Goal: Task Accomplishment & Management: Manage account settings

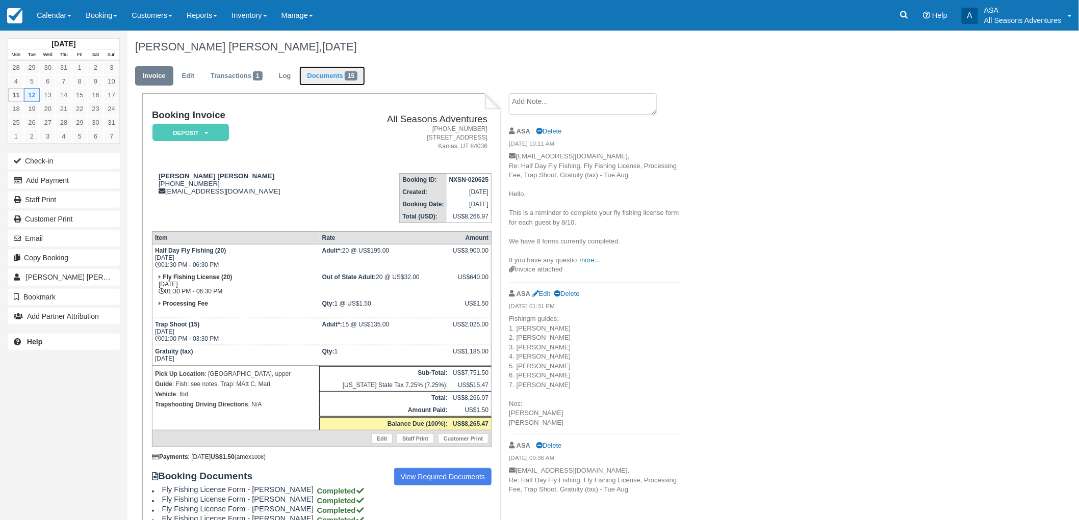
click at [338, 75] on link "Documents 15" at bounding box center [332, 76] width 66 height 20
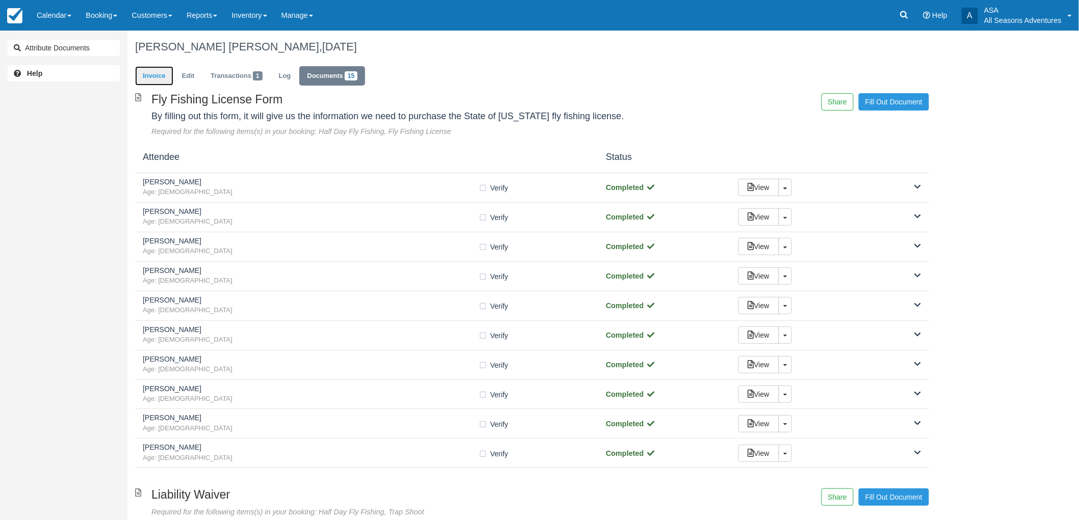
click at [160, 74] on link "Invoice" at bounding box center [154, 76] width 38 height 20
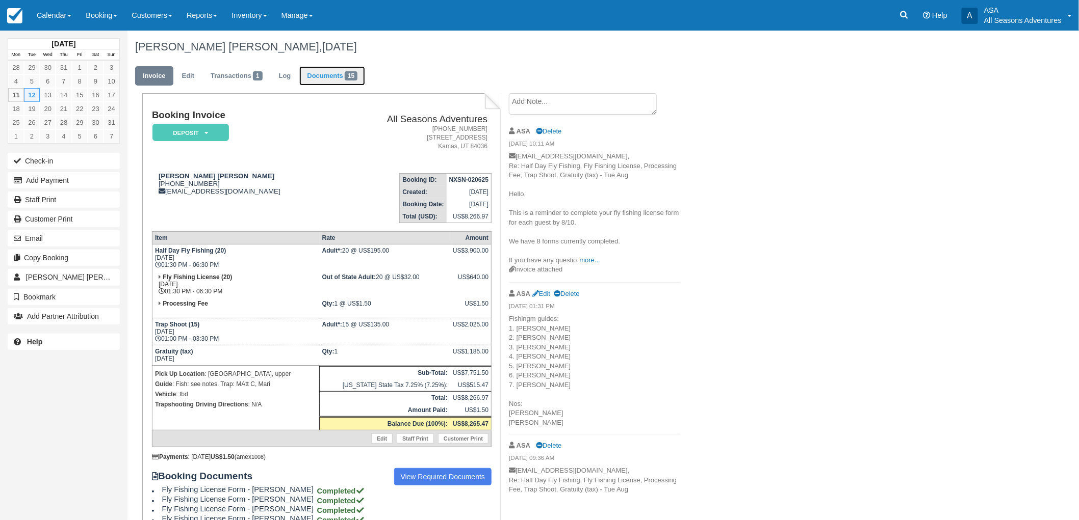
click at [344, 75] on link "Documents 15" at bounding box center [332, 76] width 66 height 20
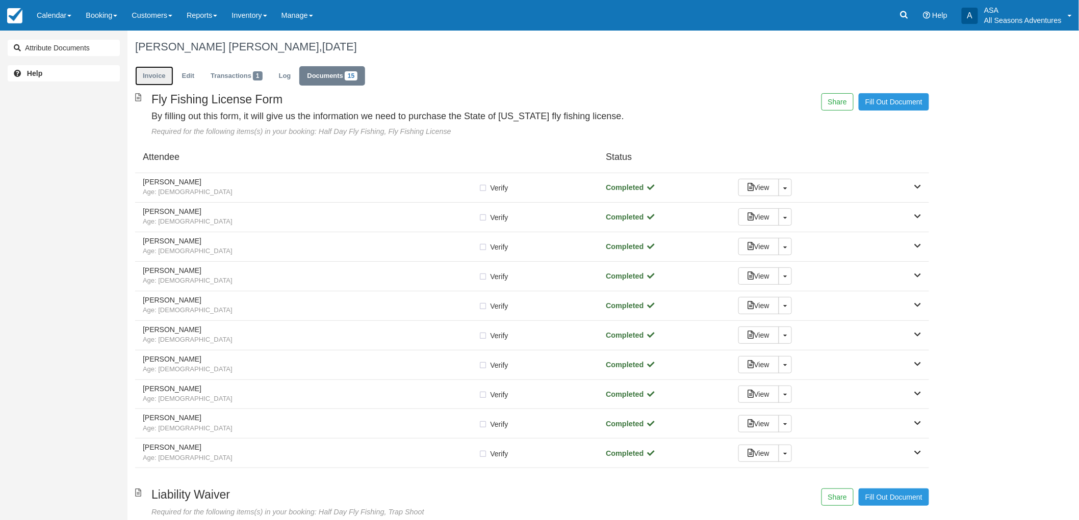
click at [155, 78] on link "Invoice" at bounding box center [154, 76] width 38 height 20
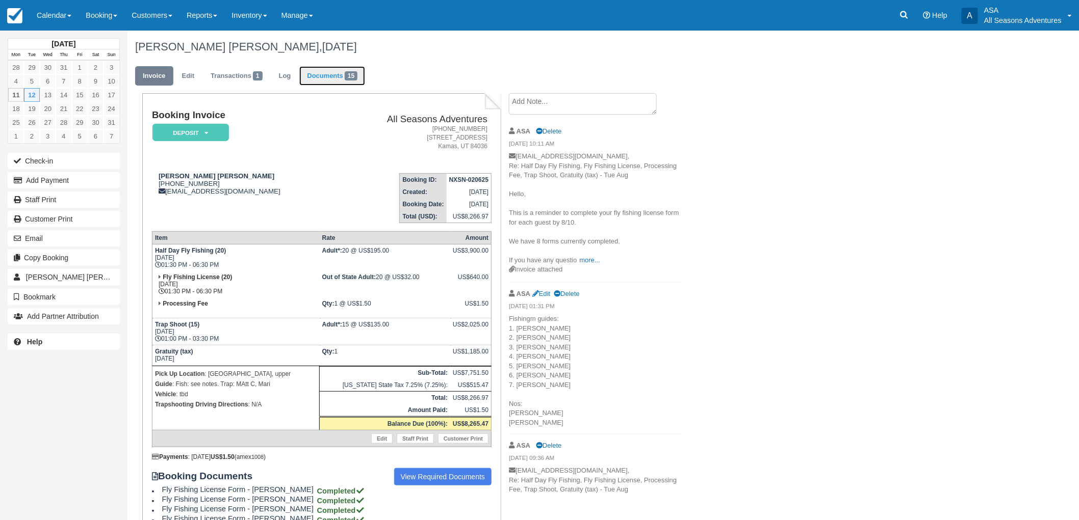
click at [346, 77] on link "Documents 15" at bounding box center [332, 76] width 66 height 20
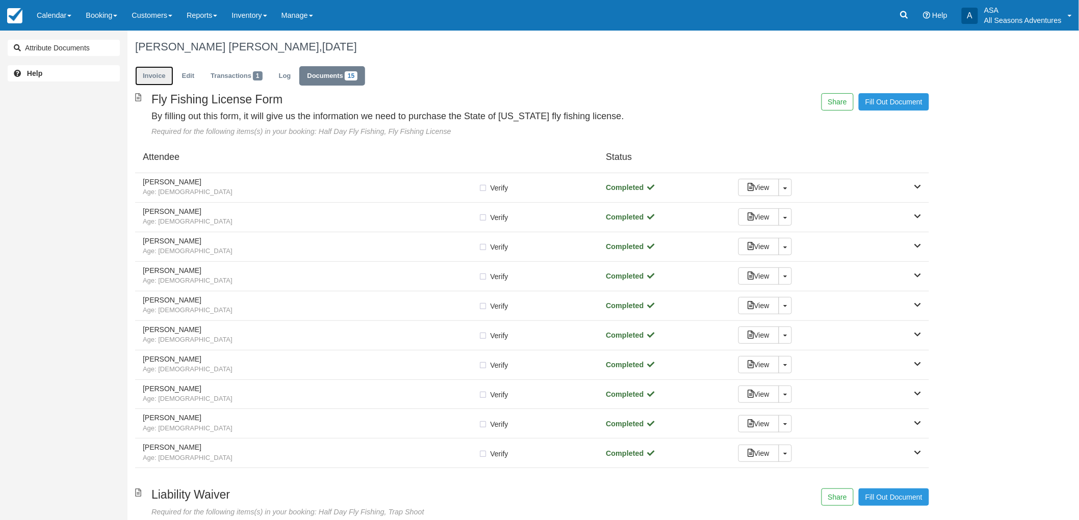
click at [159, 74] on link "Invoice" at bounding box center [154, 76] width 38 height 20
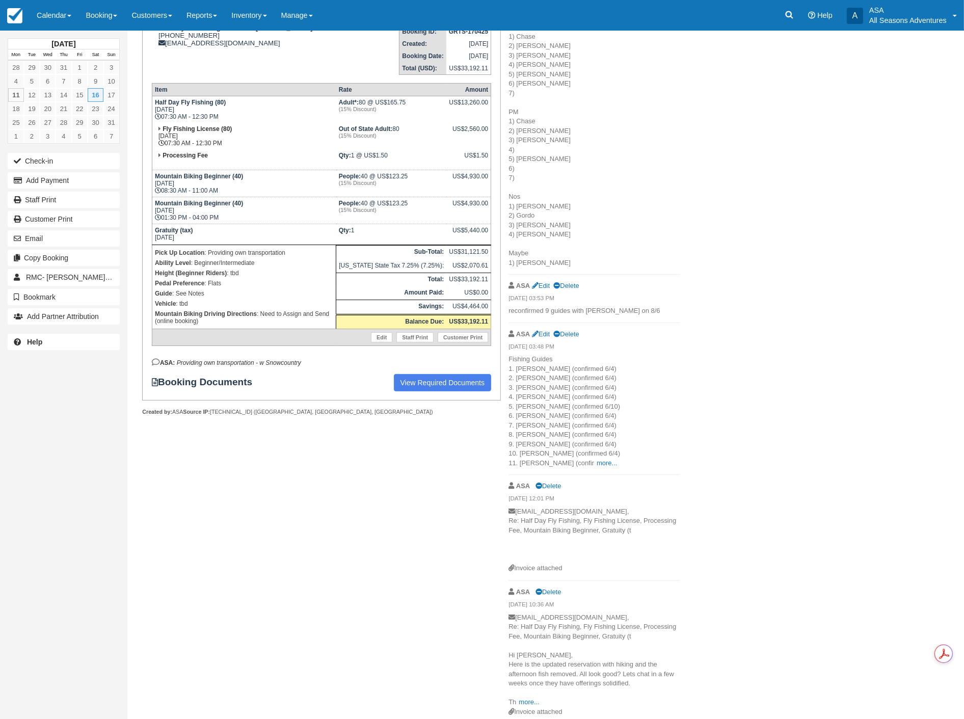
scroll to position [170, 0]
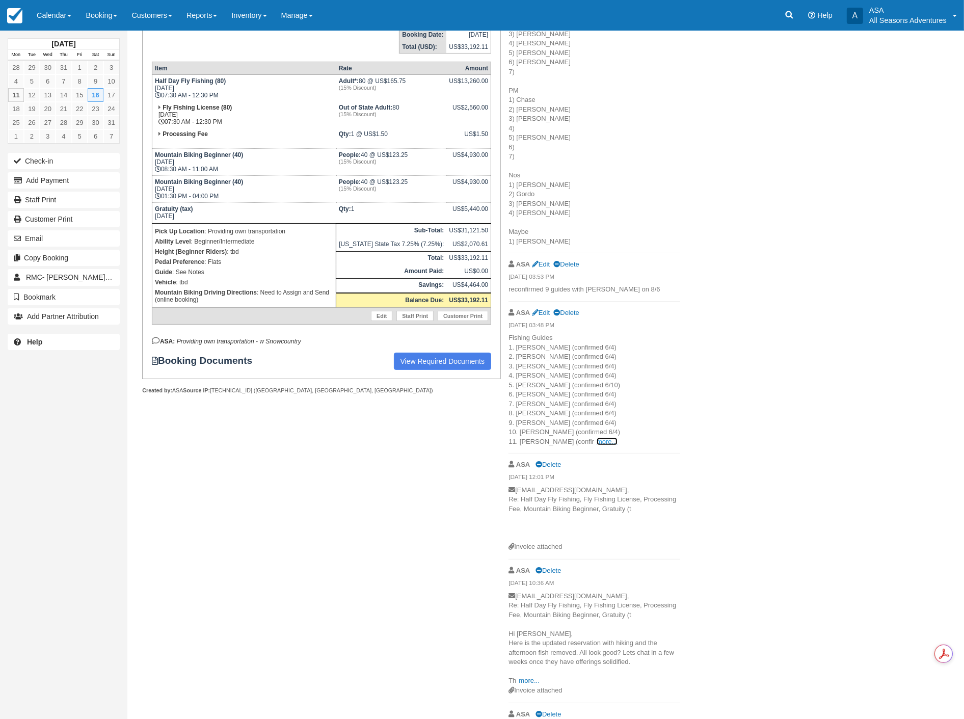
click at [597, 440] on link "more..." at bounding box center [607, 442] width 20 height 8
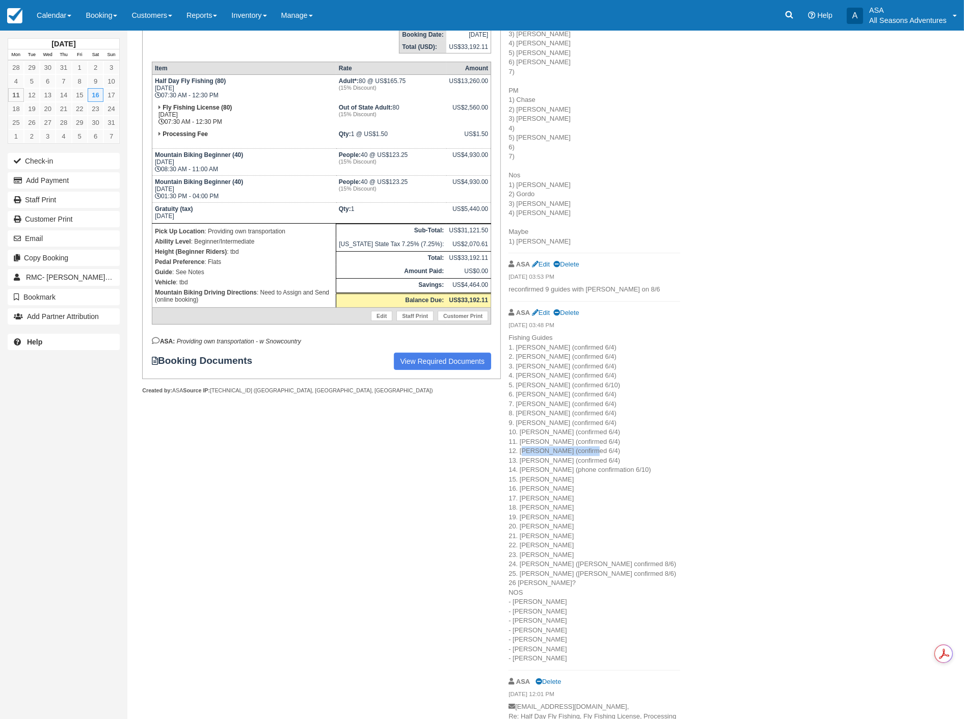
drag, startPoint x: 587, startPoint y: 451, endPoint x: 521, endPoint y: 449, distance: 66.3
click at [521, 449] on p "Fishing Guides 1. Scott Harmon (confirmed 6/4) 2. Clark (confirmed 6/4) 3. Chri…" at bounding box center [595, 498] width 172 height 330
click at [542, 312] on link "Edit" at bounding box center [541, 313] width 18 height 8
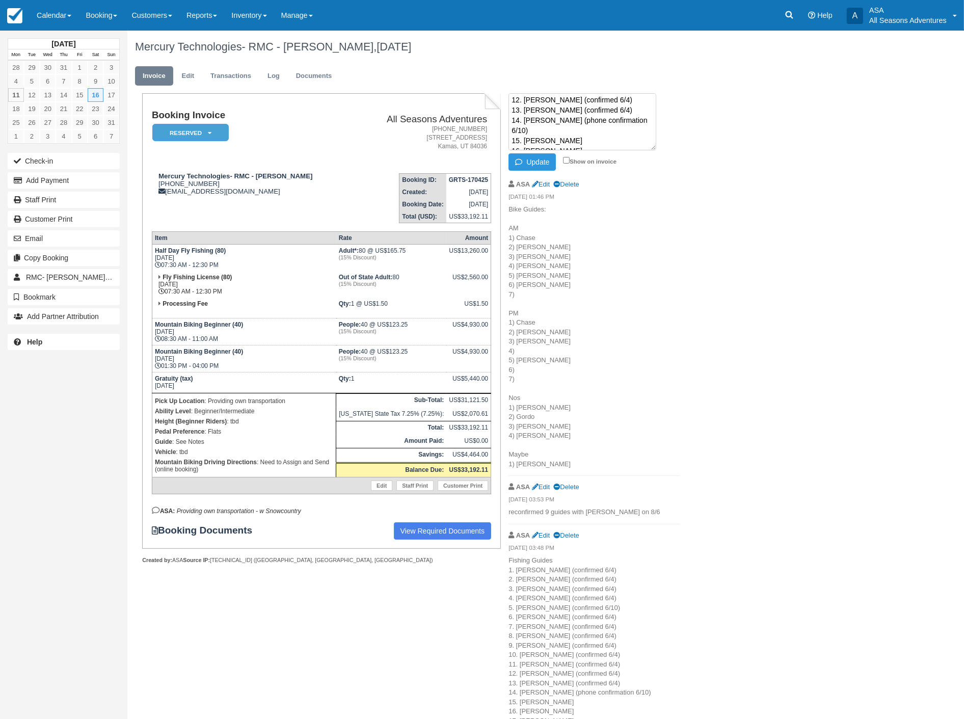
scroll to position [101, 0]
drag, startPoint x: 595, startPoint y: 121, endPoint x: 522, endPoint y: 120, distance: 72.9
click at [522, 120] on textarea "Fishing Guides 1. Scott Harmon (confirmed 6/4) 2. Clark (confirmed 6/4) 3. Chri…" at bounding box center [583, 121] width 148 height 57
drag, startPoint x: 654, startPoint y: 148, endPoint x: 687, endPoint y: 169, distance: 38.3
click at [687, 169] on div "Fishing Guides 1. Scott Harmon (confirmed 6/4) 2. Clark (confirmed 6/4) 3. Chri…" at bounding box center [594, 718] width 187 height 1250
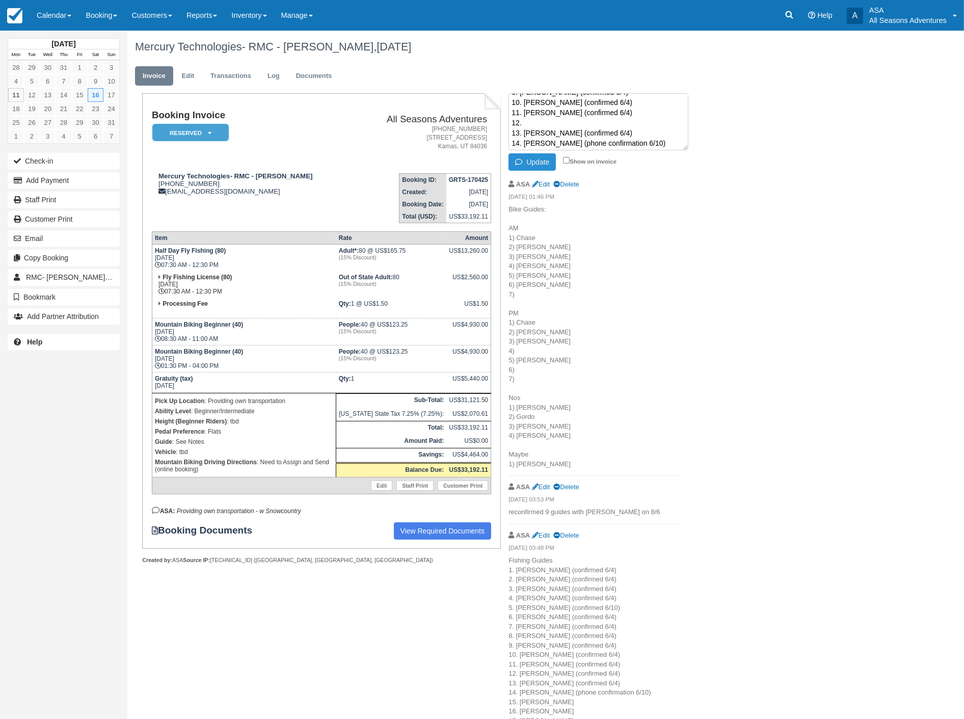
type textarea "Fishing Guides 1. Scott Harmon (confirmed 6/4) 2. Clark (confirmed 6/4) 3. Chri…"
click at [534, 161] on button "Update" at bounding box center [532, 161] width 47 height 17
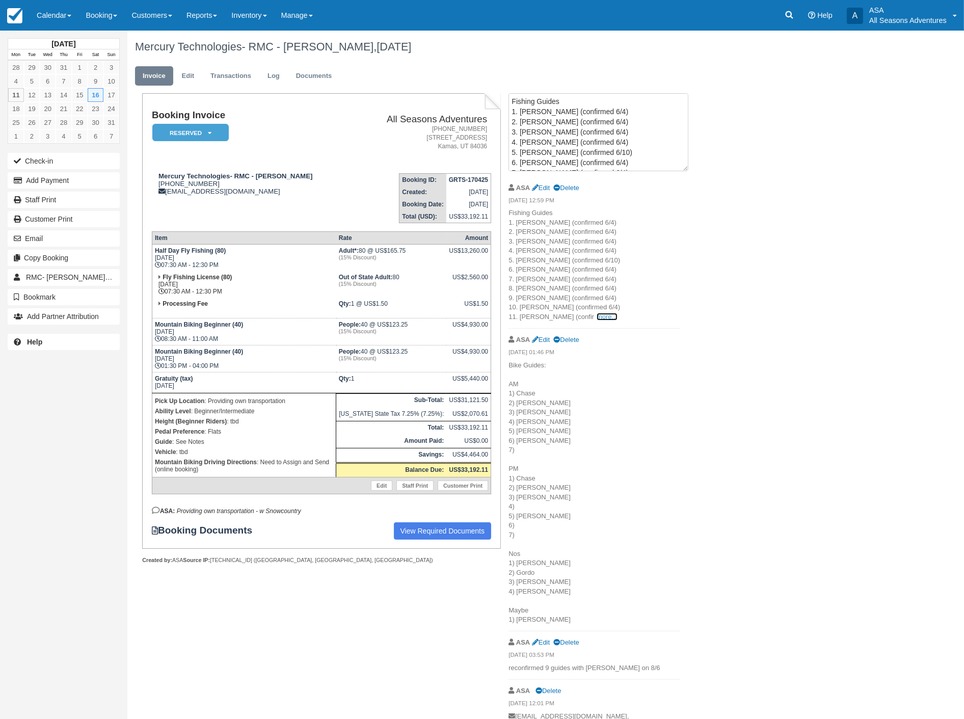
click at [597, 315] on link "more..." at bounding box center [607, 317] width 20 height 8
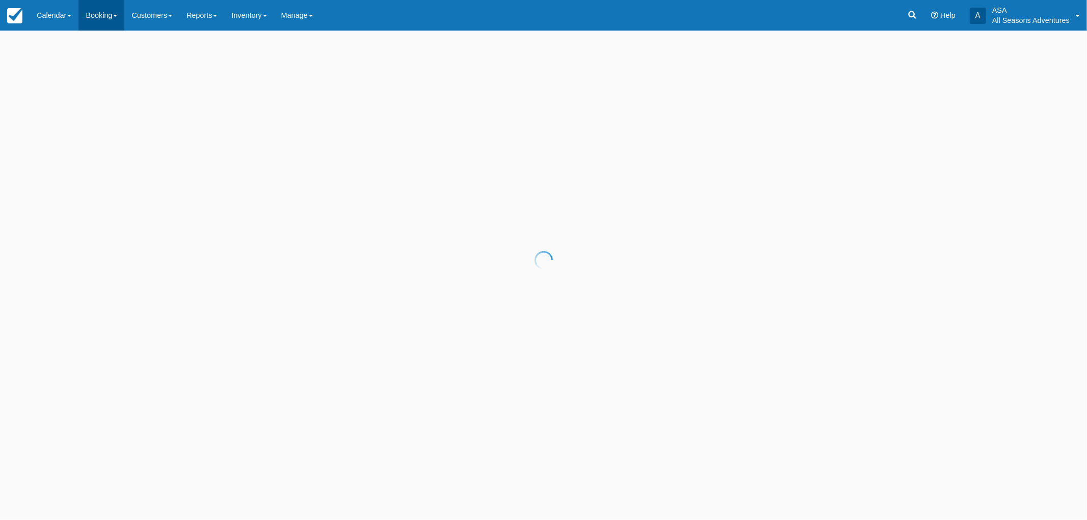
click at [105, 18] on link "Booking" at bounding box center [101, 15] width 46 height 31
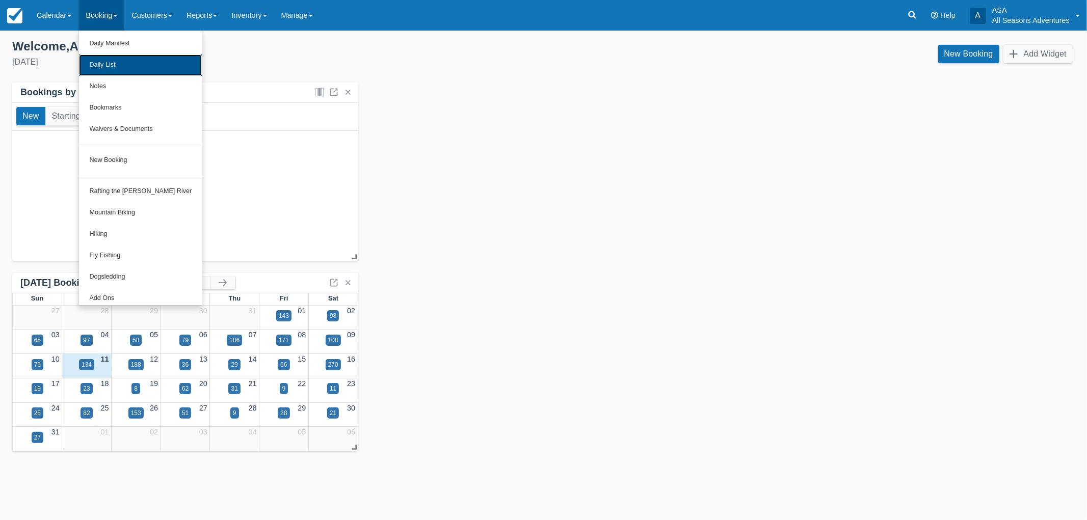
click at [108, 71] on link "Daily List" at bounding box center [140, 65] width 123 height 21
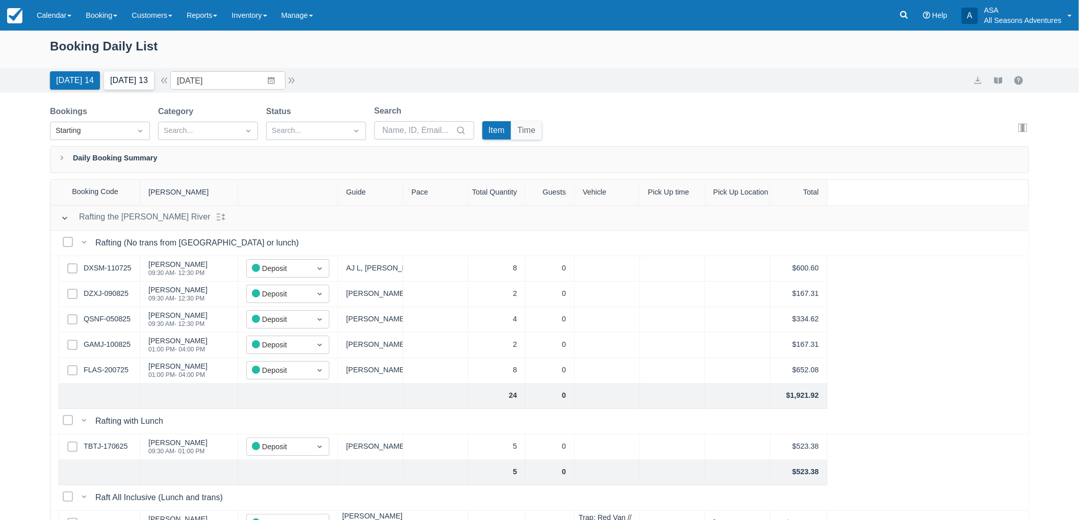
click at [144, 80] on button "Tomorrow 13" at bounding box center [129, 80] width 50 height 18
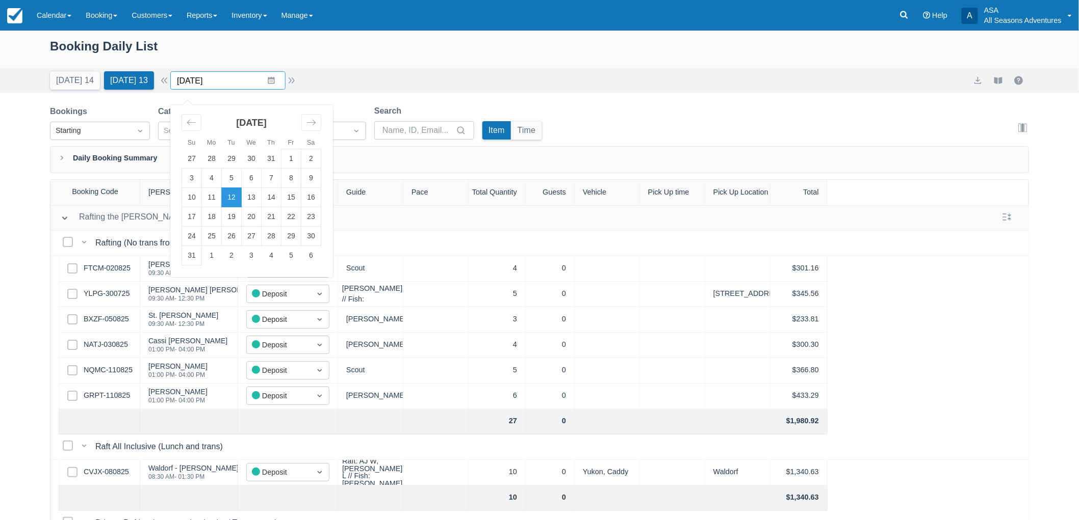
click at [200, 88] on input "08/12/25" at bounding box center [227, 80] width 115 height 18
click at [311, 196] on td "16" at bounding box center [311, 197] width 20 height 19
type input "08/16/25"
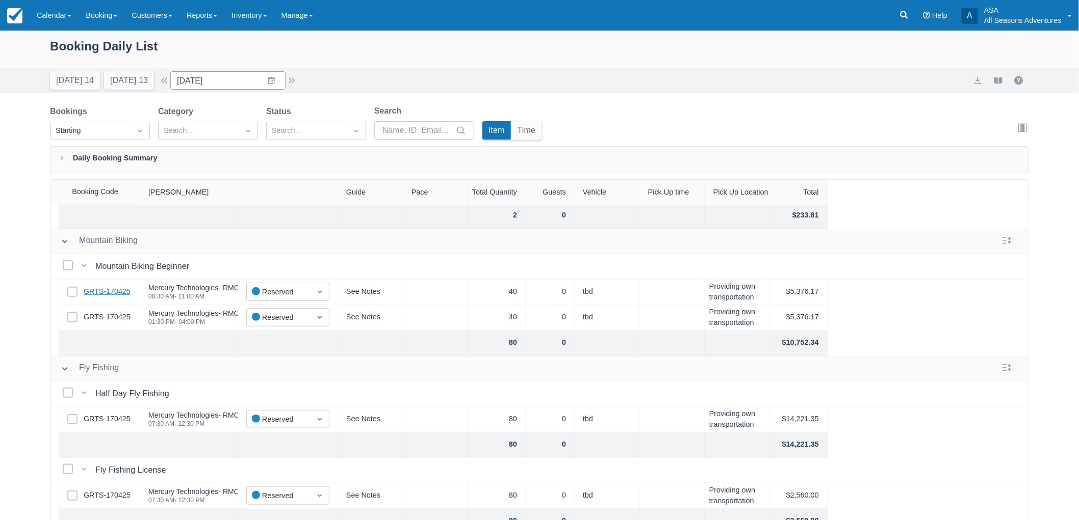
scroll to position [458, 0]
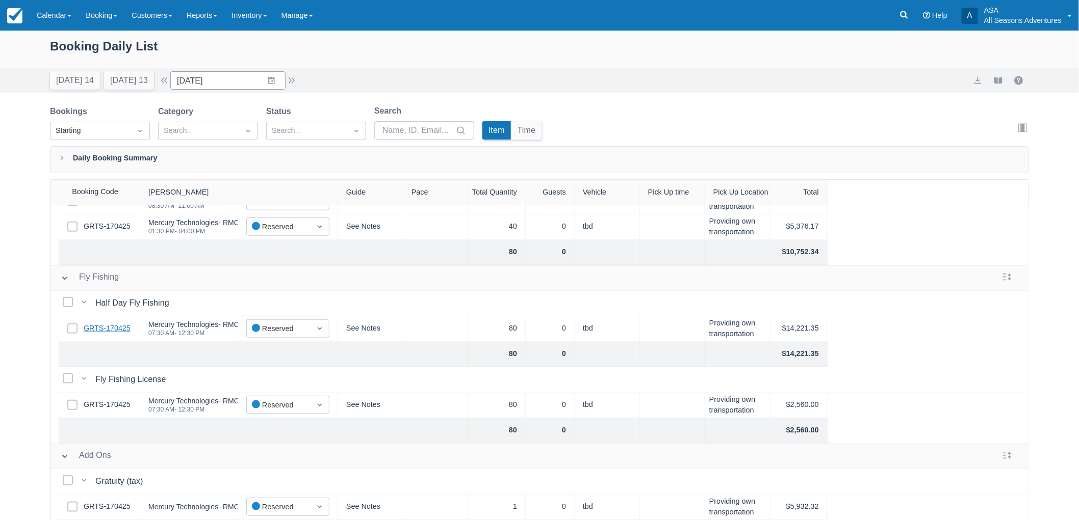
click at [122, 323] on link "GRTS-170425" at bounding box center [107, 328] width 47 height 11
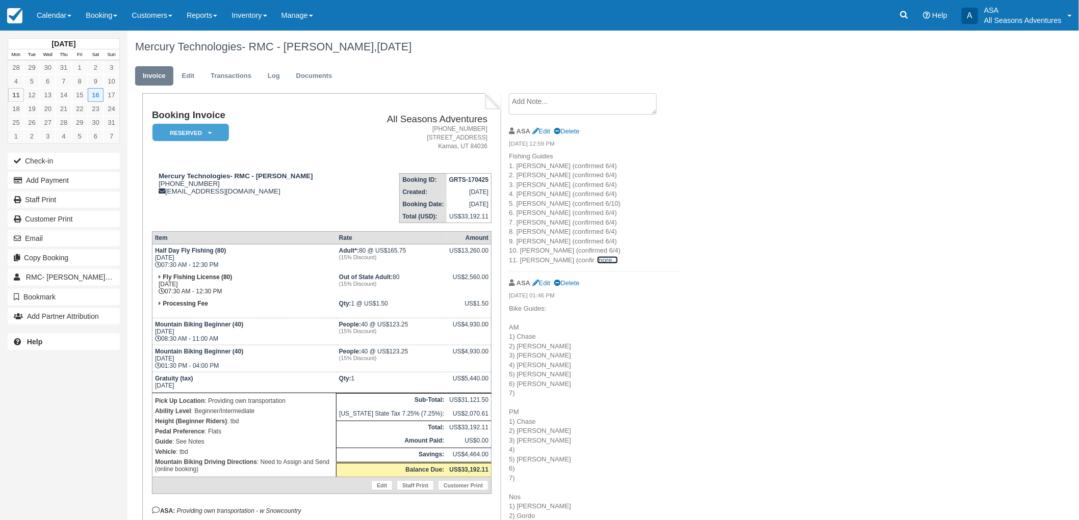
click at [597, 257] on link "more..." at bounding box center [607, 260] width 20 height 8
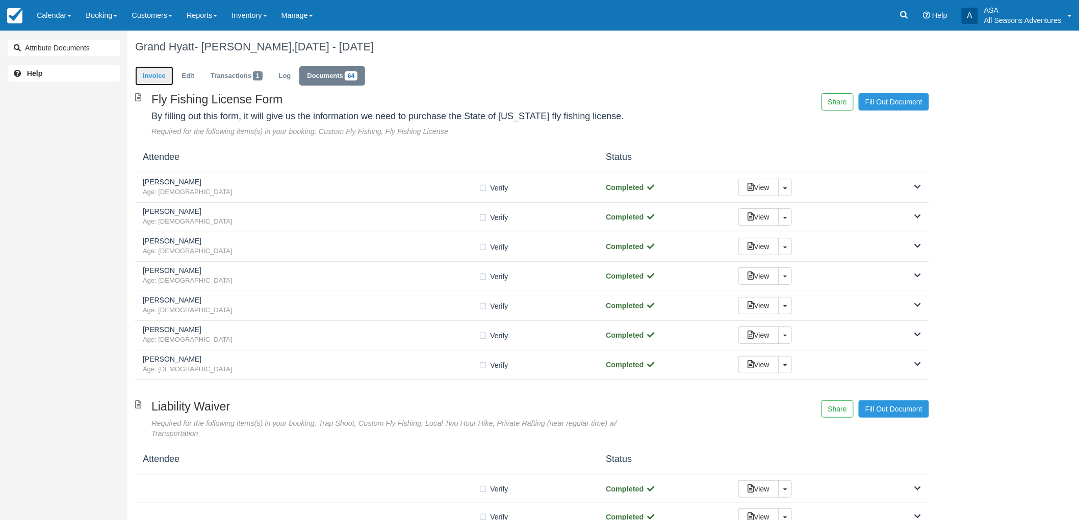
click at [137, 73] on link "Invoice" at bounding box center [154, 76] width 38 height 20
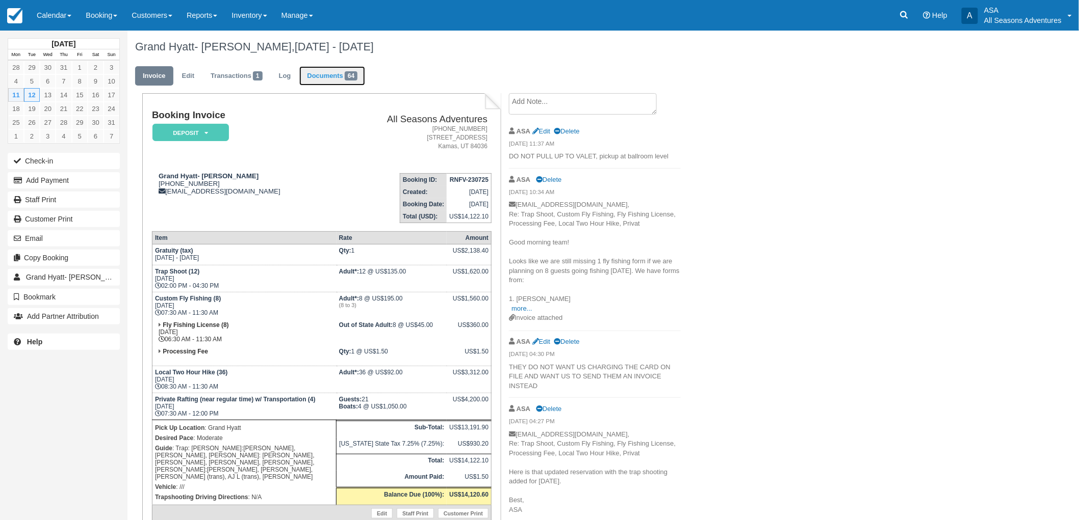
click at [318, 73] on link "Documents 64" at bounding box center [332, 76] width 66 height 20
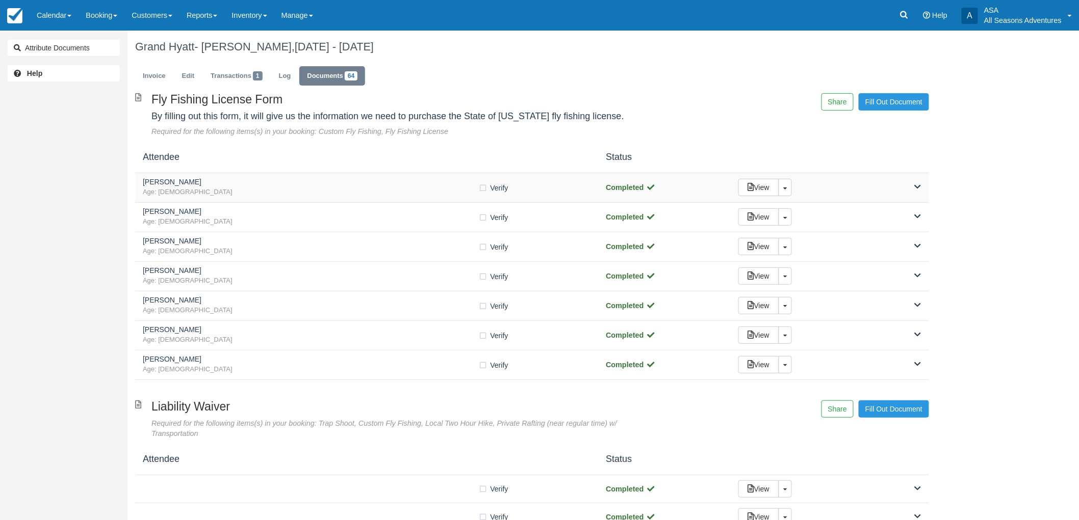
click at [263, 191] on span "Age: 55" at bounding box center [311, 193] width 336 height 10
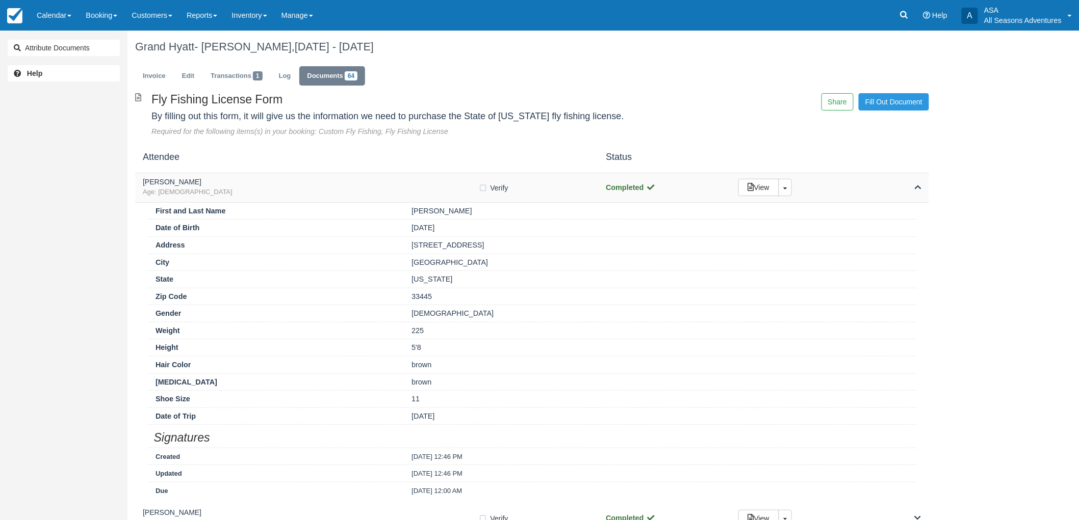
scroll to position [57, 0]
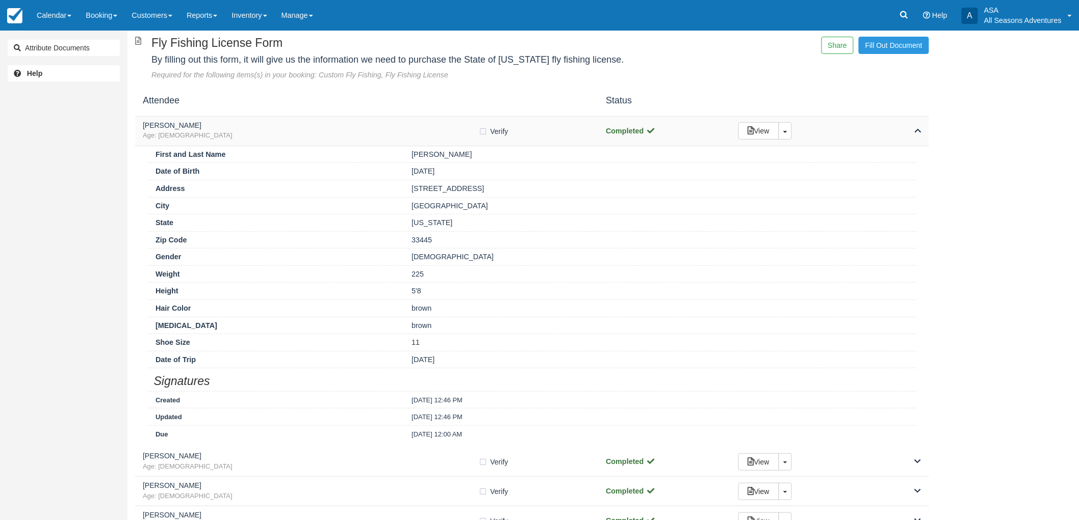
drag, startPoint x: 481, startPoint y: 130, endPoint x: 470, endPoint y: 135, distance: 11.9
click at [481, 130] on label "Verify Verified" at bounding box center [497, 131] width 36 height 15
checkbox input "true"
click at [455, 138] on span "Age: 55" at bounding box center [311, 136] width 336 height 10
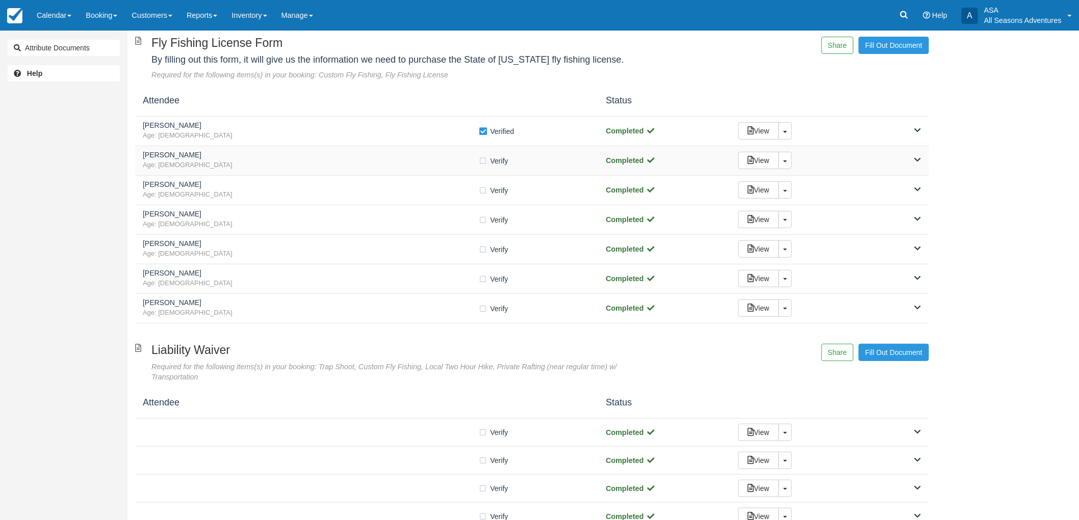
click at [444, 153] on h5 "dwight littlefield" at bounding box center [311, 155] width 336 height 8
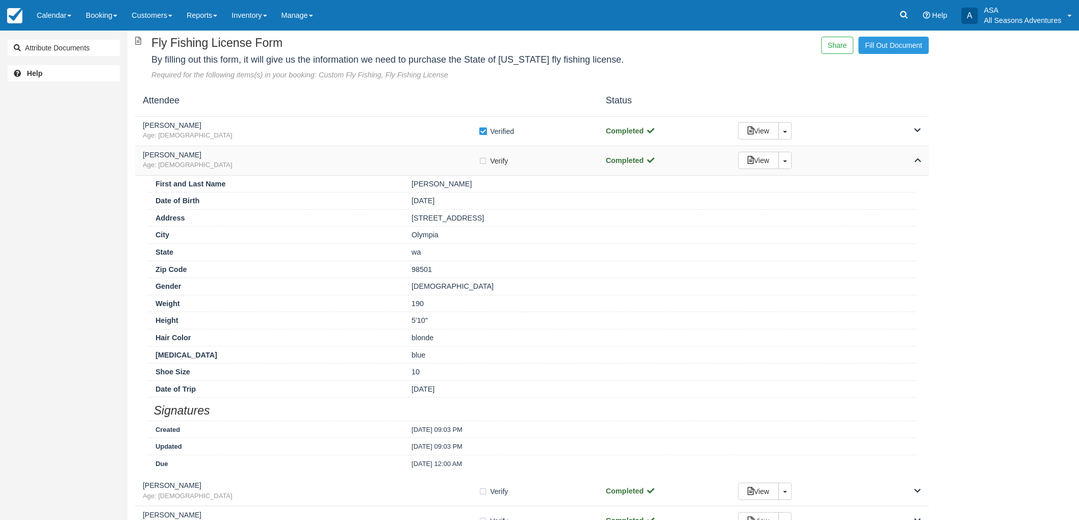
click at [482, 158] on label "Verify Verified" at bounding box center [497, 160] width 36 height 15
checkbox input "true"
click at [463, 170] on span "Age: [DEMOGRAPHIC_DATA]" at bounding box center [311, 166] width 336 height 10
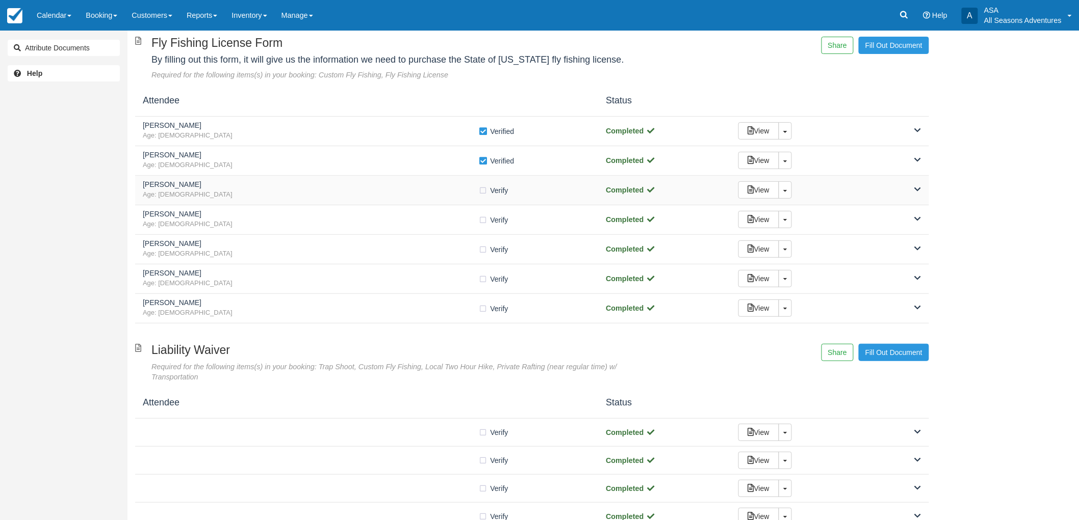
click at [417, 187] on h5 "[PERSON_NAME]" at bounding box center [311, 185] width 336 height 8
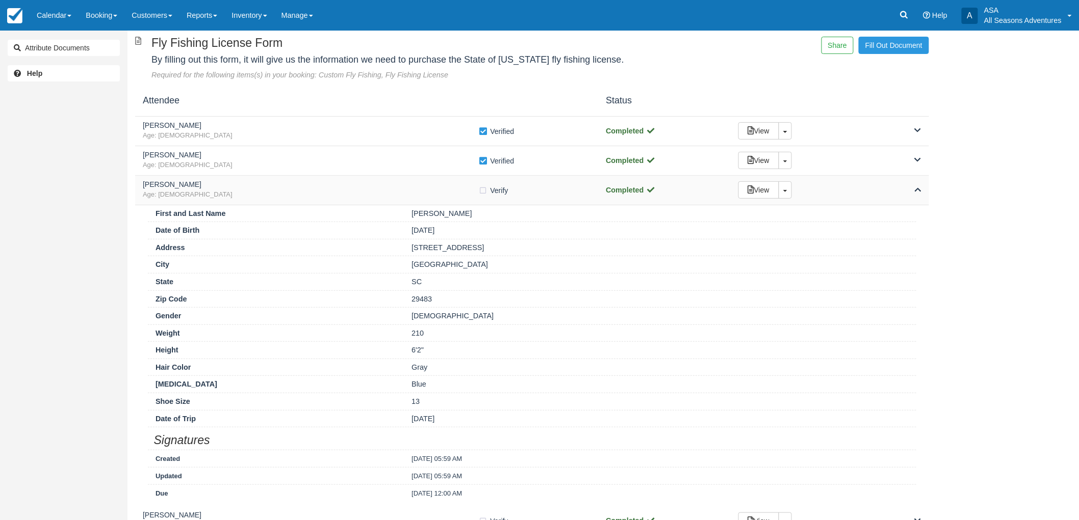
drag, startPoint x: 485, startPoint y: 189, endPoint x: 449, endPoint y: 192, distance: 36.3
click at [485, 189] on label "Verify Verified" at bounding box center [497, 190] width 36 height 15
checkbox input "true"
click at [433, 191] on span "Age: 58" at bounding box center [311, 195] width 336 height 10
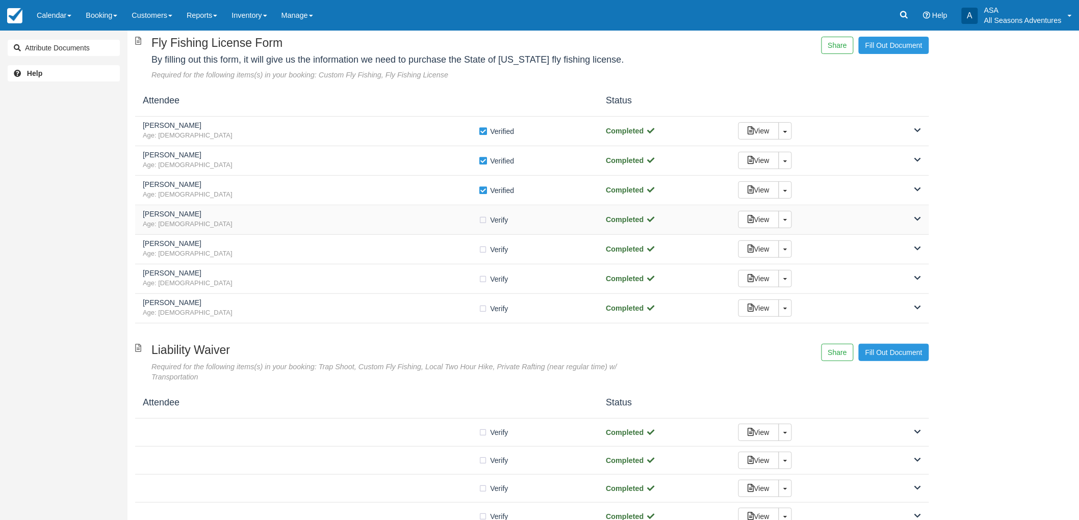
click at [427, 228] on span "Age: 64" at bounding box center [311, 225] width 336 height 10
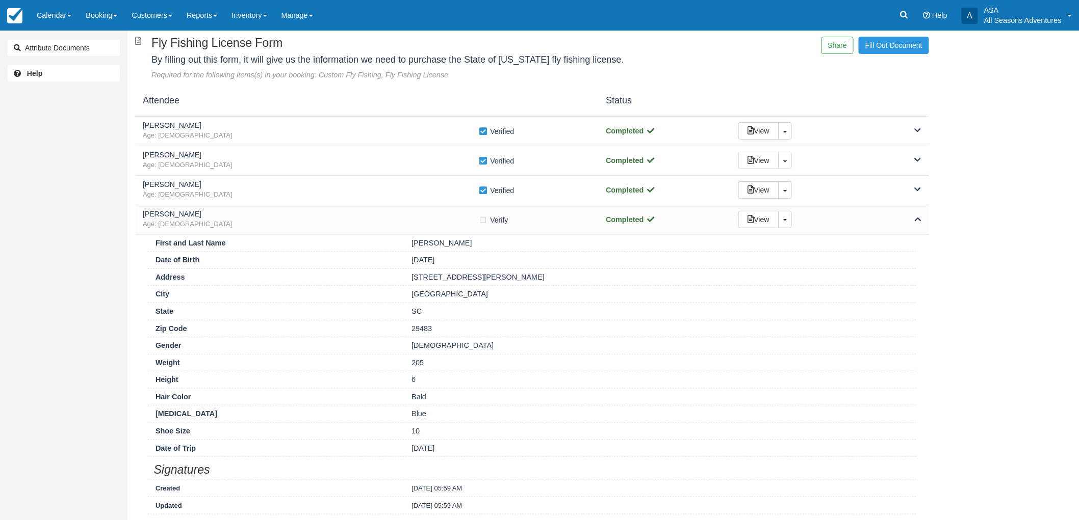
scroll to position [113, 0]
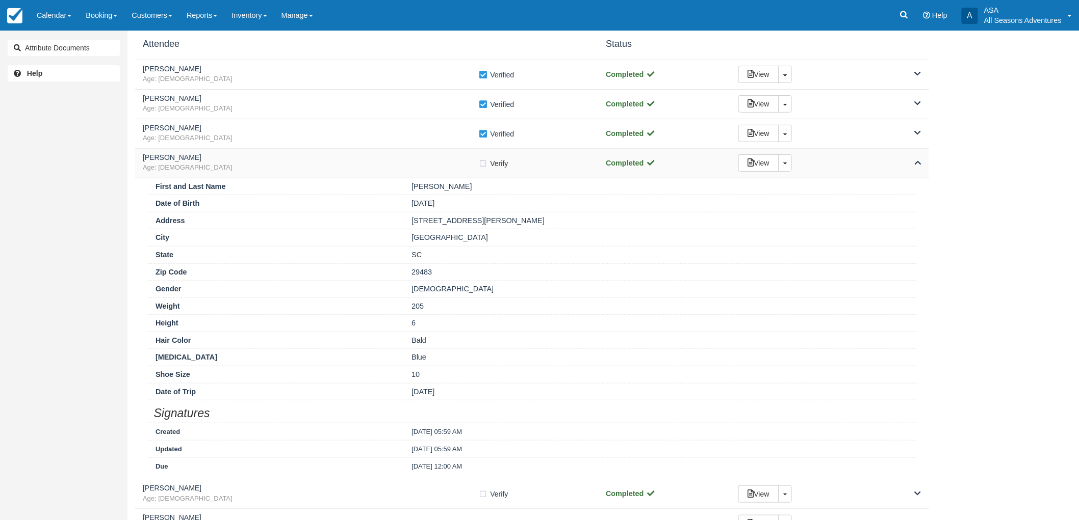
click at [483, 163] on label "Verify Verified" at bounding box center [497, 163] width 36 height 15
checkbox input "true"
drag, startPoint x: 449, startPoint y: 161, endPoint x: 442, endPoint y: 206, distance: 45.8
click at [447, 161] on h5 "[PERSON_NAME]" at bounding box center [311, 158] width 336 height 8
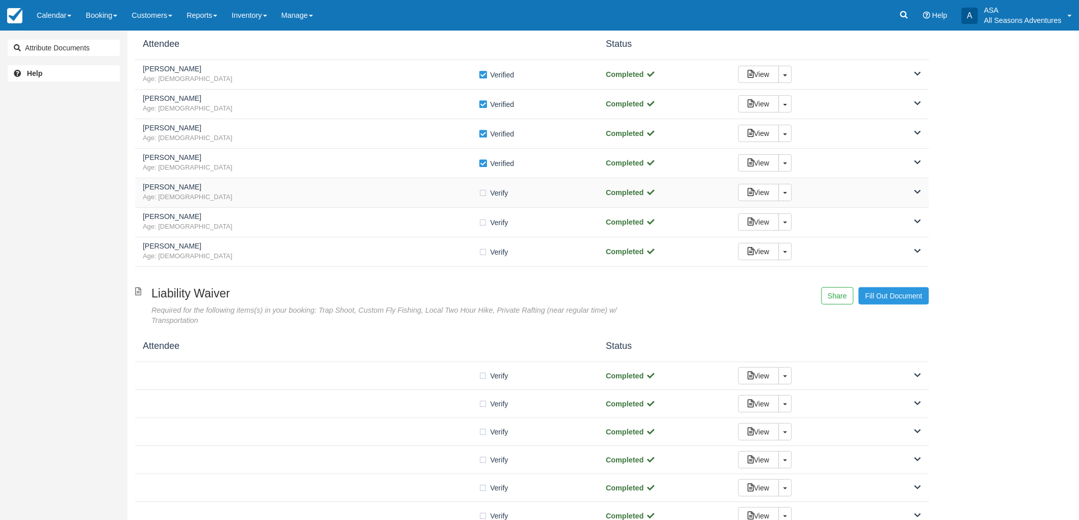
click at [429, 193] on span "Age: 41" at bounding box center [311, 198] width 336 height 10
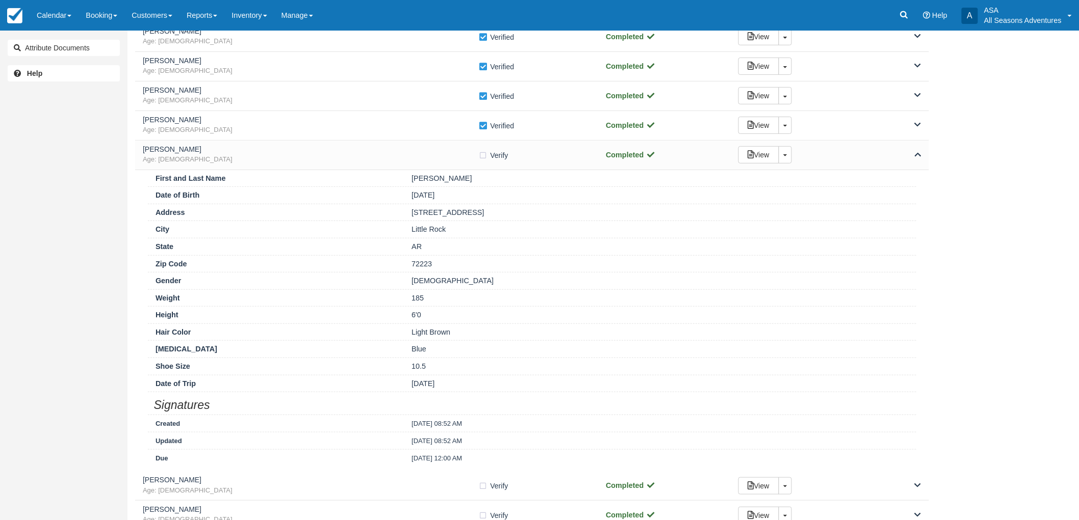
scroll to position [170, 0]
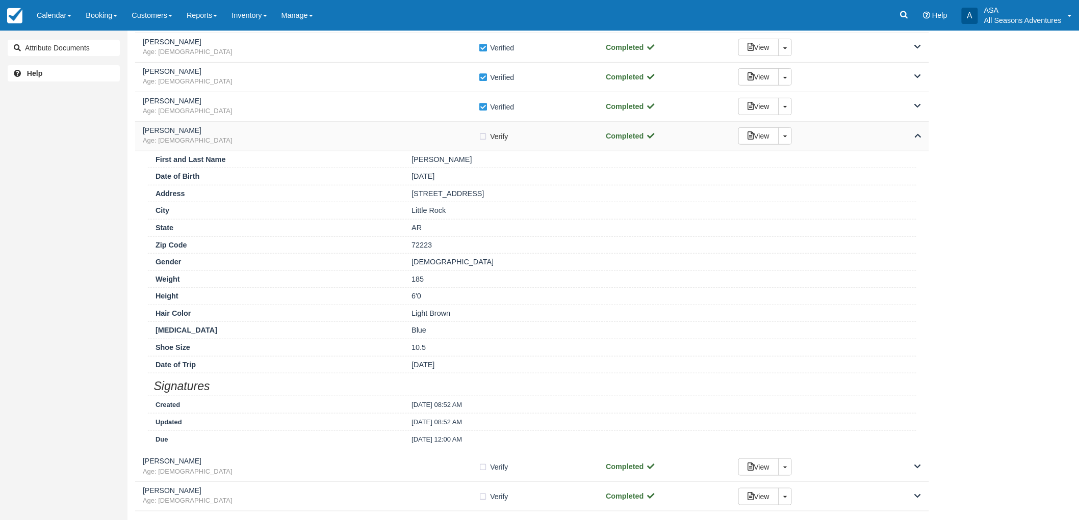
click at [481, 138] on label "Verify Verified" at bounding box center [497, 136] width 36 height 15
checkbox input "true"
click at [454, 138] on span "Age: 41" at bounding box center [311, 141] width 336 height 10
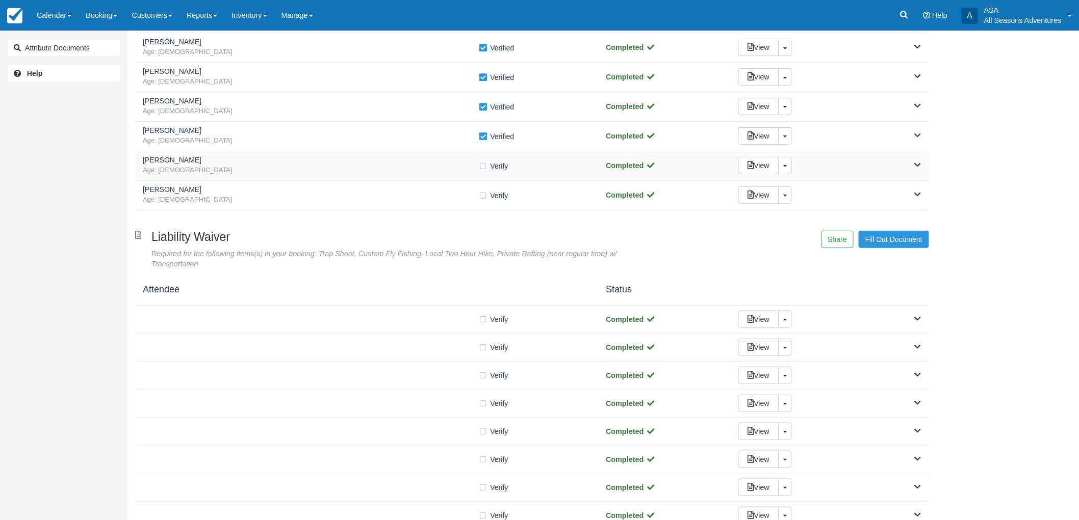
click at [429, 174] on span "Age: 61" at bounding box center [311, 171] width 336 height 10
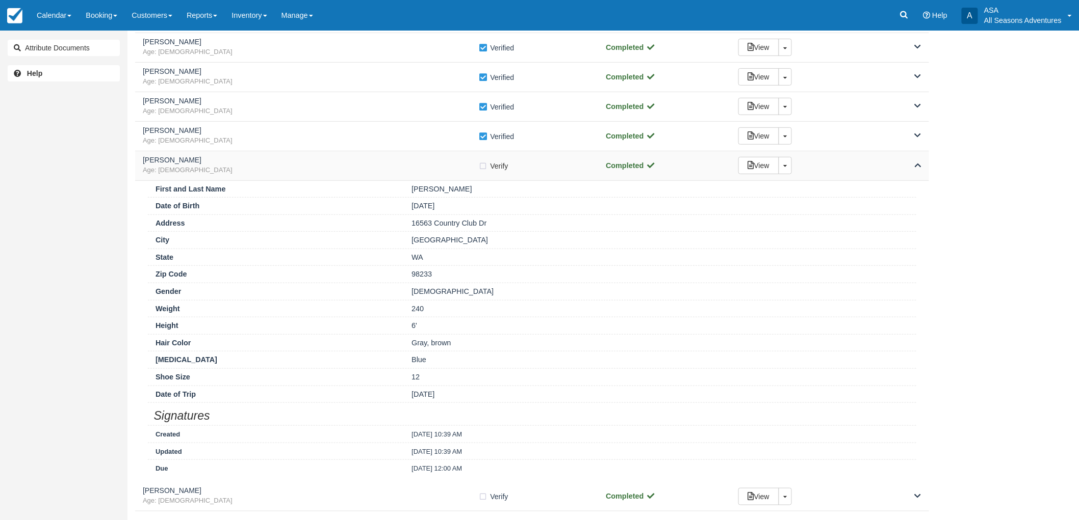
click at [483, 166] on label "Verify Verified" at bounding box center [497, 166] width 36 height 15
checkbox input "true"
click at [455, 172] on span "Age: [DEMOGRAPHIC_DATA]" at bounding box center [311, 171] width 336 height 10
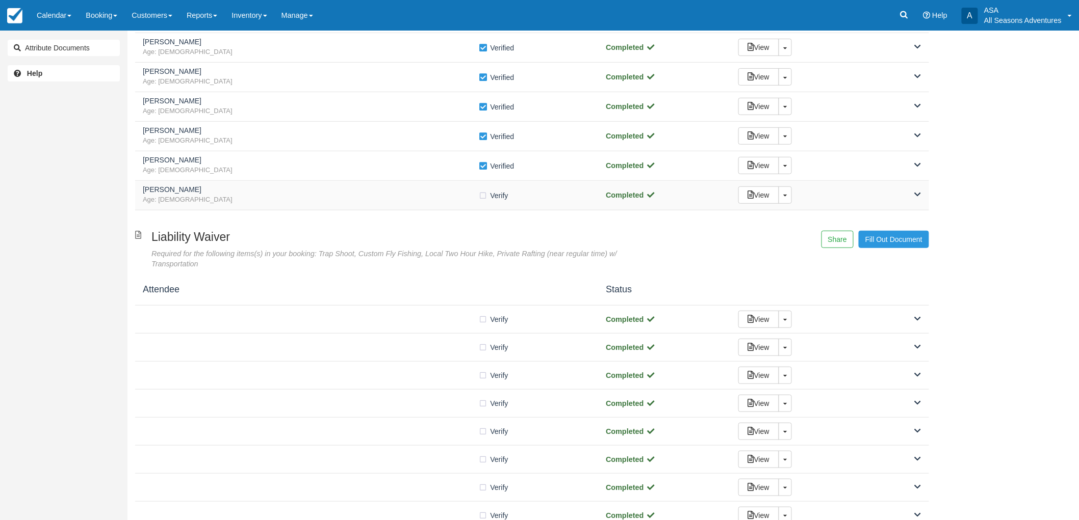
click at [332, 204] on span "Age: 28" at bounding box center [311, 200] width 336 height 10
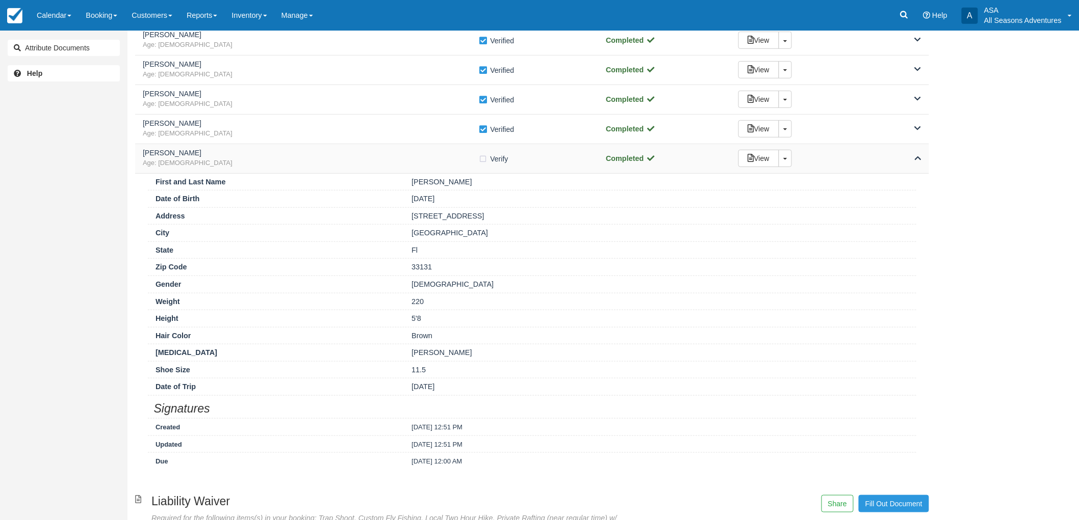
scroll to position [226, 0]
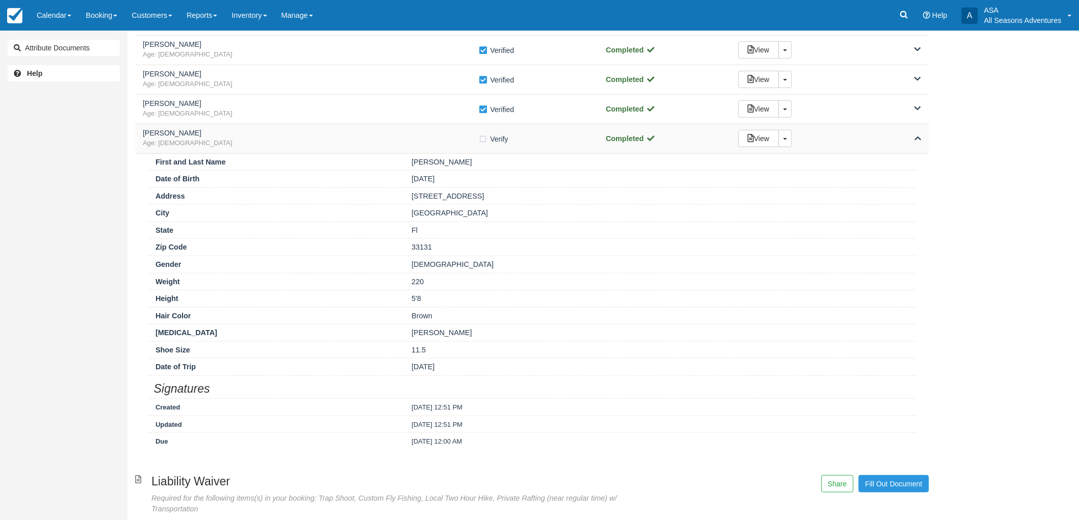
drag, startPoint x: 482, startPoint y: 136, endPoint x: 471, endPoint y: 135, distance: 11.3
click at [482, 136] on label "Verify Verified" at bounding box center [497, 139] width 36 height 15
checkbox input "true"
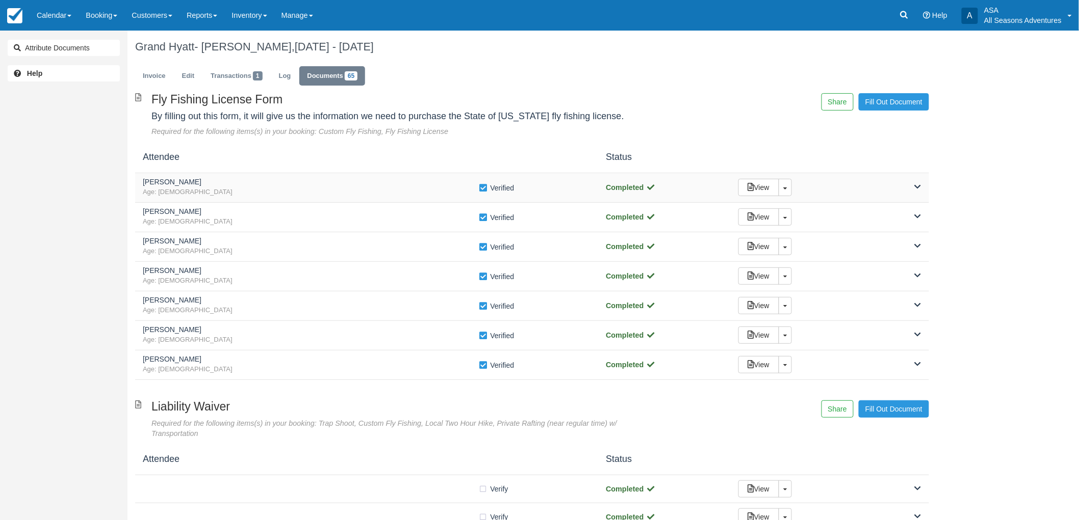
click at [258, 189] on span "Age: 55" at bounding box center [311, 193] width 336 height 10
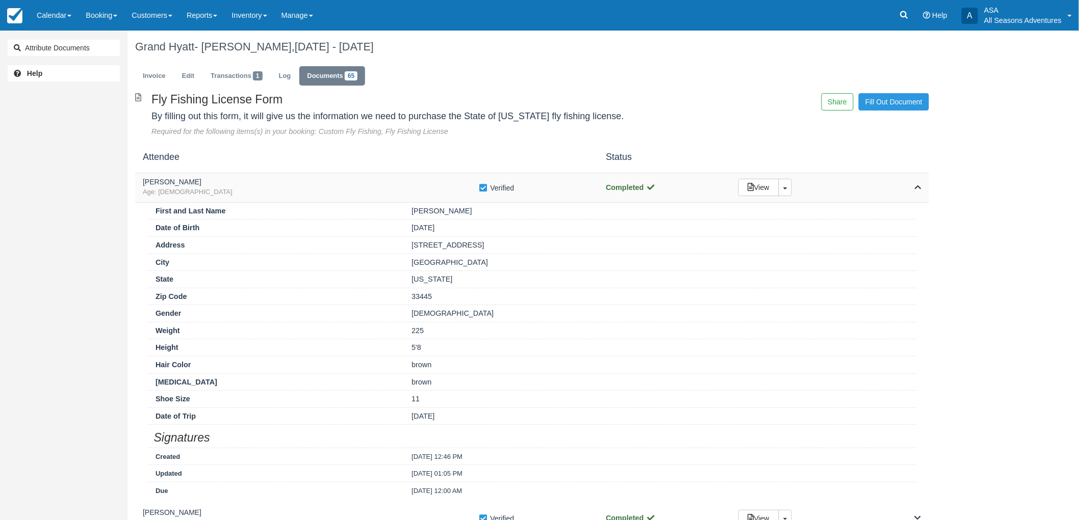
click at [258, 189] on span "Age: 55" at bounding box center [311, 193] width 336 height 10
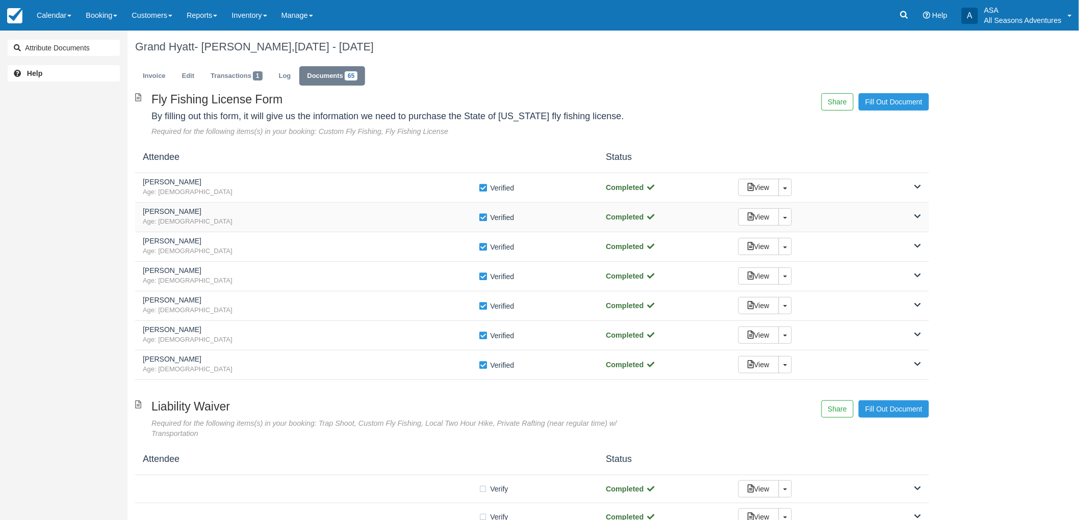
click at [253, 214] on h5 "[PERSON_NAME]" at bounding box center [311, 212] width 336 height 8
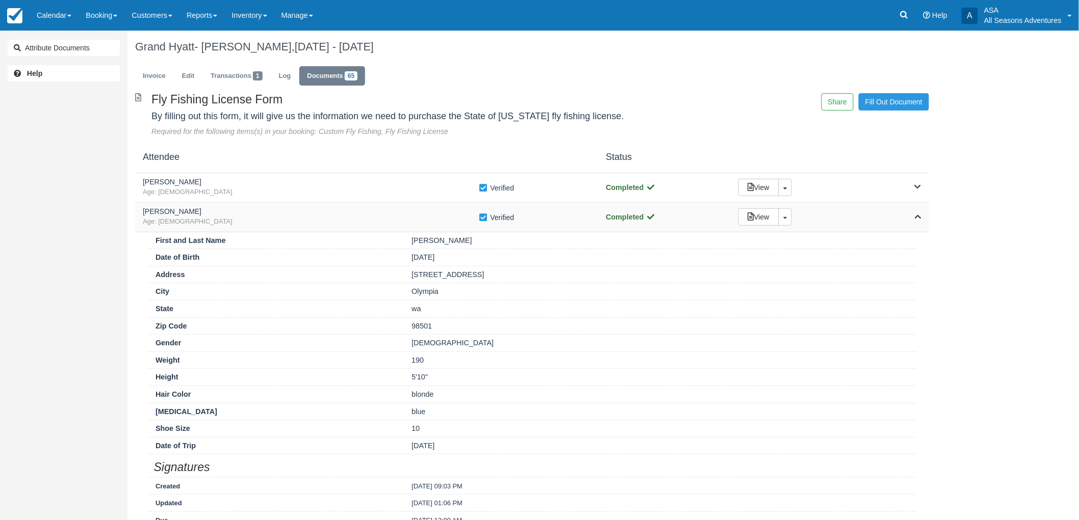
click at [253, 214] on h5 "[PERSON_NAME]" at bounding box center [311, 212] width 336 height 8
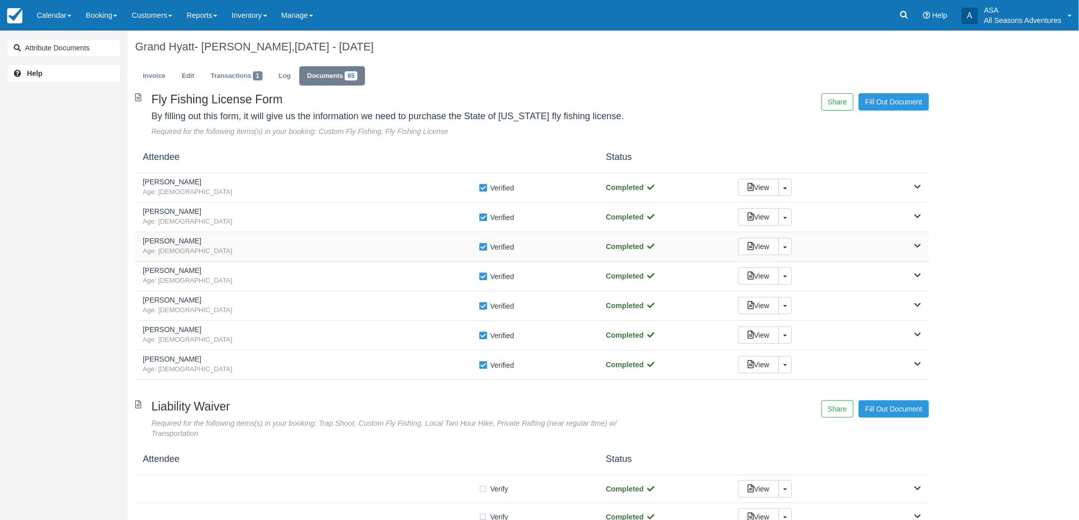
click at [256, 238] on h5 "[PERSON_NAME]" at bounding box center [311, 242] width 336 height 8
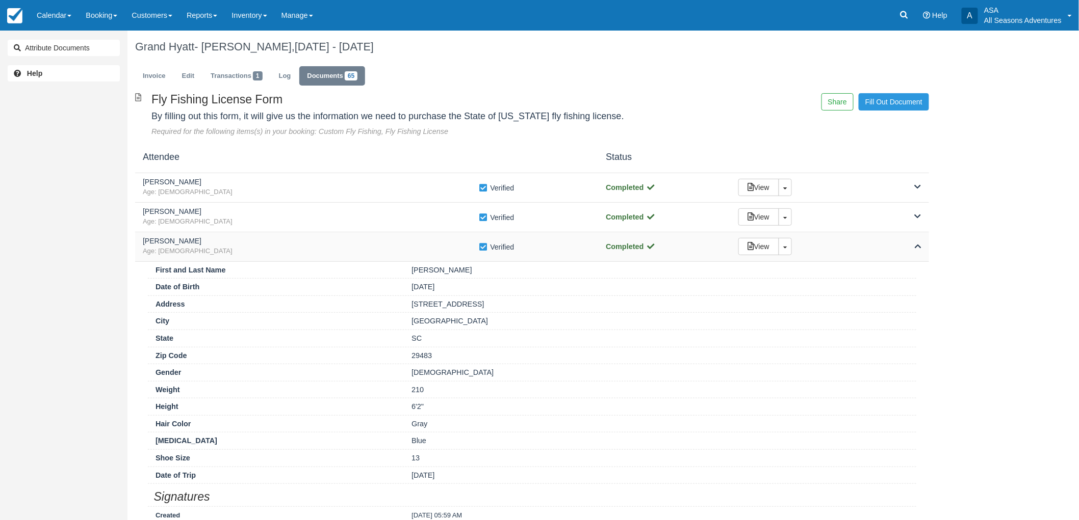
click at [256, 238] on h5 "[PERSON_NAME]" at bounding box center [311, 242] width 336 height 8
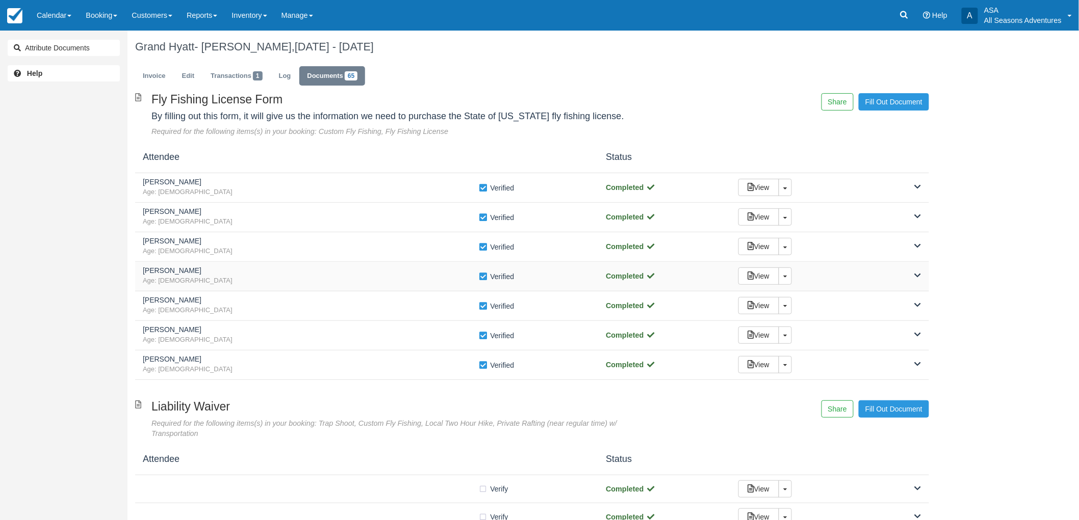
click at [242, 279] on span "Age: [DEMOGRAPHIC_DATA]" at bounding box center [311, 281] width 336 height 10
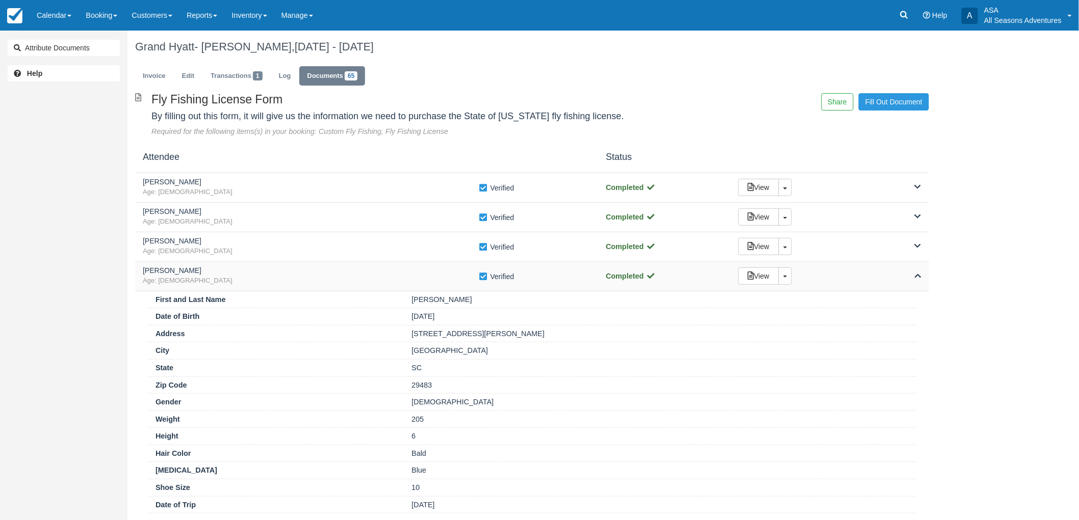
click at [242, 279] on span "Age: [DEMOGRAPHIC_DATA]" at bounding box center [311, 281] width 336 height 10
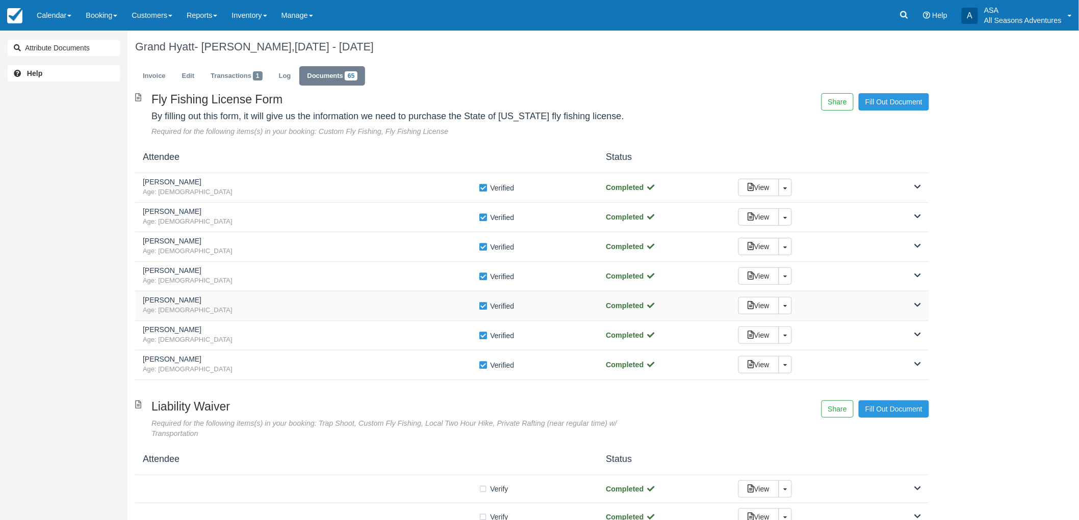
click at [229, 304] on h5 "Daniel Morrison" at bounding box center [311, 301] width 336 height 8
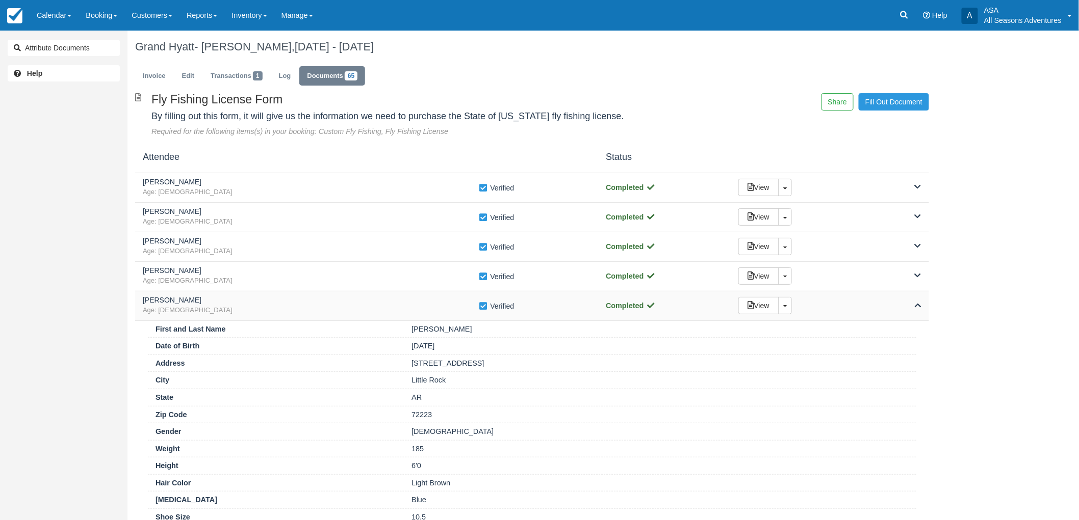
scroll to position [57, 0]
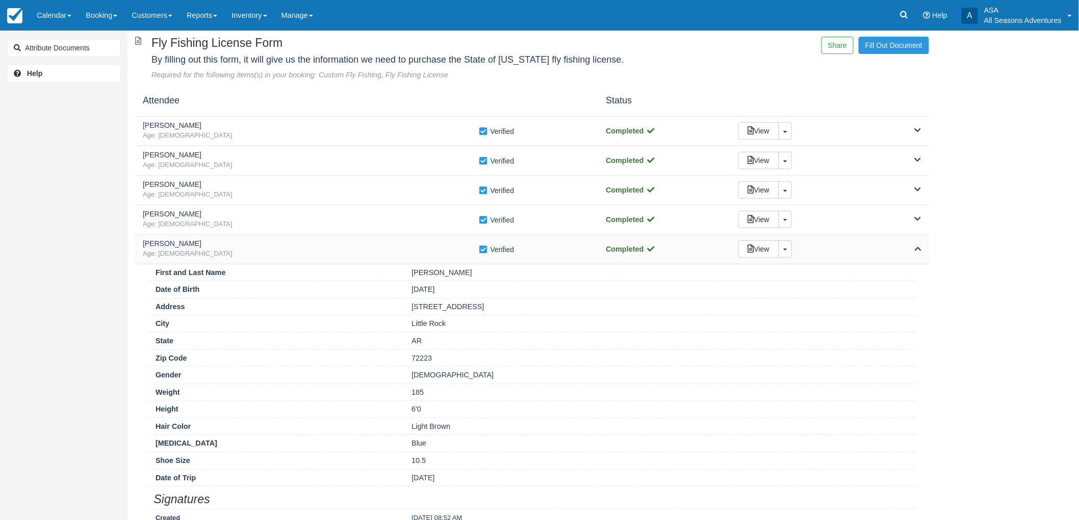
click at [253, 258] on span "Age: 41" at bounding box center [311, 254] width 336 height 10
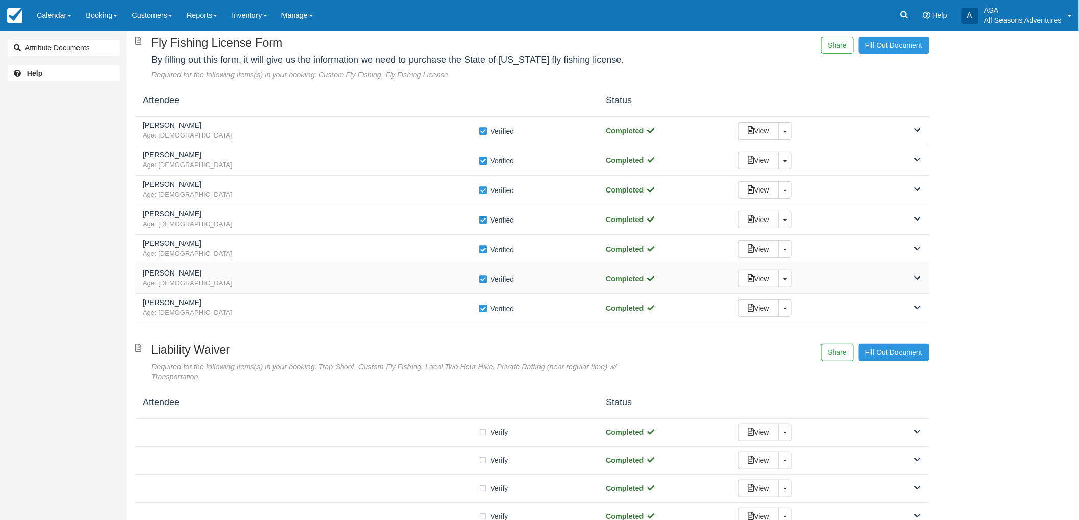
click at [256, 272] on h5 "[PERSON_NAME]" at bounding box center [311, 274] width 336 height 8
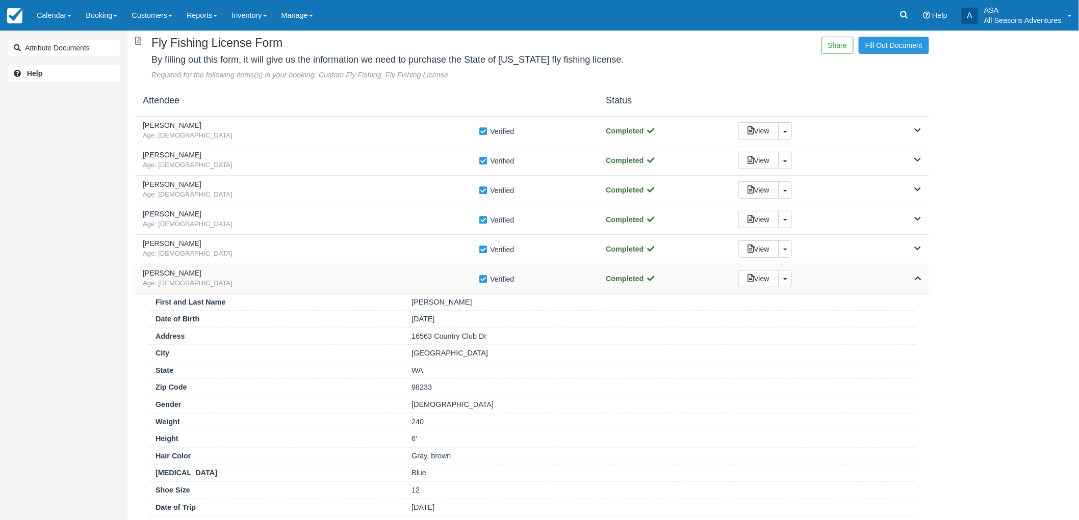
click at [256, 272] on h5 "[PERSON_NAME]" at bounding box center [311, 274] width 336 height 8
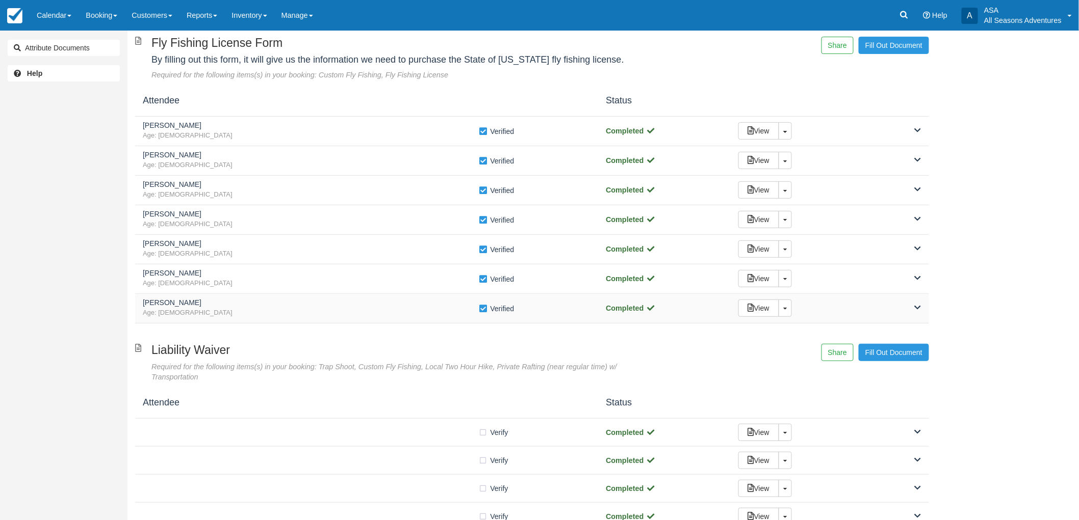
click at [242, 306] on h5 "Nicholas Rosso" at bounding box center [311, 303] width 336 height 8
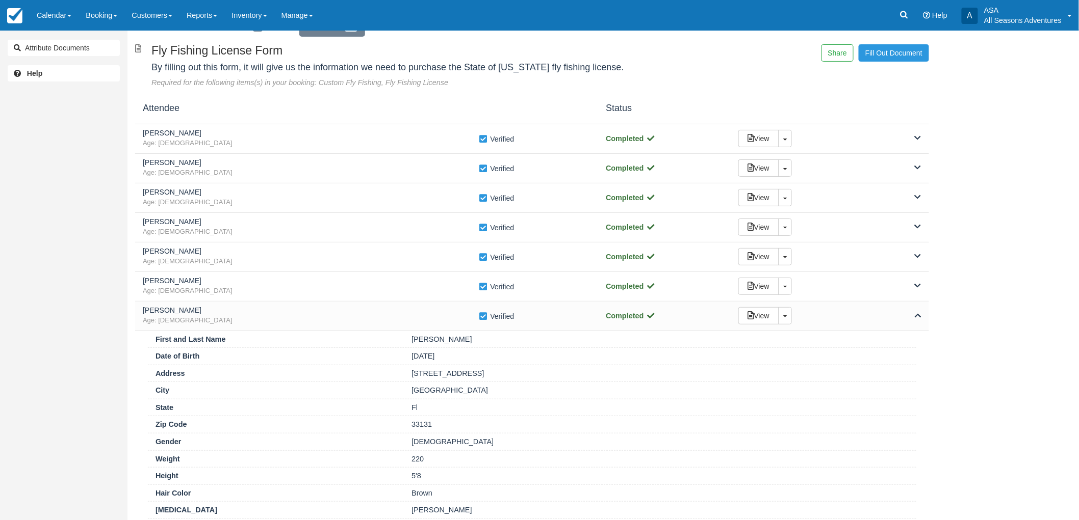
scroll to position [0, 0]
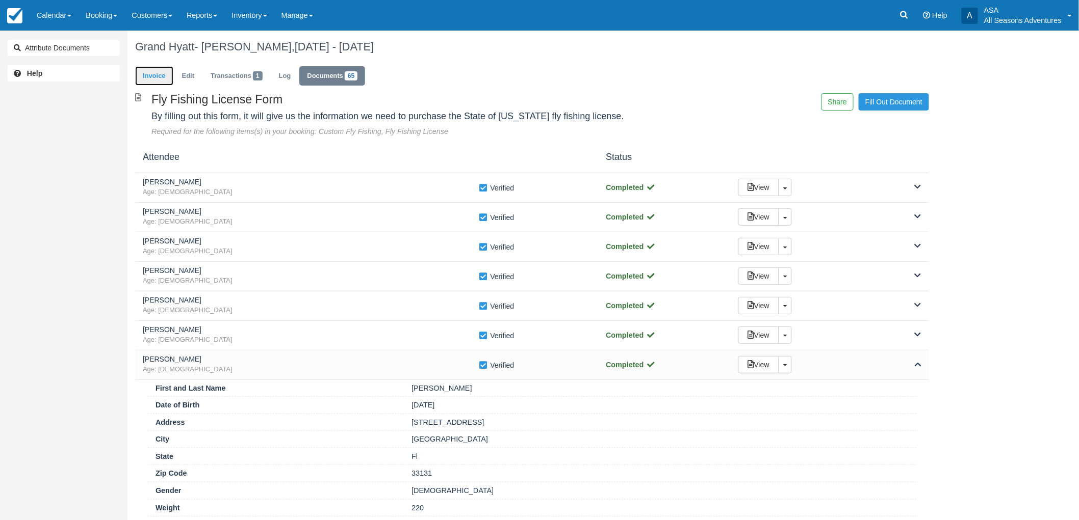
click at [162, 80] on link "Invoice" at bounding box center [154, 76] width 38 height 20
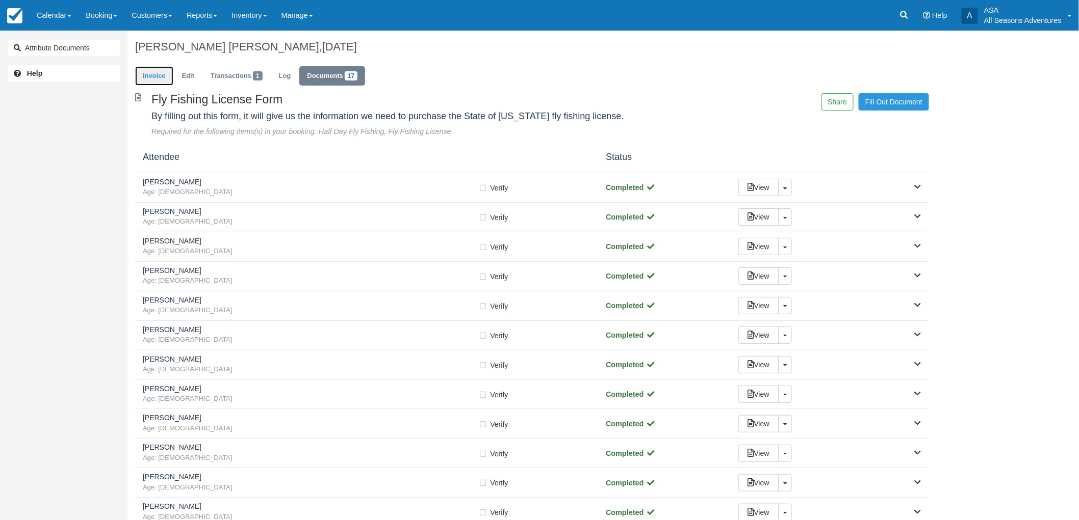
click at [160, 69] on link "Invoice" at bounding box center [154, 76] width 38 height 20
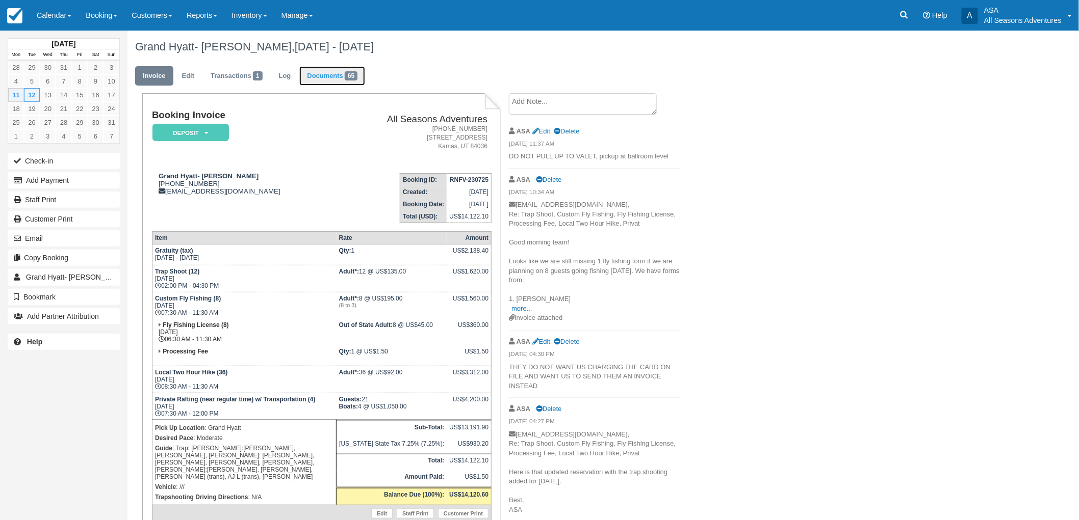
click at [352, 84] on link "Documents 65" at bounding box center [332, 76] width 66 height 20
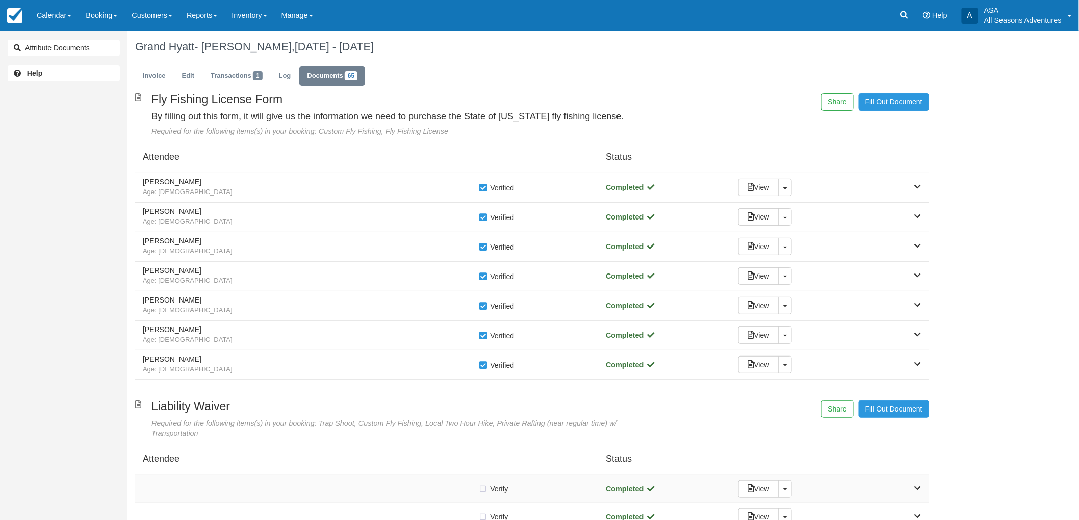
click at [349, 477] on div "Verify Verified Completed View Toggle Dropdown Detach" at bounding box center [532, 490] width 794 height 28
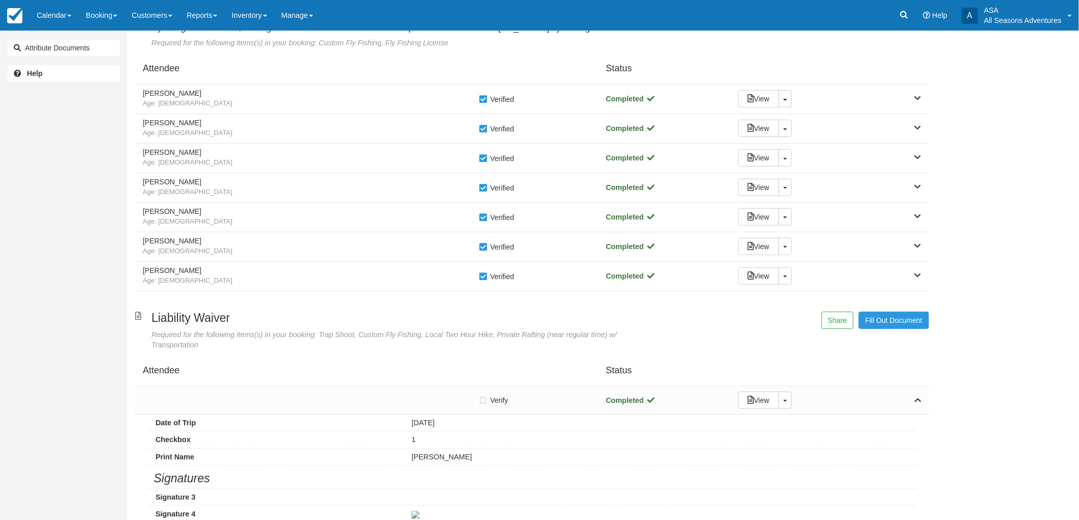
scroll to position [226, 0]
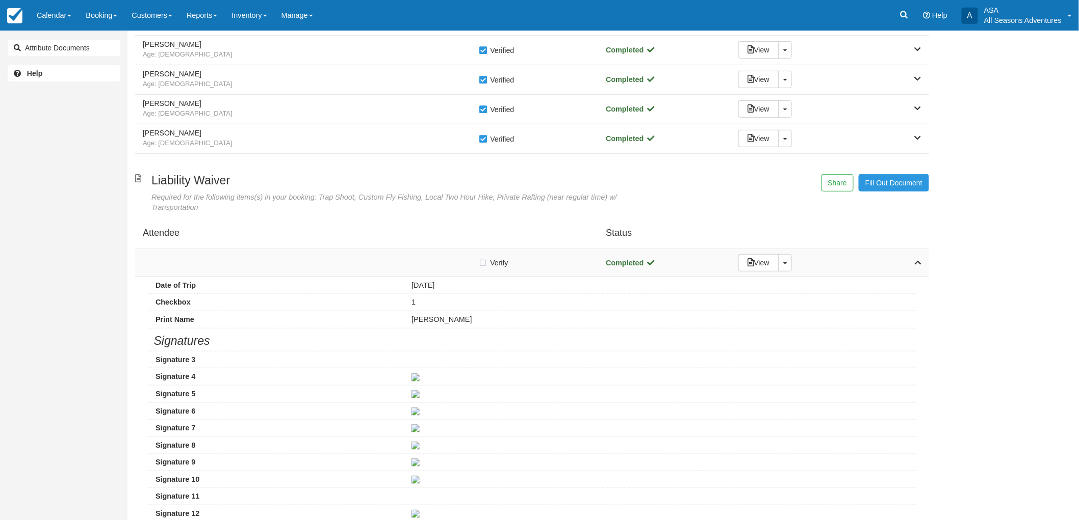
click at [427, 258] on div "Verify Verified" at bounding box center [367, 262] width 448 height 11
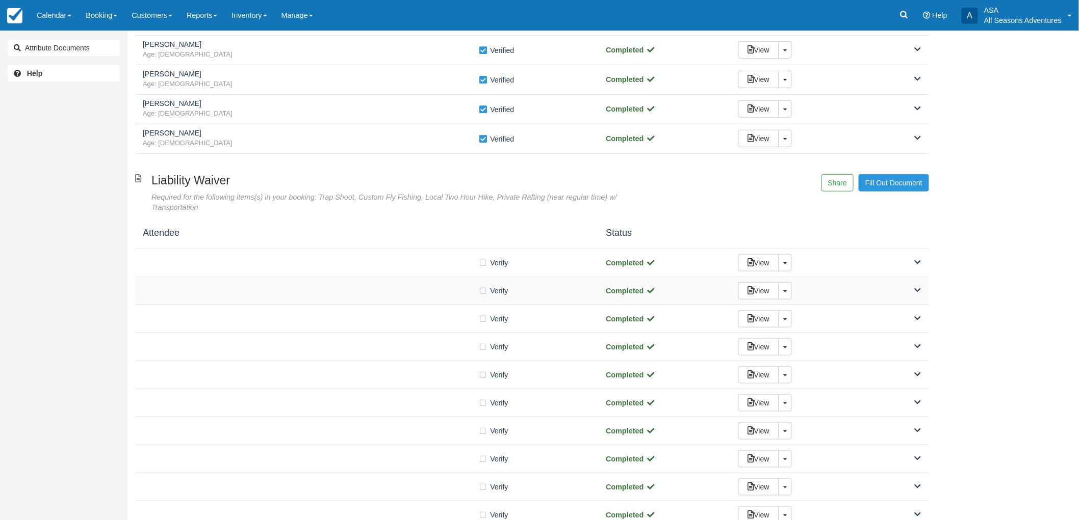
click at [434, 302] on div "Verify Verified Completed View Toggle Dropdown Detach" at bounding box center [532, 291] width 794 height 28
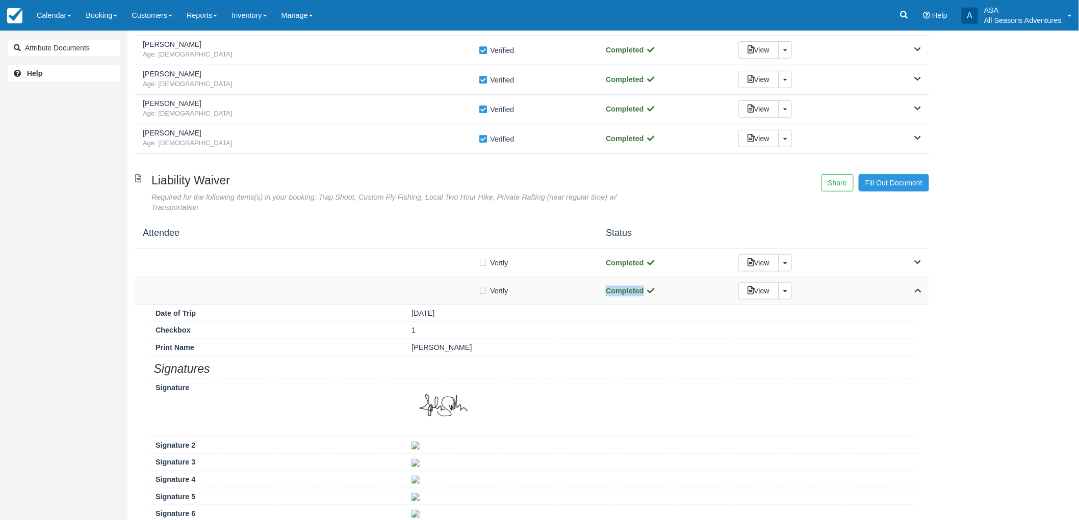
click at [434, 302] on div "Verify Verified Completed View Toggle Dropdown Detach" at bounding box center [532, 291] width 794 height 28
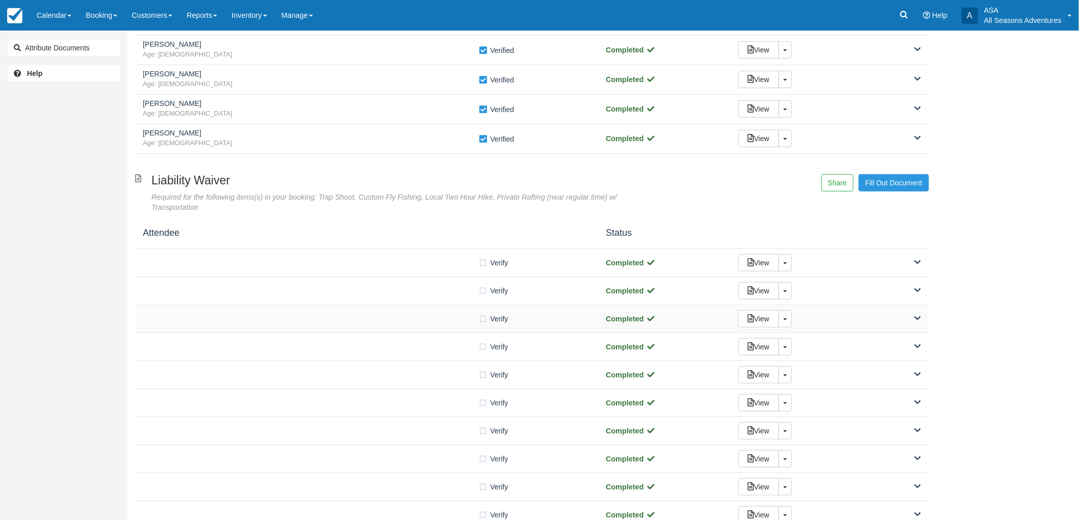
click at [440, 329] on div "Verify Verified Completed View Toggle Dropdown Detach" at bounding box center [532, 319] width 794 height 28
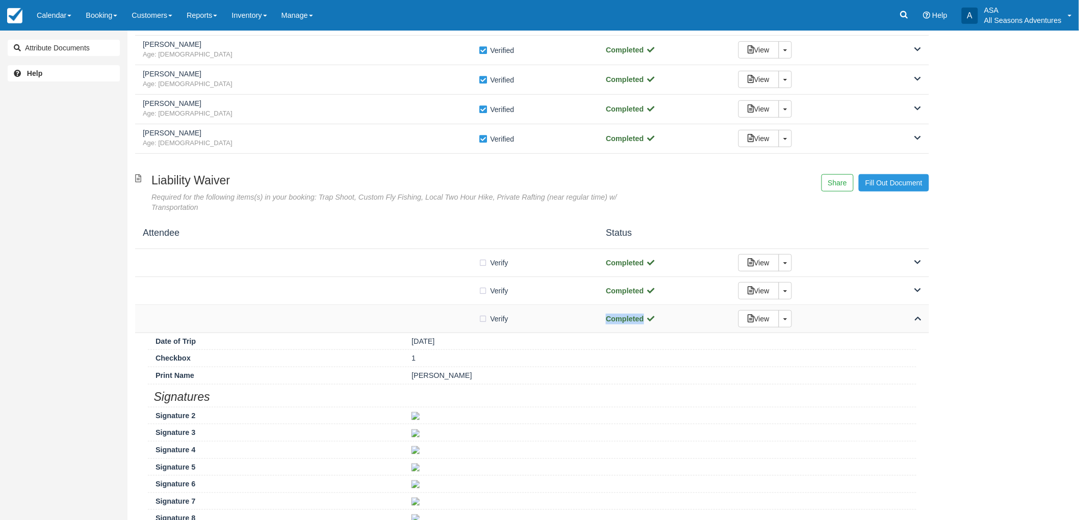
click at [440, 329] on div "Verify Verified Completed View Toggle Dropdown Detach" at bounding box center [532, 319] width 794 height 28
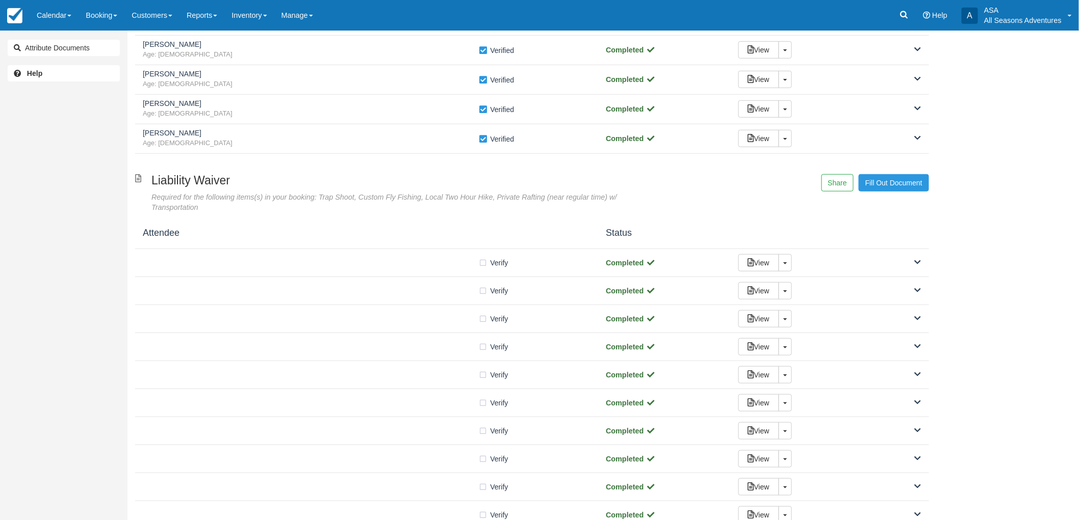
click at [376, 204] on div "Required for the following items(s) in your booking: Trap Shoot, Custom Fly Fis…" at bounding box center [397, 202] width 493 height 21
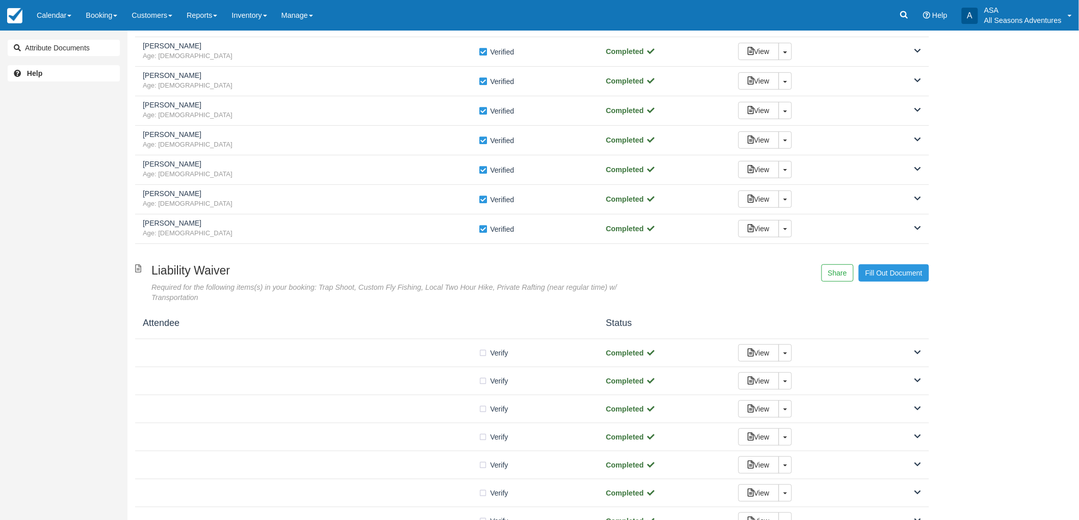
scroll to position [0, 0]
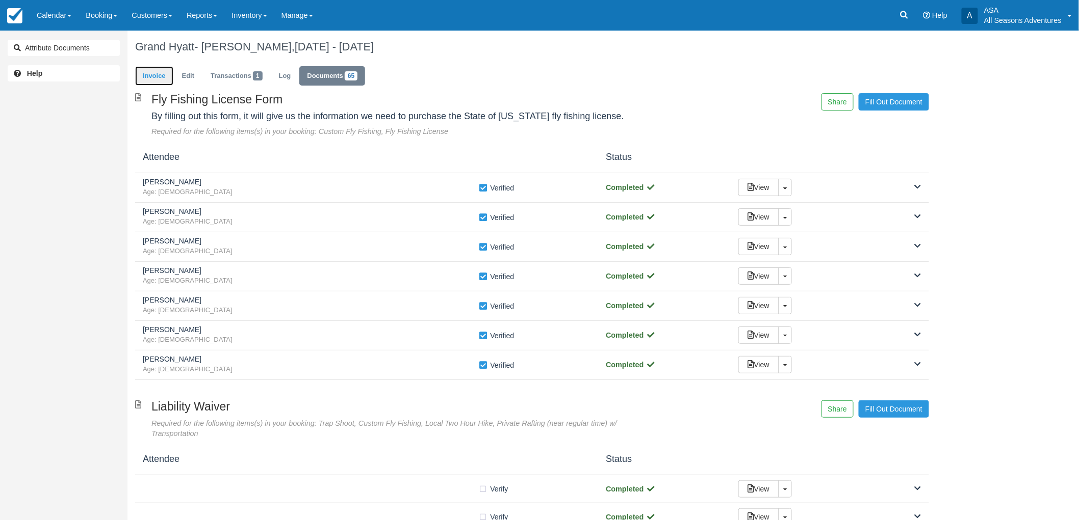
click at [159, 84] on link "Invoice" at bounding box center [154, 76] width 38 height 20
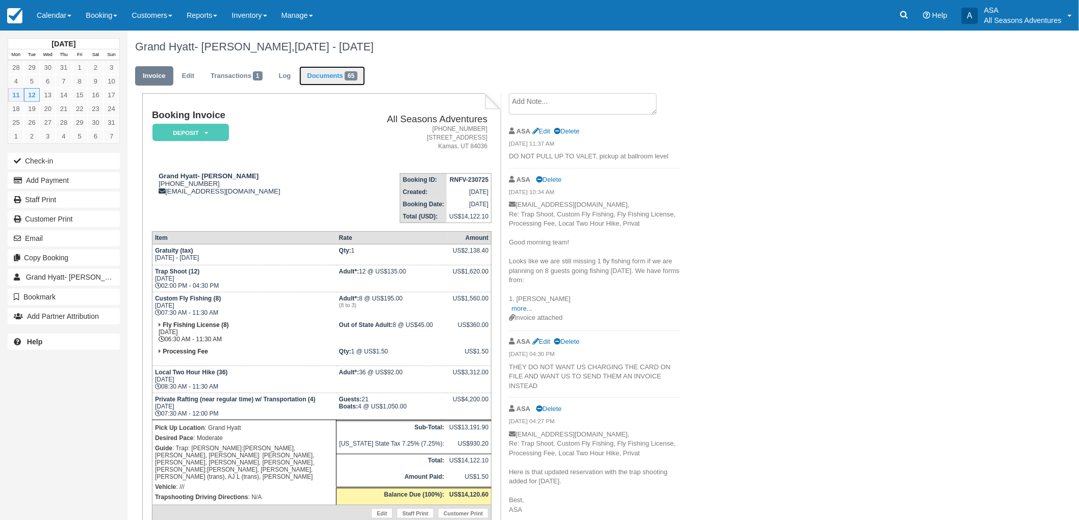
click at [327, 74] on link "Documents 65" at bounding box center [332, 76] width 66 height 20
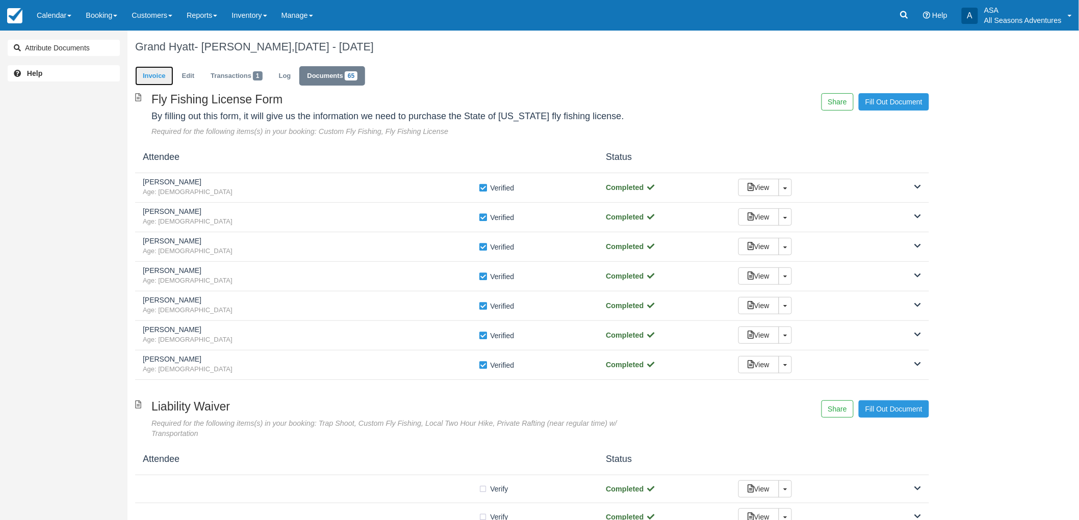
click at [156, 75] on link "Invoice" at bounding box center [154, 76] width 38 height 20
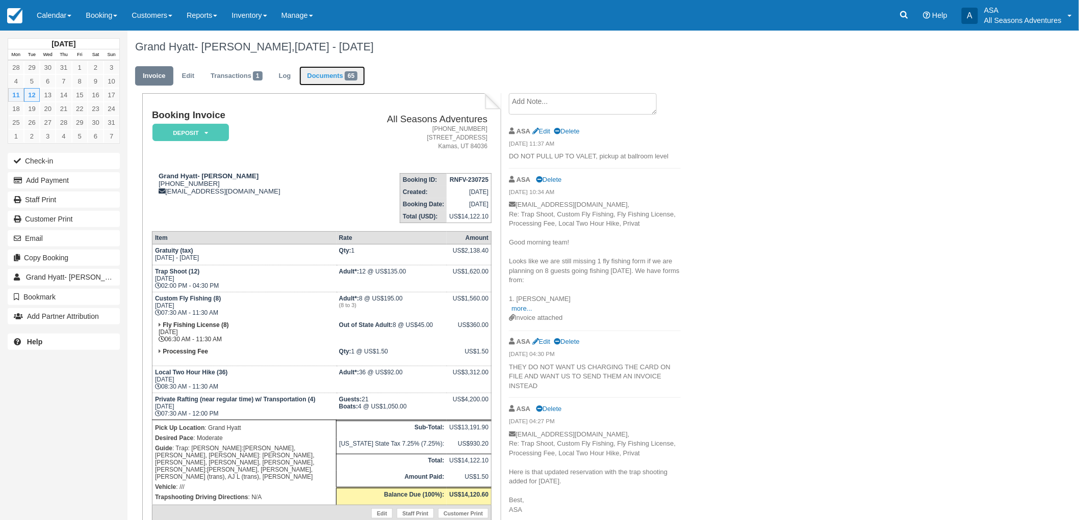
click at [345, 73] on link "Documents 65" at bounding box center [332, 76] width 66 height 20
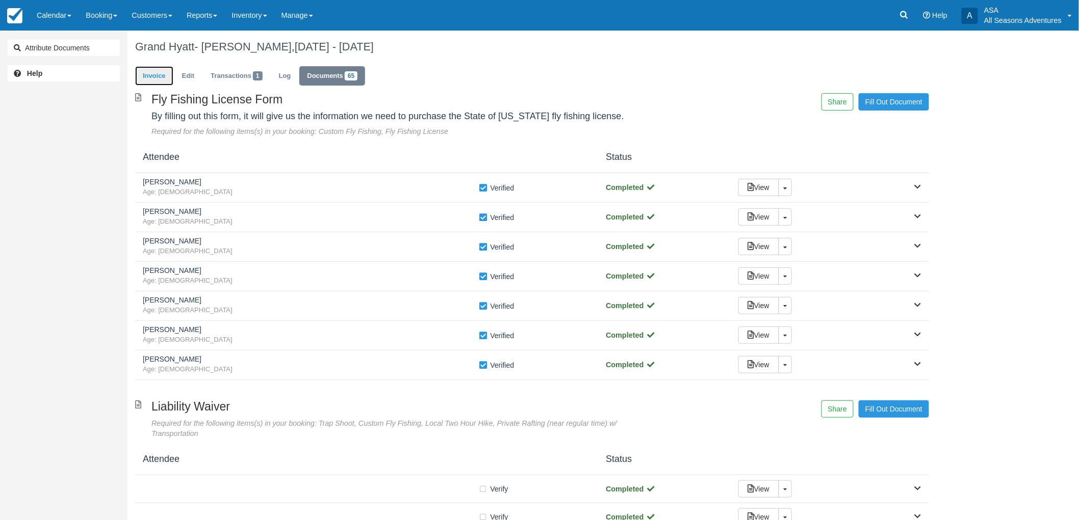
click at [157, 81] on link "Invoice" at bounding box center [154, 76] width 38 height 20
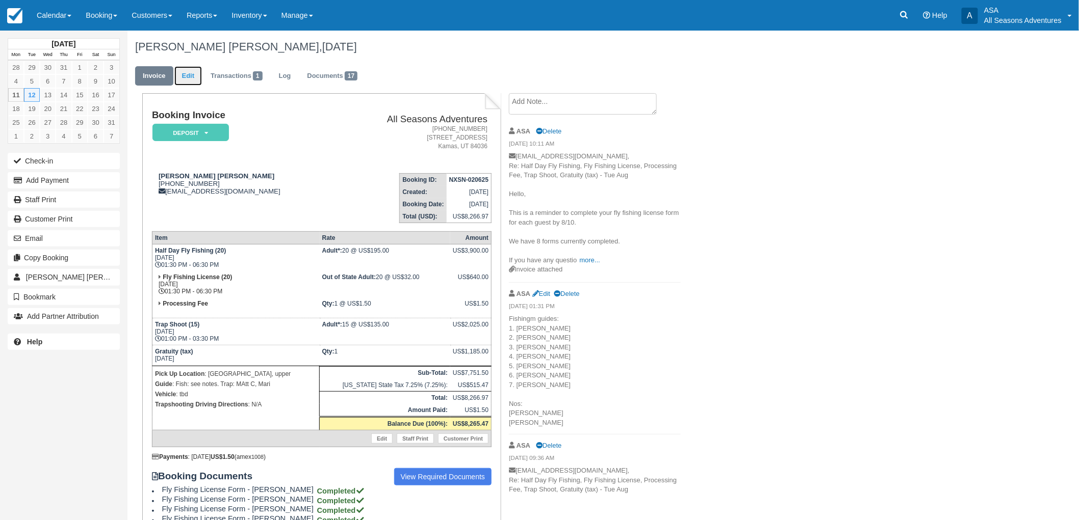
click at [180, 74] on link "Edit" at bounding box center [188, 76] width 28 height 20
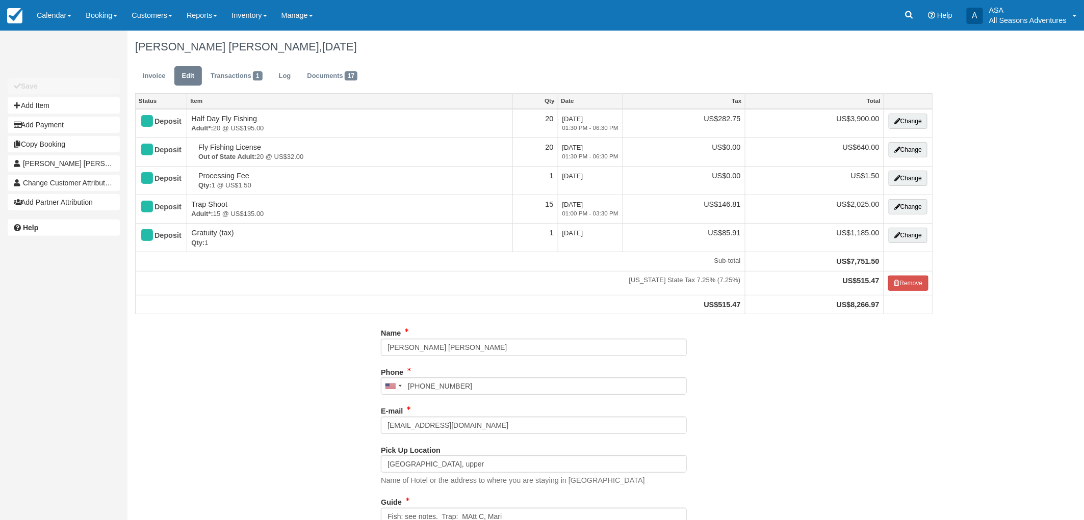
type input "(256) 509-0545"
click at [129, 77] on div "Invoice Edit Transactions 1 Log Documents 17" at bounding box center [533, 78] width 813 height 31
click at [152, 73] on link "Invoice" at bounding box center [154, 76] width 38 height 20
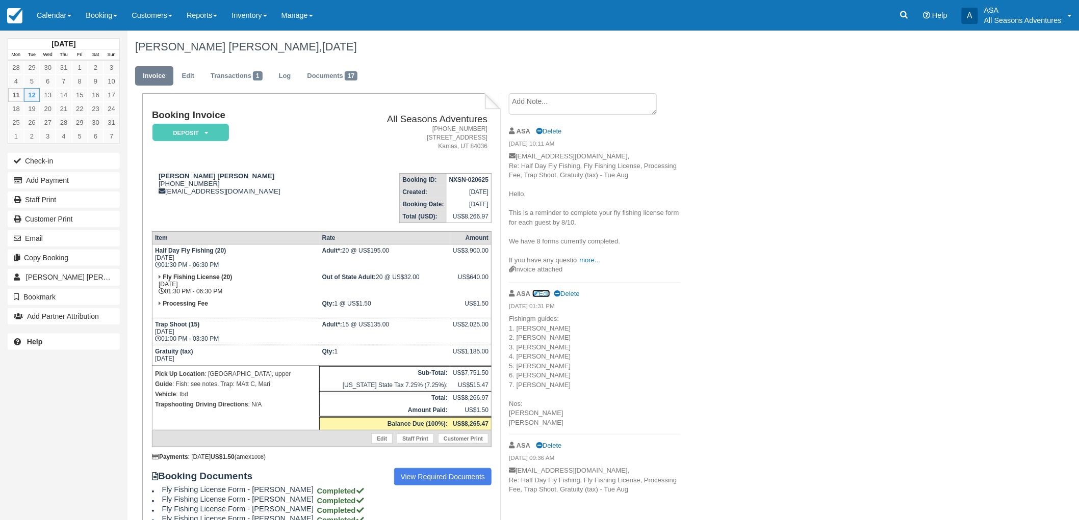
click at [547, 292] on link "Edit" at bounding box center [541, 294] width 18 height 8
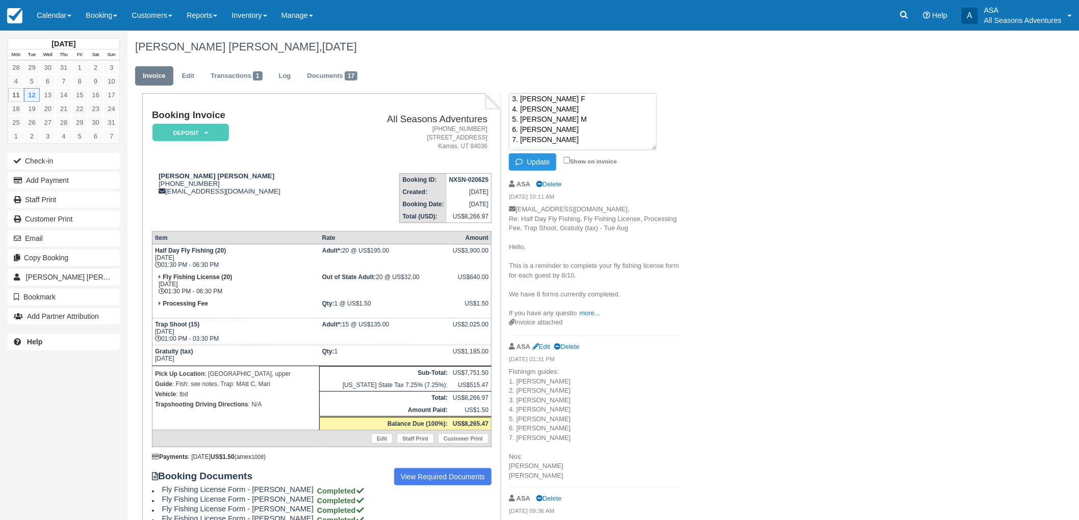
scroll to position [14, 0]
click at [544, 135] on textarea "Fishingm guides: 1. Clark 2. Scott 3. Chris F 4. Tyler 5. Jake M 6. Sammy 7. Ti…" at bounding box center [583, 121] width 148 height 57
type textarea "Fishingm guides: 1. Clark 2. Scott 3. Chris F 4. Tyler 5. Trevor 6. Sammy 7. Ti…"
click at [542, 155] on button "Update" at bounding box center [532, 161] width 47 height 17
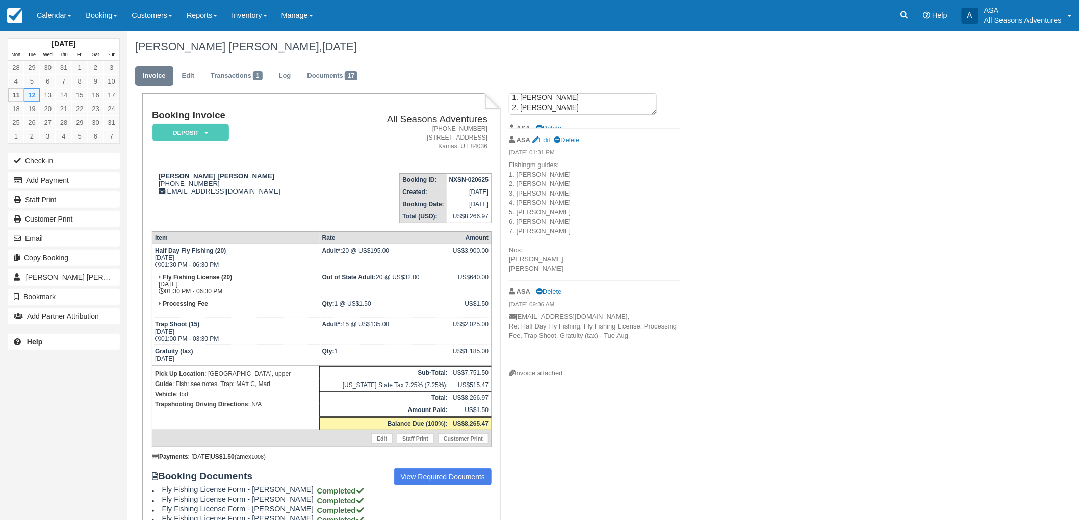
scroll to position [0, 0]
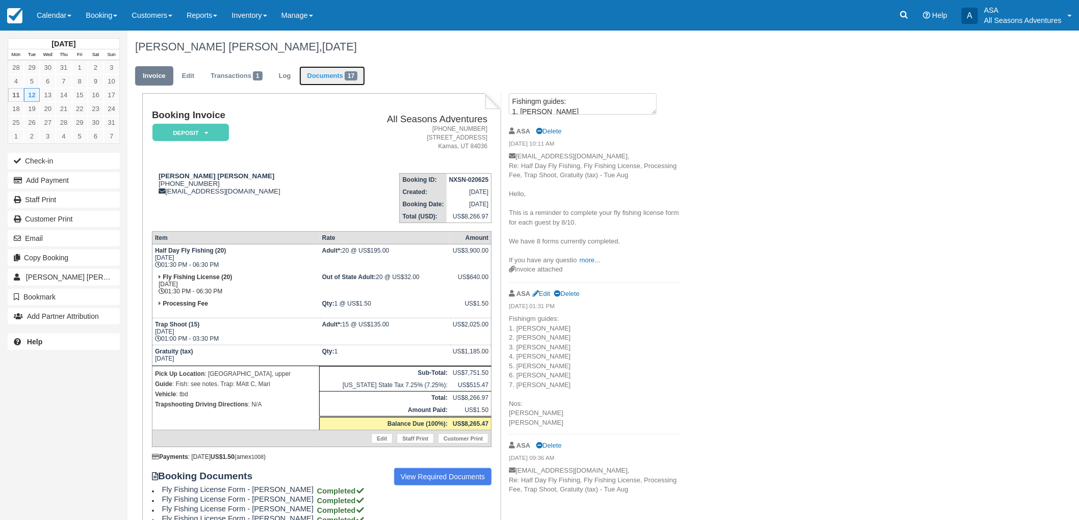
click at [318, 68] on link "Documents 17" at bounding box center [332, 76] width 66 height 20
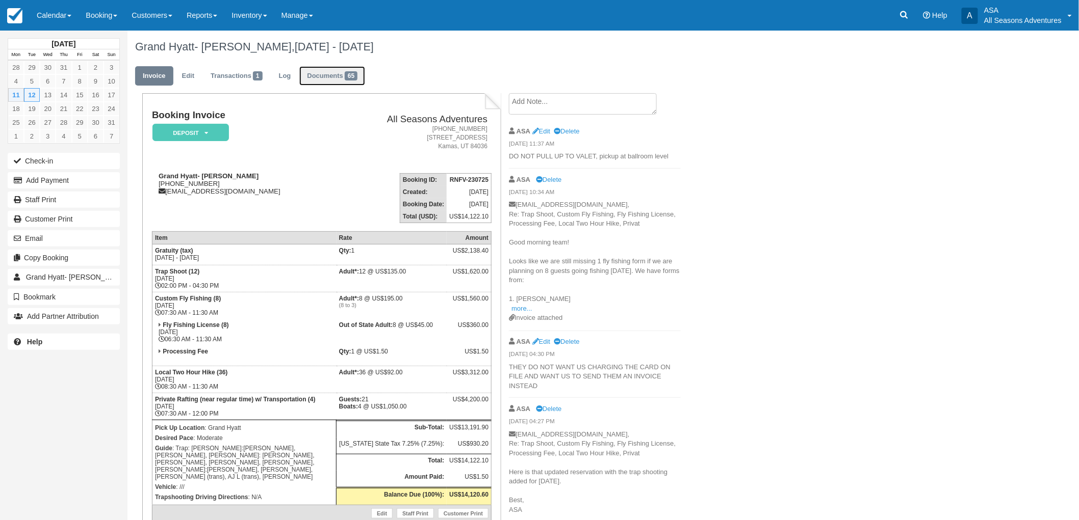
click at [324, 78] on link "Documents 65" at bounding box center [332, 76] width 66 height 20
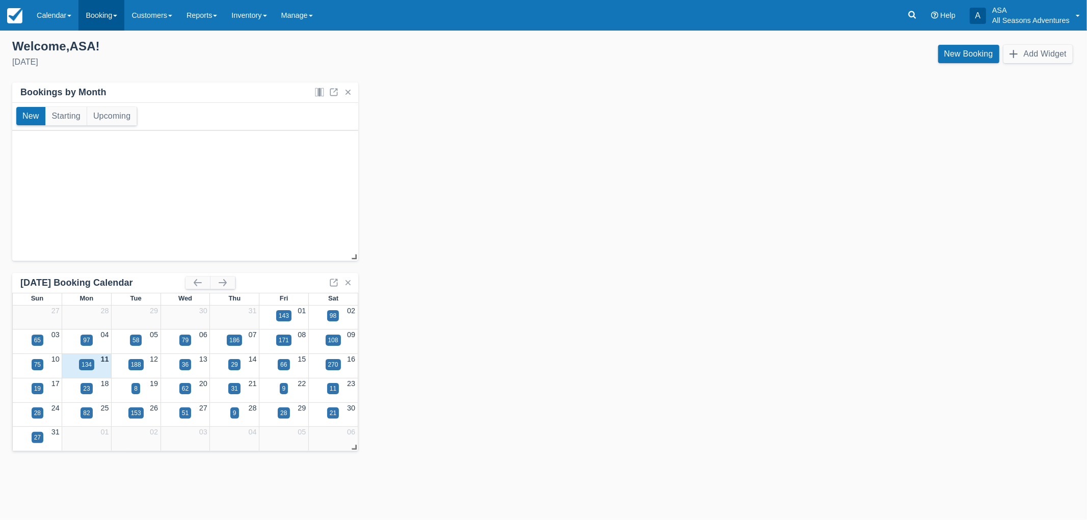
click at [124, 19] on link "Booking" at bounding box center [101, 15] width 46 height 31
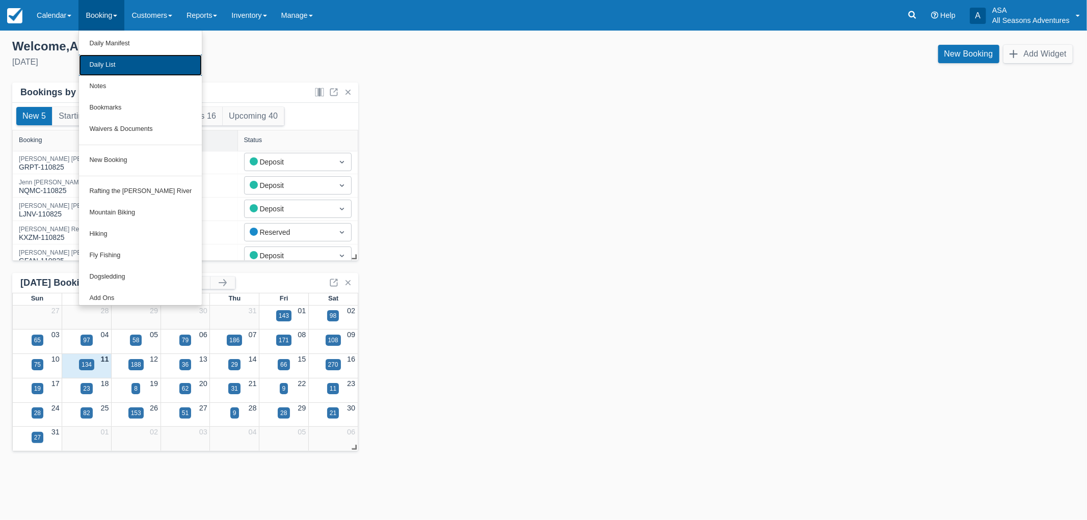
click at [122, 73] on link "Daily List" at bounding box center [140, 65] width 123 height 21
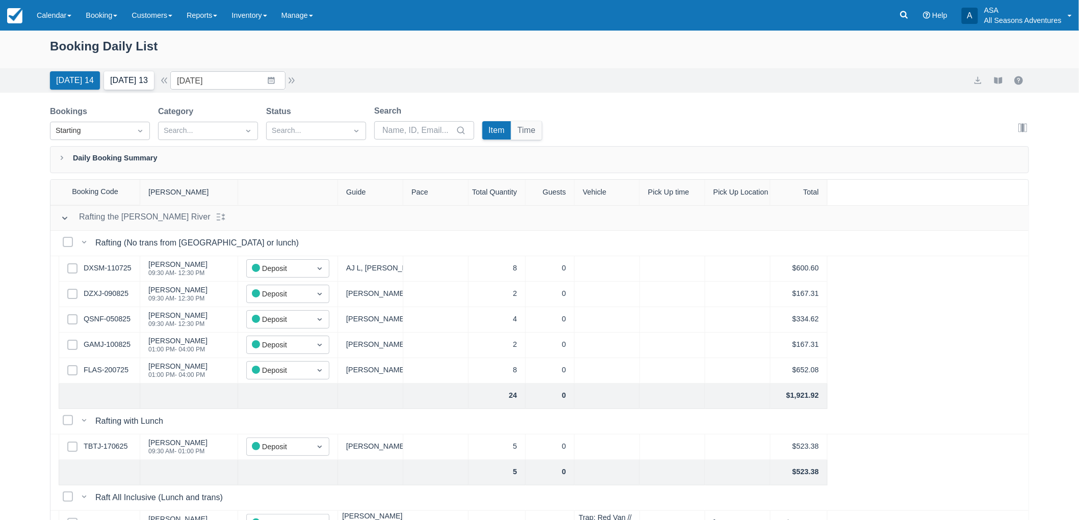
click at [126, 87] on button "[DATE] 13" at bounding box center [129, 80] width 50 height 18
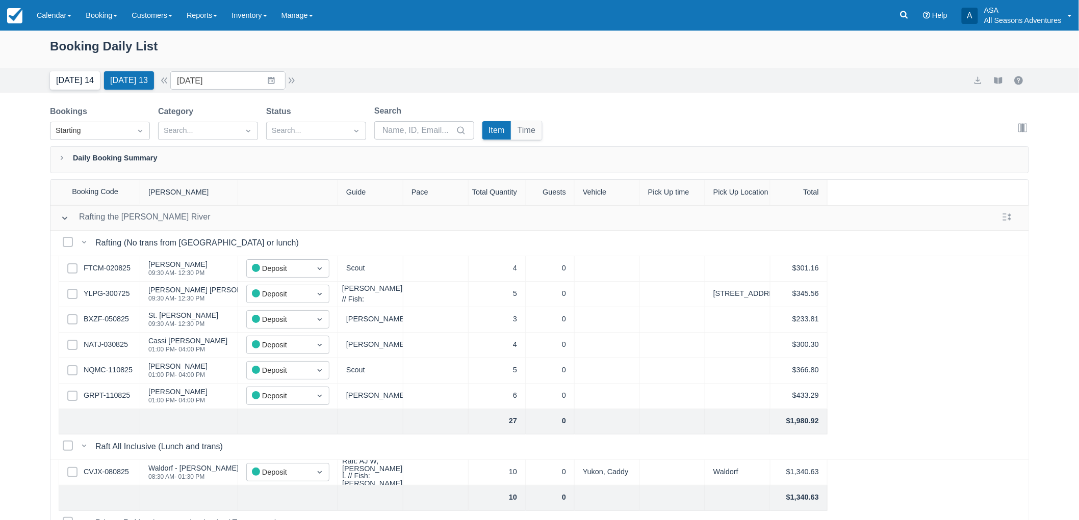
click at [65, 78] on button "Today 14" at bounding box center [75, 80] width 50 height 18
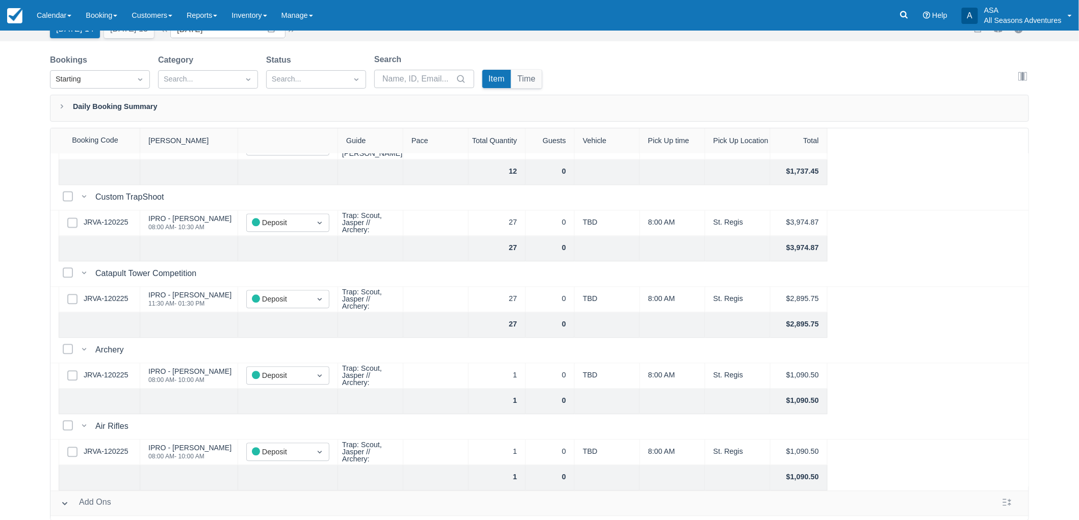
scroll to position [1095, 0]
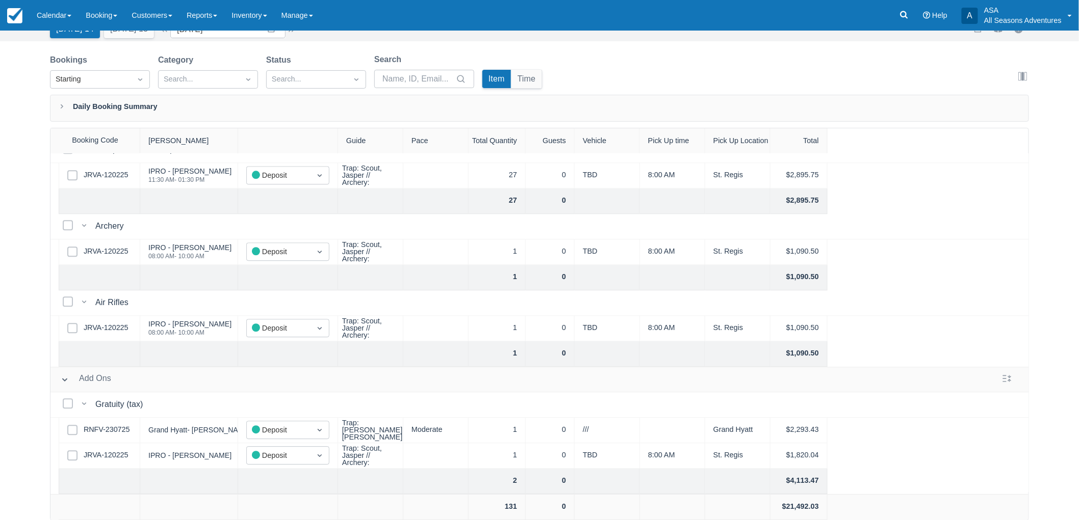
drag, startPoint x: 817, startPoint y: 362, endPoint x: 812, endPoint y: 366, distance: 6.1
drag, startPoint x: 812, startPoint y: 366, endPoint x: 625, endPoint y: 75, distance: 346.2
click at [625, 75] on div "Bookings Starting Category Search... Status Search... Search Item Time Edit col…" at bounding box center [539, 74] width 979 height 41
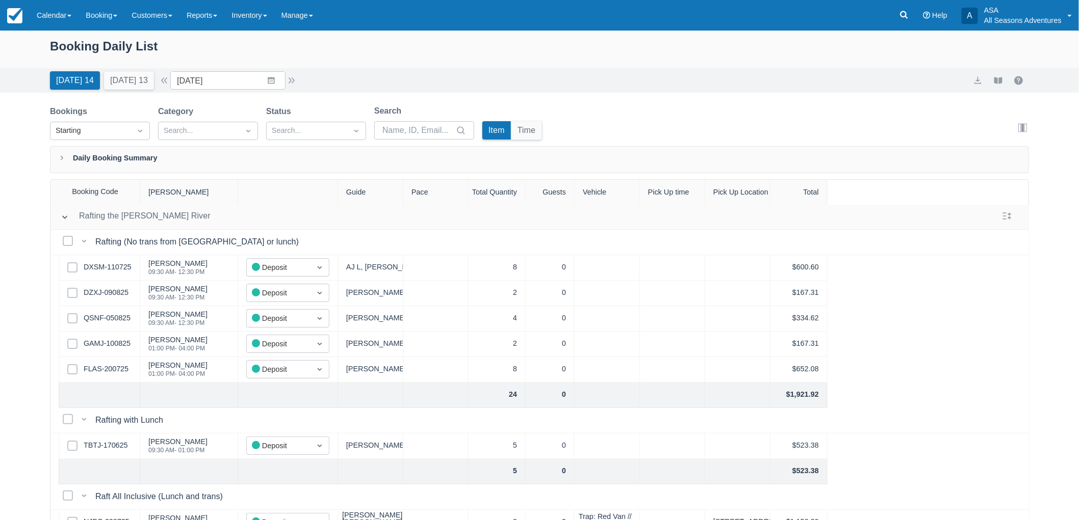
scroll to position [0, 0]
click at [200, 88] on input "08/11/25" at bounding box center [227, 80] width 115 height 18
click at [253, 199] on td "13" at bounding box center [252, 197] width 20 height 19
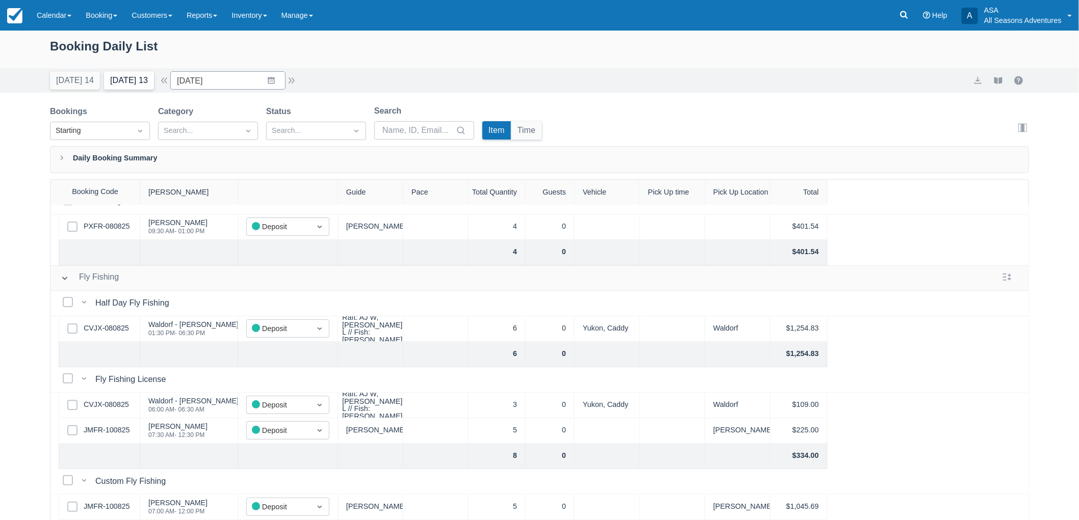
click at [146, 83] on button "Tomorrow 13" at bounding box center [129, 80] width 50 height 18
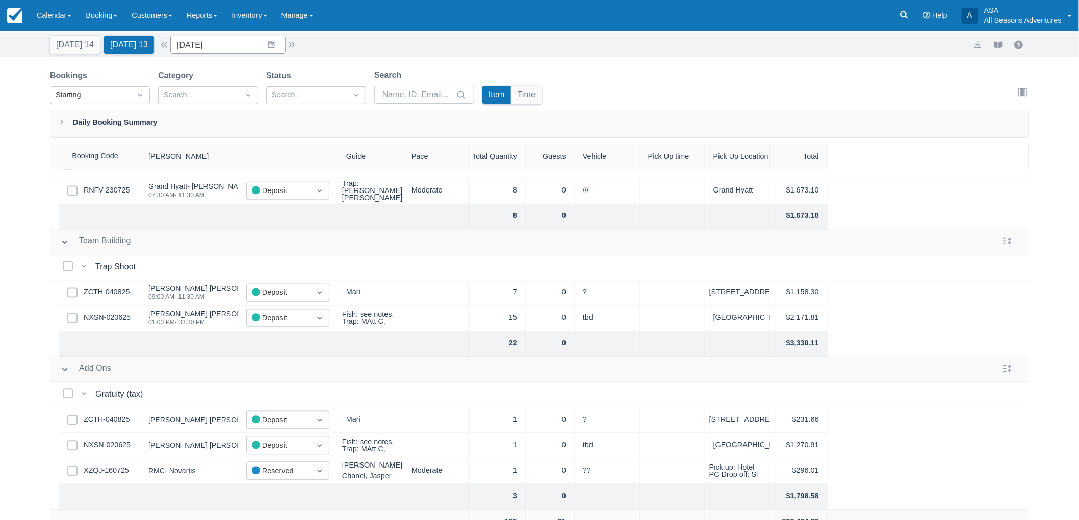
scroll to position [51, 0]
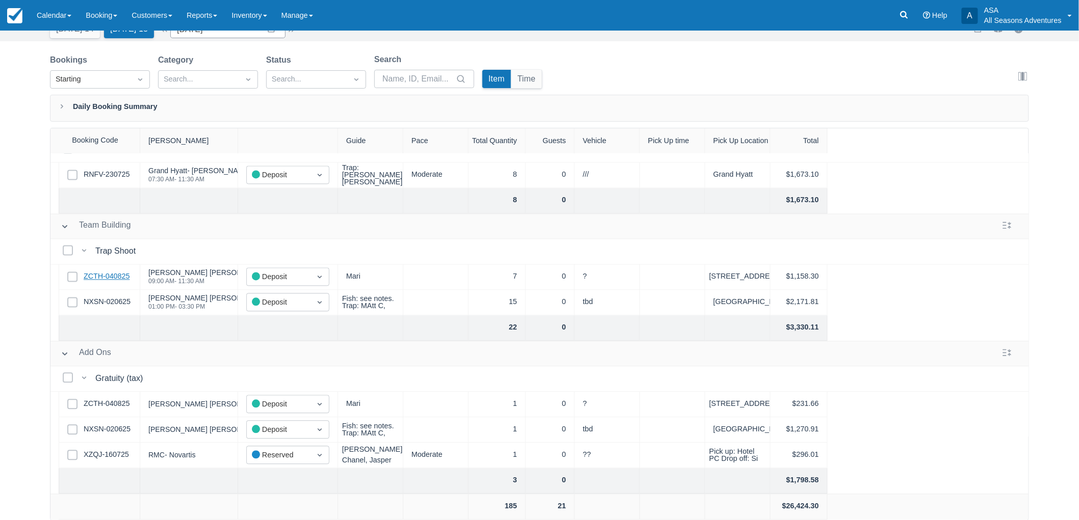
click at [111, 272] on link "ZCTH-040825" at bounding box center [107, 277] width 46 height 11
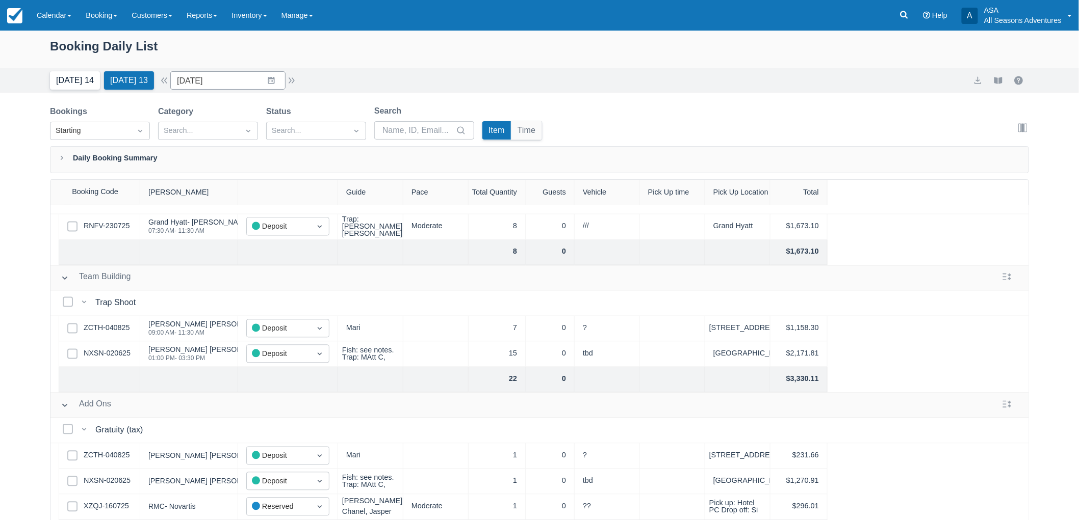
click at [63, 87] on button "Today 14" at bounding box center [75, 80] width 50 height 18
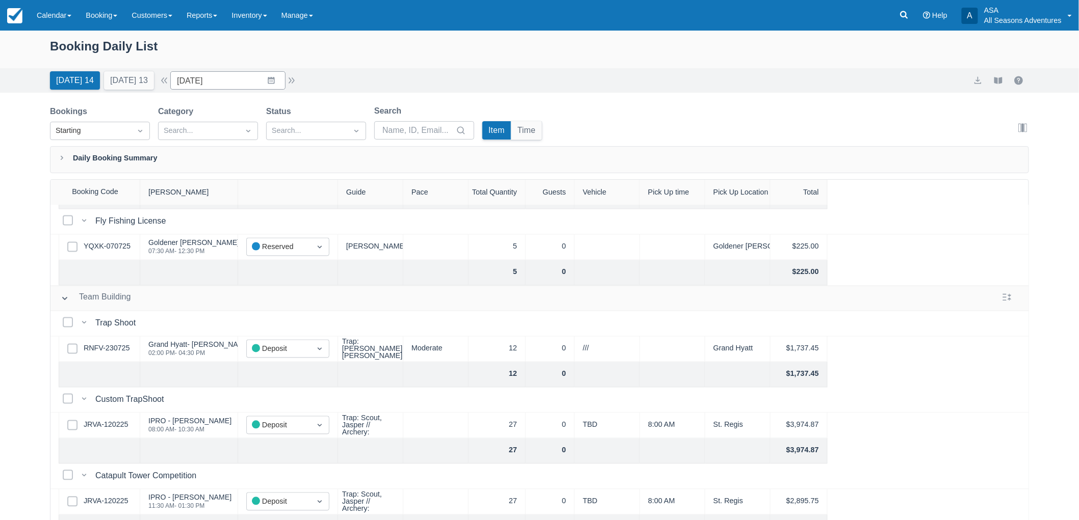
scroll to position [812, 0]
click at [117, 425] on link "JRVA-120225" at bounding box center [106, 424] width 44 height 11
click at [124, 79] on button "Tomorrow 13" at bounding box center [129, 80] width 50 height 18
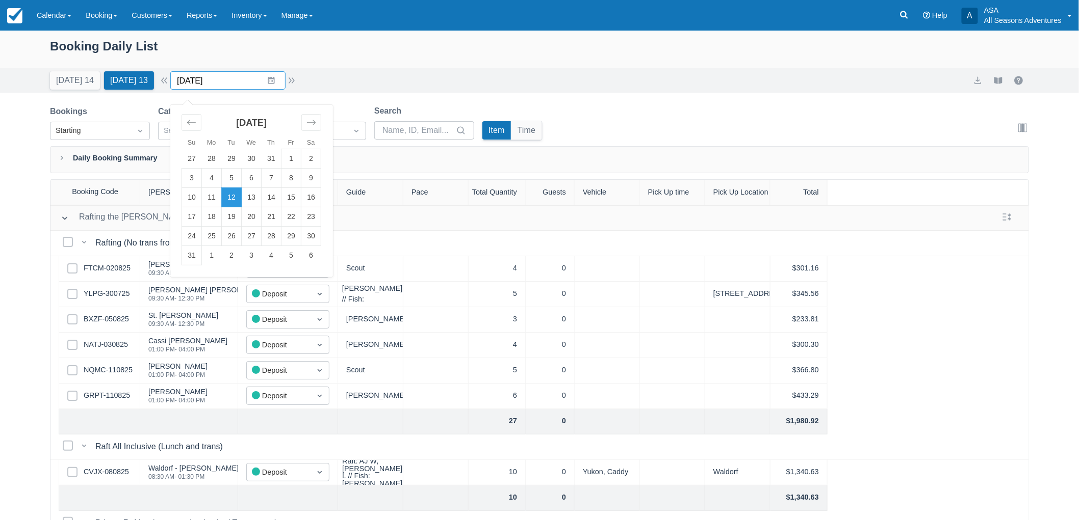
click at [277, 72] on input "08/12/25" at bounding box center [227, 80] width 115 height 18
drag, startPoint x: 267, startPoint y: 199, endPoint x: 261, endPoint y: 205, distance: 7.9
click at [261, 205] on tr "10 11 12 13 14 15 16" at bounding box center [251, 197] width 139 height 19
click at [261, 205] on td "13" at bounding box center [252, 197] width 20 height 19
type input "08/13/25"
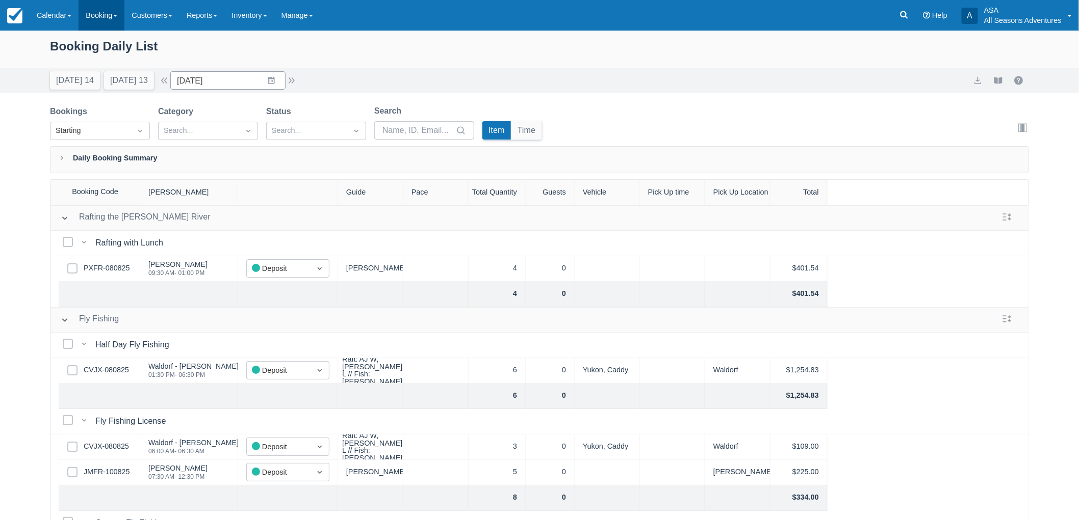
click at [100, 19] on link "Booking" at bounding box center [101, 15] width 46 height 31
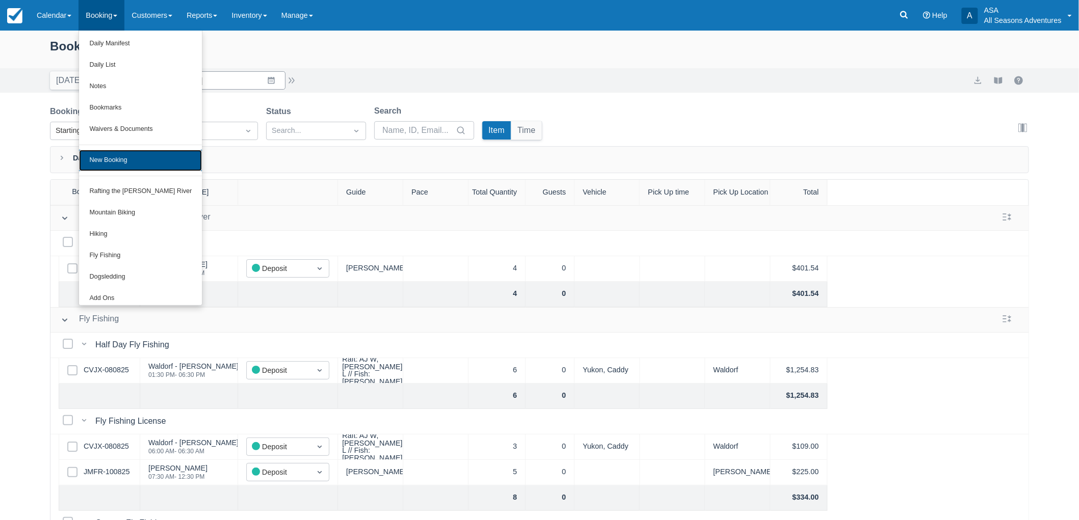
click at [119, 162] on link "New Booking" at bounding box center [140, 160] width 123 height 21
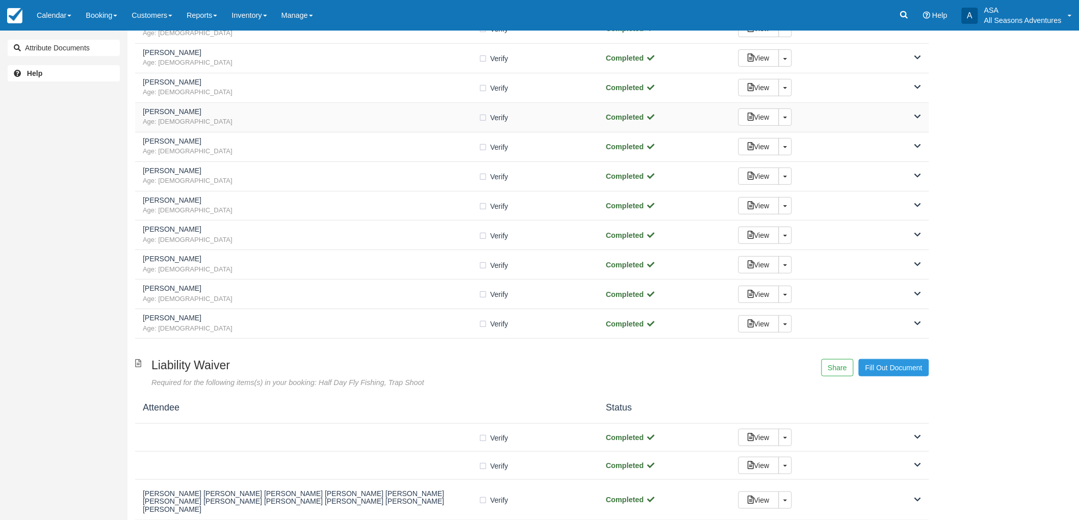
scroll to position [226, 0]
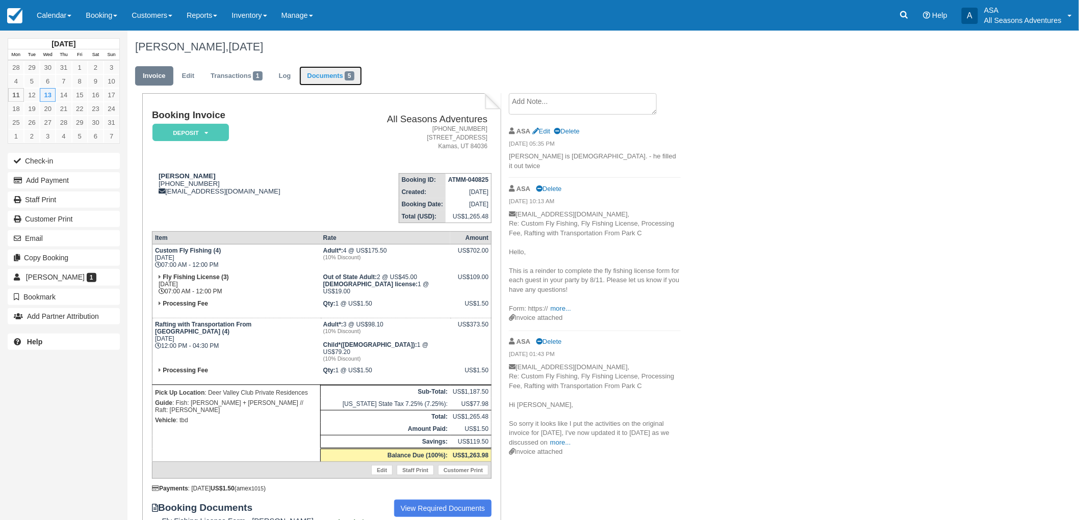
click at [326, 82] on link "Documents 5" at bounding box center [330, 76] width 62 height 20
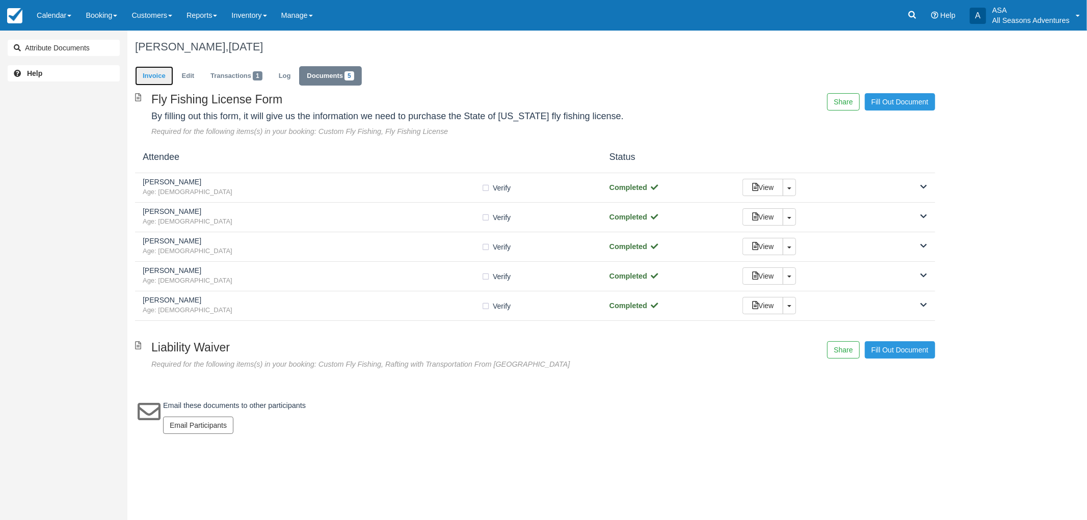
click at [166, 85] on link "Invoice" at bounding box center [154, 76] width 38 height 20
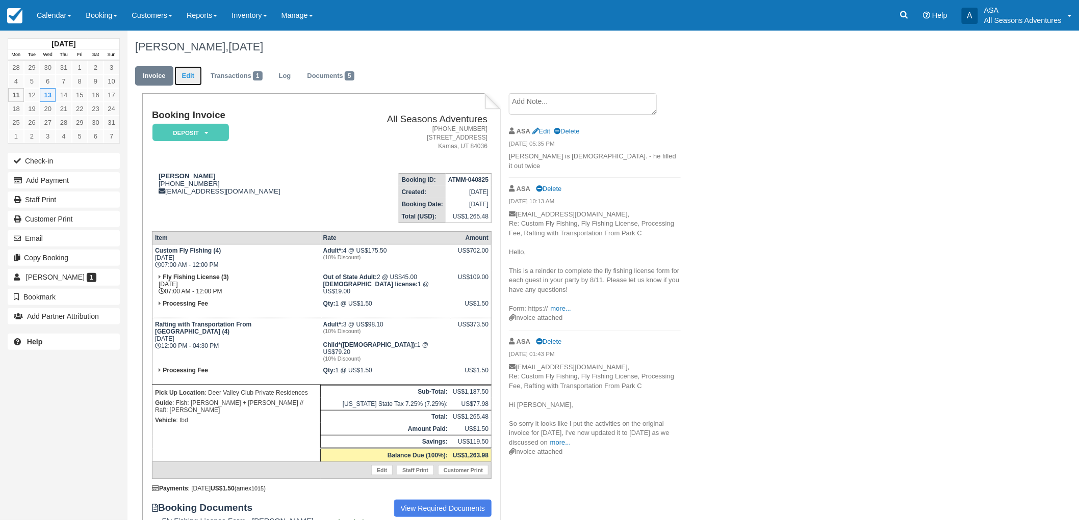
click at [194, 75] on link "Edit" at bounding box center [188, 76] width 28 height 20
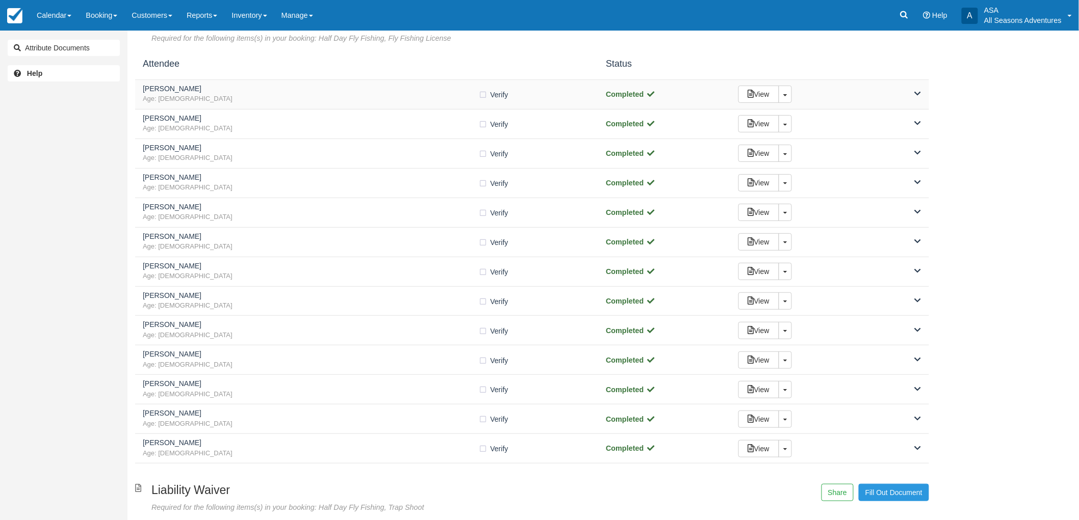
scroll to position [113, 0]
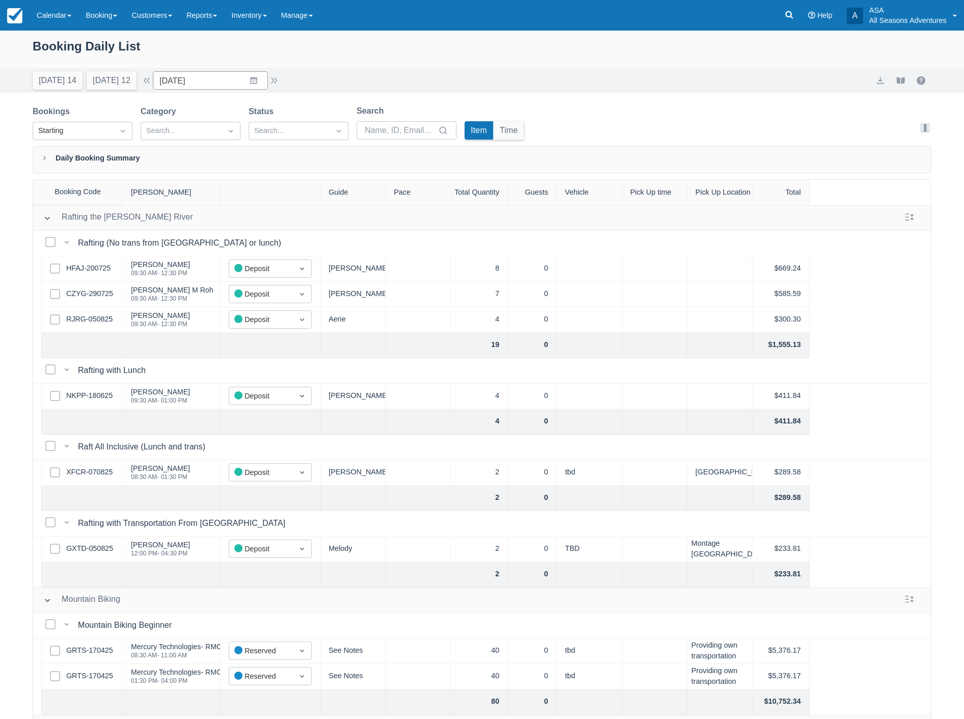
scroll to position [259, 0]
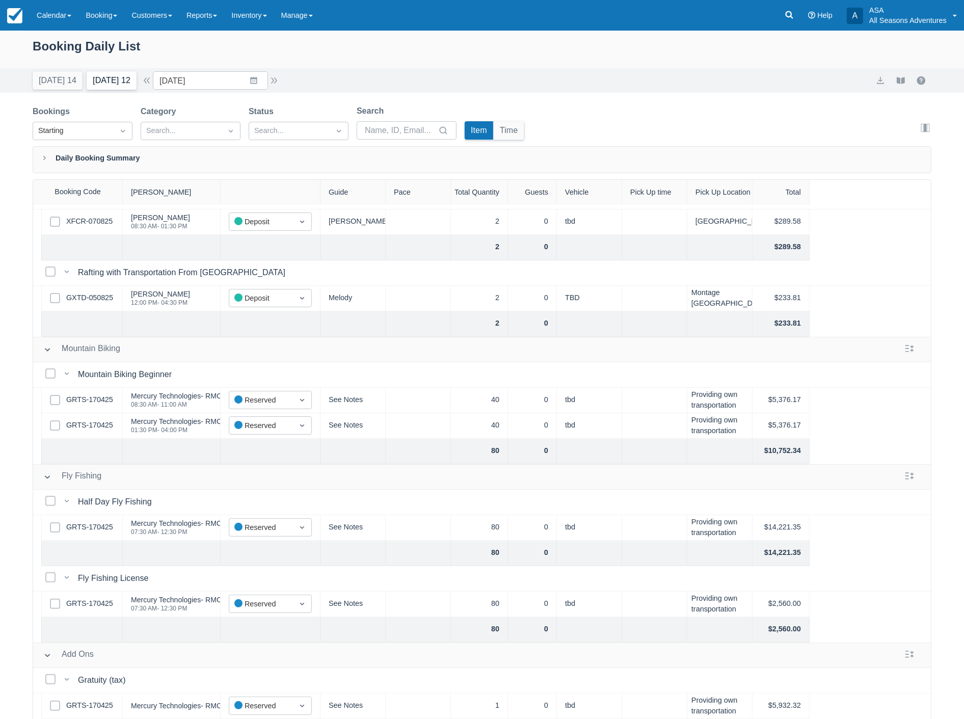
click at [95, 80] on button "Tomorrow 12" at bounding box center [112, 80] width 50 height 18
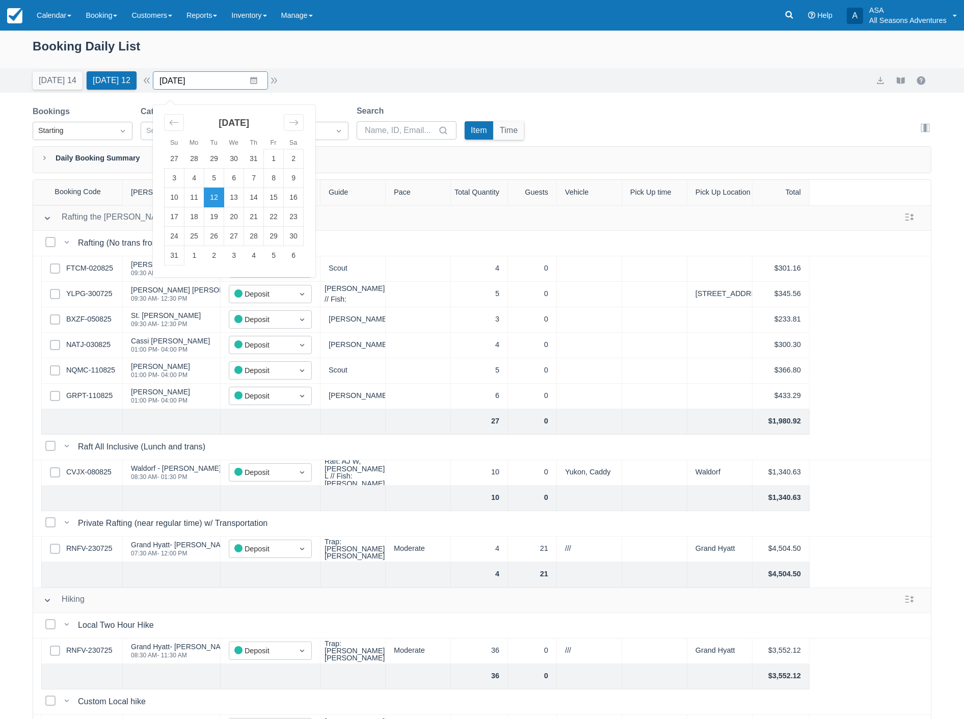
click at [218, 73] on input "08/12/25" at bounding box center [210, 80] width 115 height 18
click at [298, 127] on icon "Move forward to switch to the next month." at bounding box center [294, 123] width 10 height 10
click at [217, 242] on td "30" at bounding box center [214, 236] width 20 height 19
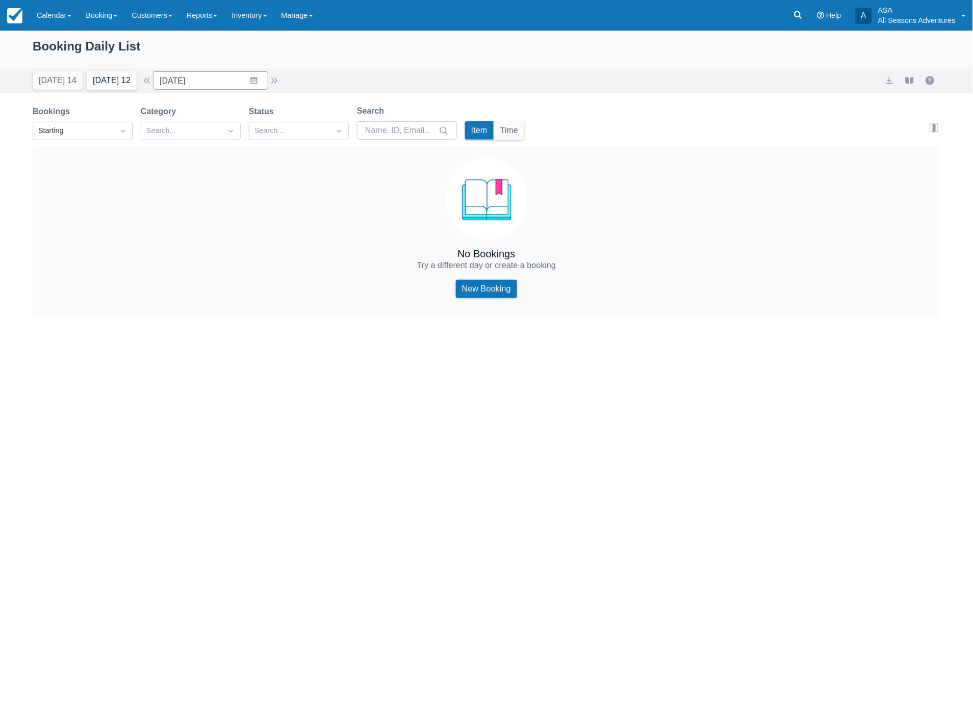
click at [110, 77] on button "Tomorrow 12" at bounding box center [112, 80] width 50 height 18
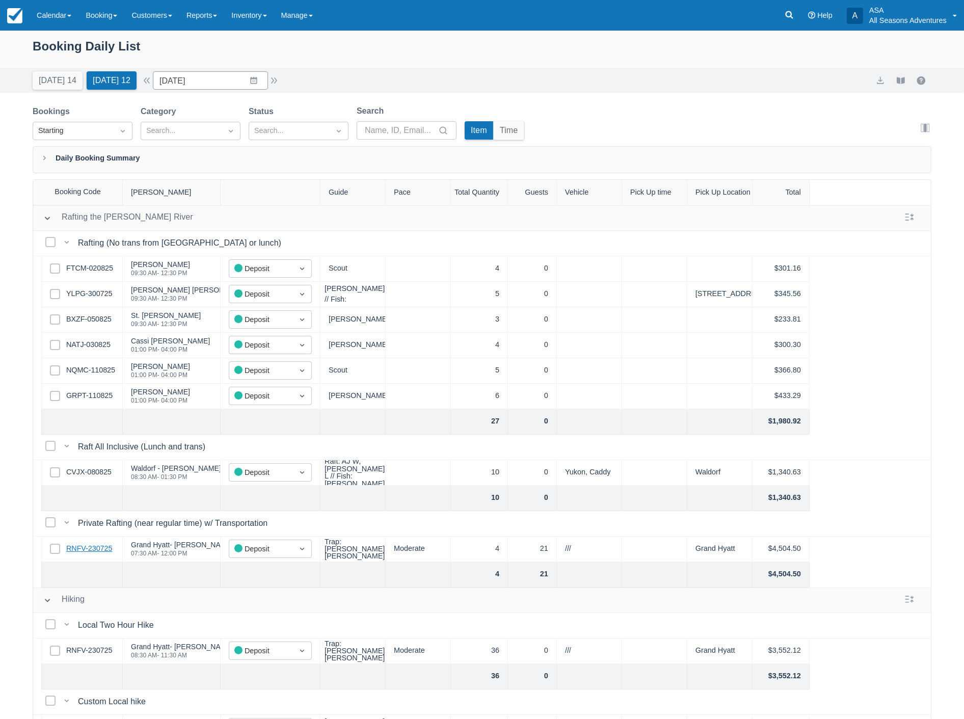
click at [102, 552] on link "RNFV-230725" at bounding box center [89, 548] width 46 height 11
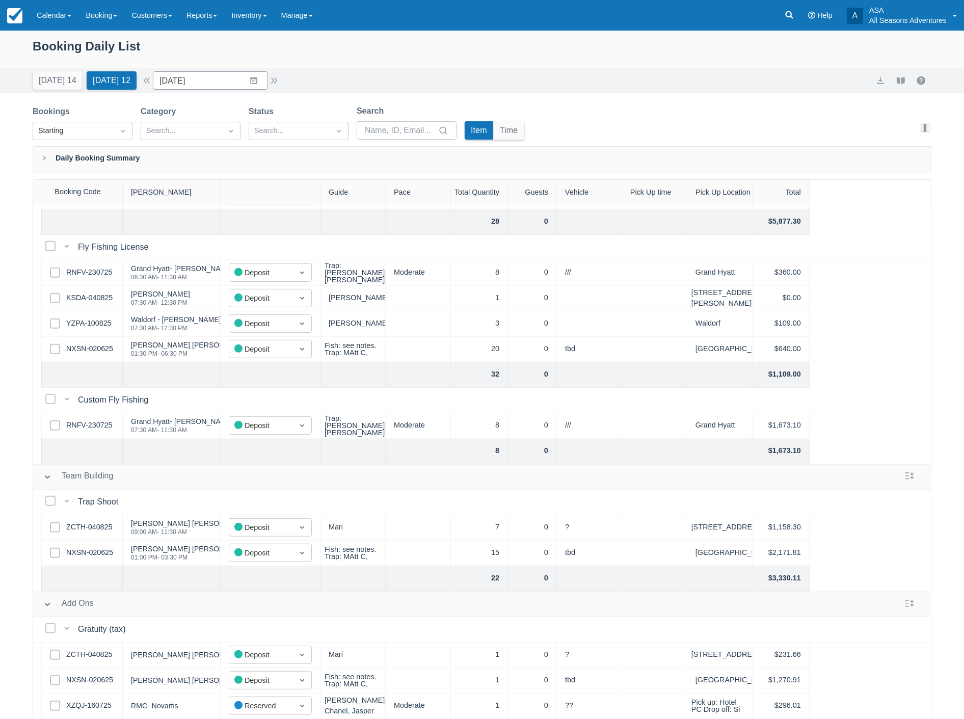
scroll to position [692, 0]
click at [97, 522] on link "ZCTH-040825" at bounding box center [89, 527] width 46 height 11
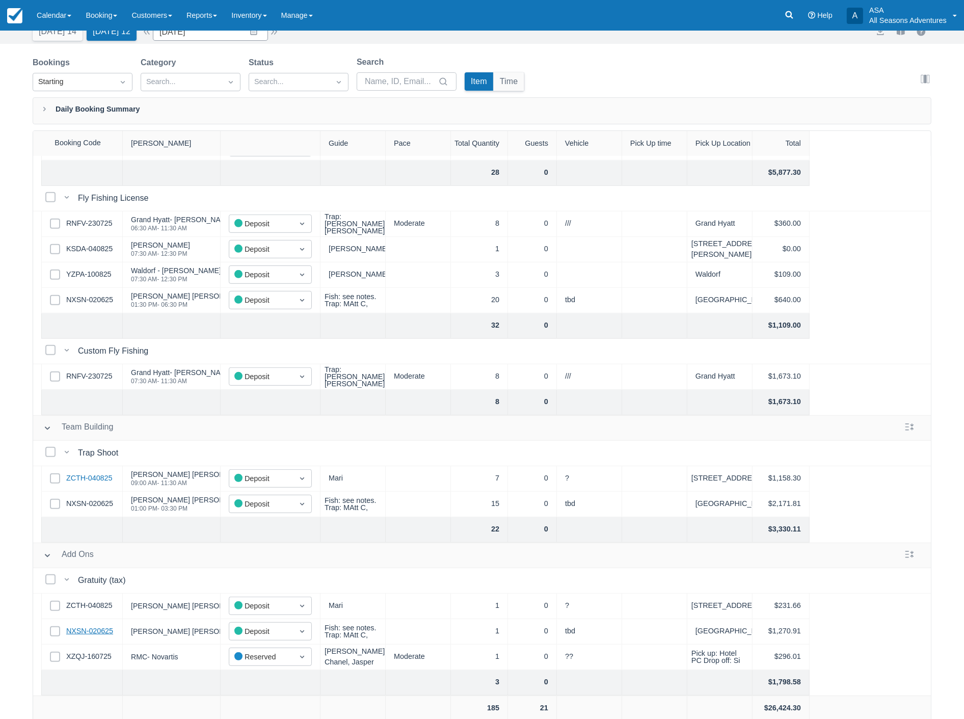
scroll to position [51, 0]
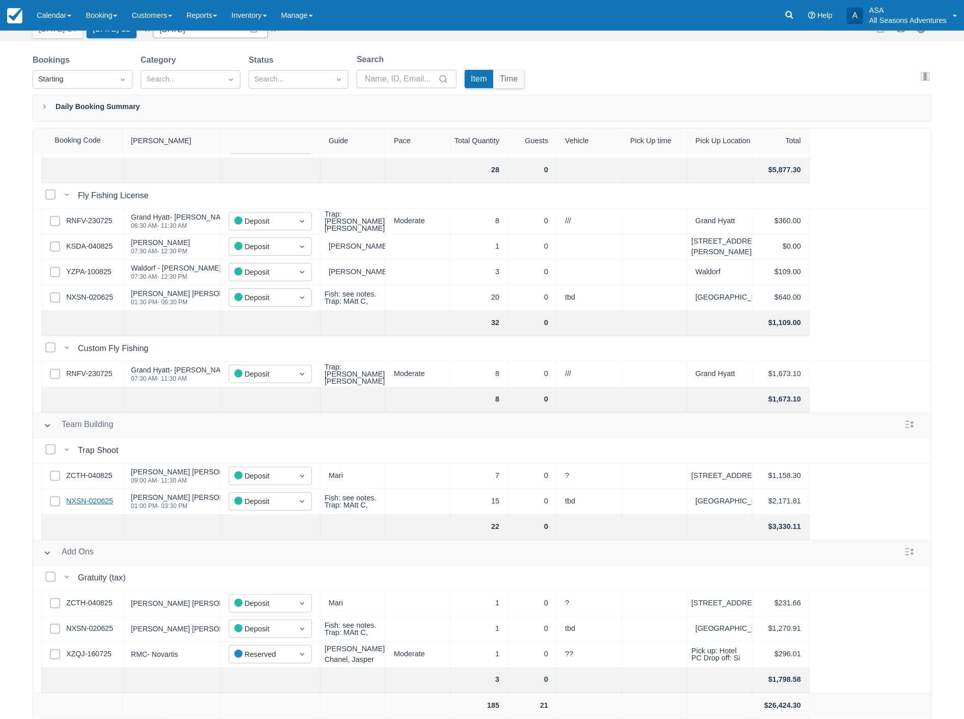
click at [90, 496] on link "NXSN-020625" at bounding box center [89, 501] width 47 height 11
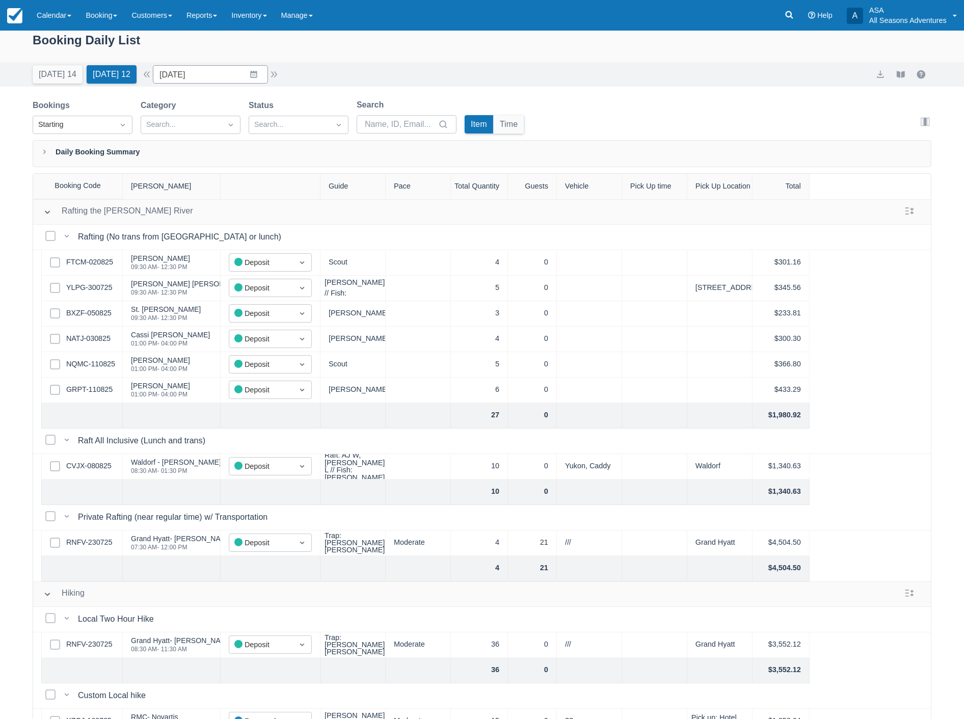
scroll to position [0, 0]
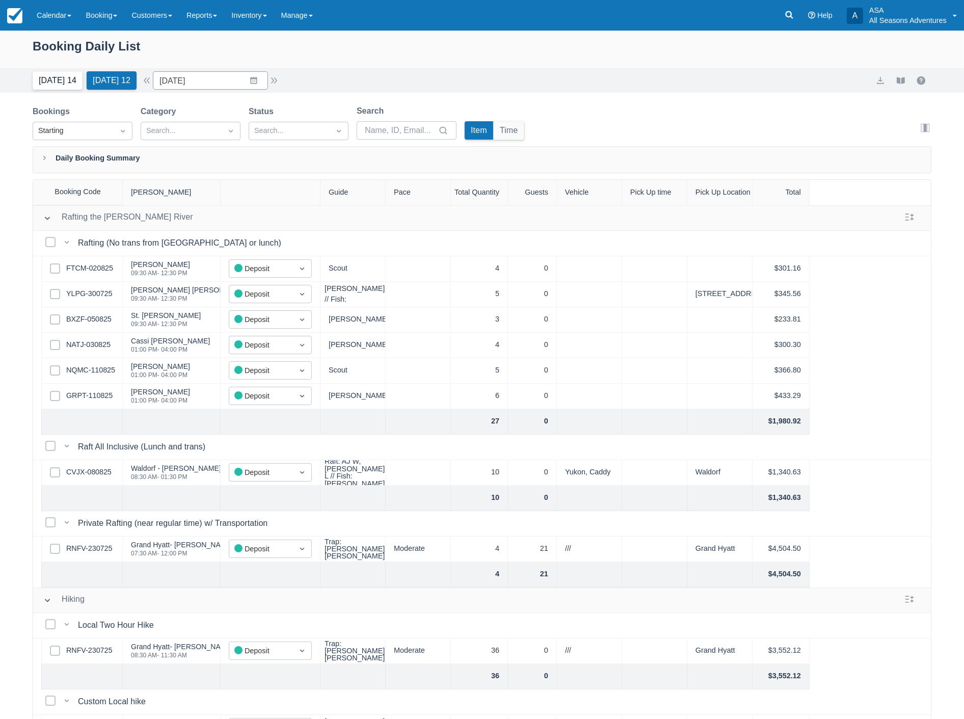
click at [45, 80] on button "Today 14" at bounding box center [58, 80] width 50 height 18
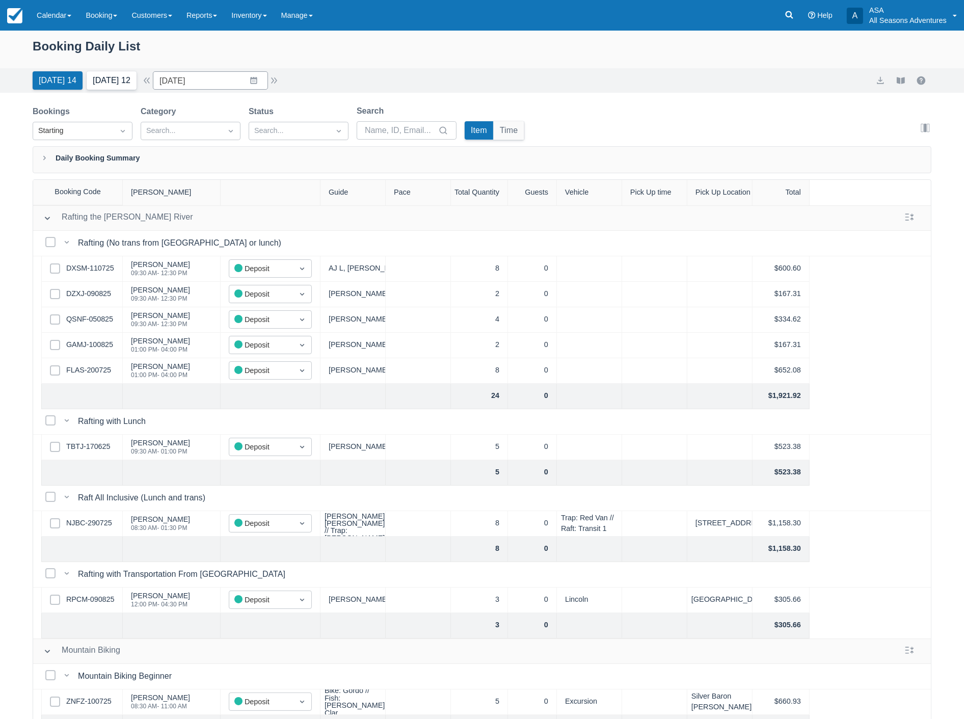
click at [108, 82] on button "Tomorrow 12" at bounding box center [112, 80] width 50 height 18
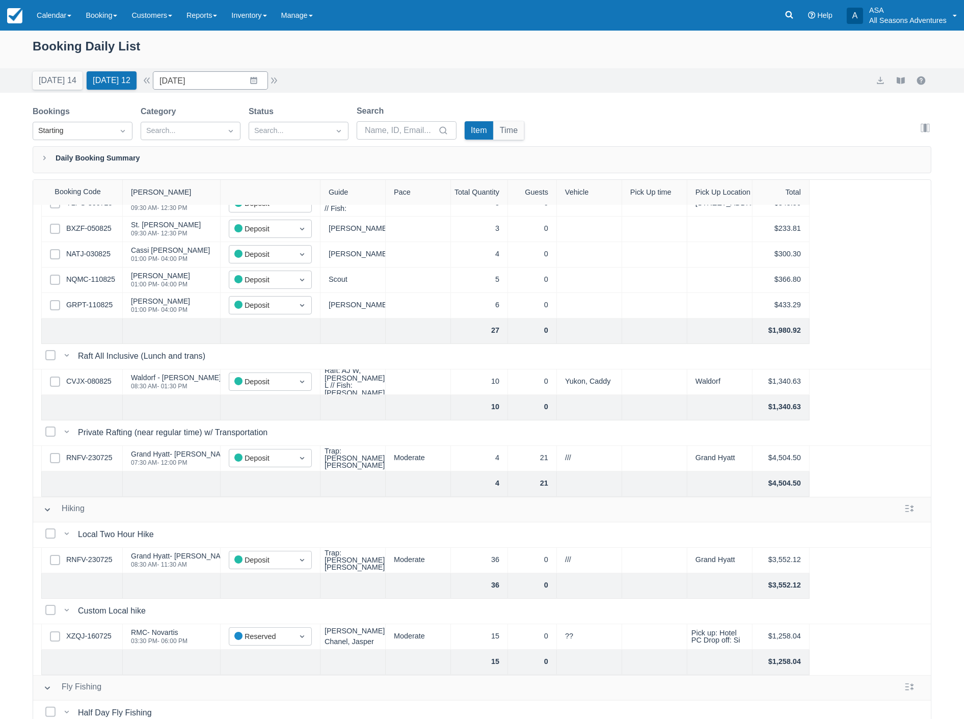
scroll to position [113, 0]
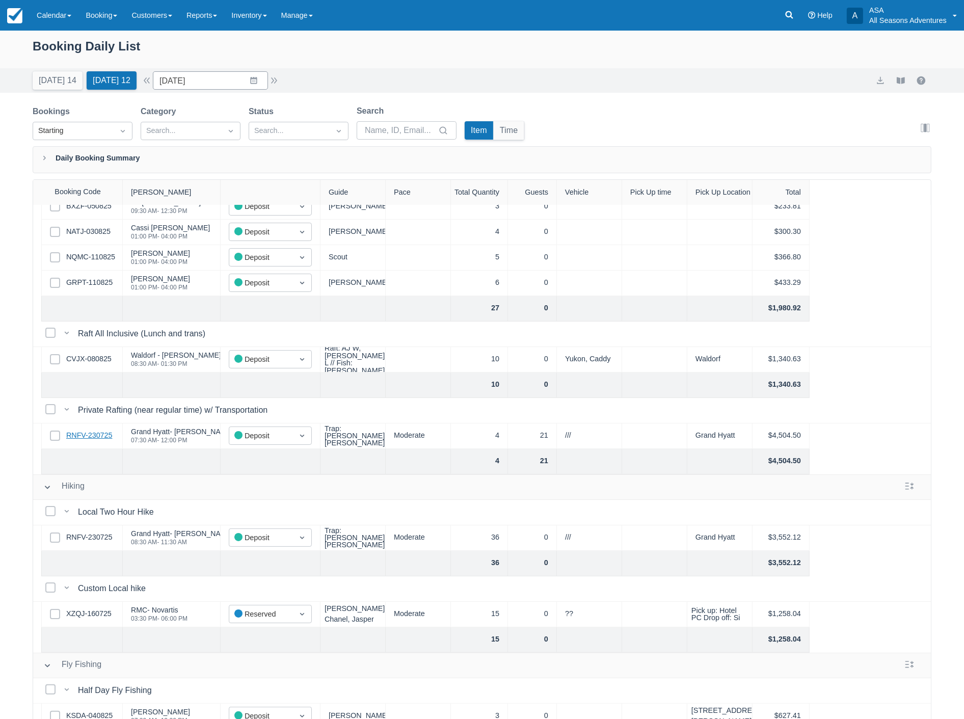
click at [89, 432] on link "RNFV-230725" at bounding box center [89, 435] width 46 height 11
click at [205, 82] on input "08/12/25" at bounding box center [210, 80] width 115 height 18
click at [281, 194] on td "15" at bounding box center [274, 197] width 20 height 19
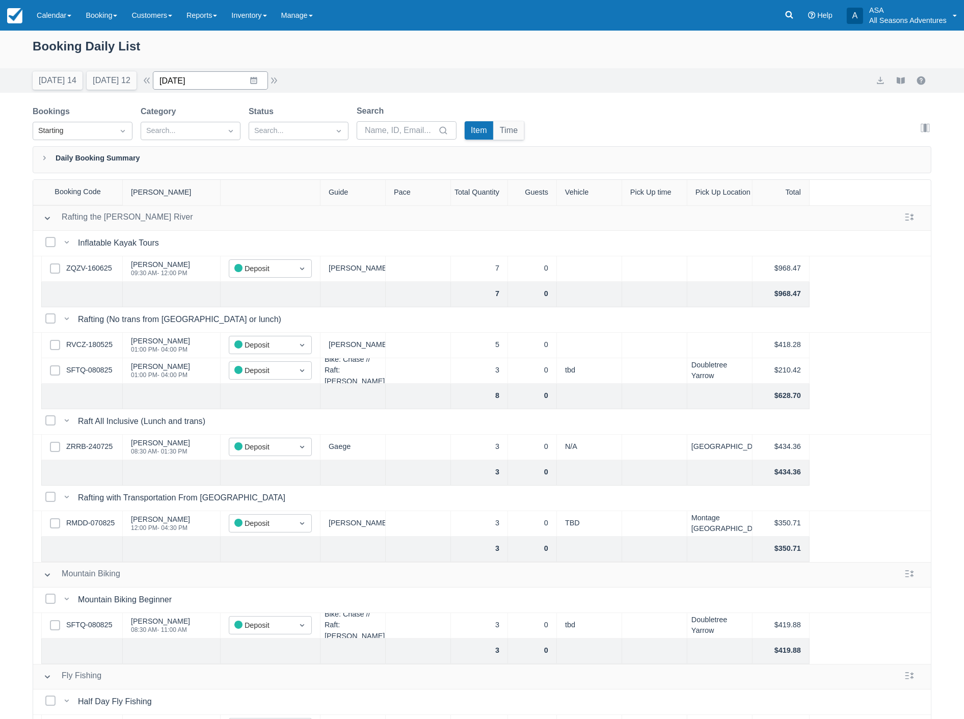
click at [240, 82] on input "08/15/25" at bounding box center [210, 80] width 115 height 18
click at [263, 195] on td "14" at bounding box center [254, 197] width 20 height 19
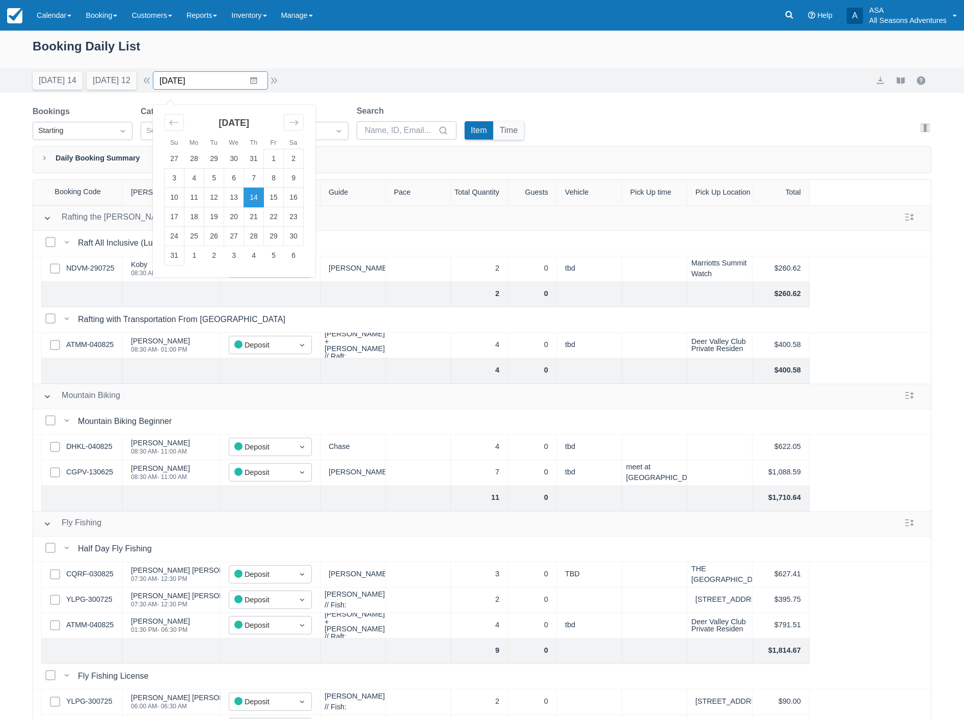
click at [231, 78] on input "08/14/25" at bounding box center [210, 80] width 115 height 18
click at [282, 204] on td "15" at bounding box center [274, 197] width 20 height 19
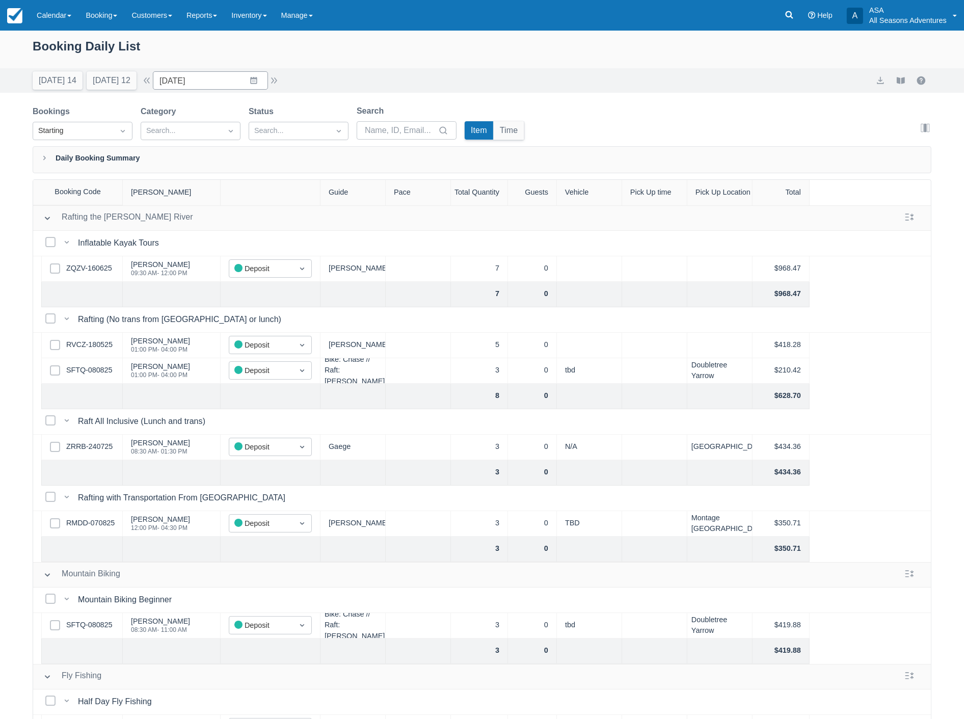
click at [372, 47] on div "Booking Daily List" at bounding box center [482, 52] width 899 height 30
click at [207, 84] on input "08/15/25" at bounding box center [210, 80] width 115 height 18
click at [724, 68] on div "Today 14 Tomorrow 12 Date 08/15/25 Navigate forward to interact with the calend…" at bounding box center [482, 80] width 964 height 24
click at [211, 78] on input "08/15/25" at bounding box center [210, 80] width 115 height 18
click at [570, 42] on div "Booking Daily List" at bounding box center [482, 52] width 899 height 30
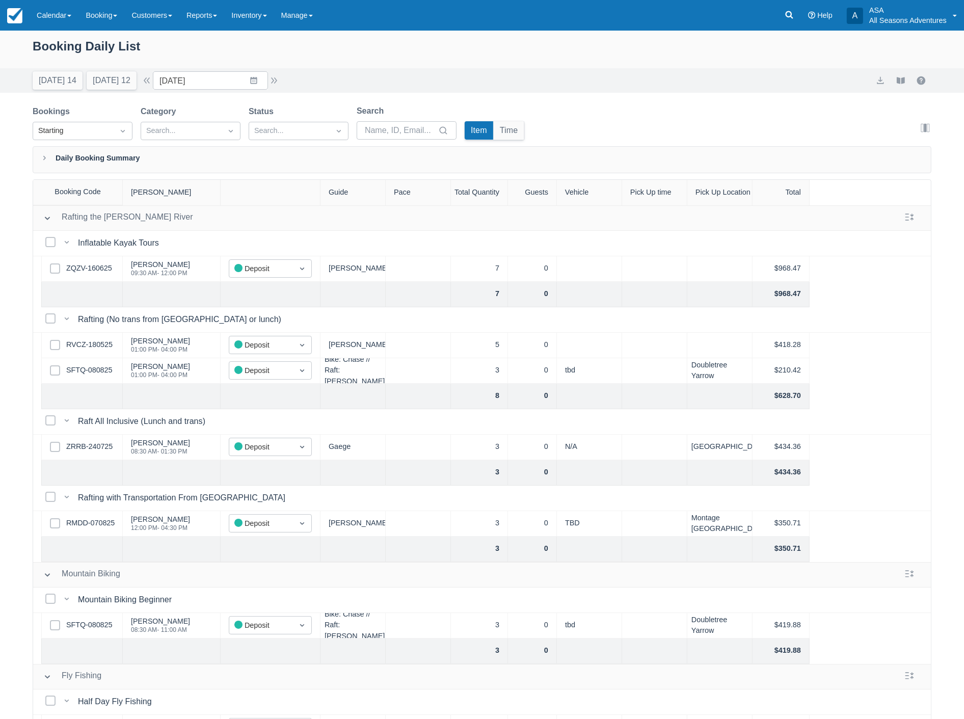
click at [535, 61] on div "Booking Daily List" at bounding box center [482, 52] width 899 height 30
click at [232, 85] on input "08/15/25" at bounding box center [210, 80] width 115 height 18
click at [260, 195] on td "14" at bounding box center [254, 197] width 20 height 19
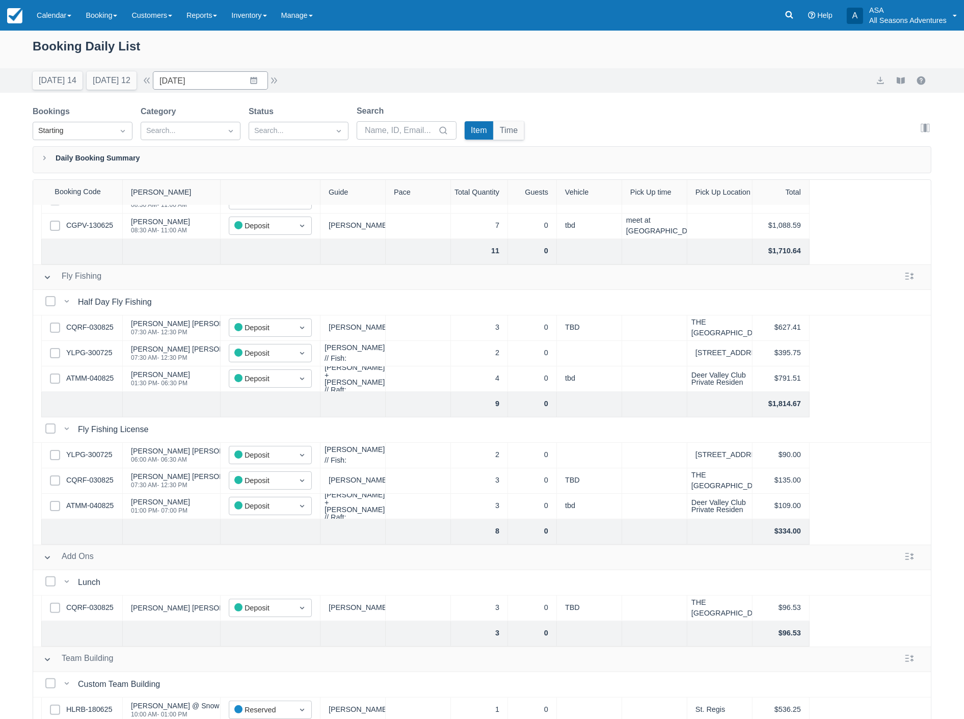
scroll to position [259, 0]
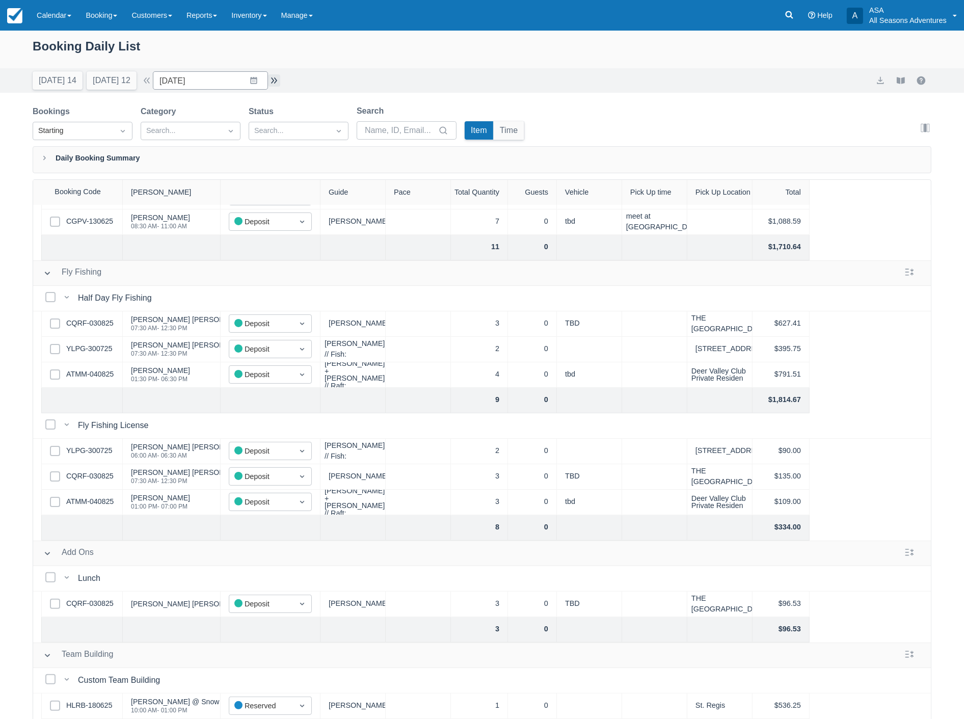
click at [280, 82] on button "button" at bounding box center [274, 80] width 12 height 12
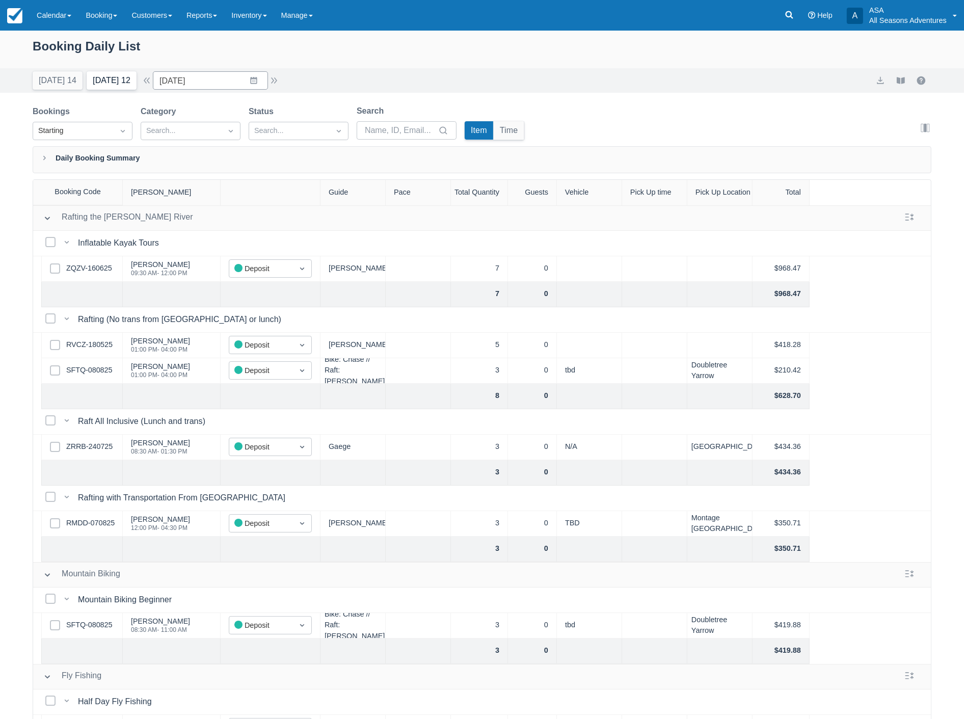
click at [121, 74] on button "Tomorrow 12" at bounding box center [112, 80] width 50 height 18
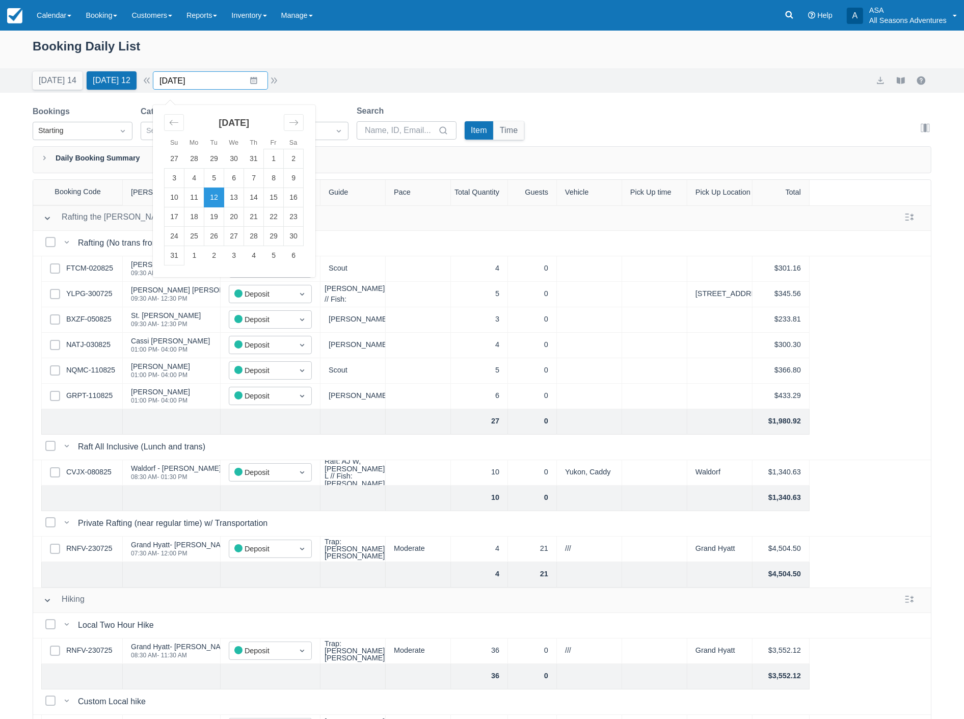
click at [227, 74] on input "[DATE]" at bounding box center [210, 80] width 115 height 18
click at [242, 257] on td "3" at bounding box center [234, 255] width 20 height 19
type input "09/03/25"
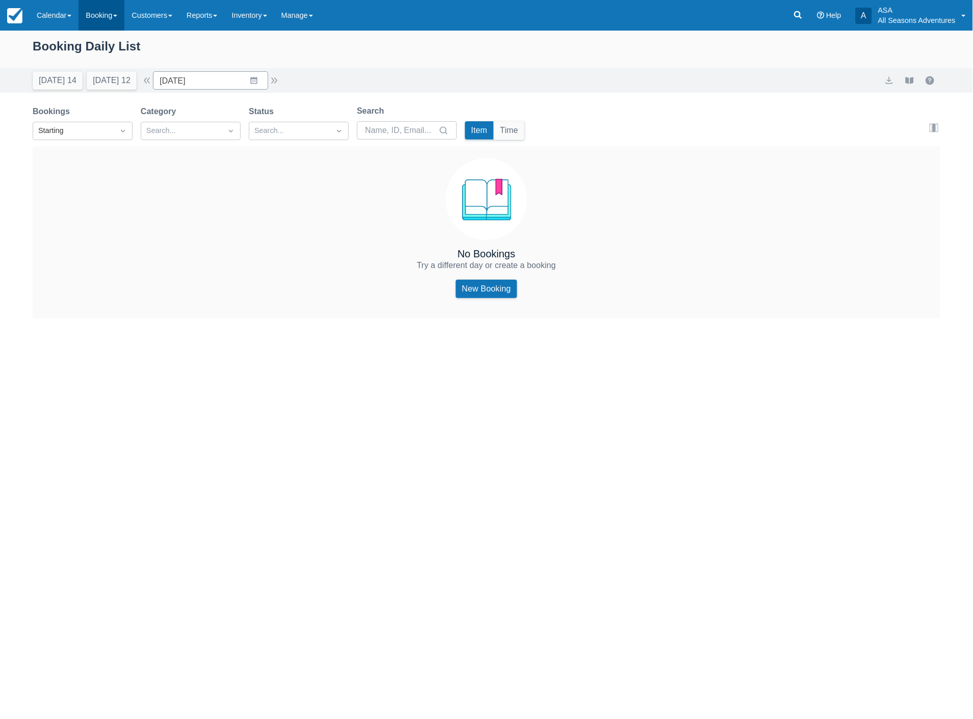
click at [98, 9] on link "Booking" at bounding box center [101, 15] width 46 height 31
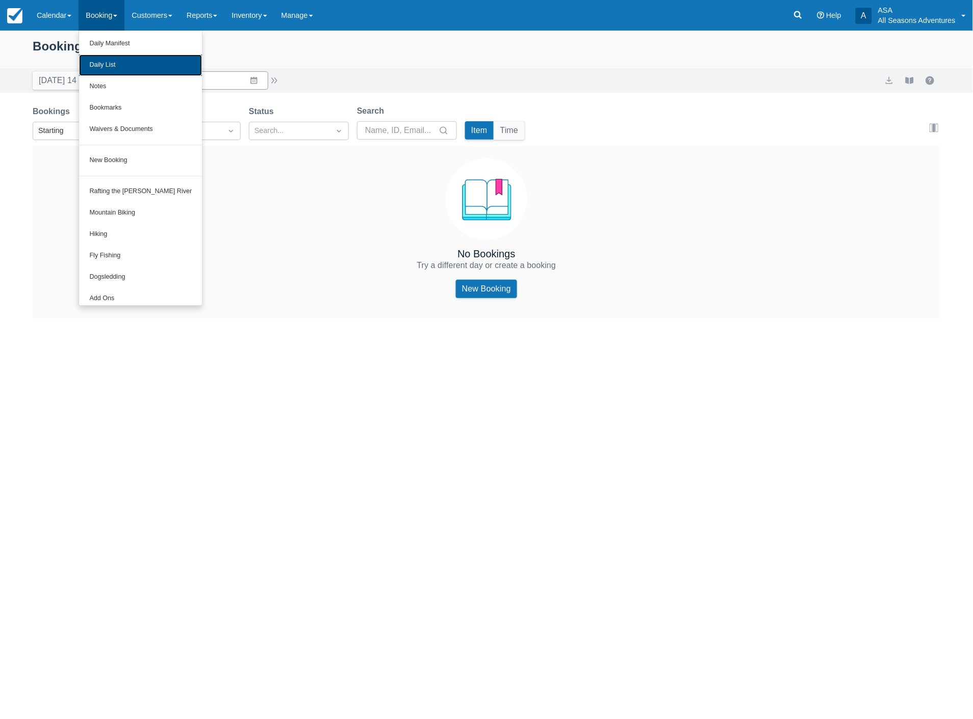
click at [92, 65] on link "Daily List" at bounding box center [140, 65] width 123 height 21
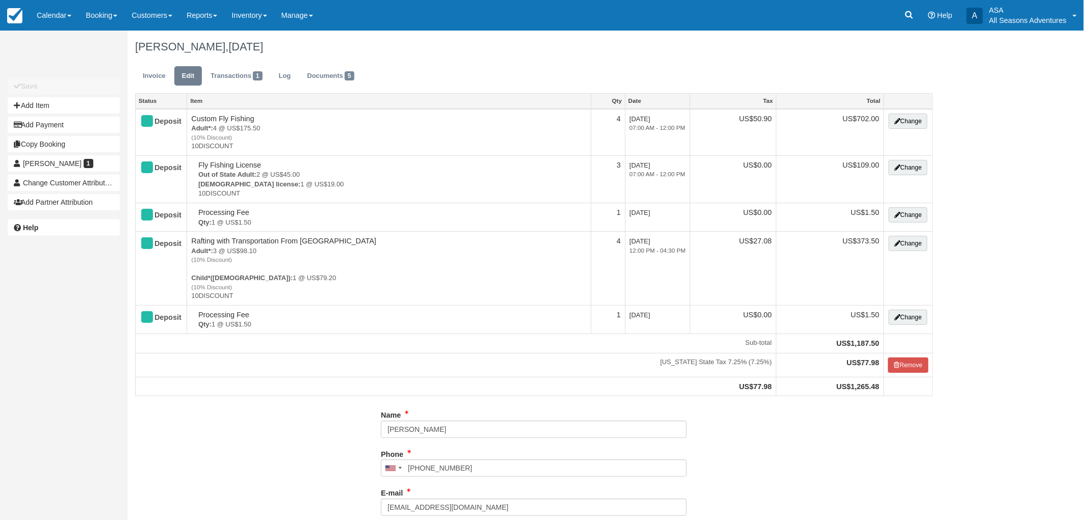
type input "[PHONE_NUMBER]"
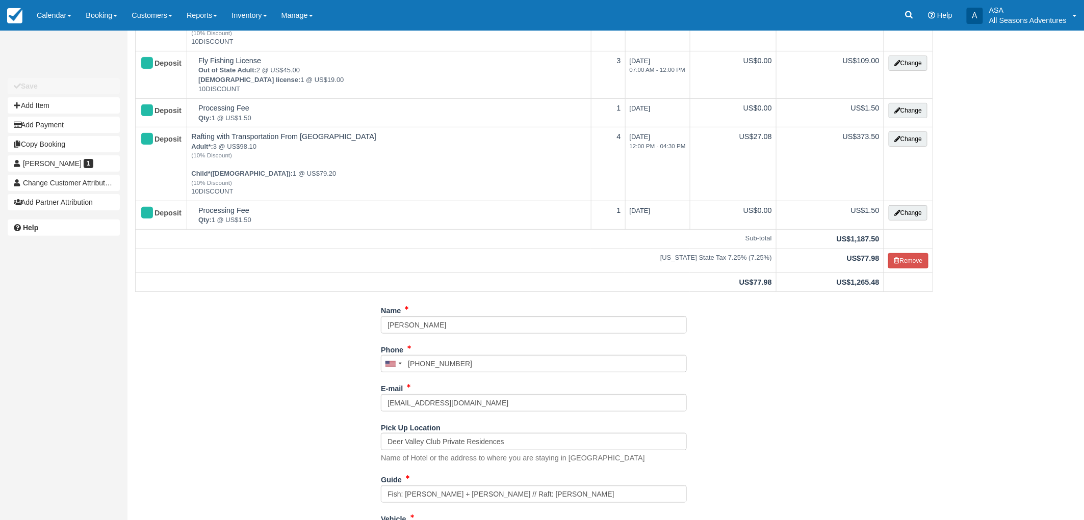
scroll to position [211, 0]
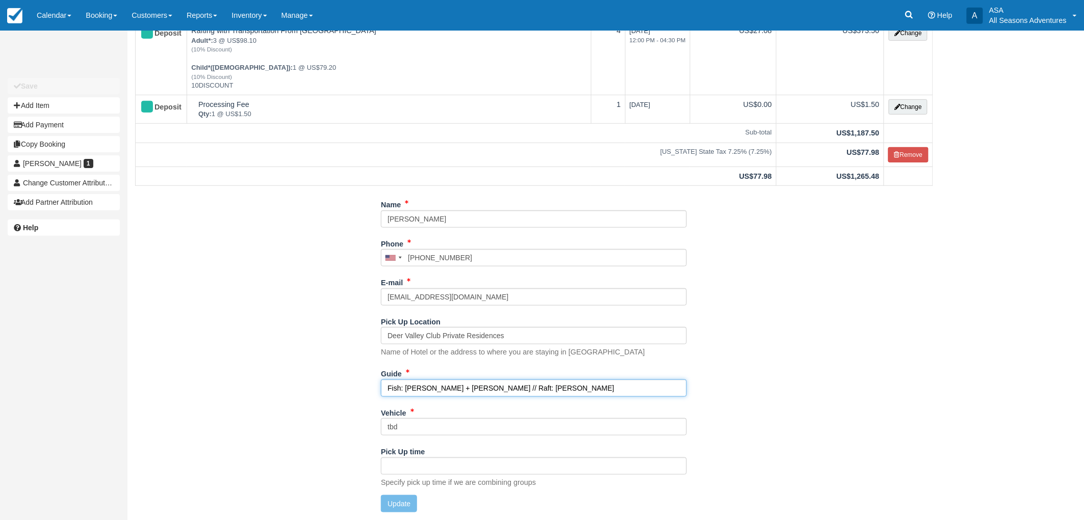
click at [421, 390] on input "Fish: Chris + Clark // Raft: Hannah" at bounding box center [534, 388] width 306 height 17
click at [445, 389] on input "Fish: Tyler + Clark // Raft: Hannah" at bounding box center [534, 388] width 306 height 17
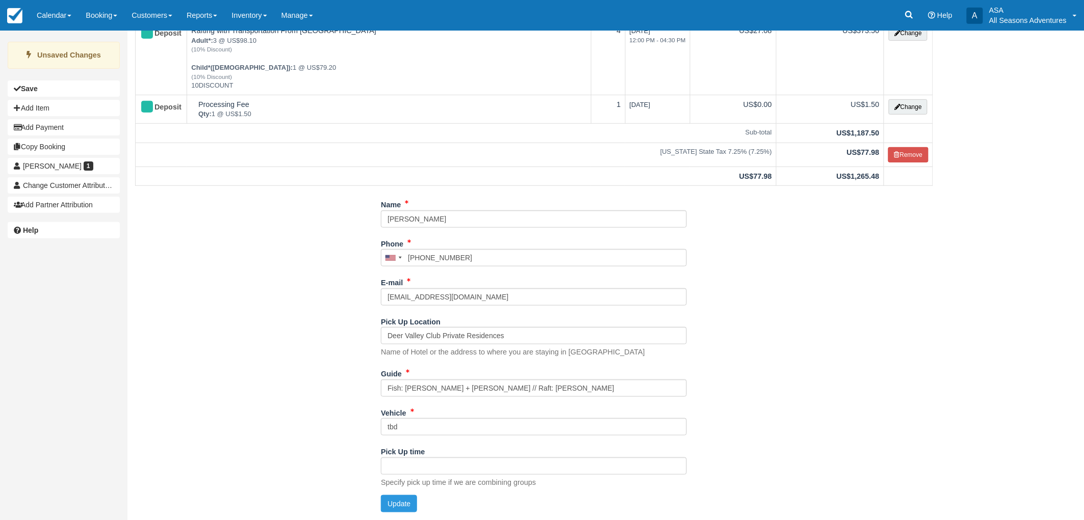
click at [700, 325] on div "Name Amanda Fleishman Phone United States +1 Canada +1 United Kingdom +44 Afgha…" at bounding box center [533, 358] width 813 height 324
click at [527, 389] on input "Fish: Tyler + Tim // Raft: Hannah" at bounding box center [534, 388] width 306 height 17
type input "Fish: Tyler + Tim // Raft: Hannah ??"
click at [281, 235] on div "Name Amanda Fleishman Phone United States +1 Canada +1 United Kingdom +44 Afgha…" at bounding box center [533, 358] width 813 height 324
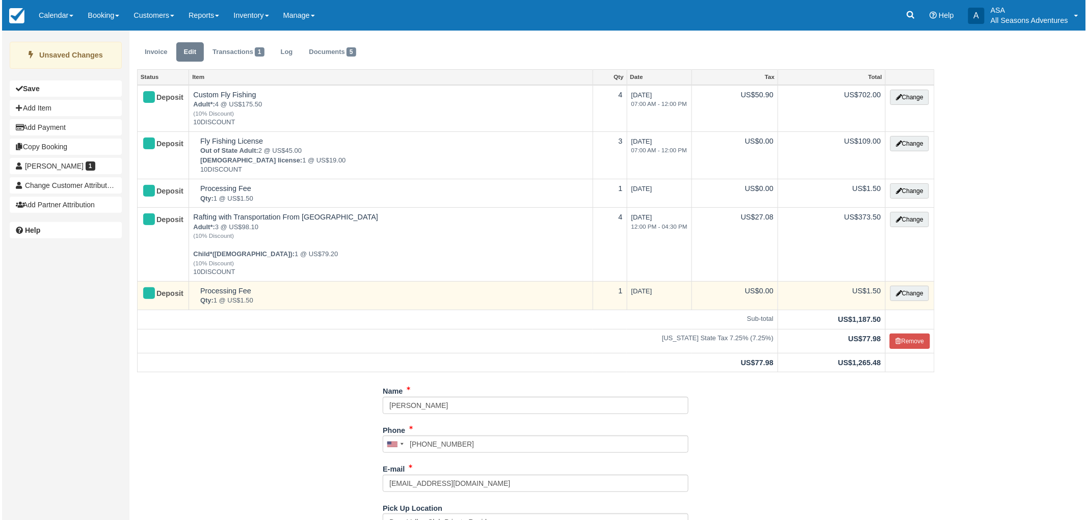
scroll to position [0, 0]
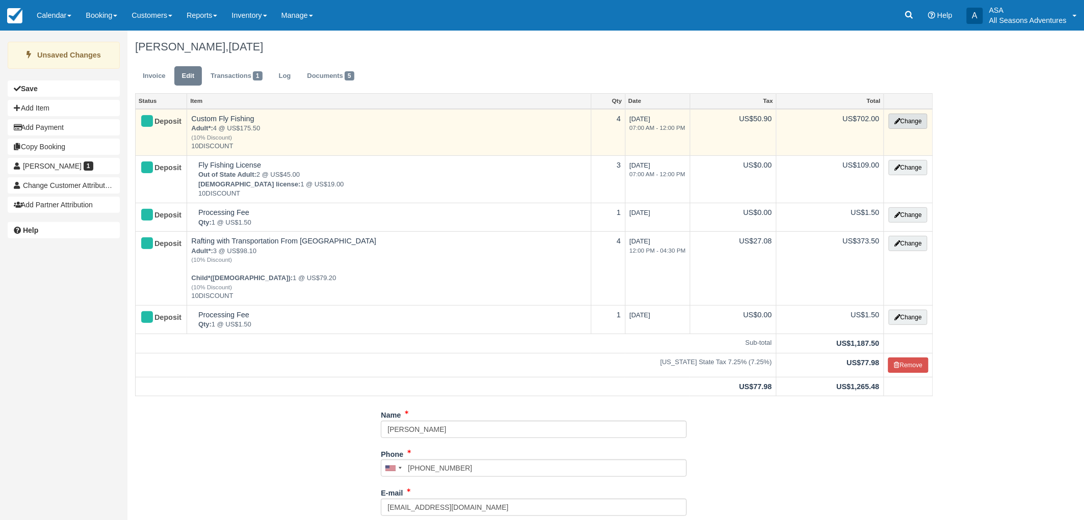
click at [895, 123] on icon "button" at bounding box center [897, 121] width 6 height 6
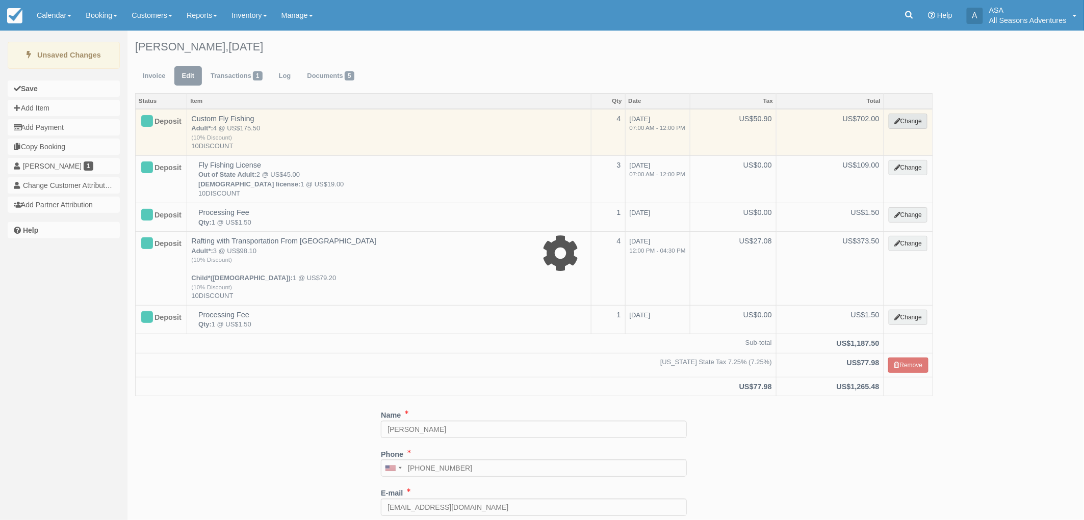
type input "702.00"
type input "10DISCOUNT"
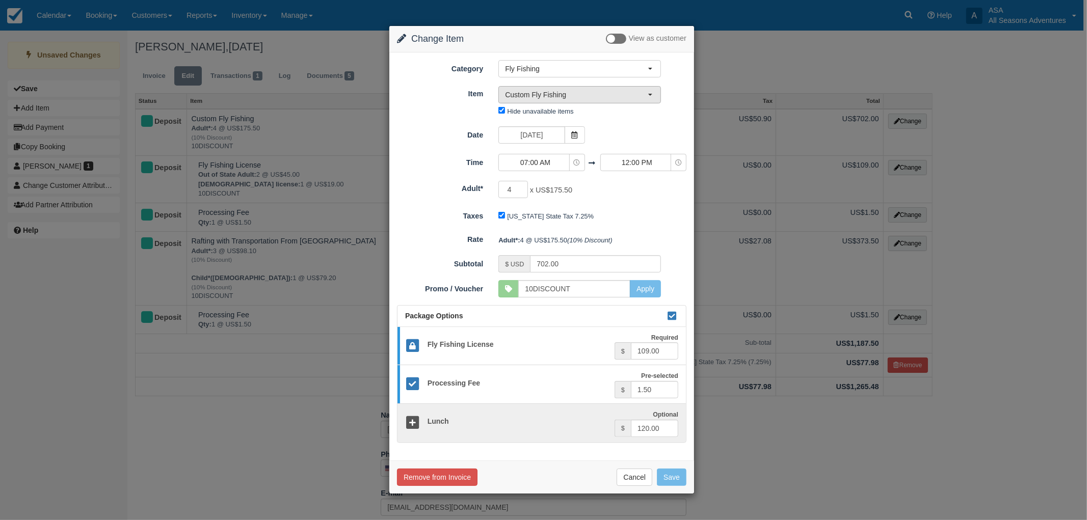
click at [534, 95] on span "Custom Fly Fishing" at bounding box center [576, 95] width 143 height 10
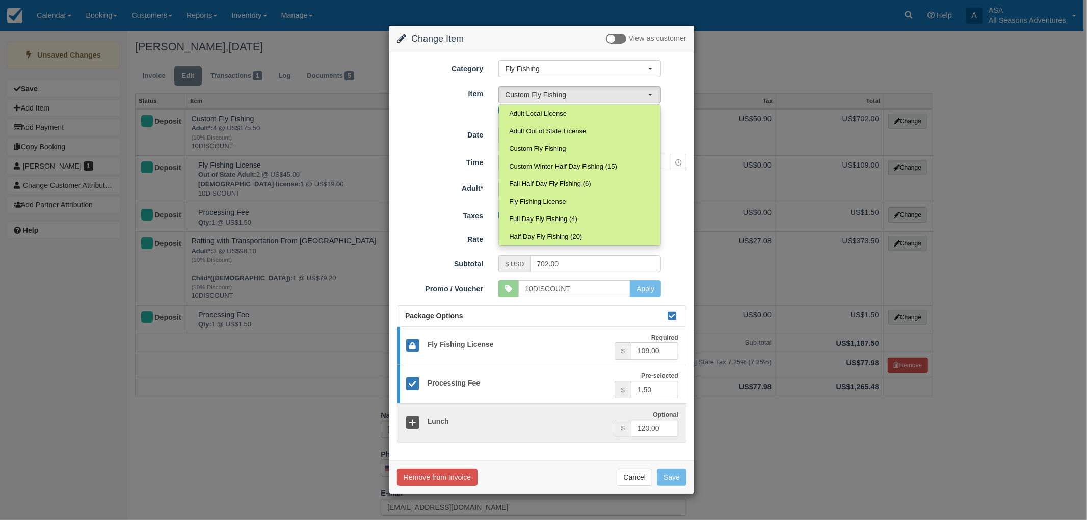
click at [438, 97] on label "Item" at bounding box center [439, 92] width 101 height 14
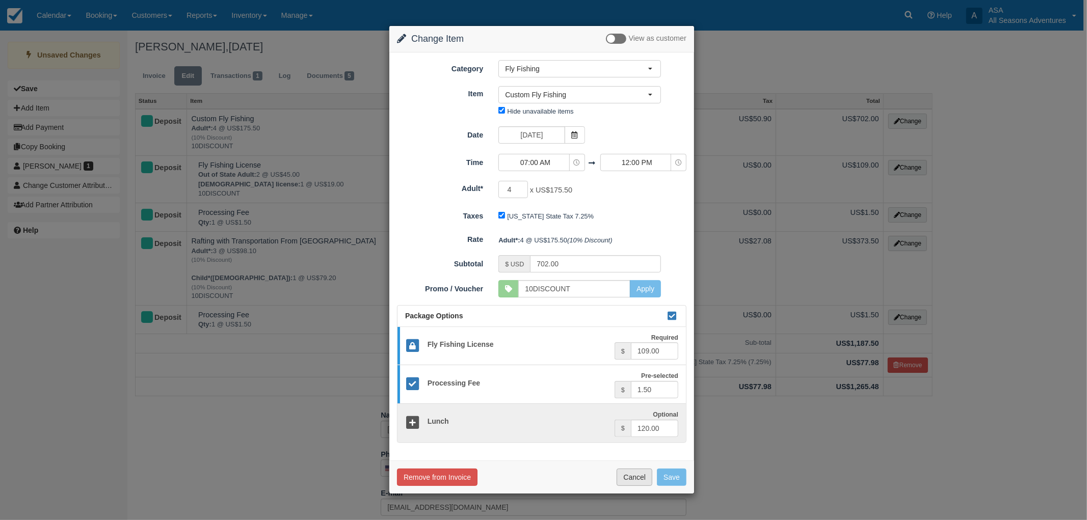
click at [639, 481] on button "Cancel" at bounding box center [635, 477] width 36 height 17
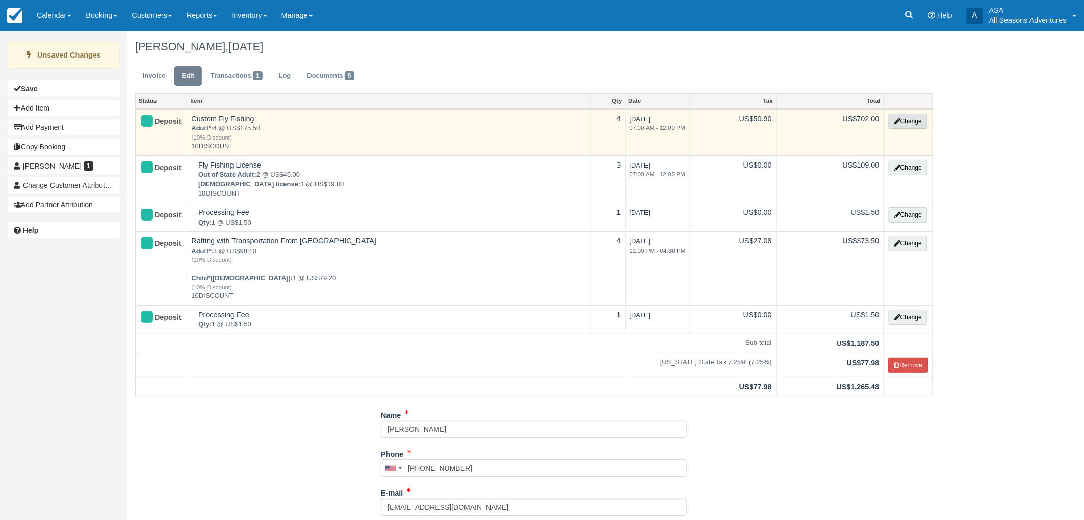
click at [925, 119] on button "Change" at bounding box center [907, 121] width 39 height 15
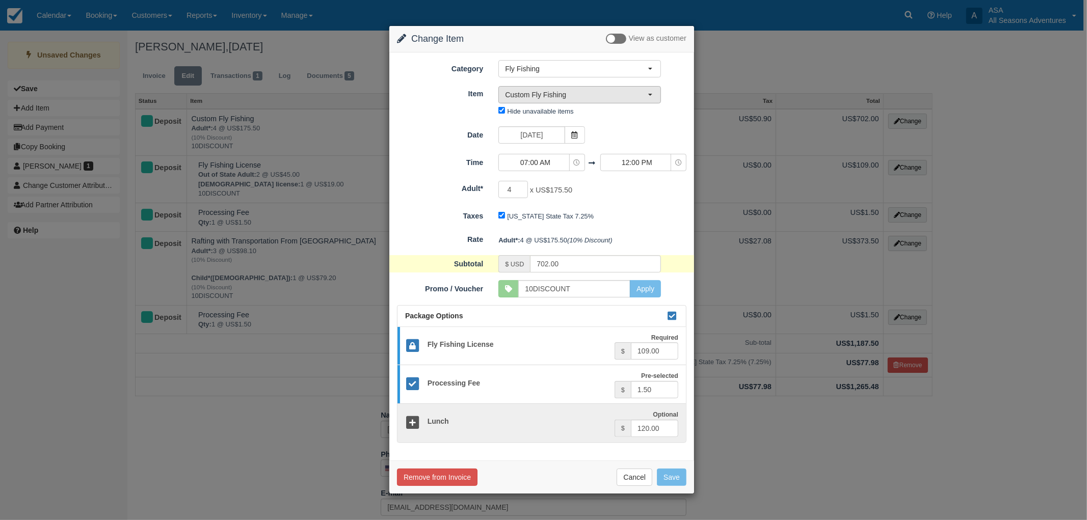
click at [523, 99] on span "Custom Fly Fishing" at bounding box center [576, 95] width 143 height 10
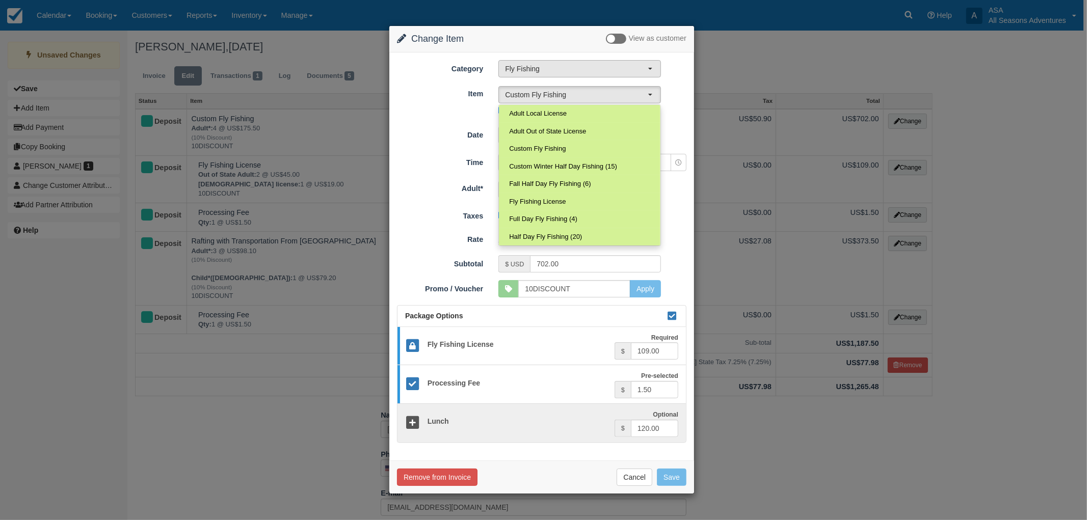
click at [528, 68] on span "Fly Fishing" at bounding box center [576, 69] width 143 height 10
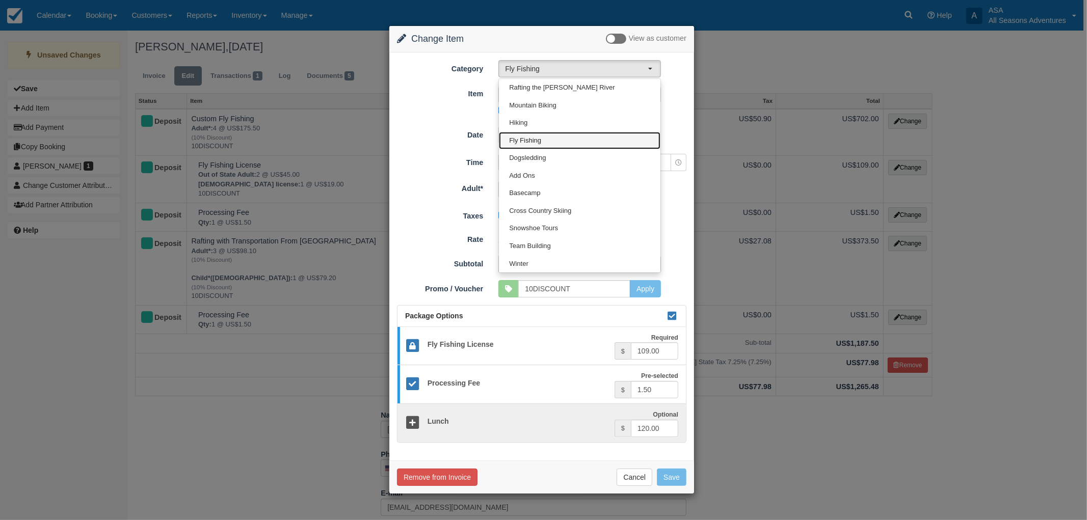
click at [543, 137] on link "Fly Fishing" at bounding box center [580, 141] width 162 height 18
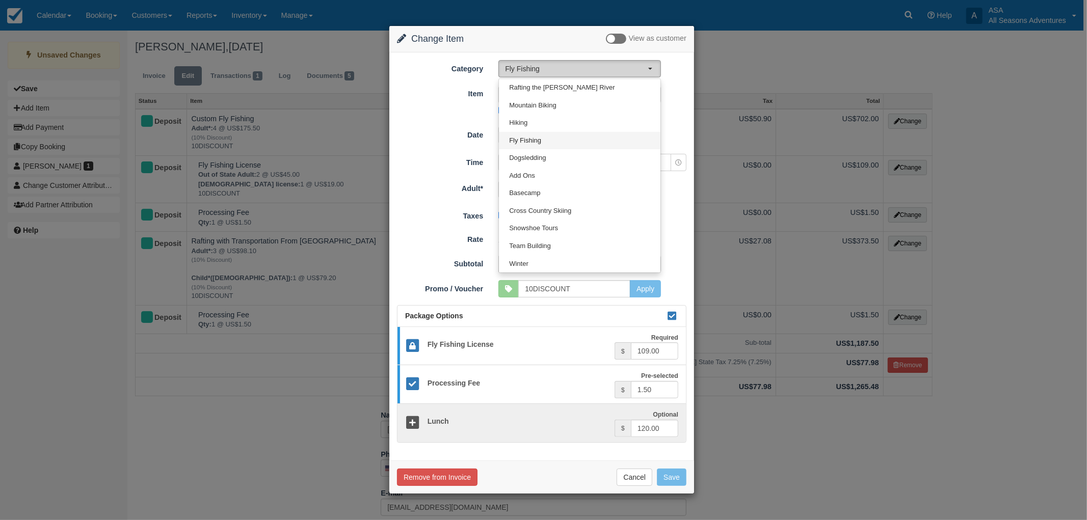
select select "8"
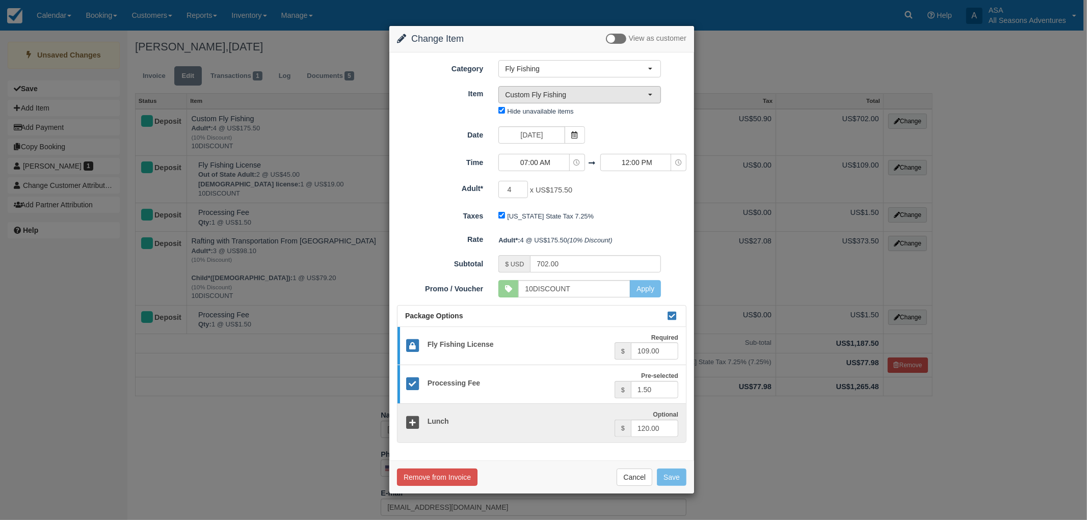
click at [543, 101] on button "Custom Fly Fishing" at bounding box center [579, 94] width 163 height 17
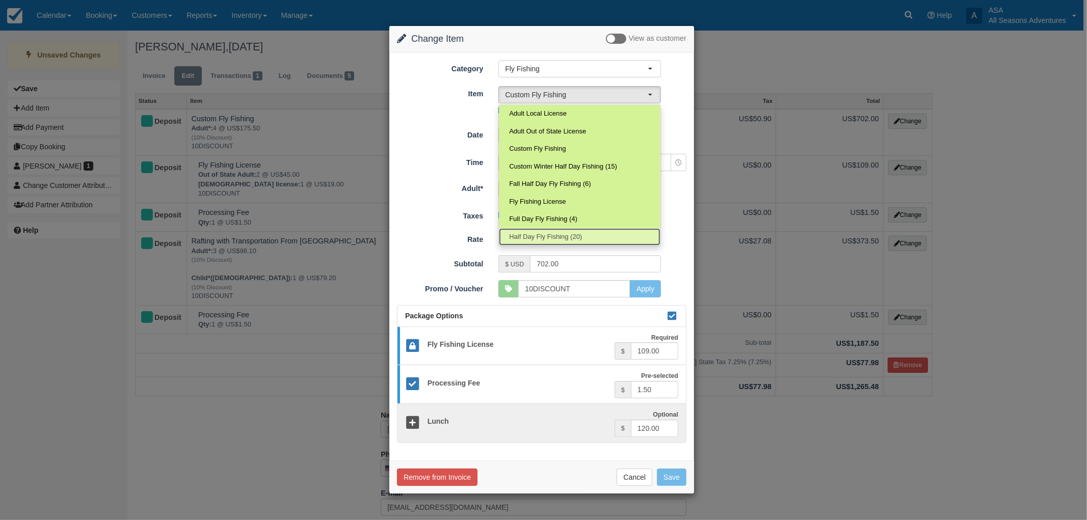
click at [549, 236] on span "Half Day Fly Fishing (20)" at bounding box center [545, 237] width 73 height 10
select select "22"
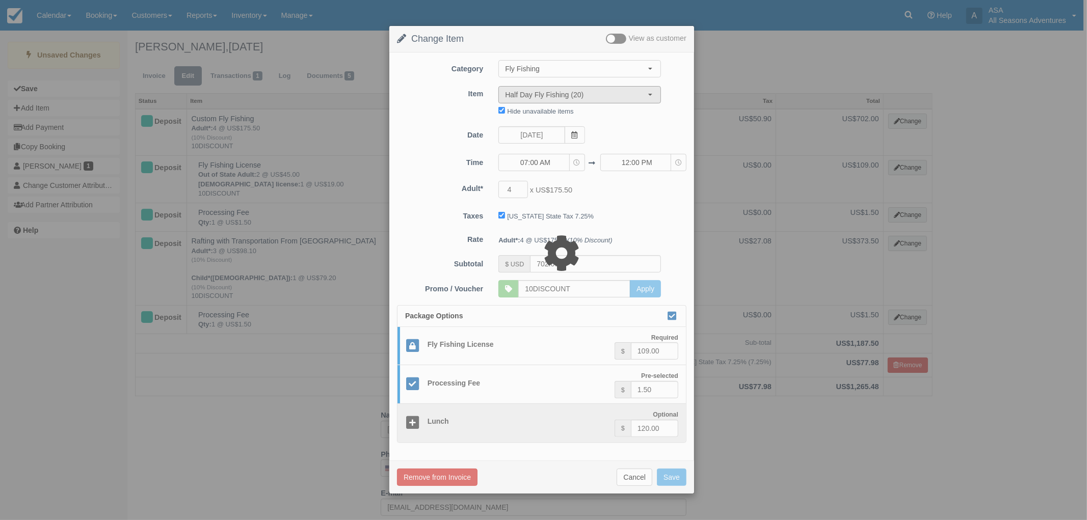
type input "738.00"
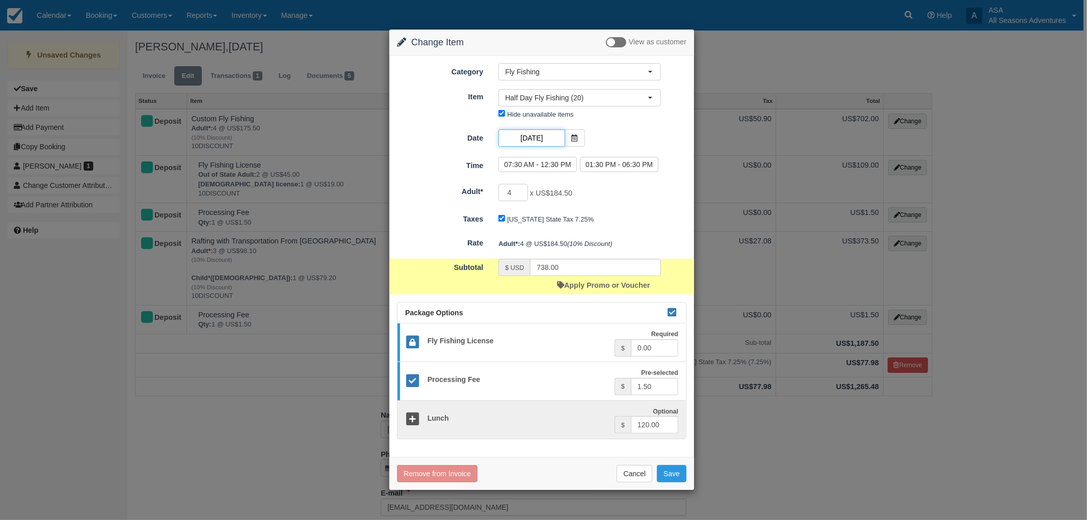
click at [534, 134] on input "08/13/25" at bounding box center [531, 137] width 66 height 17
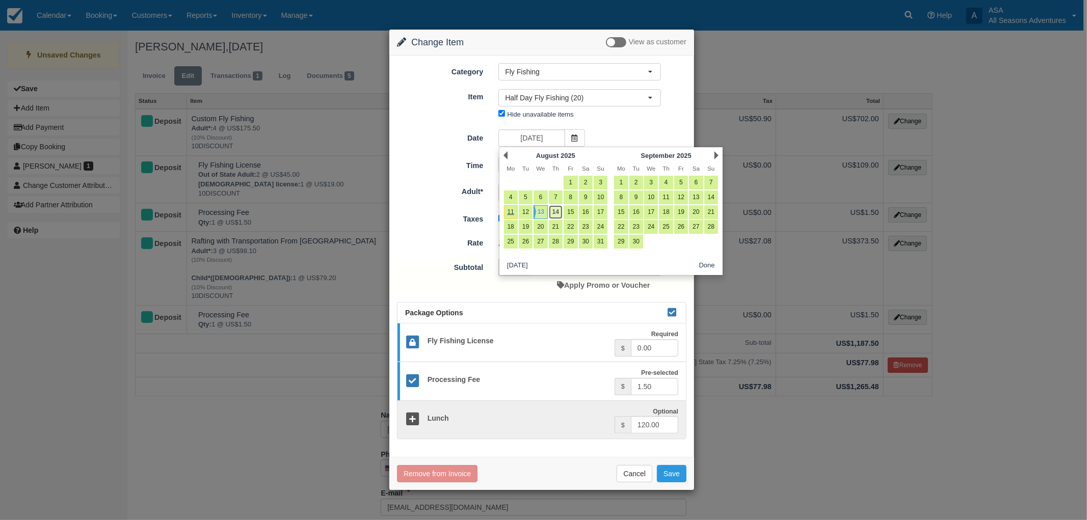
click at [557, 211] on link "14" at bounding box center [556, 212] width 14 height 14
type input "[DATE]"
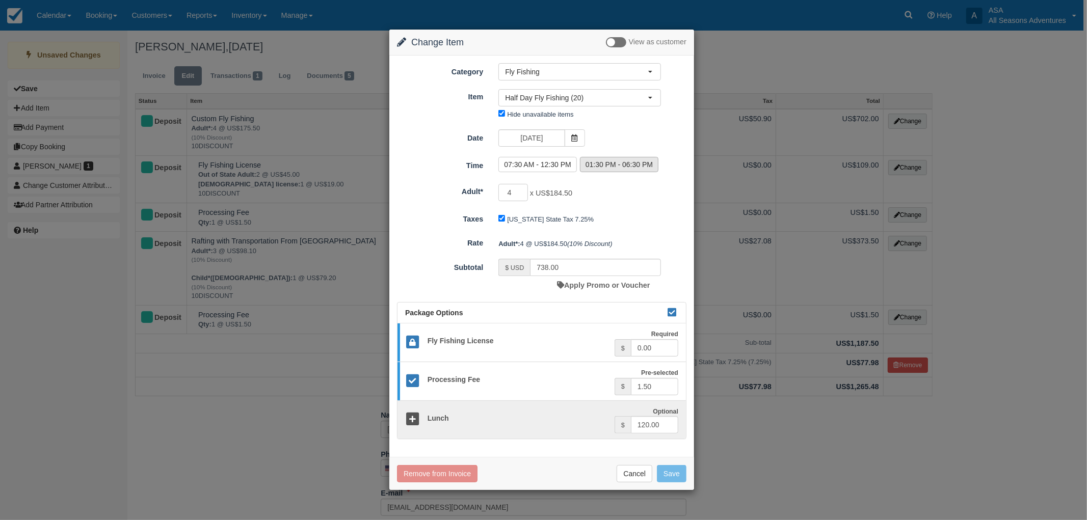
click at [605, 166] on form "Category Fly Fishing Rafting the Weber River Mountain Biking Hiking Fly Fishing…" at bounding box center [542, 251] width 290 height 376
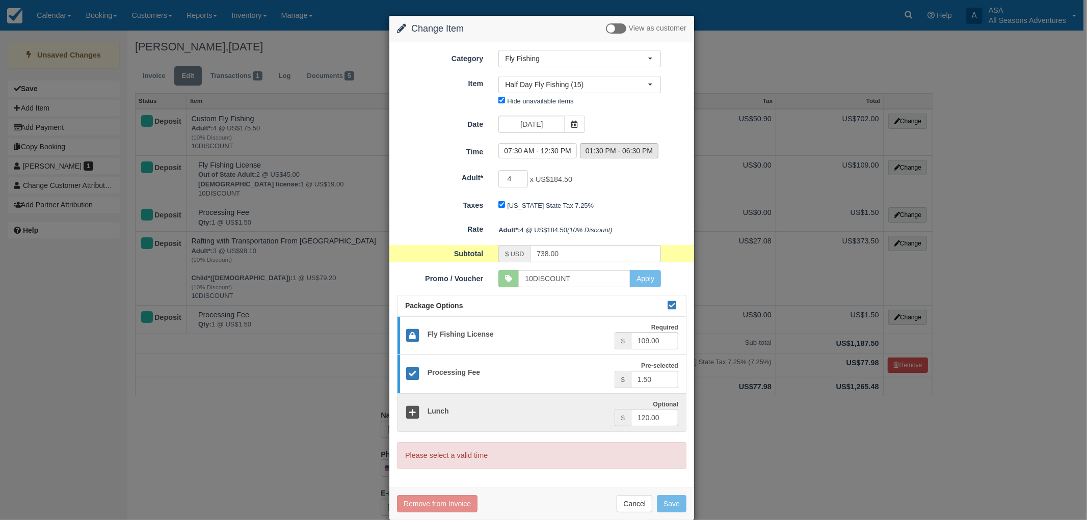
click at [606, 151] on label "01:30 PM - 06:30 PM" at bounding box center [619, 150] width 78 height 15
radio input "true"
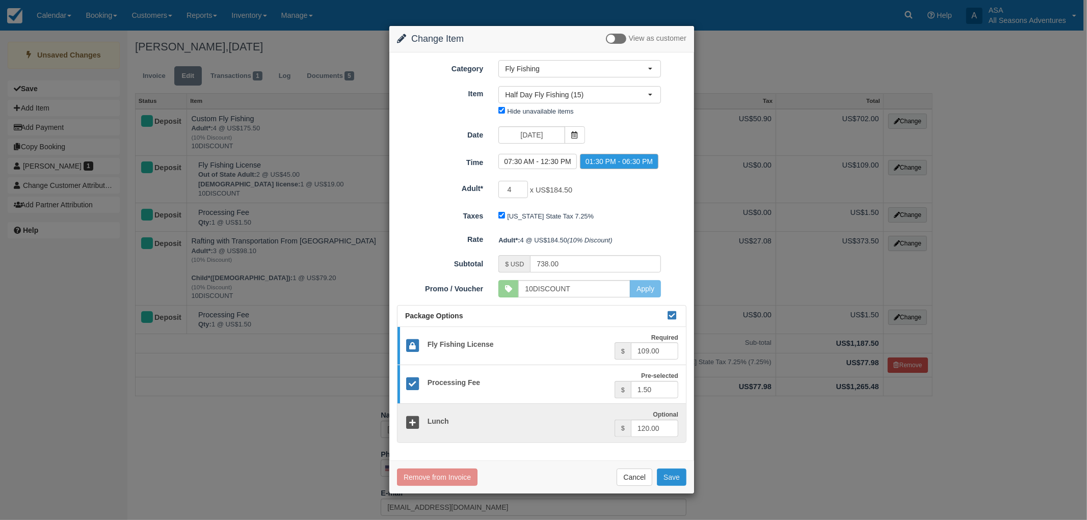
click at [680, 472] on button "Save" at bounding box center [672, 477] width 30 height 17
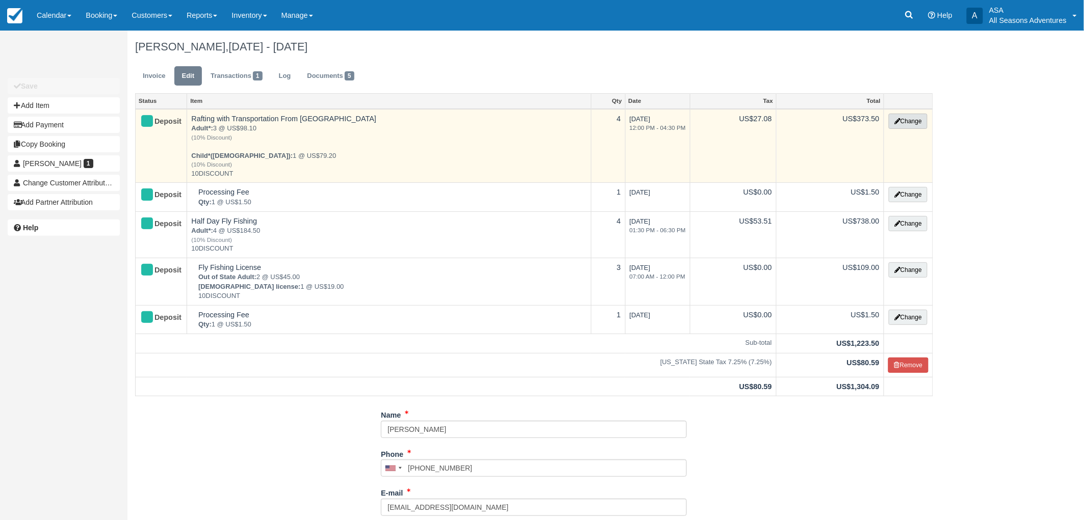
click at [914, 126] on button "Change" at bounding box center [907, 121] width 39 height 15
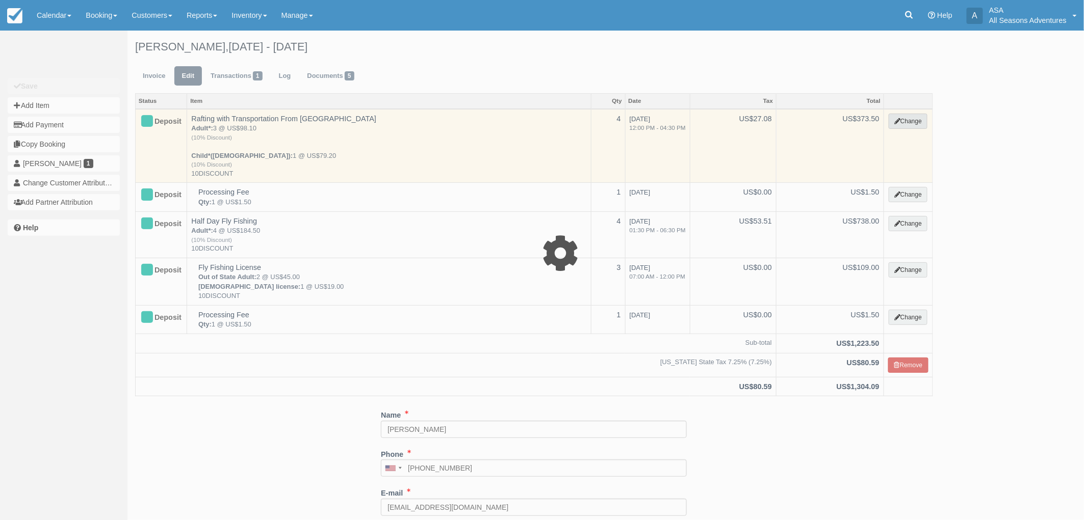
type input "373.50"
type input "10DISCOUNT"
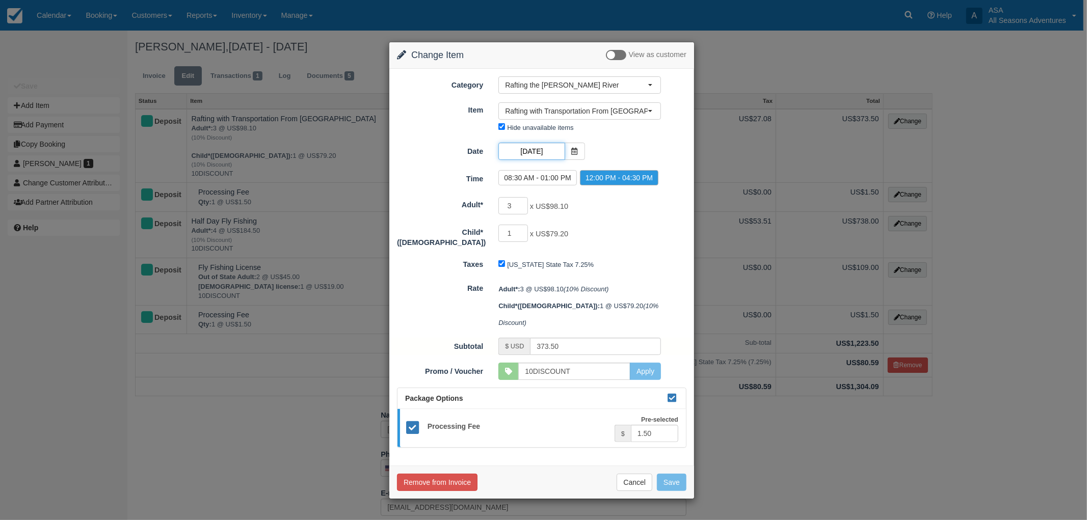
click at [547, 153] on input "[DATE]" at bounding box center [531, 151] width 66 height 17
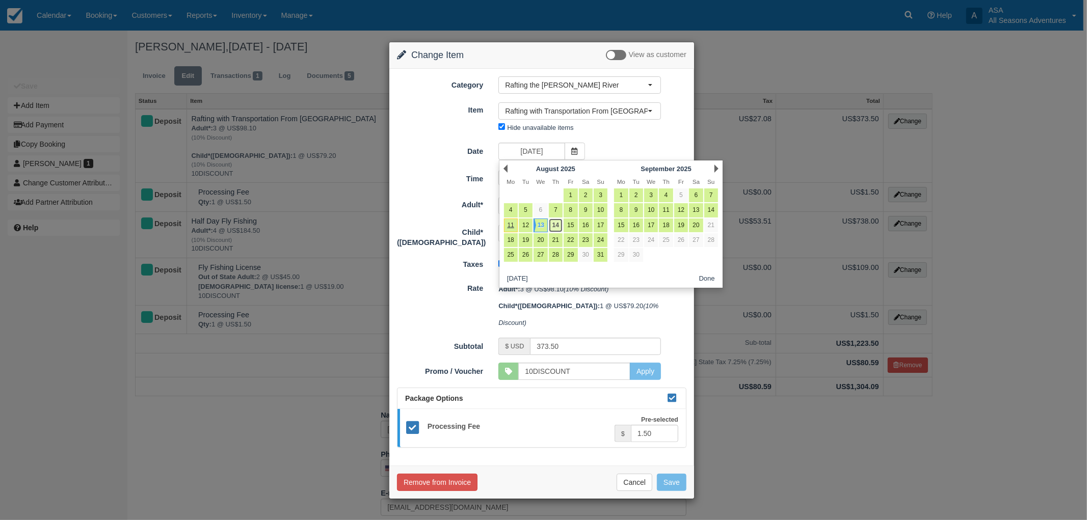
click at [556, 226] on link "14" at bounding box center [556, 226] width 14 height 14
type input "[DATE]"
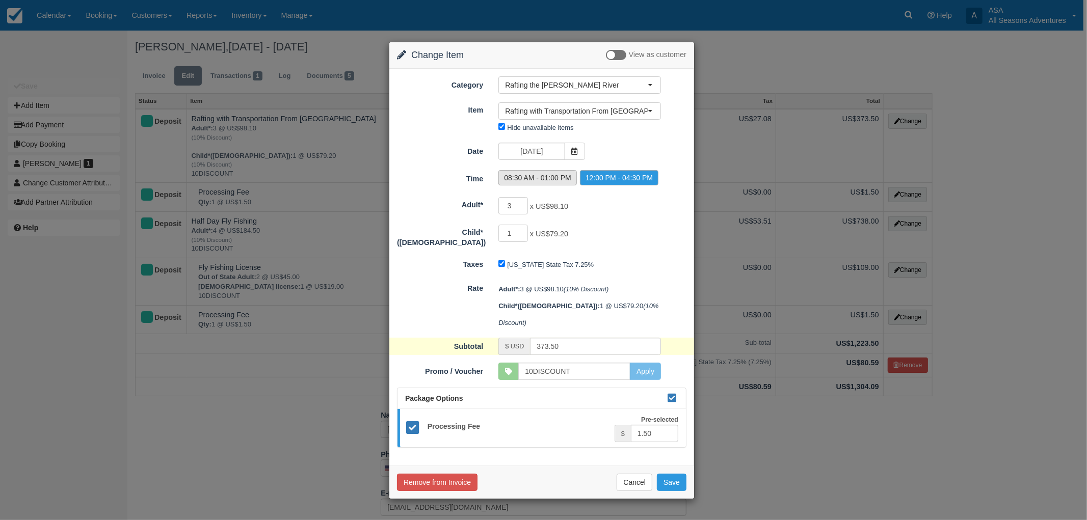
click at [560, 184] on label "08:30 AM - 01:00 PM" at bounding box center [537, 177] width 78 height 15
radio input "true"
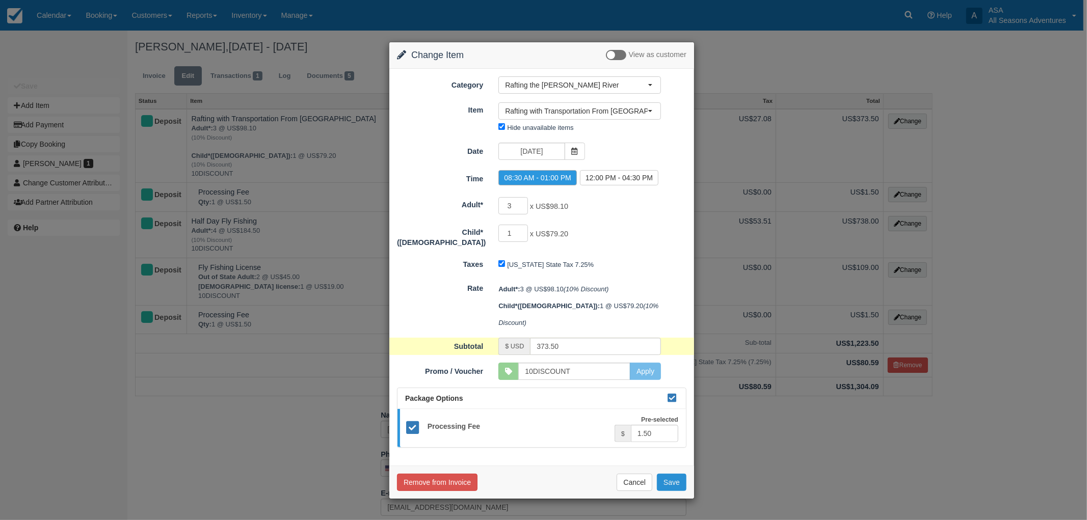
click at [668, 474] on button "Save" at bounding box center [672, 482] width 30 height 17
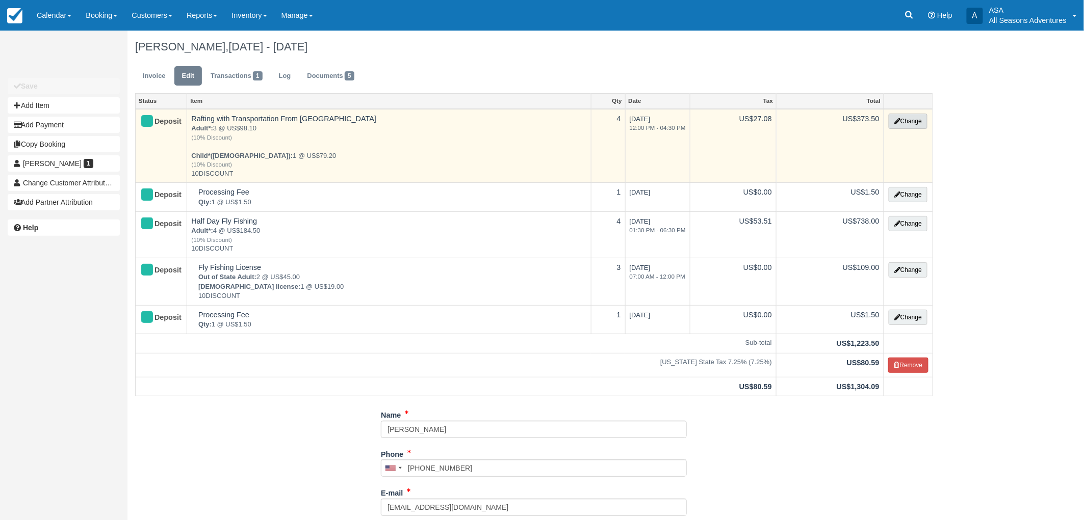
click at [901, 126] on button "Change" at bounding box center [907, 121] width 39 height 15
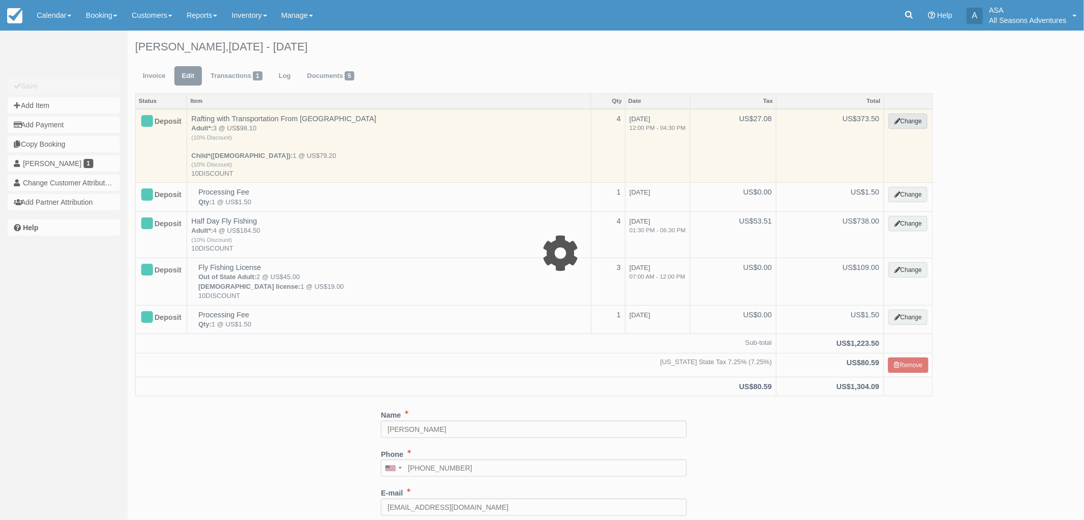
type input "373.50"
type input "10DISCOUNT"
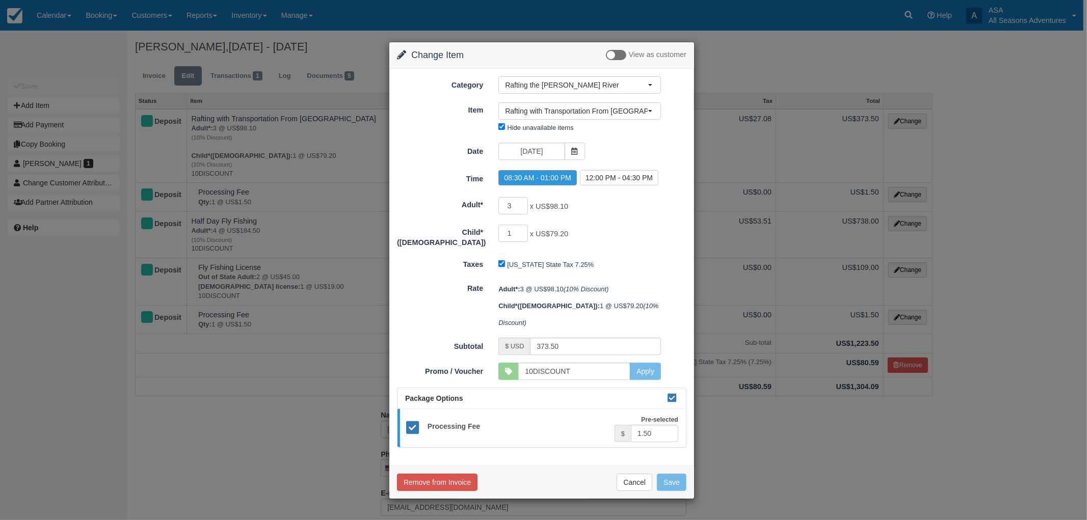
click at [545, 179] on label "08:30 AM - 01:00 PM" at bounding box center [537, 177] width 78 height 15
click at [629, 474] on button "Cancel" at bounding box center [635, 482] width 36 height 17
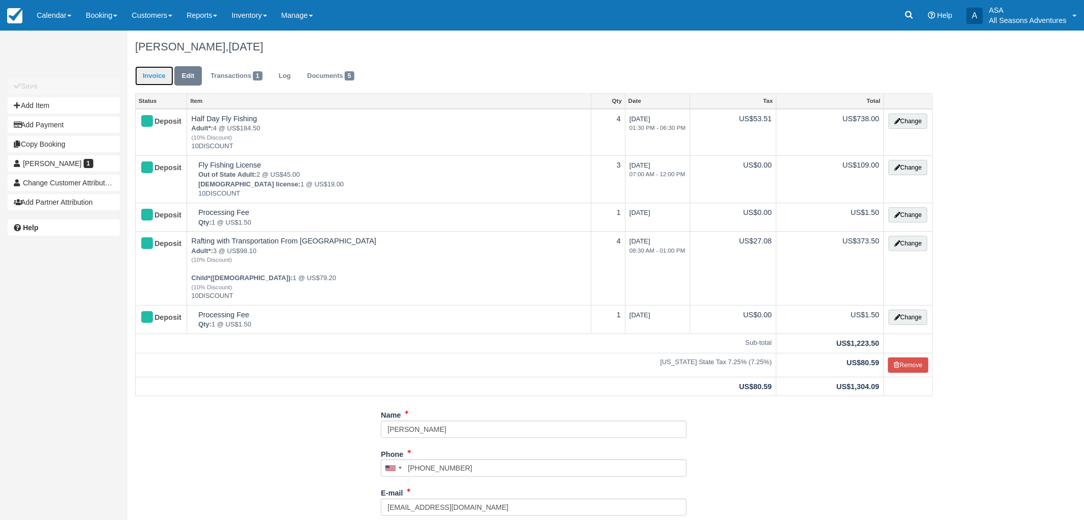
click at [151, 85] on link "Invoice" at bounding box center [154, 76] width 38 height 20
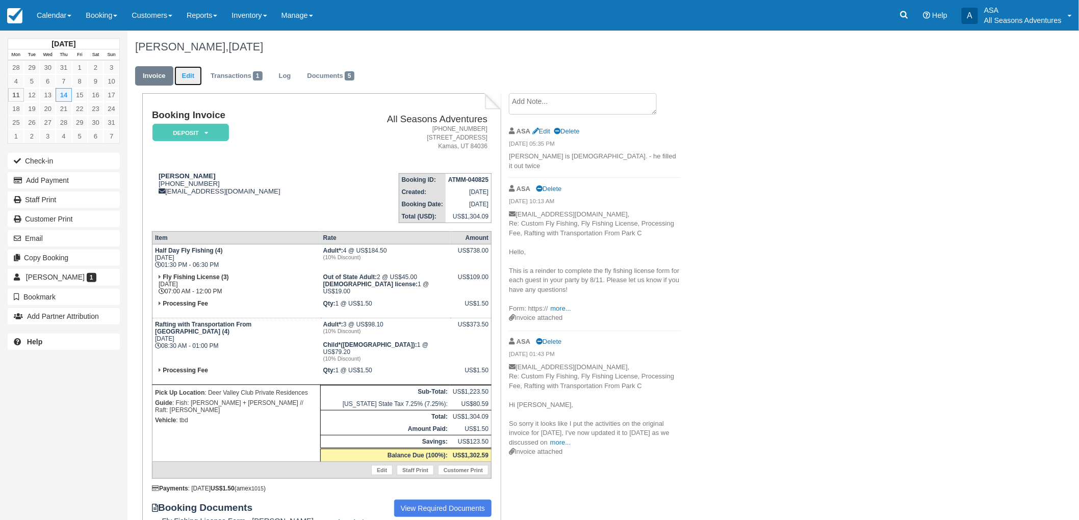
click at [197, 80] on link "Edit" at bounding box center [188, 76] width 28 height 20
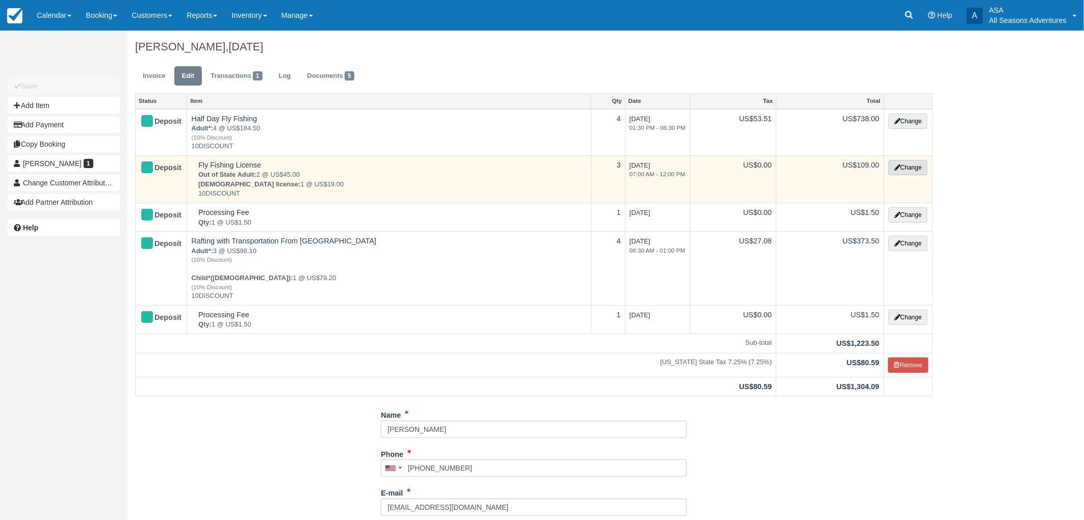
click at [909, 162] on button "Change" at bounding box center [907, 167] width 39 height 15
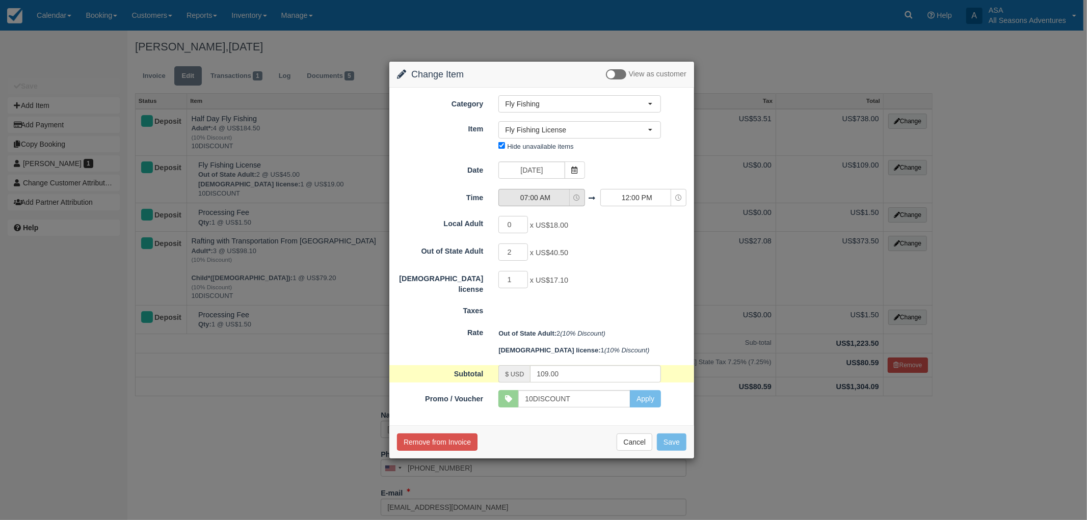
click at [537, 191] on button "07:00 AM" at bounding box center [541, 197] width 86 height 17
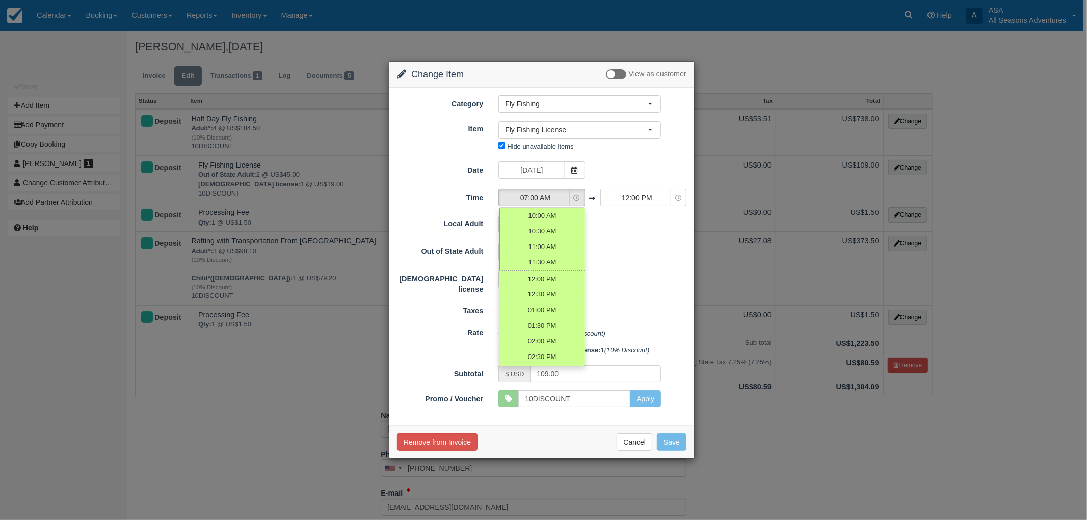
scroll to position [170, 0]
click at [548, 266] on span "01:00 PM" at bounding box center [542, 265] width 29 height 10
select select "13:00"
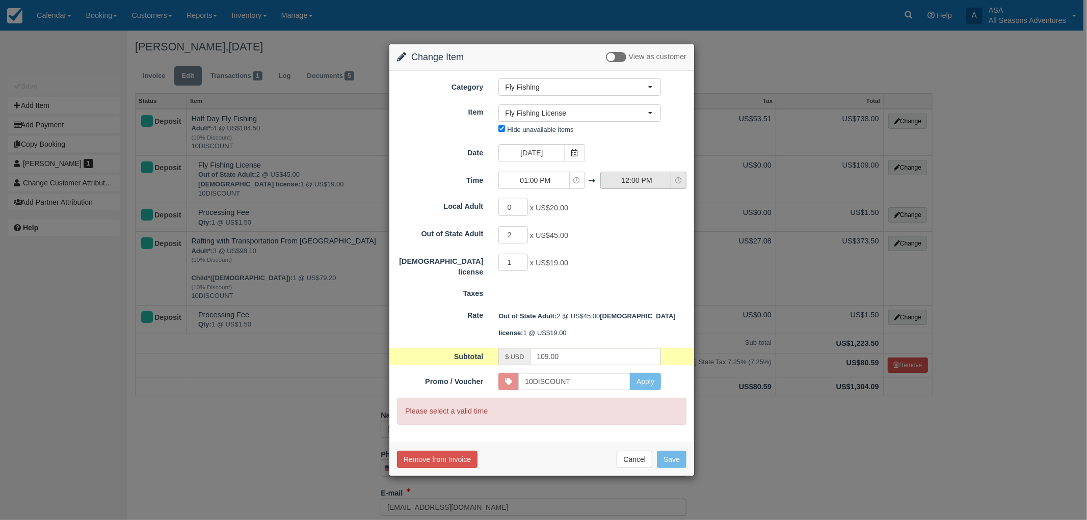
click at [638, 182] on span "12:00 PM" at bounding box center [637, 180] width 72 height 10
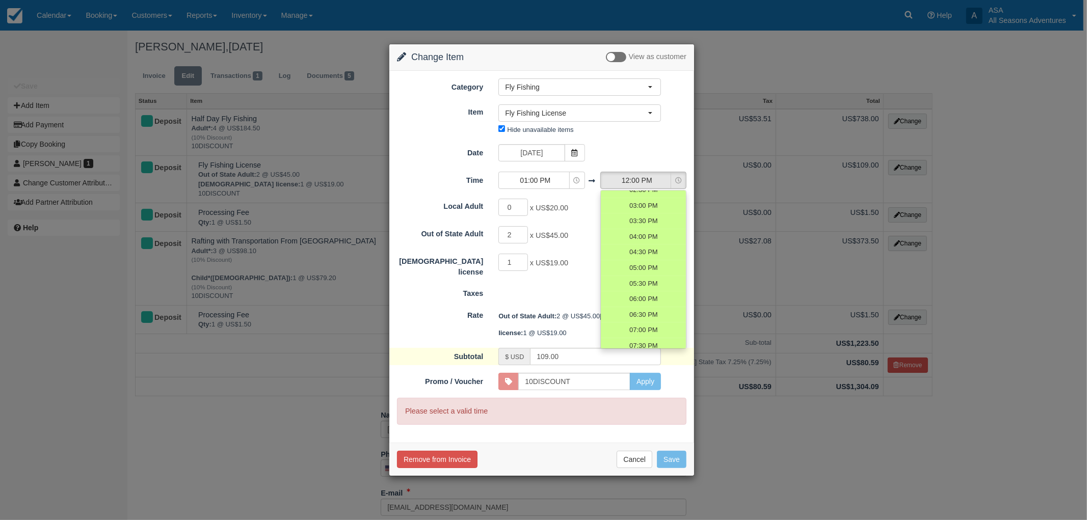
scroll to position [270, 0]
click at [633, 320] on span "07:00 PM" at bounding box center [643, 319] width 29 height 10
select select "19:00"
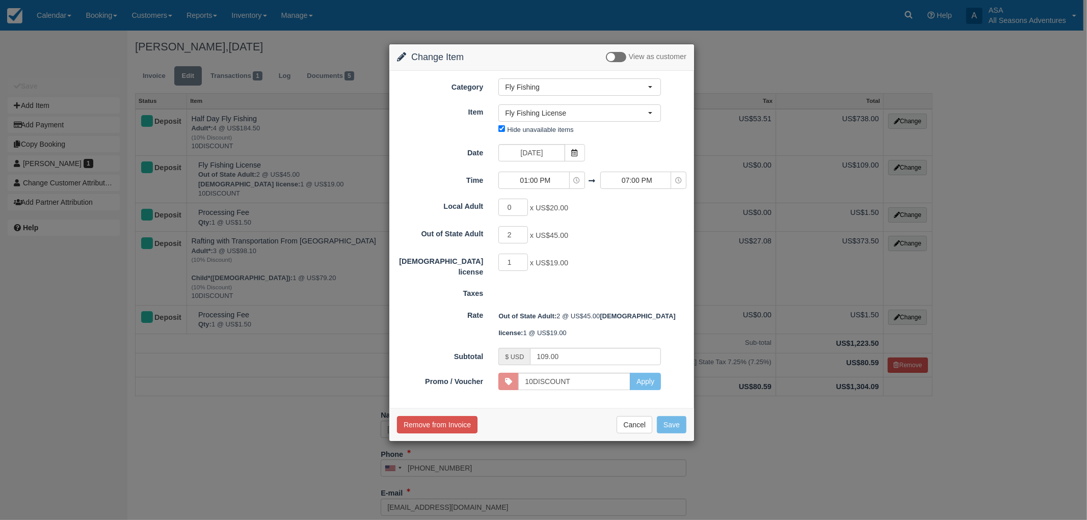
type input "98.10"
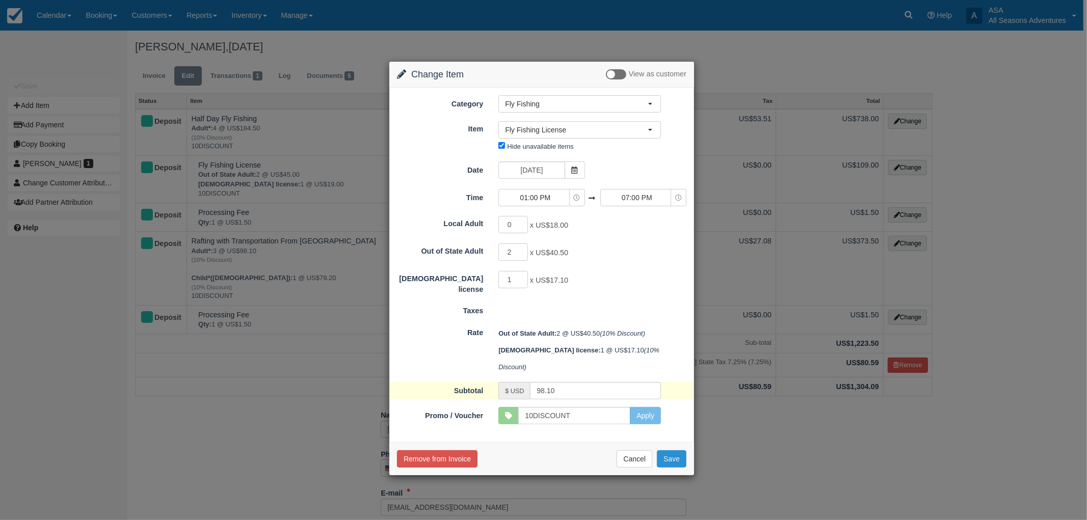
click at [678, 451] on button "Save" at bounding box center [672, 459] width 30 height 17
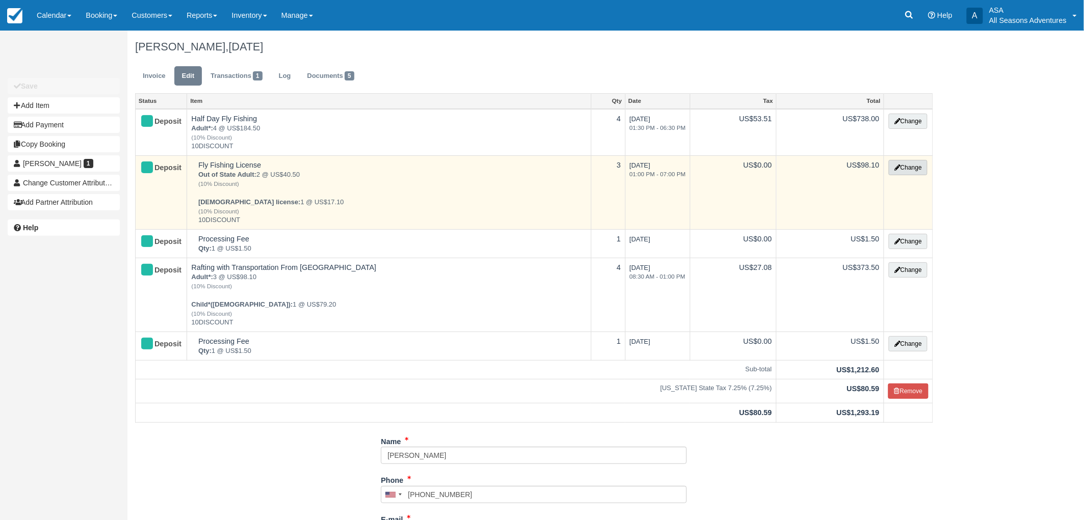
click at [890, 163] on button "Change" at bounding box center [907, 167] width 39 height 15
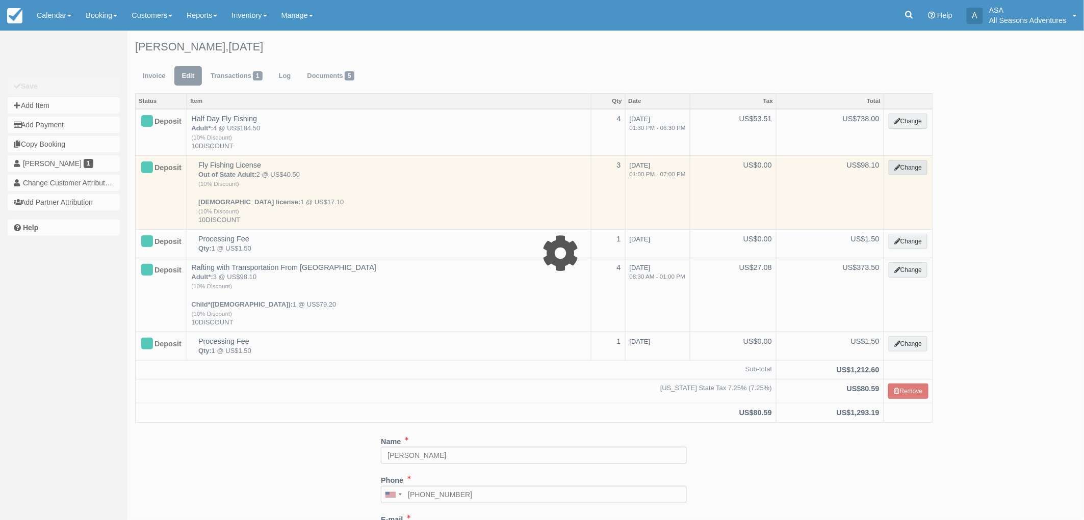
select select "8"
type input "98.10"
type input "10DISCOUNT"
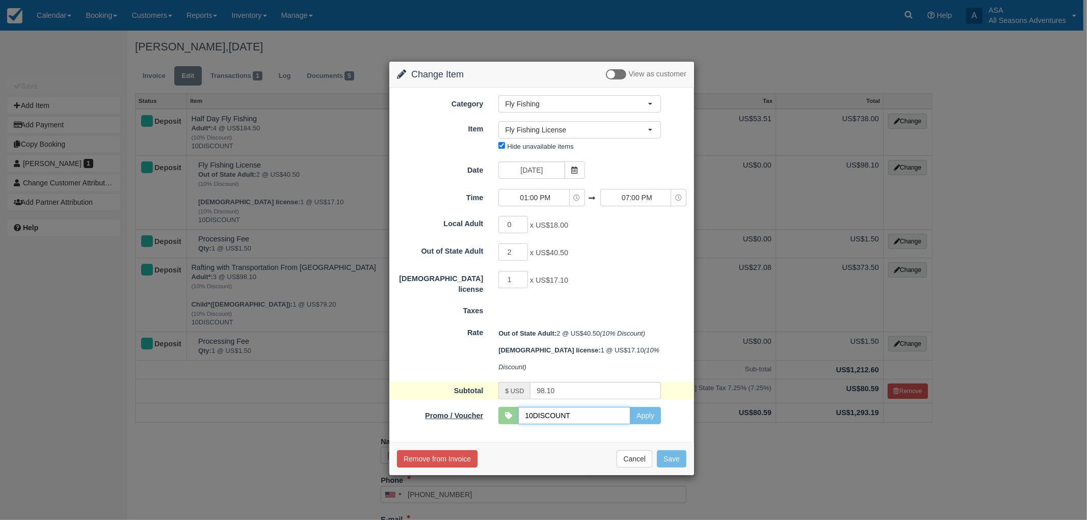
drag, startPoint x: 586, startPoint y: 398, endPoint x: 483, endPoint y: 394, distance: 103.0
click at [483, 407] on div "Promo / Voucher 10DISCOUNT Apply SKYRUN10 ABODE10 PCLODGINGSUMMER2024 COOPERWYN…" at bounding box center [541, 415] width 305 height 17
click at [648, 407] on button "Apply" at bounding box center [645, 415] width 31 height 17
type input "109.00"
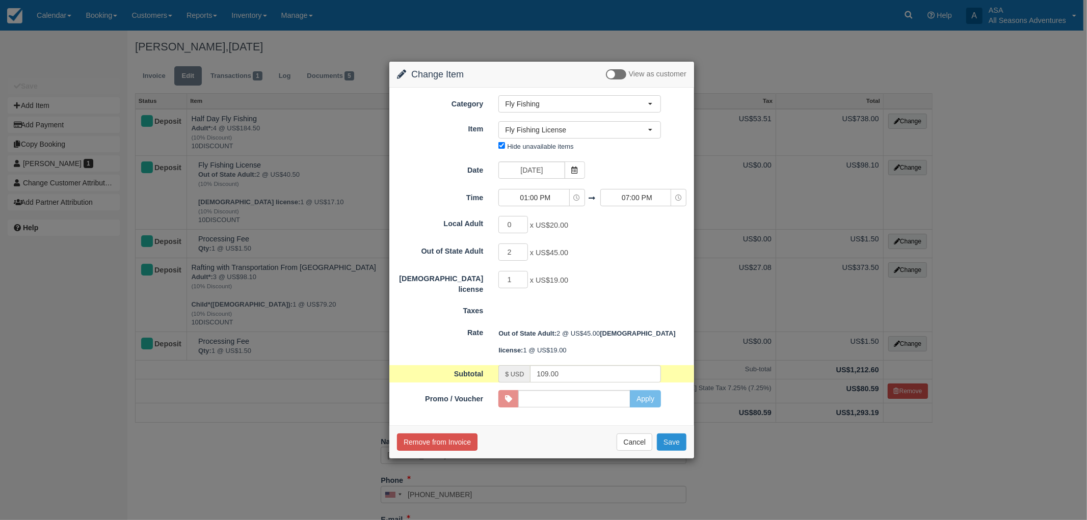
click at [675, 443] on button "Save" at bounding box center [672, 442] width 30 height 17
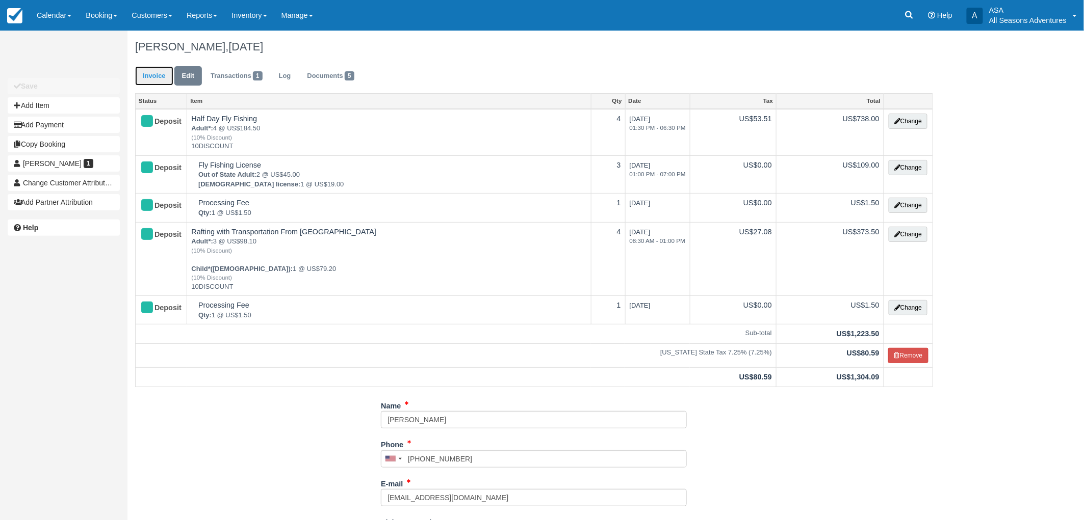
click at [166, 71] on link "Invoice" at bounding box center [154, 76] width 38 height 20
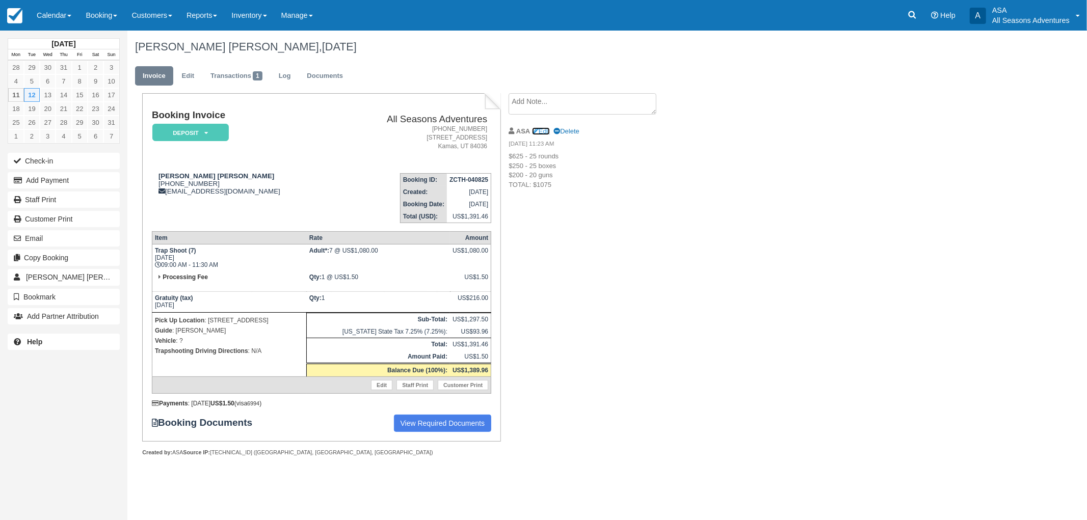
click at [545, 134] on link "Edit" at bounding box center [541, 131] width 18 height 8
type textarea "$625 - 25 rounds $250 - 25 boxes $200 - 20 guns TOTAL: $1075"
drag, startPoint x: 577, startPoint y: 130, endPoint x: 500, endPoint y: 92, distance: 85.9
click at [500, 92] on div "Grace Hill, August 12 2025 Invoice Edit Transactions 1 Log Documents Booking In…" at bounding box center [535, 255] width 816 height 449
click at [595, 245] on li "ASA Edit Delete 08/11/25 11:23 AM $625 - 25 rounds $250 - 25 boxes $200 - 20 gu…" at bounding box center [595, 211] width 172 height 76
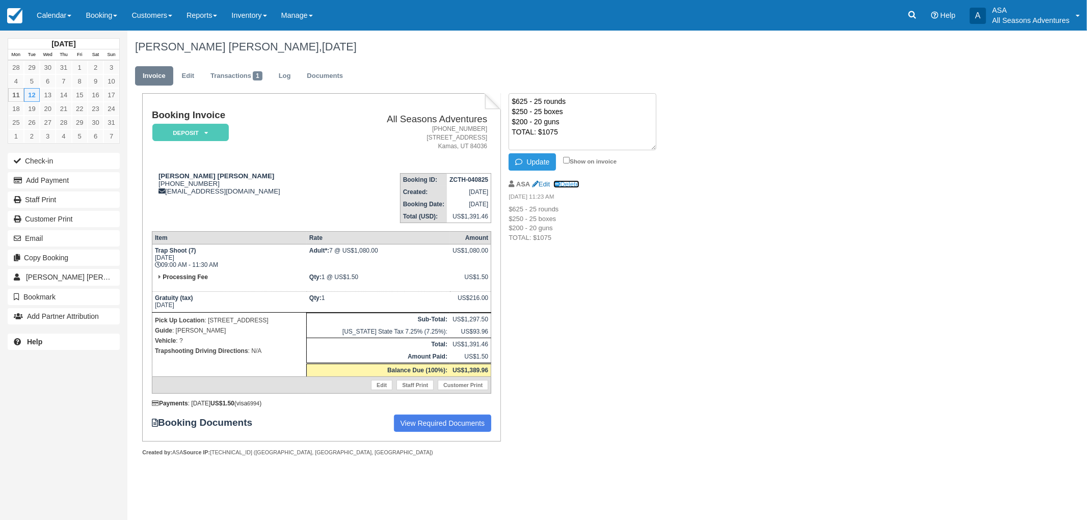
click at [564, 181] on link "Delete" at bounding box center [566, 184] width 25 height 8
click at [613, 236] on p "$625 - 25 rounds $250 - 25 boxes $200 - 20 guns TOTAL: $1075" at bounding box center [595, 224] width 172 height 38
click at [574, 189] on div "ASA Edit Delete" at bounding box center [595, 184] width 172 height 16
click at [574, 182] on link "Delete" at bounding box center [566, 184] width 25 height 8
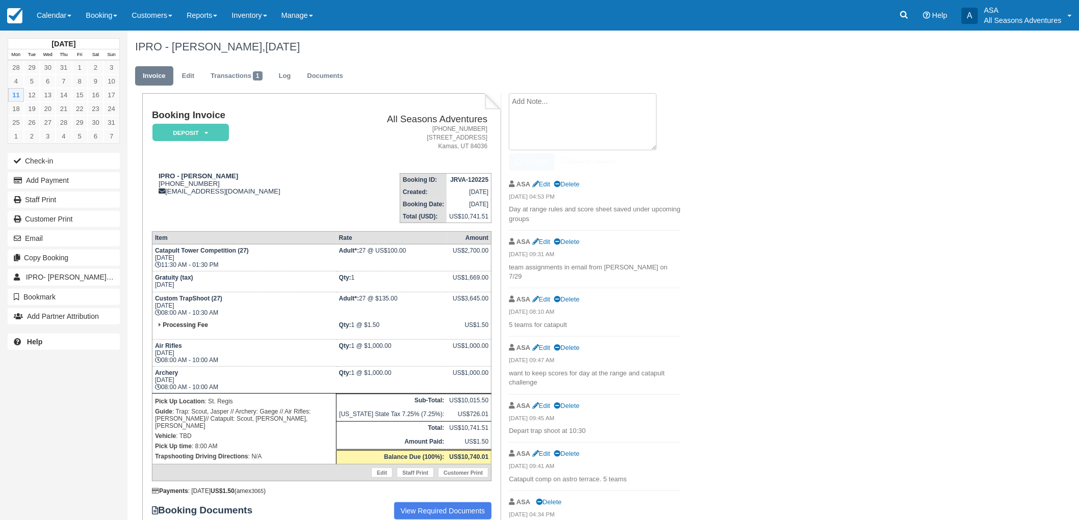
click at [528, 100] on textarea at bounding box center [583, 121] width 148 height 57
paste textarea "$625 - 25 rounds $250 - 25 boxes $200 - 20 guns TOTAL: $1075"
type textarea "$625 - 25 rounds $250 - 25 boxes $200 - 20 guns TOTAL: $1075"
click at [538, 164] on button "Create" at bounding box center [532, 161] width 46 height 17
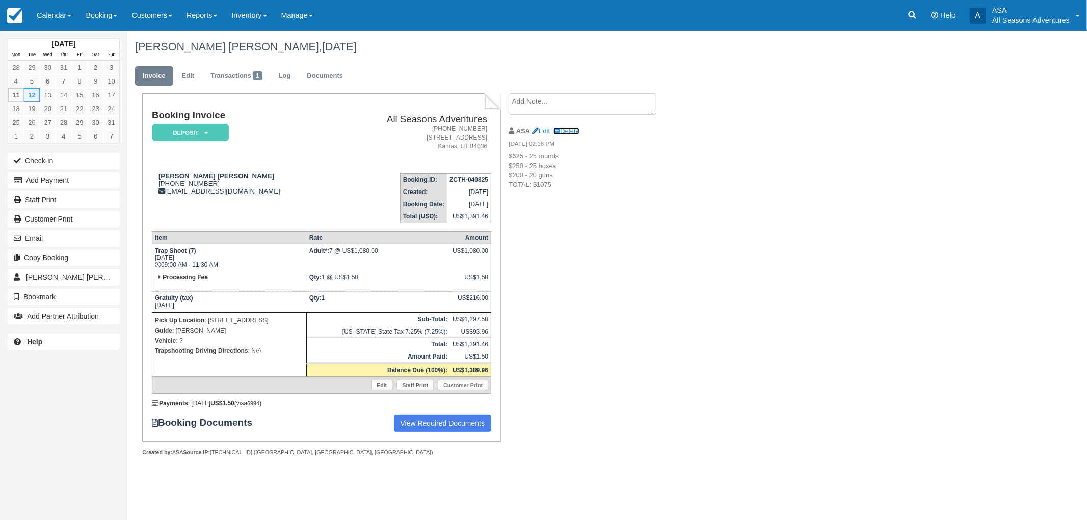
click at [575, 130] on link "Delete" at bounding box center [566, 131] width 25 height 8
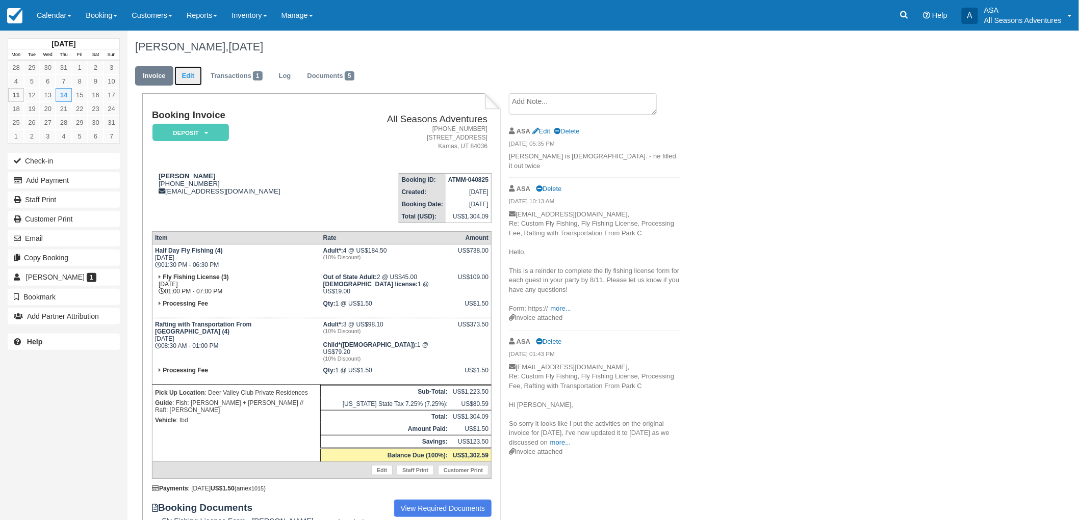
click at [186, 69] on link "Edit" at bounding box center [188, 76] width 28 height 20
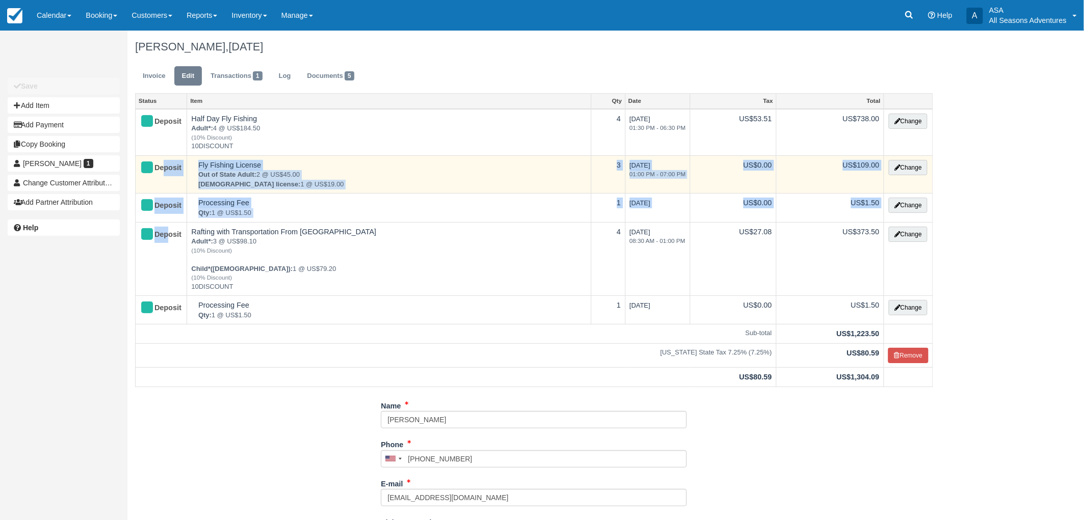
drag, startPoint x: 169, startPoint y: 231, endPoint x: 164, endPoint y: 181, distance: 50.7
click at [164, 181] on tbody "Deposit Half Day Fly Fishing Adult*: 4 @ US$184.50 (10% Discount) 10DISCOUNT 4 …" at bounding box center [534, 248] width 797 height 278
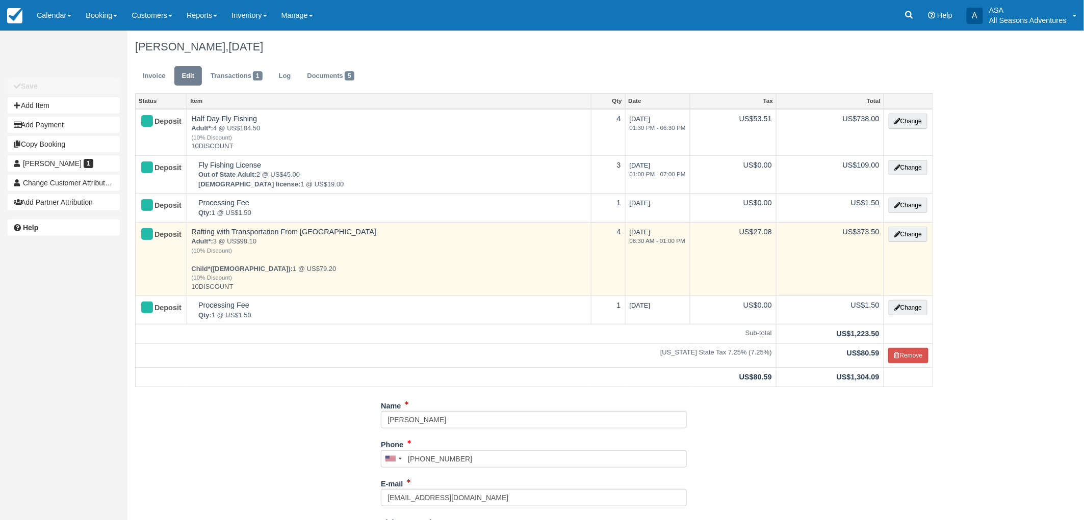
click at [182, 235] on td "Deposit" at bounding box center [161, 259] width 51 height 74
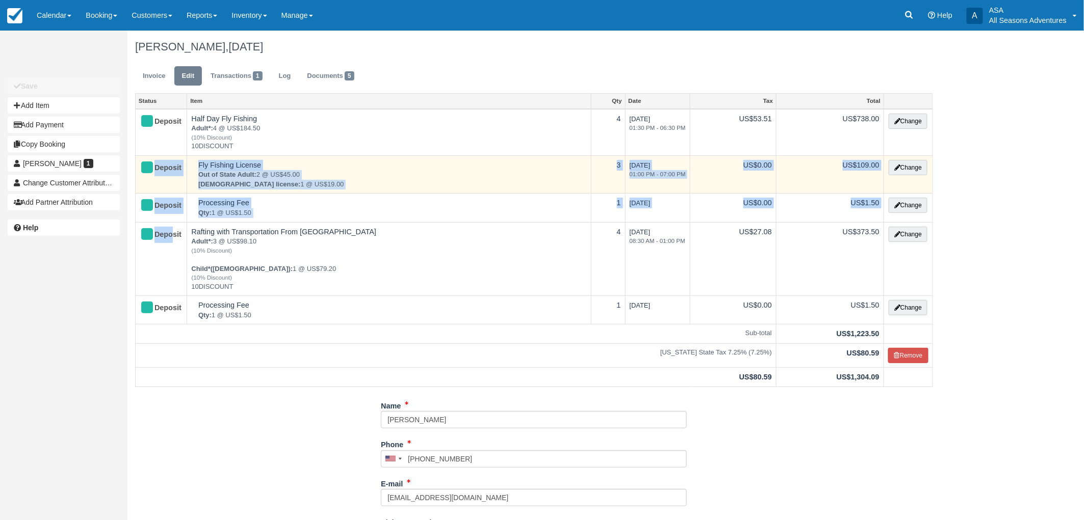
drag, startPoint x: 172, startPoint y: 257, endPoint x: 155, endPoint y: 186, distance: 73.8
click at [155, 186] on tbody "Deposit Half Day Fly Fishing Adult*: 4 @ US$184.50 (10% Discount) 10DISCOUNT 4 …" at bounding box center [534, 248] width 797 height 278
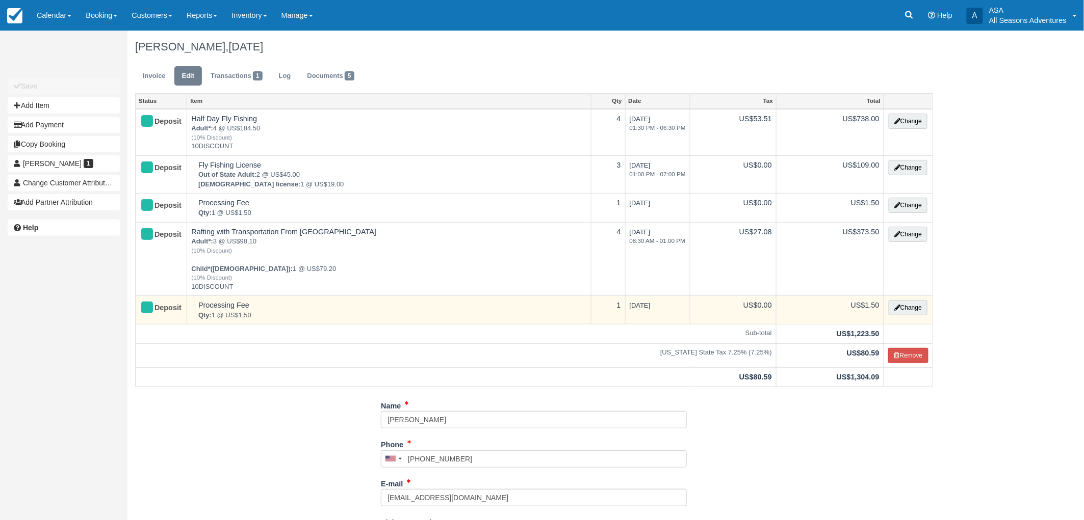
click at [205, 298] on td "Processing Fee Qty: 1 @ US$1.50" at bounding box center [389, 310] width 404 height 29
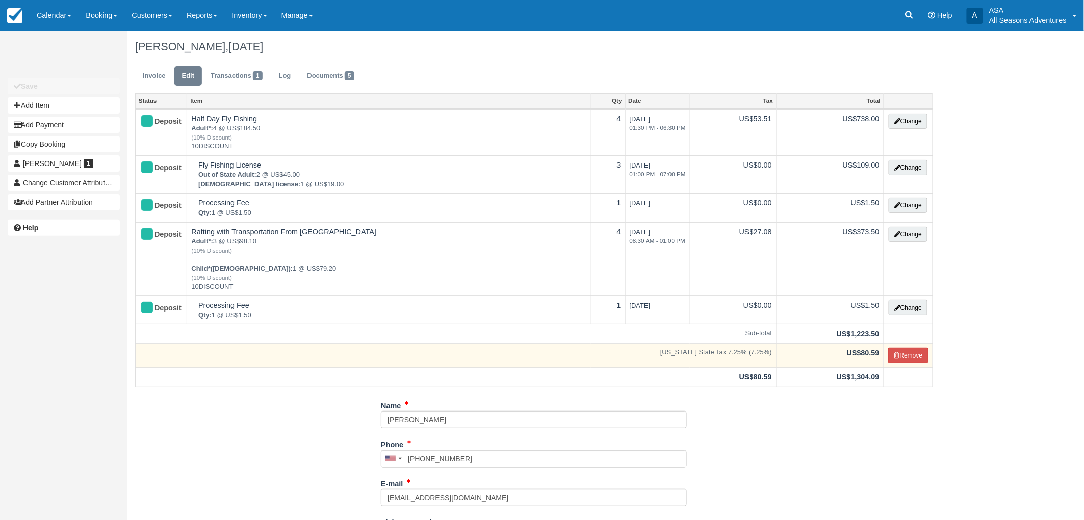
scroll to position [201, 0]
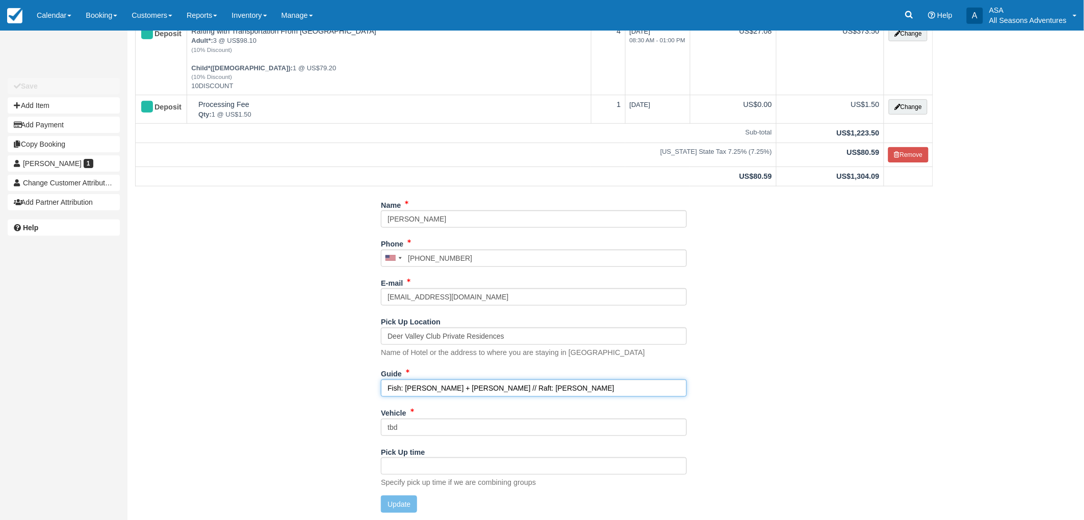
click at [511, 383] on input "Fish: Chris + Clark // Raft: Hannah" at bounding box center [534, 388] width 306 height 17
type input "Fish: Chris + Clark // Raft: TBD"
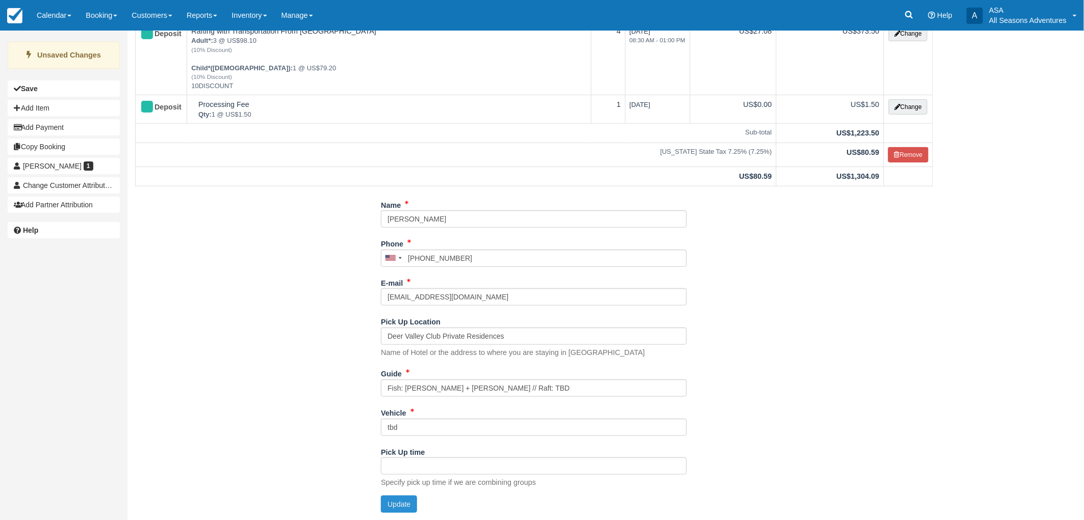
click at [394, 508] on button "Update" at bounding box center [399, 504] width 36 height 17
type input "+17045755503"
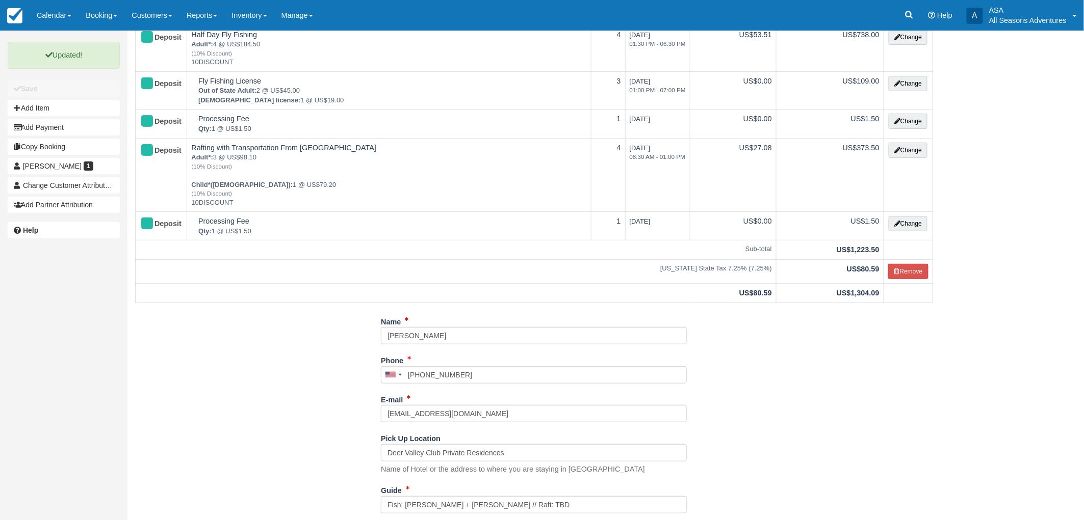
scroll to position [0, 0]
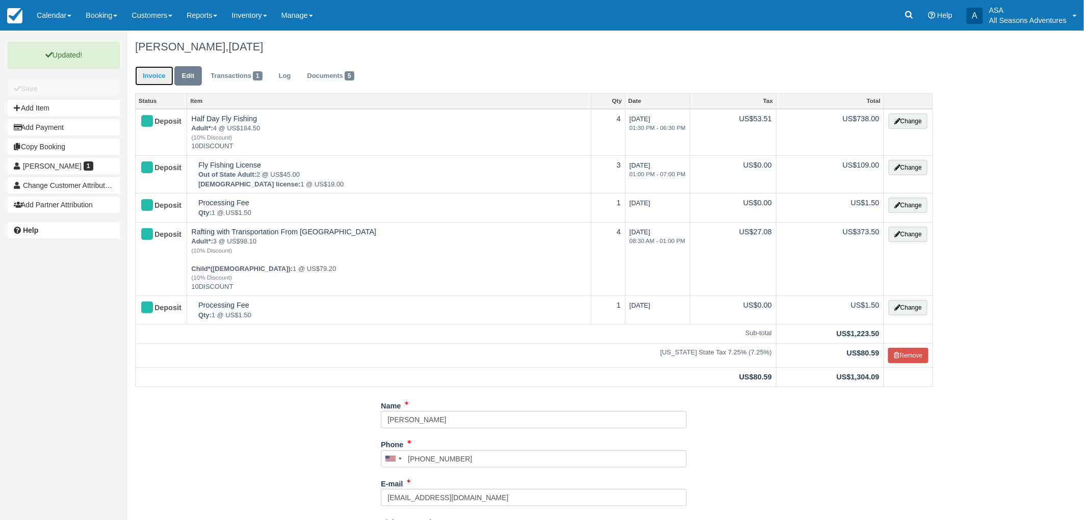
click at [146, 80] on link "Invoice" at bounding box center [154, 76] width 38 height 20
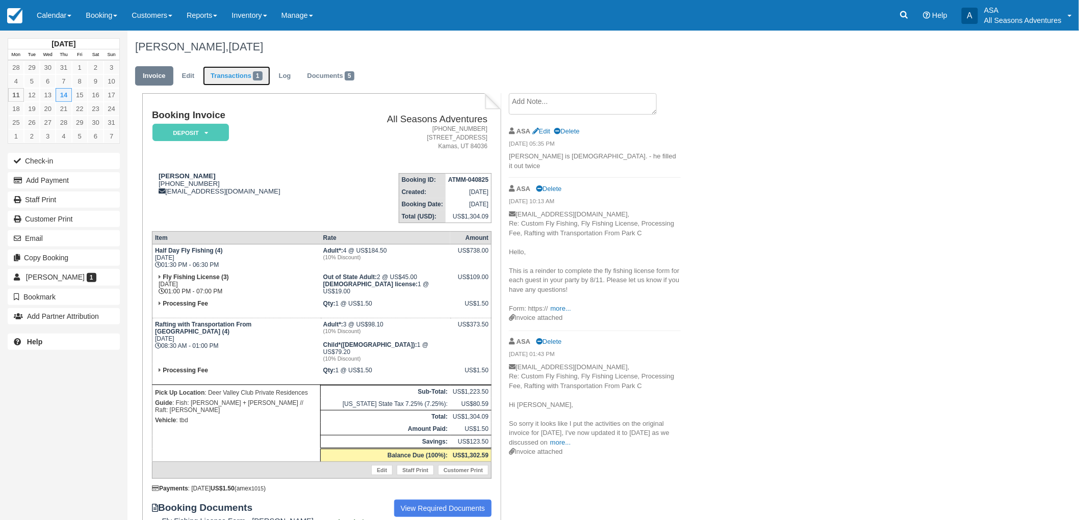
click at [204, 80] on link "Transactions 1" at bounding box center [236, 76] width 67 height 20
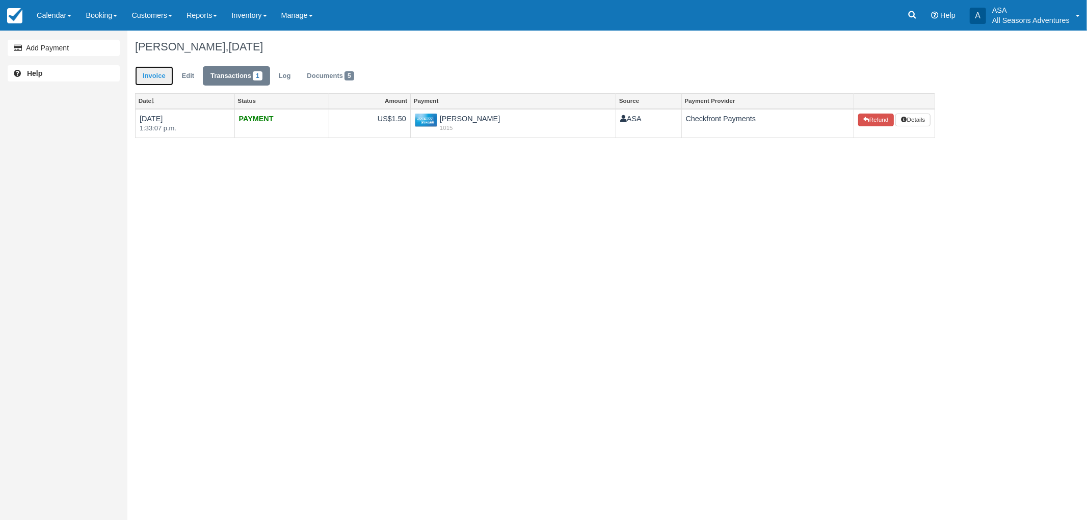
click at [172, 72] on link "Invoice" at bounding box center [154, 76] width 38 height 20
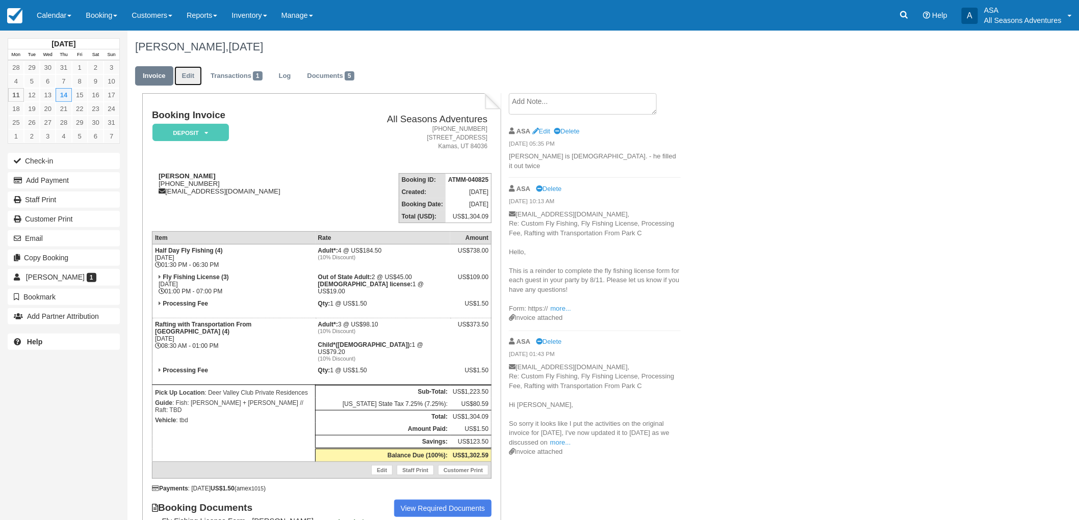
click at [181, 77] on link "Edit" at bounding box center [188, 76] width 28 height 20
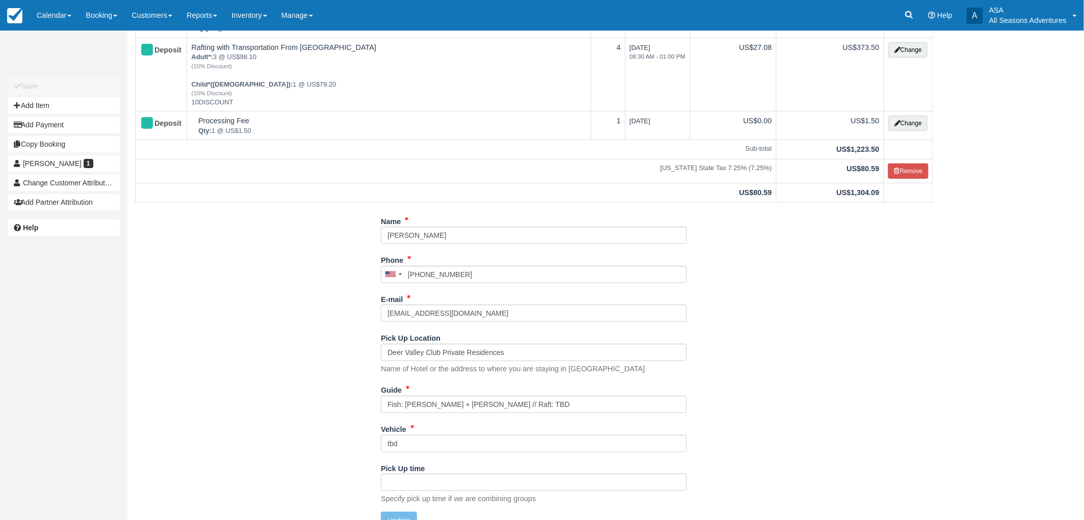
scroll to position [201, 0]
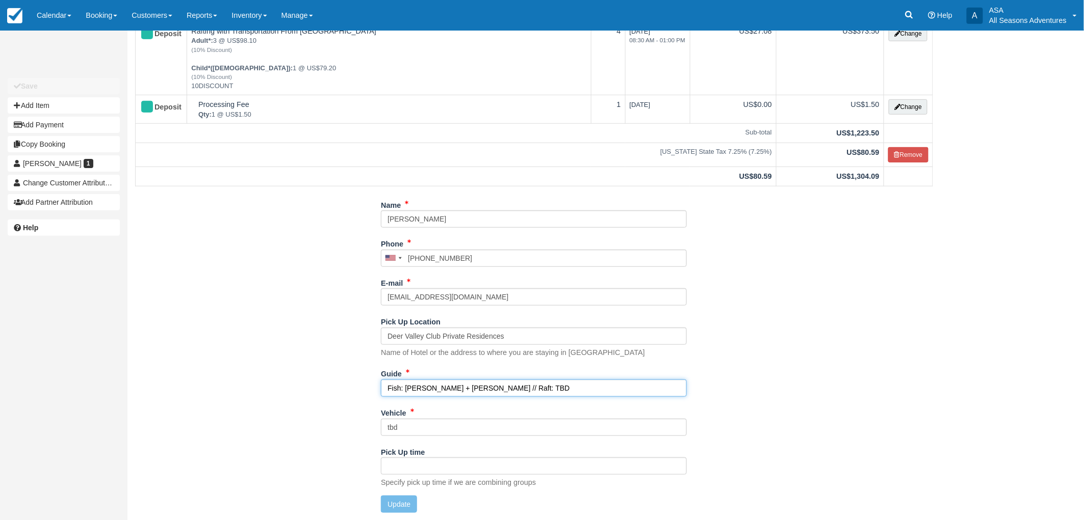
click at [490, 387] on input "Fish: Chris + Clark // Raft: TBD" at bounding box center [534, 388] width 306 height 17
type input "Fish: Chris + Clark // Raft: Hannah ??"
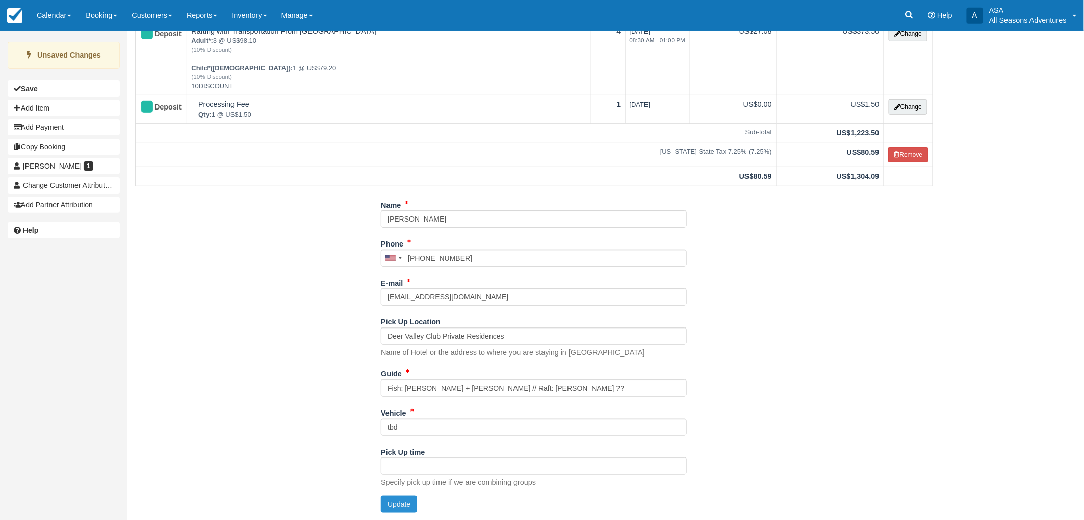
click at [405, 500] on button "Update" at bounding box center [399, 504] width 36 height 17
type input "+17045755503"
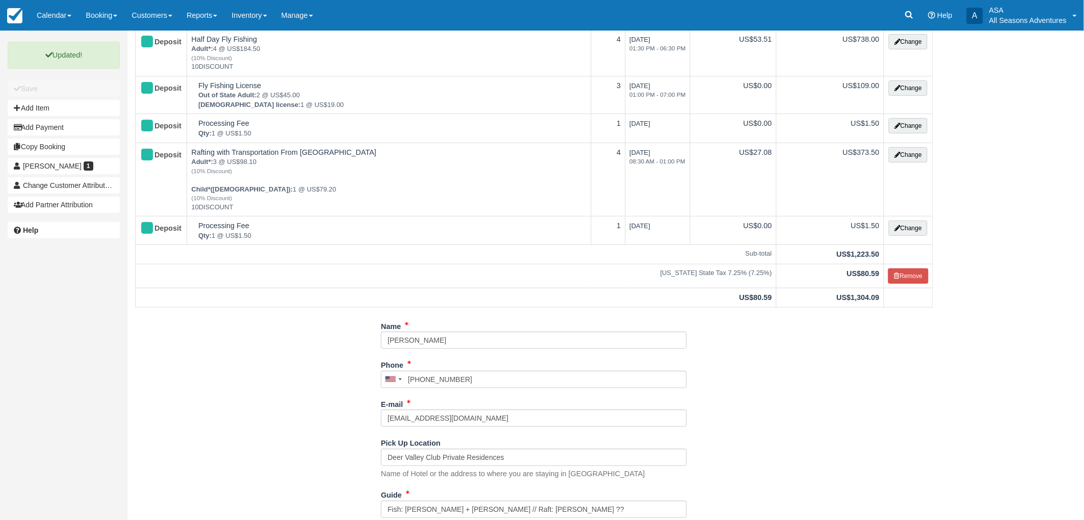
scroll to position [0, 0]
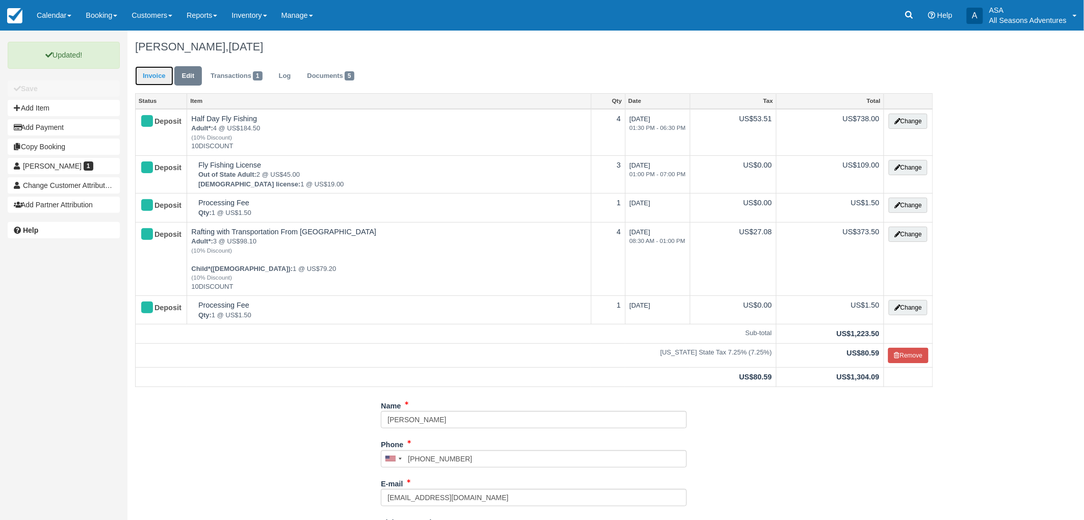
click at [146, 80] on link "Invoice" at bounding box center [154, 76] width 38 height 20
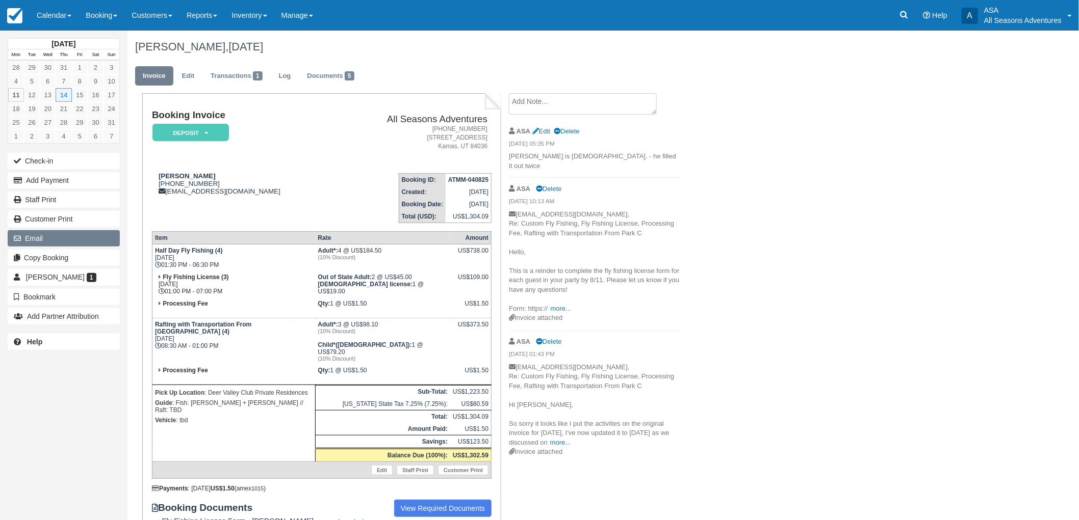
click at [48, 240] on button "Email" at bounding box center [64, 238] width 112 height 16
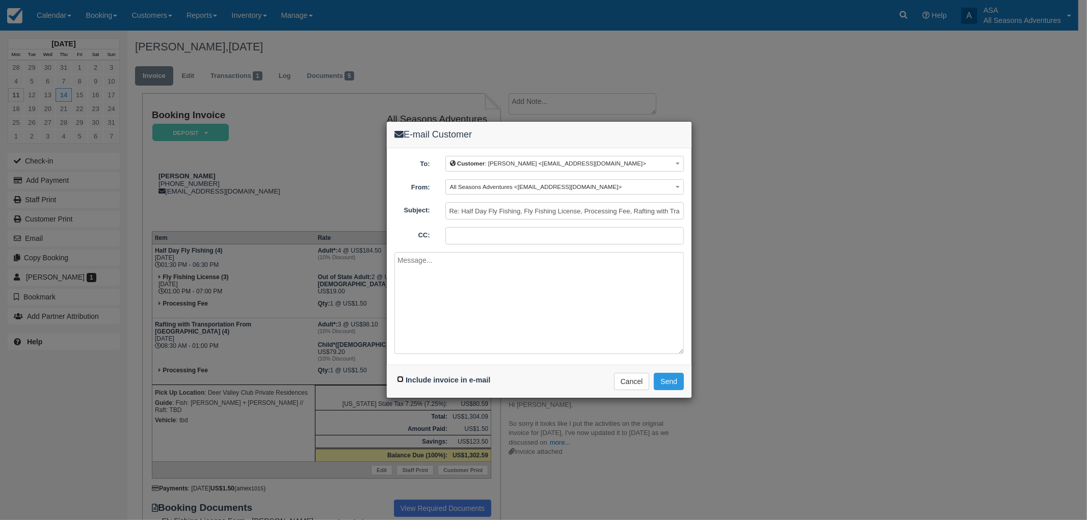
click at [399, 376] on input "Include invoice in e-mail" at bounding box center [400, 379] width 7 height 7
checkbox input "true"
click at [435, 313] on textarea at bounding box center [540, 303] width 290 height 102
type textarea "H"
type textarea "G"
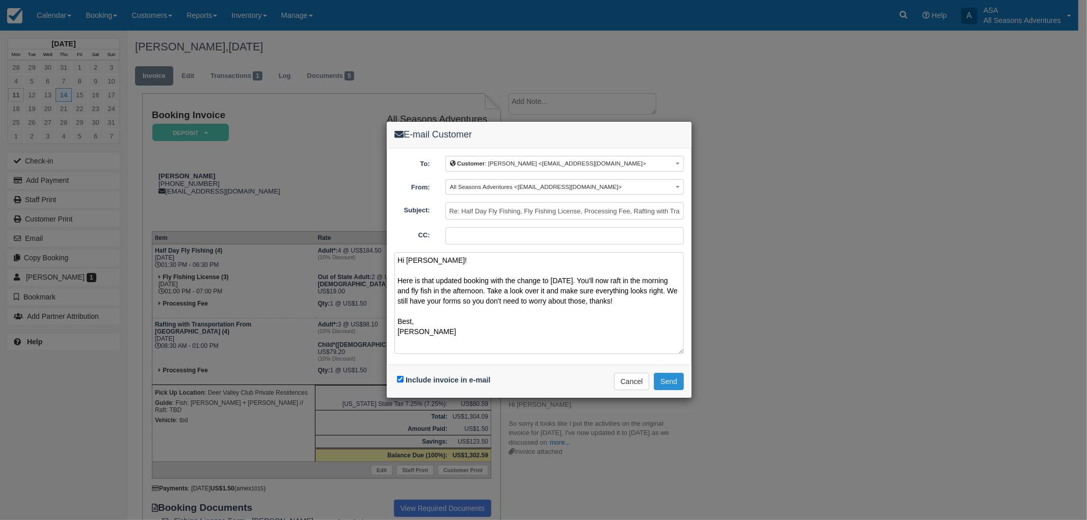
type textarea "Hi Amanda! Here is that updated booking with the change to Thursday. You'll now…"
click at [665, 379] on button "Send" at bounding box center [669, 381] width 30 height 17
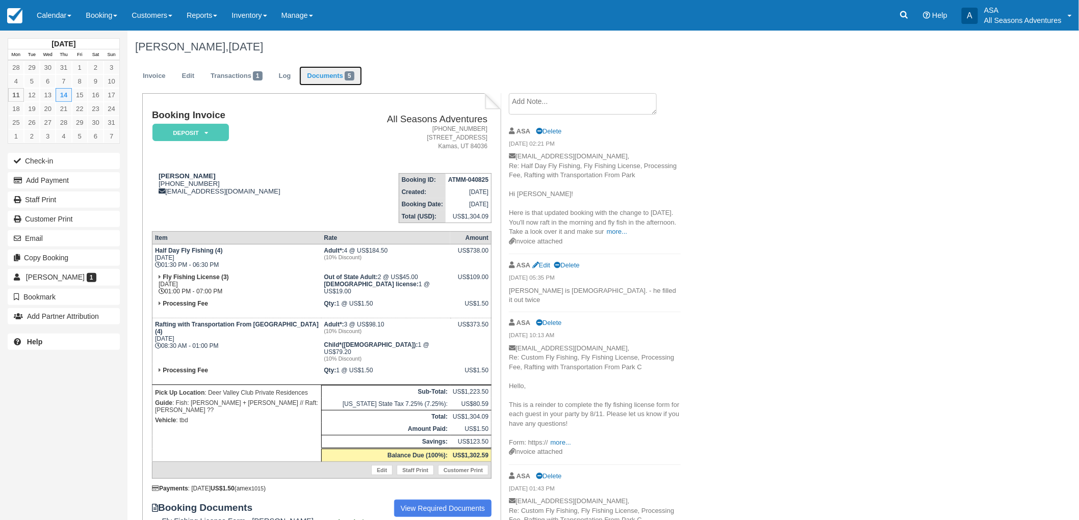
click at [338, 74] on link "Documents 5" at bounding box center [330, 76] width 62 height 20
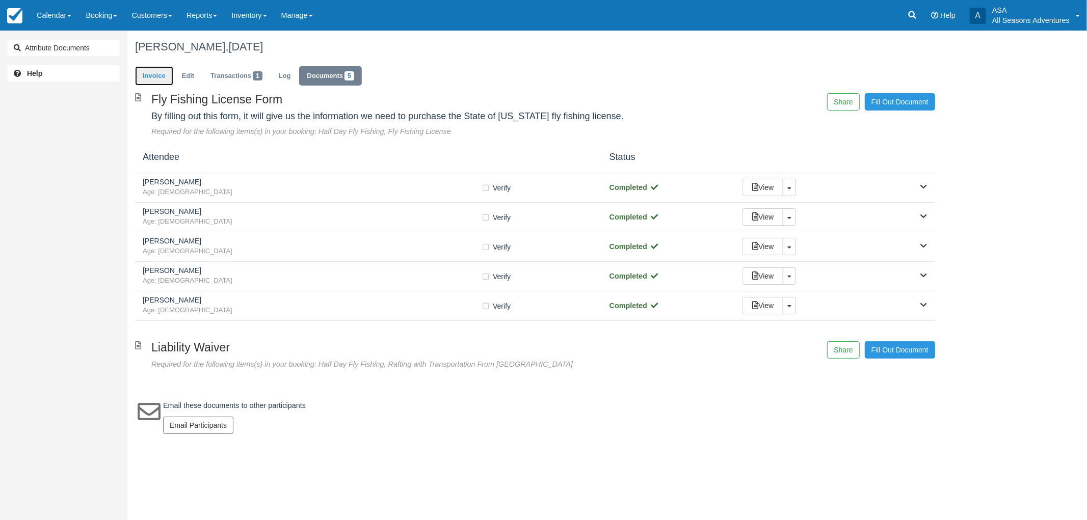
click at [143, 83] on link "Invoice" at bounding box center [154, 76] width 38 height 20
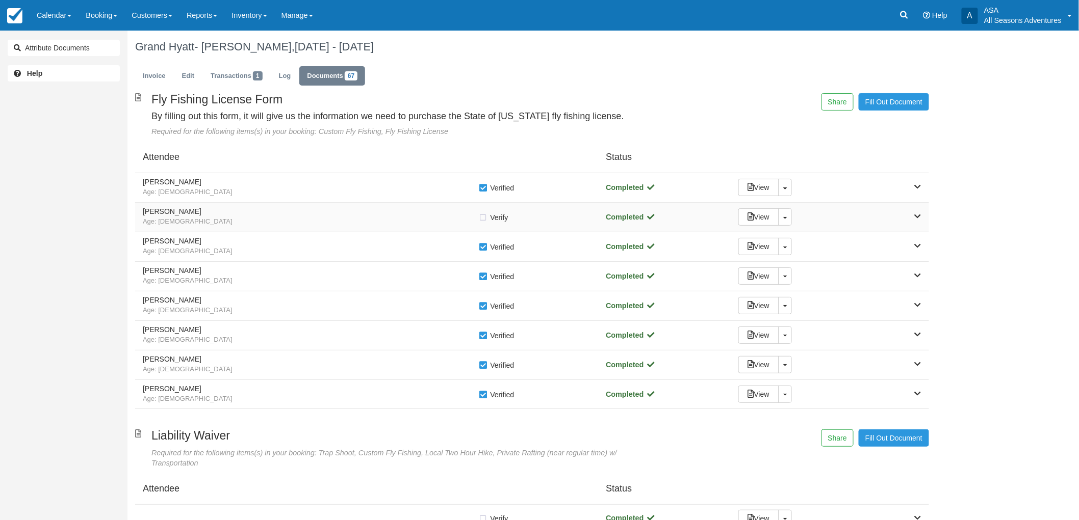
click at [260, 216] on h5 "Jake Nice" at bounding box center [311, 212] width 336 height 8
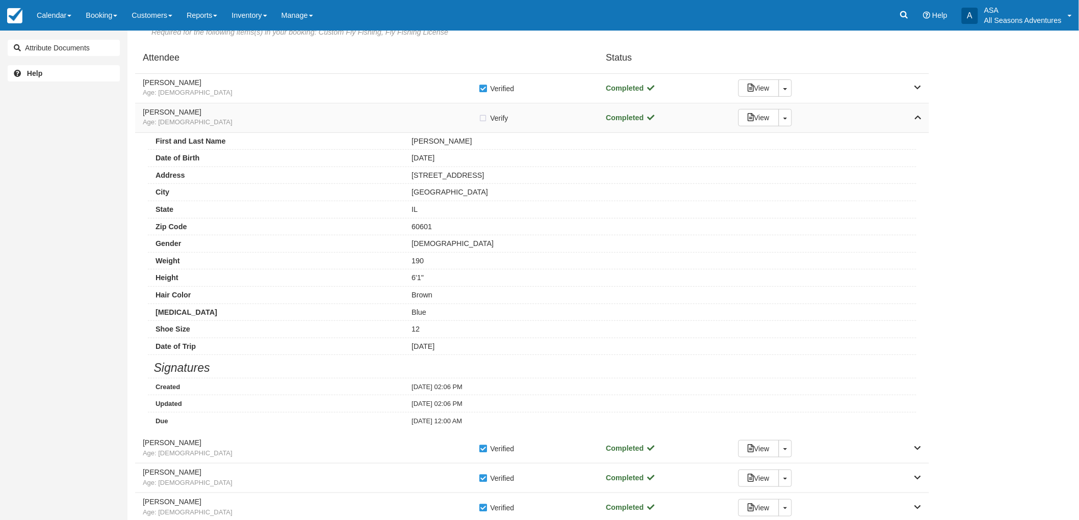
scroll to position [113, 0]
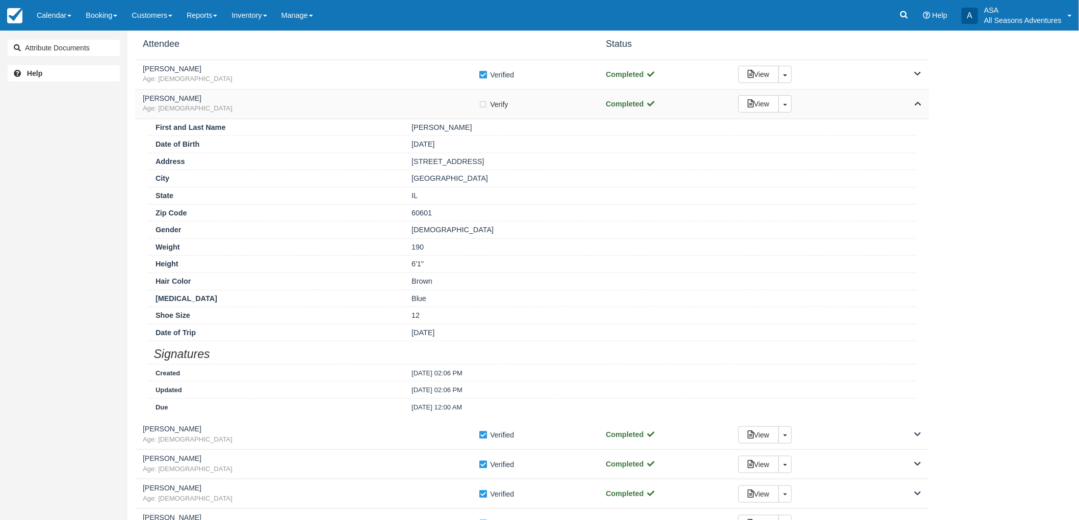
click at [486, 103] on label "Verify Verified" at bounding box center [497, 104] width 36 height 15
checkbox input "true"
click at [462, 108] on span "Age: 36" at bounding box center [311, 109] width 336 height 10
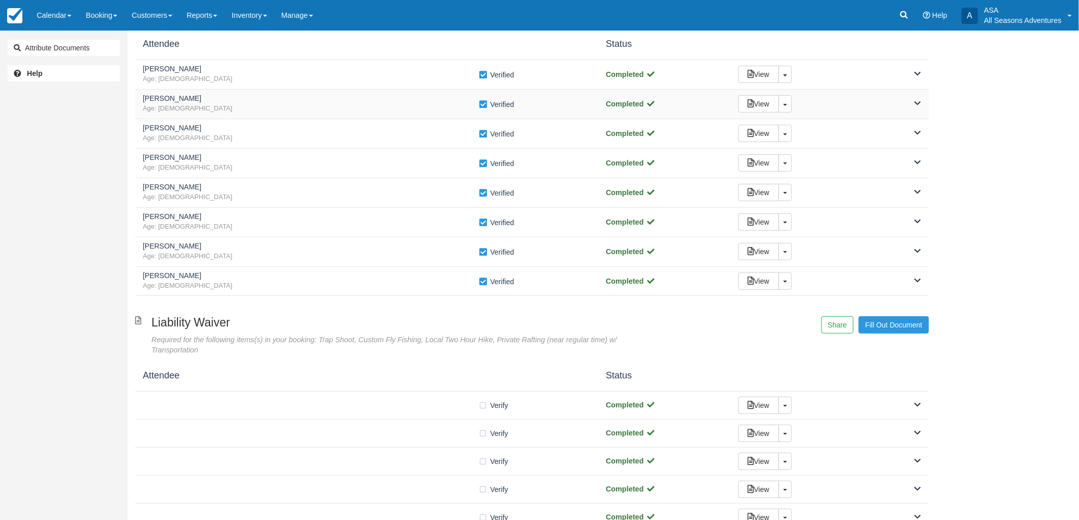
click at [343, 110] on span "Age: 36" at bounding box center [311, 109] width 336 height 10
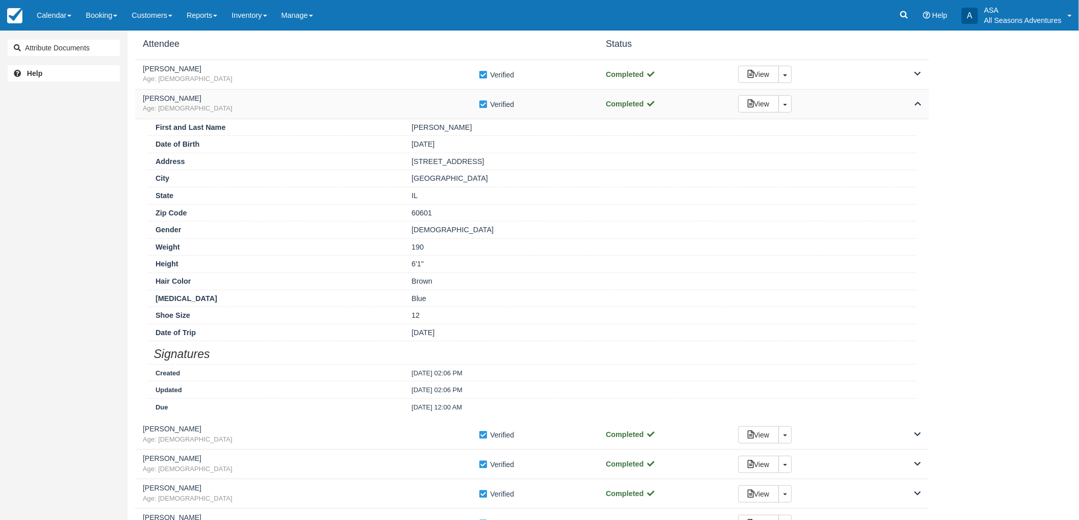
click at [364, 101] on h5 "Jake Nice" at bounding box center [311, 99] width 336 height 8
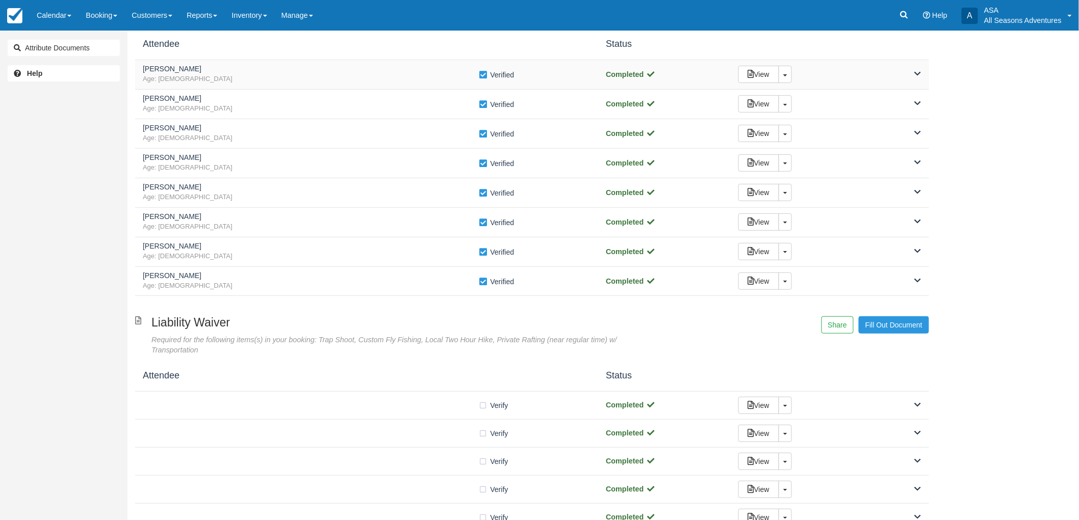
scroll to position [0, 0]
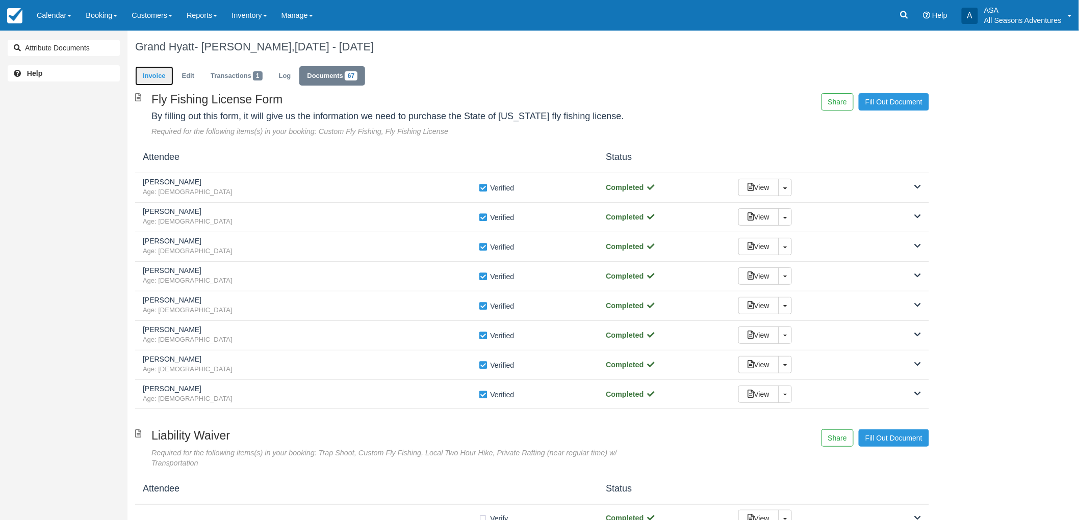
click at [149, 75] on link "Invoice" at bounding box center [154, 76] width 38 height 20
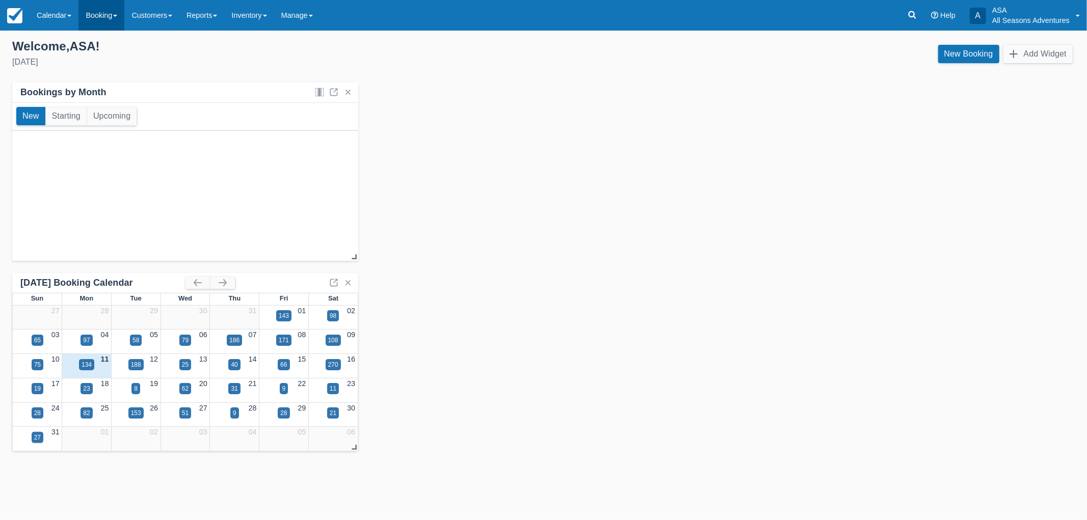
click at [115, 12] on link "Booking" at bounding box center [101, 15] width 46 height 31
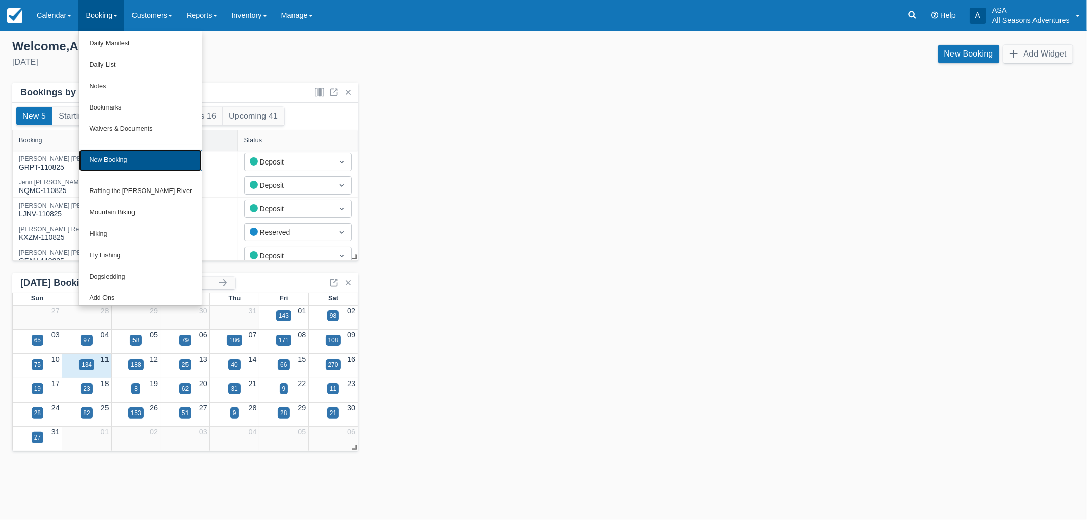
click at [127, 160] on link "New Booking" at bounding box center [140, 160] width 123 height 21
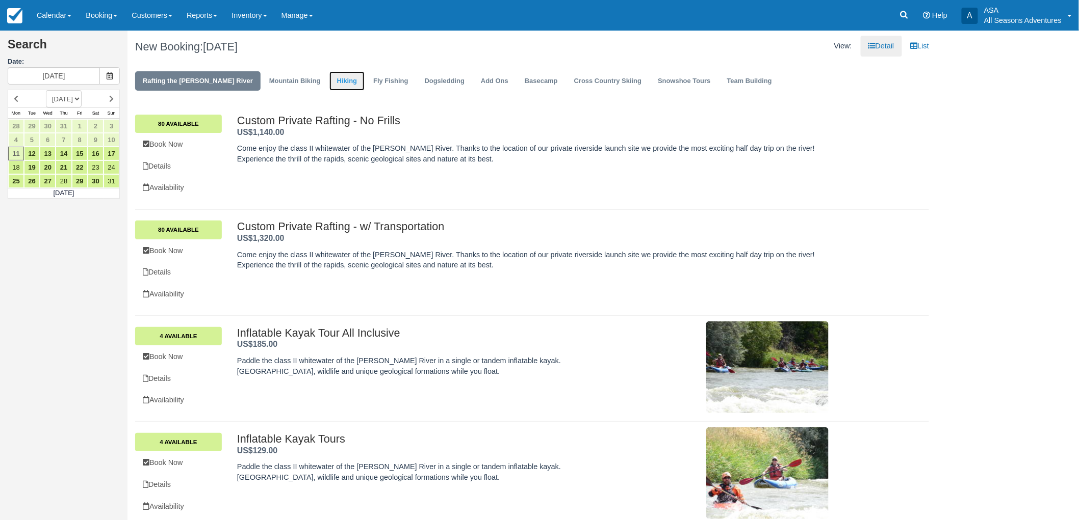
click at [329, 81] on link "Hiking" at bounding box center [347, 81] width 36 height 20
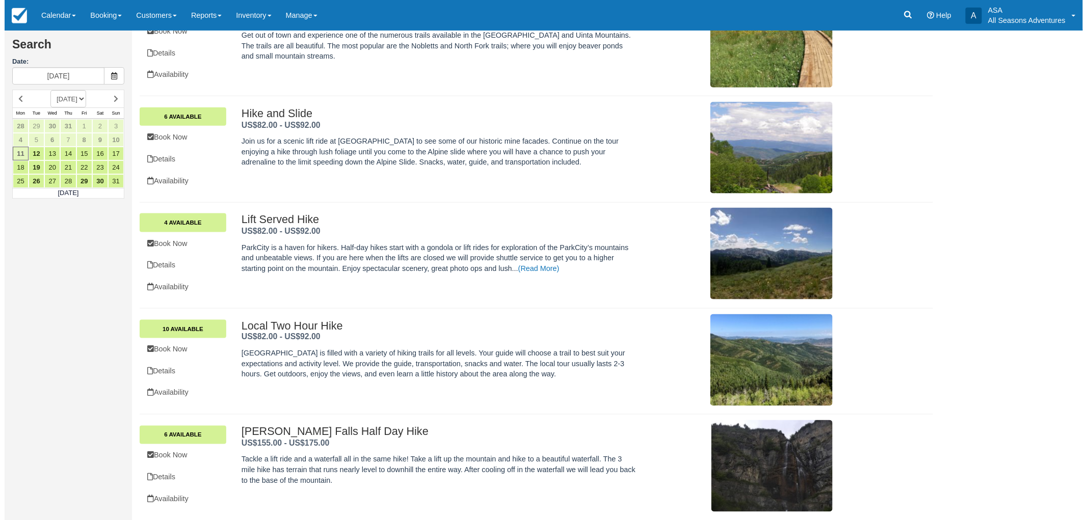
scroll to position [474, 0]
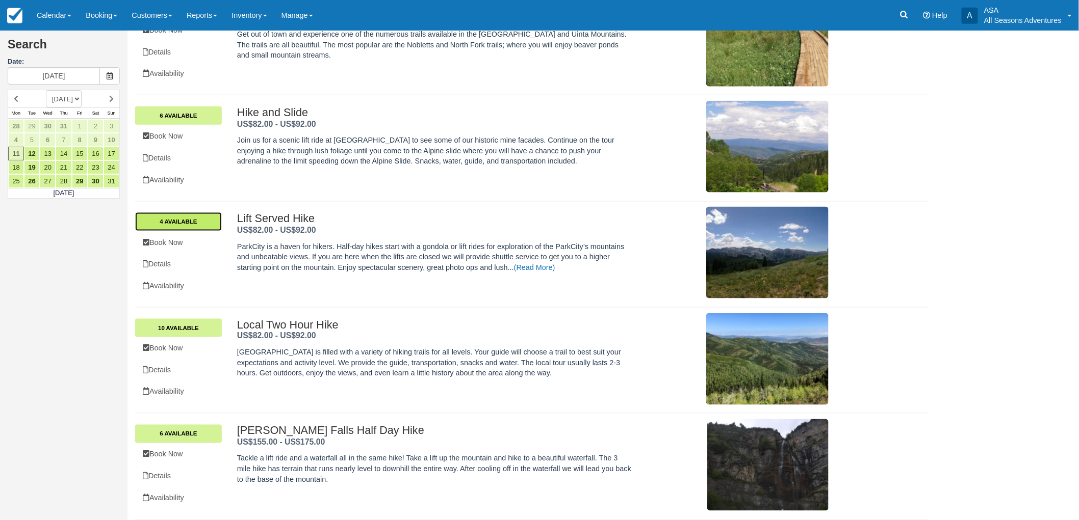
click at [207, 219] on link "4 Available" at bounding box center [178, 222] width 87 height 18
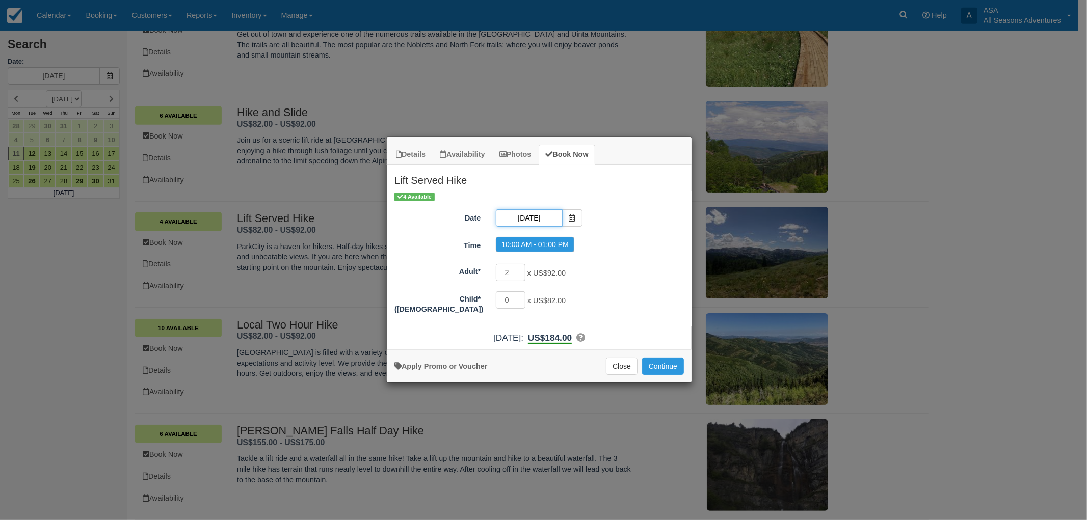
click at [522, 217] on input "[DATE]" at bounding box center [529, 217] width 66 height 17
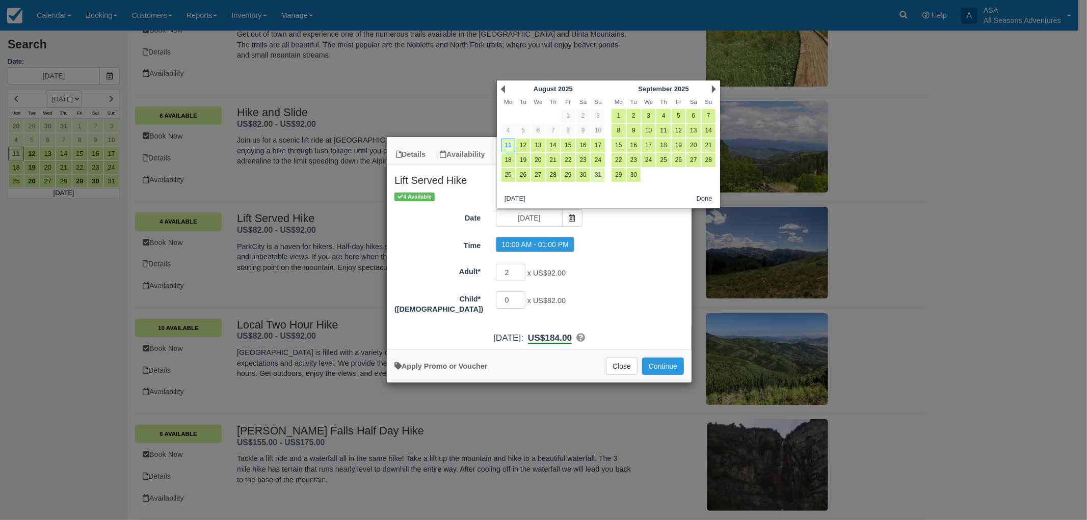
click at [595, 174] on link "31" at bounding box center [598, 175] width 14 height 14
type input "[DATE]"
radio input "false"
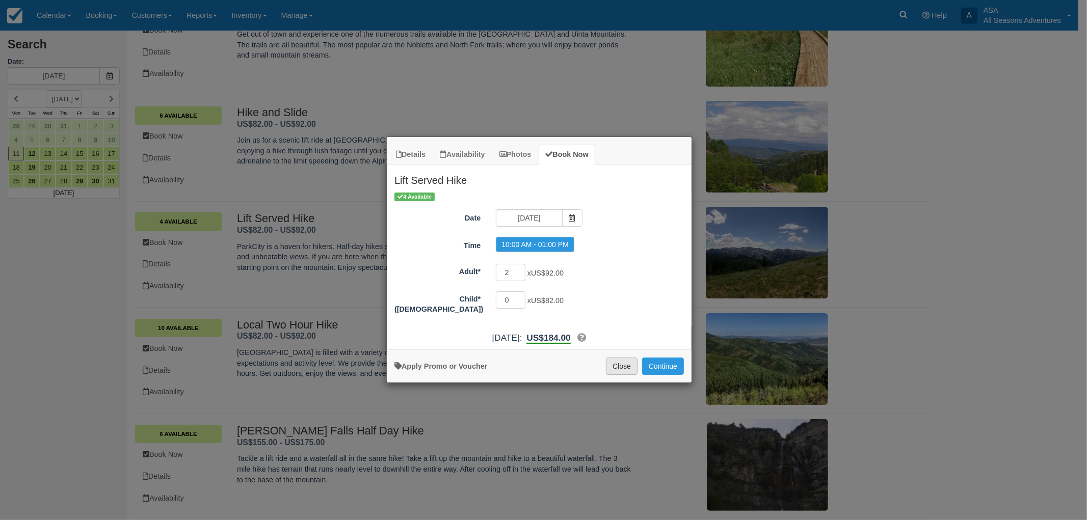
click at [613, 369] on button "Close" at bounding box center [622, 366] width 32 height 17
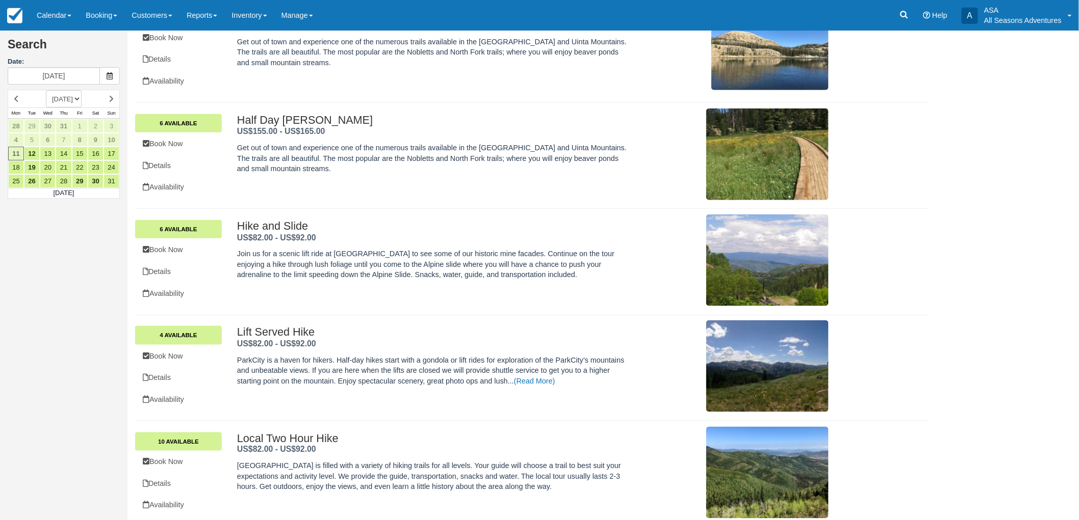
scroll to position [0, 0]
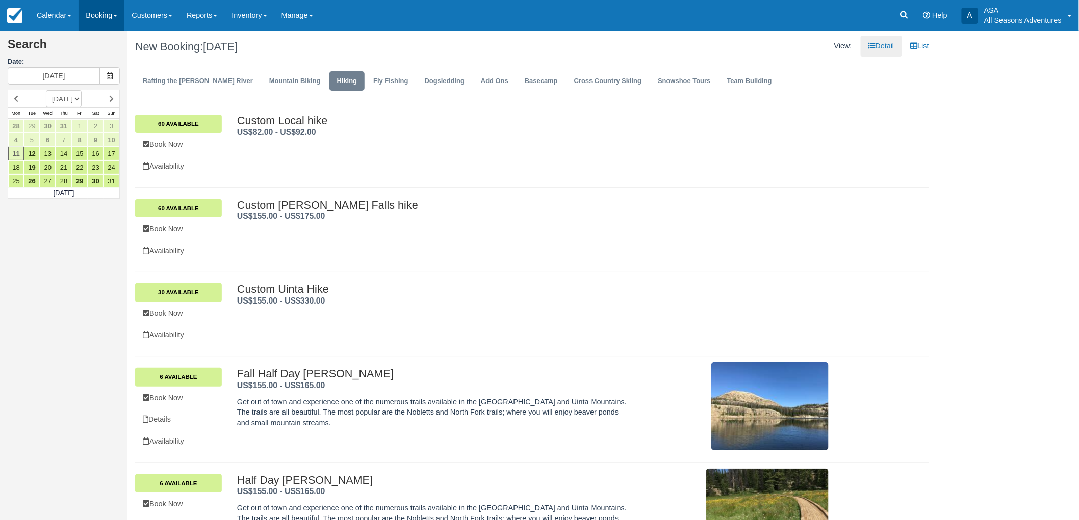
click at [107, 12] on link "Booking" at bounding box center [101, 15] width 46 height 31
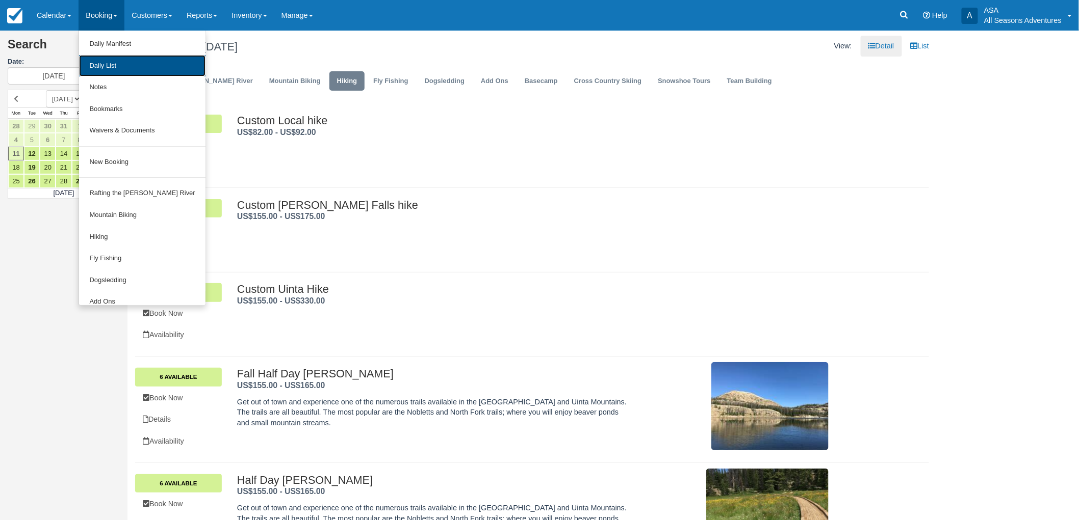
click at [103, 61] on link "Daily List" at bounding box center [142, 66] width 126 height 22
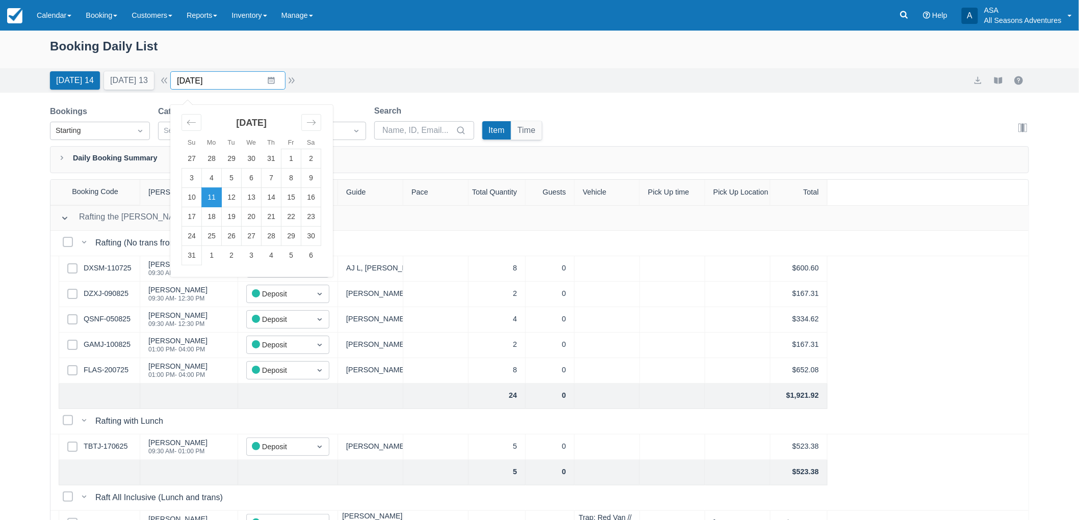
click at [267, 83] on input "[DATE]" at bounding box center [227, 80] width 115 height 18
click at [202, 253] on td "31" at bounding box center [192, 255] width 20 height 19
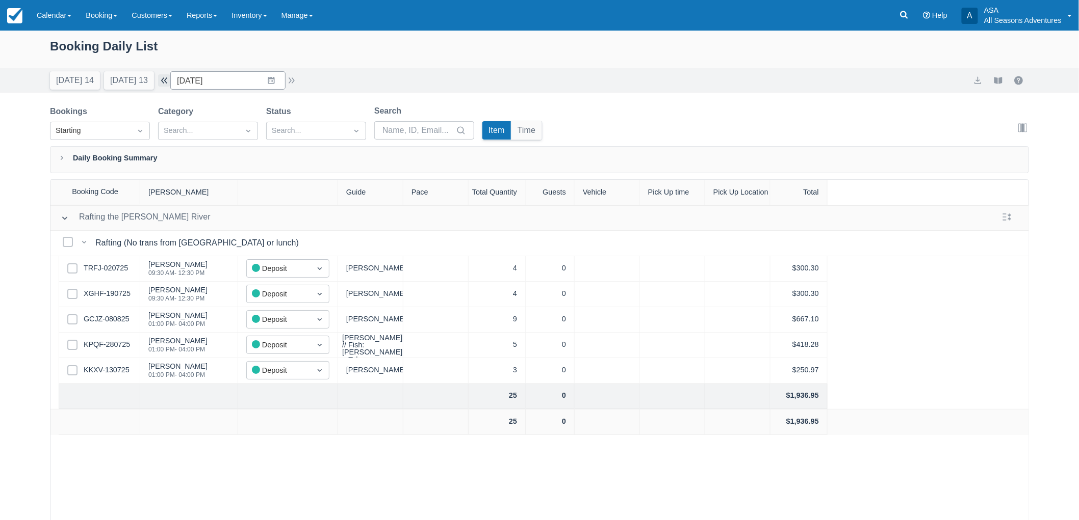
click at [168, 82] on button "button" at bounding box center [164, 80] width 12 height 12
type input "[DATE]"
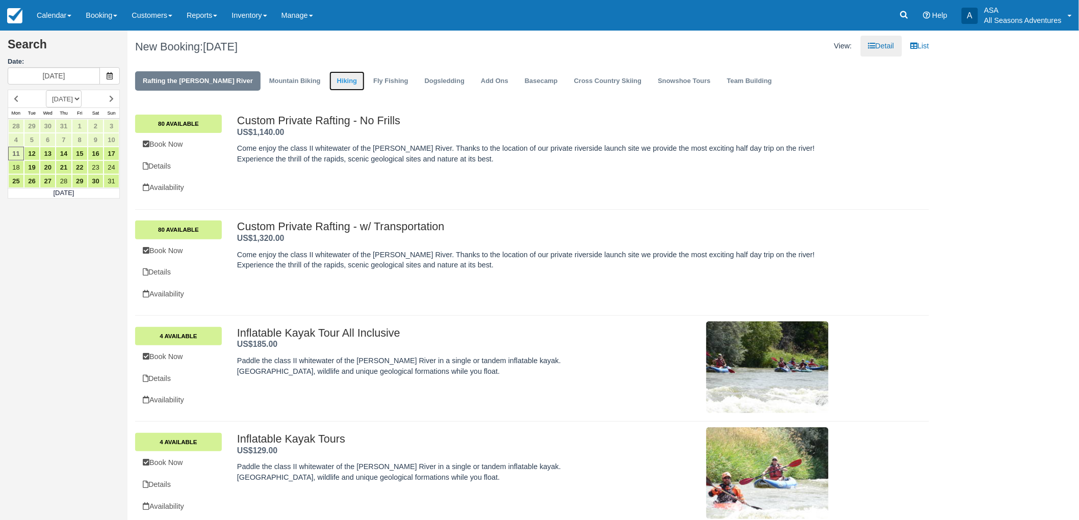
click at [329, 86] on link "Hiking" at bounding box center [347, 81] width 36 height 20
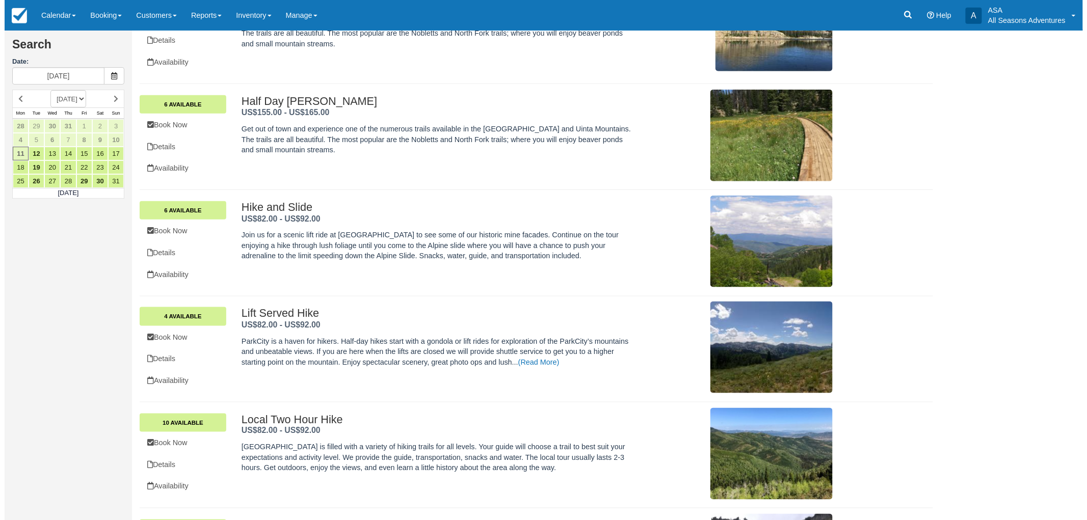
scroll to position [396, 0]
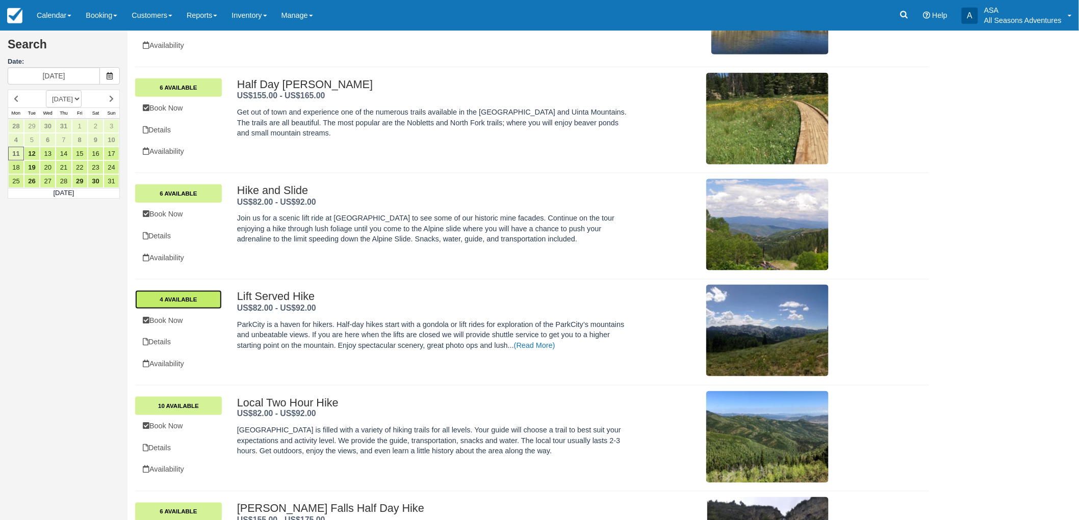
click at [208, 299] on link "4 Available" at bounding box center [178, 300] width 87 height 18
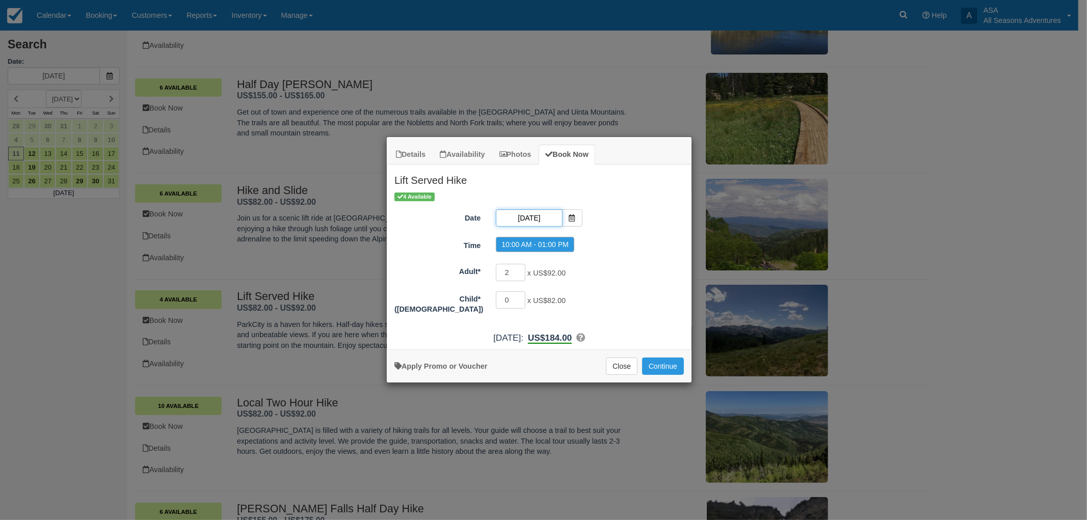
click at [539, 223] on input "[DATE]" at bounding box center [529, 217] width 66 height 17
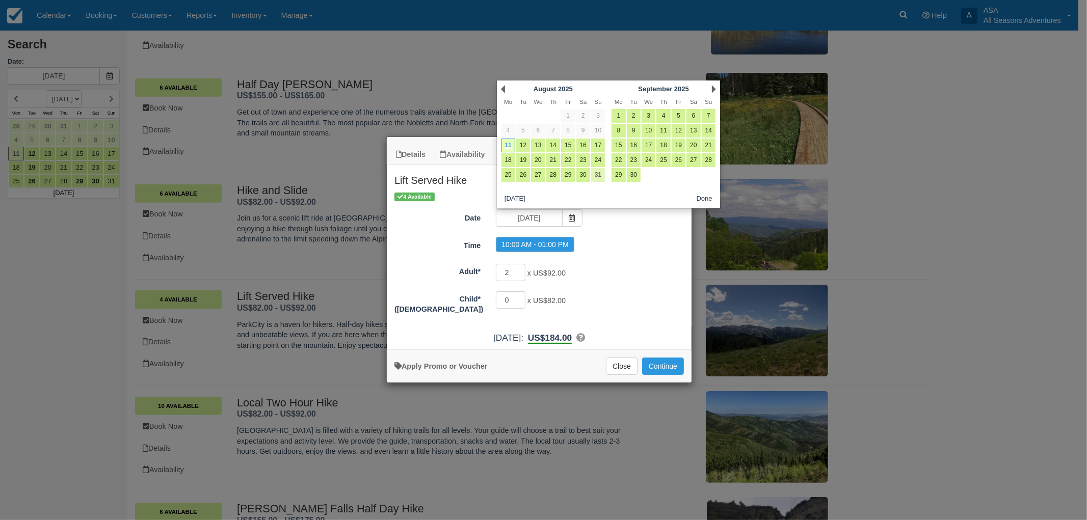
click at [600, 177] on link "31" at bounding box center [598, 175] width 14 height 14
type input "08/31/25"
radio input "false"
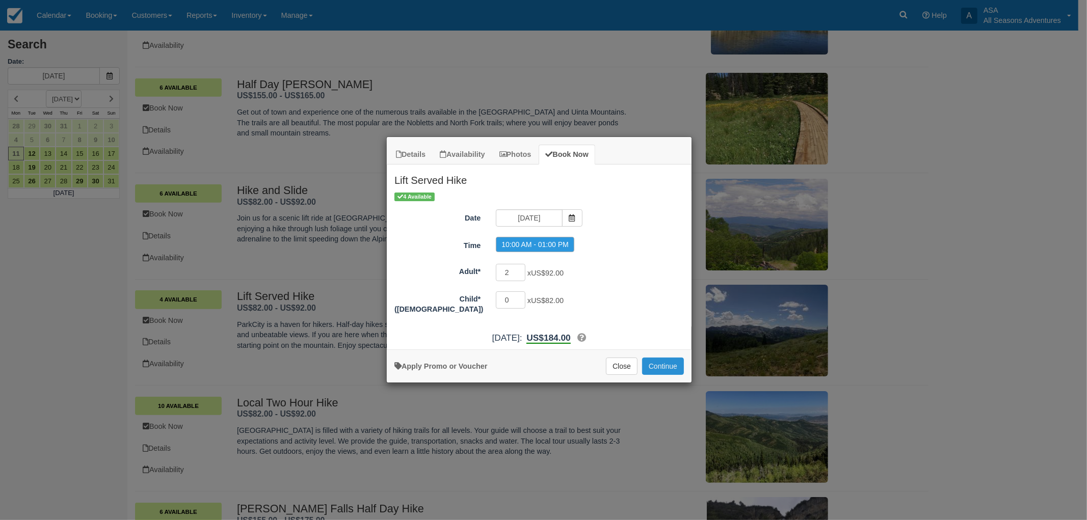
click at [664, 368] on button "Continue" at bounding box center [663, 366] width 42 height 17
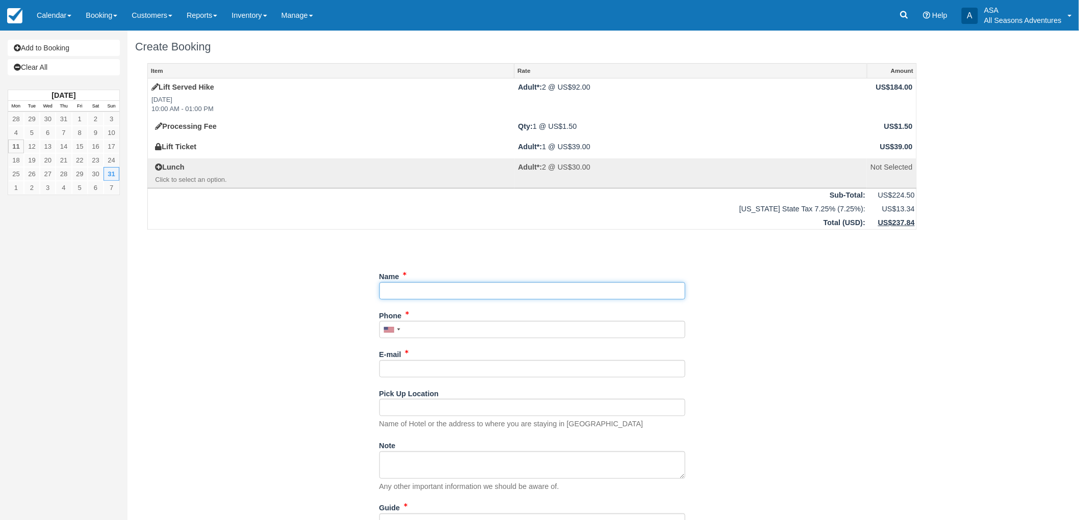
click at [401, 298] on input "Name" at bounding box center [532, 290] width 306 height 17
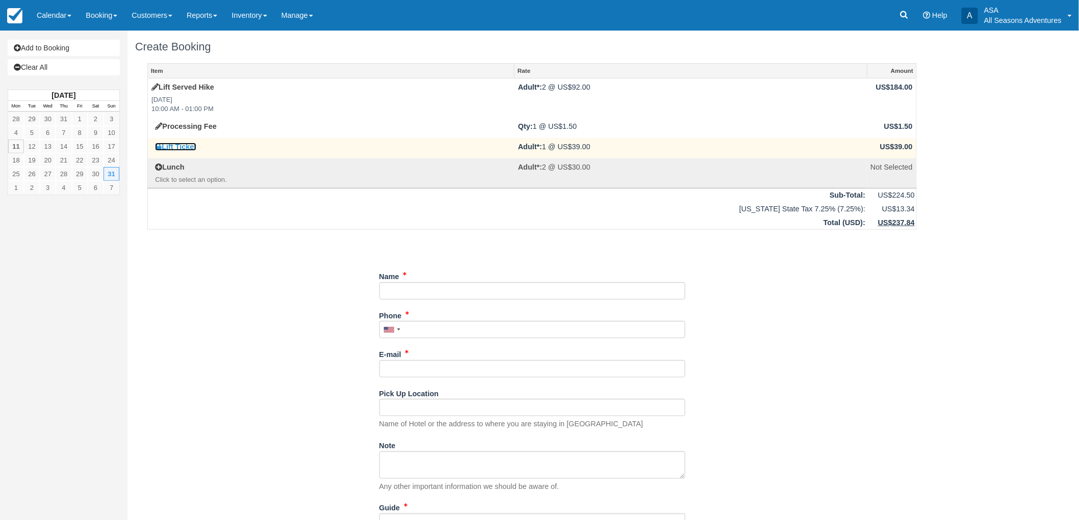
click at [182, 144] on link "Lift Ticket" at bounding box center [175, 147] width 41 height 8
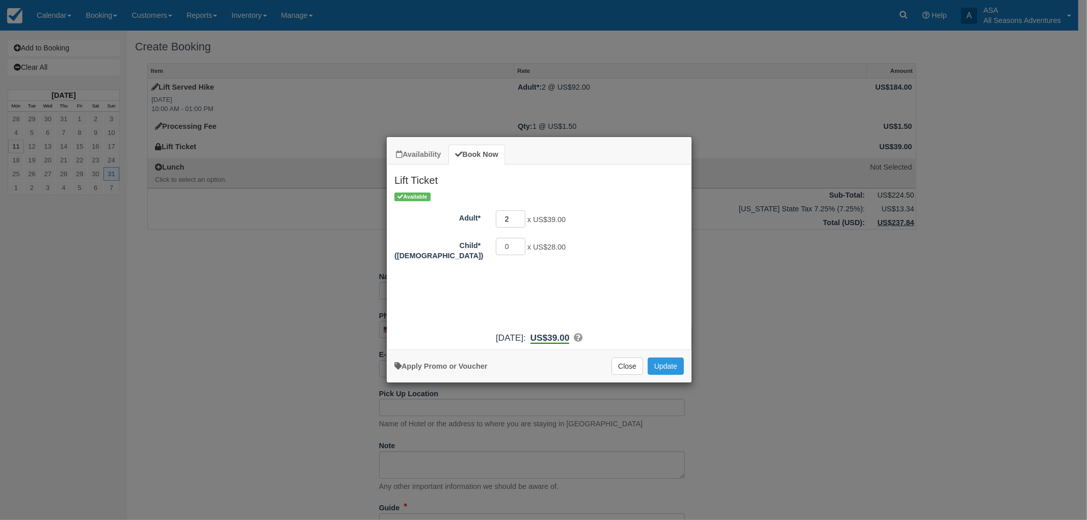
type input "2"
click at [520, 217] on input "2" at bounding box center [511, 219] width 30 height 17
click at [671, 364] on button "Update" at bounding box center [666, 366] width 36 height 17
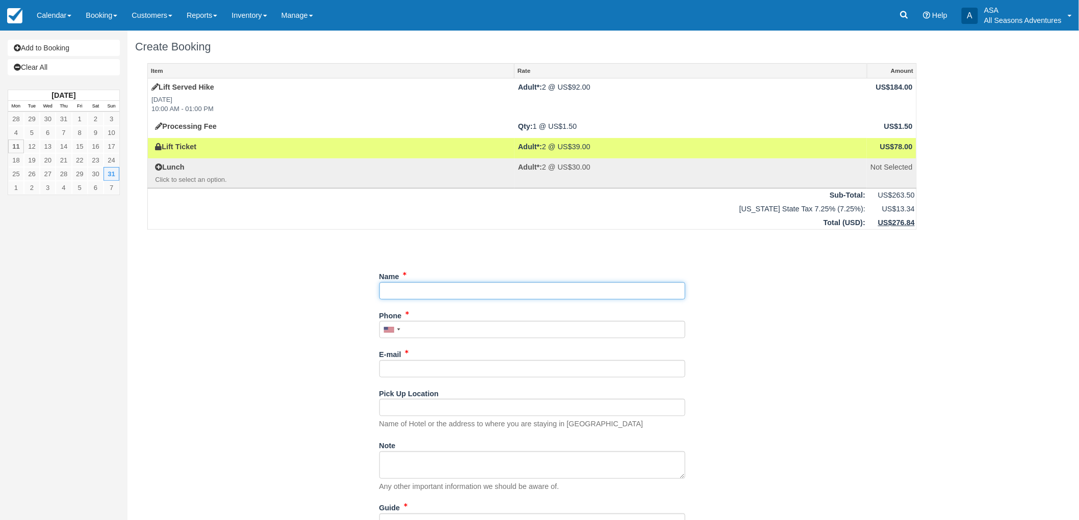
click at [385, 290] on input "Name" at bounding box center [532, 290] width 306 height 17
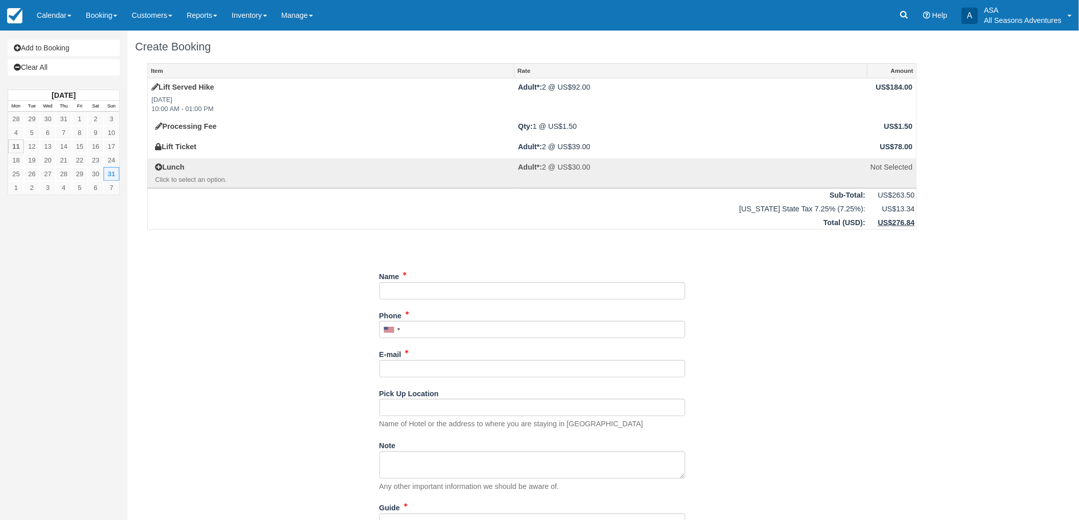
click at [350, 290] on div "Item Rate Amount Lift Served Hike Sun Aug 31, 2025 10:00 AM - 01:00 PM Adult*: …" at bounding box center [532, 346] width 794 height 567
click at [391, 289] on input "Name" at bounding box center [532, 290] width 306 height 17
type input "[PERSON_NAME]"
click at [456, 336] on input "Phone" at bounding box center [532, 329] width 306 height 17
type input "(321) 243-3037"
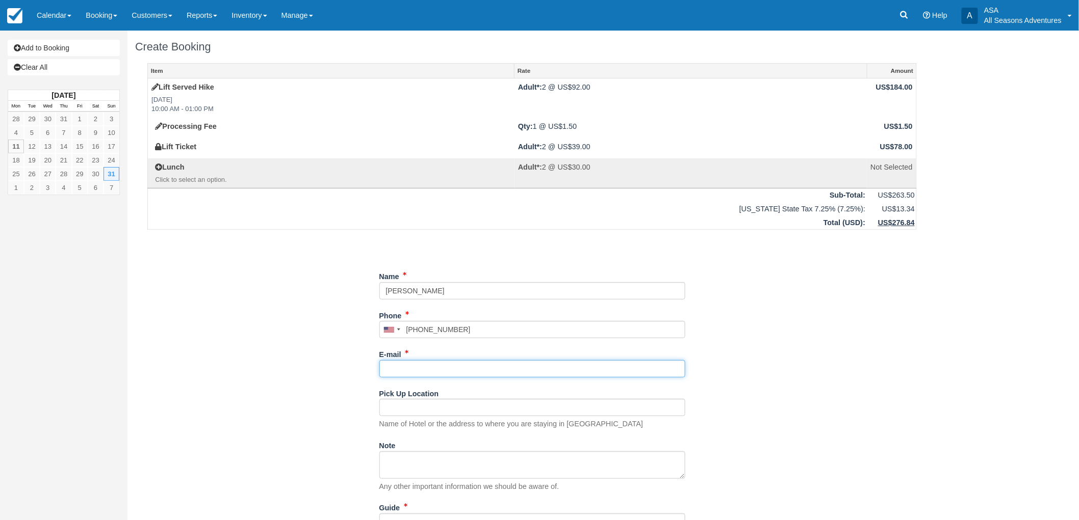
click at [386, 373] on input "E-mail" at bounding box center [532, 368] width 306 height 17
type input "[PERSON_NAME][EMAIL_ADDRESS][DOMAIN_NAME]"
click at [390, 415] on input "Pick Up Location" at bounding box center [532, 407] width 306 height 17
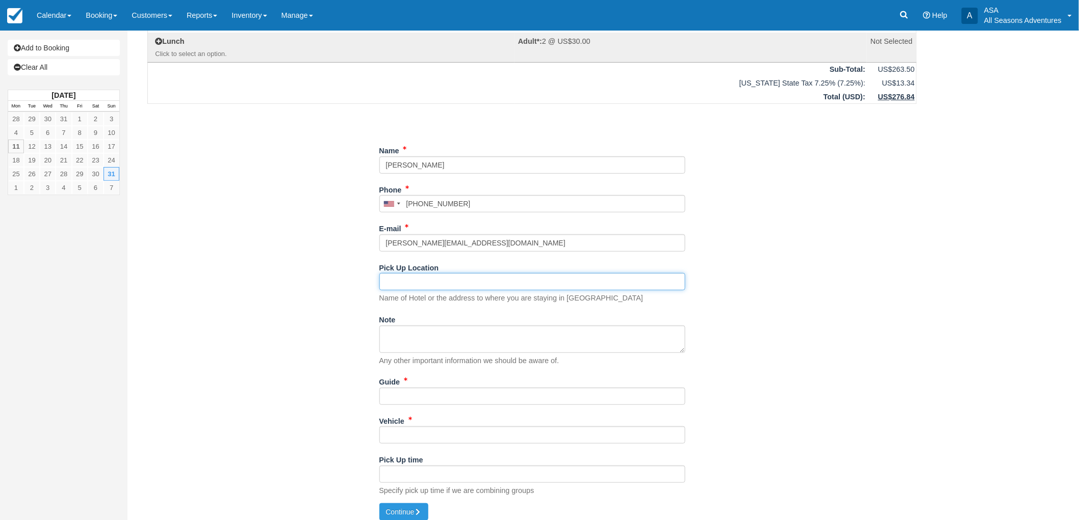
scroll to position [134, 0]
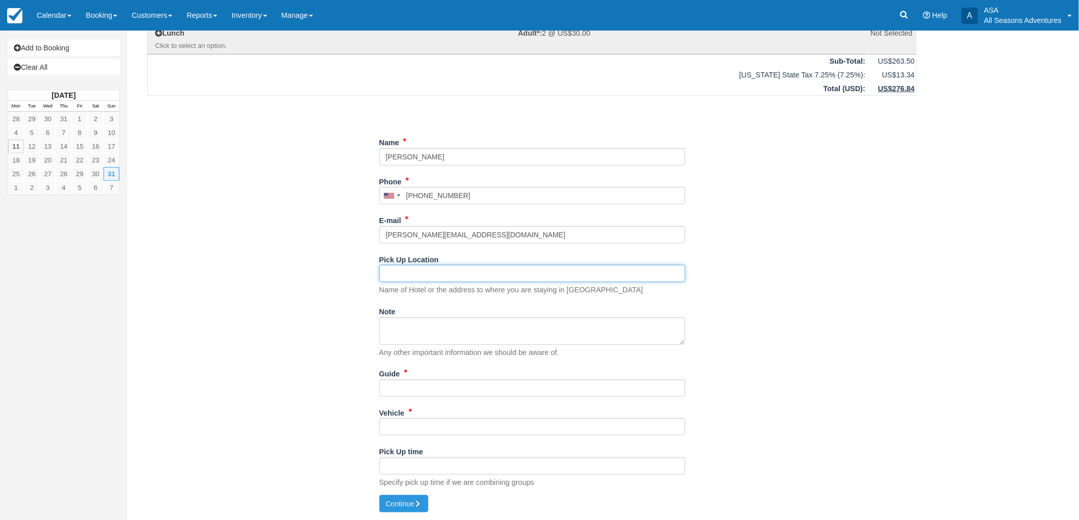
type input "M"
type input "Send meeting location"
click at [404, 388] on input "Guide" at bounding box center [532, 388] width 306 height 17
type input "tbd"
click at [399, 424] on input "Vehicle" at bounding box center [532, 426] width 306 height 17
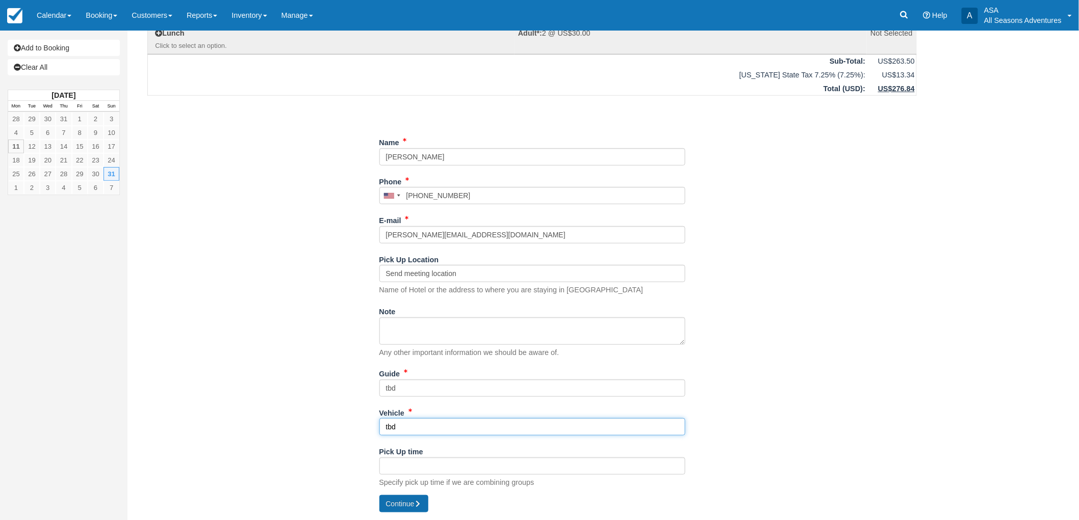
type input "tbd"
click at [388, 495] on button "Continue" at bounding box center [403, 503] width 49 height 17
type input "+13212433037"
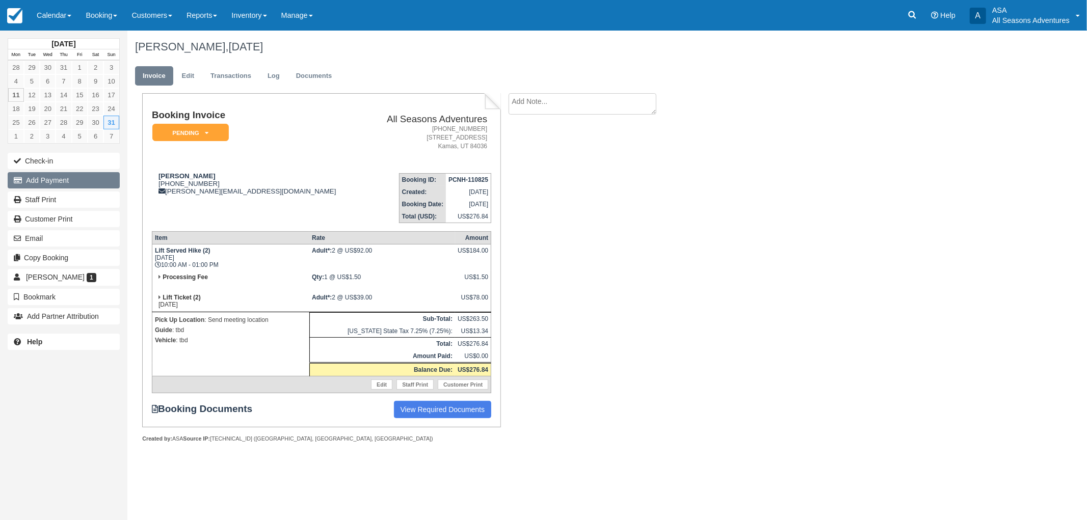
click at [89, 181] on button "Add Payment" at bounding box center [64, 180] width 112 height 16
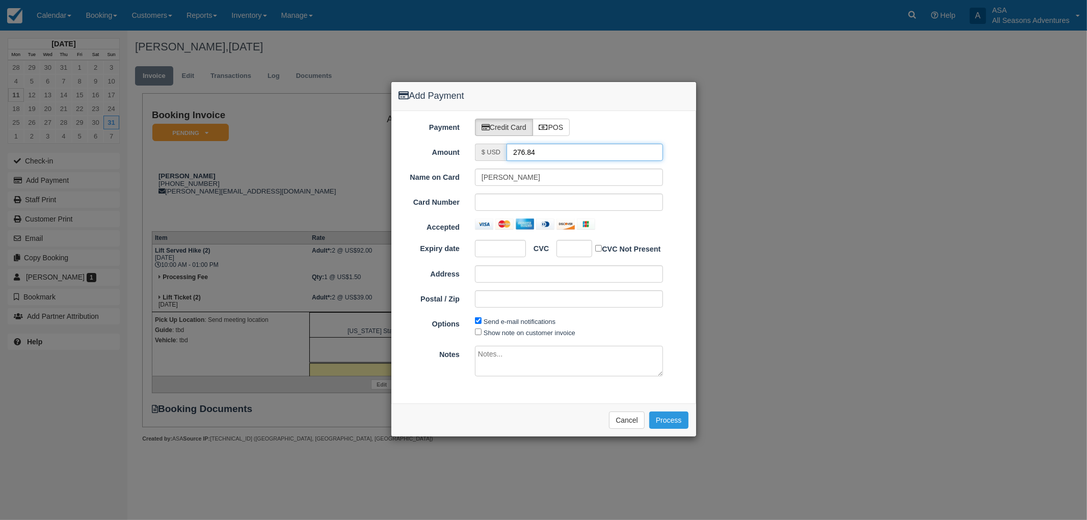
drag, startPoint x: 588, startPoint y: 153, endPoint x: 440, endPoint y: 162, distance: 147.5
click at [440, 162] on div "Payment Credit Card POS Amount $ USD 276.84 Name on Card [PERSON_NAME] Card Num…" at bounding box center [543, 257] width 305 height 293
type input "1.50"
click at [478, 199] on div at bounding box center [569, 202] width 188 height 17
drag, startPoint x: 432, startPoint y: 391, endPoint x: 469, endPoint y: 384, distance: 37.5
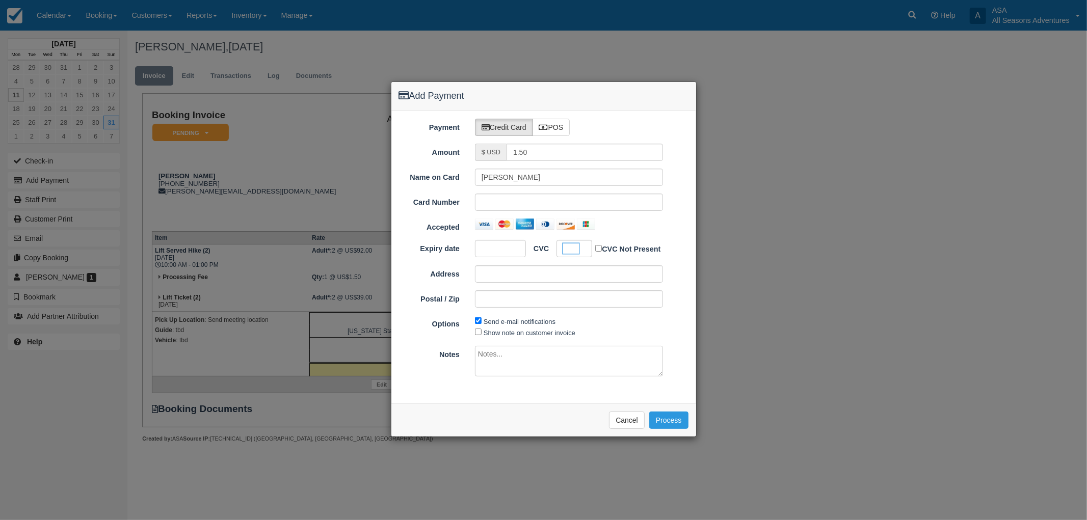
click at [432, 391] on div "Payment Credit Card POS Amount $ USD 1.50 Name on Card [PERSON_NAME] Card Numbe…" at bounding box center [543, 257] width 305 height 293
click at [667, 416] on button "Process" at bounding box center [668, 420] width 39 height 17
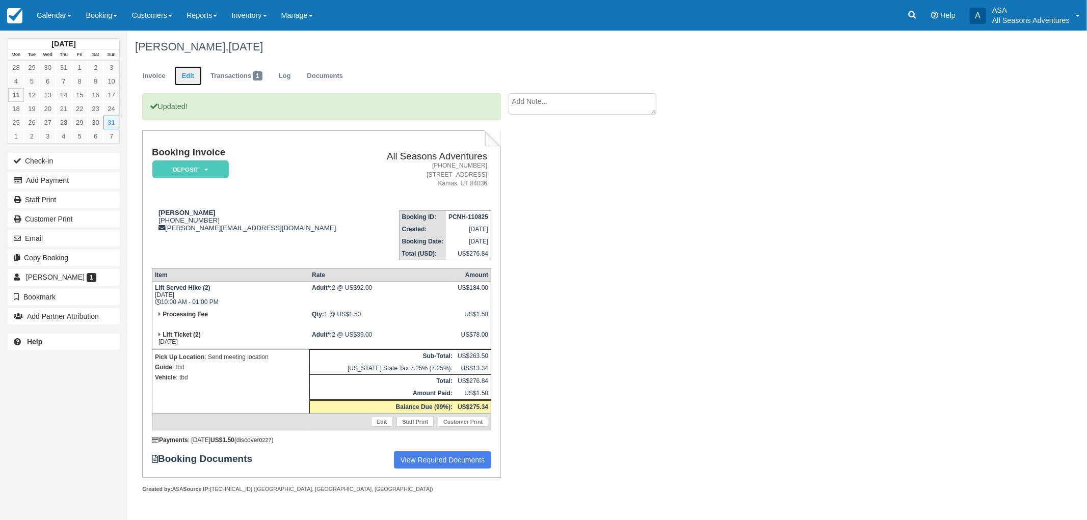
click at [191, 77] on link "Edit" at bounding box center [188, 76] width 28 height 20
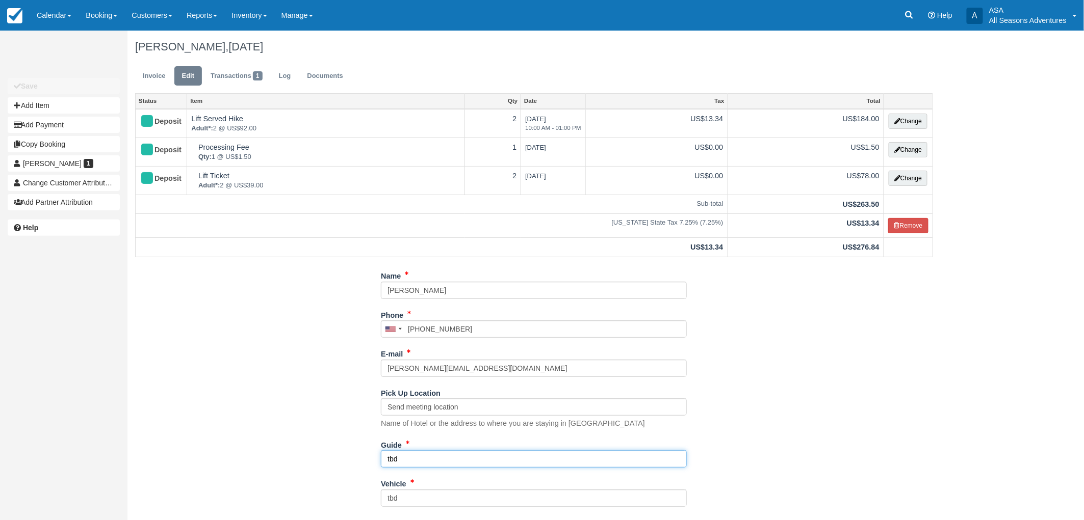
drag, startPoint x: 436, startPoint y: 465, endPoint x: 240, endPoint y: 420, distance: 200.9
click at [240, 420] on div "Name [PERSON_NAME] Phone [GEOGRAPHIC_DATA] +1 [GEOGRAPHIC_DATA] +1 [GEOGRAPHIC_…" at bounding box center [533, 430] width 813 height 324
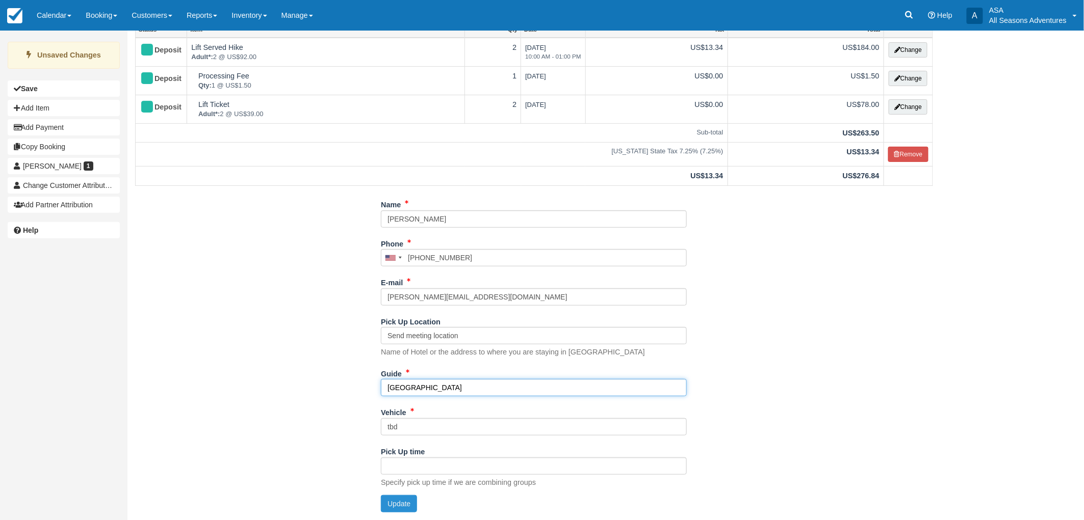
type input "[GEOGRAPHIC_DATA]"
click at [392, 498] on button "Update" at bounding box center [399, 503] width 36 height 17
type input "+13212433037"
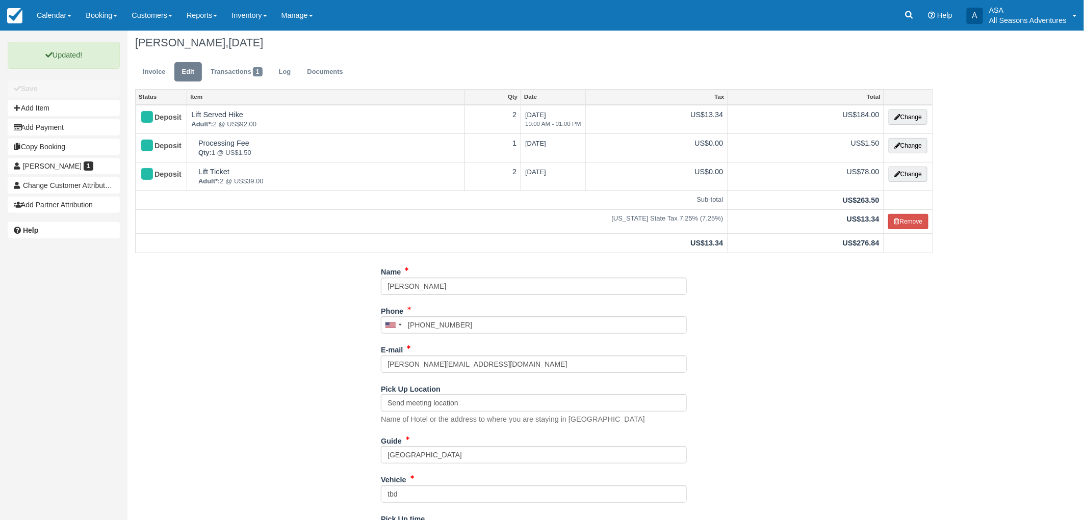
scroll to position [0, 0]
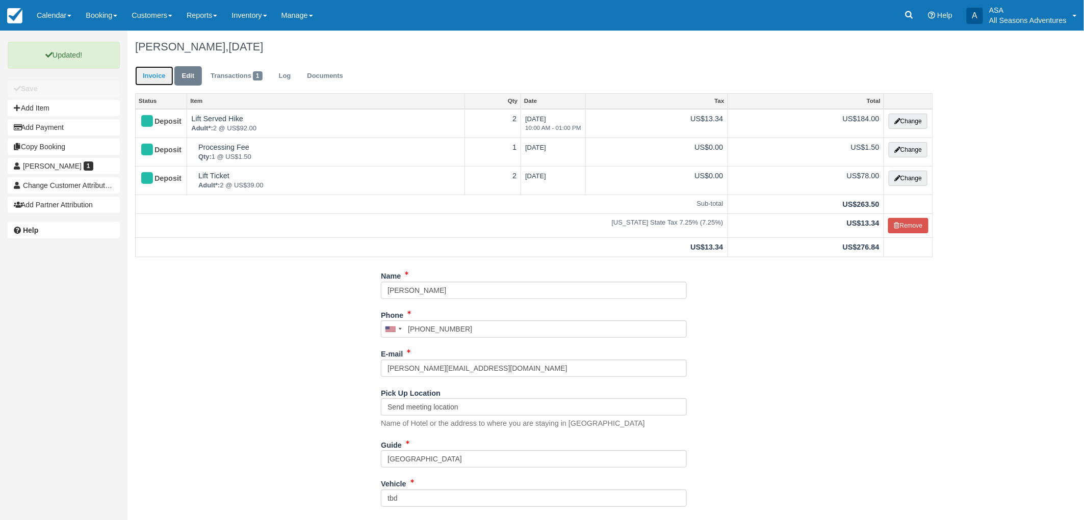
click at [163, 79] on link "Invoice" at bounding box center [154, 76] width 38 height 20
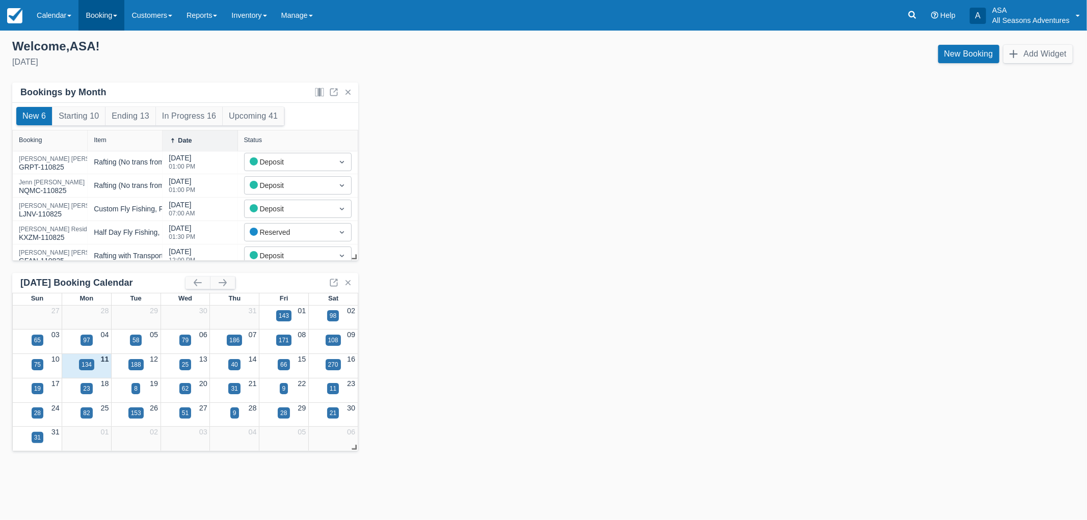
click at [115, 8] on link "Booking" at bounding box center [101, 15] width 46 height 31
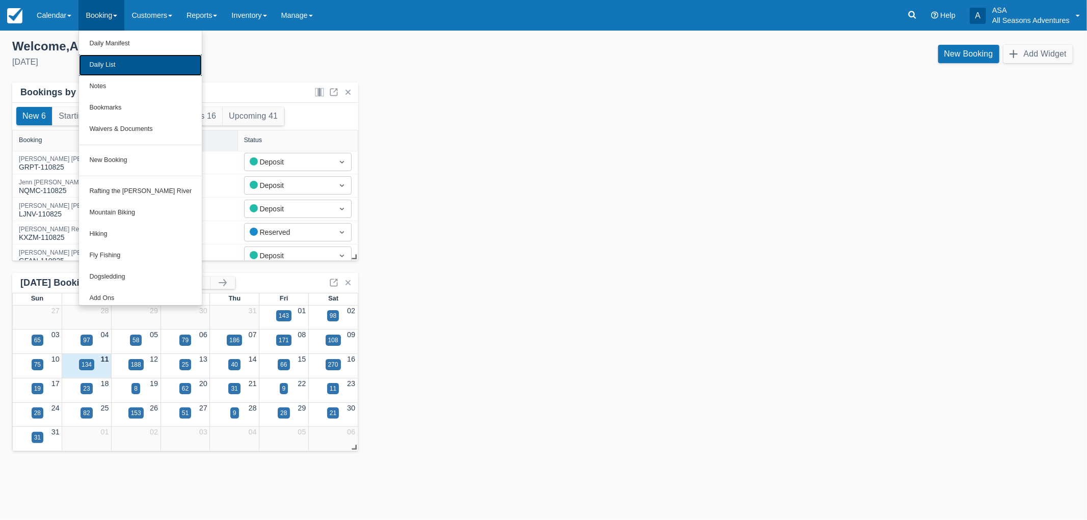
click at [120, 57] on link "Daily List" at bounding box center [140, 65] width 123 height 21
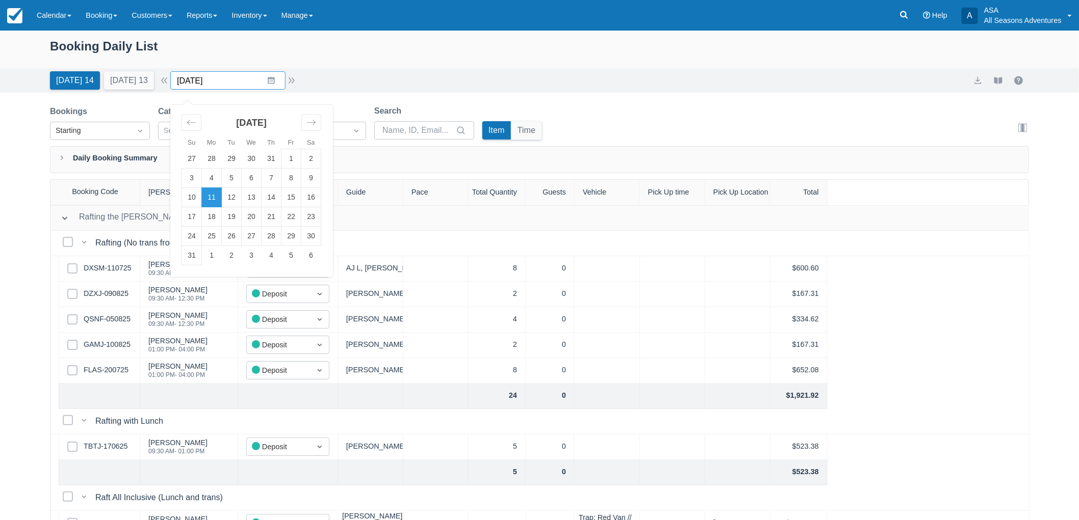
click at [196, 77] on input "[DATE]" at bounding box center [227, 80] width 115 height 18
click at [220, 216] on td "18" at bounding box center [212, 216] width 20 height 19
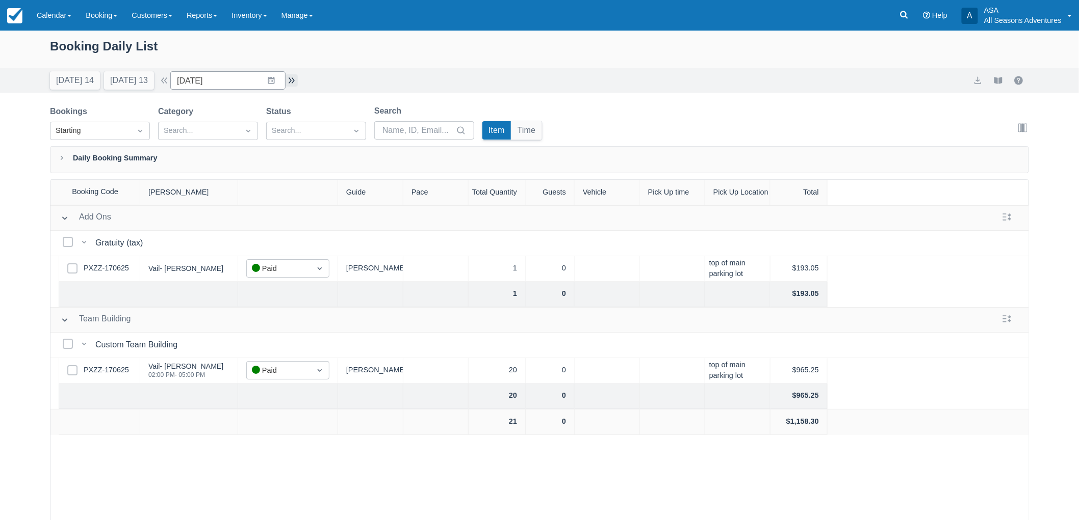
click at [290, 79] on button "button" at bounding box center [291, 80] width 12 height 12
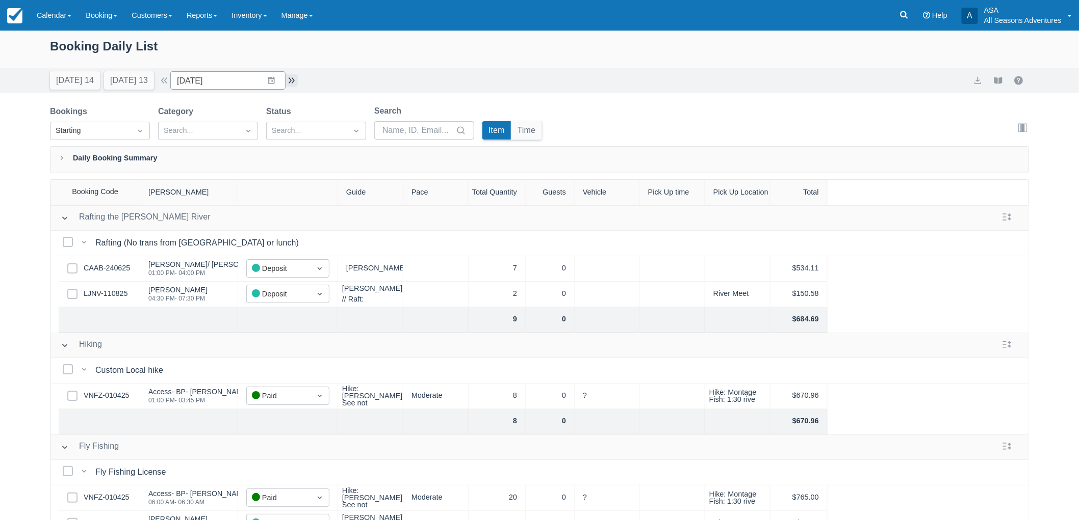
click at [298, 83] on button "button" at bounding box center [291, 80] width 12 height 12
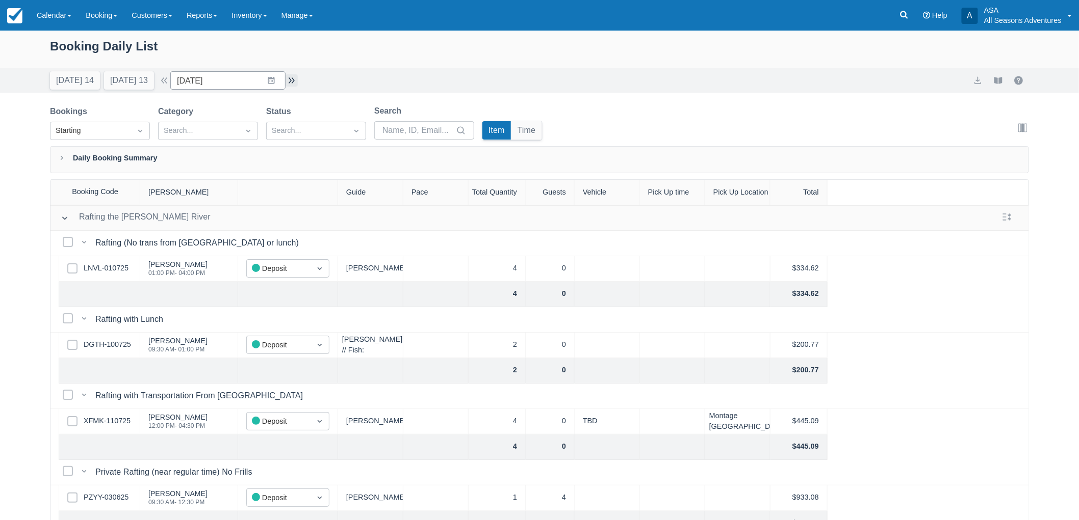
click at [296, 83] on button "button" at bounding box center [291, 80] width 12 height 12
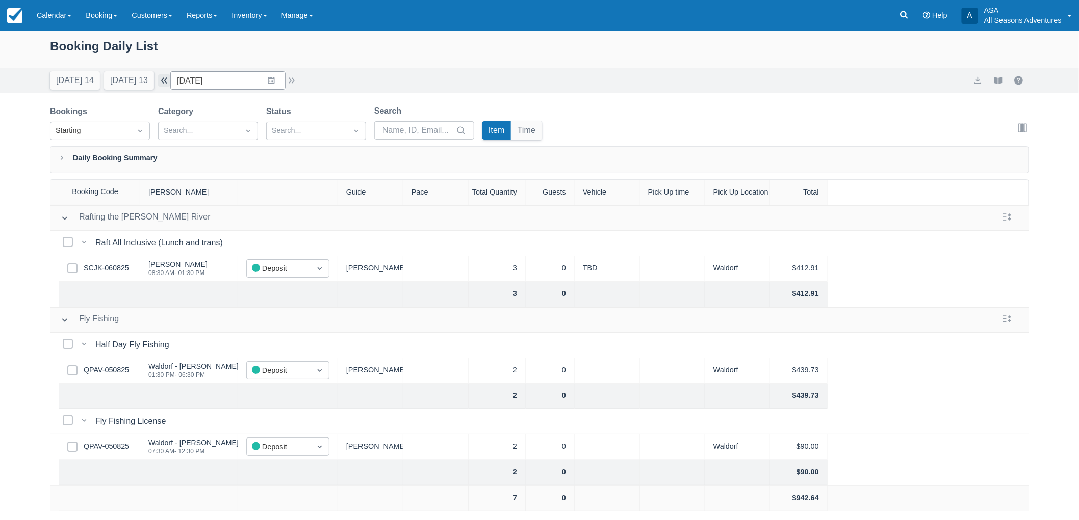
click at [170, 78] on button "button" at bounding box center [164, 80] width 12 height 12
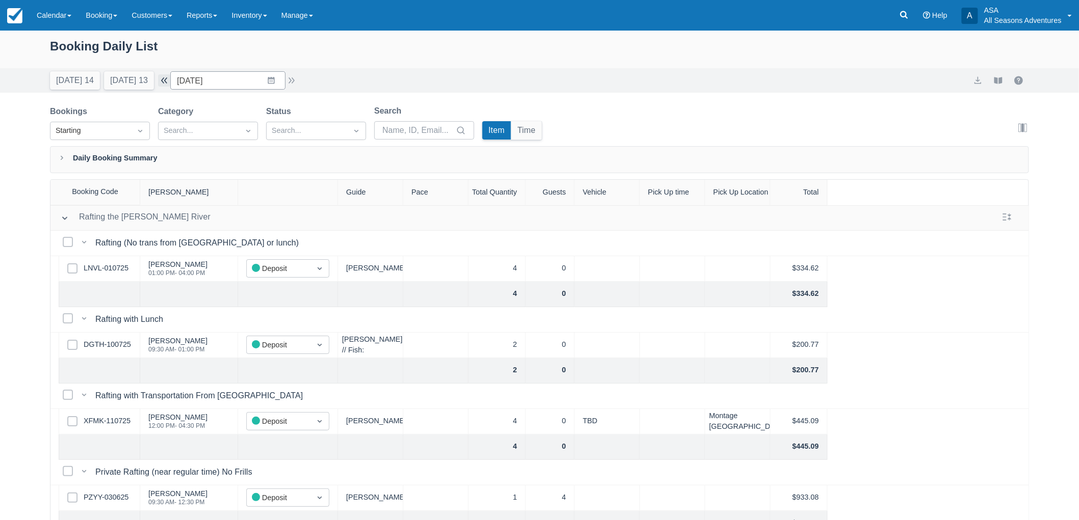
click at [170, 78] on button "button" at bounding box center [164, 80] width 12 height 12
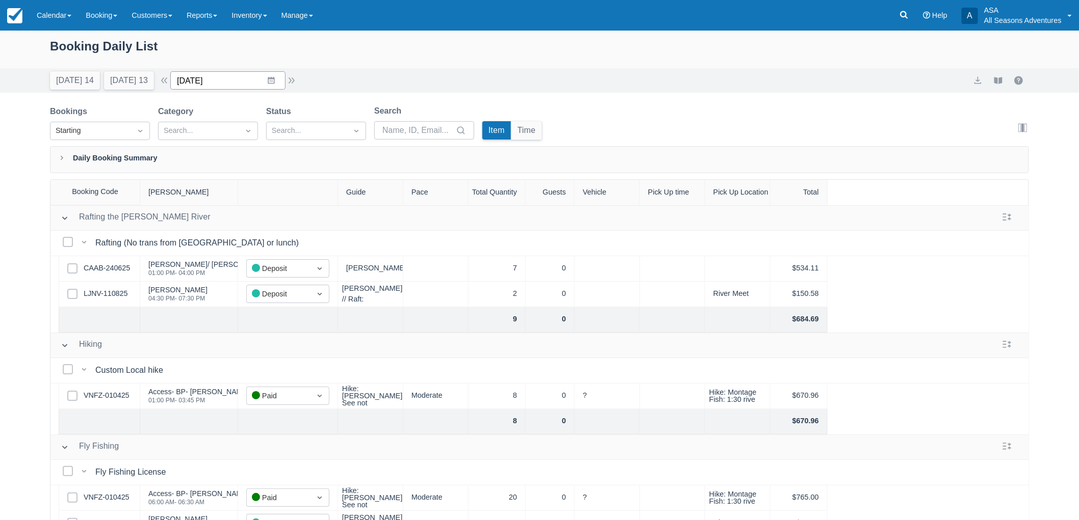
click at [283, 82] on input "08/20/25" at bounding box center [227, 80] width 115 height 18
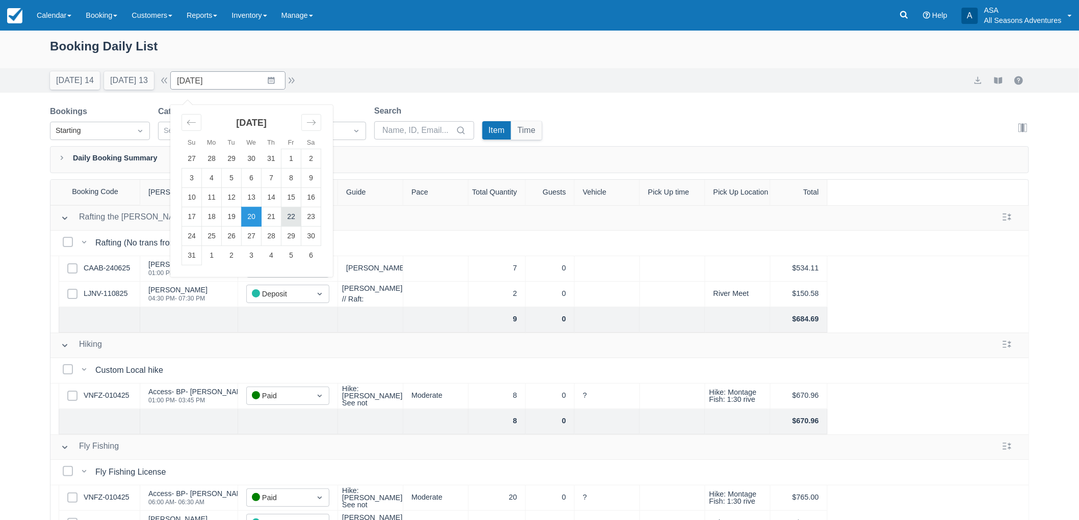
click at [293, 217] on td "22" at bounding box center [291, 216] width 20 height 19
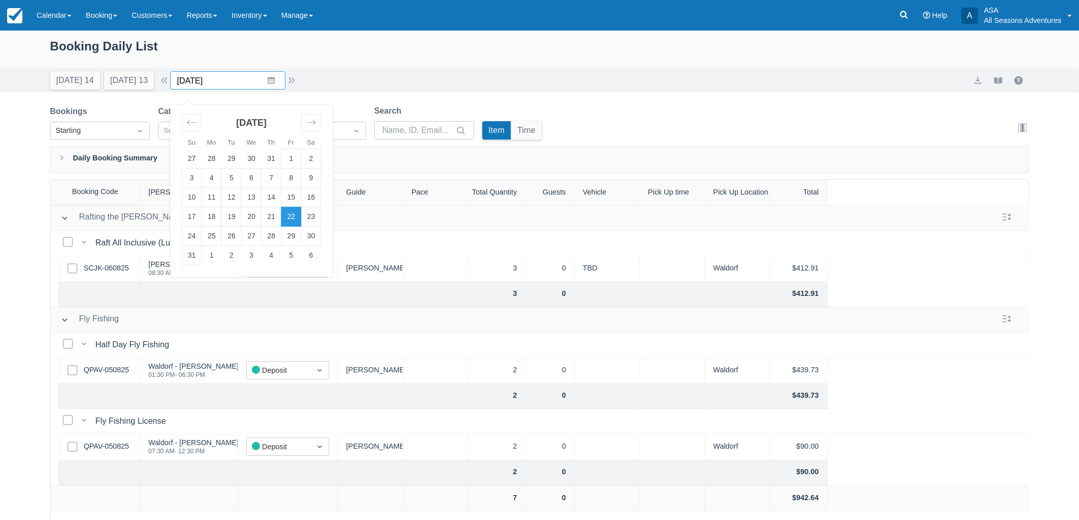
click at [275, 76] on input "08/22/25" at bounding box center [227, 80] width 115 height 18
click at [261, 220] on td "20" at bounding box center [252, 216] width 20 height 19
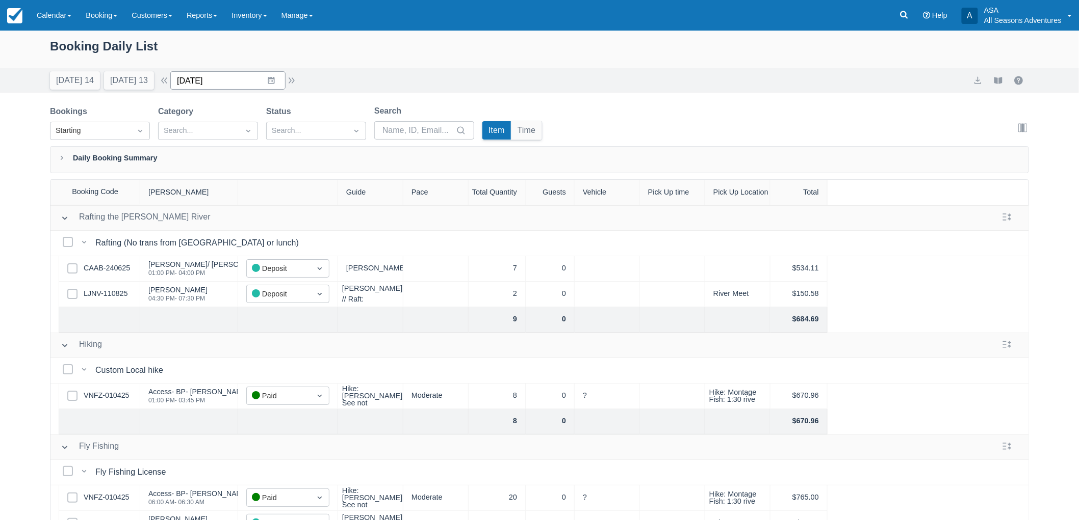
click at [274, 74] on input "08/20/25" at bounding box center [227, 80] width 115 height 18
click at [257, 237] on td "27" at bounding box center [252, 236] width 20 height 19
type input "08/27/25"
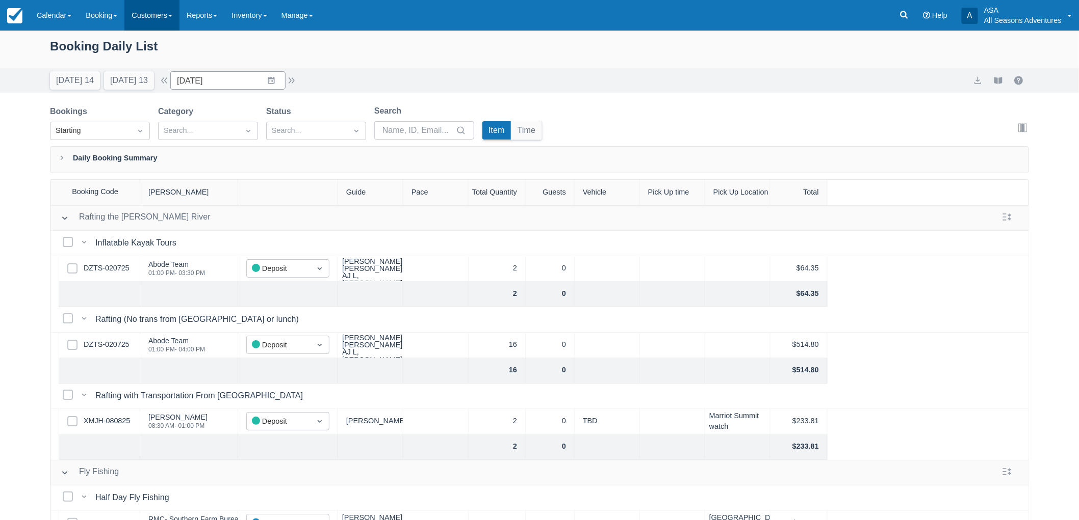
click at [138, 16] on link "Customers" at bounding box center [151, 15] width 55 height 31
click at [124, 18] on link "Booking" at bounding box center [101, 15] width 46 height 31
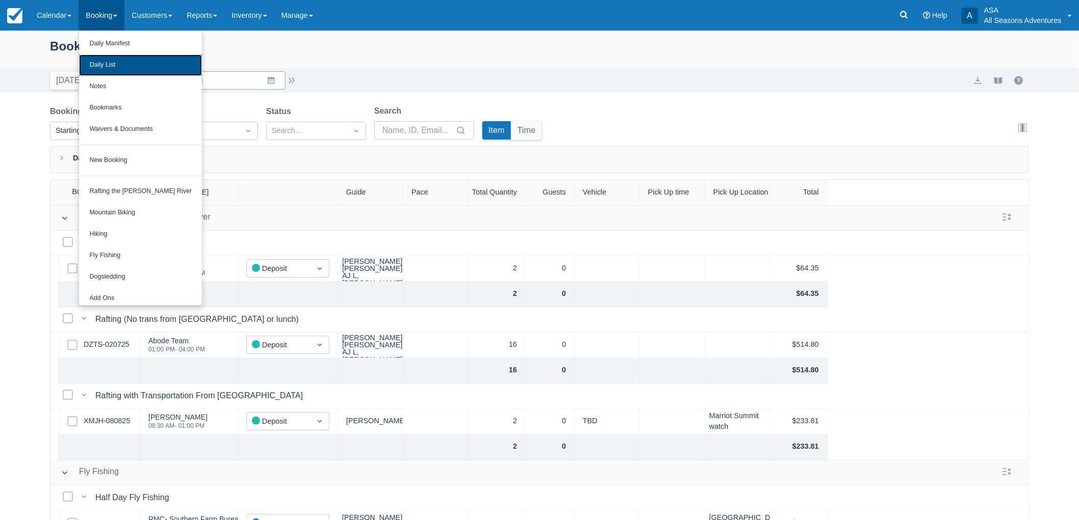
click at [115, 65] on link "Daily List" at bounding box center [140, 65] width 123 height 21
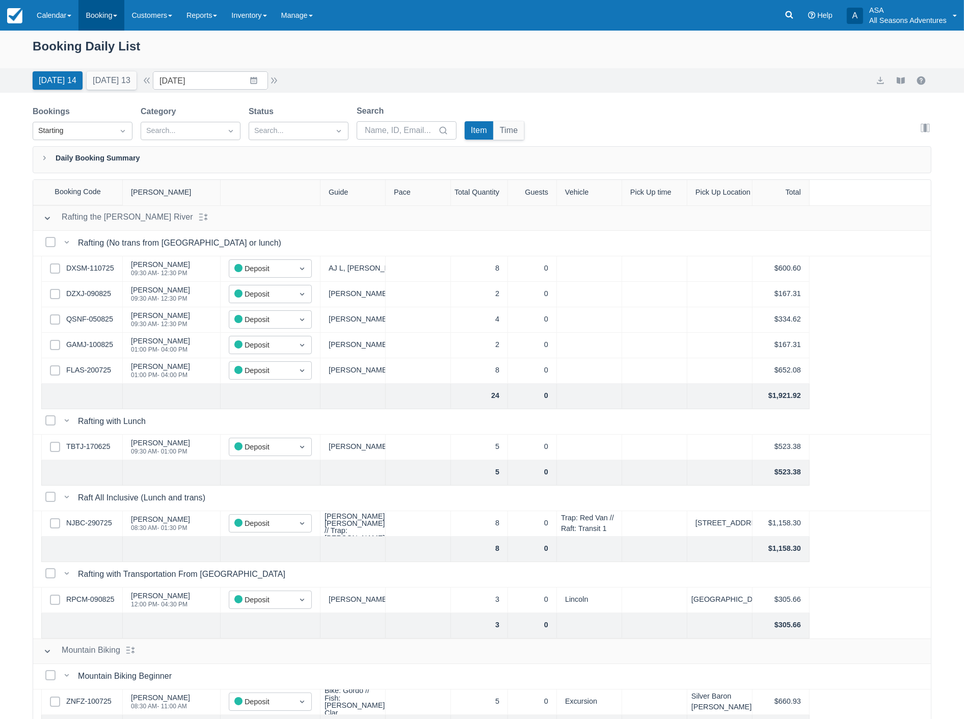
click at [94, 22] on link "Booking" at bounding box center [101, 15] width 46 height 31
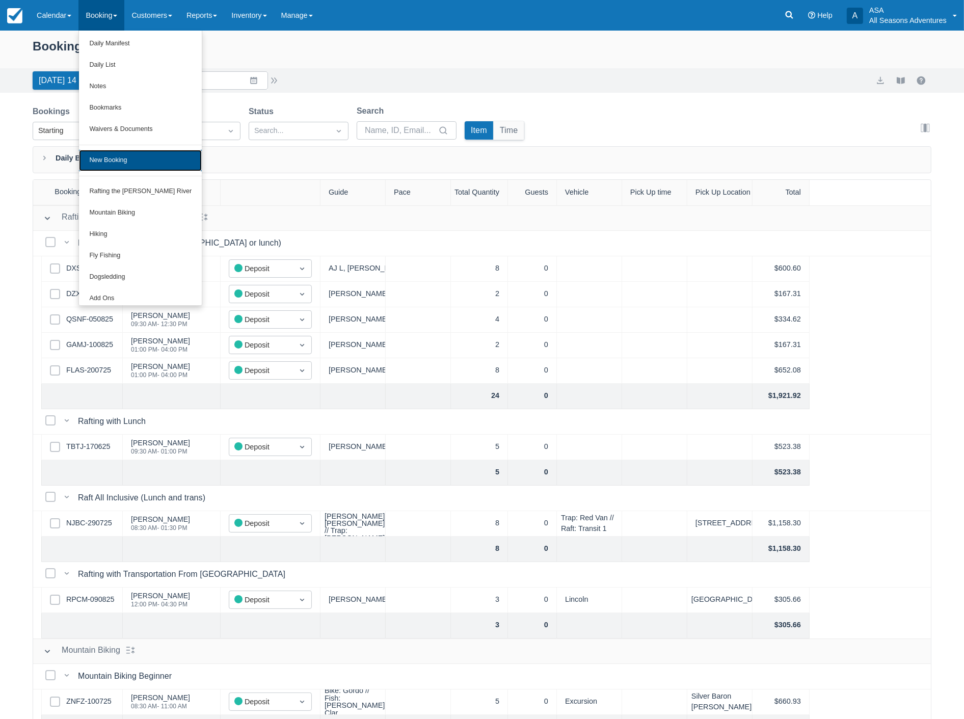
click at [104, 162] on link "New Booking" at bounding box center [140, 160] width 123 height 21
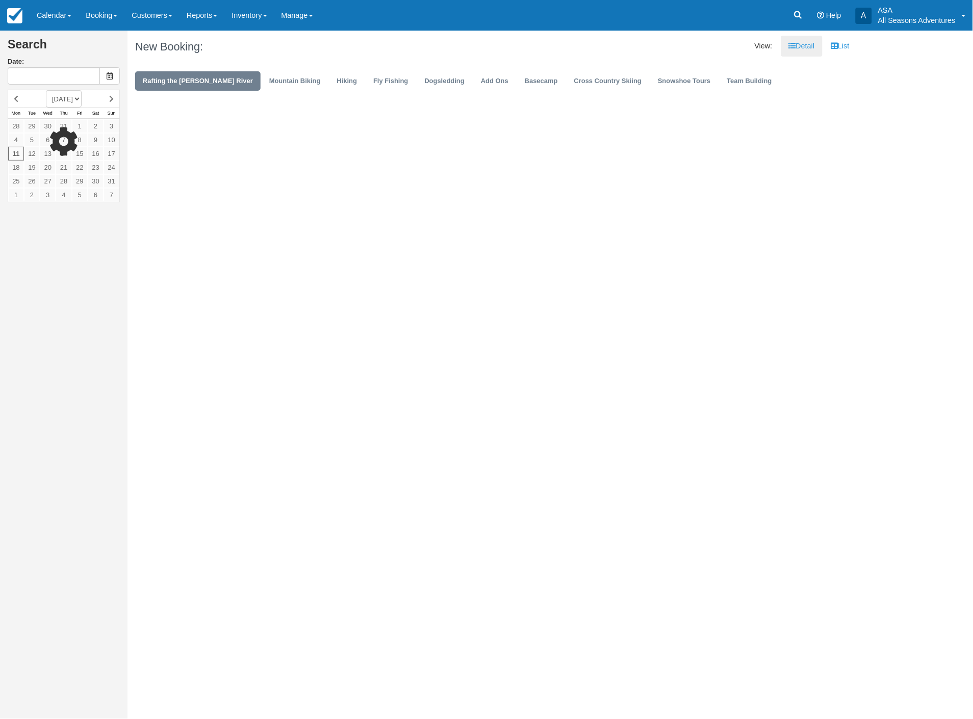
type input "[DATE]"
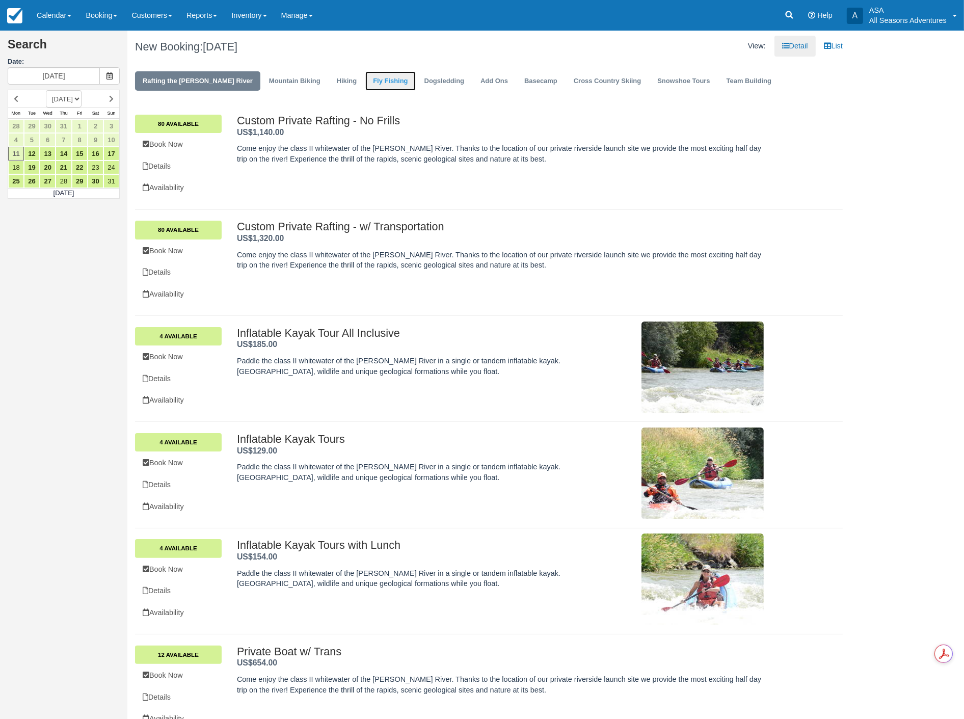
click at [365, 84] on link "Fly Fishing" at bounding box center [390, 81] width 50 height 20
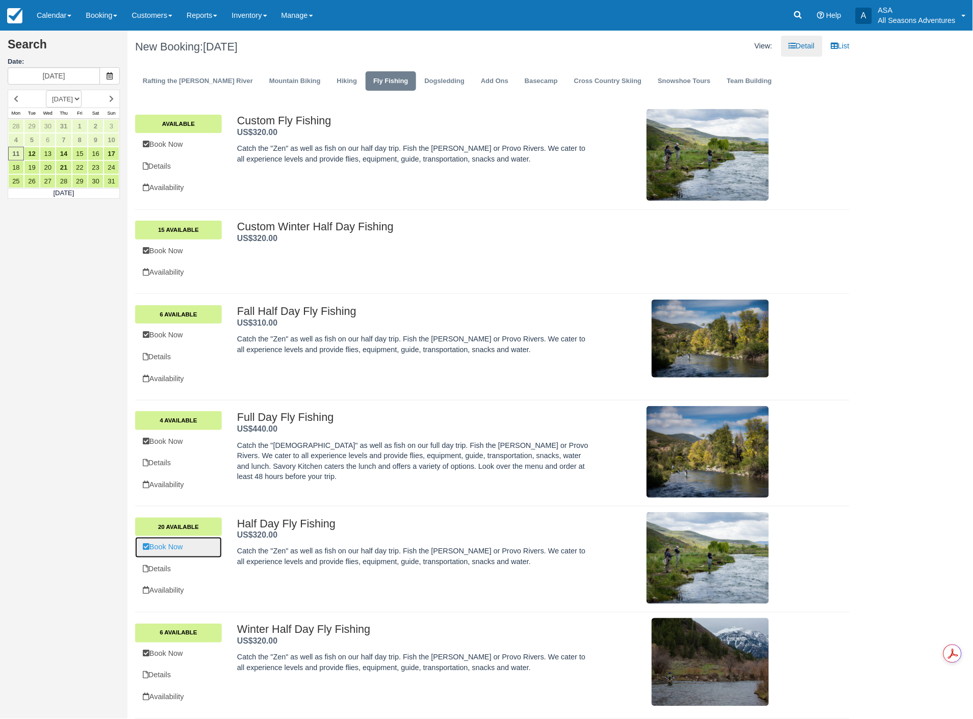
click at [165, 546] on link "Book Now" at bounding box center [178, 547] width 87 height 21
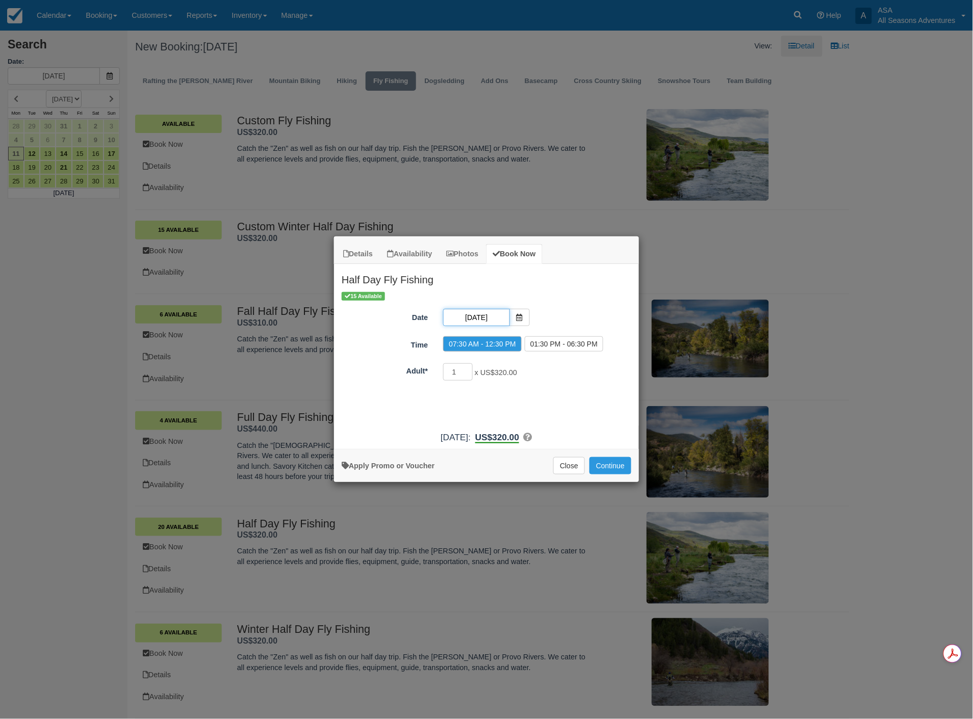
click at [488, 317] on input "08/11/25" at bounding box center [476, 317] width 66 height 17
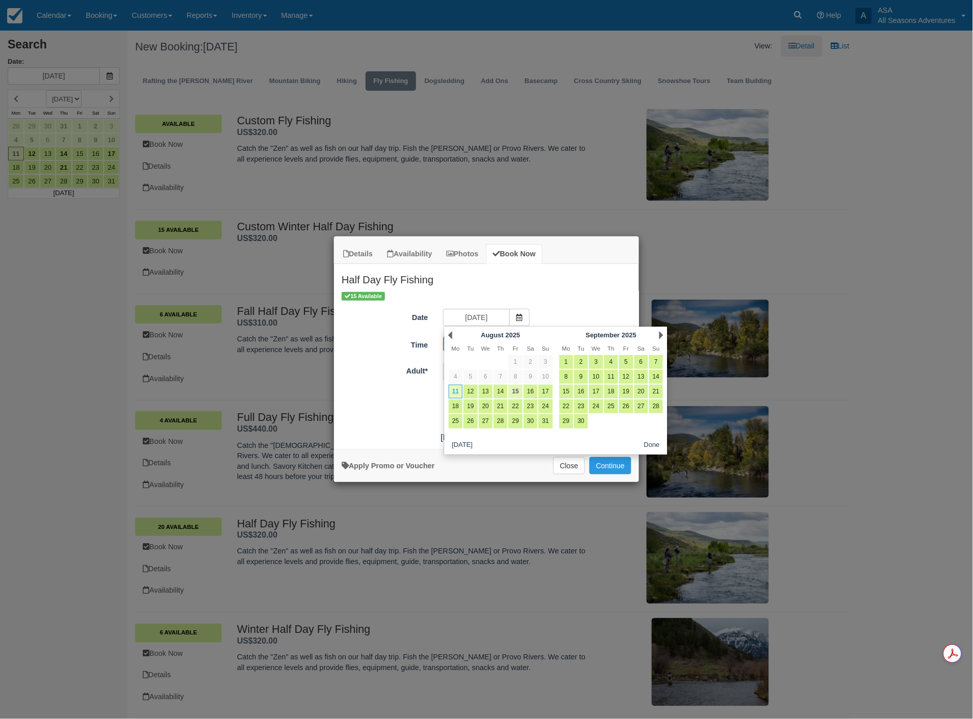
click at [513, 389] on link "15" at bounding box center [515, 392] width 14 height 14
type input "08/15/25"
radio input "false"
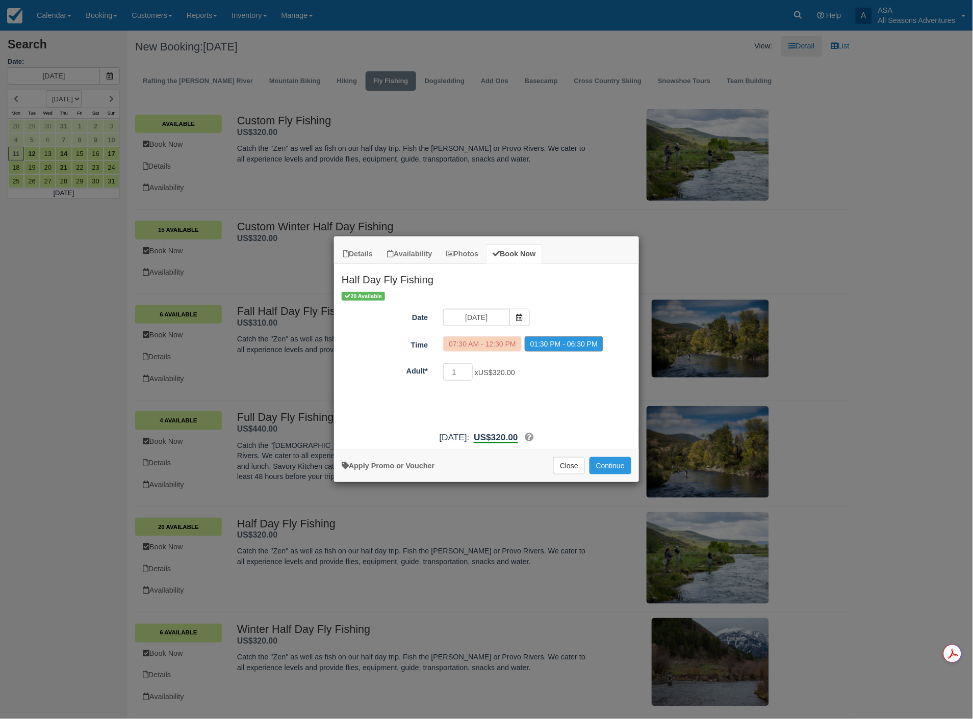
click at [566, 345] on label "01:30 PM - 06:30 PM" at bounding box center [563, 343] width 78 height 15
type input "2"
click at [465, 370] on input "2" at bounding box center [458, 371] width 30 height 17
click at [609, 467] on button "Continue" at bounding box center [610, 465] width 42 height 17
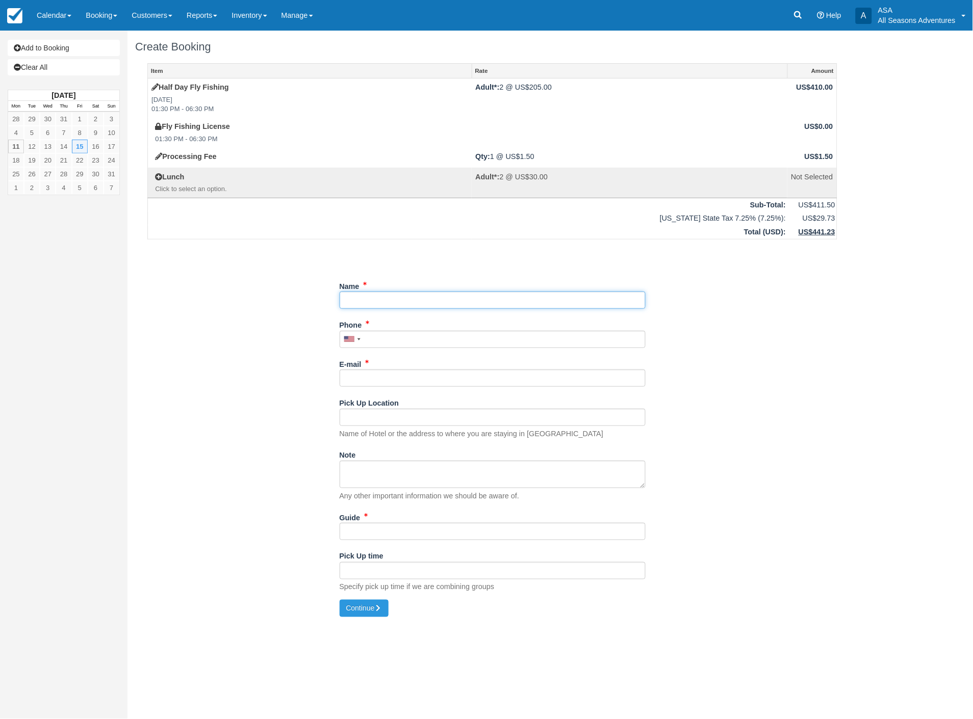
click at [376, 299] on input "Name" at bounding box center [492, 300] width 306 height 17
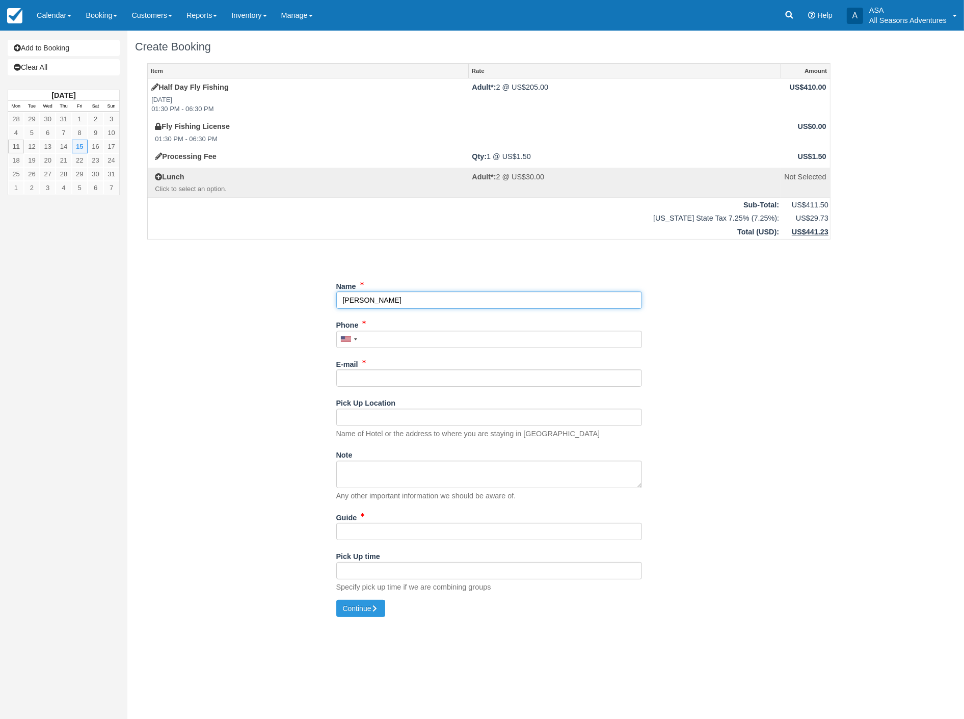
type input "[PERSON_NAME]"
type input "(202) 431-4194"
click at [404, 375] on input "E-mail" at bounding box center [489, 378] width 306 height 17
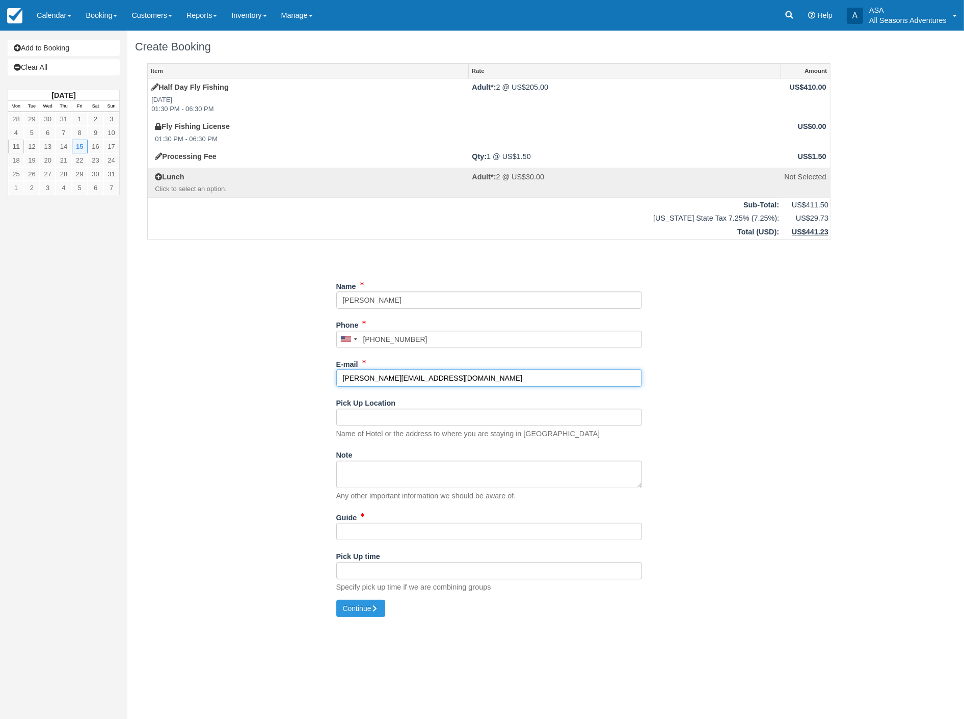
type input "[PERSON_NAME][EMAIL_ADDRESS][DOMAIN_NAME]"
type input "[STREET_ADDRESS]"
click at [459, 535] on input "Guide" at bounding box center [489, 531] width 306 height 17
type input "[PERSON_NAME]?"
click at [355, 614] on button "Continue" at bounding box center [360, 608] width 49 height 17
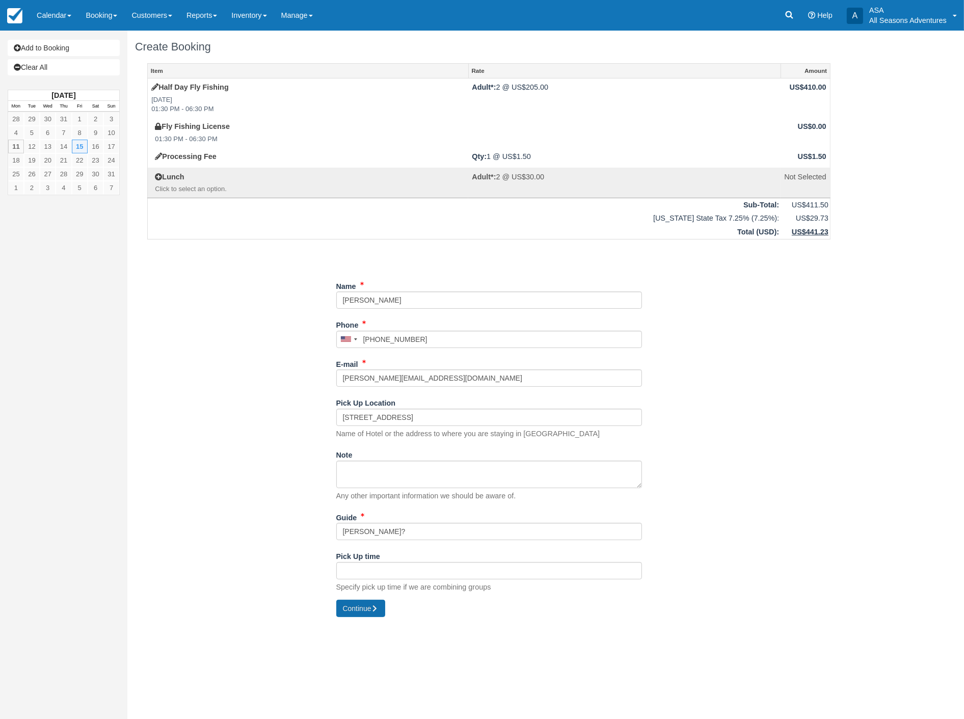
type input "[PHONE_NUMBER]"
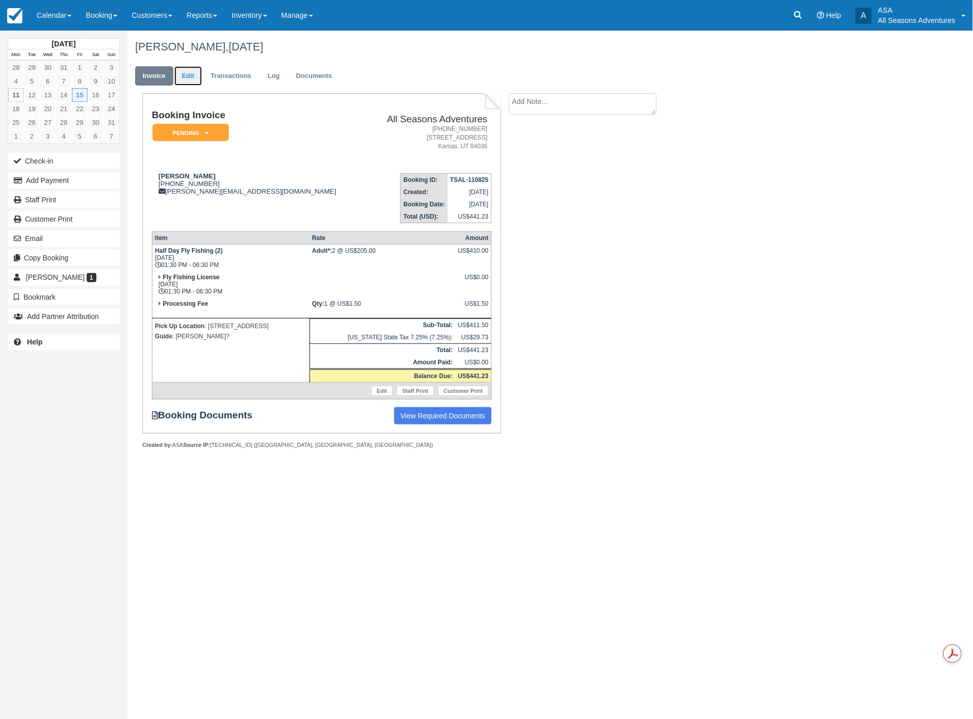
click at [192, 83] on link "Edit" at bounding box center [188, 76] width 28 height 20
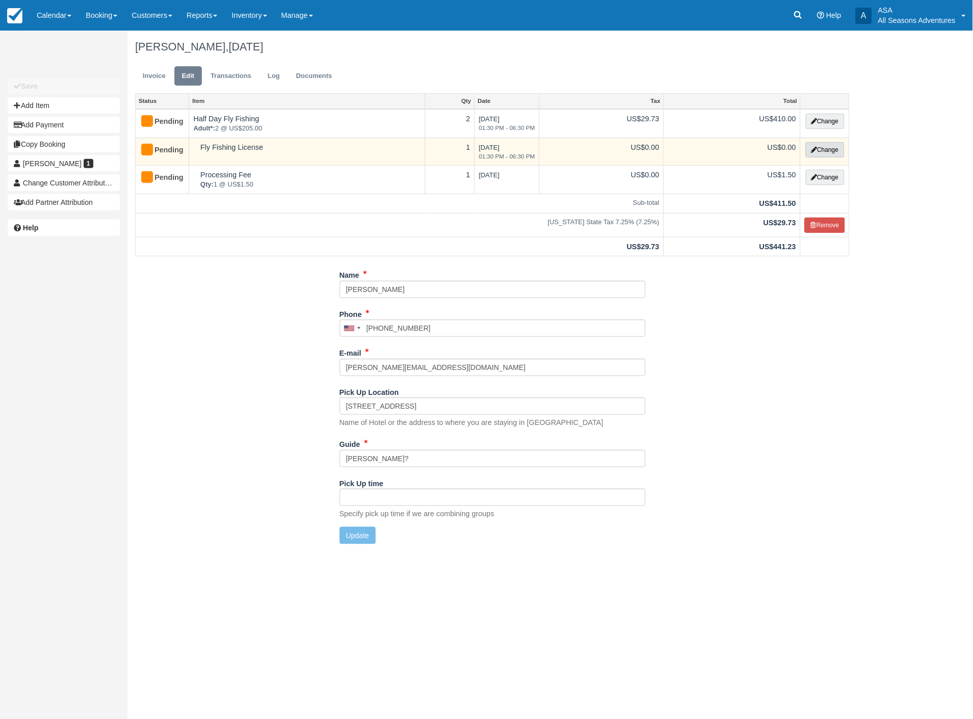
click at [828, 144] on button "Change" at bounding box center [824, 149] width 39 height 15
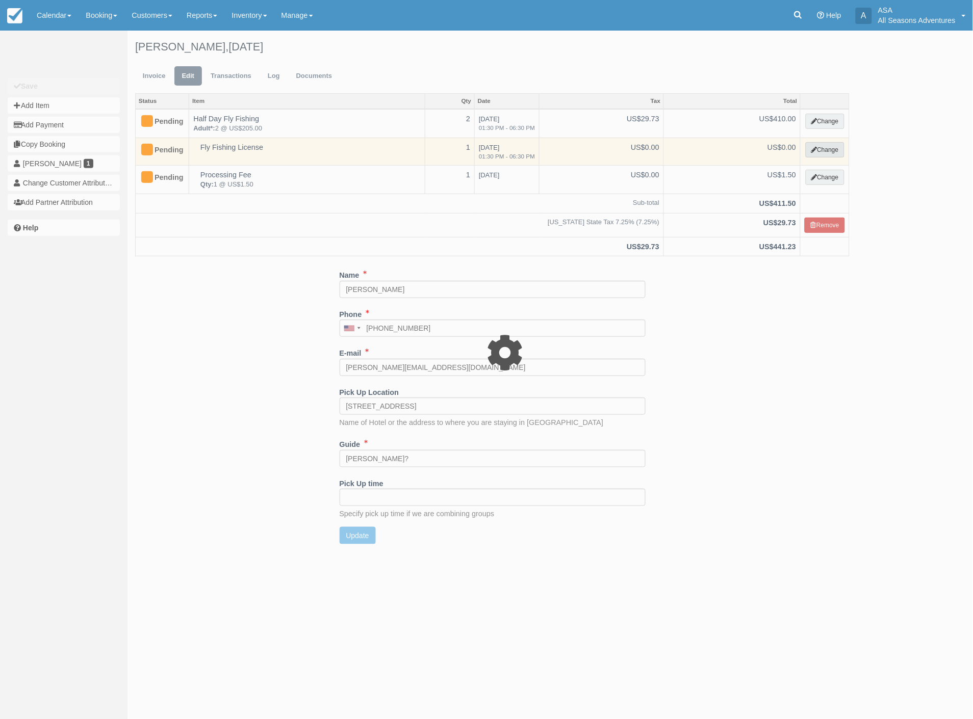
select select "8"
type input "0.00"
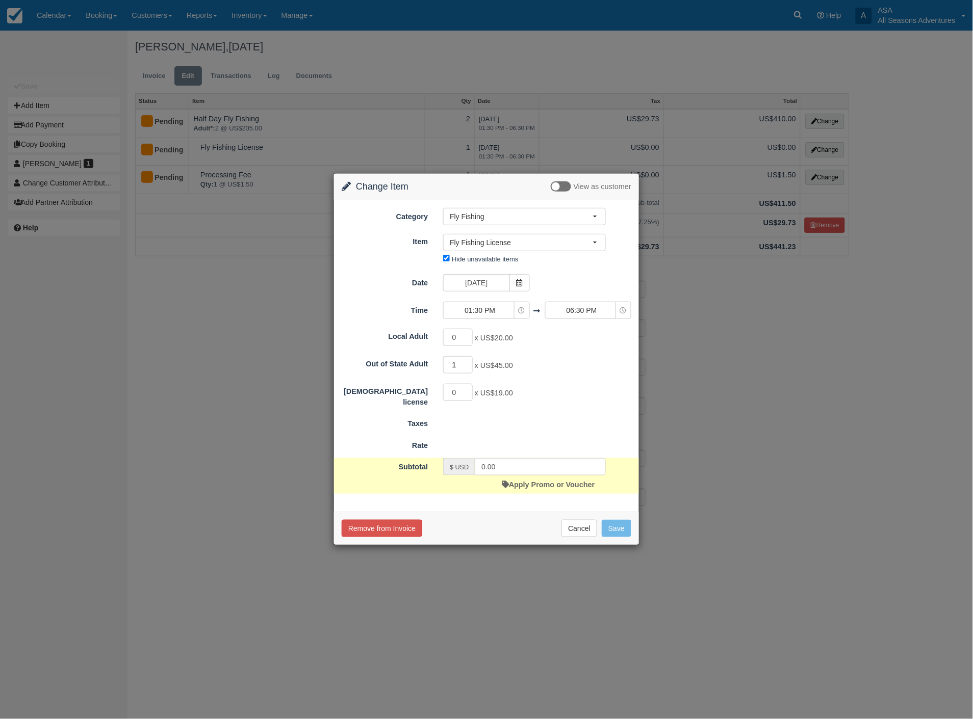
click at [467, 360] on input "1" at bounding box center [458, 364] width 30 height 17
type input "2"
click at [467, 360] on input "2" at bounding box center [458, 364] width 30 height 17
type input "90.00"
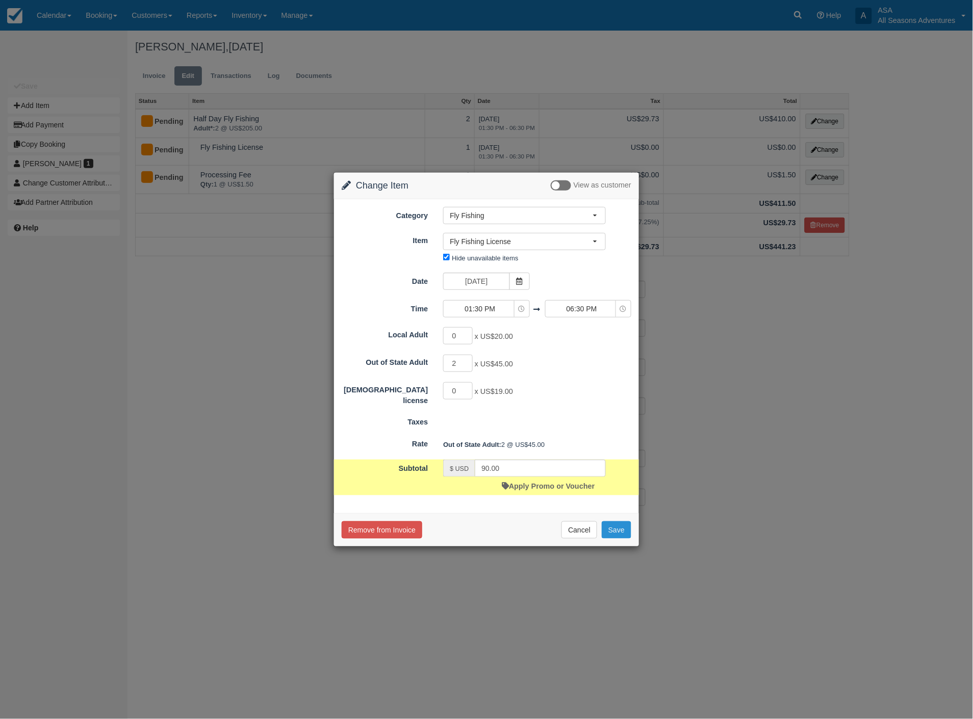
click at [618, 530] on button "Save" at bounding box center [616, 529] width 30 height 17
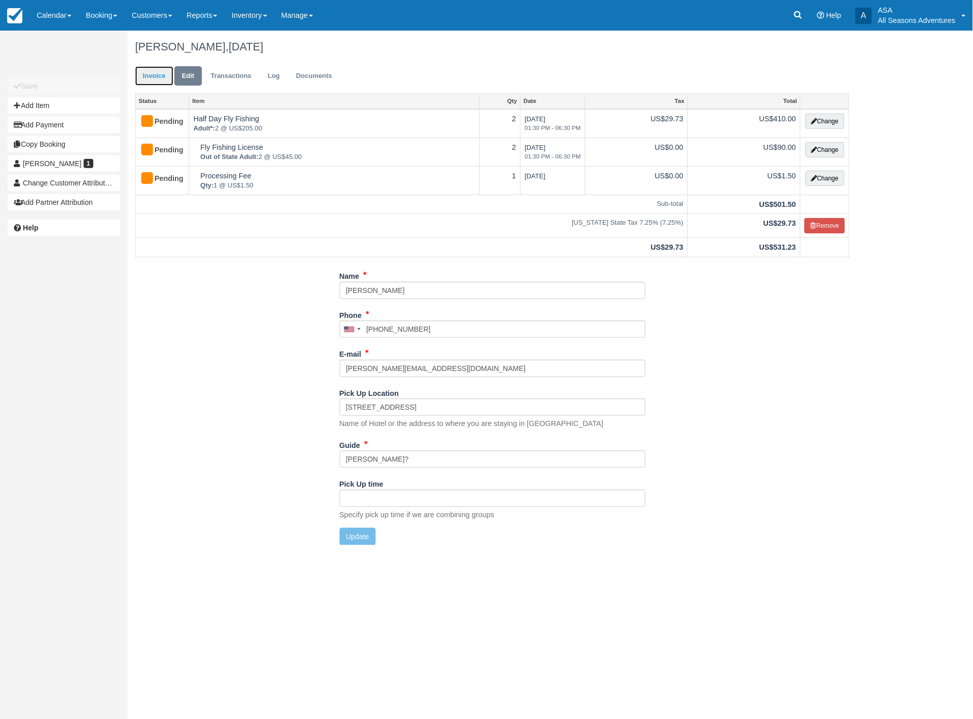
click at [160, 82] on link "Invoice" at bounding box center [154, 76] width 38 height 20
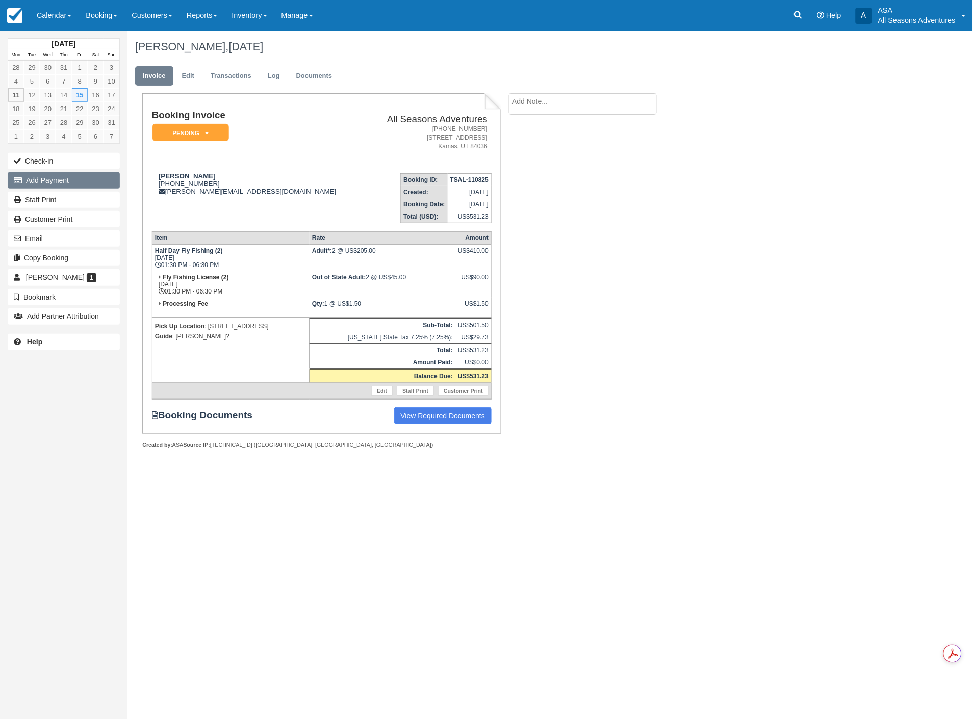
click at [37, 175] on button "Add Payment" at bounding box center [64, 180] width 112 height 16
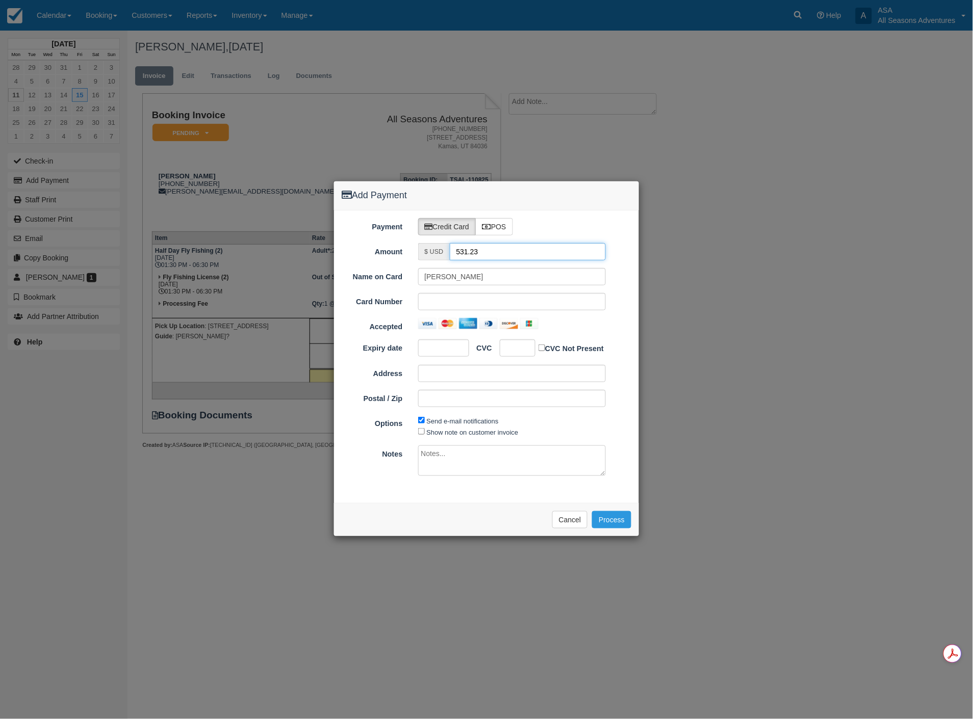
drag, startPoint x: 520, startPoint y: 255, endPoint x: 323, endPoint y: 241, distance: 197.8
click at [323, 241] on div "Add Payment Payment Credit Card POS Amount $ USD 531.23 Name on Card Dave Boren…" at bounding box center [486, 359] width 973 height 719
type input "1.50"
click at [369, 513] on div "Please wait while the payment is processed ... Cancel Process" at bounding box center [486, 519] width 305 height 33
click at [605, 520] on button "Process" at bounding box center [611, 519] width 39 height 17
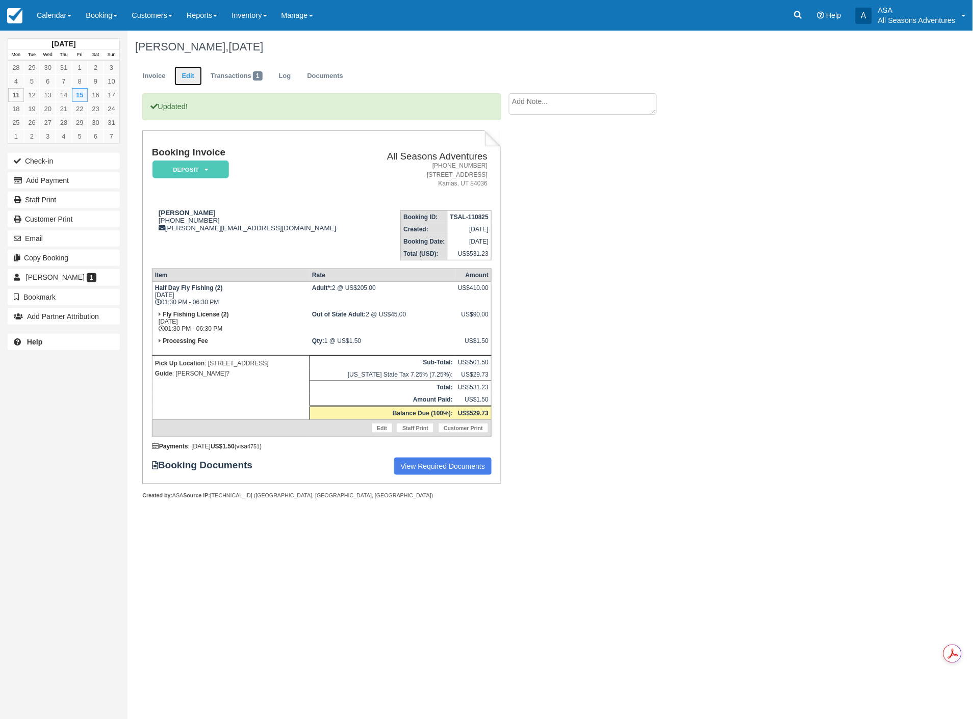
click at [186, 74] on link "Edit" at bounding box center [188, 76] width 28 height 20
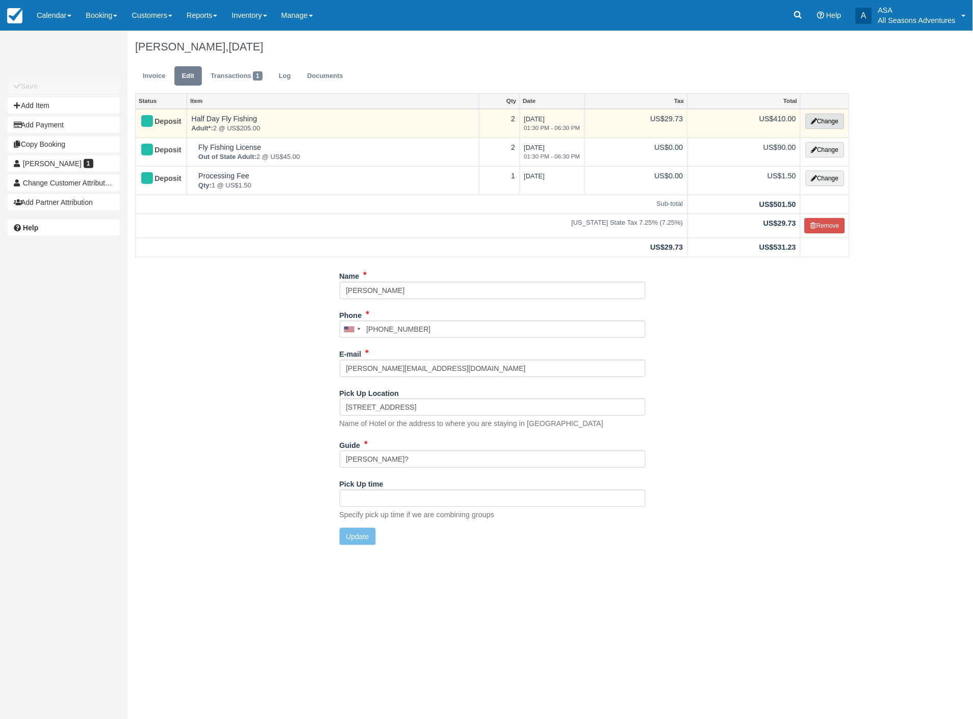
click at [823, 118] on button "Change" at bounding box center [824, 121] width 39 height 15
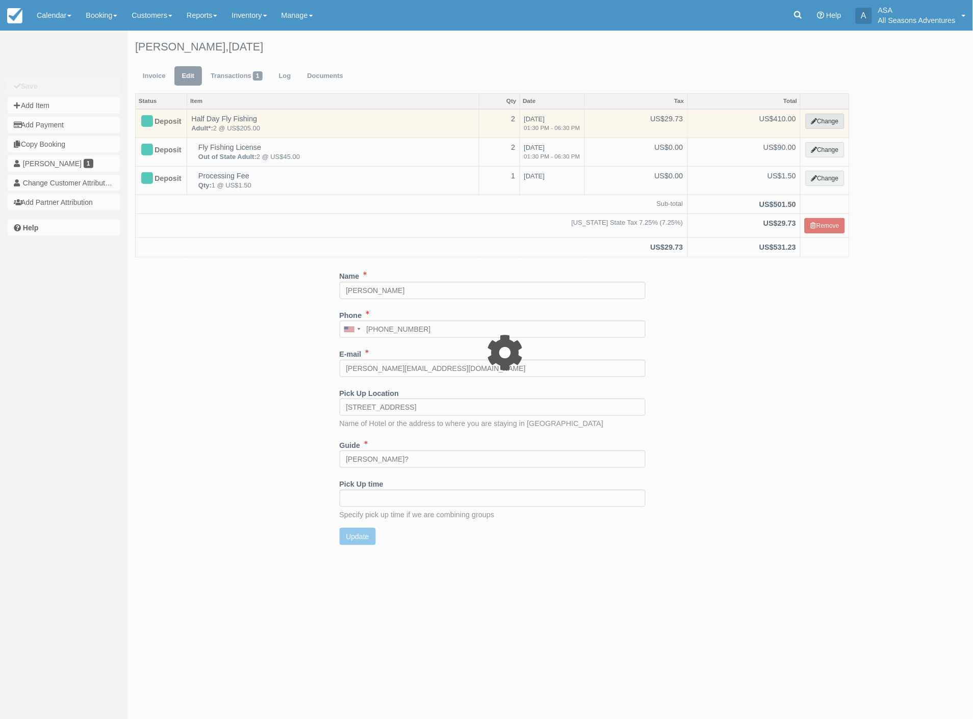
select select "8"
type input "410.00"
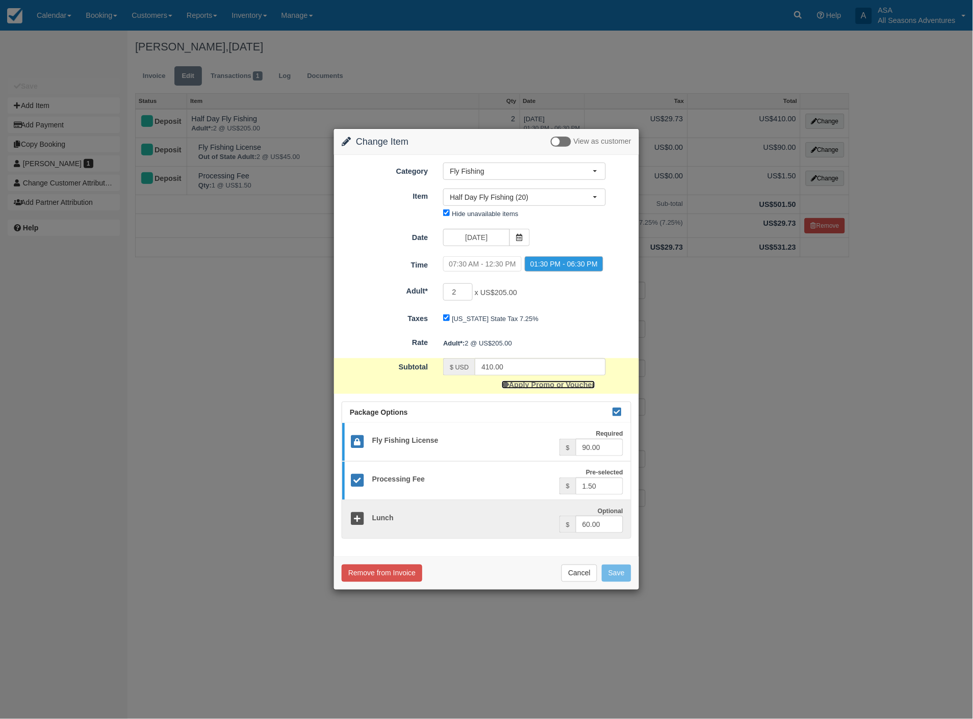
click at [541, 388] on link "Apply Promo or Voucher" at bounding box center [548, 385] width 93 height 8
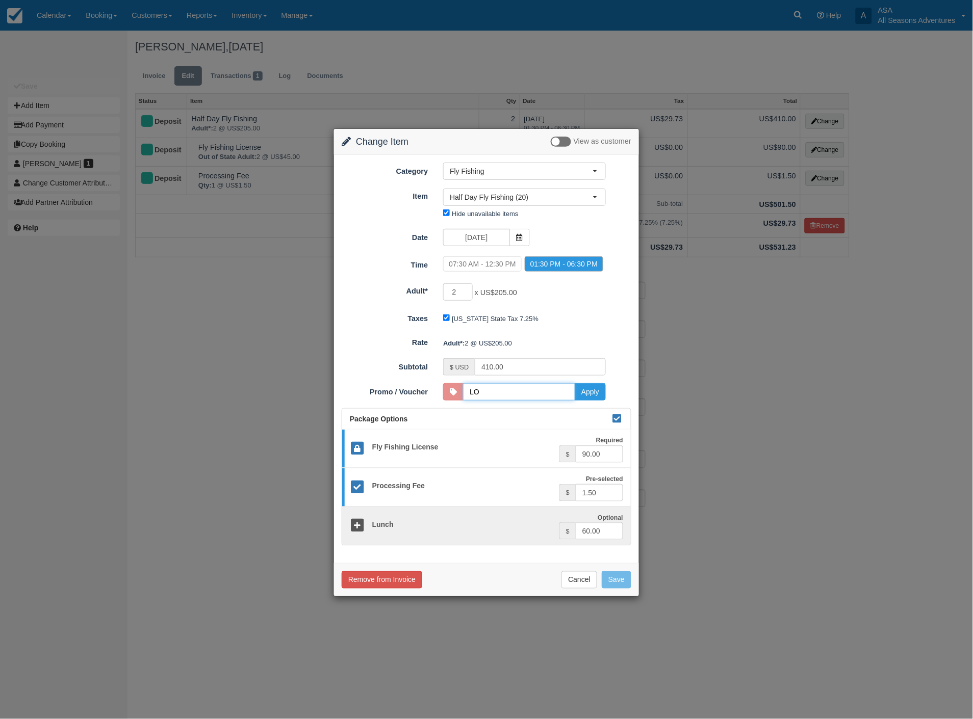
type input "LOCALVR"
click at [588, 399] on button "Apply" at bounding box center [589, 391] width 31 height 17
type input "369.00"
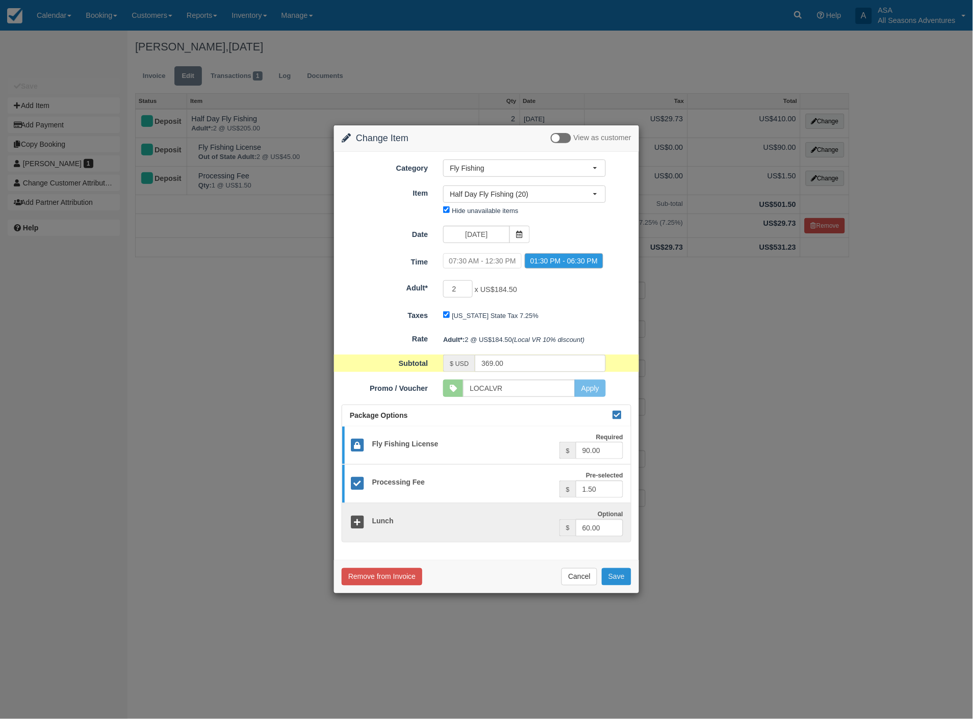
click at [613, 583] on button "Save" at bounding box center [616, 576] width 30 height 17
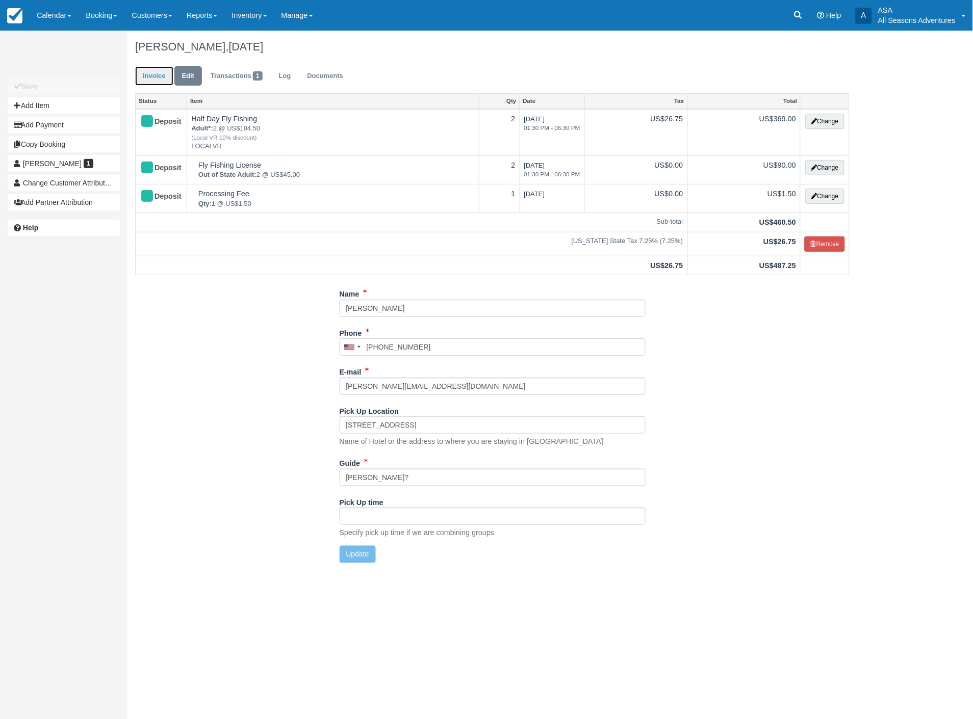
click at [164, 66] on link "Invoice" at bounding box center [154, 76] width 38 height 20
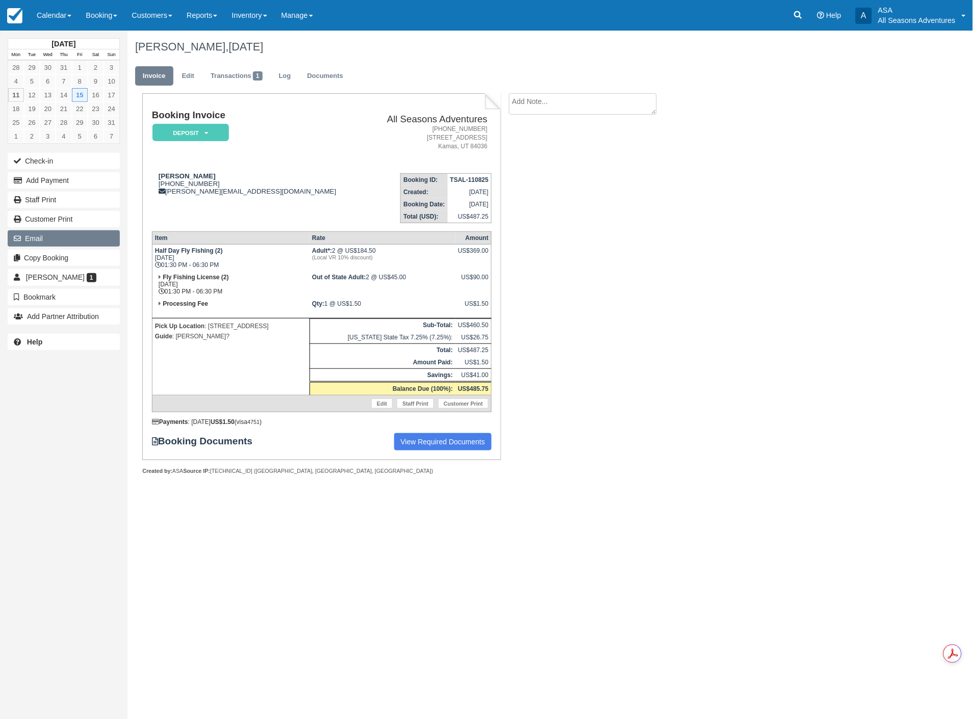
click at [33, 243] on button "Email" at bounding box center [64, 238] width 112 height 16
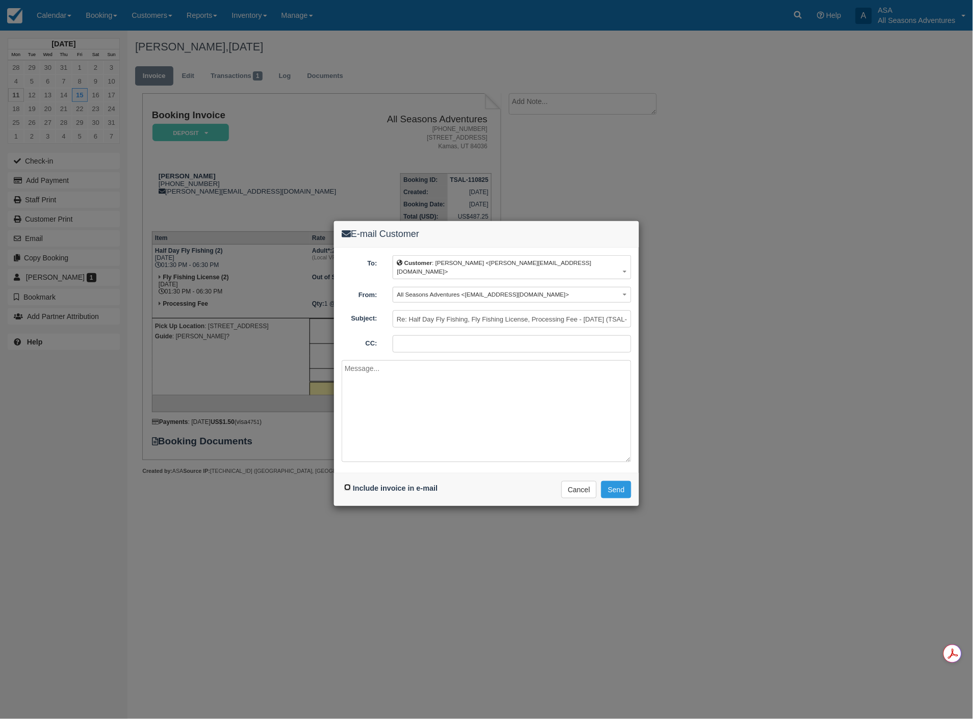
click at [345, 484] on input "Include invoice in e-mail" at bounding box center [347, 487] width 7 height 7
checkbox input "true"
click at [623, 486] on button "Send" at bounding box center [616, 489] width 30 height 17
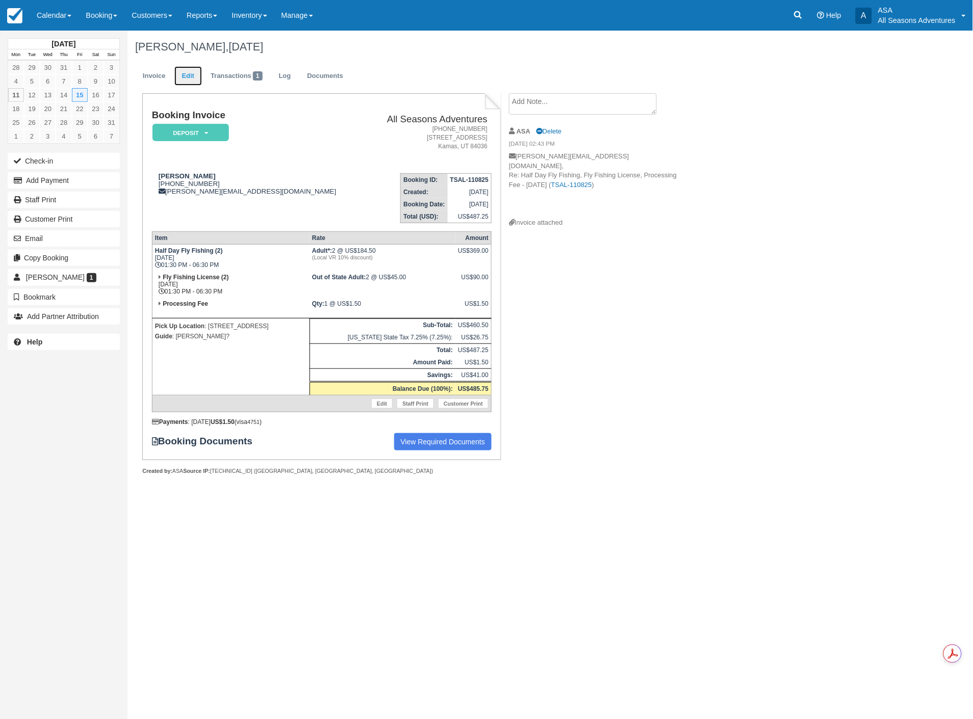
click at [179, 67] on link "Edit" at bounding box center [188, 76] width 28 height 20
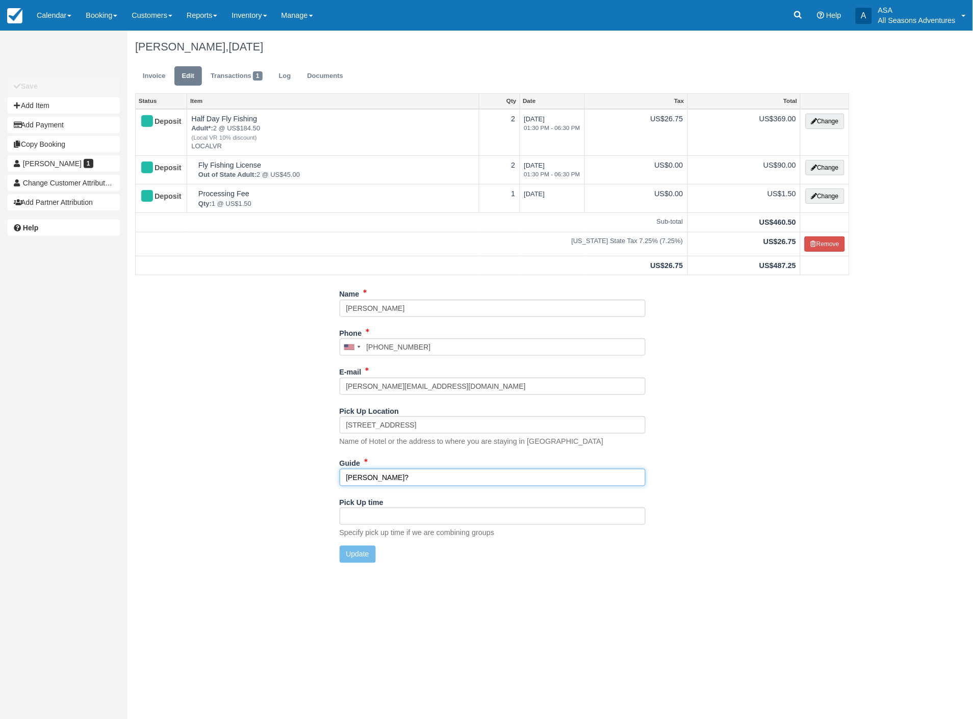
drag, startPoint x: 394, startPoint y: 479, endPoint x: 277, endPoint y: 487, distance: 117.5
click at [277, 487] on div "Name Dave Borenstein Phone United States +1 Canada +1 United Kingdom +44 Afghan…" at bounding box center [491, 427] width 729 height 285
type input "cLARK?"
click at [337, 553] on div "Update" at bounding box center [492, 554] width 321 height 17
click at [355, 546] on button "Update" at bounding box center [357, 554] width 36 height 17
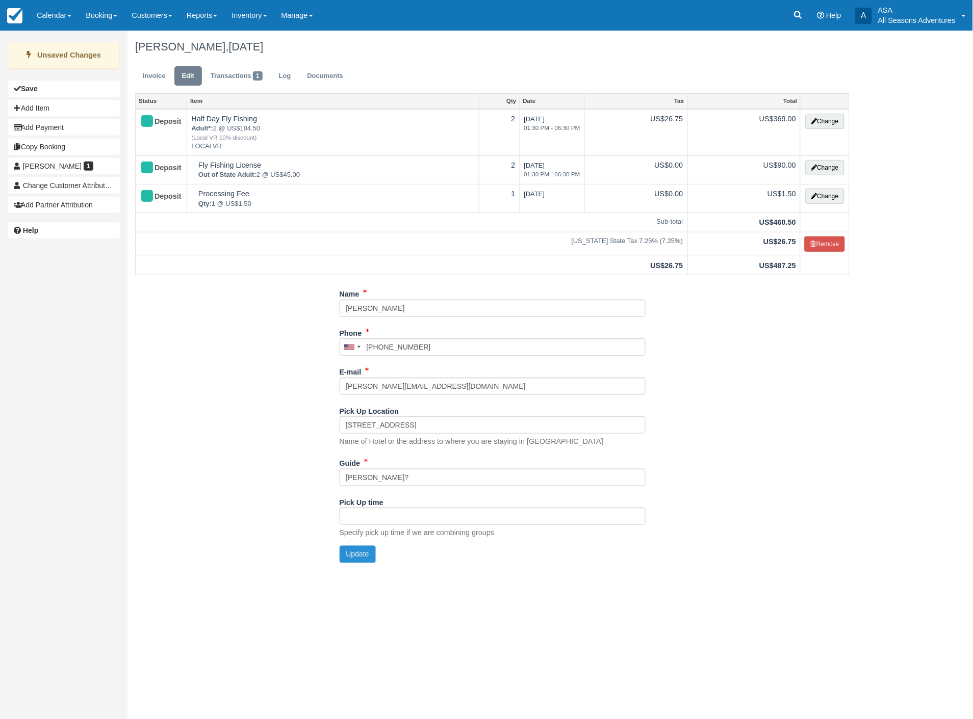
type input "+12024314194"
click at [89, 17] on link "Booking" at bounding box center [101, 15] width 46 height 31
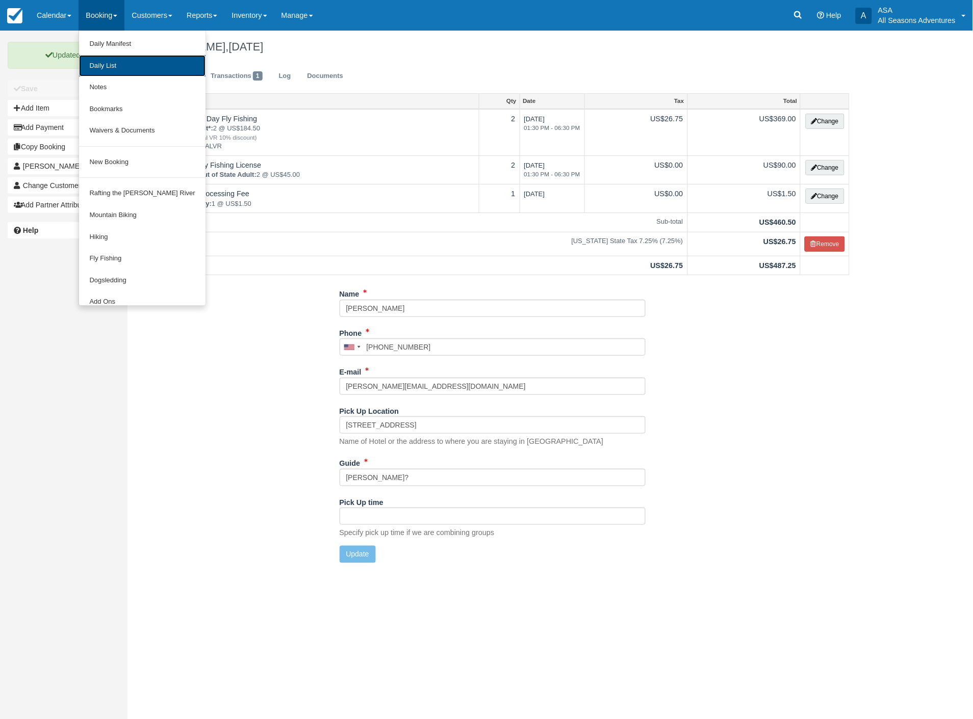
click at [87, 59] on link "Daily List" at bounding box center [142, 66] width 126 height 22
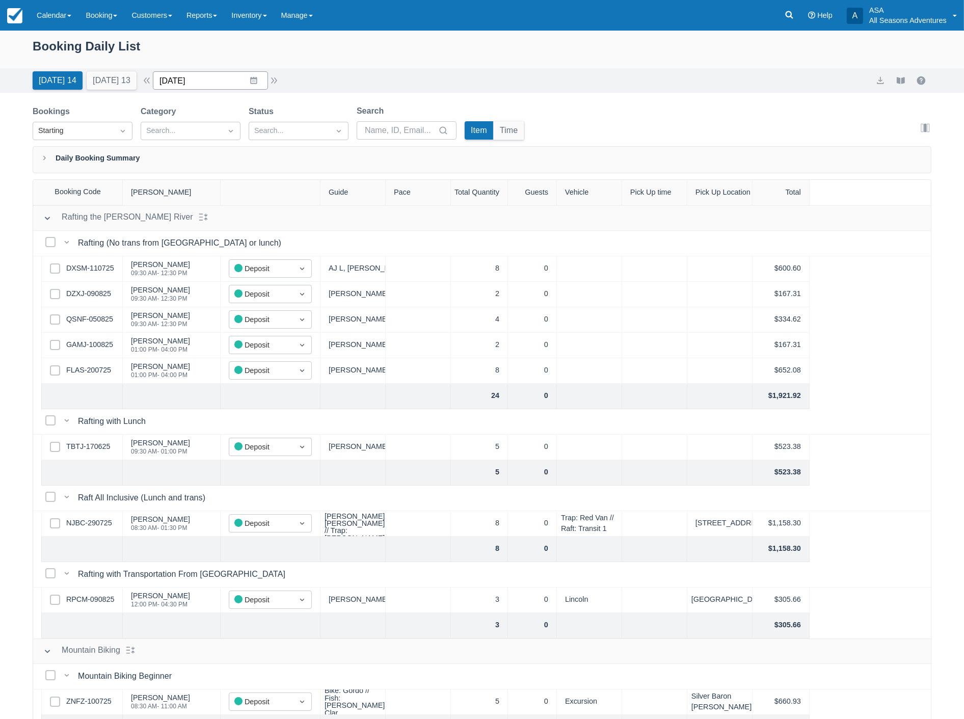
click at [243, 87] on input "[DATE]" at bounding box center [210, 80] width 115 height 18
click at [301, 192] on td "16" at bounding box center [294, 197] width 20 height 19
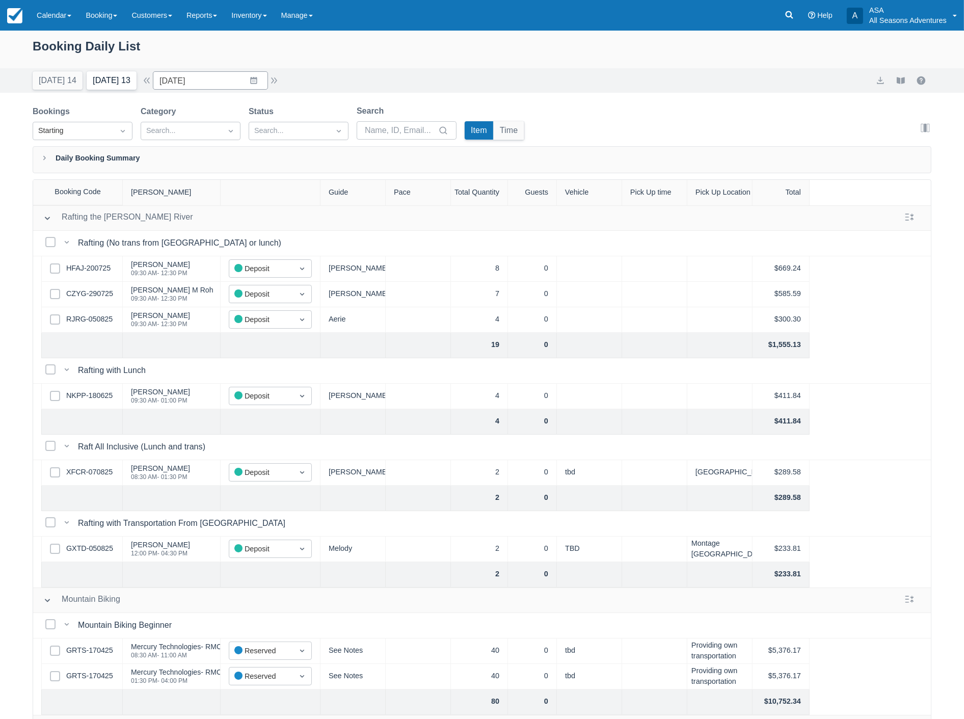
click at [108, 71] on button "Tomorrow 13" at bounding box center [112, 80] width 50 height 18
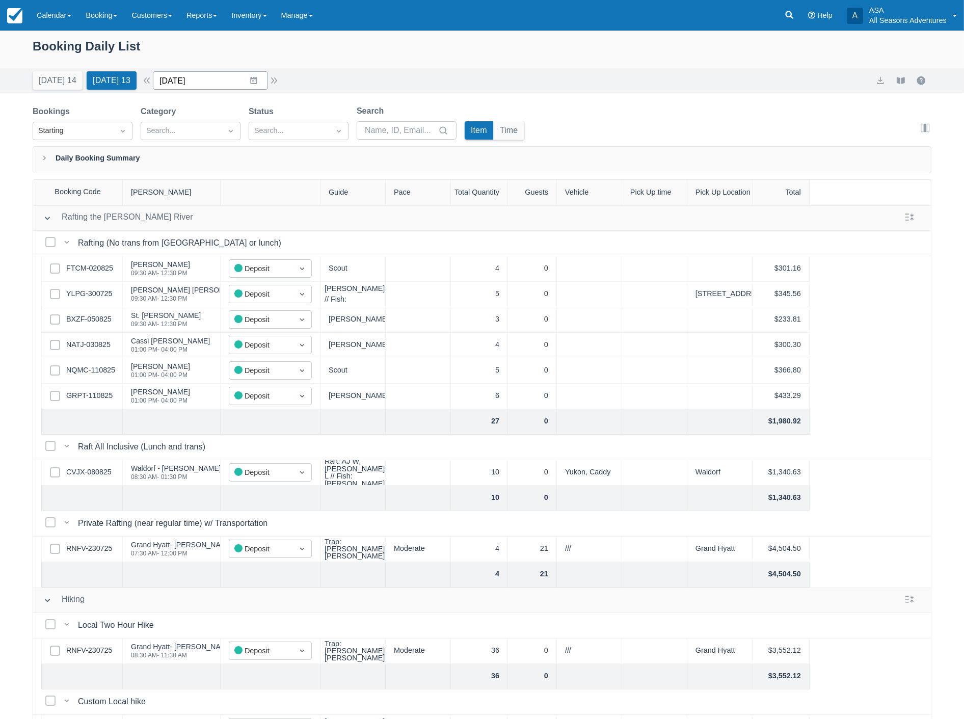
click at [217, 81] on input "[DATE]" at bounding box center [210, 80] width 115 height 18
click at [301, 196] on td "16" at bounding box center [294, 197] width 20 height 19
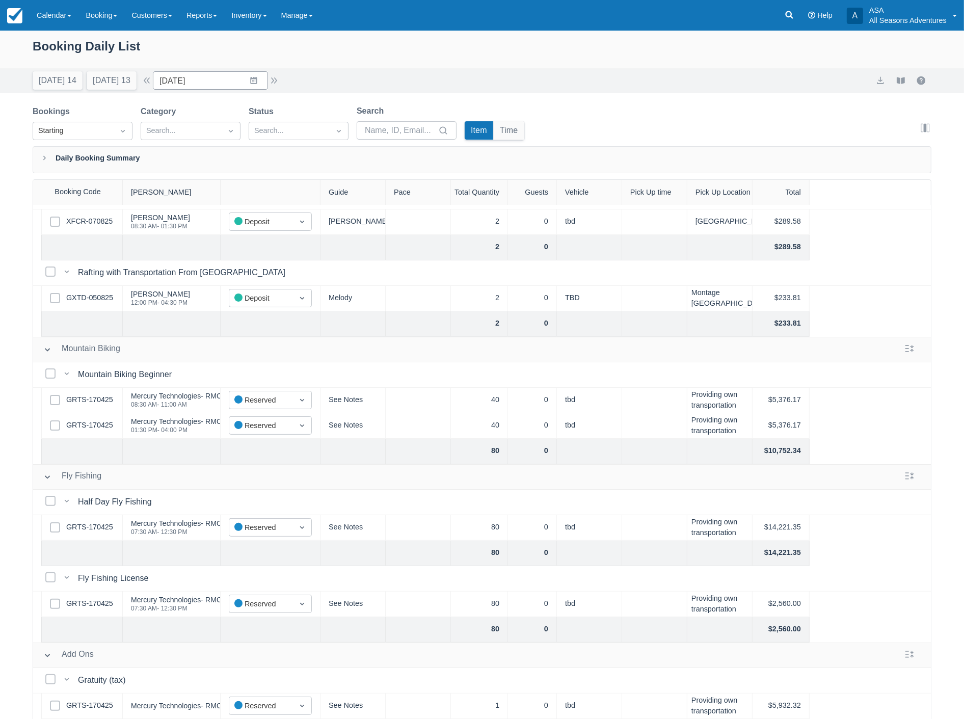
scroll to position [259, 0]
click at [90, 522] on link "GRTS-170425" at bounding box center [89, 527] width 47 height 11
click at [149, 79] on button "button" at bounding box center [147, 80] width 12 height 12
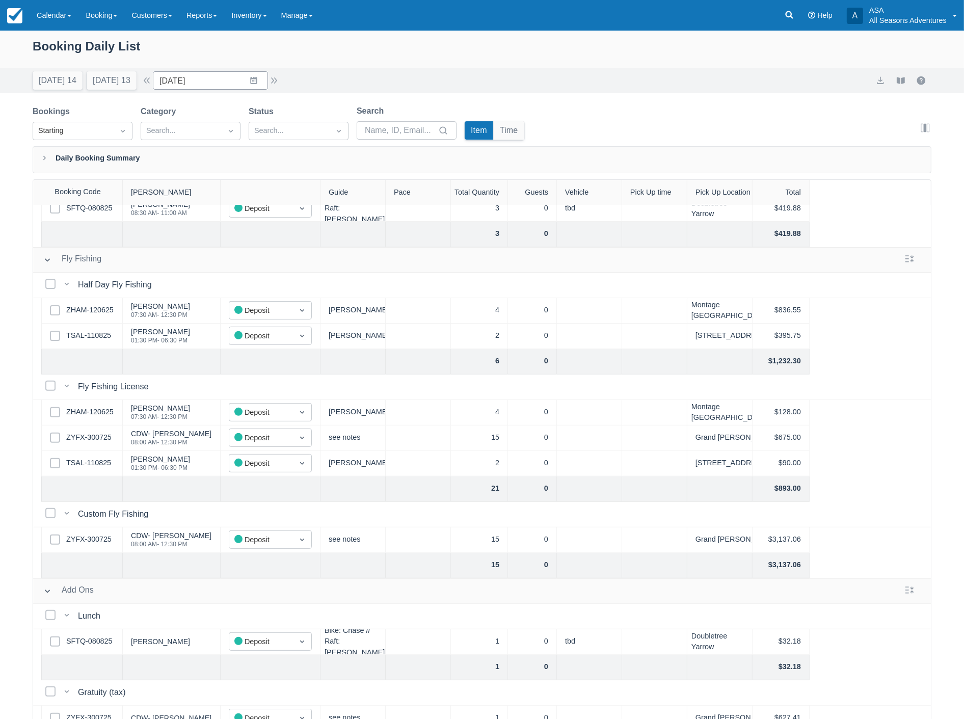
scroll to position [437, 0]
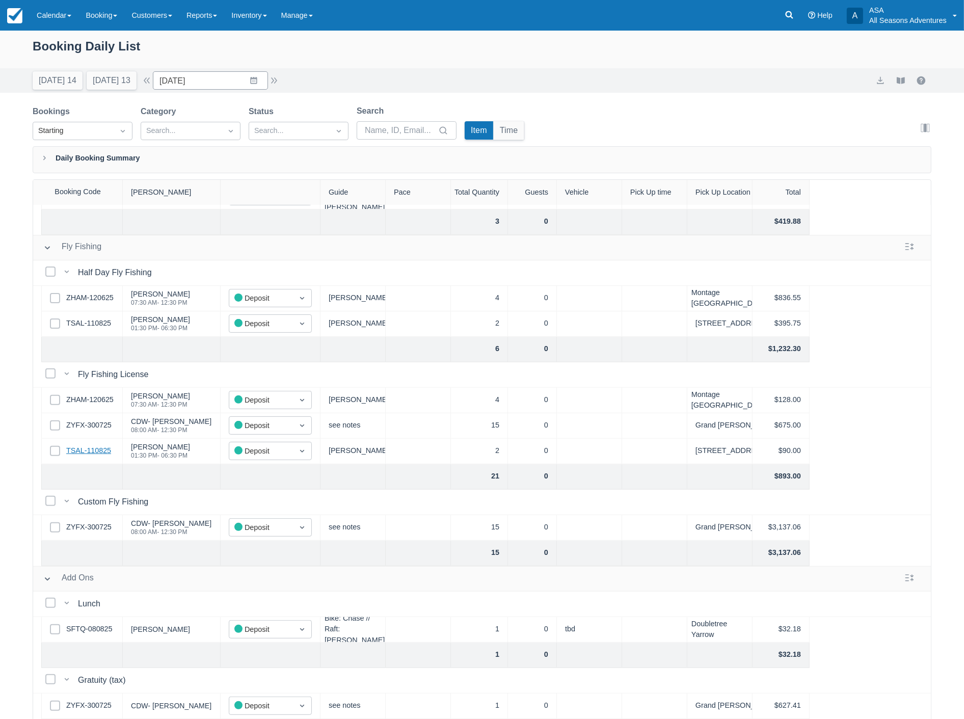
click at [108, 447] on link "TSAL-110825" at bounding box center [88, 450] width 45 height 11
click at [97, 420] on link "ZYFX-300725" at bounding box center [88, 425] width 45 height 11
click at [84, 395] on link "ZHAM-120625" at bounding box center [89, 400] width 47 height 11
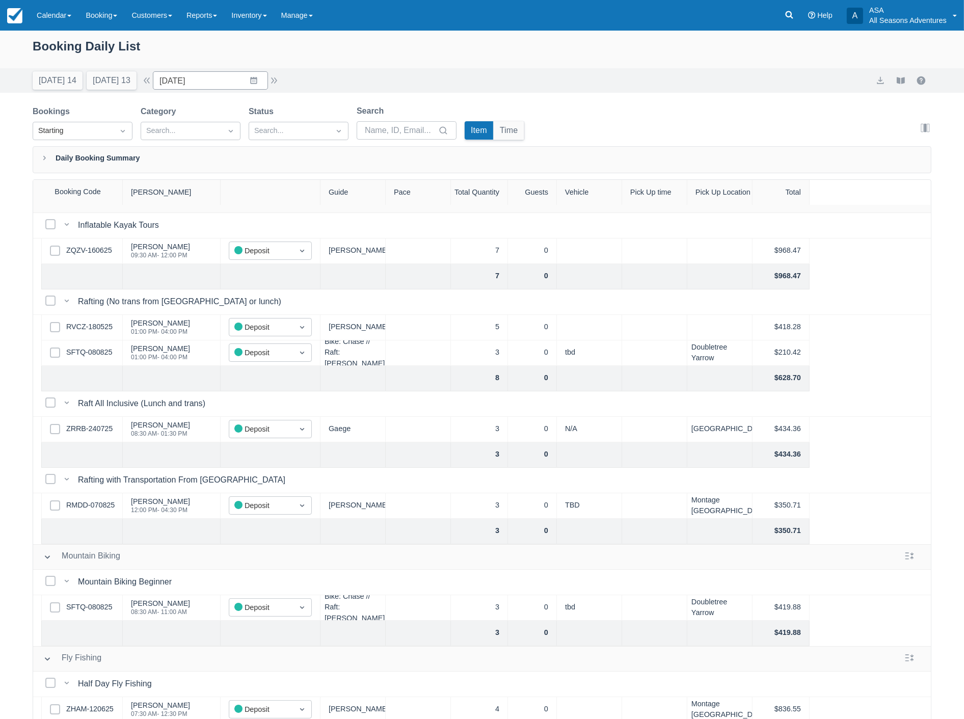
scroll to position [0, 0]
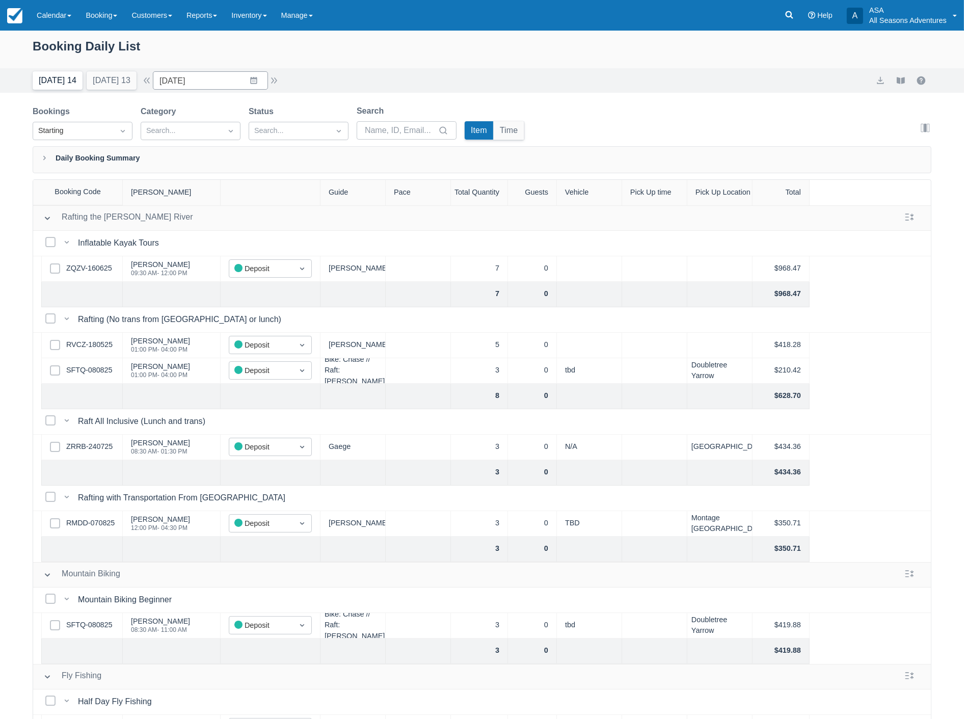
click at [62, 85] on button "Today 14" at bounding box center [58, 80] width 50 height 18
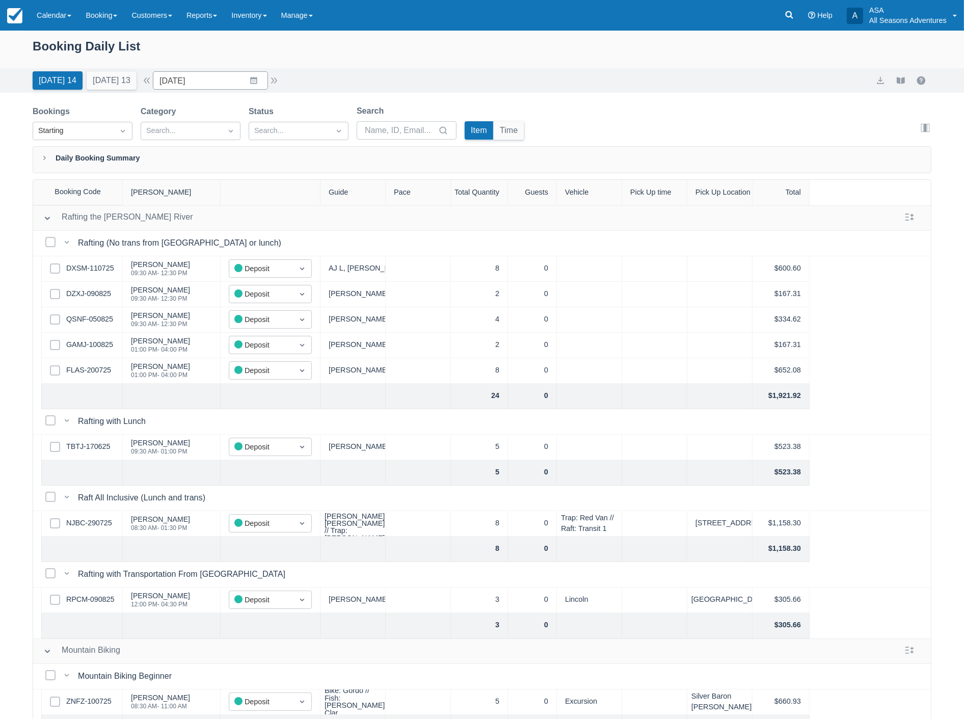
click at [106, 80] on button "Tomorrow 13" at bounding box center [112, 80] width 50 height 18
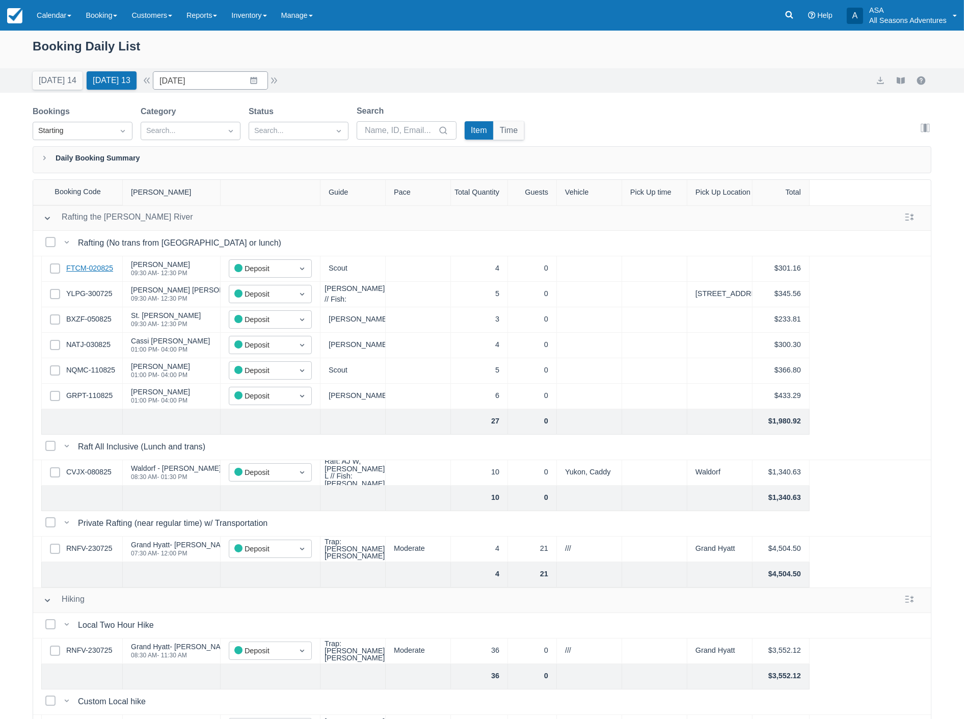
click at [103, 269] on link "FTCM-020825" at bounding box center [89, 268] width 47 height 11
click at [95, 320] on link "BXZF-050825" at bounding box center [88, 319] width 45 height 11
click at [89, 349] on link "NATJ-030825" at bounding box center [88, 344] width 44 height 11
click at [72, 370] on link "NQMC-110825" at bounding box center [90, 370] width 49 height 11
click at [95, 396] on link "GRPT-110825" at bounding box center [89, 395] width 46 height 11
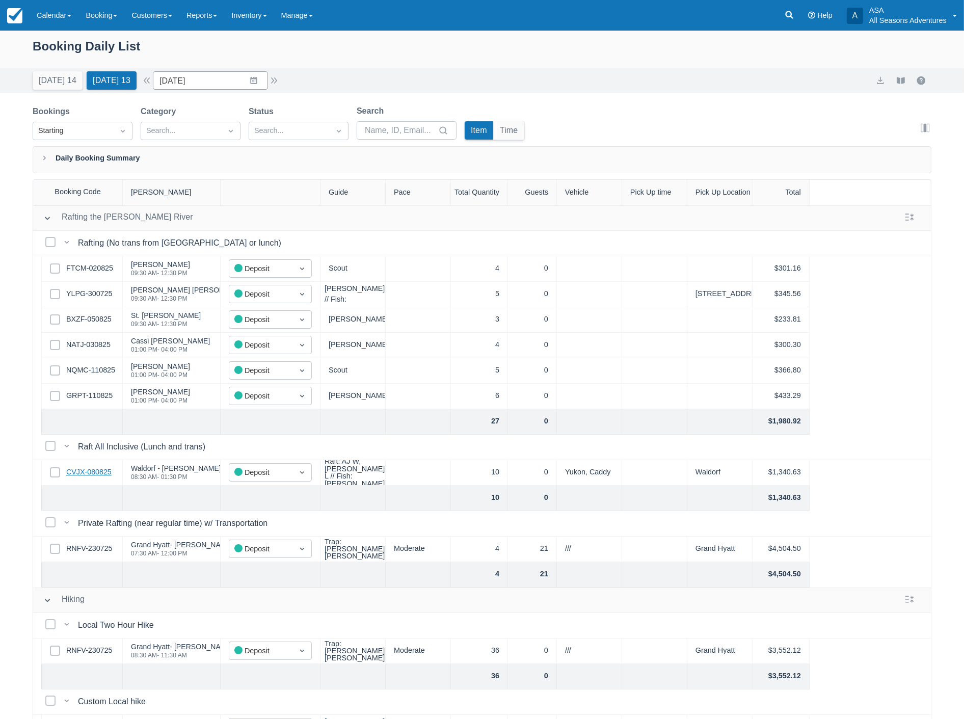
click at [106, 475] on link "CVJX-080825" at bounding box center [88, 472] width 45 height 11
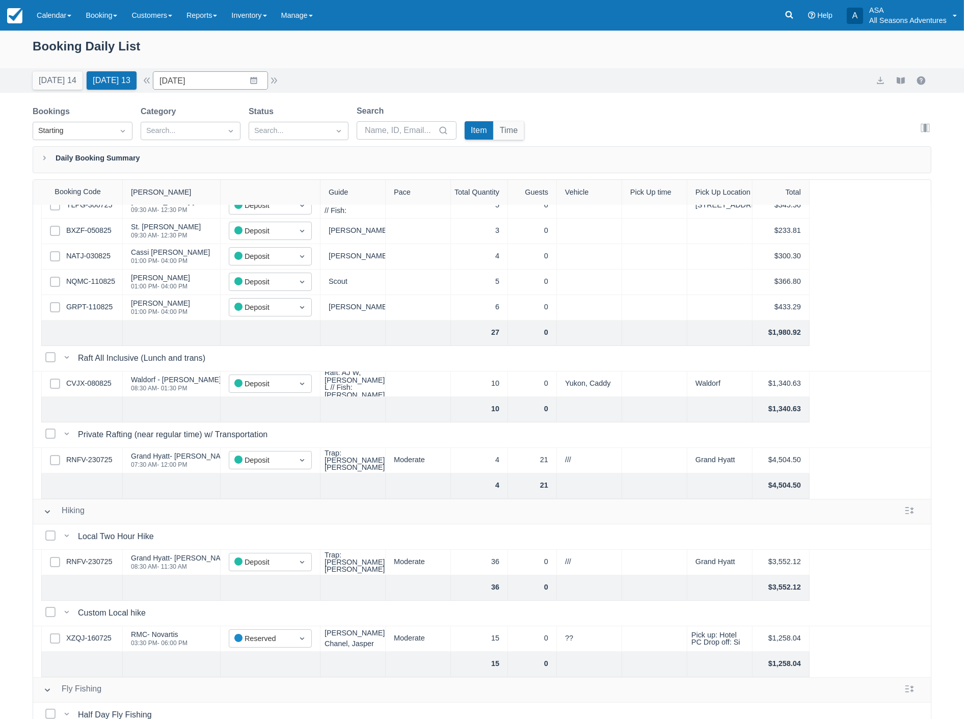
scroll to position [113, 0]
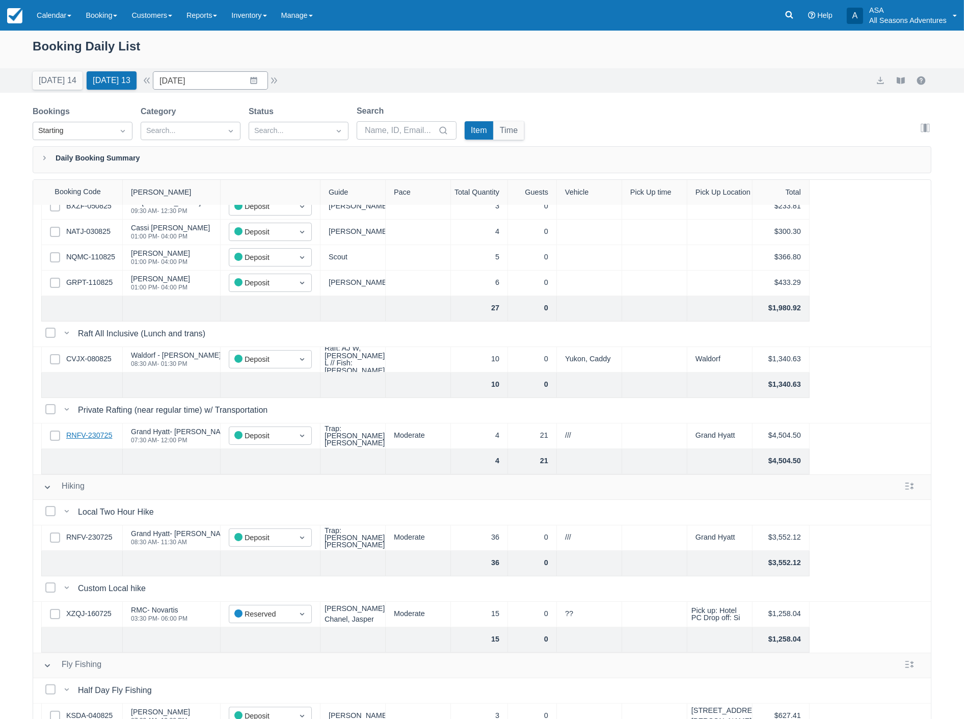
click at [95, 434] on link "RNFV-230725" at bounding box center [89, 435] width 46 height 11
click at [97, 431] on link "RNFV-230725" at bounding box center [89, 435] width 46 height 11
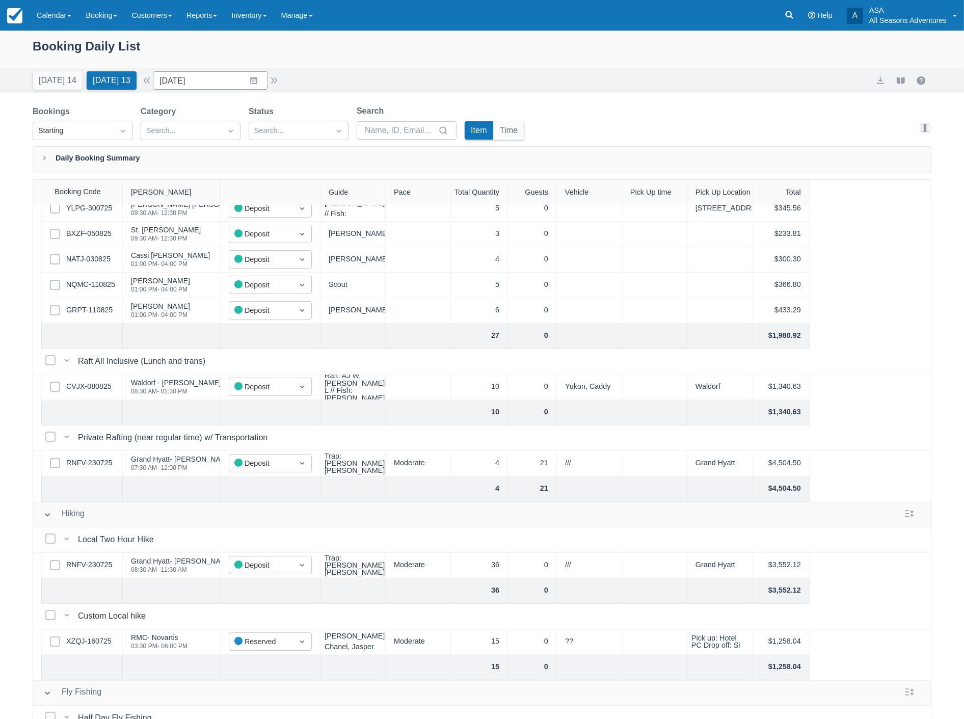
scroll to position [0, 0]
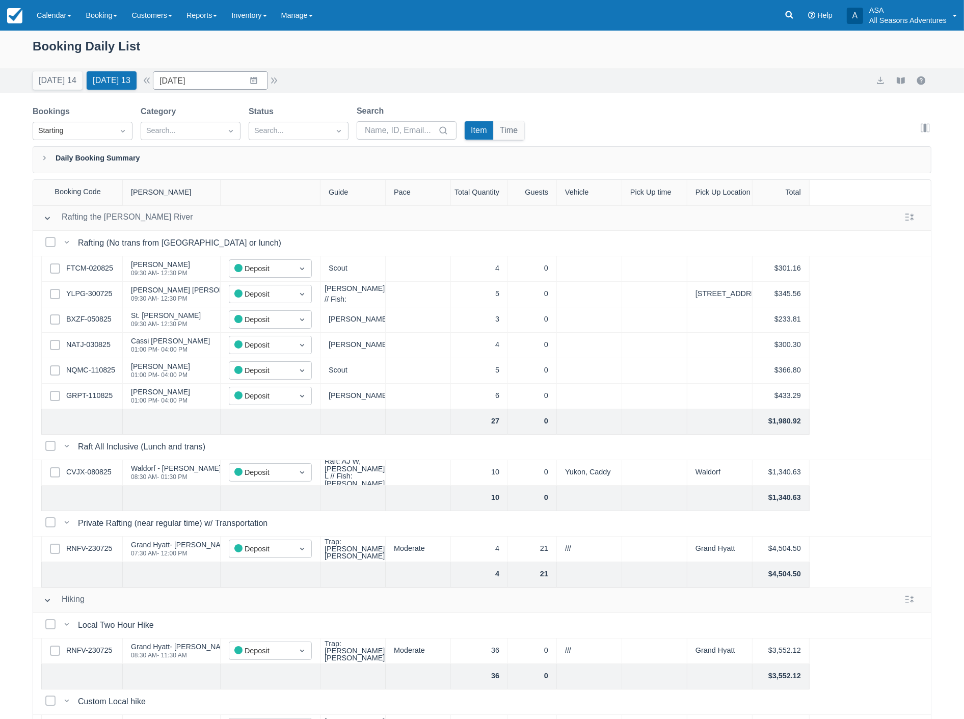
click at [691, 77] on div "Today 14 Tomorrow 13 Date 08/12/25 Navigate forward to interact with the calend…" at bounding box center [482, 80] width 899 height 18
click at [222, 86] on input "08/12/25" at bounding box center [210, 80] width 115 height 18
click at [291, 117] on div "Move forward to switch to the next month." at bounding box center [294, 122] width 20 height 17
click at [244, 177] on td "8" at bounding box center [234, 178] width 20 height 19
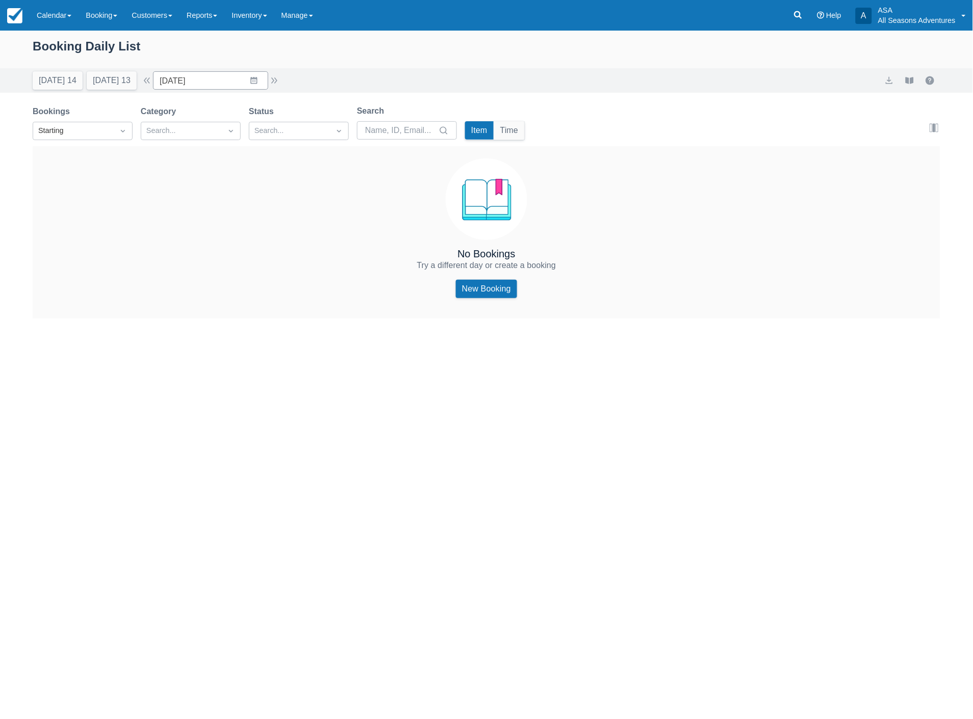
click at [124, 90] on div "Today 14 Tomorrow 13 Date 10/08/25 Navigate forward to interact with the calend…" at bounding box center [486, 80] width 973 height 24
click at [113, 90] on div "Today 14 Tomorrow 13 Date 10/08/25 Navigate forward to interact with the calend…" at bounding box center [486, 80] width 973 height 24
click at [110, 80] on button "[DATE] 13" at bounding box center [112, 80] width 50 height 18
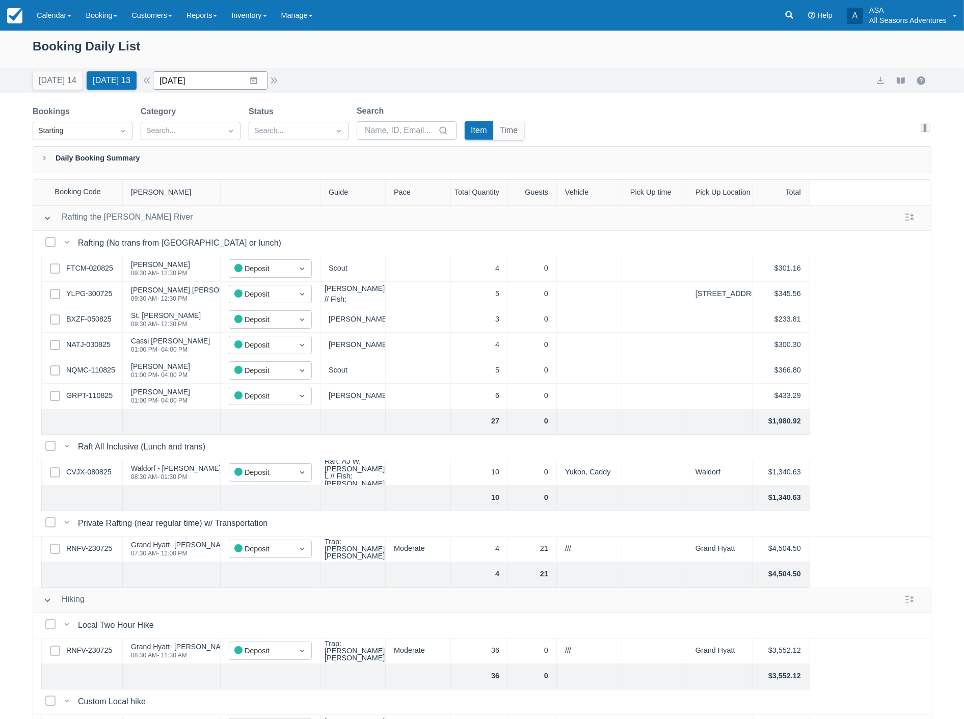
click at [215, 78] on input "[DATE]" at bounding box center [210, 80] width 115 height 18
click at [204, 234] on td "25" at bounding box center [195, 236] width 20 height 19
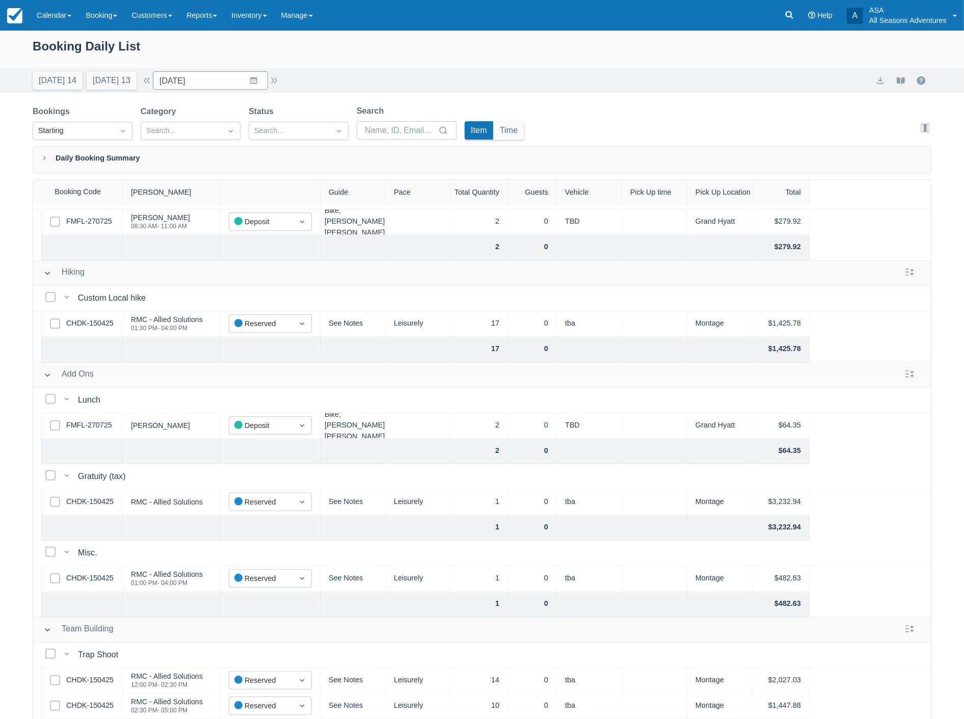
scroll to position [412, 0]
click at [112, 76] on button "Tomorrow 13" at bounding box center [112, 80] width 50 height 18
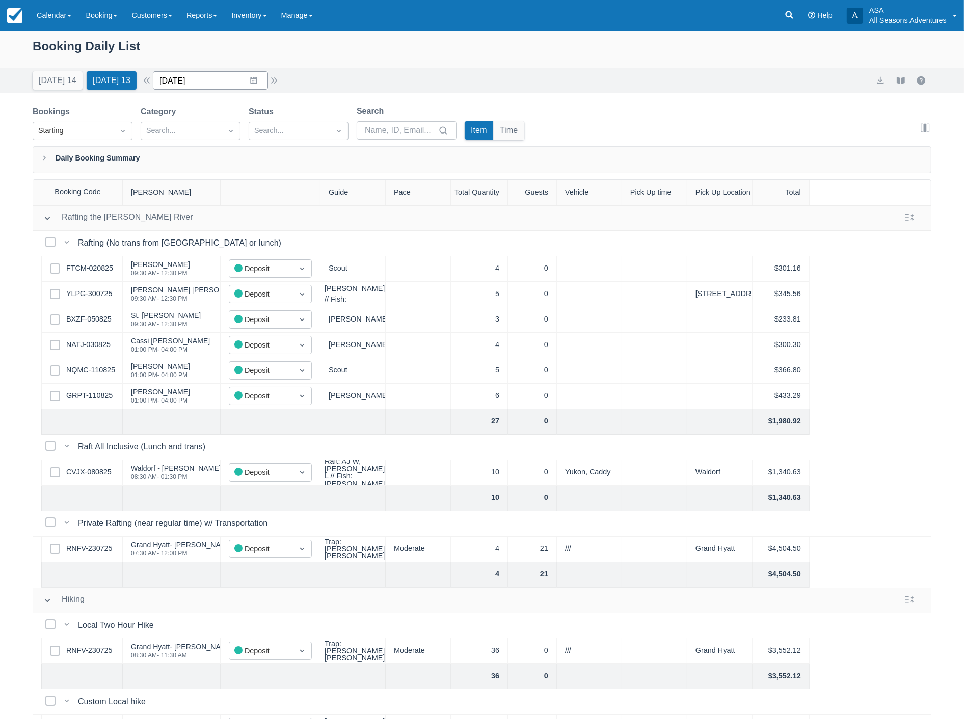
click at [222, 83] on input "08/12/25" at bounding box center [210, 80] width 115 height 18
click at [243, 204] on td "13" at bounding box center [234, 197] width 20 height 19
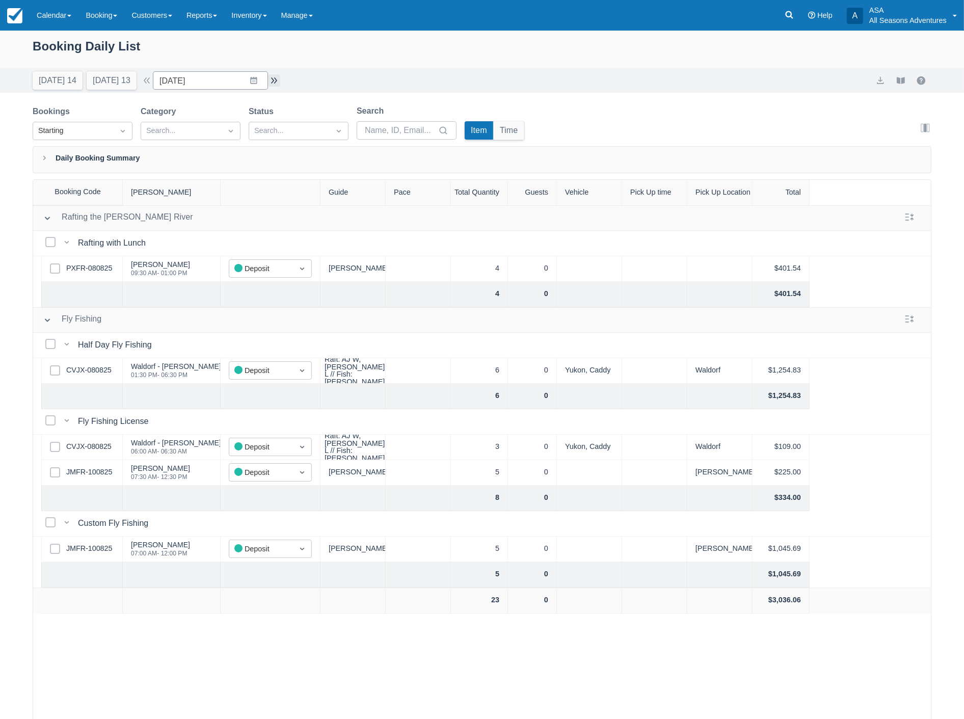
click at [280, 76] on button "button" at bounding box center [274, 80] width 12 height 12
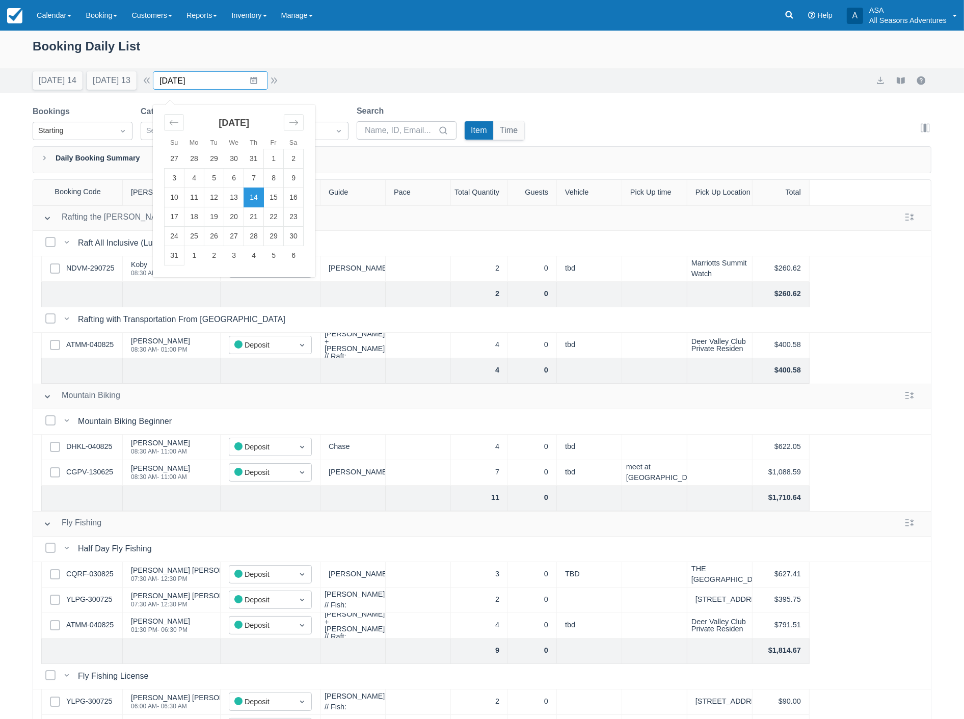
click at [218, 82] on input "08/14/25" at bounding box center [210, 80] width 115 height 18
click at [582, 62] on div "Booking Daily List" at bounding box center [482, 52] width 899 height 30
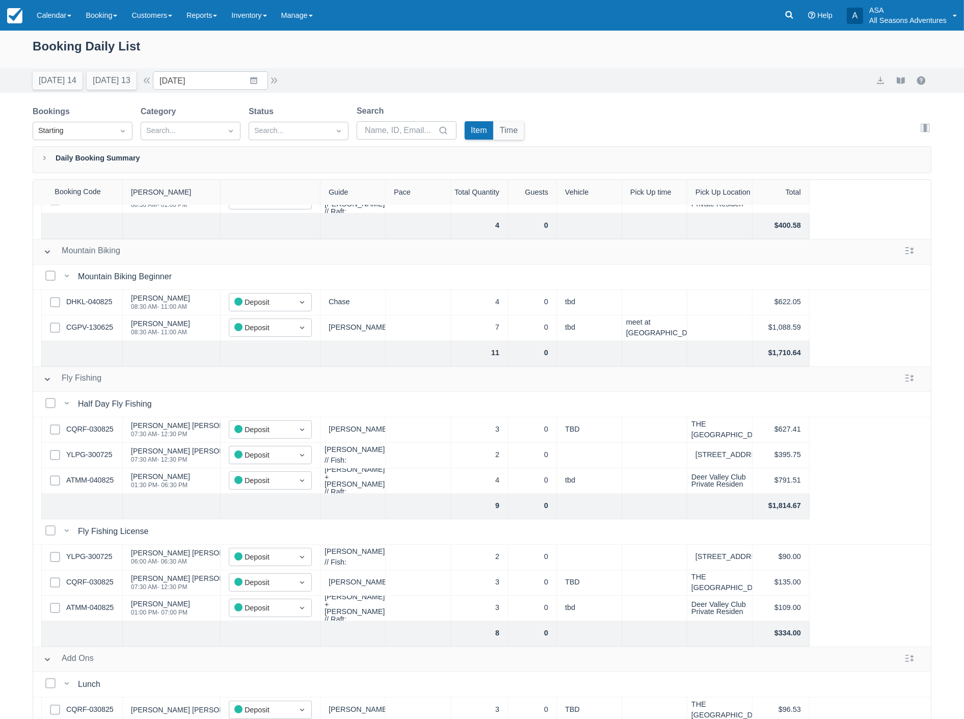
scroll to position [259, 0]
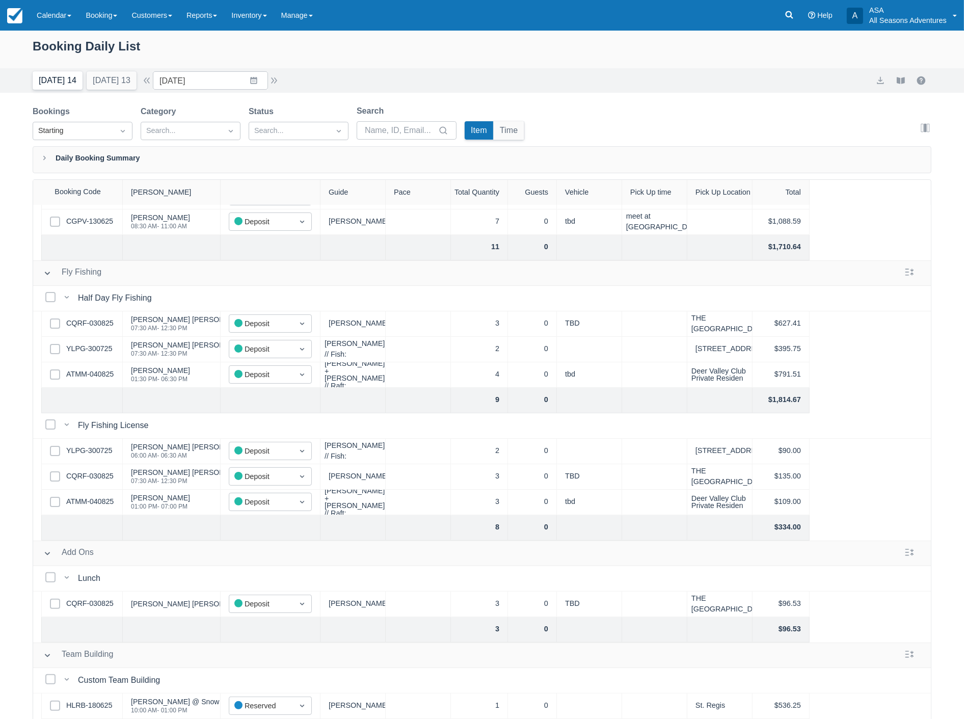
click at [49, 74] on button "[DATE] 14" at bounding box center [58, 80] width 50 height 18
type input "08/11/25"
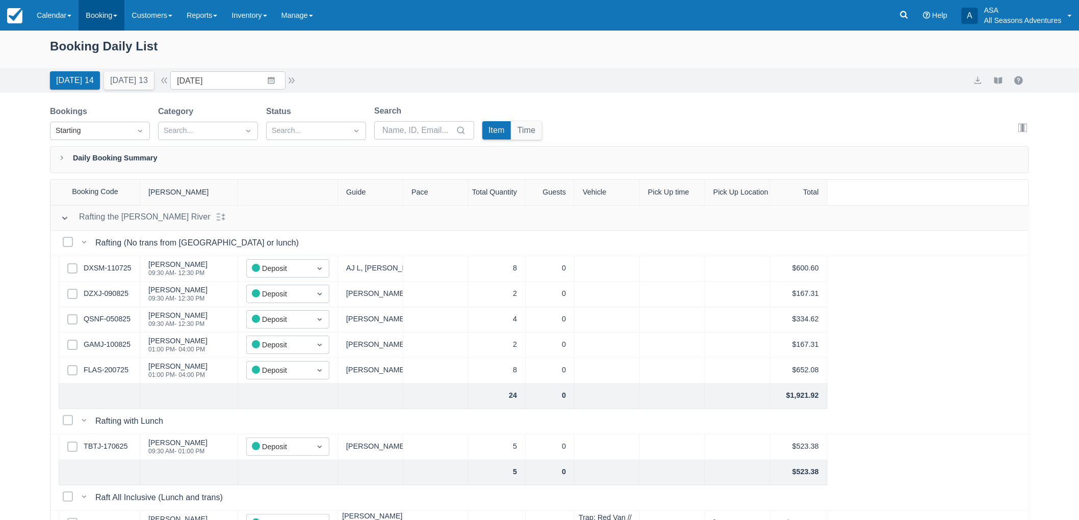
click at [108, 14] on link "Booking" at bounding box center [101, 15] width 46 height 31
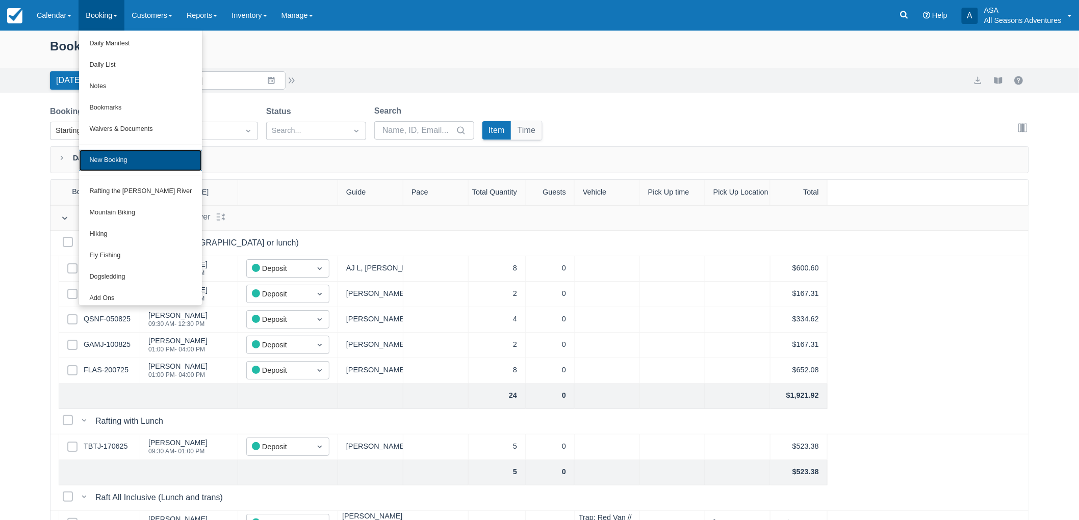
click at [115, 156] on link "New Booking" at bounding box center [140, 160] width 123 height 21
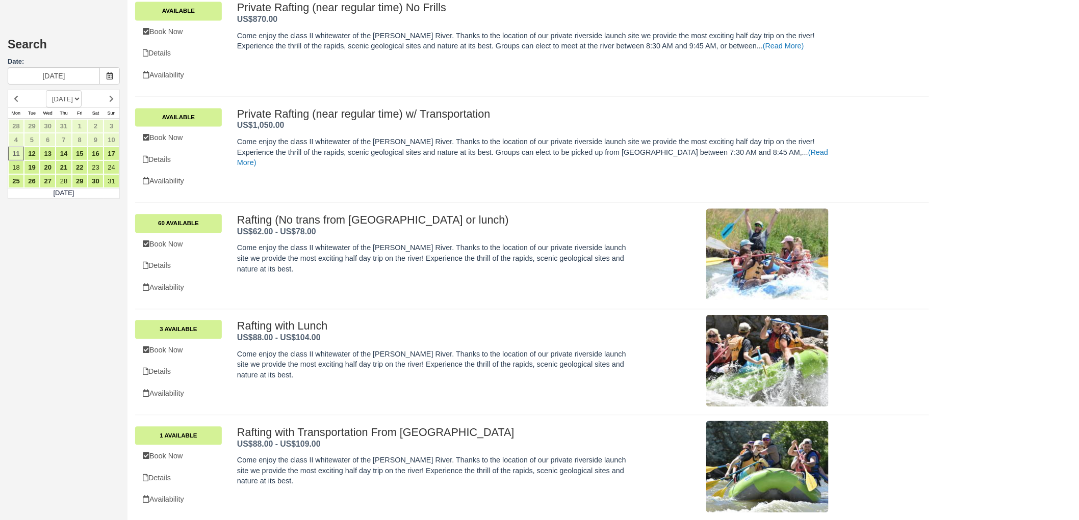
scroll to position [858, 0]
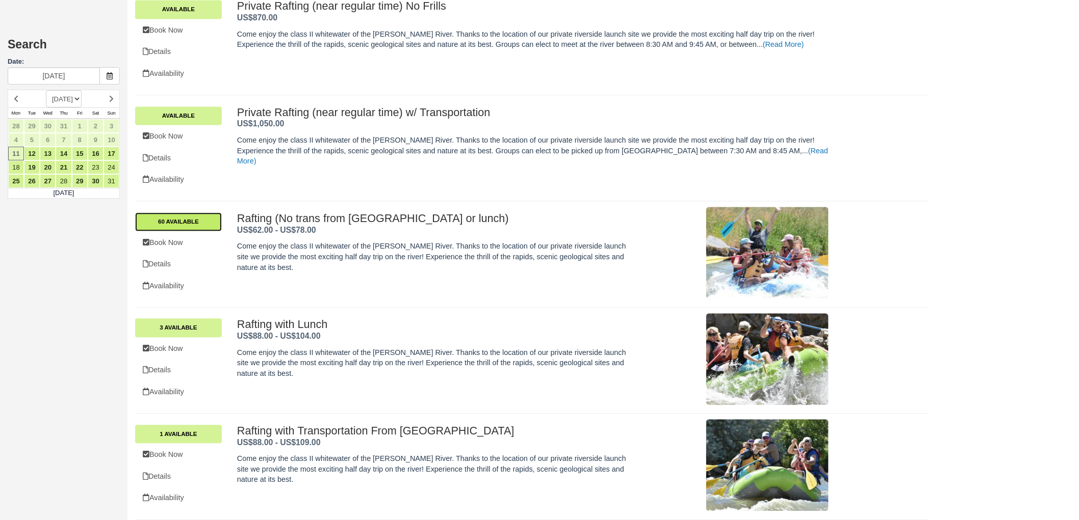
click at [184, 223] on link "60 Available" at bounding box center [178, 222] width 87 height 18
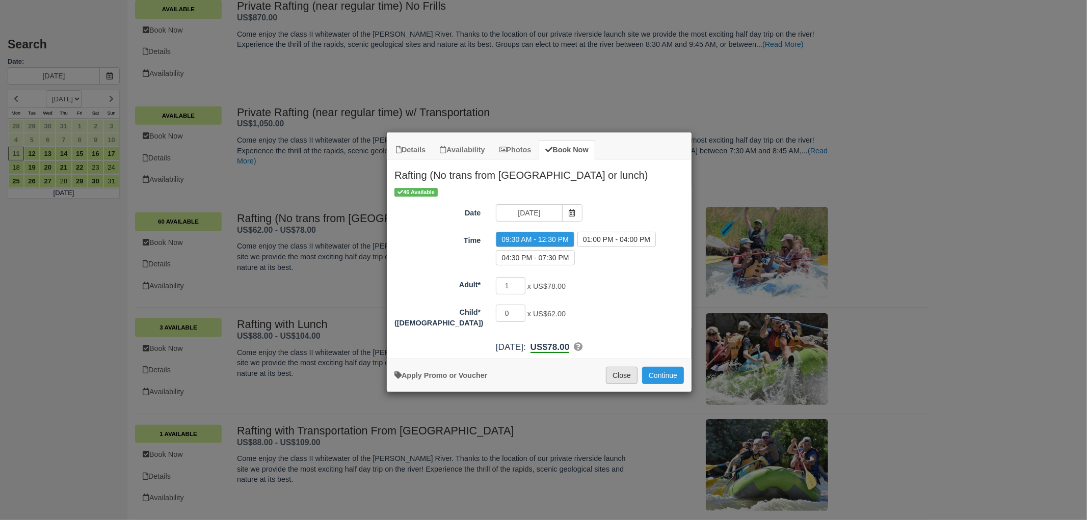
click at [611, 373] on button "Close" at bounding box center [622, 375] width 32 height 17
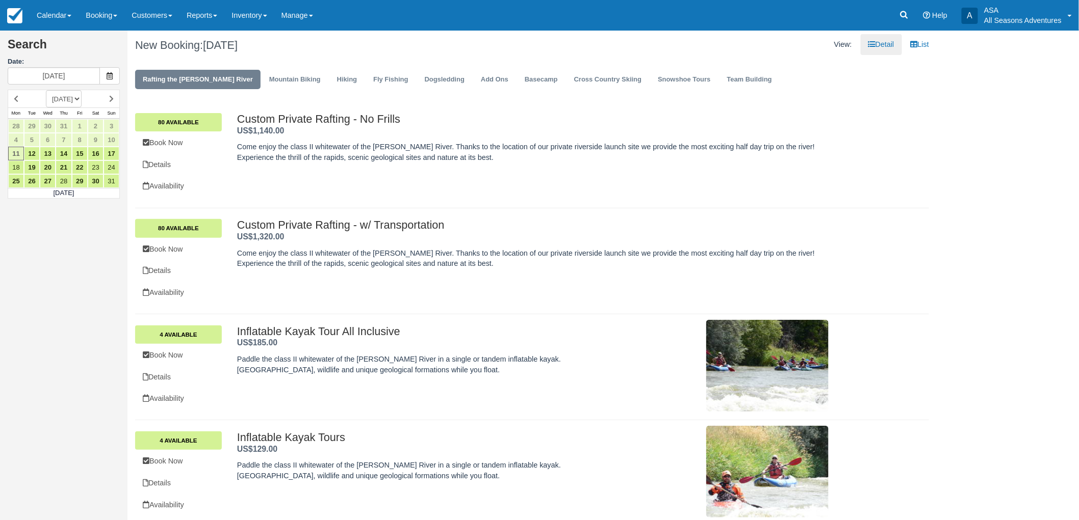
scroll to position [0, 0]
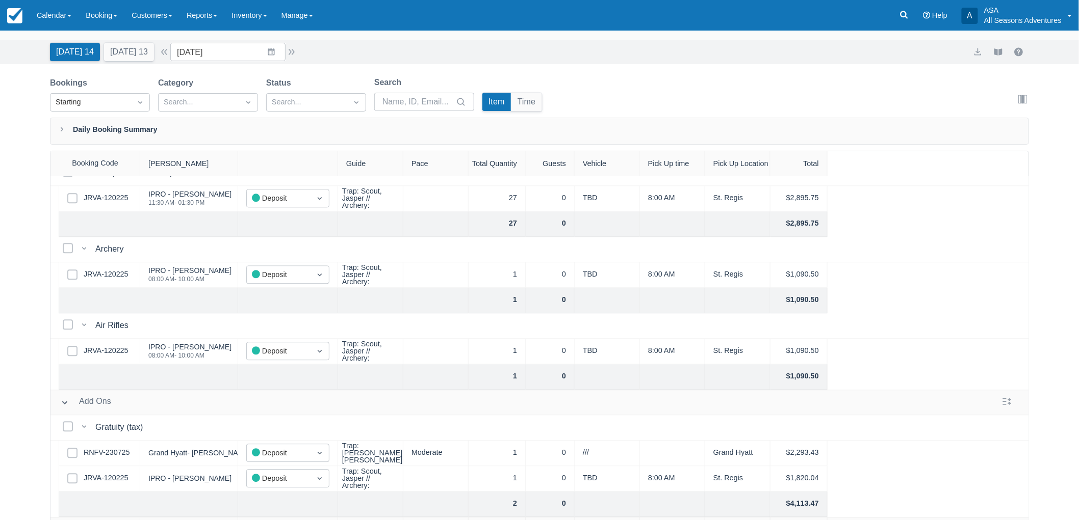
scroll to position [51, 0]
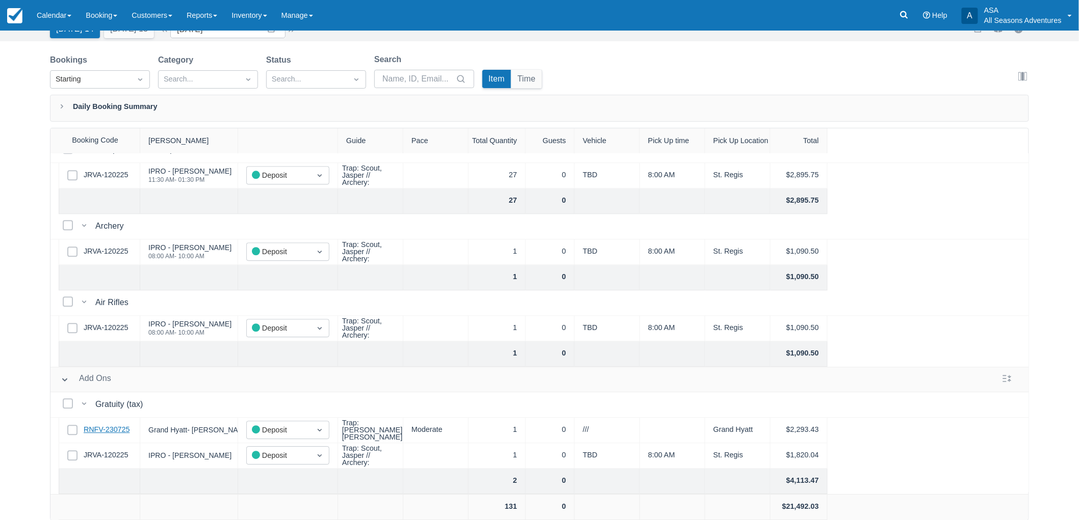
click at [122, 425] on link "RNFV-230725" at bounding box center [107, 430] width 46 height 11
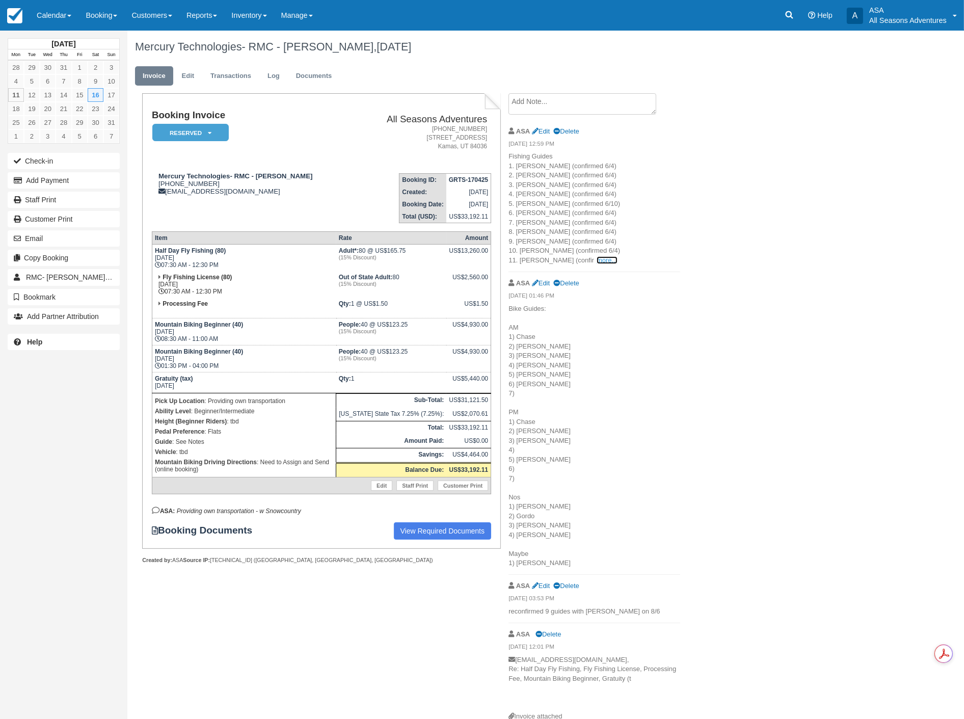
click at [597, 259] on link "more..." at bounding box center [607, 260] width 20 height 8
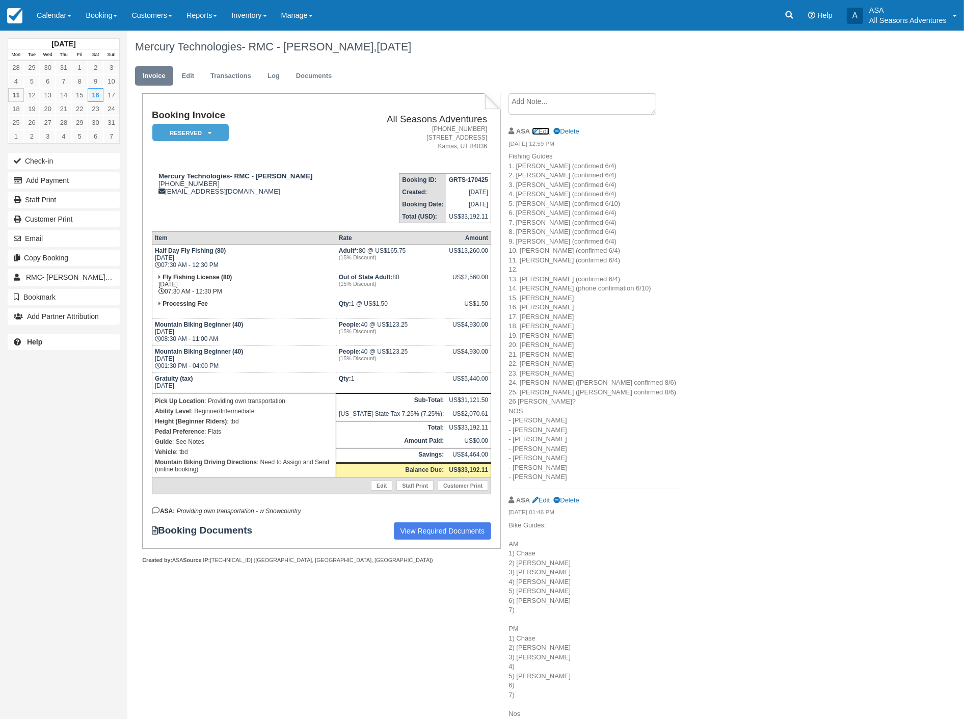
click at [542, 133] on link "Edit" at bounding box center [541, 131] width 18 height 8
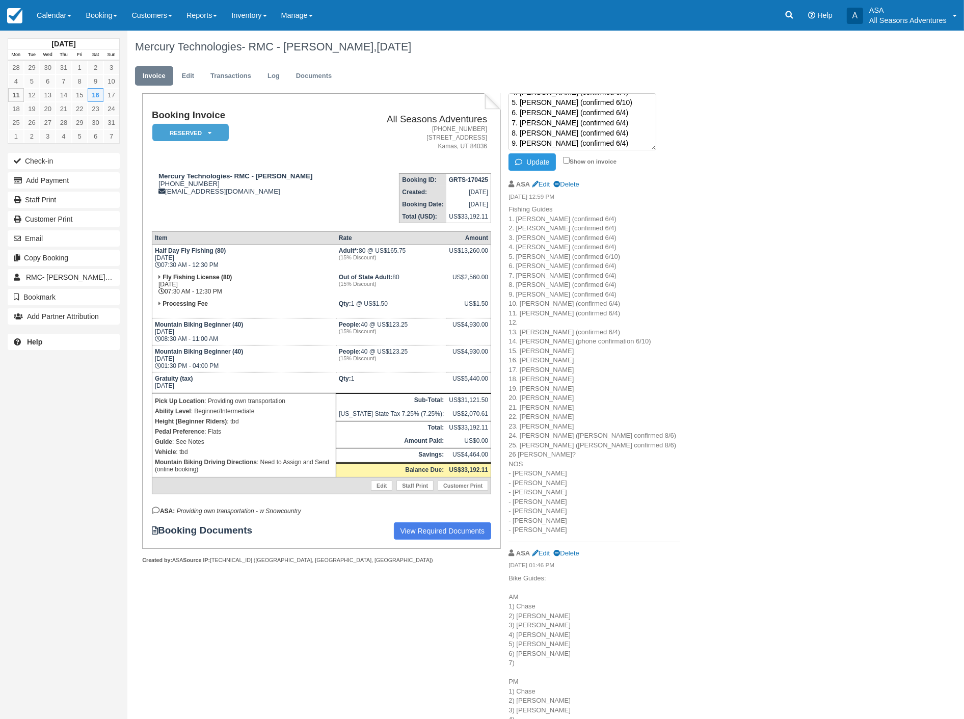
scroll to position [78, 0]
click at [551, 139] on textarea "Fishing Guides 1. [PERSON_NAME] (confirmed 6/4) 2. [PERSON_NAME] (confirmed 6/4…" at bounding box center [583, 121] width 148 height 57
click at [605, 140] on textarea "Fishing Guides 1. [PERSON_NAME] (confirmed 6/4) 2. [PERSON_NAME] (confirmed 6/4…" at bounding box center [583, 121] width 148 height 57
click at [585, 144] on textarea "Fishing Guides 1. Scott Harmon (confirmed 6/4) 2. Clark (confirmed 6/4) 3. Chri…" at bounding box center [583, 121] width 148 height 57
type textarea "Fishing Guides 1. Scott Harmon (confirmed 6/4) 2. Clark (confirmed 6/4) 3. Chri…"
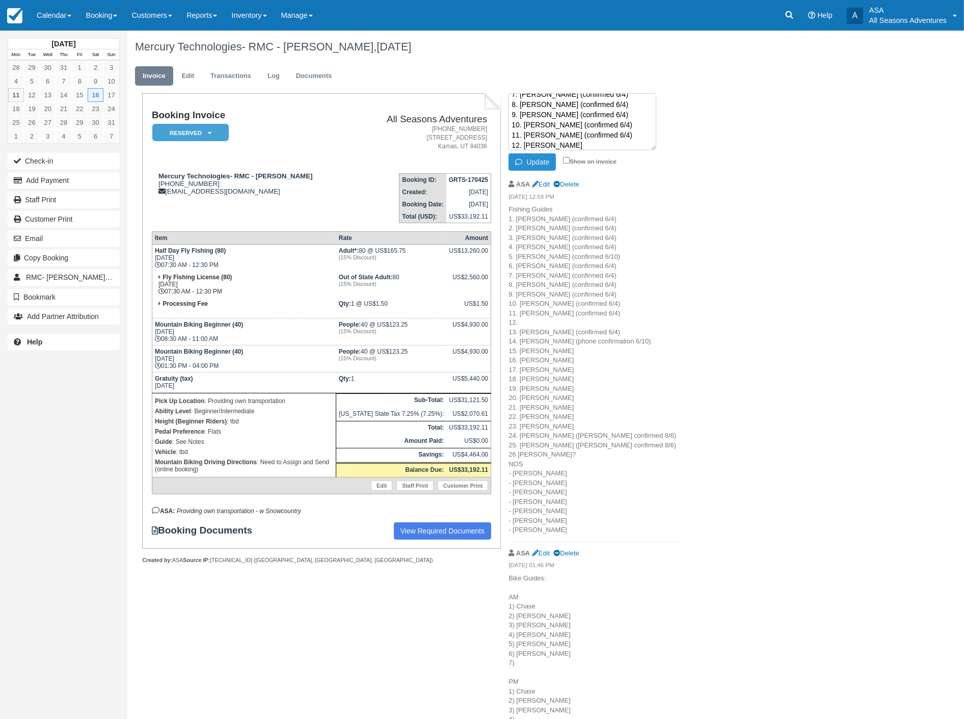
click at [547, 161] on button "Update" at bounding box center [532, 161] width 47 height 17
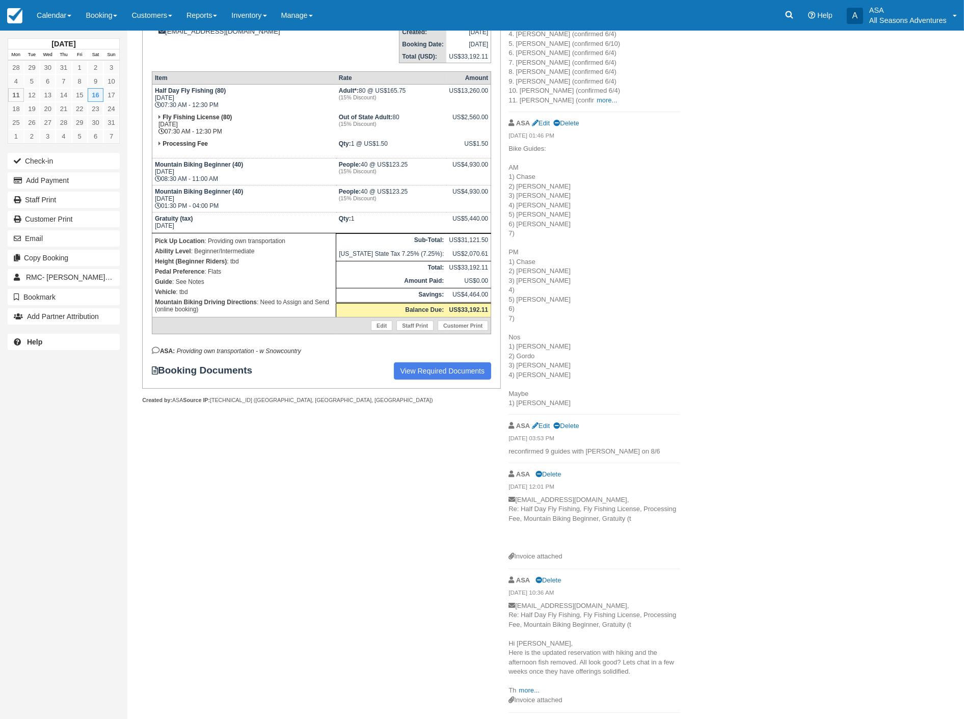
scroll to position [0, 0]
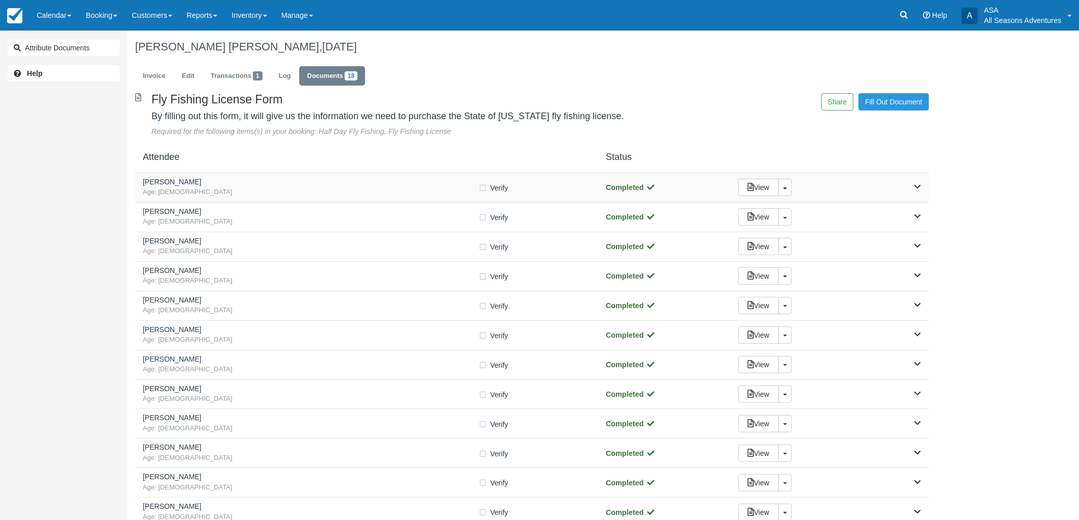
click at [312, 190] on span "Age: [DEMOGRAPHIC_DATA]" at bounding box center [311, 193] width 336 height 10
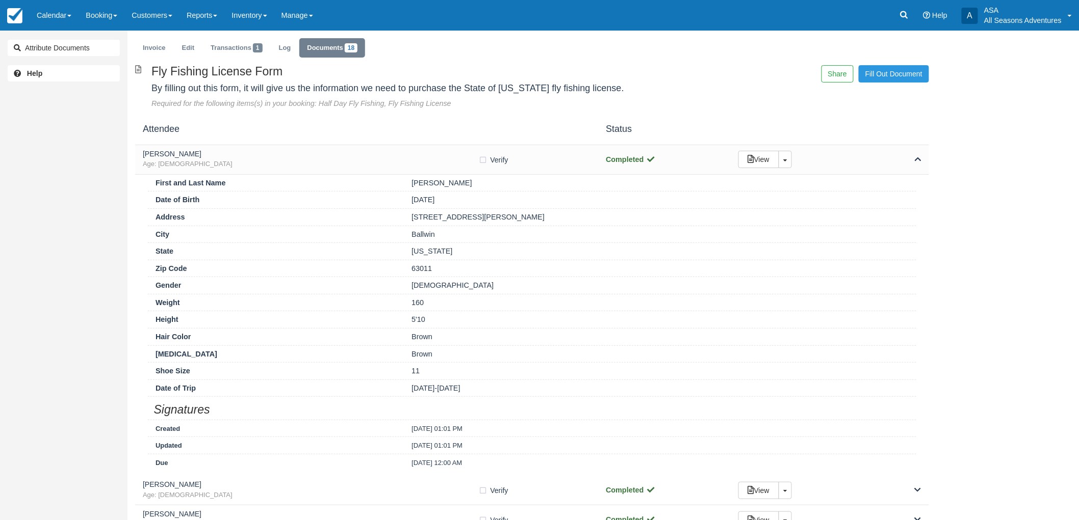
scroll to position [57, 0]
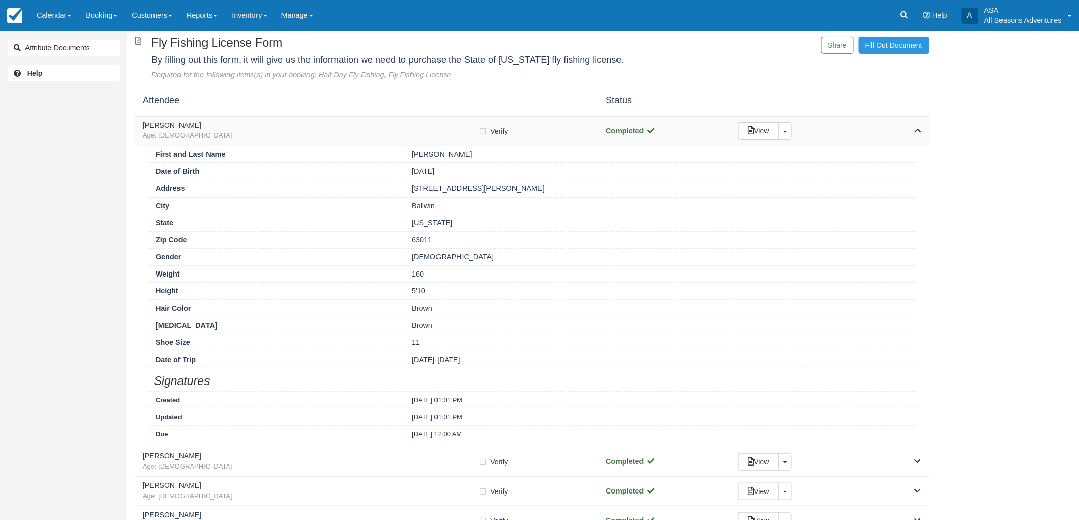
click at [482, 129] on label "Verify Verified" at bounding box center [497, 131] width 36 height 15
checkbox input "true"
click at [470, 135] on span "Age: [DEMOGRAPHIC_DATA]" at bounding box center [311, 136] width 336 height 10
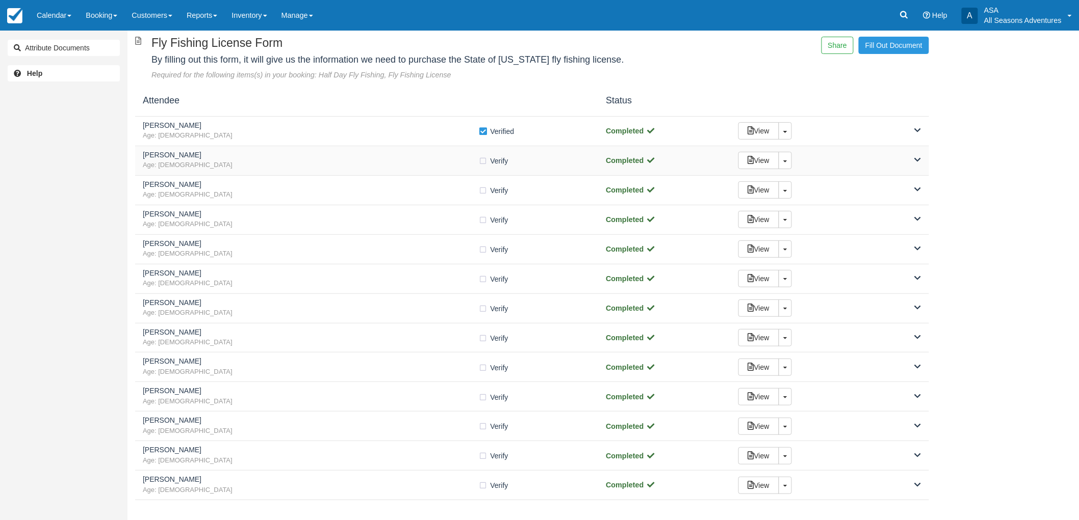
click at [432, 167] on span "Age: 27" at bounding box center [311, 166] width 336 height 10
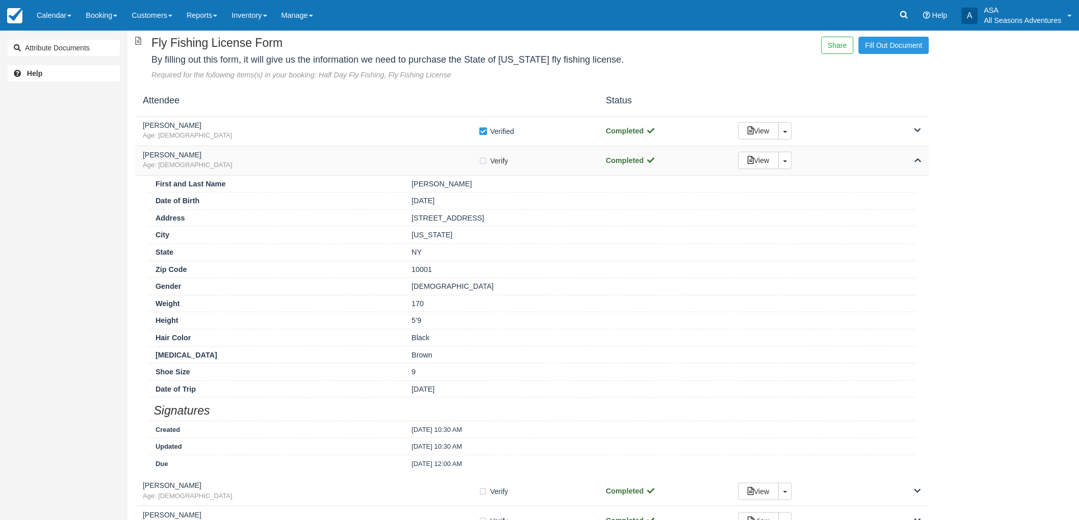
click at [483, 156] on label "Verify Verified" at bounding box center [497, 160] width 36 height 15
checkbox input "true"
click at [472, 163] on span "Age: 27" at bounding box center [311, 166] width 336 height 10
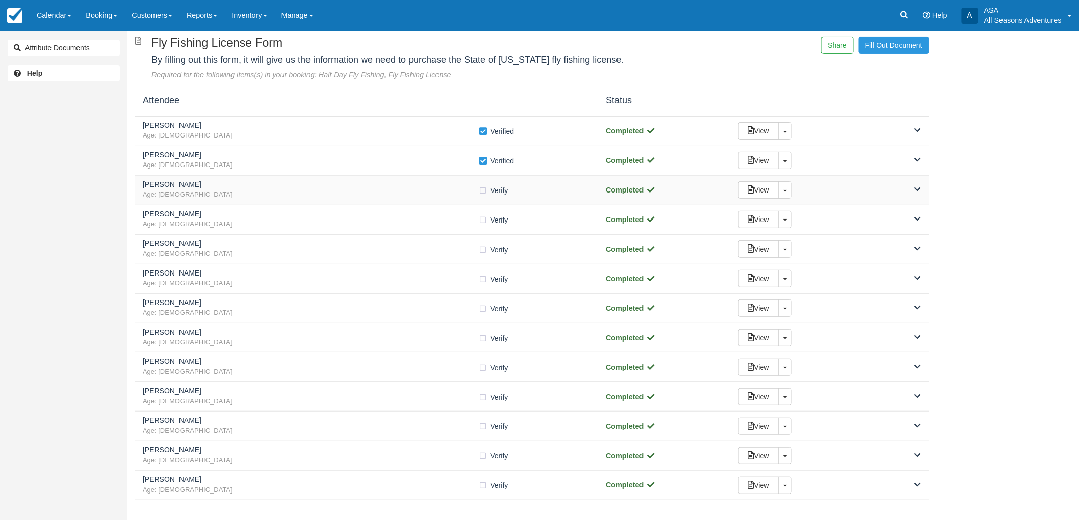
click at [455, 202] on div "Brett Feldman Age: 50 Verify Verified Completed View Toggle Dropdown Detach" at bounding box center [532, 191] width 794 height 30
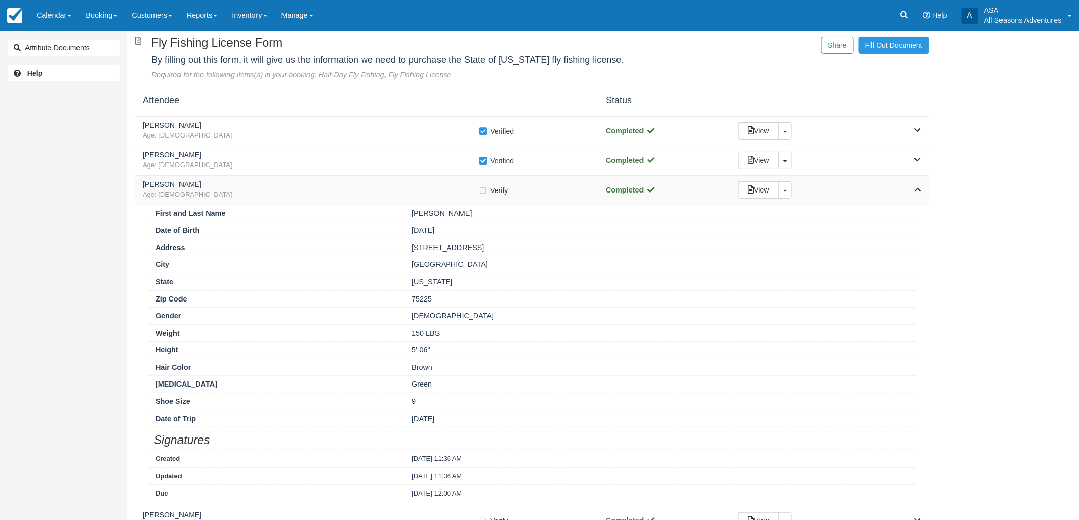
click at [485, 190] on label "Verify Verified" at bounding box center [497, 190] width 36 height 15
checkbox input "true"
click at [441, 184] on h5 "Brett Feldman" at bounding box center [311, 185] width 336 height 8
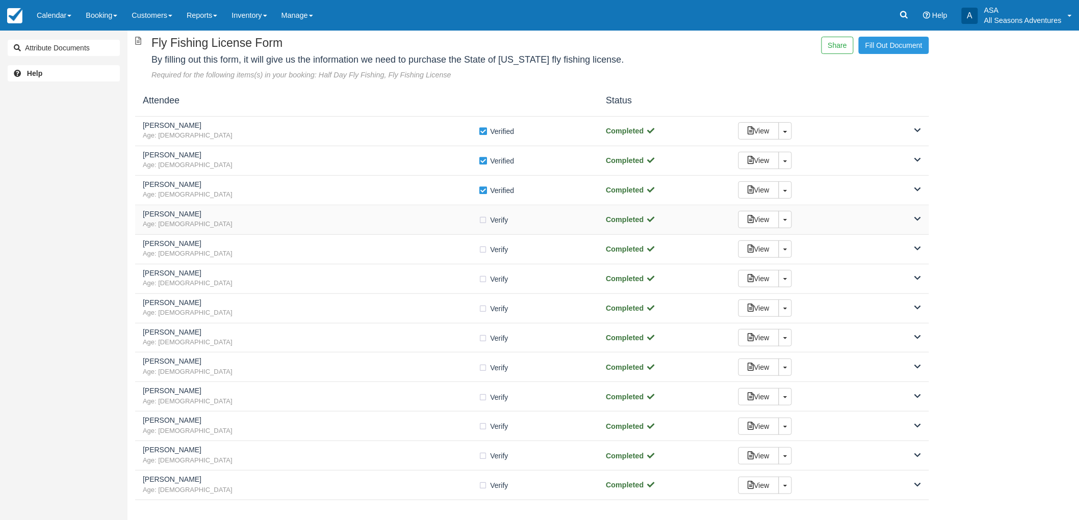
click at [293, 213] on h5 "Eric Kirby" at bounding box center [311, 215] width 336 height 8
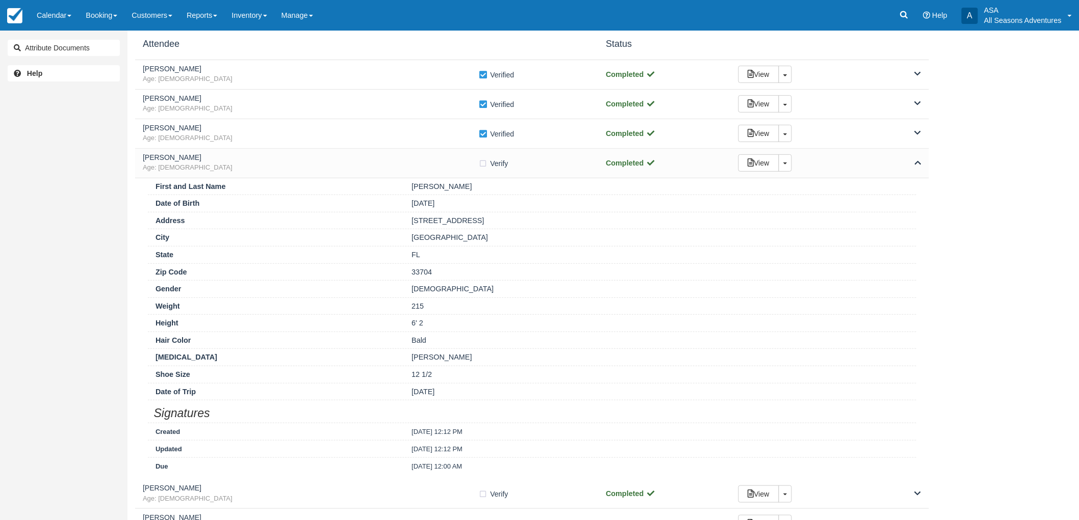
scroll to position [170, 0]
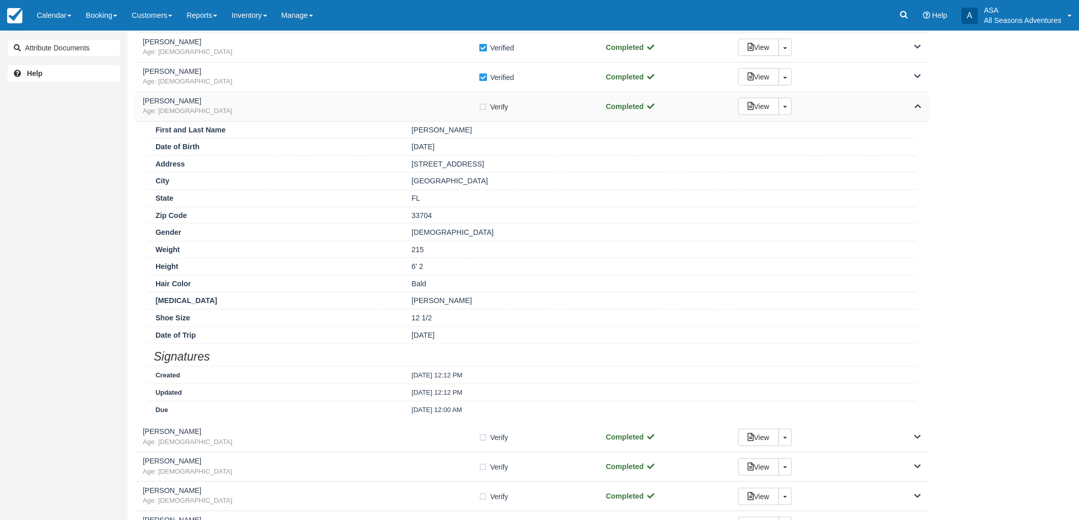
click at [483, 110] on label "Verify Verified" at bounding box center [497, 106] width 36 height 15
checkbox input "true"
click at [443, 114] on span "Age: 59" at bounding box center [311, 112] width 336 height 10
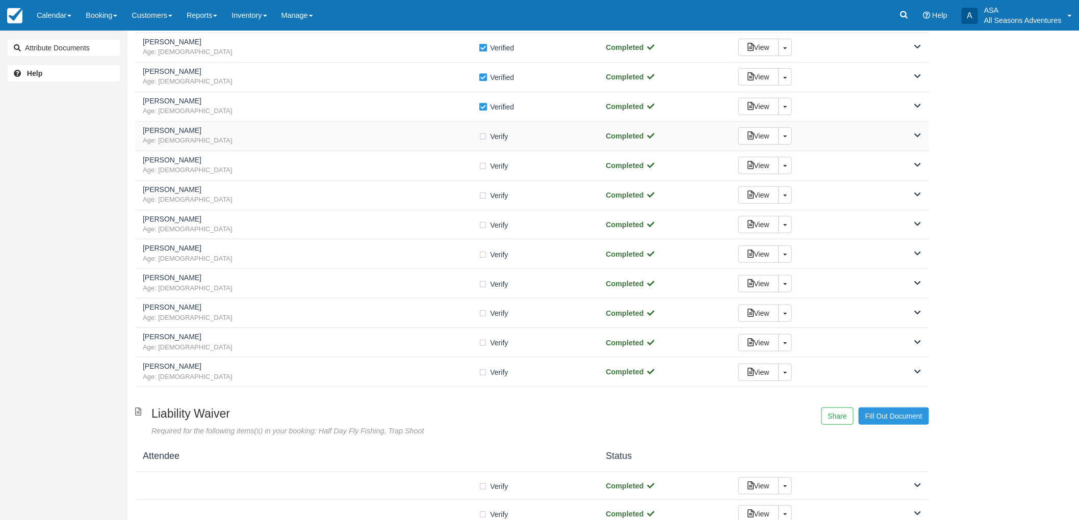
click at [357, 142] on span "Age: 54" at bounding box center [311, 141] width 336 height 10
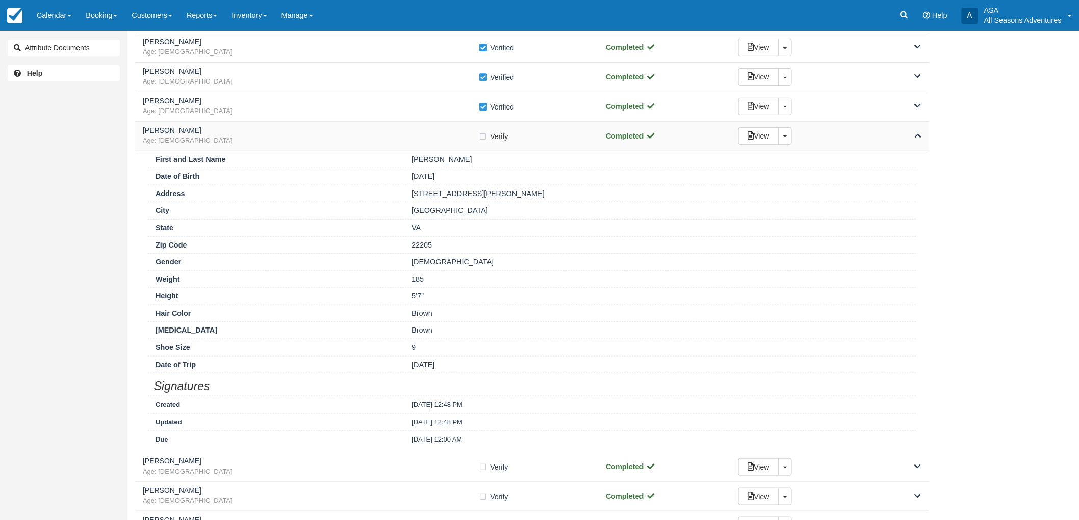
drag, startPoint x: 485, startPoint y: 135, endPoint x: 480, endPoint y: 135, distance: 5.1
click at [485, 135] on label "Verify Verified" at bounding box center [497, 136] width 36 height 15
checkbox input "true"
click at [453, 138] on span "Age: 54" at bounding box center [311, 141] width 336 height 10
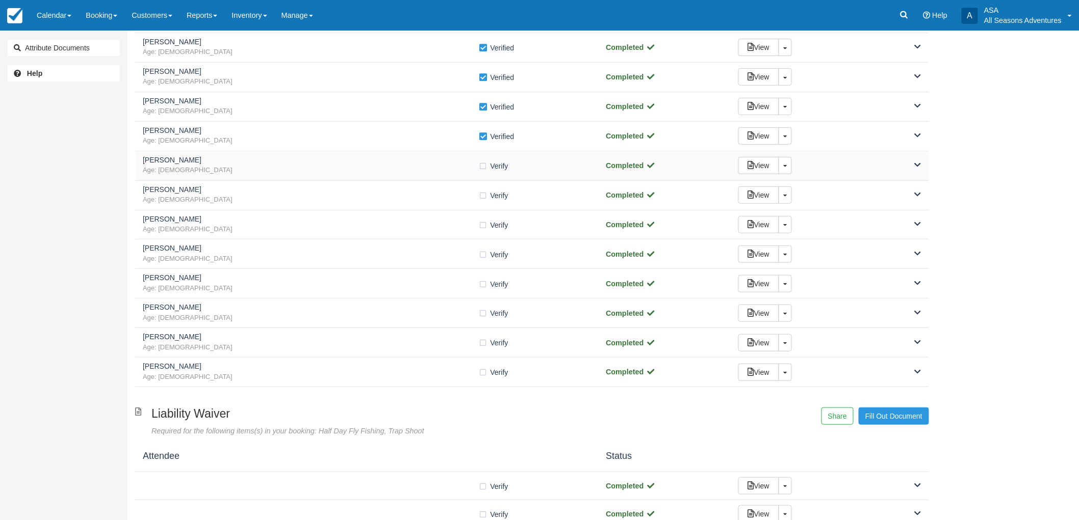
click at [439, 174] on span "Age: 37" at bounding box center [311, 171] width 336 height 10
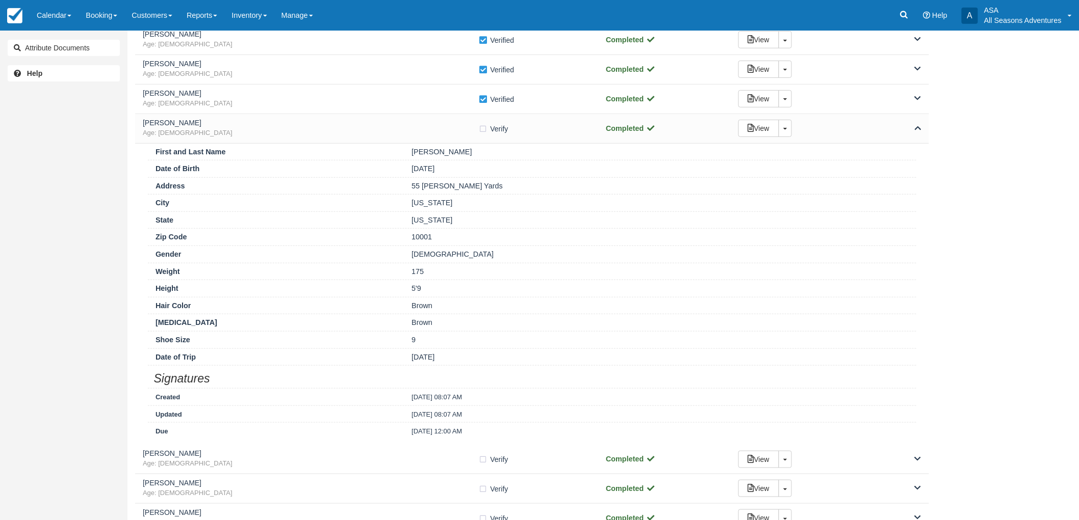
scroll to position [226, 0]
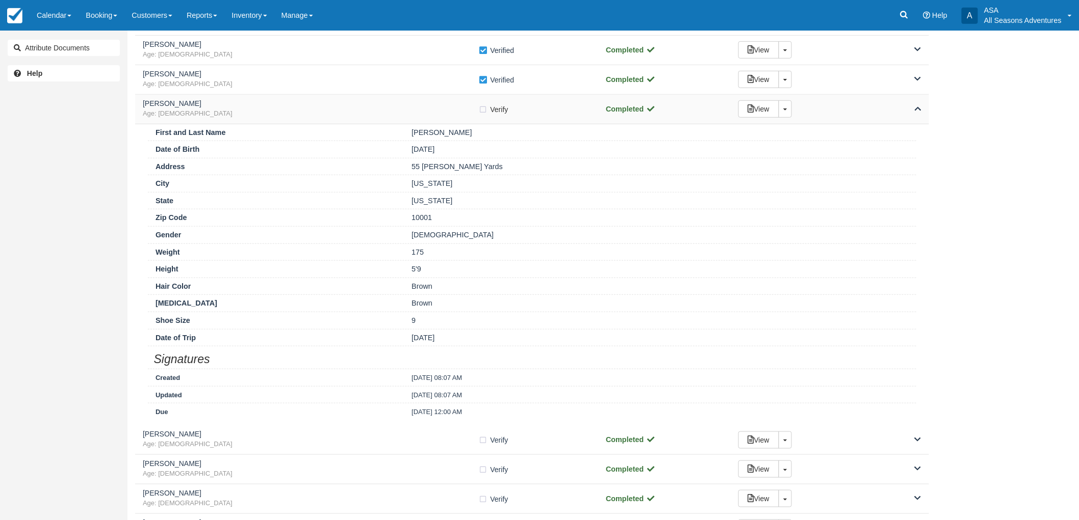
click at [482, 108] on label "Verify Verified" at bounding box center [497, 109] width 36 height 15
checkbox input "true"
click at [454, 114] on span "Age: 37" at bounding box center [311, 114] width 336 height 10
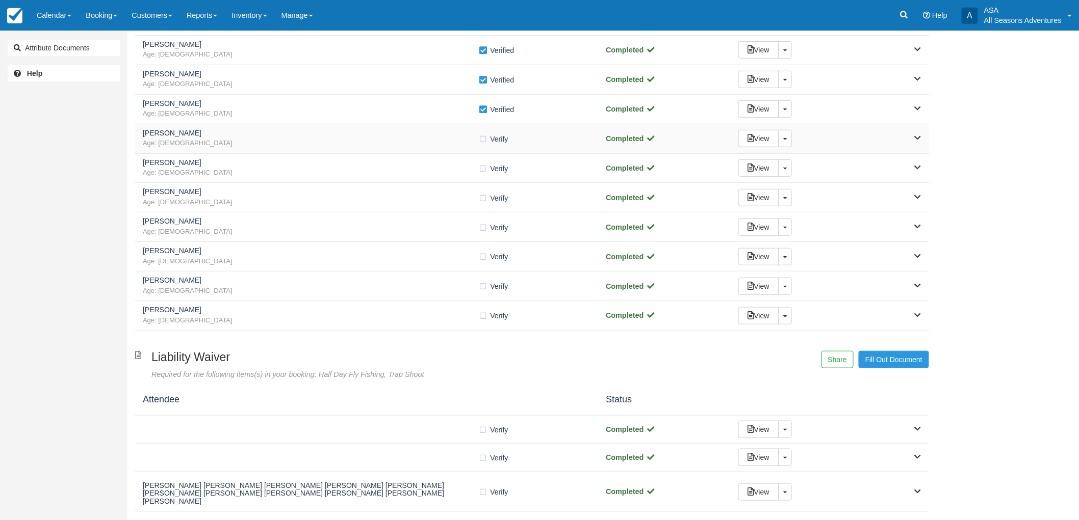
click at [422, 144] on span "Age: 38" at bounding box center [311, 144] width 336 height 10
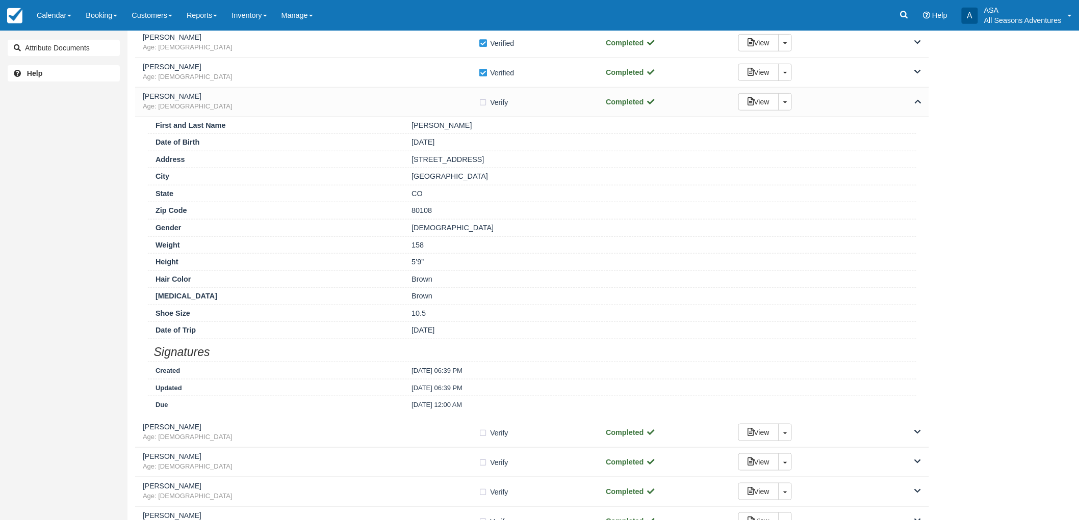
scroll to position [283, 0]
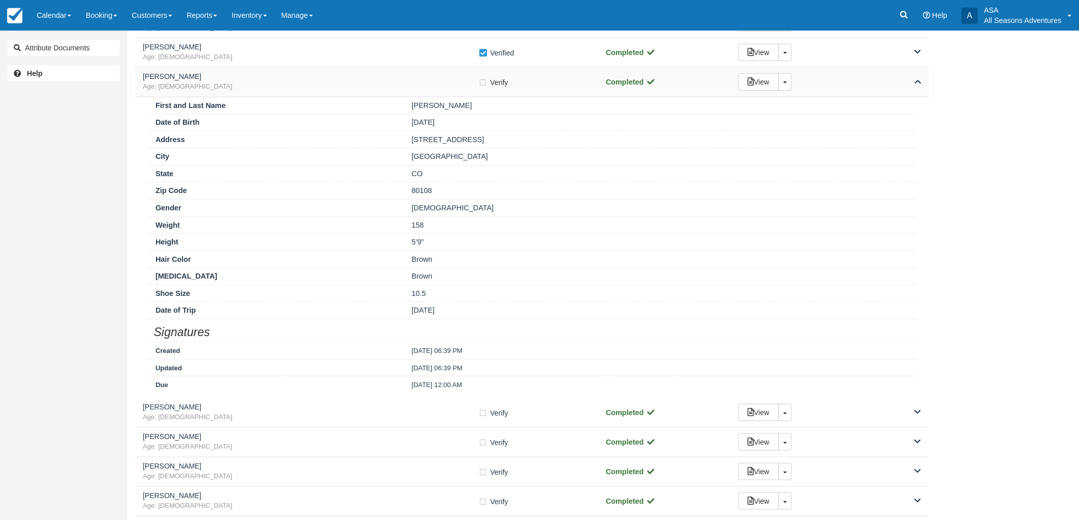
click at [480, 80] on label "Verify Verified" at bounding box center [497, 82] width 36 height 15
checkbox input "true"
click at [534, 88] on div "Taylor Harrington Age: 38 Verify Verified" at bounding box center [367, 82] width 448 height 19
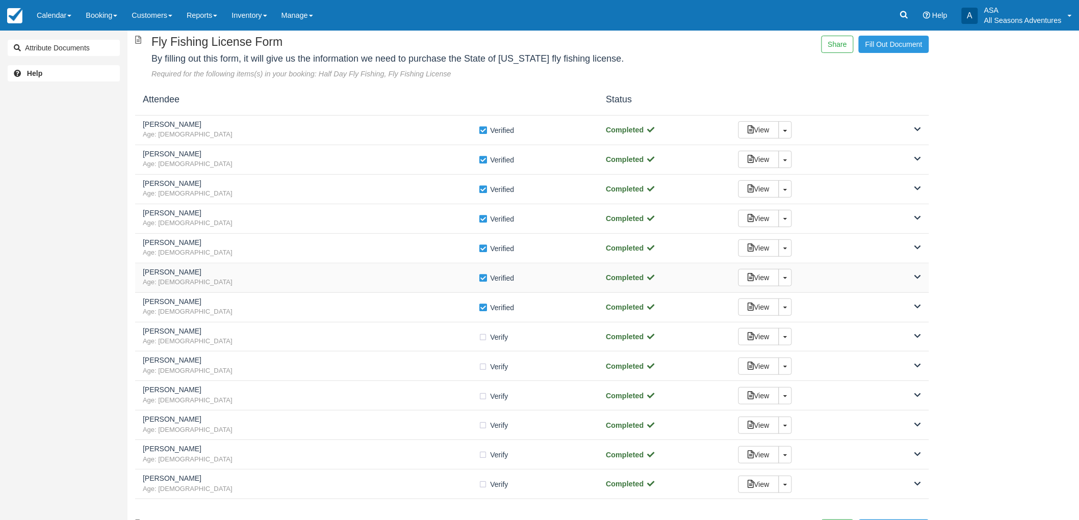
scroll to position [57, 0]
click at [339, 130] on div "Kate Reeb Age: 32" at bounding box center [311, 131] width 336 height 19
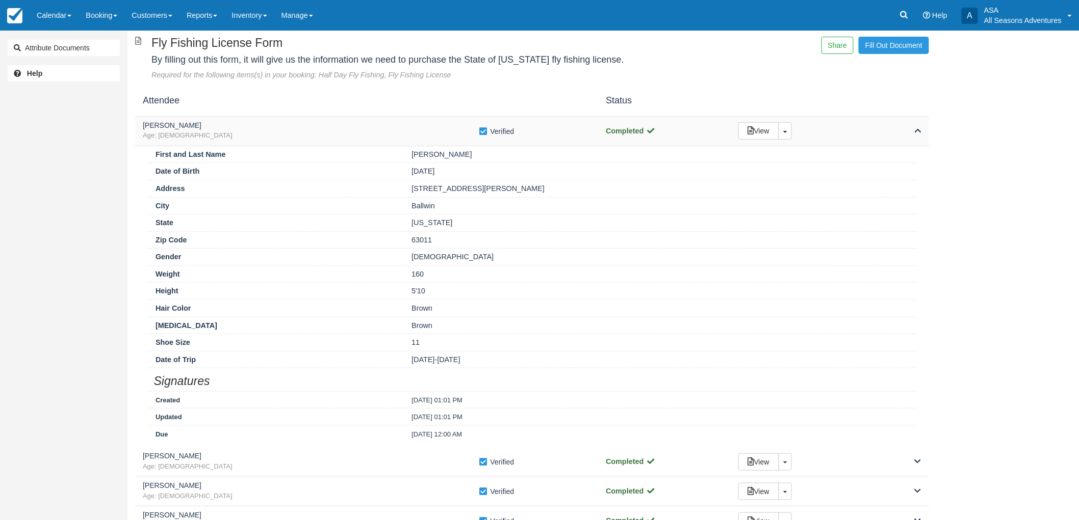
click at [339, 130] on div "Kate Reeb Age: 32" at bounding box center [311, 131] width 336 height 19
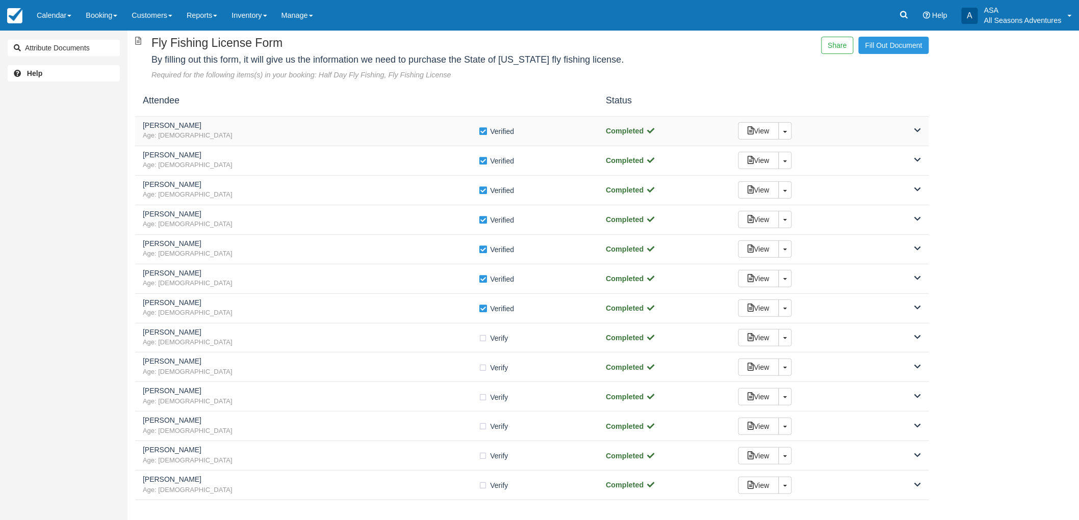
click at [339, 130] on div "Kate Reeb Age: 32" at bounding box center [311, 131] width 336 height 19
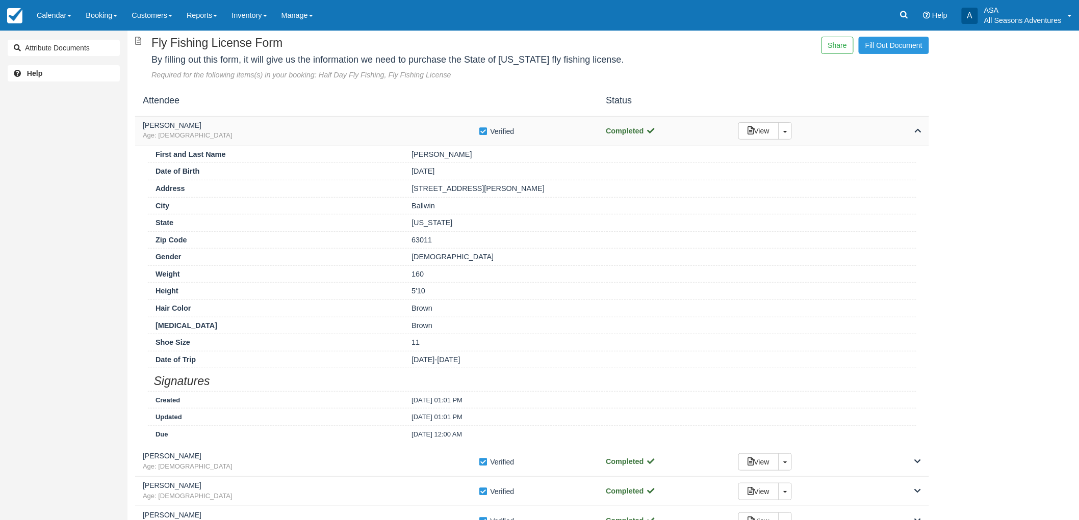
click at [339, 130] on div "Kate Reeb Age: 32" at bounding box center [311, 131] width 336 height 19
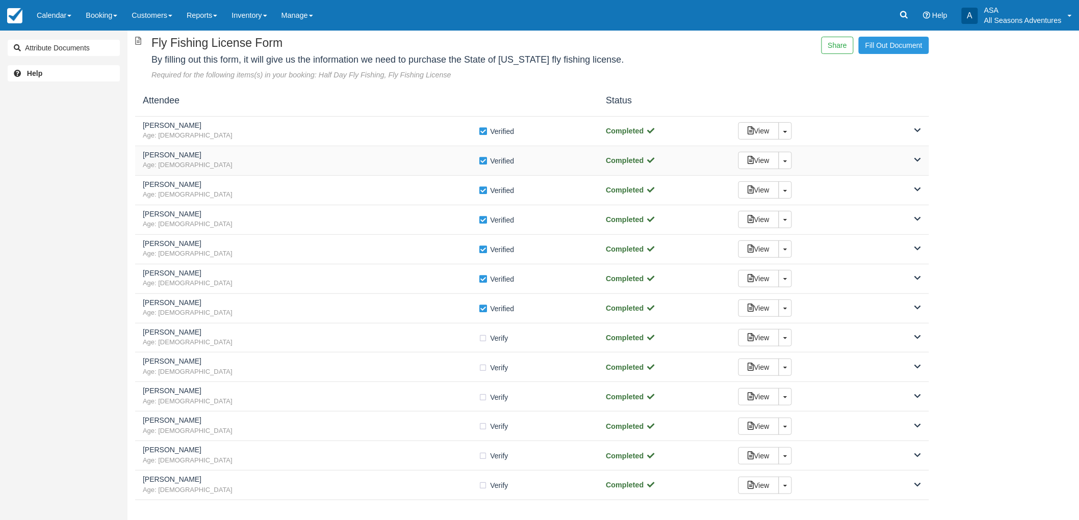
click at [345, 159] on h5 "Craig Uyeno" at bounding box center [311, 155] width 336 height 8
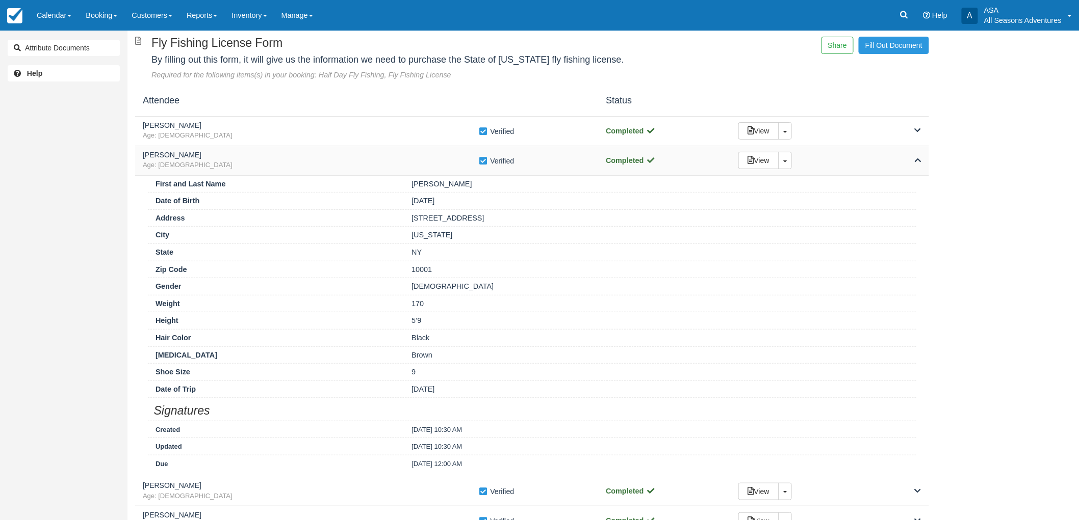
click at [345, 159] on h5 "Craig Uyeno" at bounding box center [311, 155] width 336 height 8
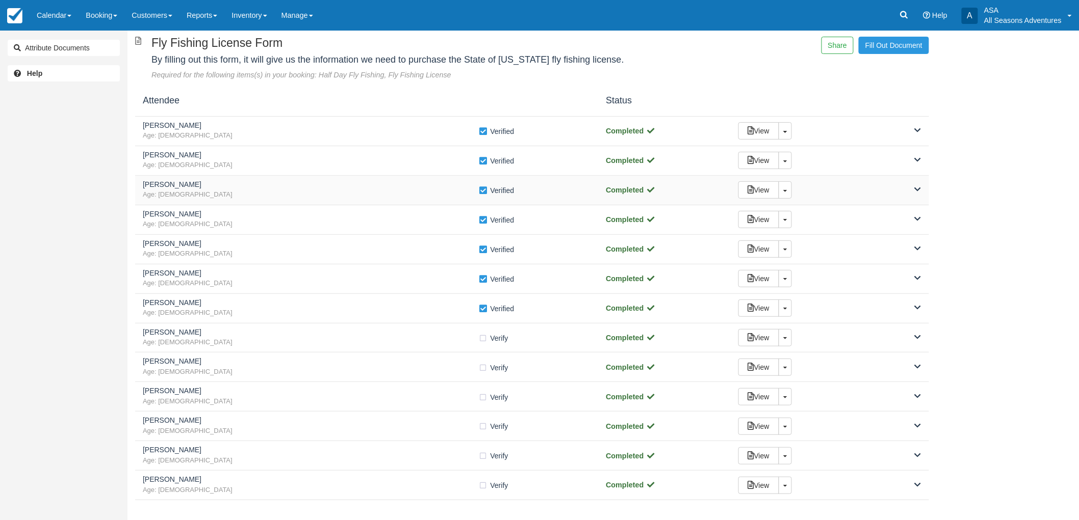
click at [342, 182] on h5 "Brett Feldman" at bounding box center [311, 185] width 336 height 8
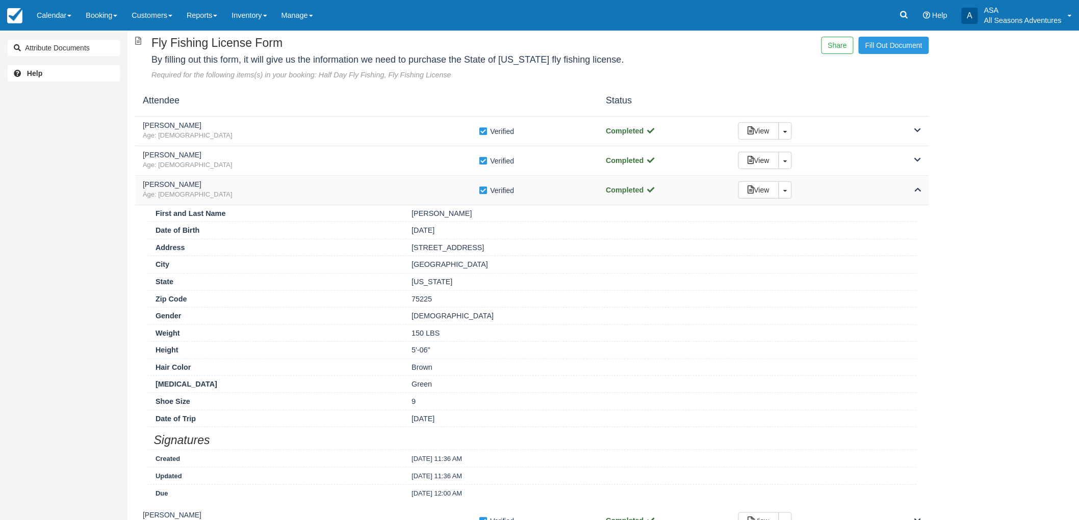
click at [342, 182] on h5 "Brett Feldman" at bounding box center [311, 185] width 336 height 8
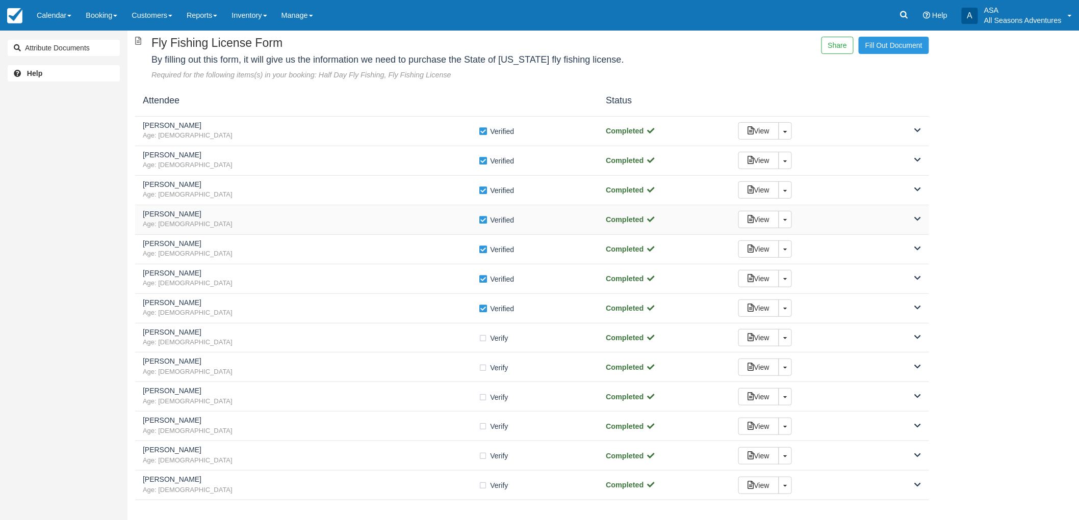
click at [336, 213] on h5 "Eric Kirby" at bounding box center [311, 215] width 336 height 8
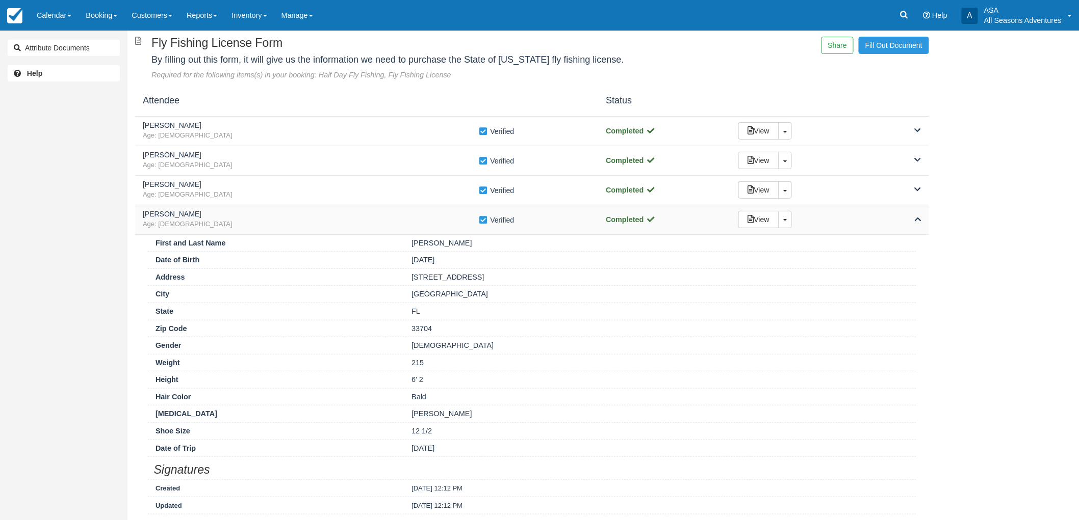
click at [336, 213] on h5 "Eric Kirby" at bounding box center [311, 215] width 336 height 8
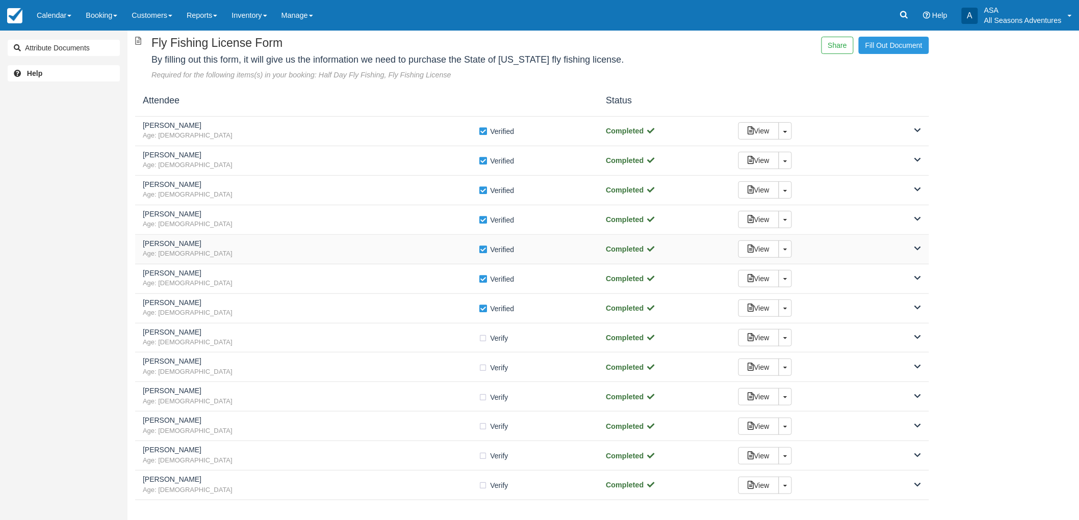
click at [337, 241] on h5 "Michael ORielly" at bounding box center [311, 244] width 336 height 8
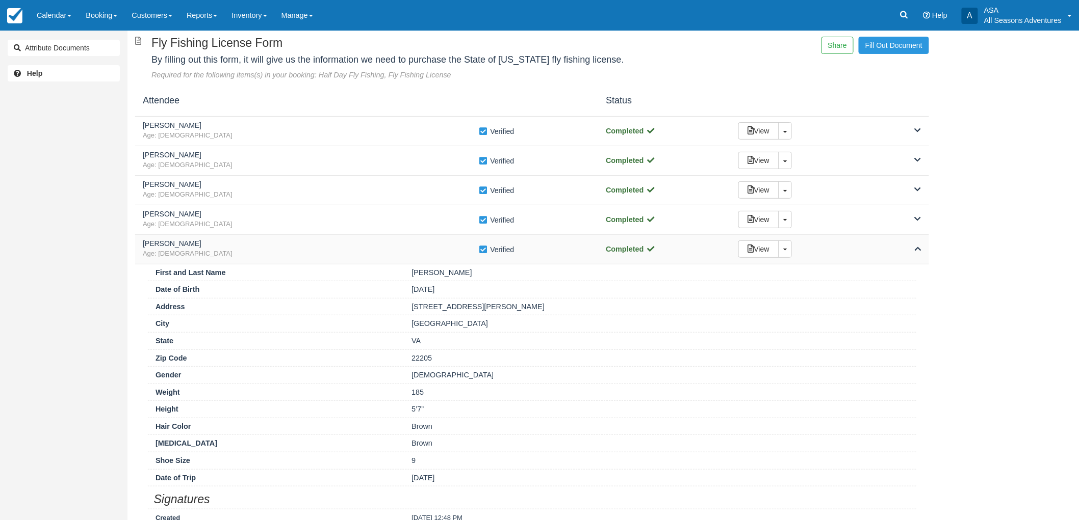
click at [337, 241] on h5 "Michael ORielly" at bounding box center [311, 244] width 336 height 8
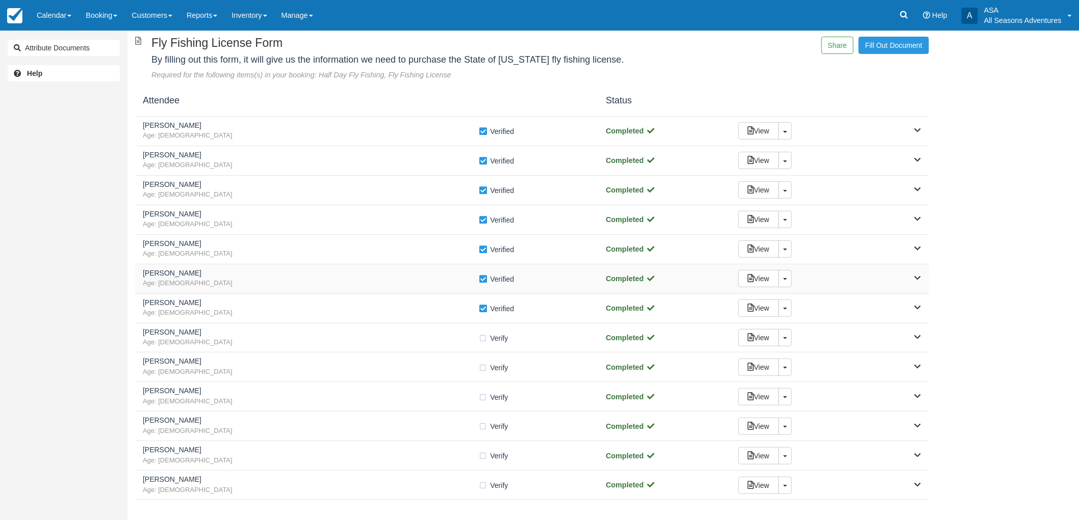
click at [314, 274] on h5 "Mikhail Belikov" at bounding box center [311, 274] width 336 height 8
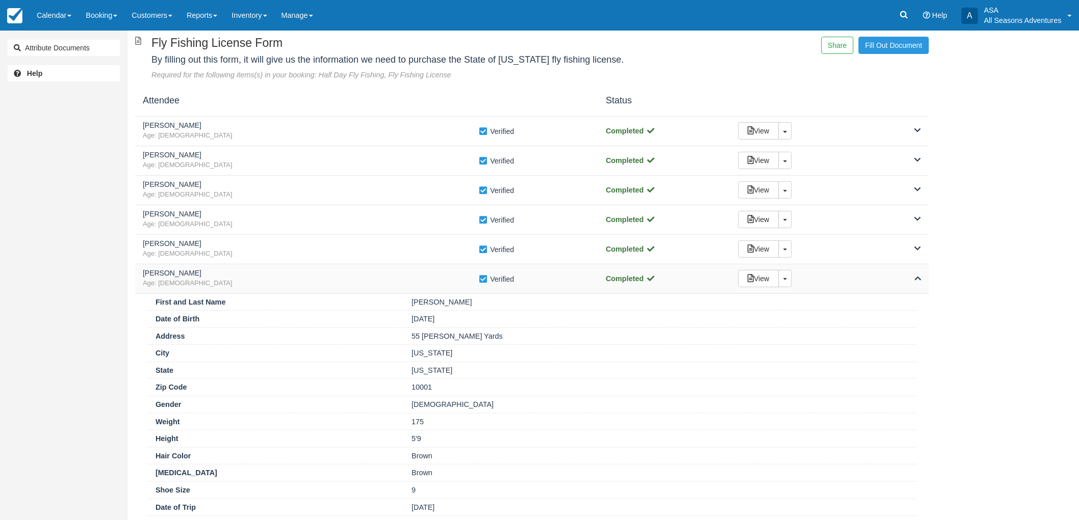
click at [314, 274] on h5 "Mikhail Belikov" at bounding box center [311, 274] width 336 height 8
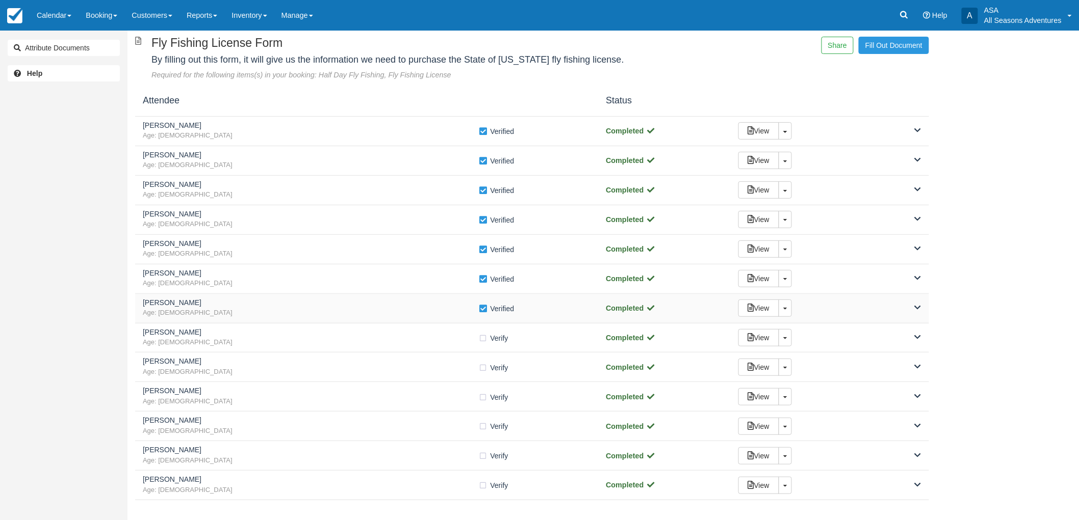
click at [304, 299] on h5 "Taylor Harrington" at bounding box center [311, 303] width 336 height 8
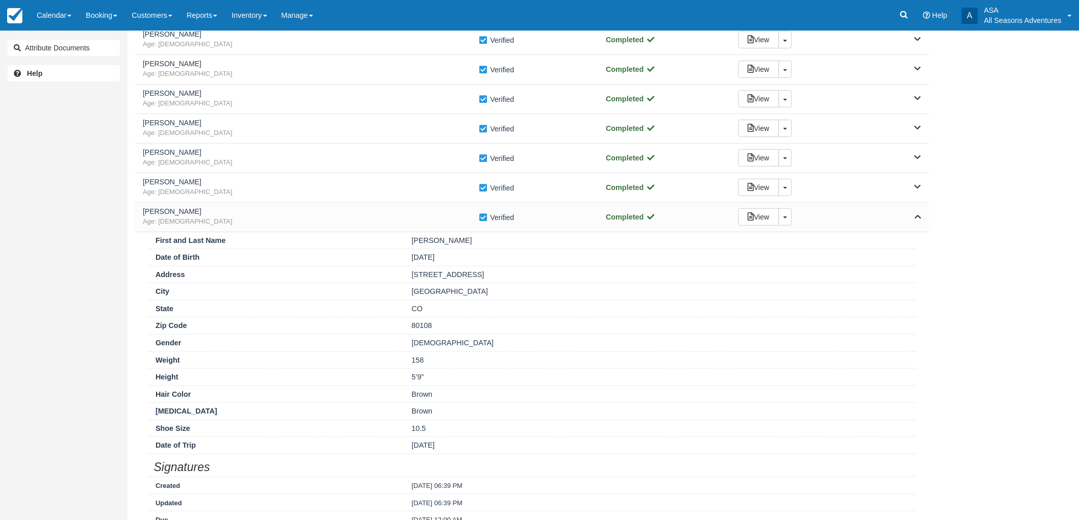
scroll to position [170, 0]
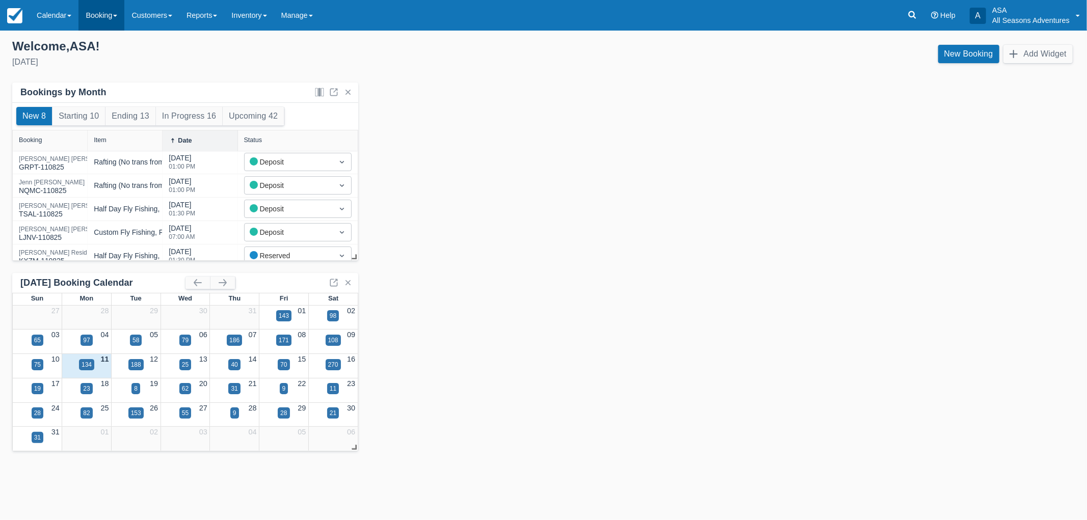
click at [82, 20] on link "Booking" at bounding box center [101, 15] width 46 height 31
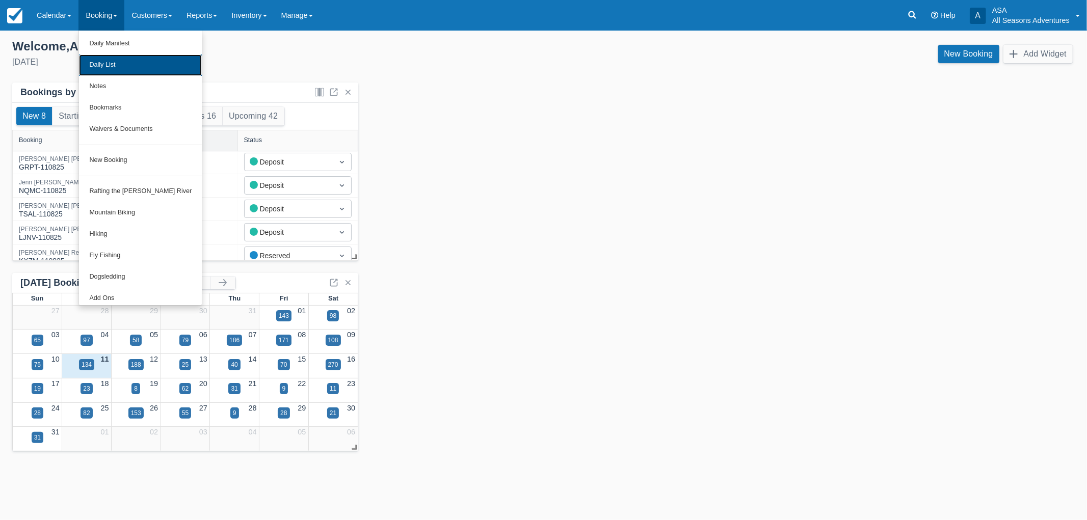
click at [119, 68] on link "Daily List" at bounding box center [140, 65] width 123 height 21
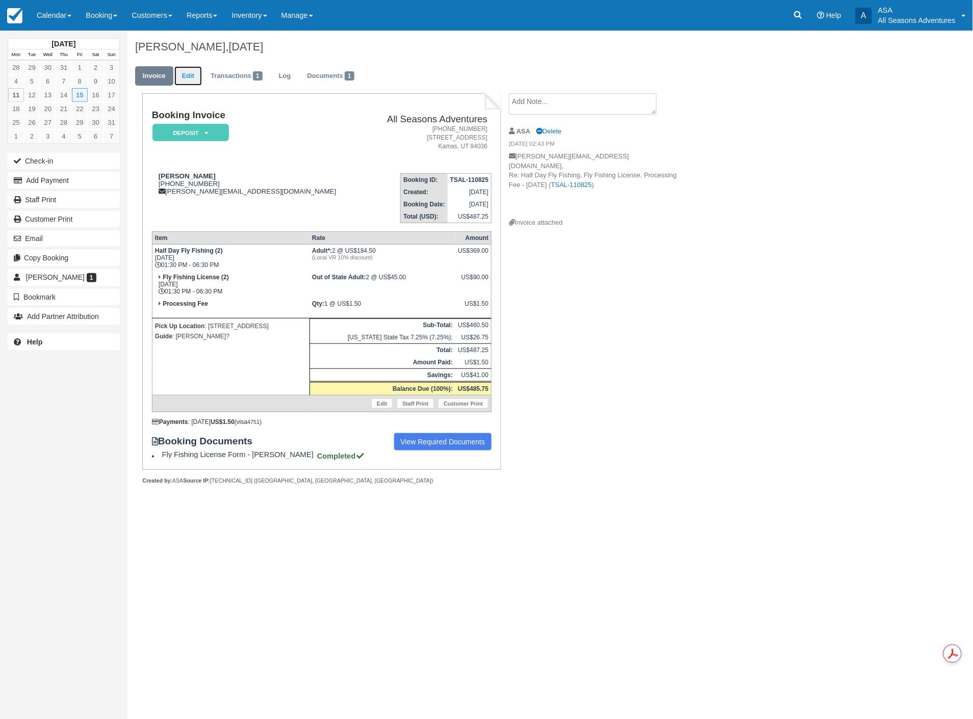
click at [183, 69] on link "Edit" at bounding box center [188, 76] width 28 height 20
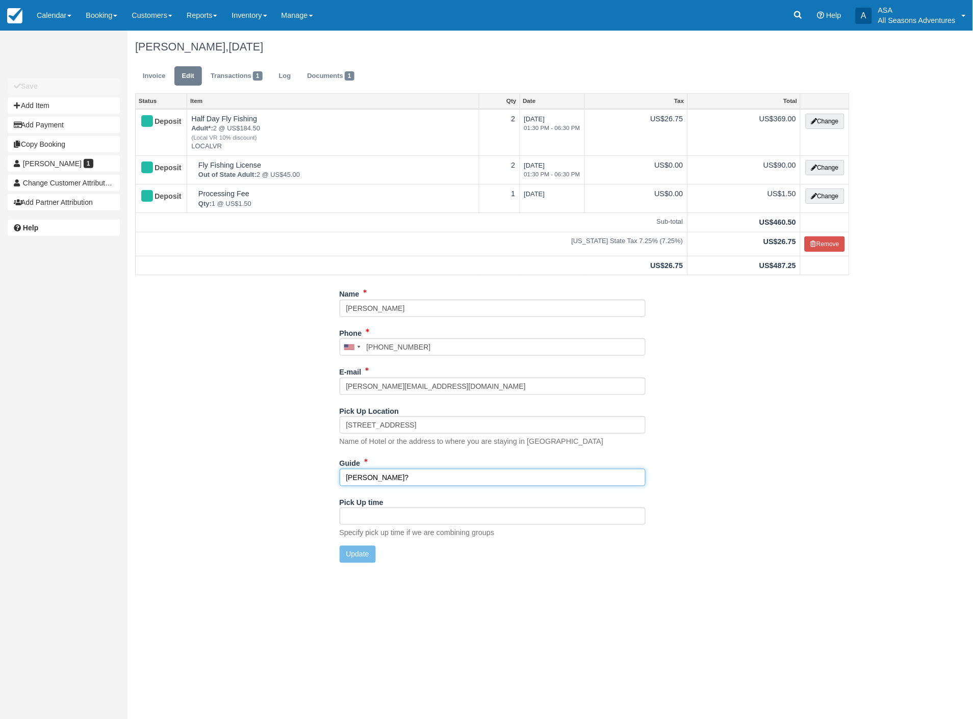
click at [406, 474] on input "cLARK?" at bounding box center [492, 477] width 306 height 17
type input "cLARK"
click at [354, 555] on button "Update" at bounding box center [357, 554] width 36 height 17
type input "+12024314194"
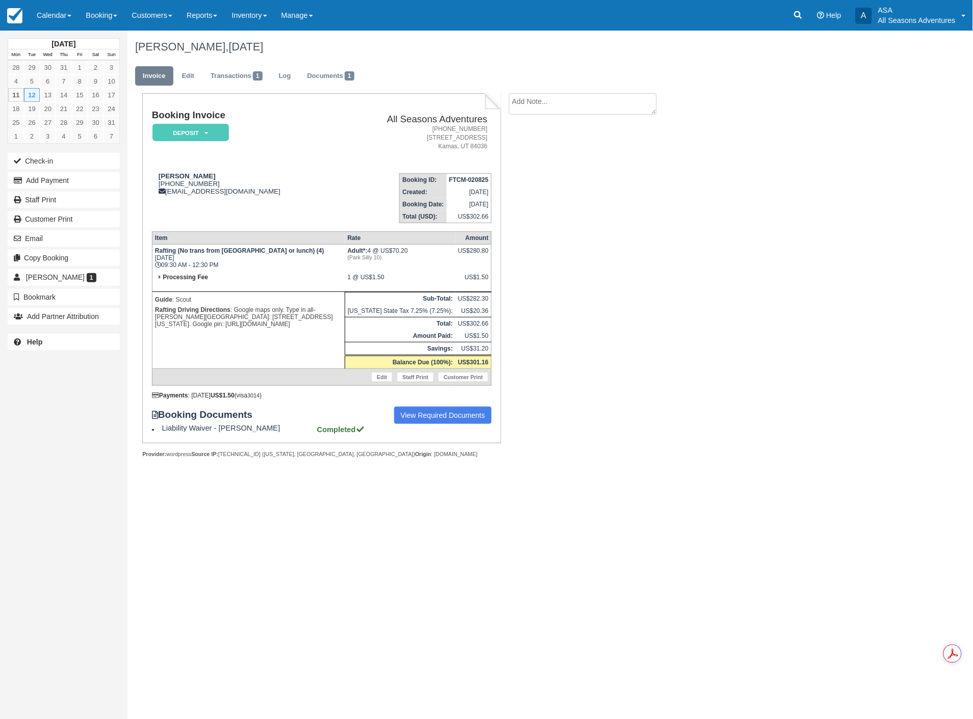
click at [457, 401] on div "Booking Invoice Deposit   Pending Reserved Paid Waiting Cancelled All Seasons A…" at bounding box center [321, 272] width 339 height 324
click at [457, 413] on link "View Required Documents" at bounding box center [443, 415] width 98 height 17
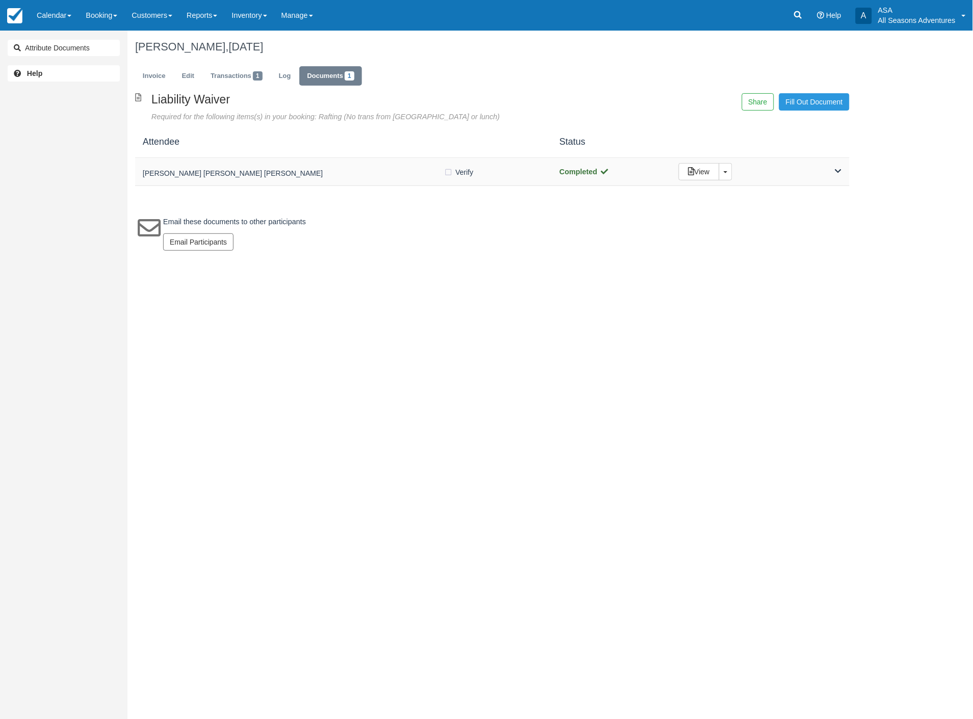
click at [842, 165] on div "View Toggle Dropdown Detach" at bounding box center [760, 171] width 178 height 17
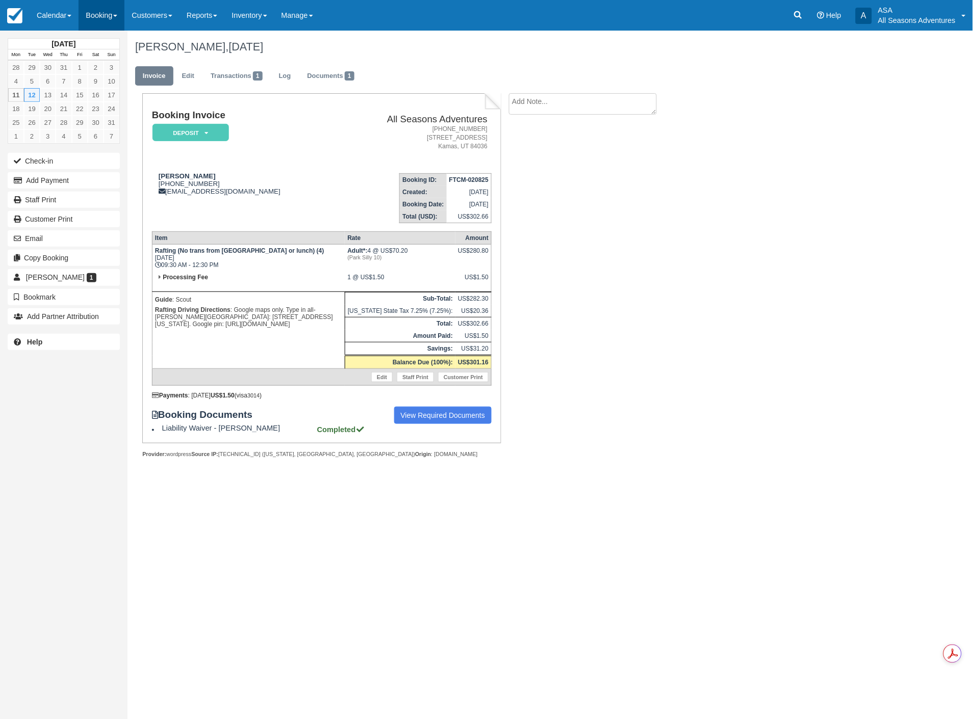
click at [90, 14] on link "Booking" at bounding box center [101, 15] width 46 height 31
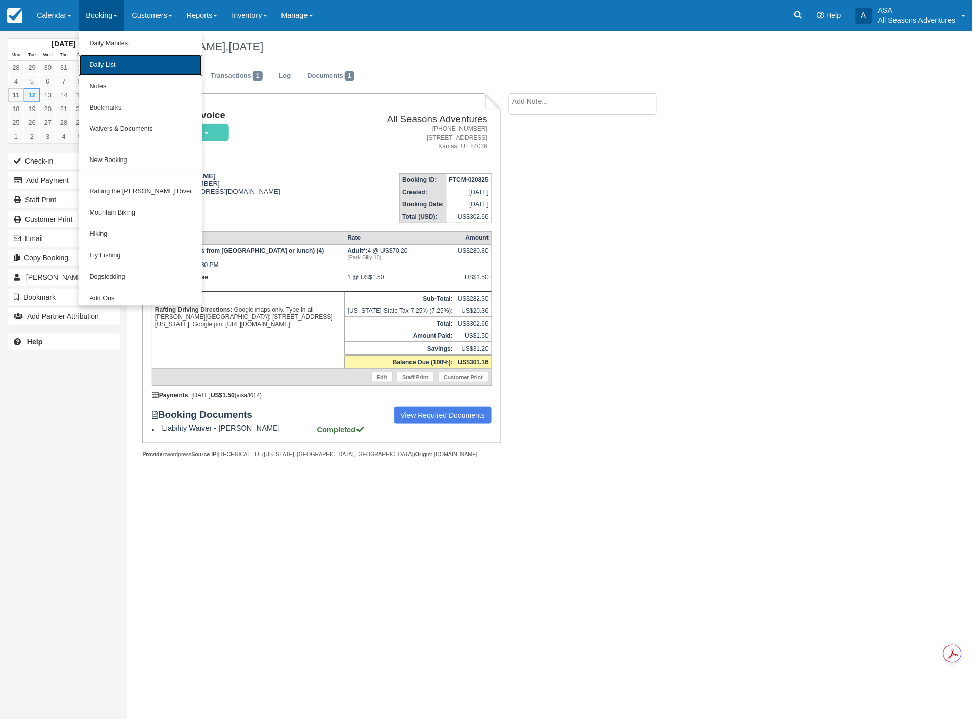
click at [94, 62] on link "Daily List" at bounding box center [140, 65] width 123 height 21
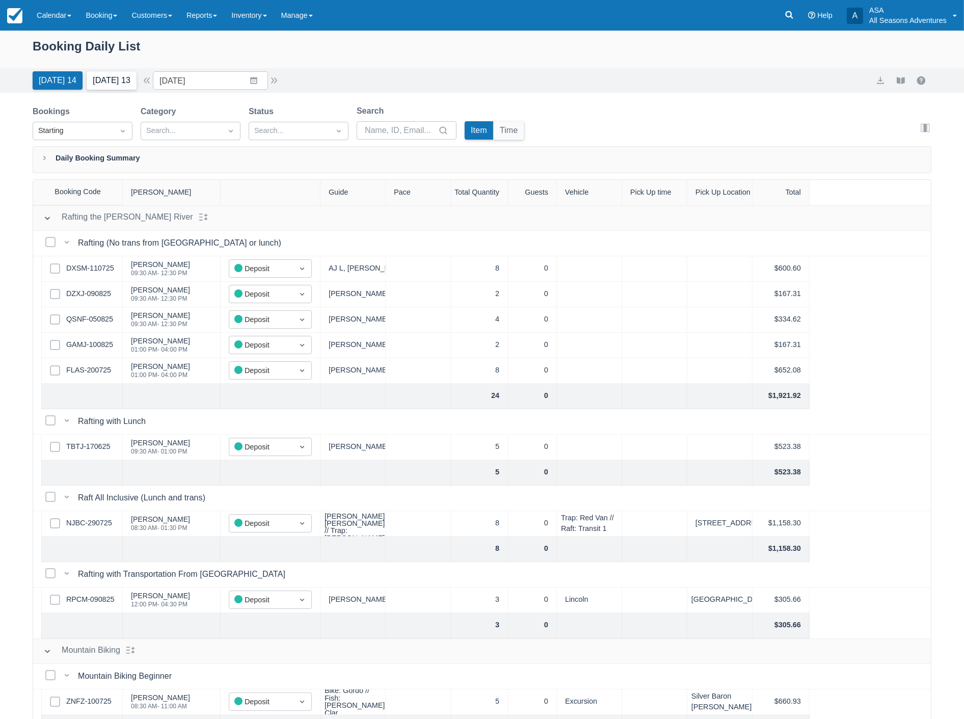
click at [111, 85] on button "Tomorrow 13" at bounding box center [112, 80] width 50 height 18
type input "08/12/25"
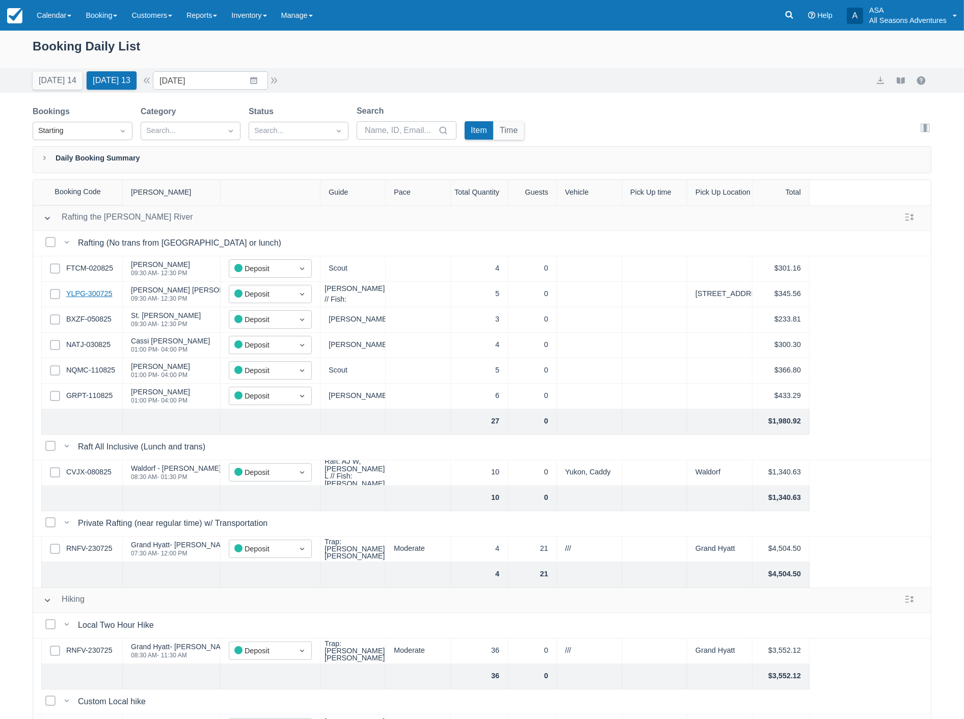
click at [98, 293] on link "YLPG-300725" at bounding box center [89, 293] width 46 height 11
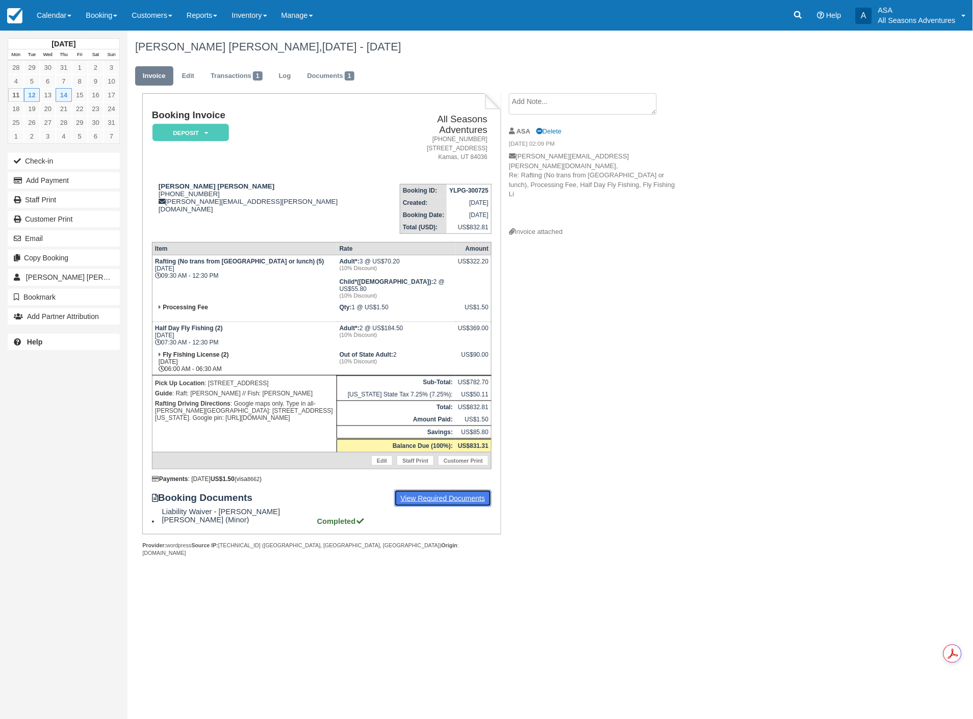
click at [429, 490] on link "View Required Documents" at bounding box center [443, 498] width 98 height 17
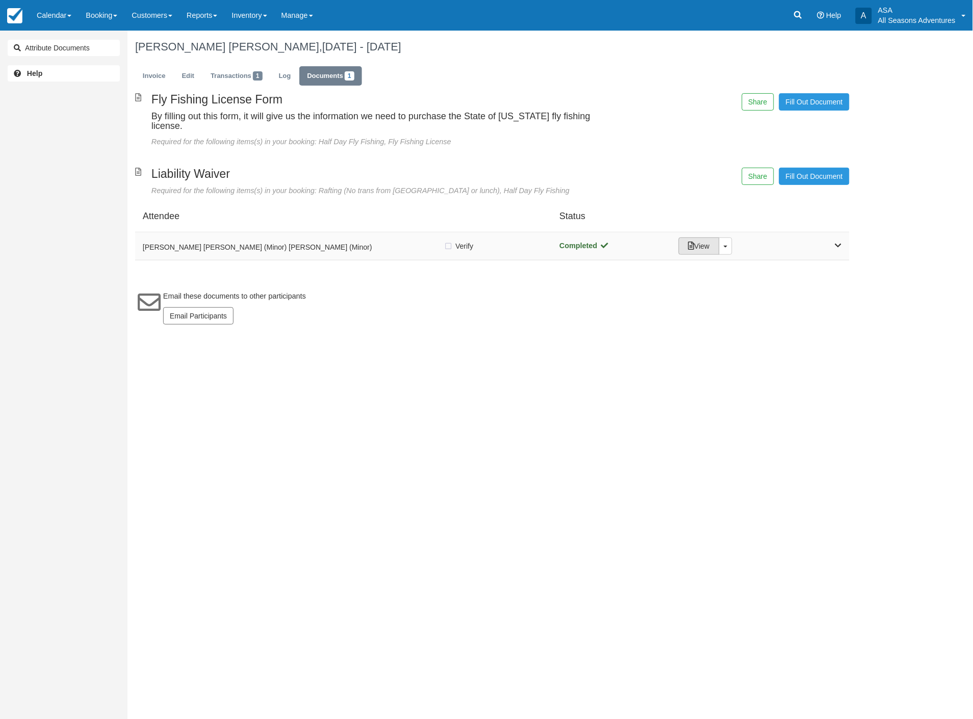
click at [701, 238] on link "View" at bounding box center [698, 246] width 41 height 17
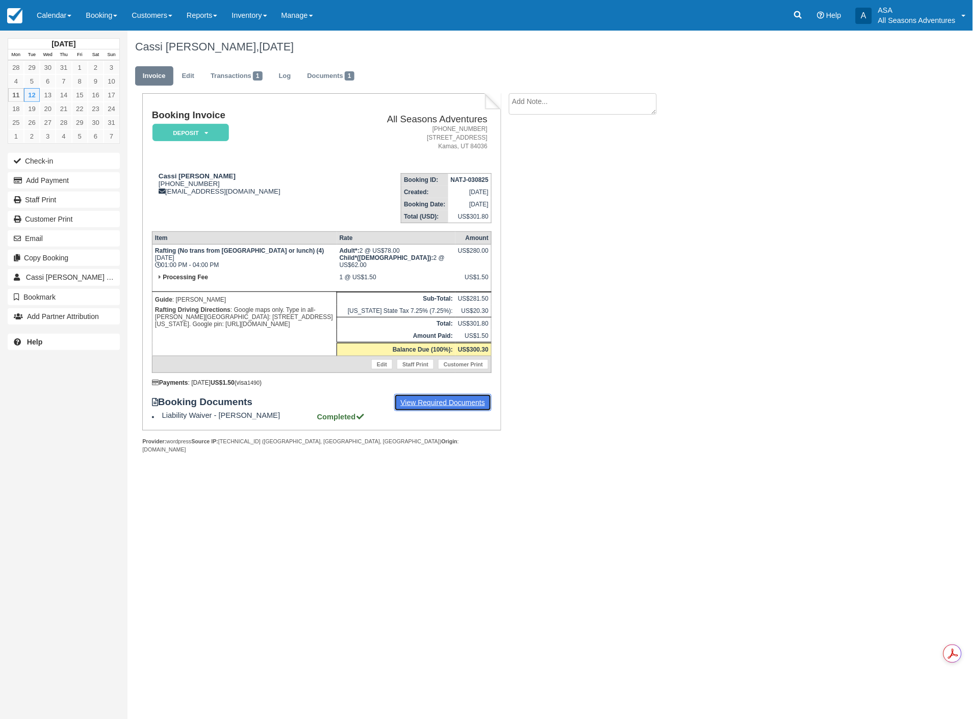
click at [437, 394] on link "View Required Documents" at bounding box center [443, 402] width 98 height 17
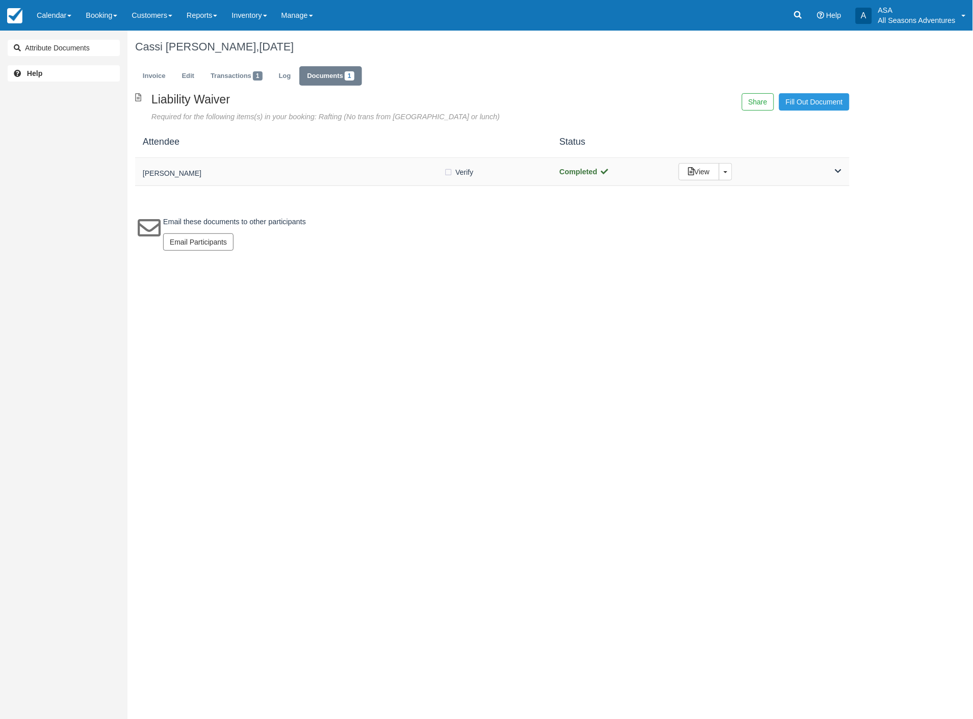
click at [826, 167] on div "View Toggle Dropdown Detach" at bounding box center [760, 171] width 178 height 17
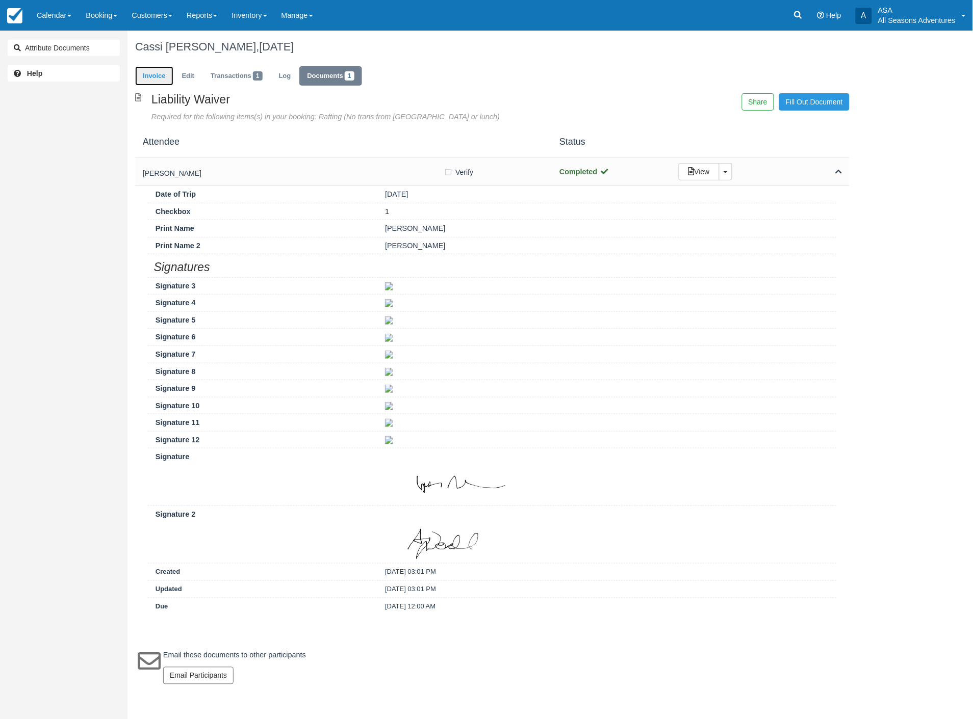
click at [136, 78] on link "Invoice" at bounding box center [154, 76] width 38 height 20
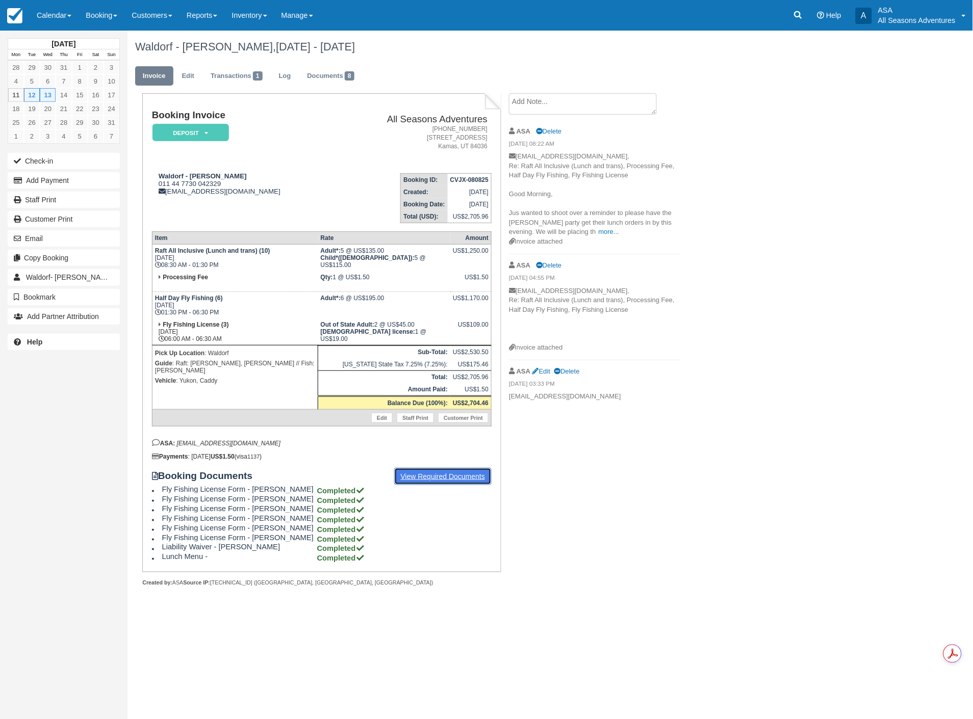
click at [442, 468] on link "View Required Documents" at bounding box center [443, 476] width 98 height 17
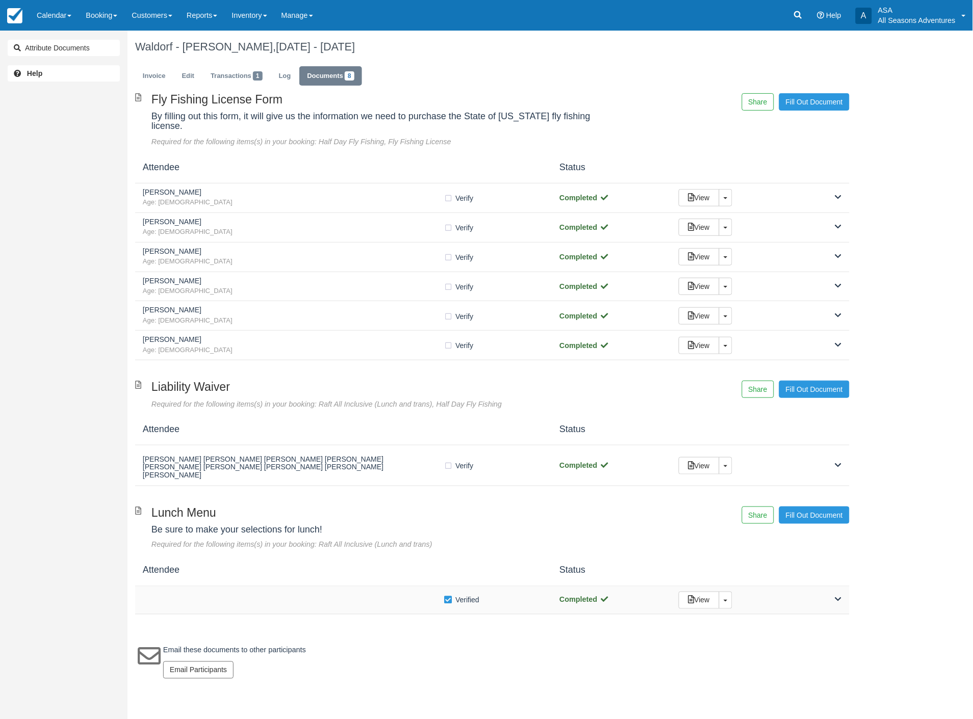
click at [835, 596] on icon at bounding box center [838, 599] width 7 height 7
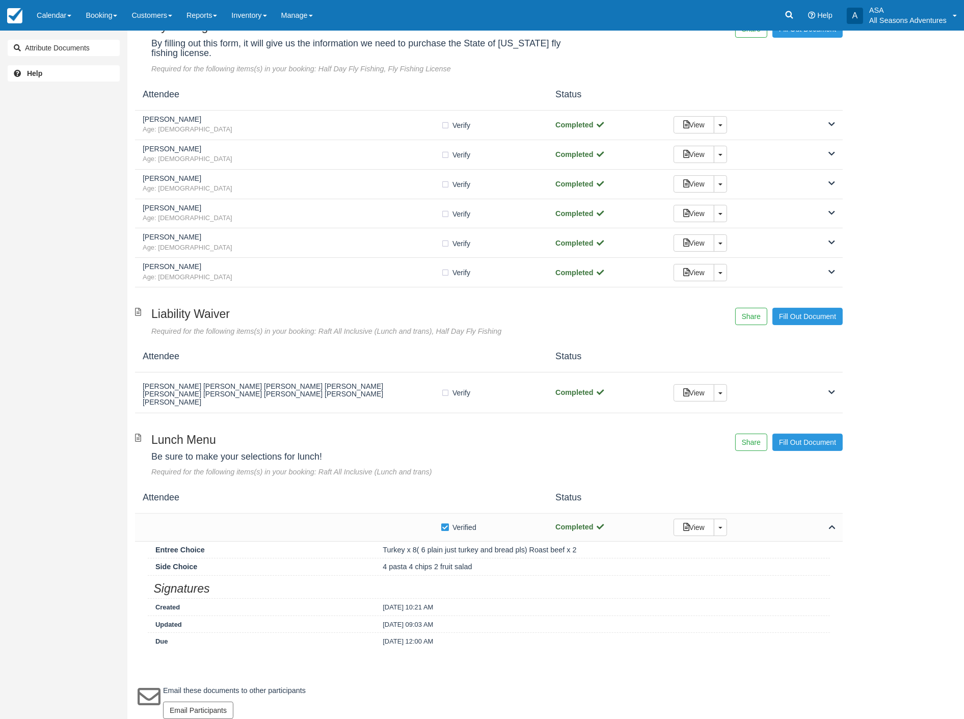
scroll to position [76, 0]
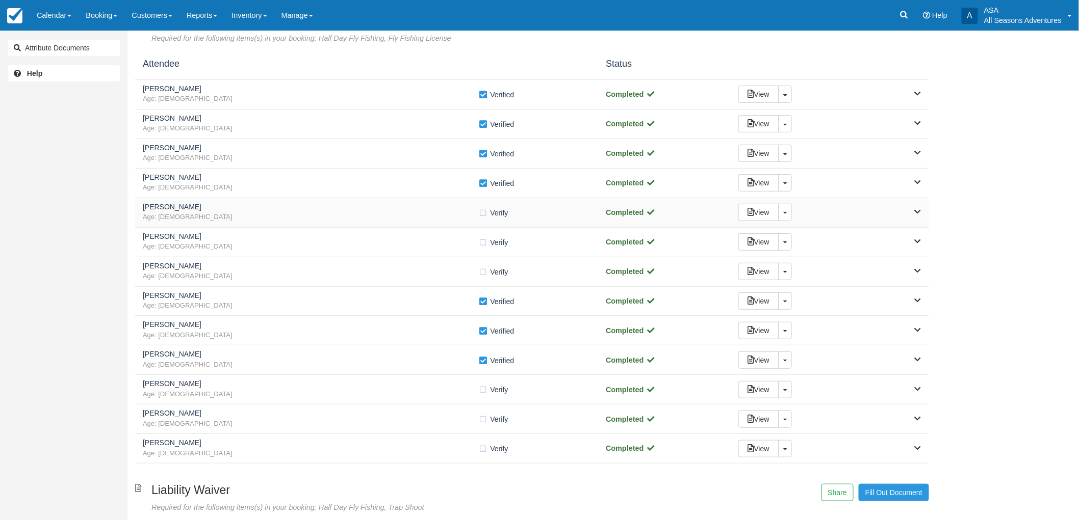
scroll to position [113, 0]
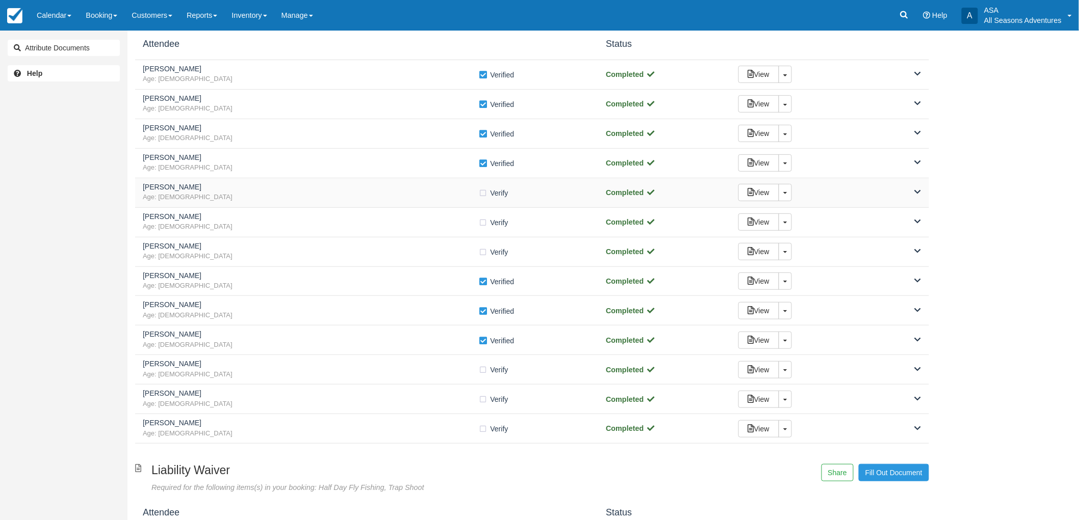
click at [343, 195] on span "Age: 53" at bounding box center [311, 198] width 336 height 10
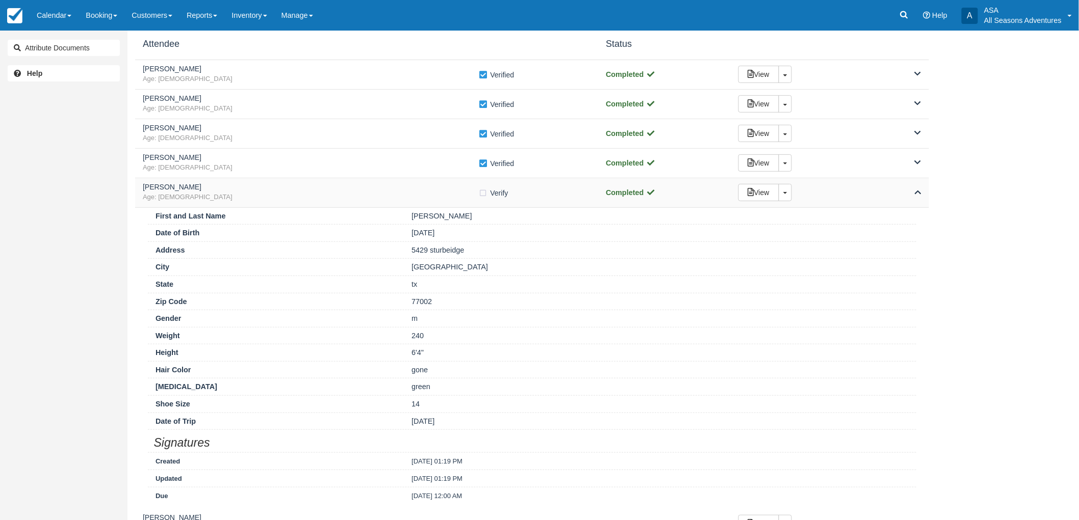
scroll to position [170, 0]
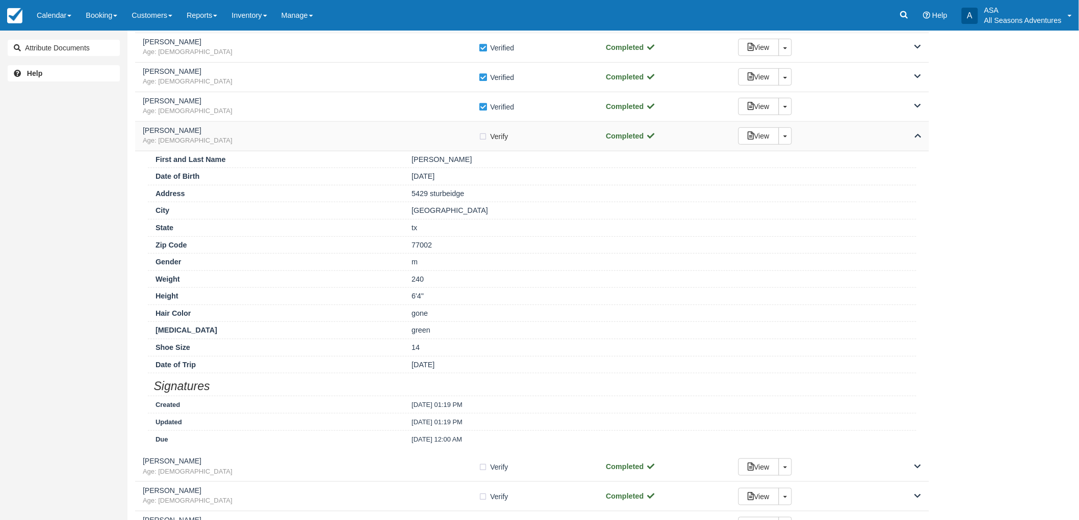
click at [482, 134] on label "Verify Verified" at bounding box center [497, 136] width 36 height 15
checkbox input "true"
click at [462, 146] on div "scott weber Age: 53 Verify Verified Completed View Toggle Dropdown Detach" at bounding box center [532, 137] width 794 height 30
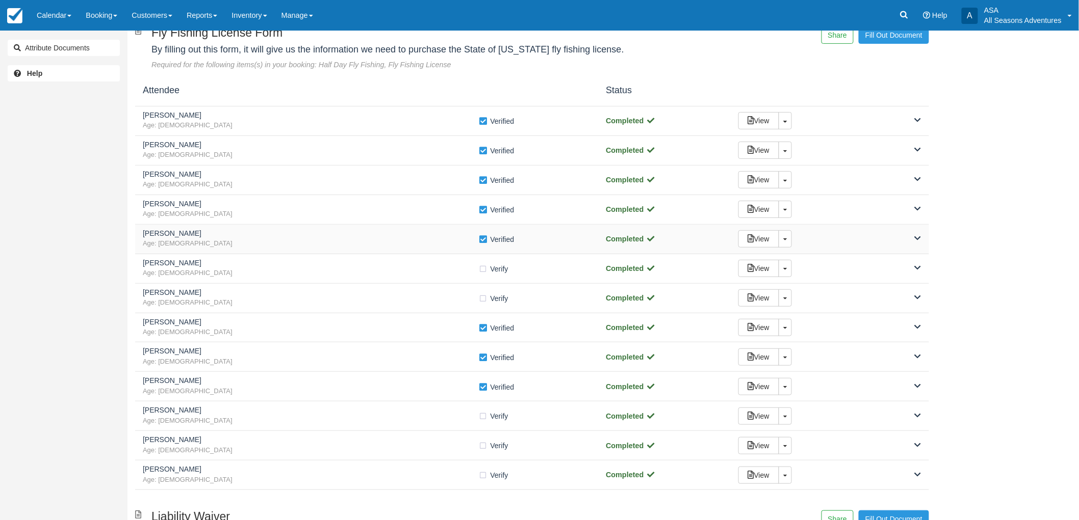
scroll to position [0, 0]
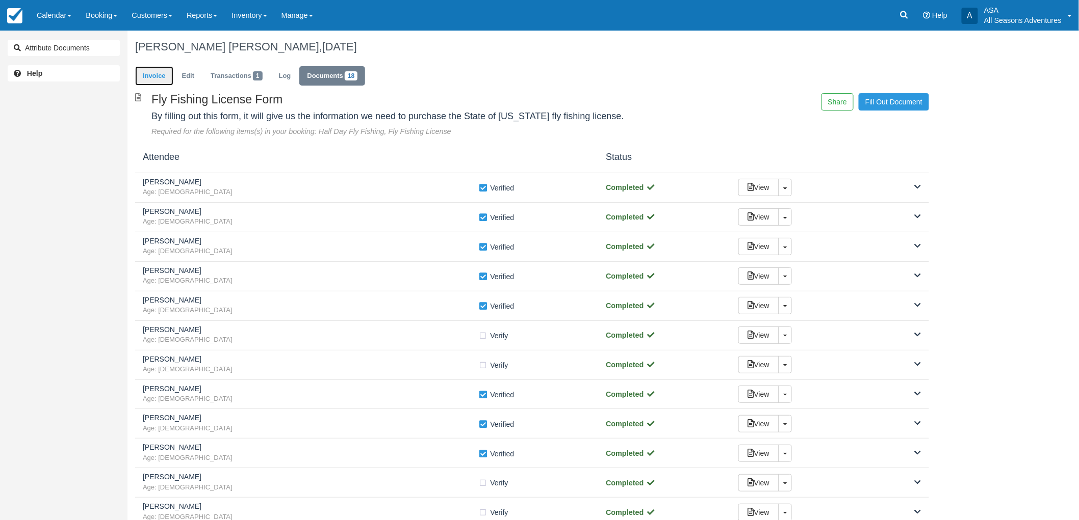
click at [166, 70] on link "Invoice" at bounding box center [154, 76] width 38 height 20
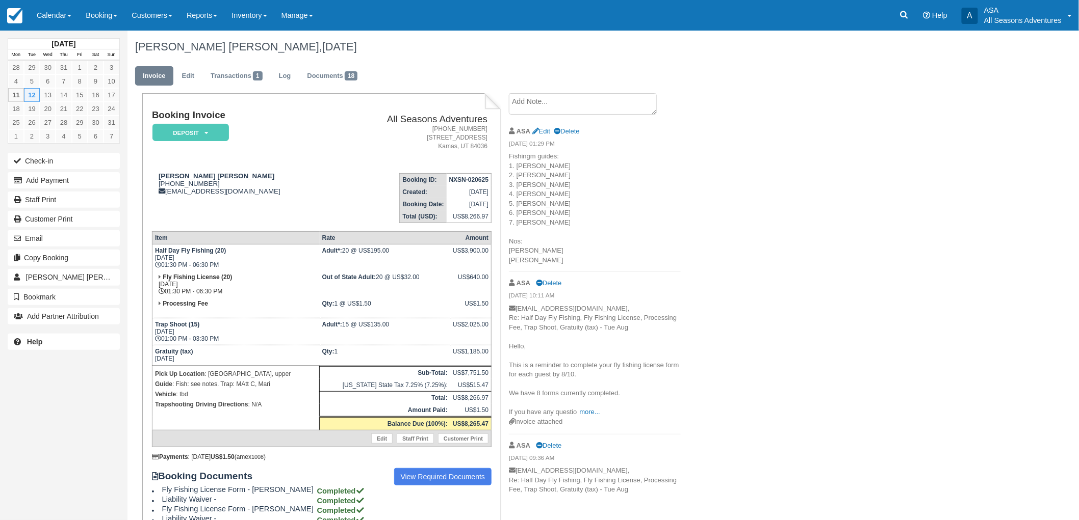
click at [529, 100] on textarea at bounding box center [583, 103] width 148 height 21
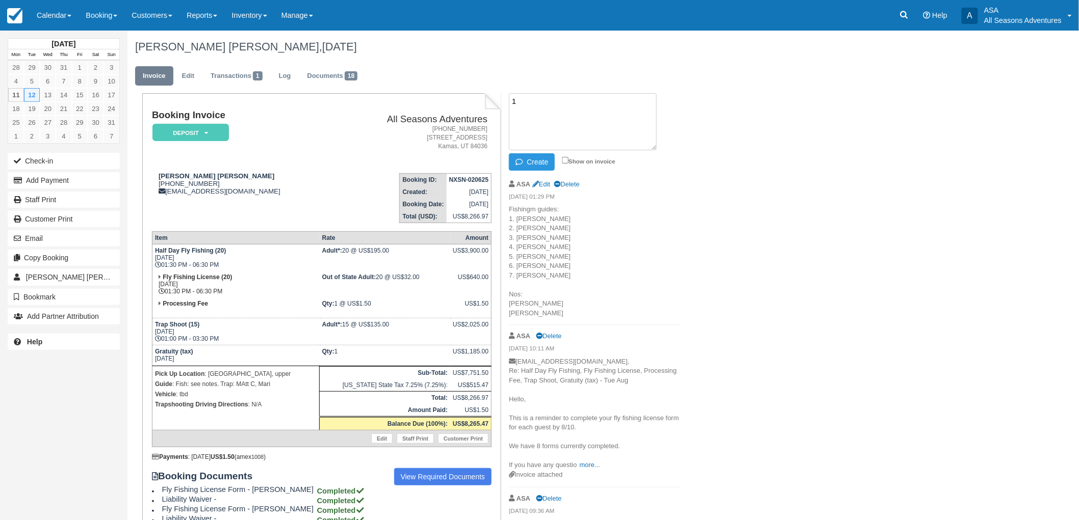
type textarea "1"
type textarea "only 17 went, 1 guest already had a license"
click at [526, 161] on icon "button" at bounding box center [520, 162] width 11 height 7
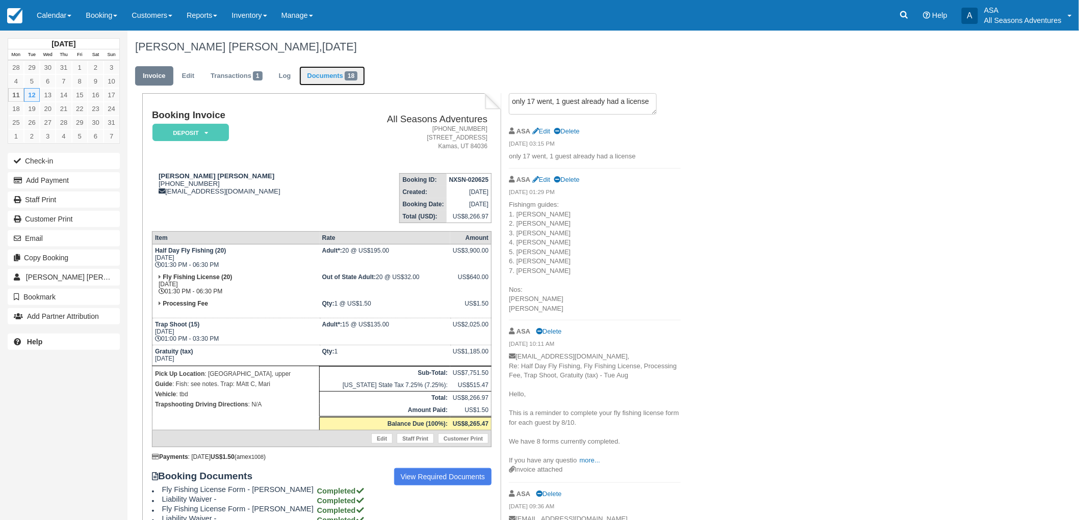
click at [328, 73] on link "Documents 18" at bounding box center [332, 76] width 66 height 20
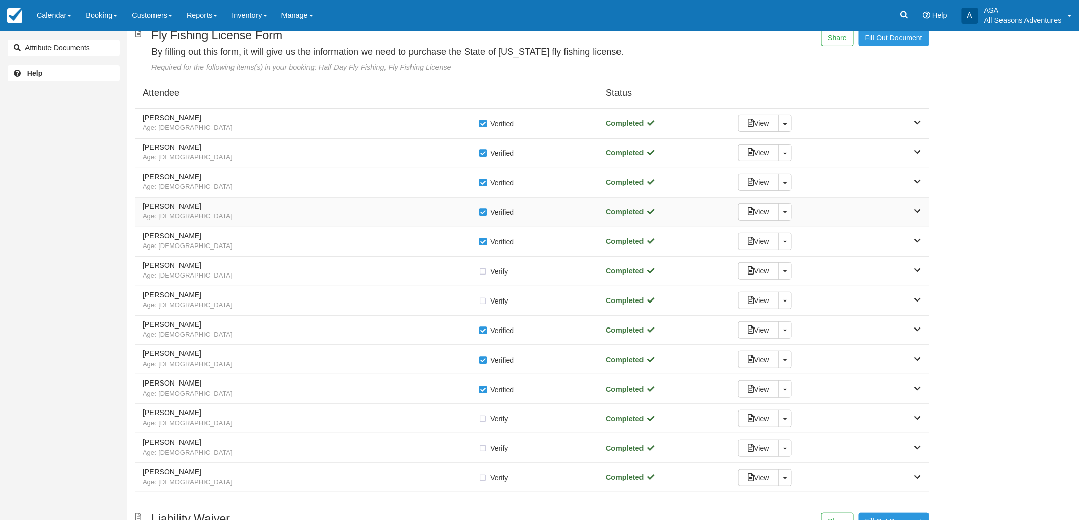
scroll to position [113, 0]
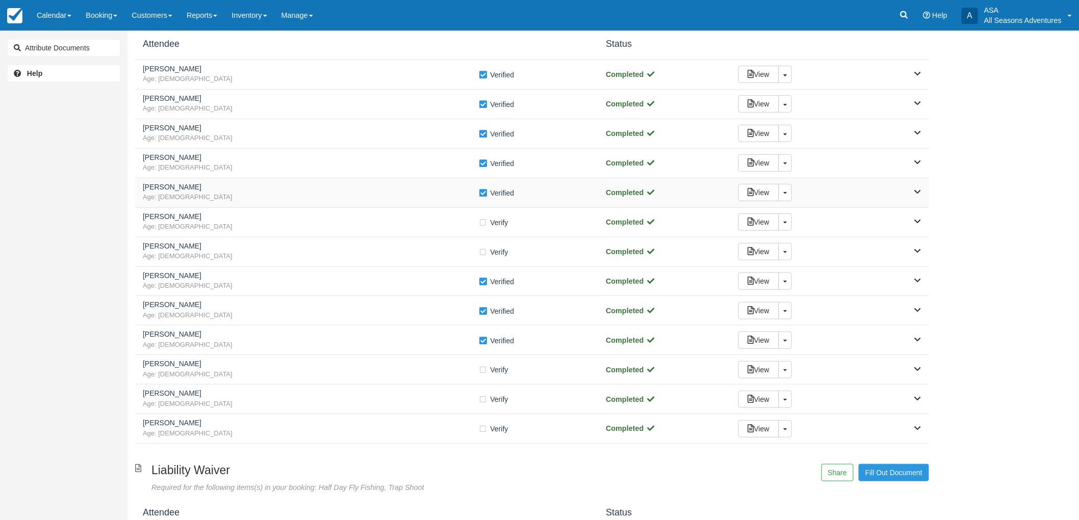
click at [320, 183] on h5 "[PERSON_NAME]" at bounding box center [311, 187] width 336 height 8
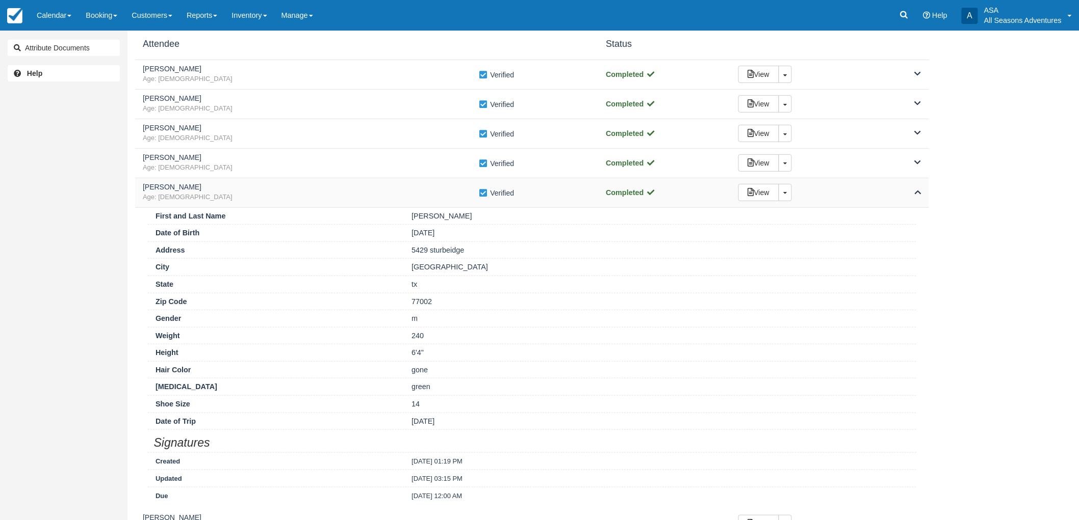
click at [320, 183] on h5 "[PERSON_NAME]" at bounding box center [311, 187] width 336 height 8
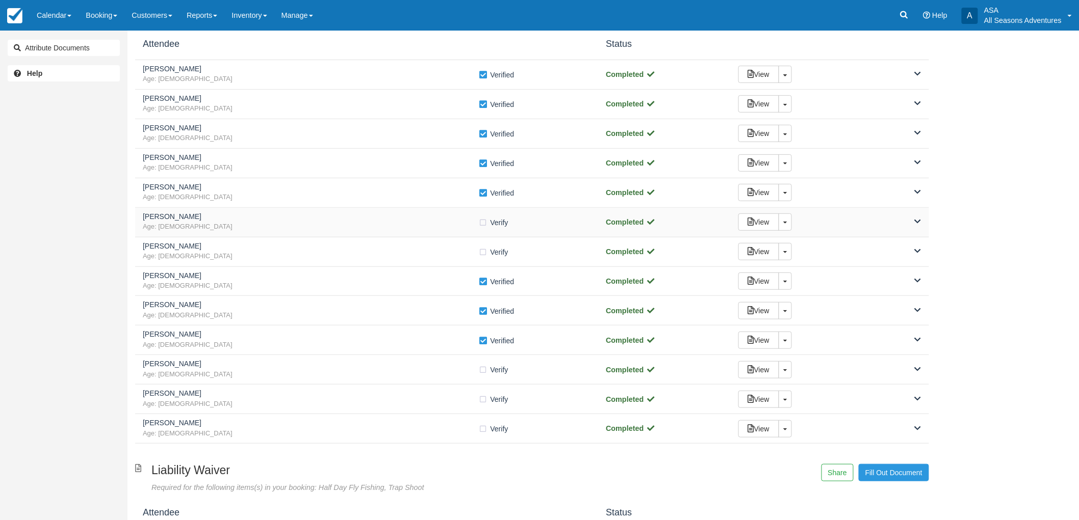
click at [206, 224] on span "Age: [DEMOGRAPHIC_DATA]" at bounding box center [311, 227] width 336 height 10
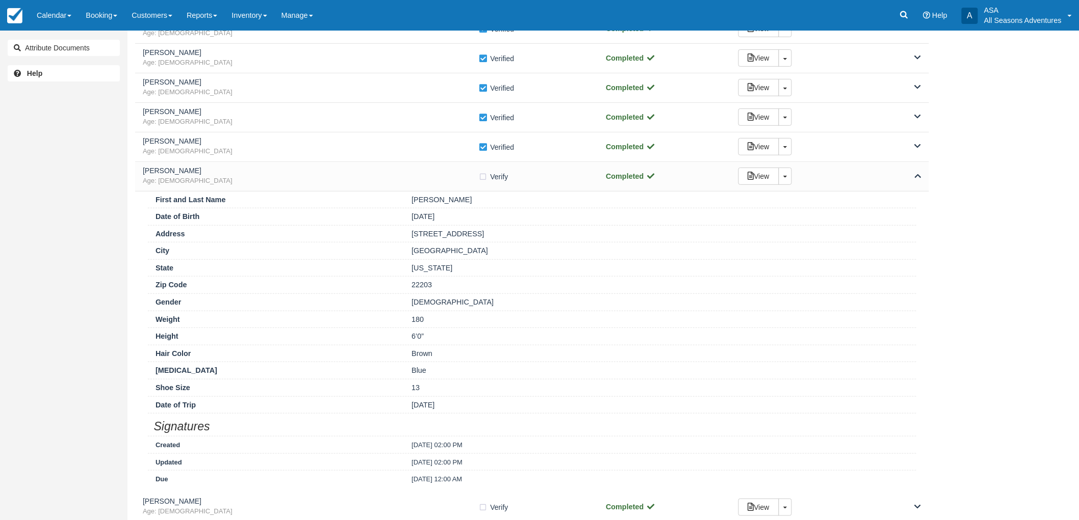
scroll to position [226, 0]
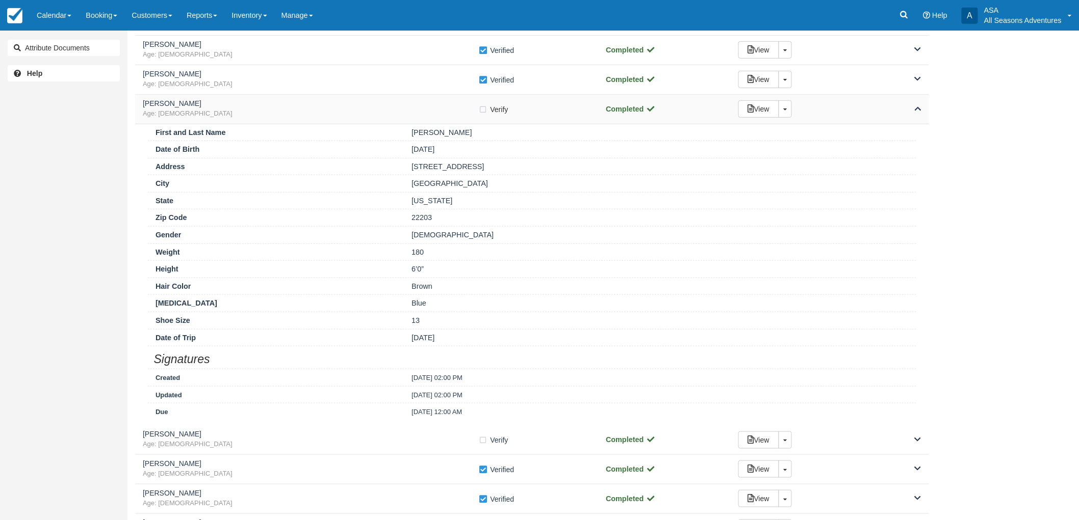
click at [483, 110] on label "Verify Verified" at bounding box center [497, 109] width 36 height 15
checkbox input "true"
click at [470, 112] on span "Age: [DEMOGRAPHIC_DATA]" at bounding box center [311, 114] width 336 height 10
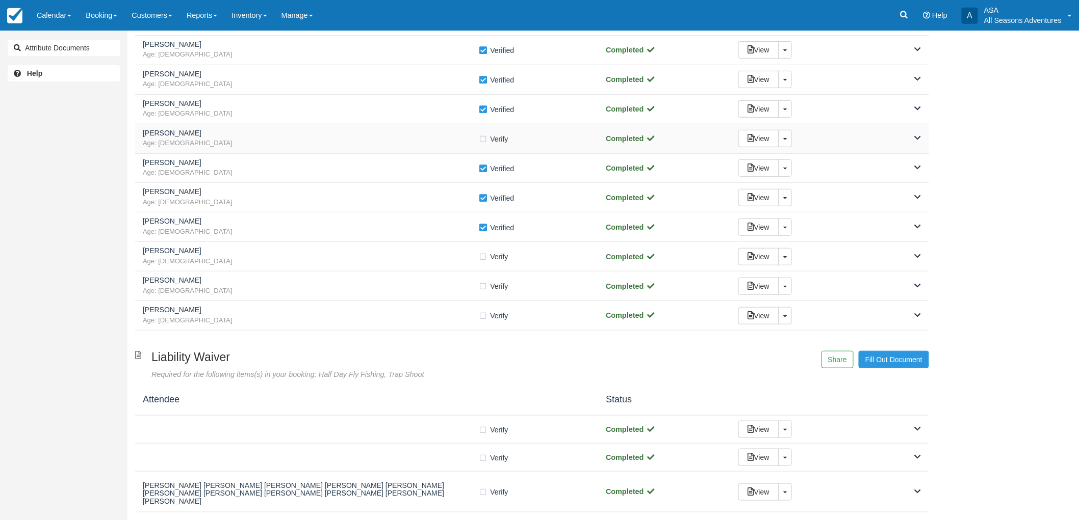
click at [445, 149] on div "Brent Penter Age: 27 Verify Verified Completed View Toggle Dropdown Detach" at bounding box center [532, 139] width 794 height 30
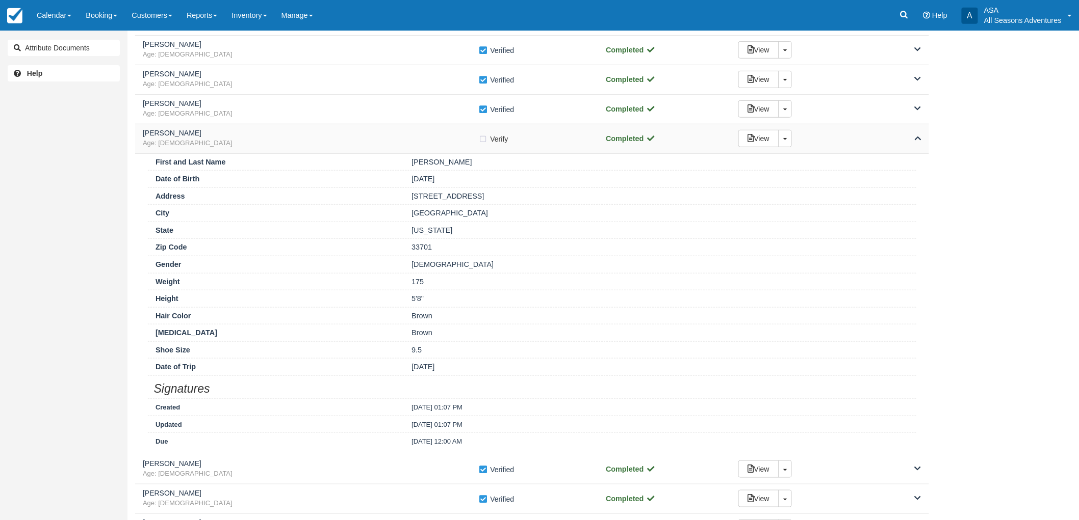
click at [482, 138] on label "Verify Verified" at bounding box center [497, 139] width 36 height 15
checkbox input "true"
click at [418, 149] on div "Brent Penter Age: 27 Verify Verified Completed View Toggle Dropdown Detach" at bounding box center [532, 139] width 794 height 30
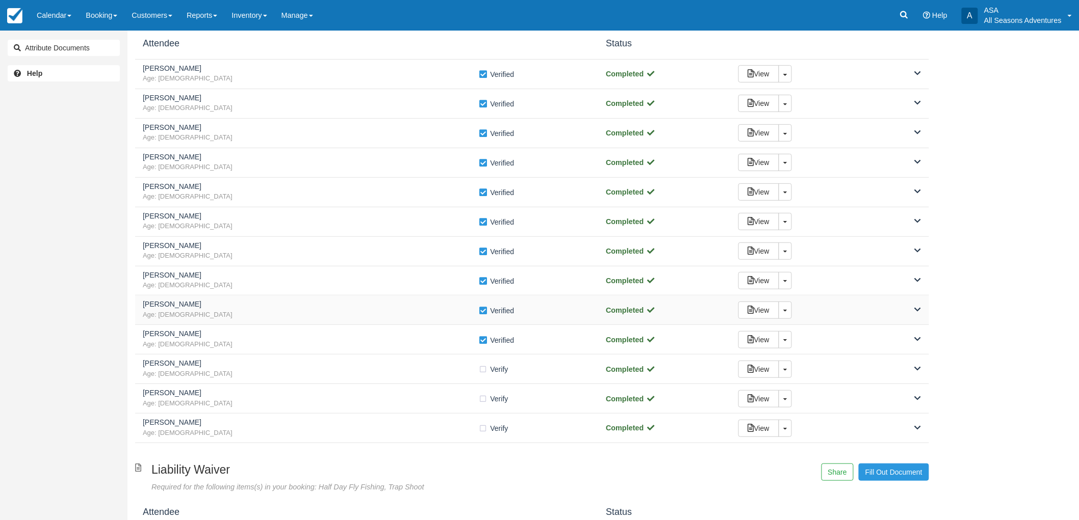
scroll to position [113, 0]
click at [293, 367] on h5 "Rodney Smith" at bounding box center [311, 364] width 336 height 8
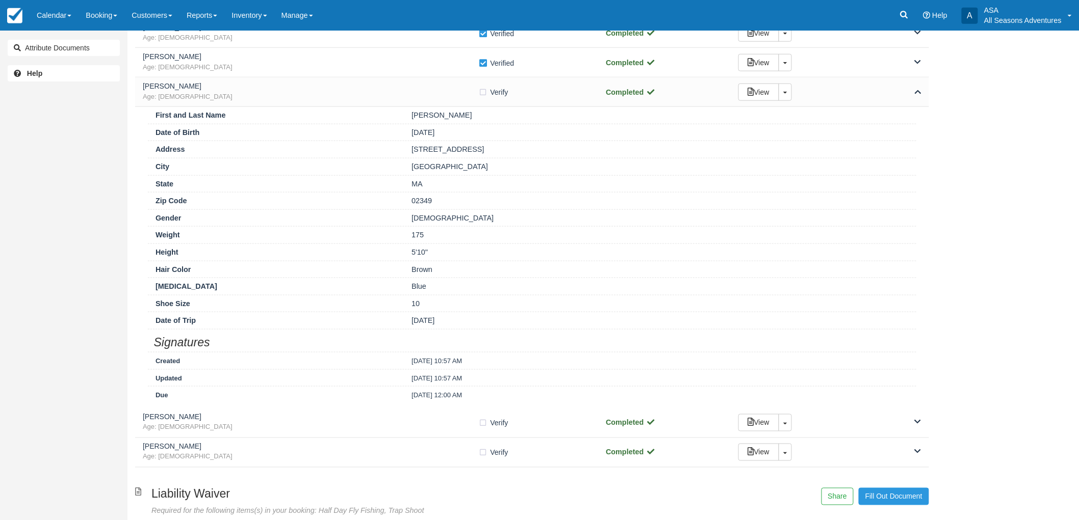
scroll to position [339, 0]
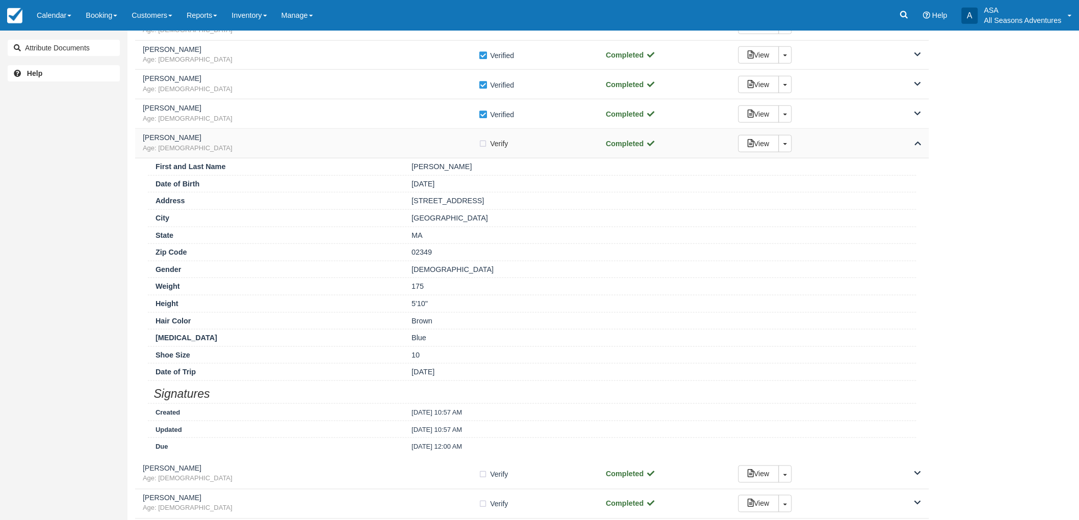
click at [486, 142] on label "Verify Verified" at bounding box center [497, 143] width 36 height 15
click at [513, 139] on span "Verified" at bounding box center [502, 144] width 24 height 10
click at [483, 145] on label "Verify Verified" at bounding box center [497, 143] width 36 height 15
click at [542, 143] on div "Verify Verified" at bounding box center [535, 143] width 112 height 11
click at [482, 144] on label "Verify Verified" at bounding box center [497, 143] width 36 height 15
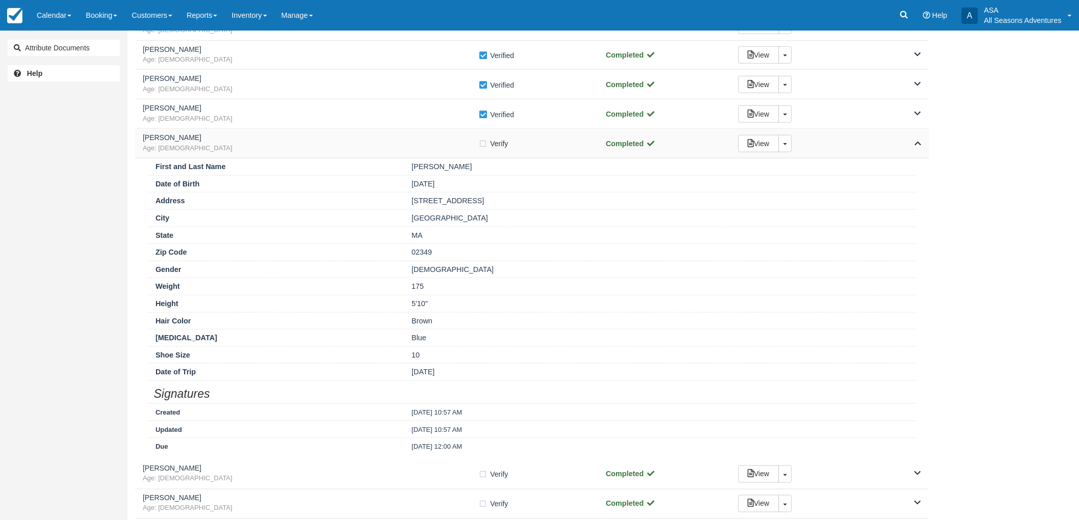
checkbox input "true"
click at [383, 142] on h5 "[PERSON_NAME]" at bounding box center [311, 138] width 336 height 8
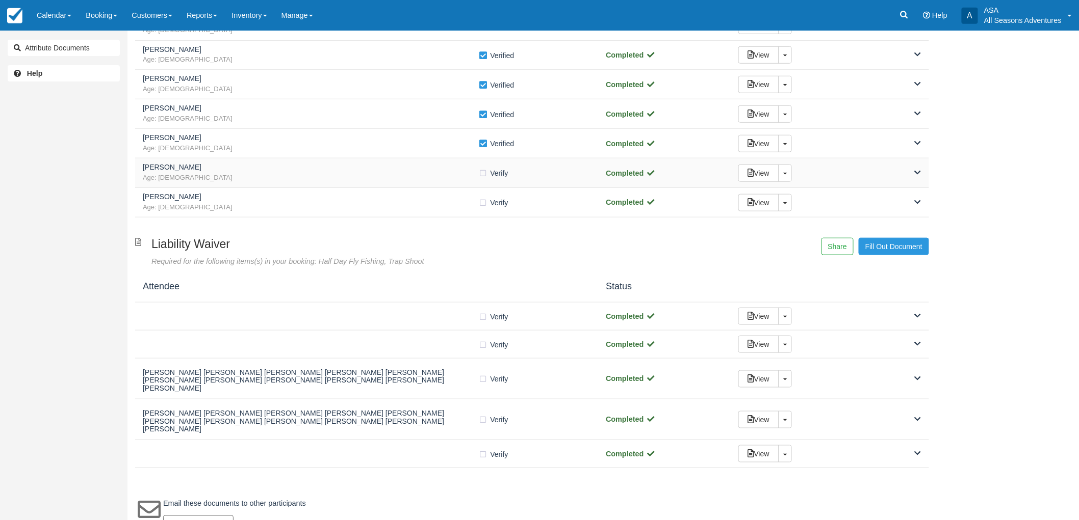
click at [375, 172] on div "Charles Newcom Age: 41" at bounding box center [311, 173] width 336 height 19
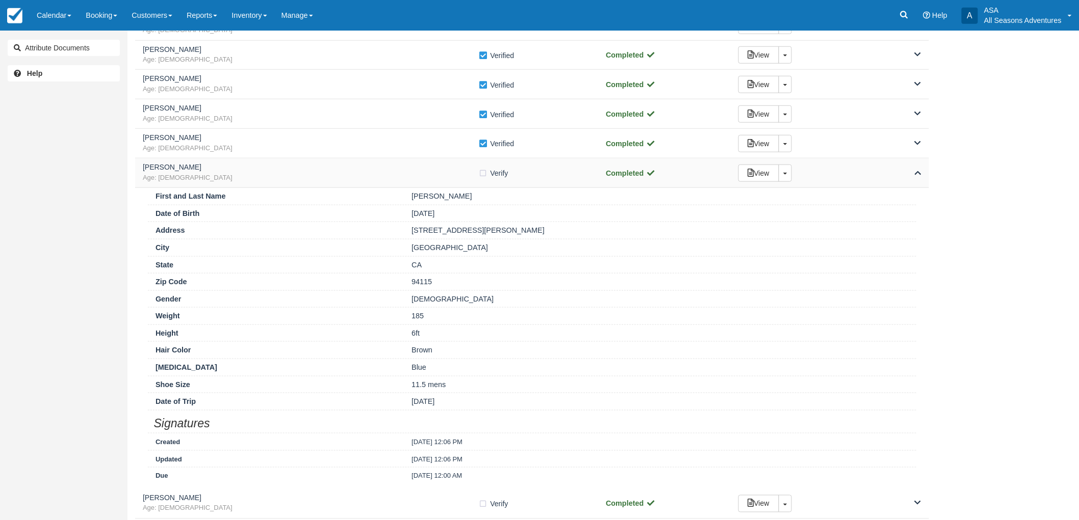
scroll to position [396, 0]
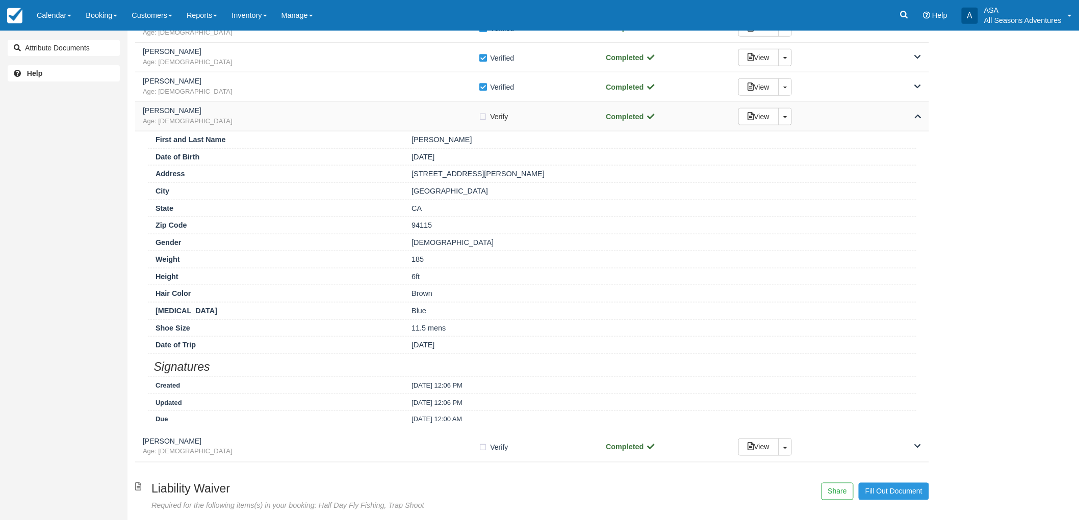
click at [483, 115] on label "Verify Verified" at bounding box center [497, 116] width 36 height 15
checkbox input "true"
click at [360, 110] on h5 "Charles Newcom" at bounding box center [311, 111] width 336 height 8
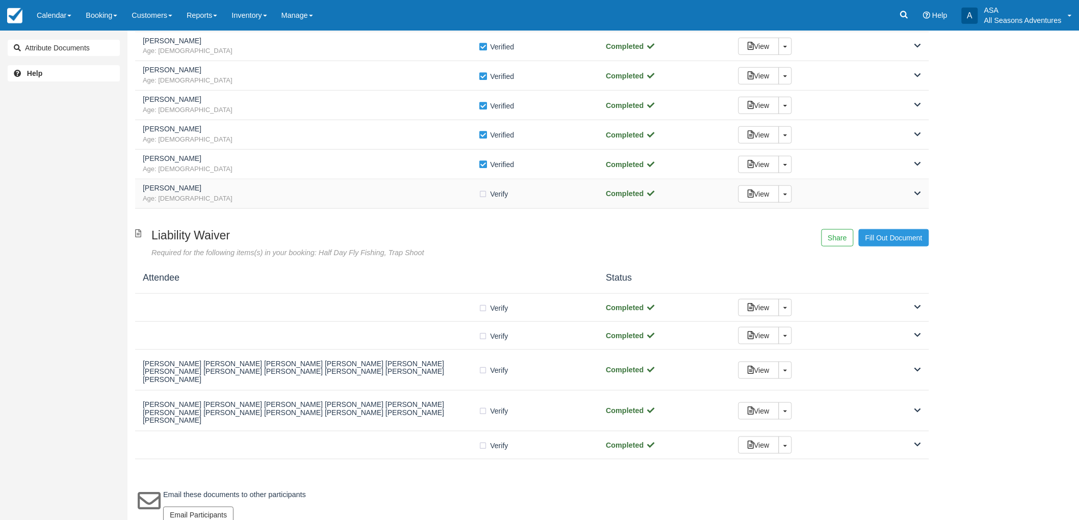
click at [334, 195] on span "Age: [DEMOGRAPHIC_DATA]" at bounding box center [311, 199] width 336 height 10
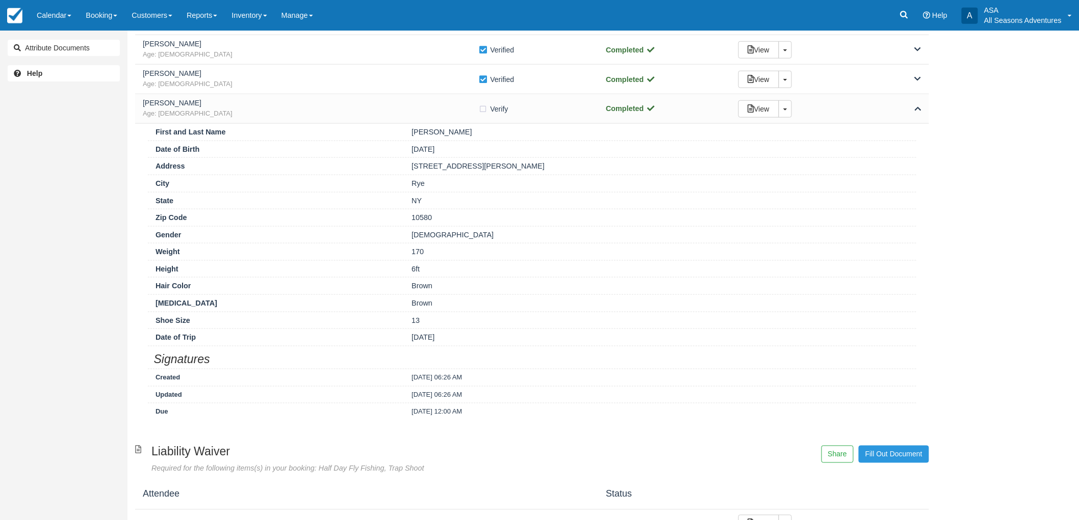
scroll to position [453, 0]
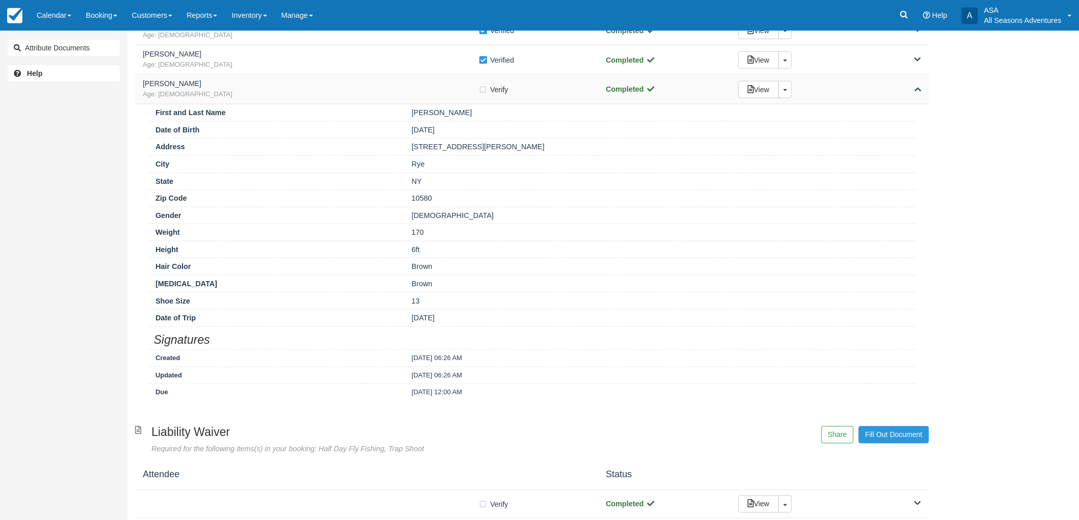
click at [483, 87] on label "Verify Verified" at bounding box center [497, 89] width 36 height 15
checkbox input "true"
click at [463, 95] on span "Age: 36" at bounding box center [311, 95] width 336 height 10
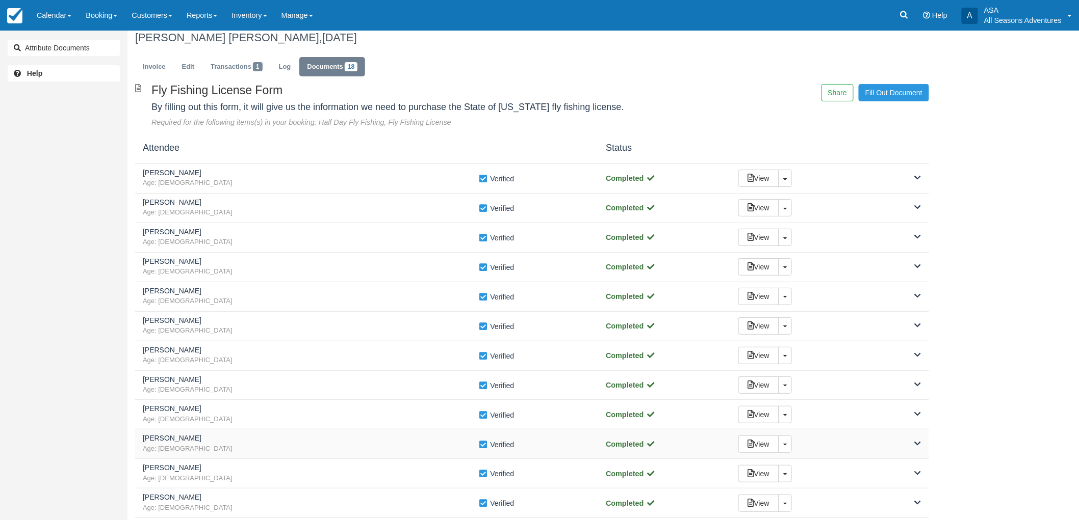
scroll to position [8, 0]
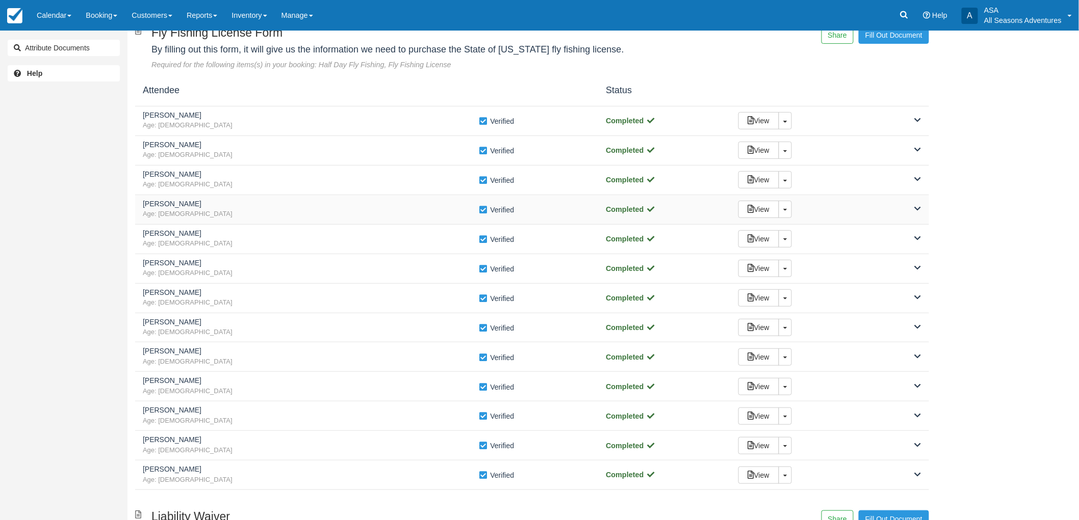
scroll to position [170, 0]
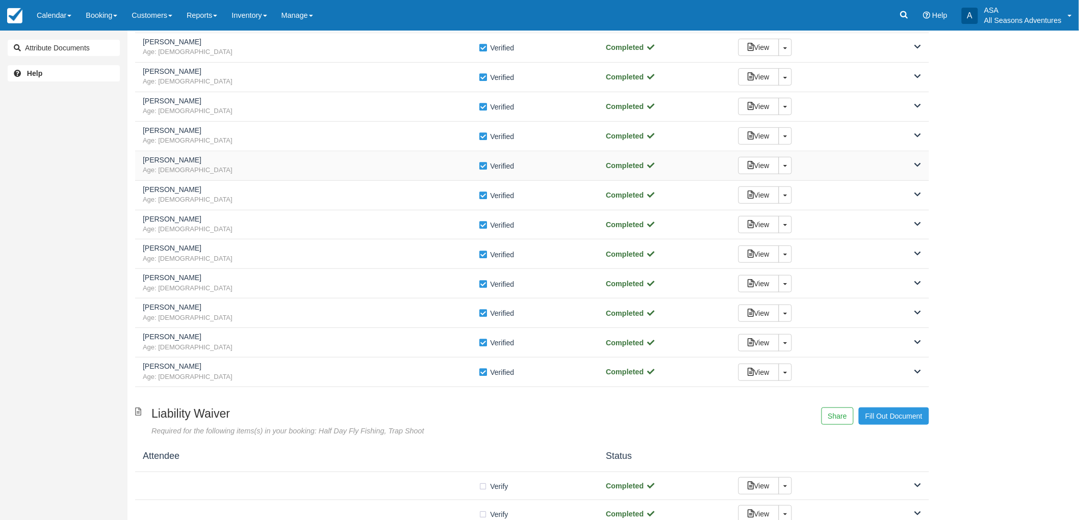
click at [223, 156] on h5 "[PERSON_NAME]" at bounding box center [311, 160] width 336 height 8
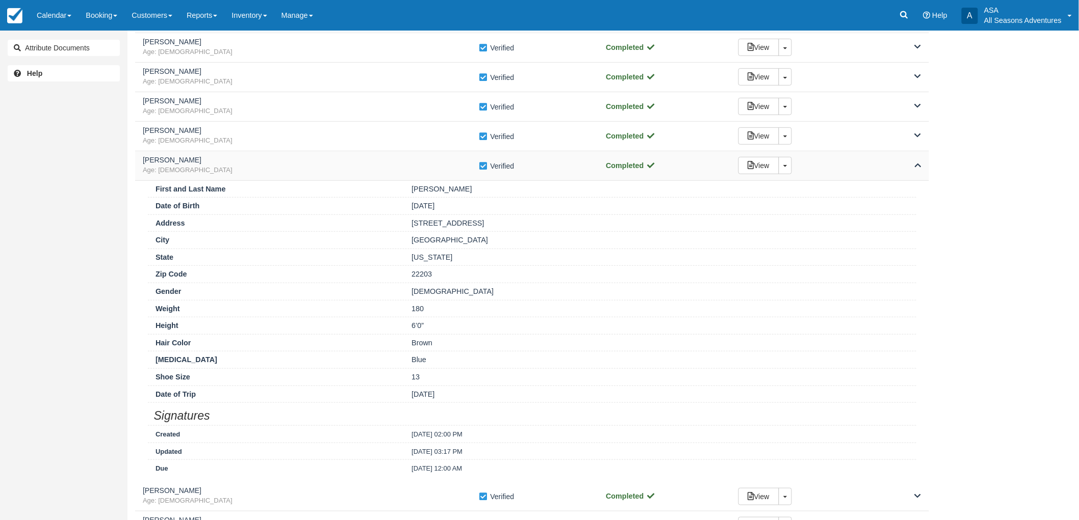
click at [223, 156] on h5 "[PERSON_NAME]" at bounding box center [311, 160] width 336 height 8
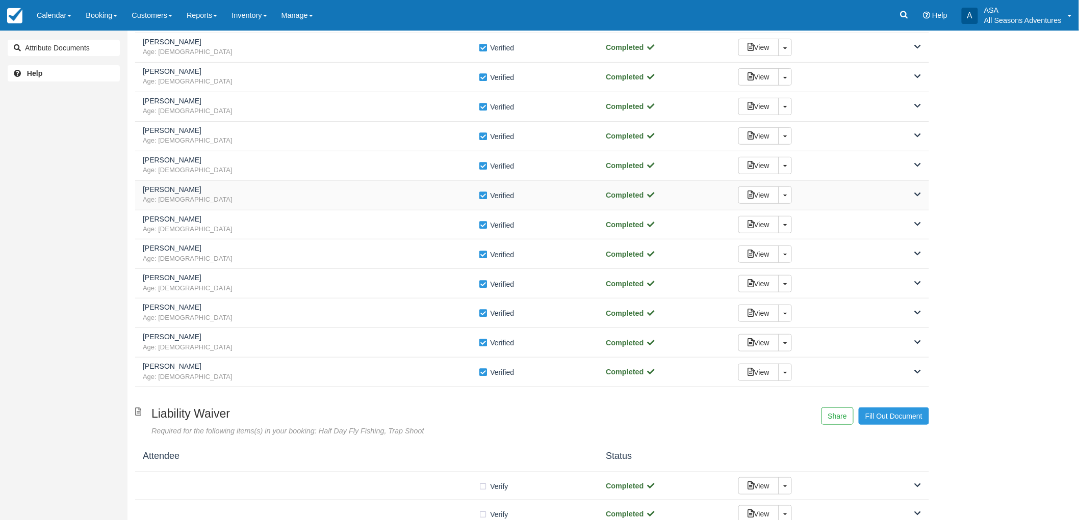
click at [218, 192] on h5 "[PERSON_NAME]" at bounding box center [311, 190] width 336 height 8
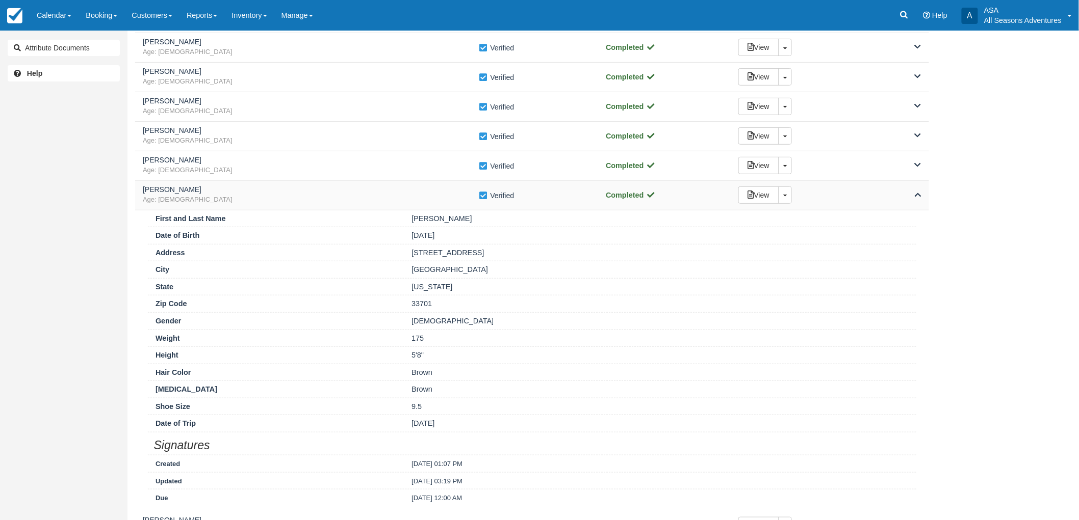
click at [218, 192] on h5 "[PERSON_NAME]" at bounding box center [311, 190] width 336 height 8
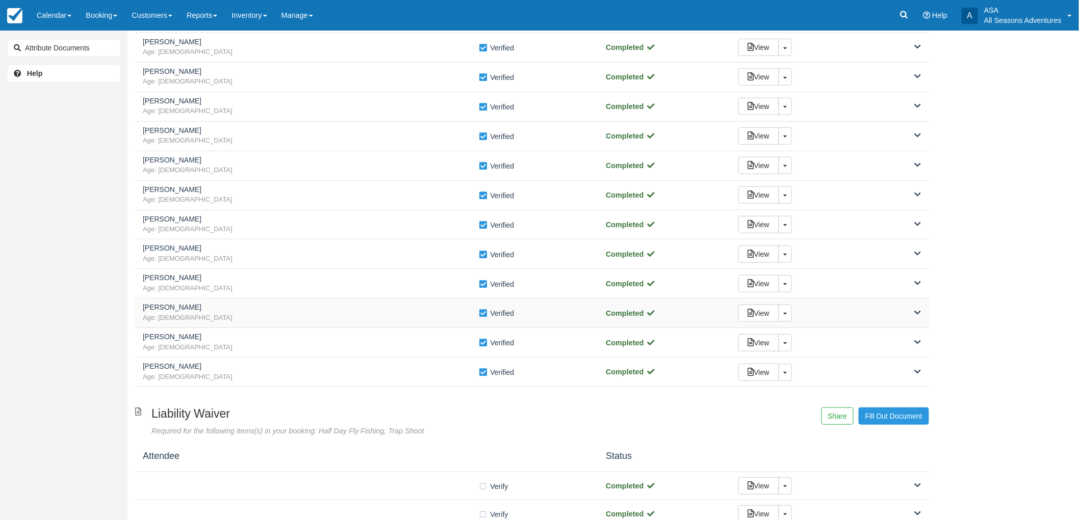
click at [204, 307] on h5 "Rodney Smith" at bounding box center [311, 308] width 336 height 8
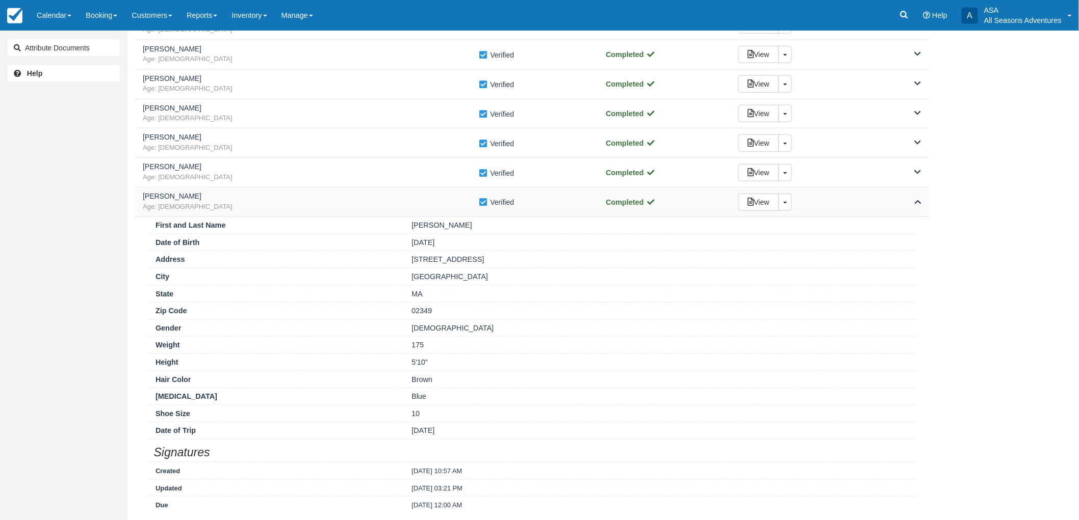
scroll to position [283, 0]
click at [227, 198] on h5 "Rodney Smith" at bounding box center [311, 195] width 336 height 8
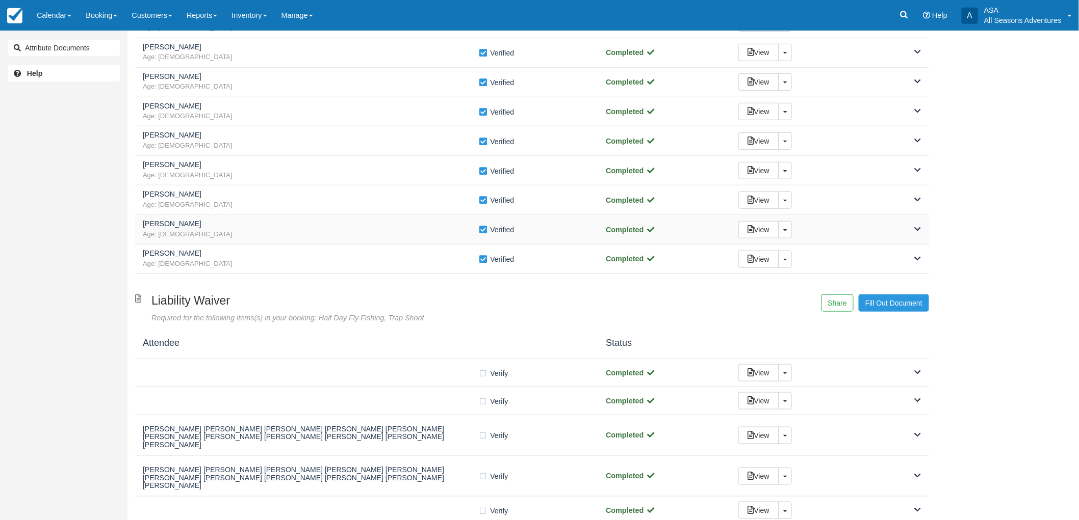
click at [223, 235] on span "Age: 41" at bounding box center [311, 235] width 336 height 10
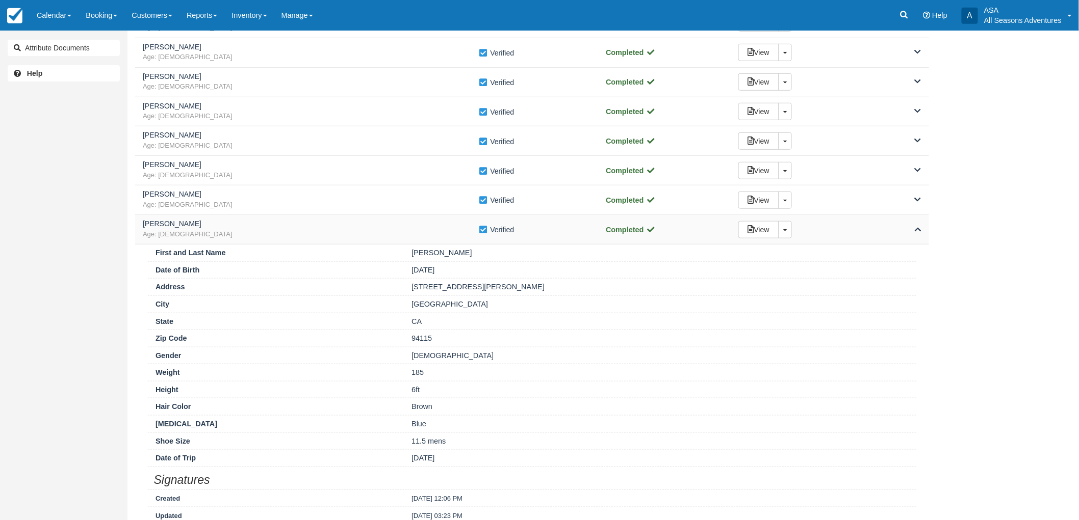
click at [223, 235] on span "Age: 41" at bounding box center [311, 235] width 336 height 10
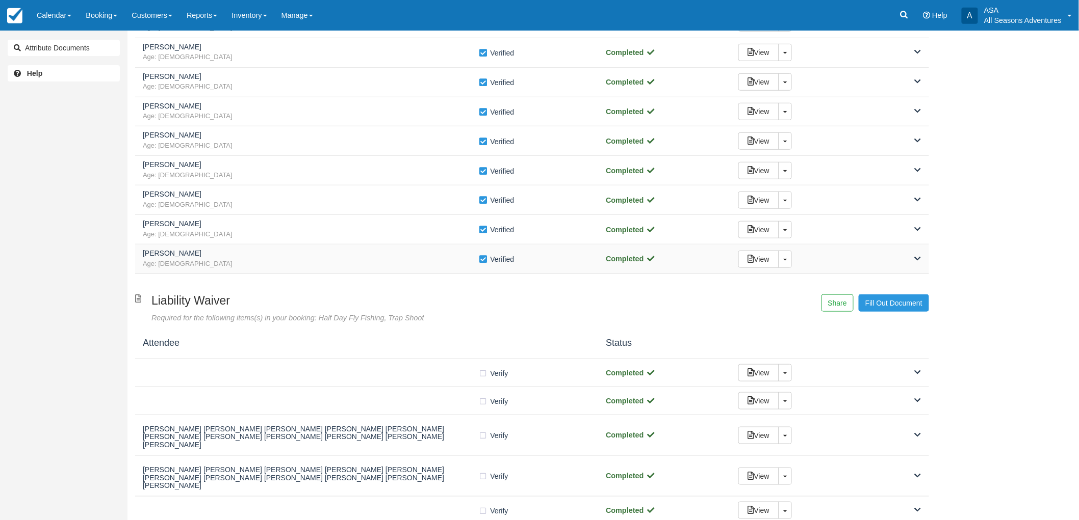
click at [229, 259] on span "Age: 36" at bounding box center [311, 264] width 336 height 10
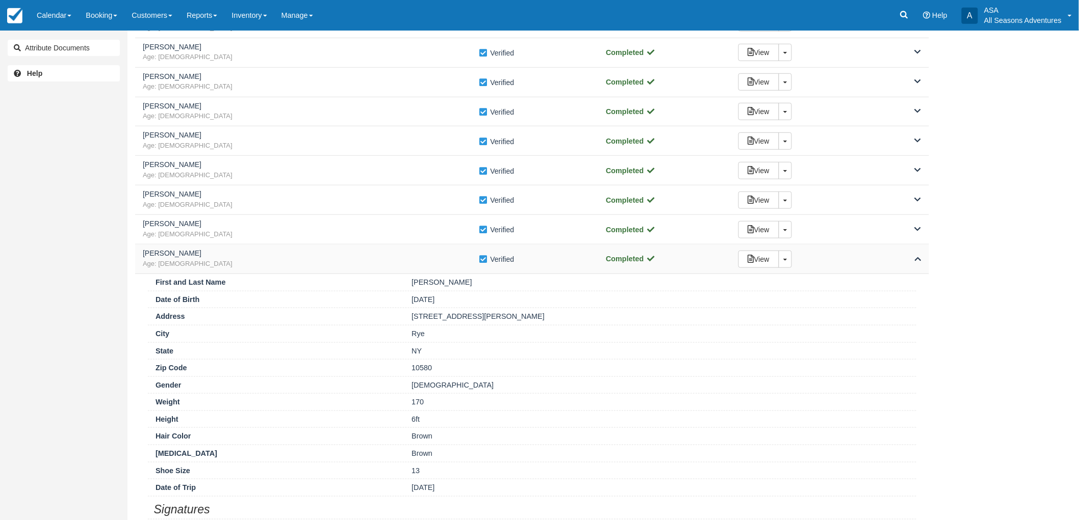
click at [229, 259] on span "Age: [DEMOGRAPHIC_DATA]" at bounding box center [311, 264] width 336 height 10
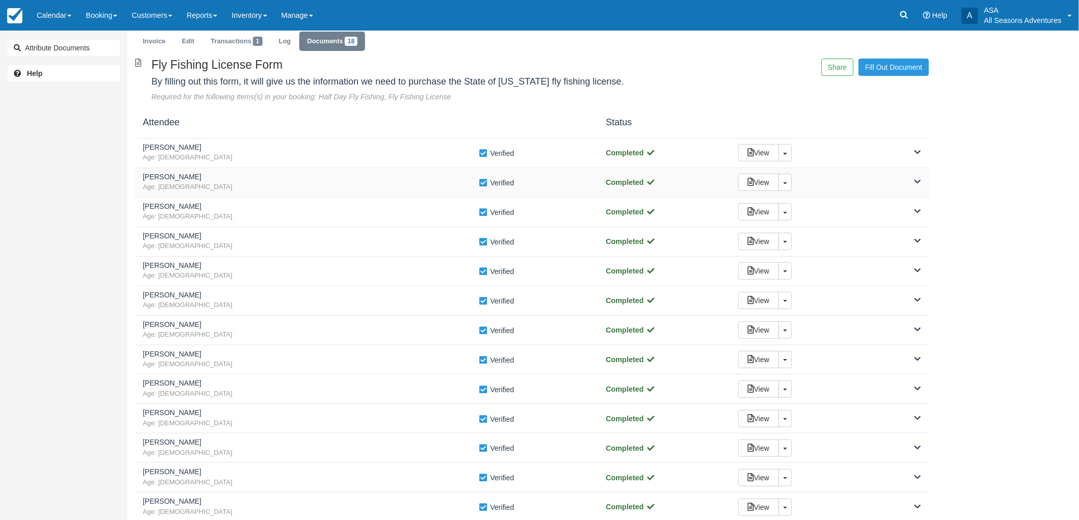
scroll to position [0, 0]
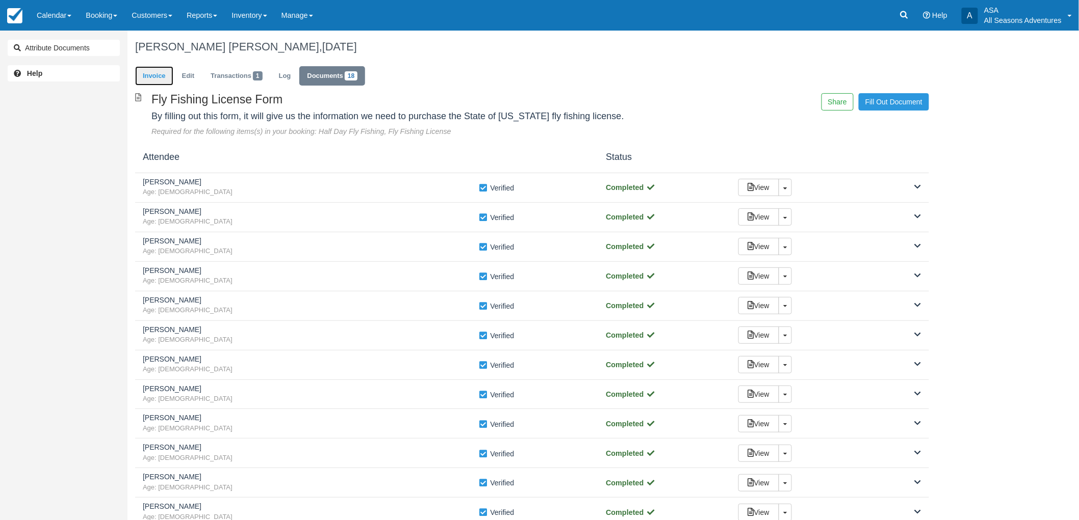
click at [146, 70] on link "Invoice" at bounding box center [154, 76] width 38 height 20
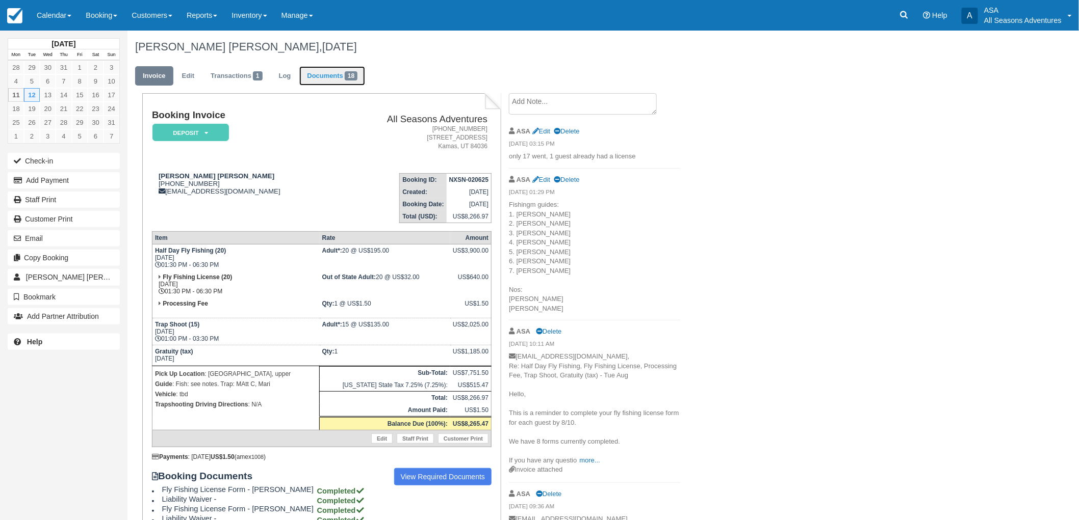
click at [319, 72] on link "Documents 18" at bounding box center [332, 76] width 66 height 20
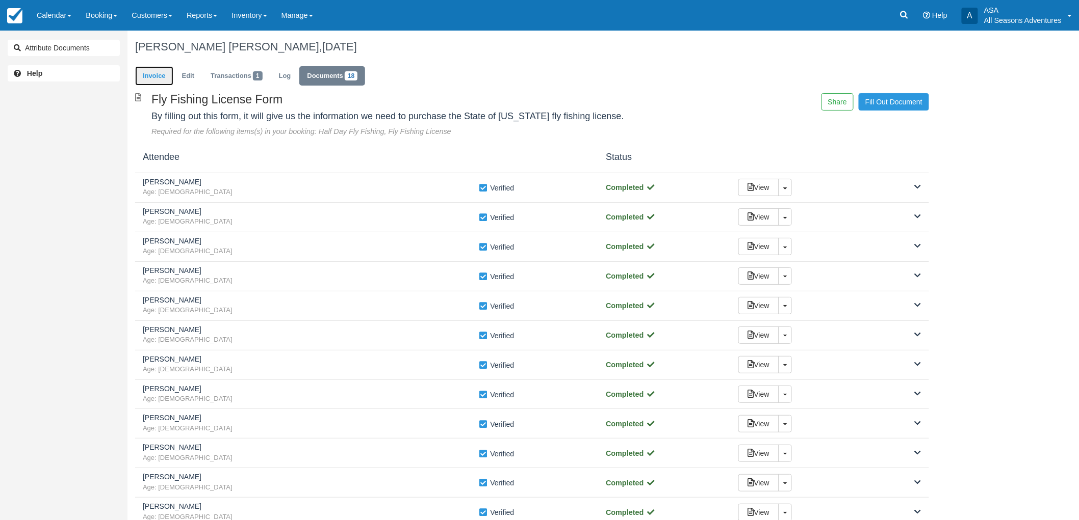
click at [159, 82] on link "Invoice" at bounding box center [154, 76] width 38 height 20
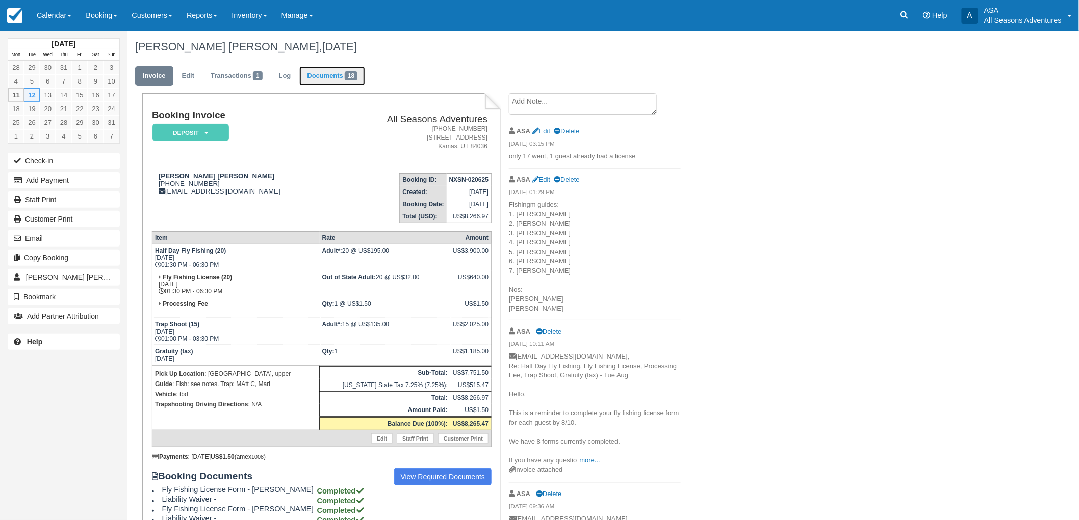
click at [332, 67] on link "Documents 18" at bounding box center [332, 76] width 66 height 20
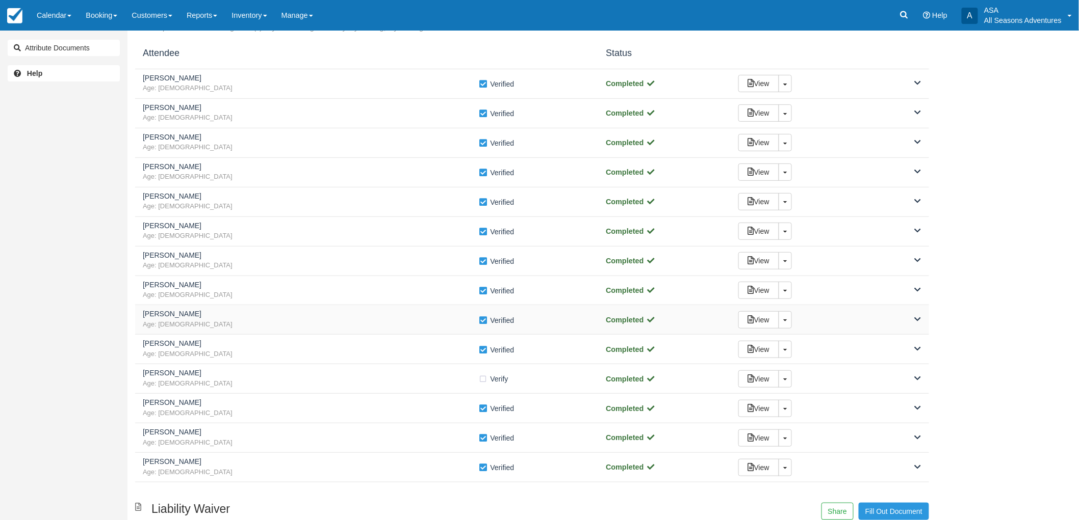
scroll to position [113, 0]
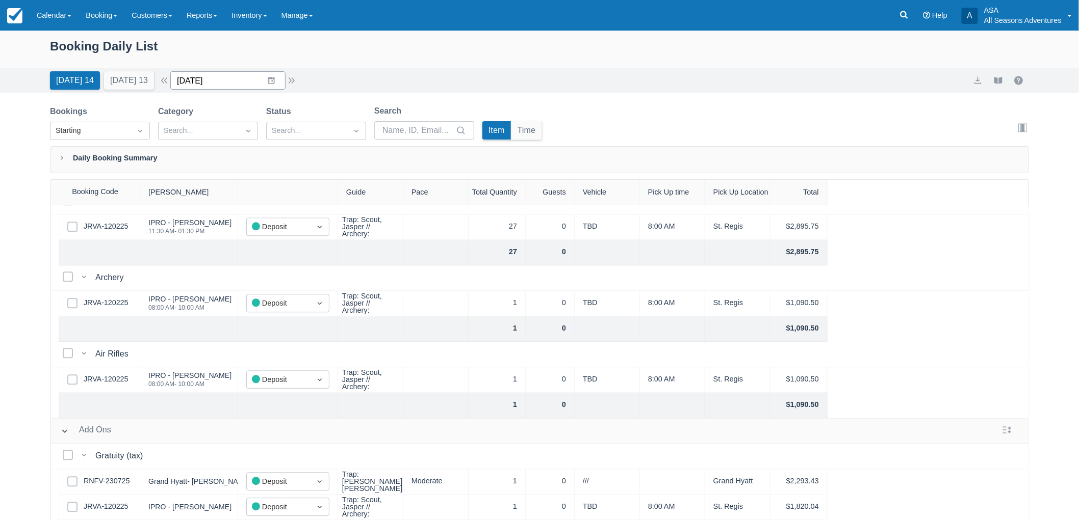
click at [268, 81] on input "08/11/25" at bounding box center [227, 80] width 115 height 18
click at [240, 201] on td "12" at bounding box center [232, 197] width 20 height 19
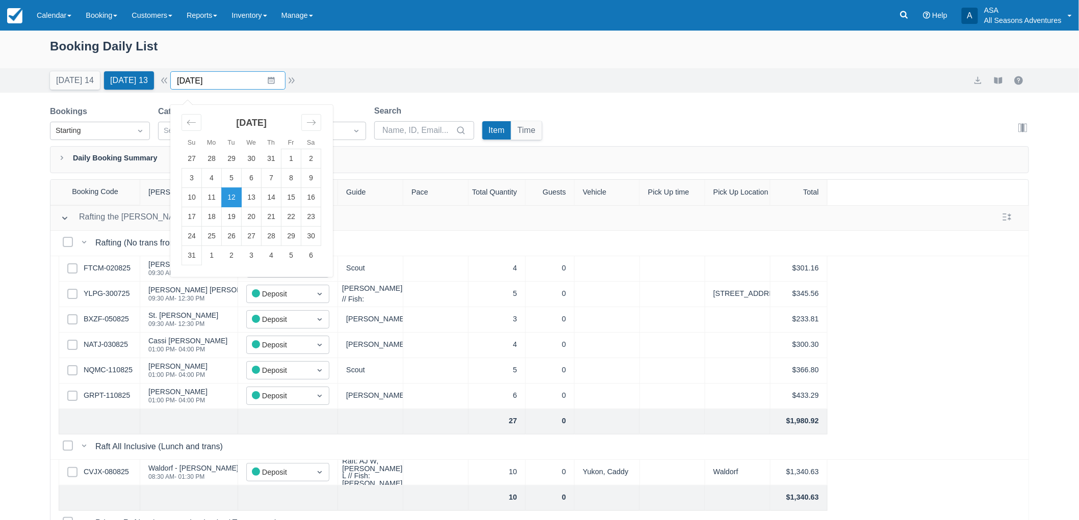
click at [278, 84] on input "08/12/25" at bounding box center [227, 80] width 115 height 18
click at [261, 195] on td "13" at bounding box center [252, 197] width 20 height 19
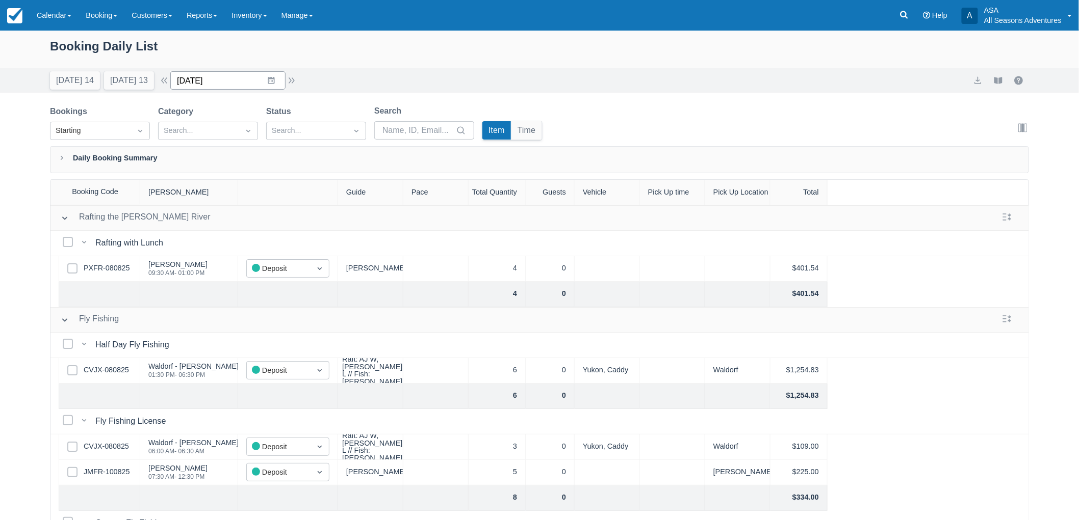
click at [272, 83] on input "[DATE]" at bounding box center [227, 80] width 115 height 18
click at [242, 201] on td "12" at bounding box center [232, 197] width 20 height 19
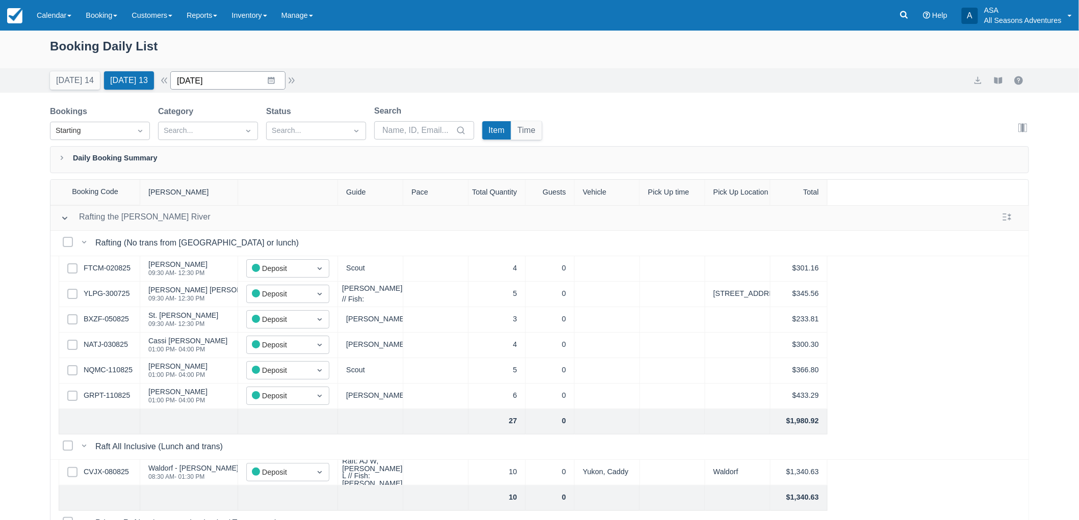
click at [278, 84] on input "08/12/25" at bounding box center [227, 80] width 115 height 18
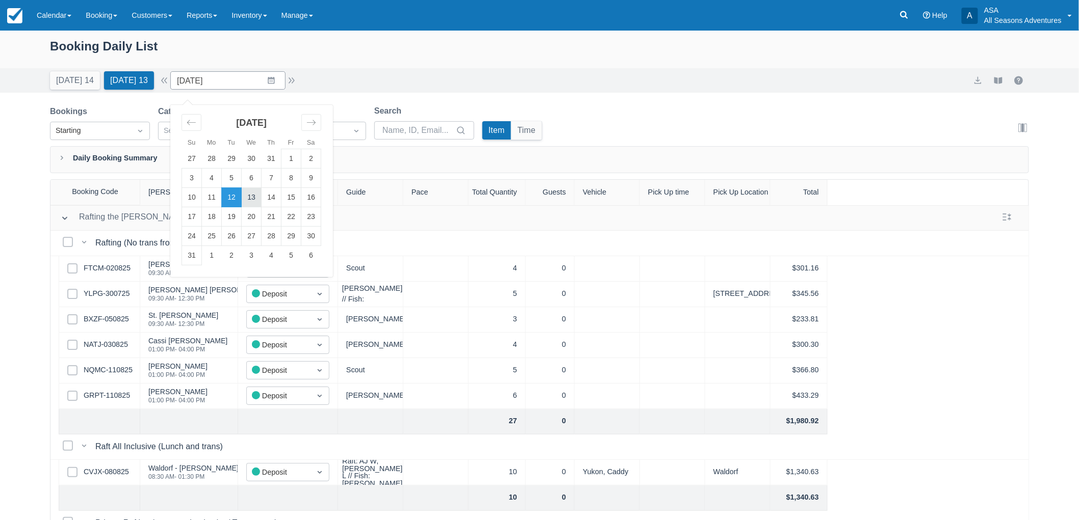
click at [251, 199] on td "13" at bounding box center [252, 197] width 20 height 19
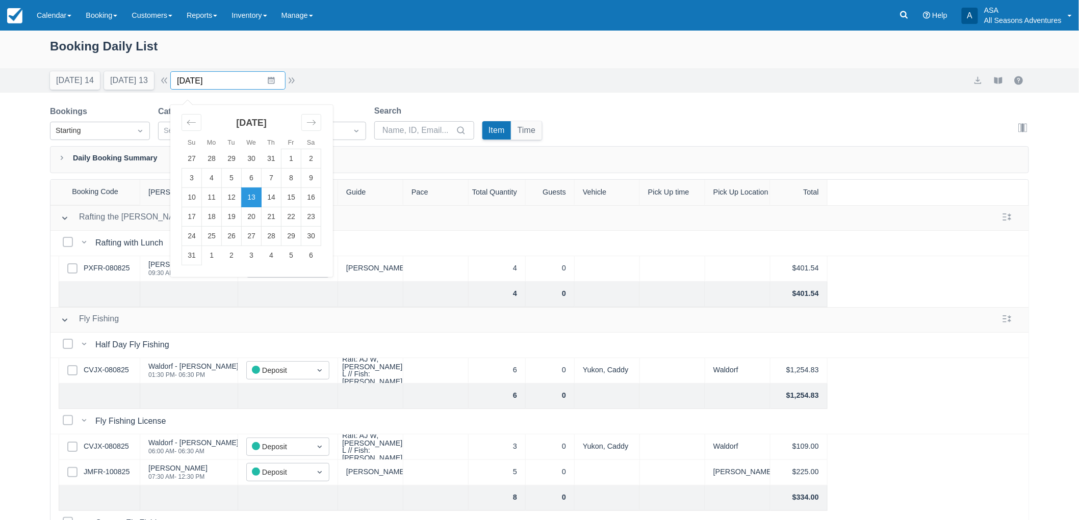
click at [270, 84] on input "08/13/25" at bounding box center [227, 80] width 115 height 18
click at [235, 200] on td "12" at bounding box center [232, 197] width 20 height 19
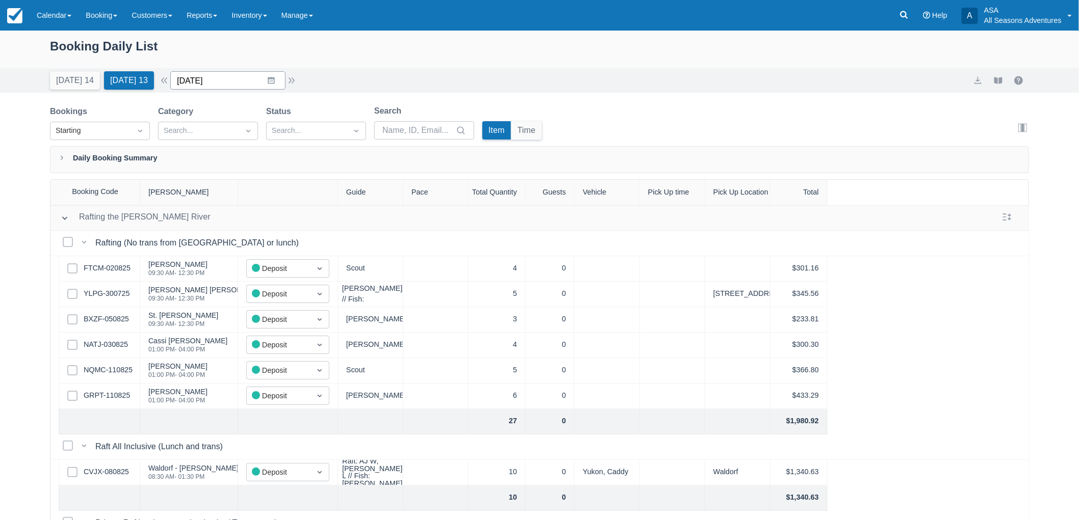
click at [274, 78] on input "08/12/25" at bounding box center [227, 80] width 115 height 18
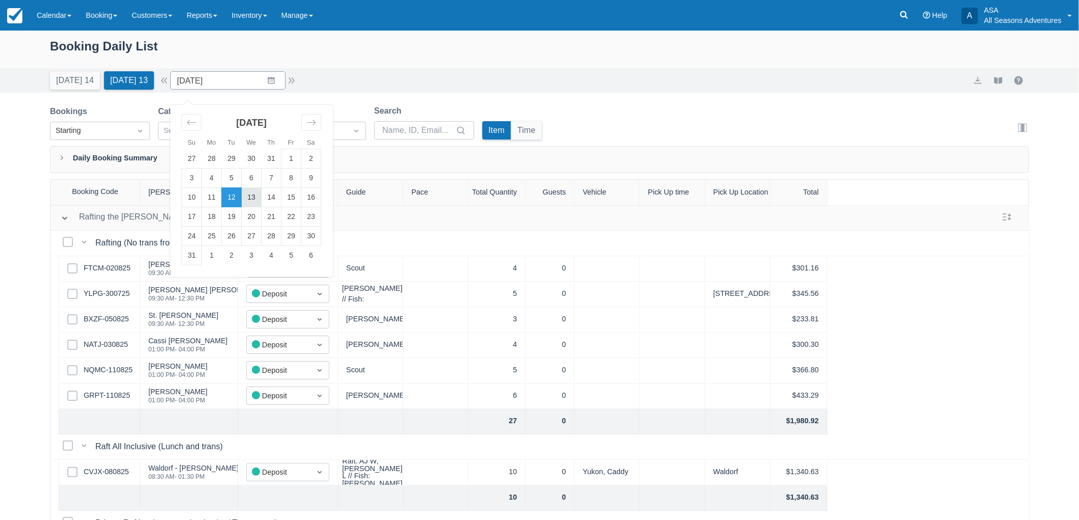
click at [261, 199] on td "13" at bounding box center [252, 197] width 20 height 19
type input "08/13/25"
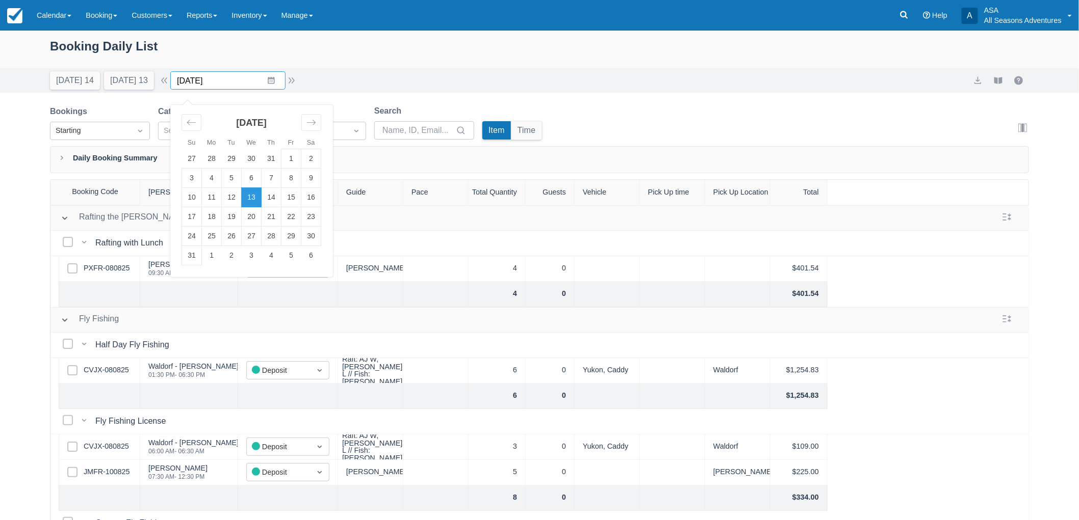
click at [269, 76] on input "08/13/25" at bounding box center [227, 80] width 115 height 18
click at [261, 199] on td "13" at bounding box center [252, 197] width 20 height 19
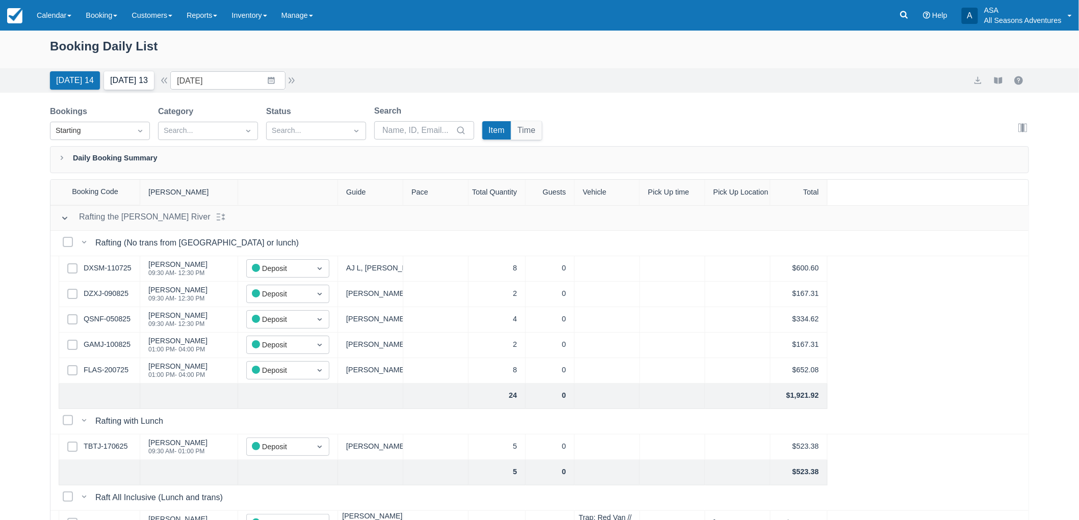
click at [153, 75] on button "Tomorrow 13" at bounding box center [129, 80] width 50 height 18
type input "08/12/25"
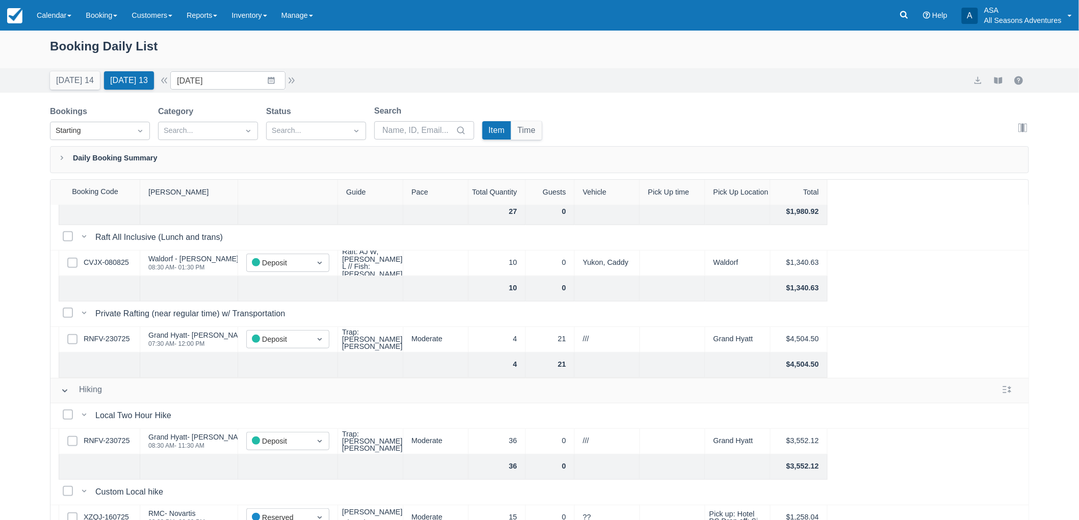
scroll to position [226, 0]
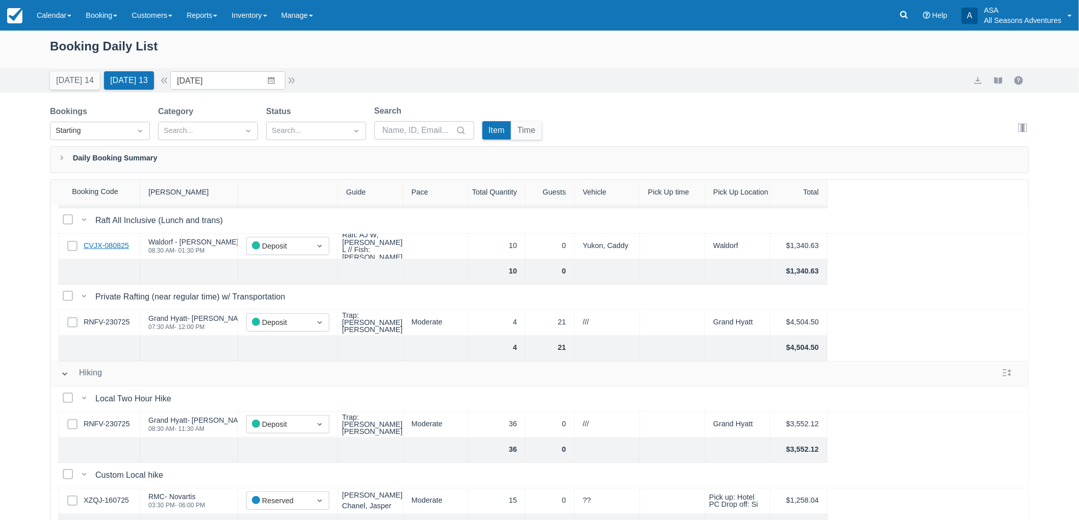
click at [103, 247] on link "CVJX-080825" at bounding box center [106, 246] width 45 height 11
click at [121, 324] on link "RNFV-230725" at bounding box center [107, 322] width 46 height 11
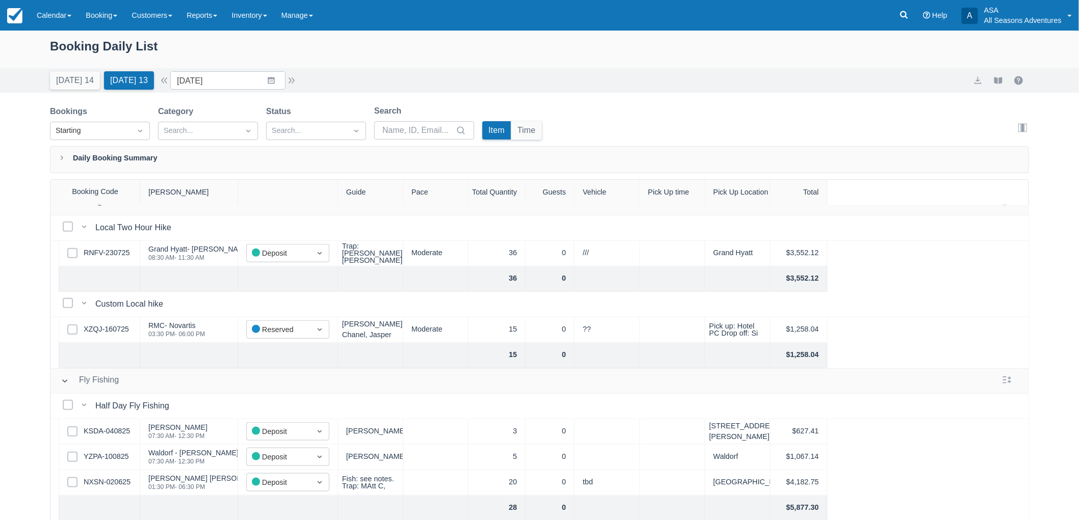
scroll to position [396, 0]
click at [119, 326] on link "XZQJ-160725" at bounding box center [106, 331] width 45 height 11
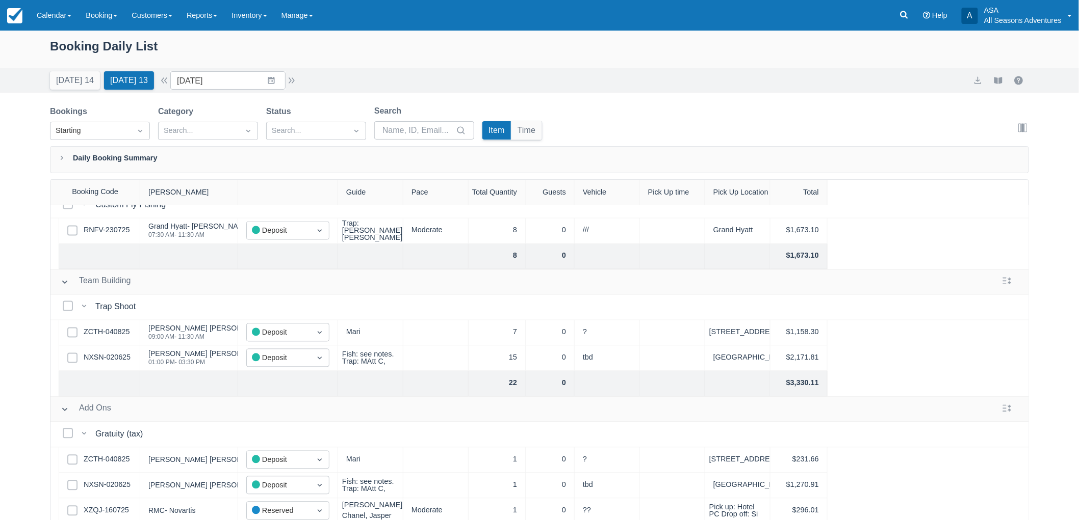
scroll to position [891, 0]
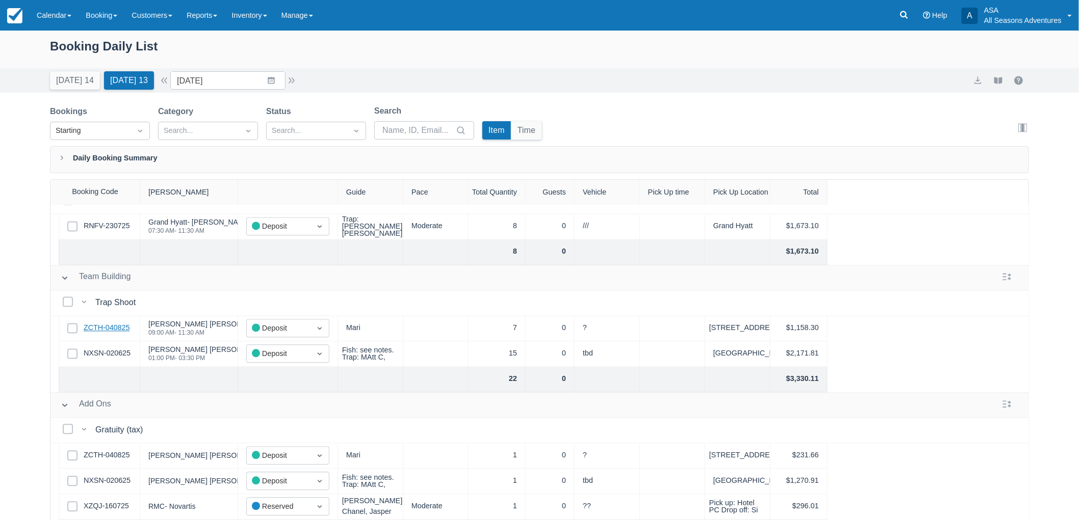
click at [104, 323] on link "ZCTH-040825" at bounding box center [107, 328] width 46 height 11
click at [129, 349] on link "NXSN-020625" at bounding box center [107, 354] width 47 height 11
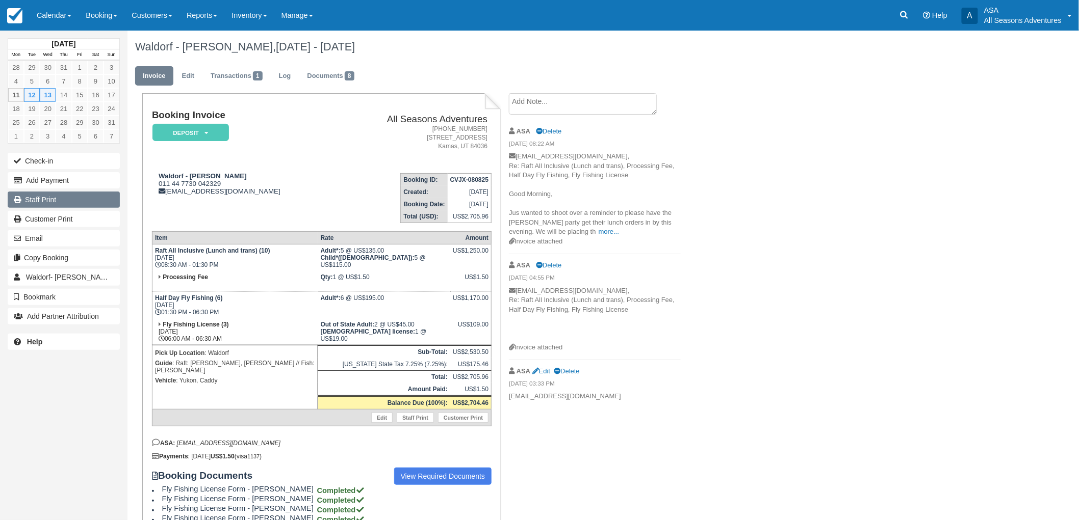
click at [43, 195] on link "Staff Print" at bounding box center [64, 200] width 112 height 16
click at [309, 87] on ul "Invoice Edit Transactions 1 Log Documents 8" at bounding box center [532, 78] width 794 height 31
click at [320, 77] on link "Documents 8" at bounding box center [330, 76] width 62 height 20
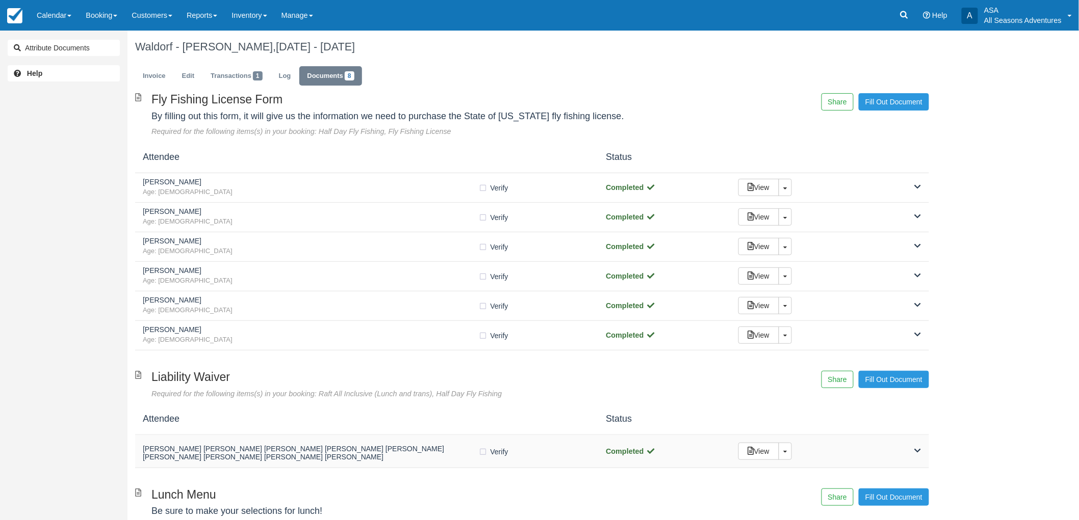
click at [305, 465] on div "[PERSON_NAME] [PERSON_NAME] [PERSON_NAME] [PERSON_NAME] [PERSON_NAME] [PERSON_N…" at bounding box center [532, 451] width 794 height 33
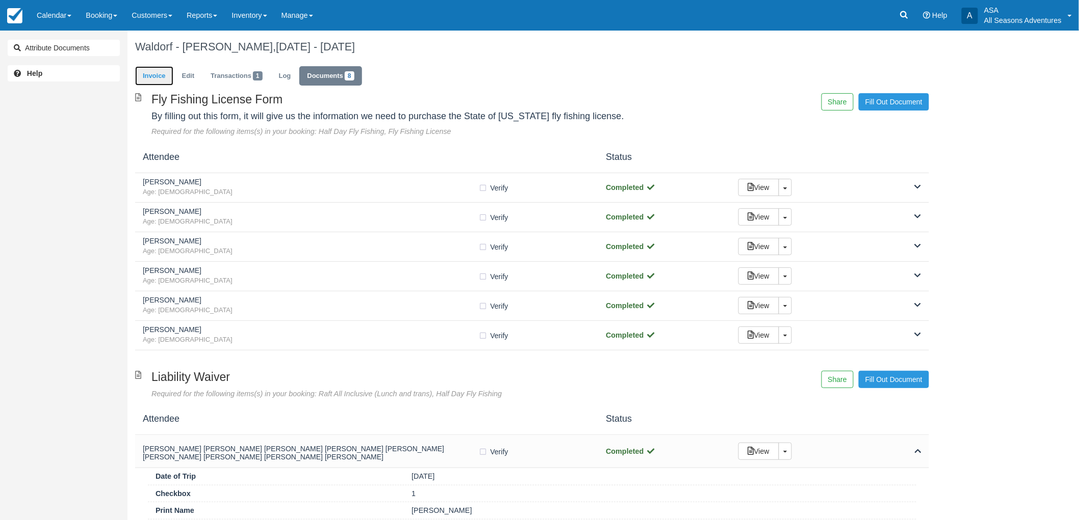
click at [166, 69] on link "Invoice" at bounding box center [154, 76] width 38 height 20
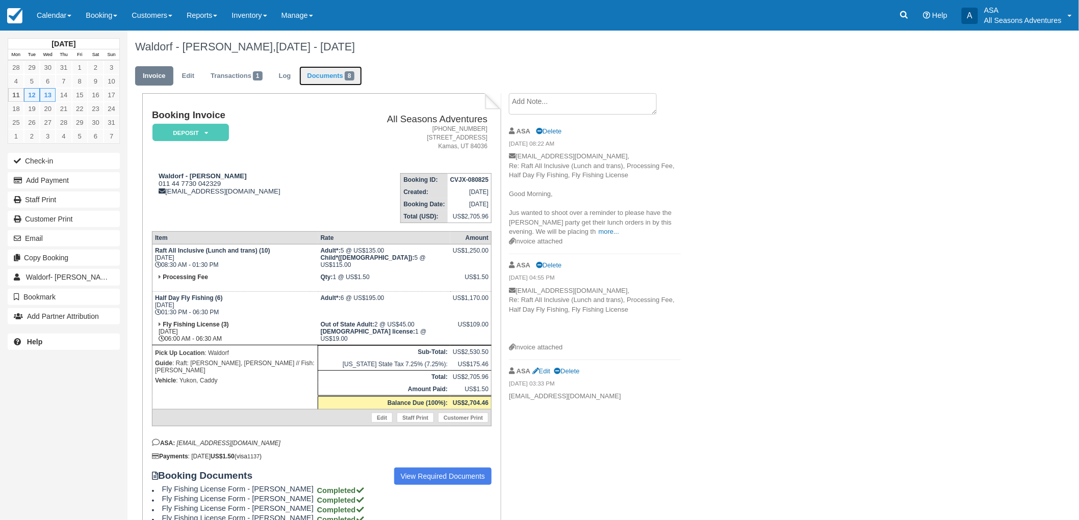
click at [323, 77] on link "Documents 8" at bounding box center [330, 76] width 62 height 20
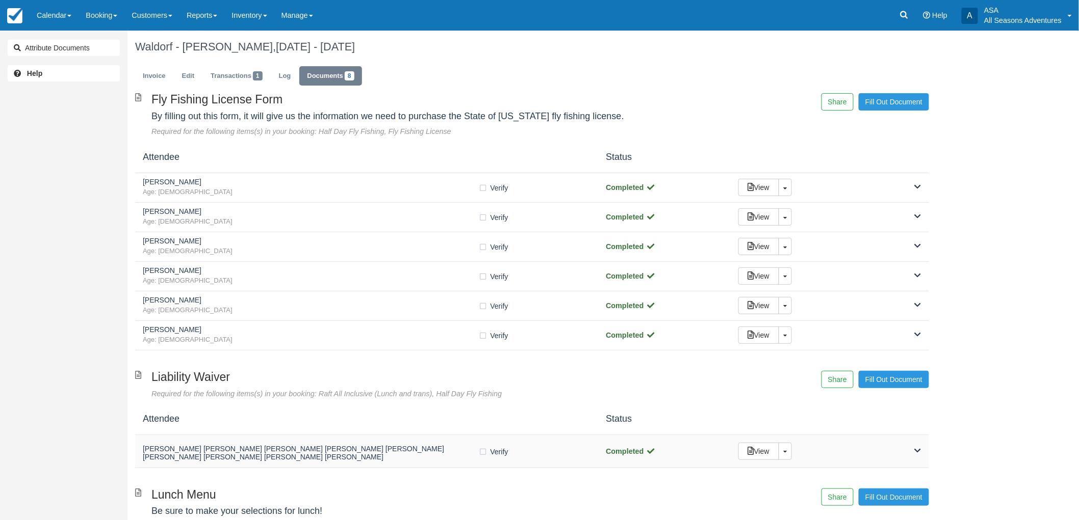
click at [384, 451] on h5 "[PERSON_NAME] [PERSON_NAME] [PERSON_NAME] [PERSON_NAME] [PERSON_NAME] [PERSON_N…" at bounding box center [311, 453] width 336 height 16
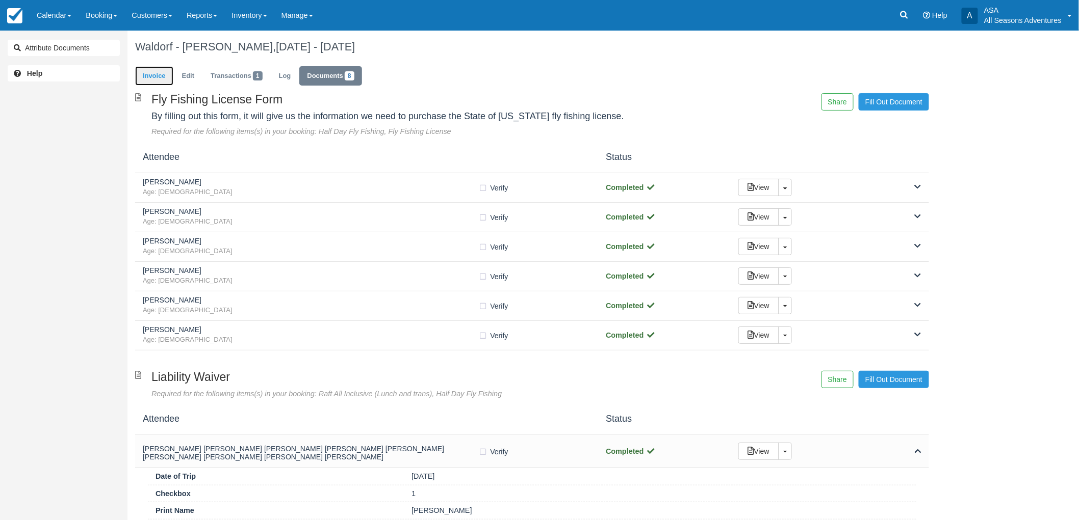
click at [148, 70] on link "Invoice" at bounding box center [154, 76] width 38 height 20
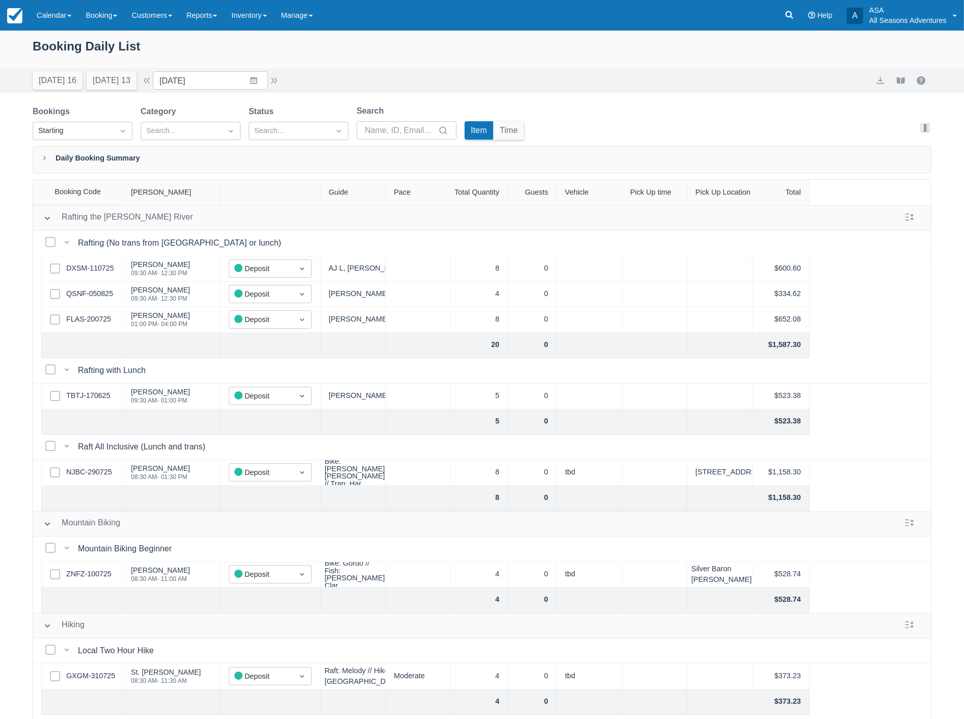
scroll to position [679, 0]
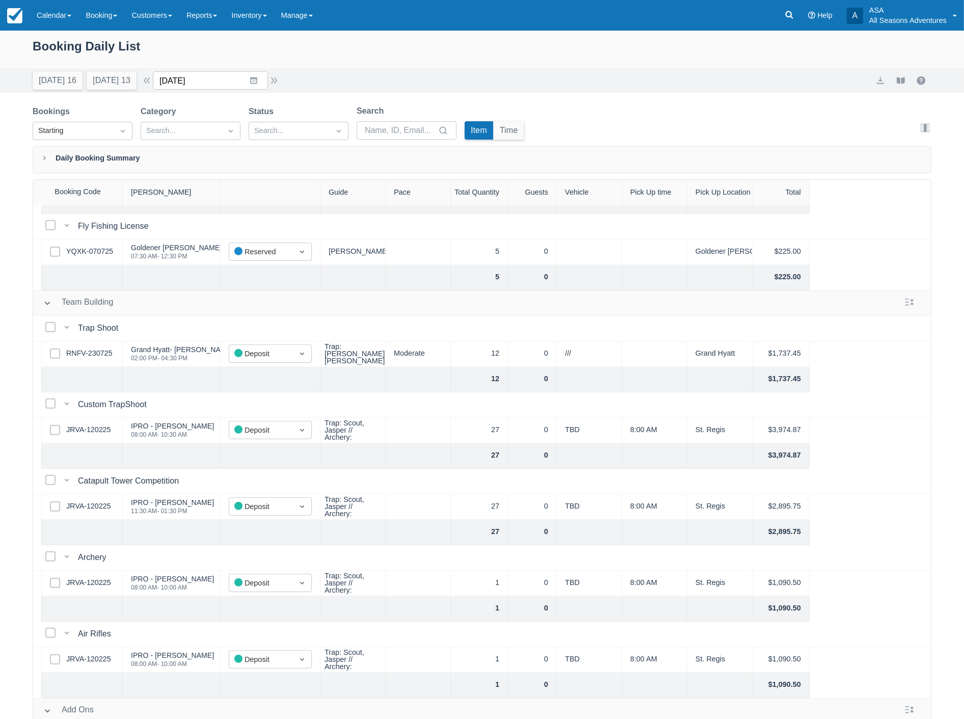
click at [226, 83] on input "[DATE]" at bounding box center [210, 80] width 115 height 18
click at [256, 194] on td "14" at bounding box center [254, 197] width 20 height 19
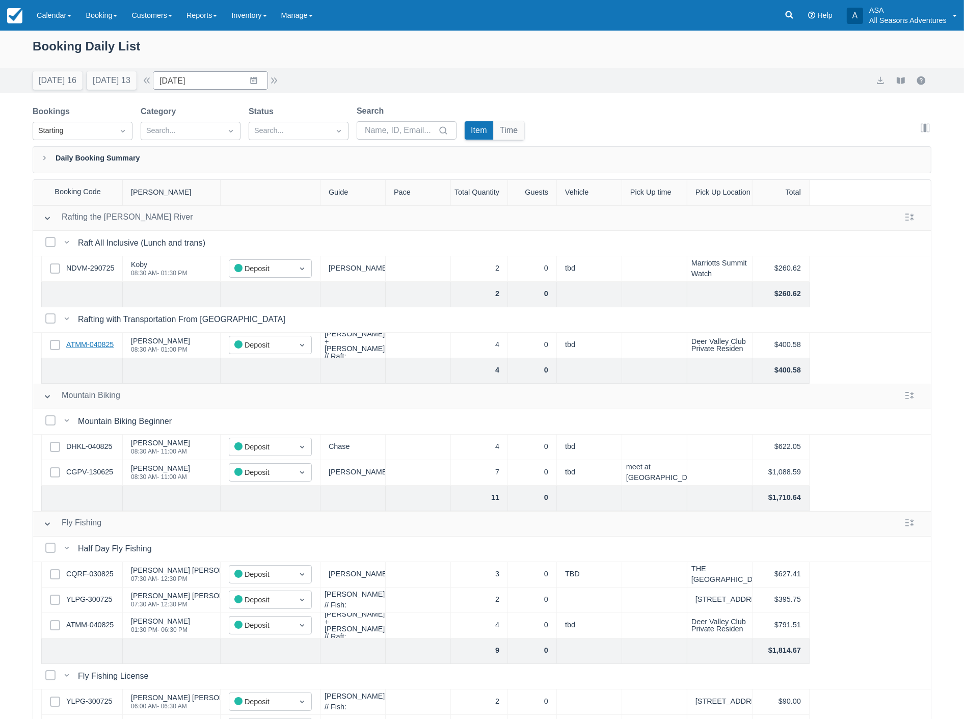
click at [96, 349] on link "ATMM-040825" at bounding box center [89, 344] width 47 height 11
click at [54, 76] on button "Today 16" at bounding box center [58, 80] width 50 height 18
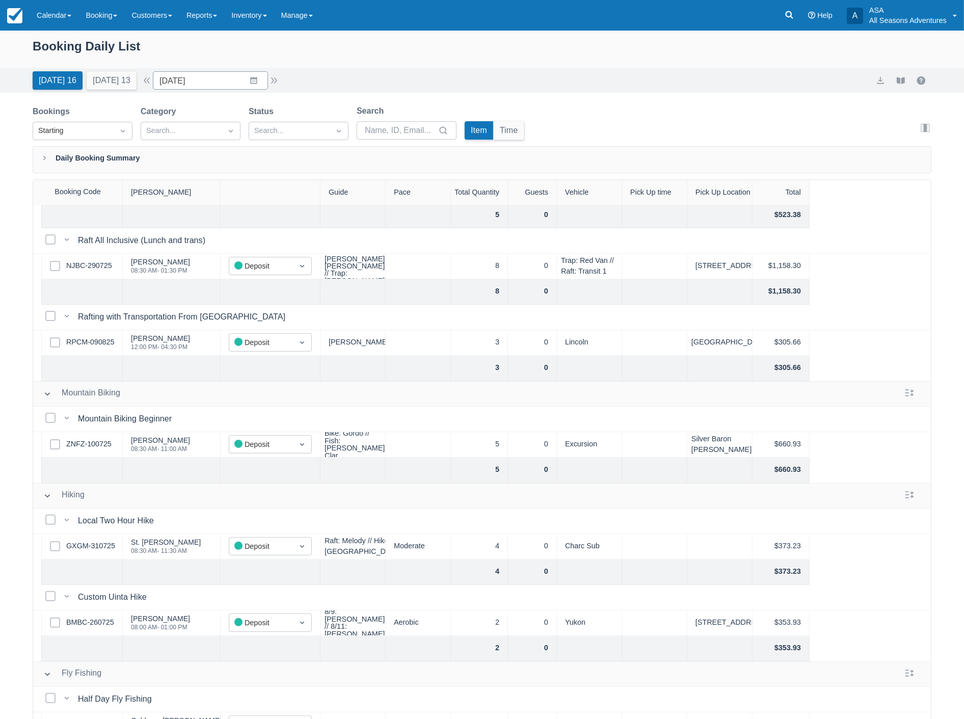
scroll to position [283, 0]
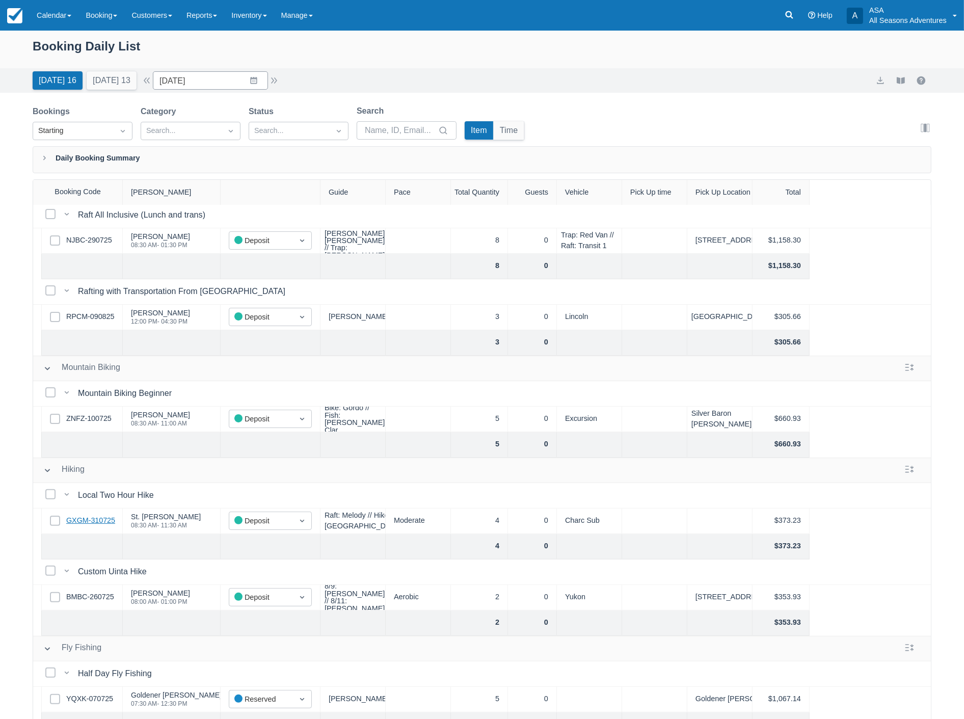
click at [96, 521] on link "GXGM-310725" at bounding box center [90, 520] width 49 height 11
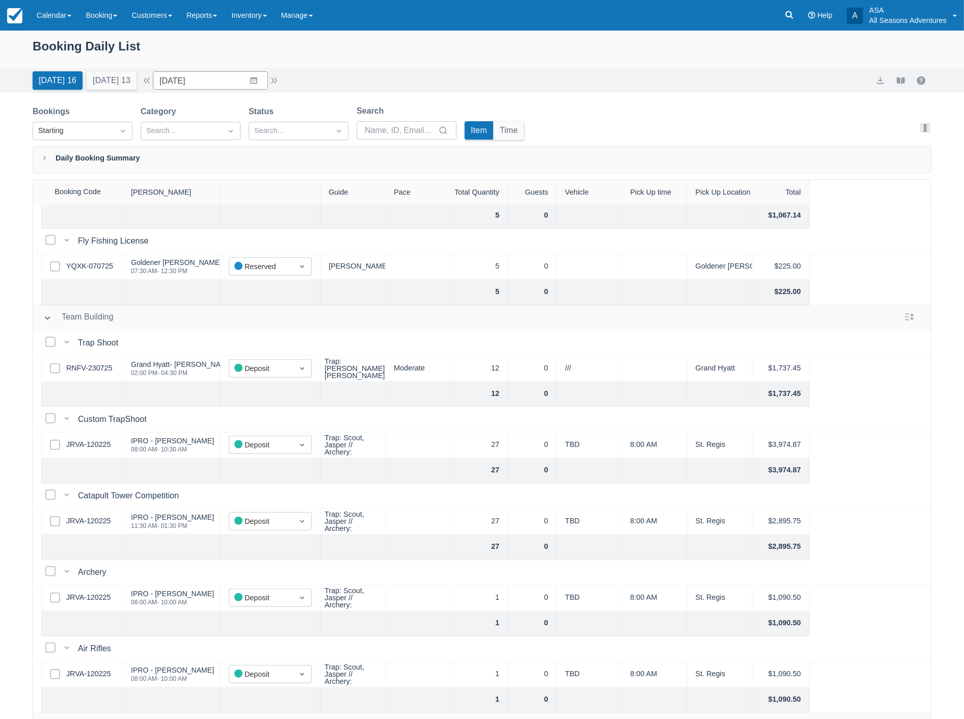
scroll to position [793, 0]
click at [90, 369] on link "RNFV-230725" at bounding box center [89, 367] width 46 height 11
click at [88, 444] on link "JRVA-120225" at bounding box center [88, 444] width 44 height 11
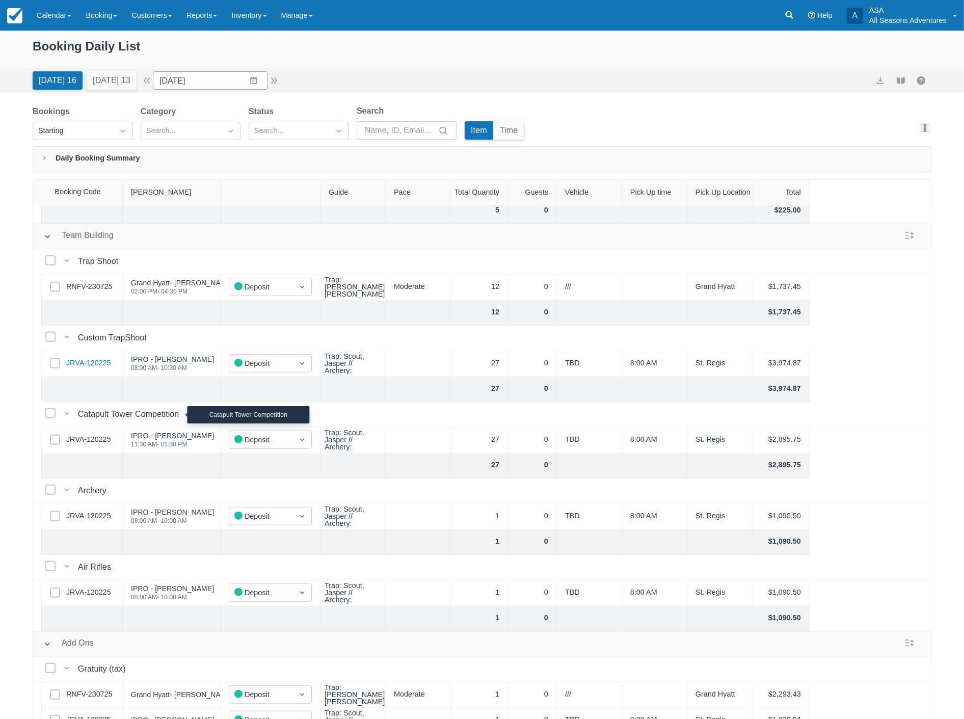
scroll to position [896, 0]
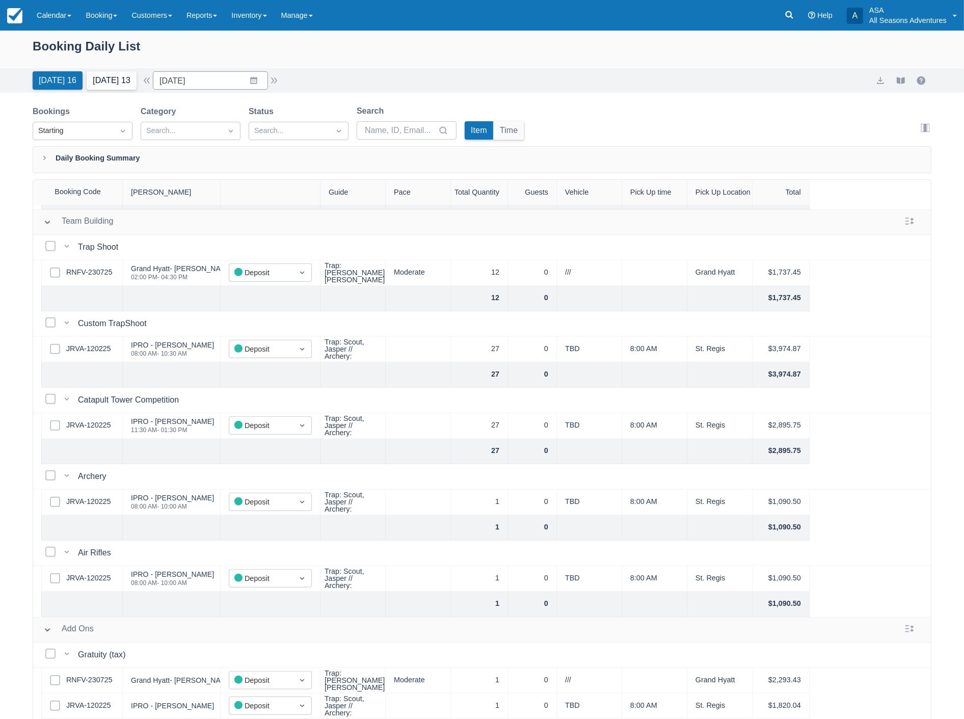
click at [102, 81] on button "Tomorrow 13" at bounding box center [112, 80] width 50 height 18
type input "08/12/25"
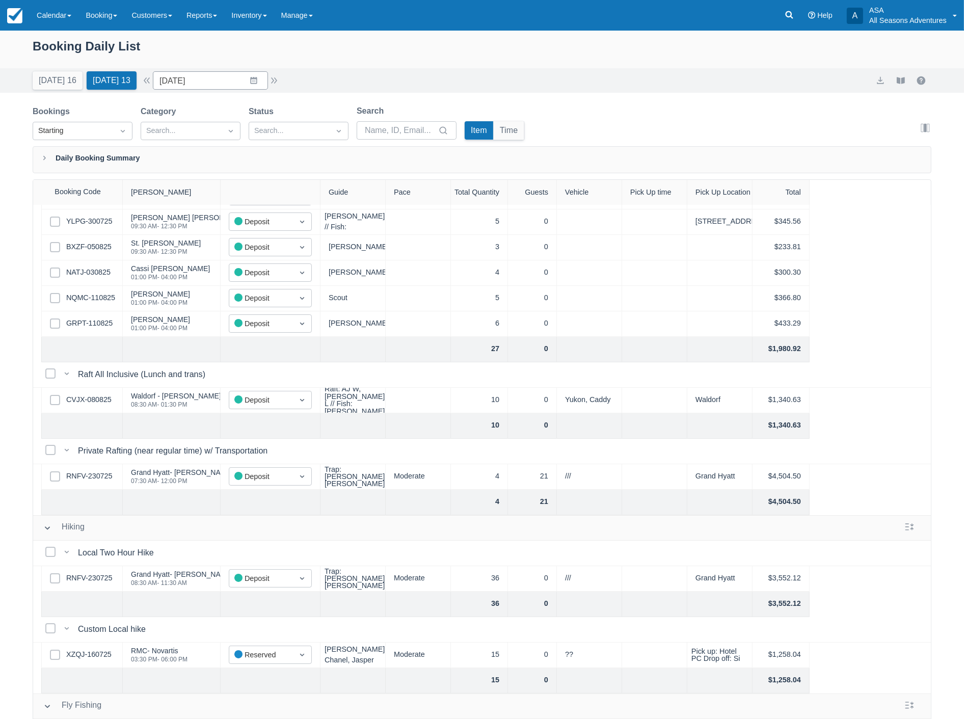
scroll to position [226, 0]
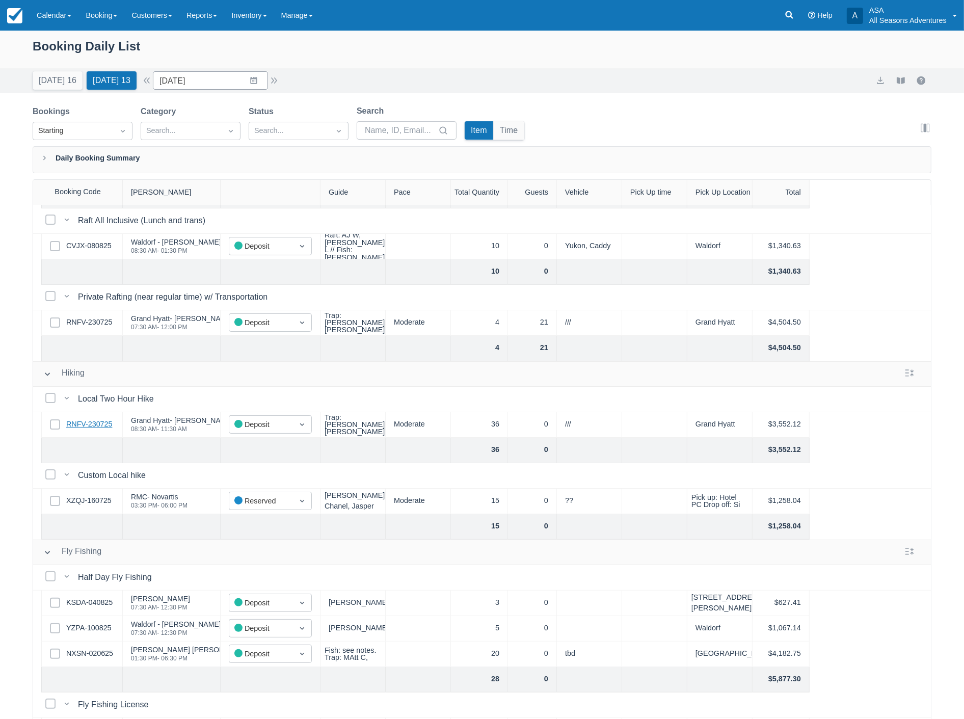
click at [93, 421] on link "RNFV-230725" at bounding box center [89, 424] width 46 height 11
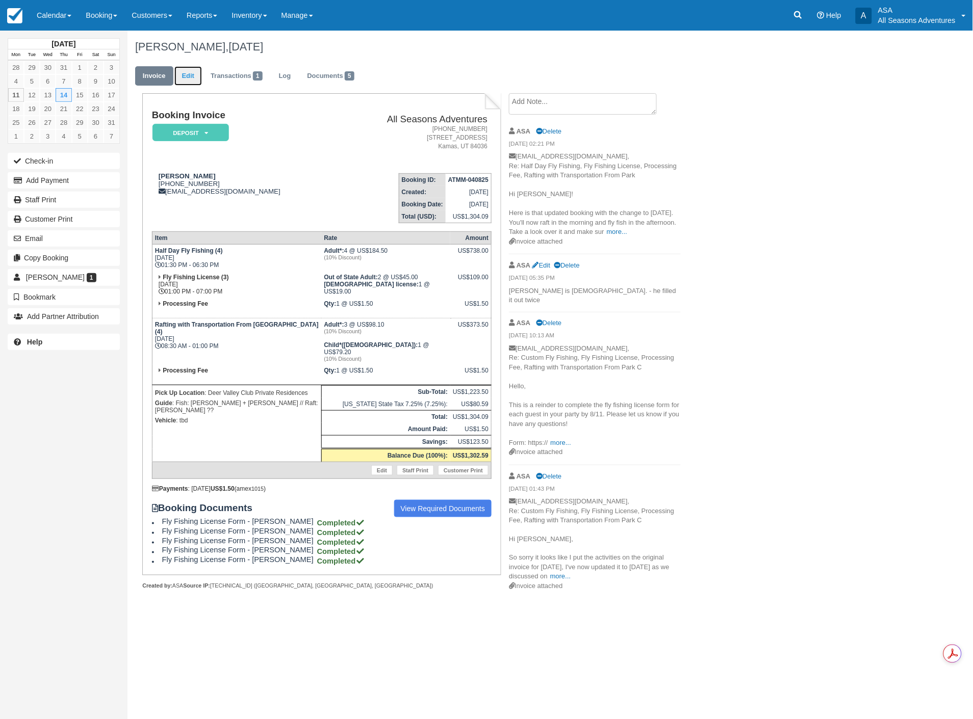
click at [184, 81] on link "Edit" at bounding box center [188, 76] width 28 height 20
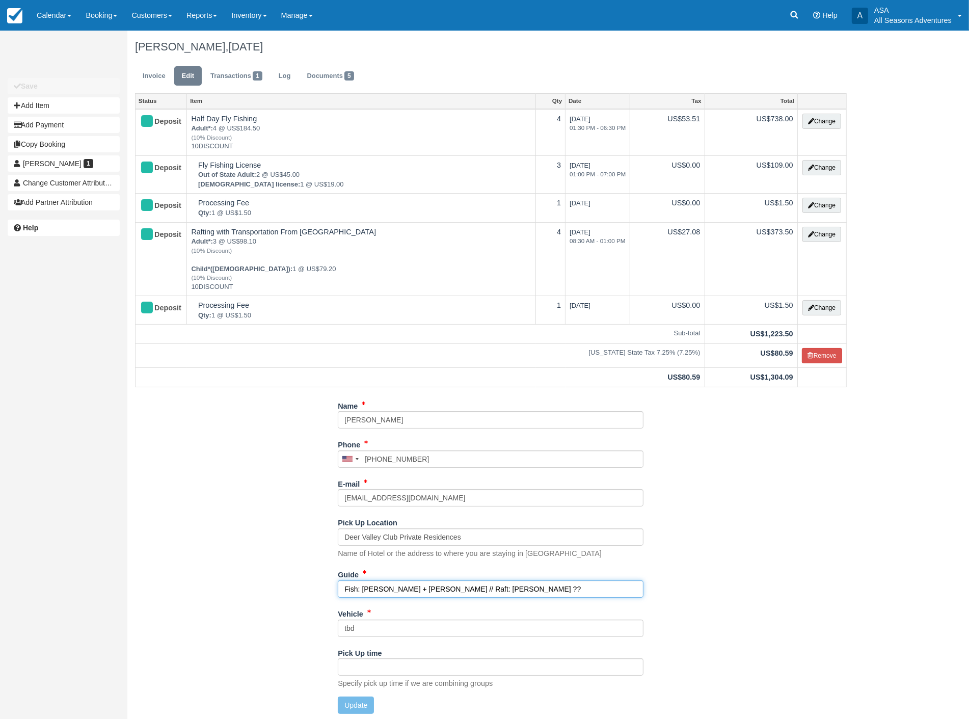
click at [486, 593] on input "Fish: [PERSON_NAME] + [PERSON_NAME] // Raft: [PERSON_NAME] ??" at bounding box center [491, 589] width 306 height 17
type input "Fish: [PERSON_NAME] + [PERSON_NAME] // Raft: [PERSON_NAME]"
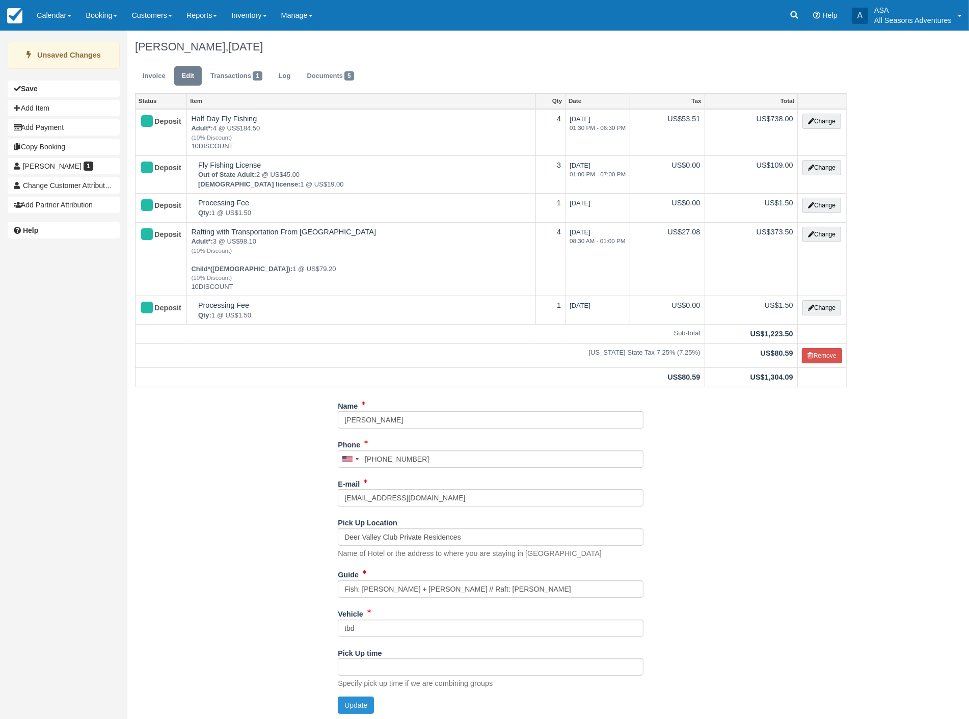
click at [371, 703] on button "Update" at bounding box center [356, 705] width 36 height 17
type input "[PHONE_NUMBER]"
click at [155, 77] on link "Invoice" at bounding box center [154, 76] width 38 height 20
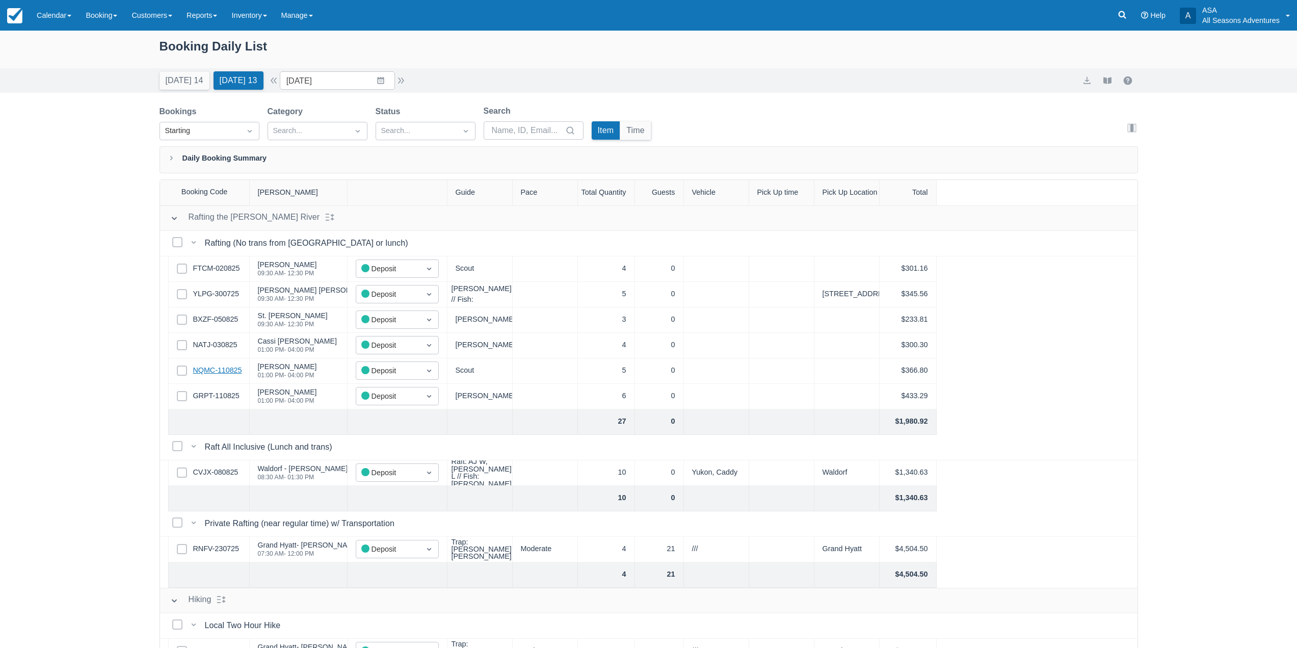
click at [222, 371] on link "NQMC-110825" at bounding box center [217, 370] width 49 height 11
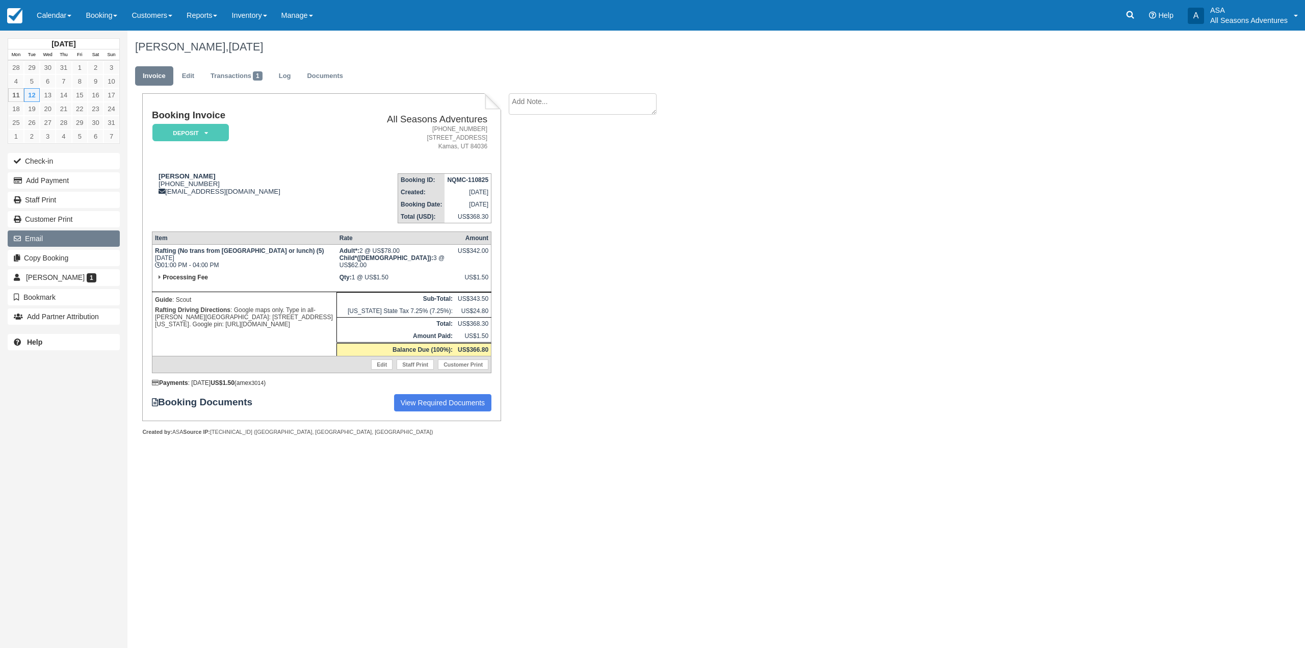
click at [52, 242] on button "Email" at bounding box center [64, 238] width 112 height 16
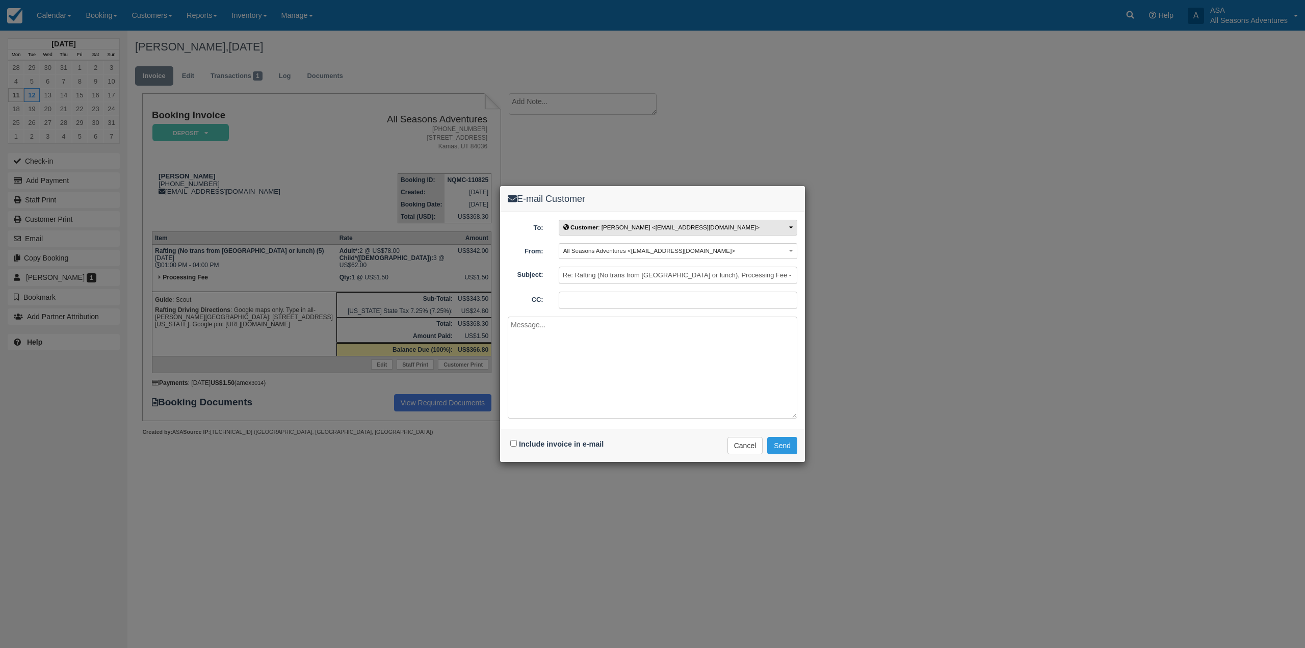
click at [677, 229] on span "Customer : Jenn Phillips <billphil@gmail.com>" at bounding box center [661, 227] width 196 height 7
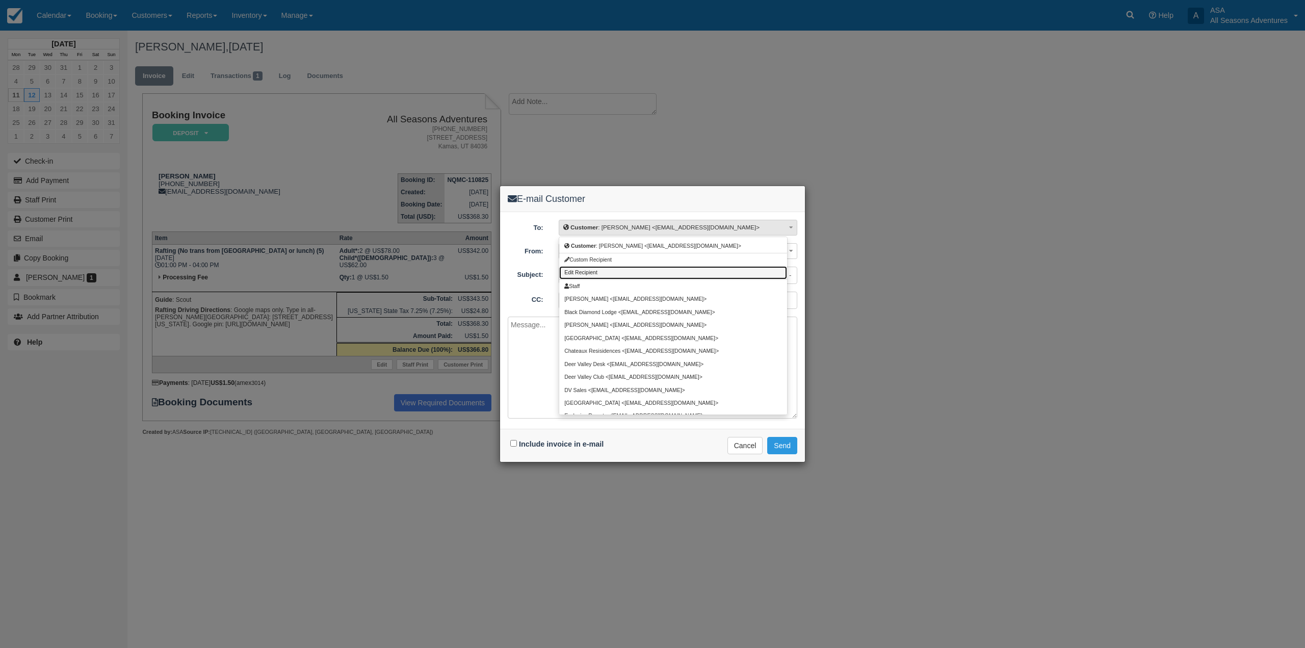
click at [575, 272] on span "Edit Recipient" at bounding box center [580, 273] width 33 height 6
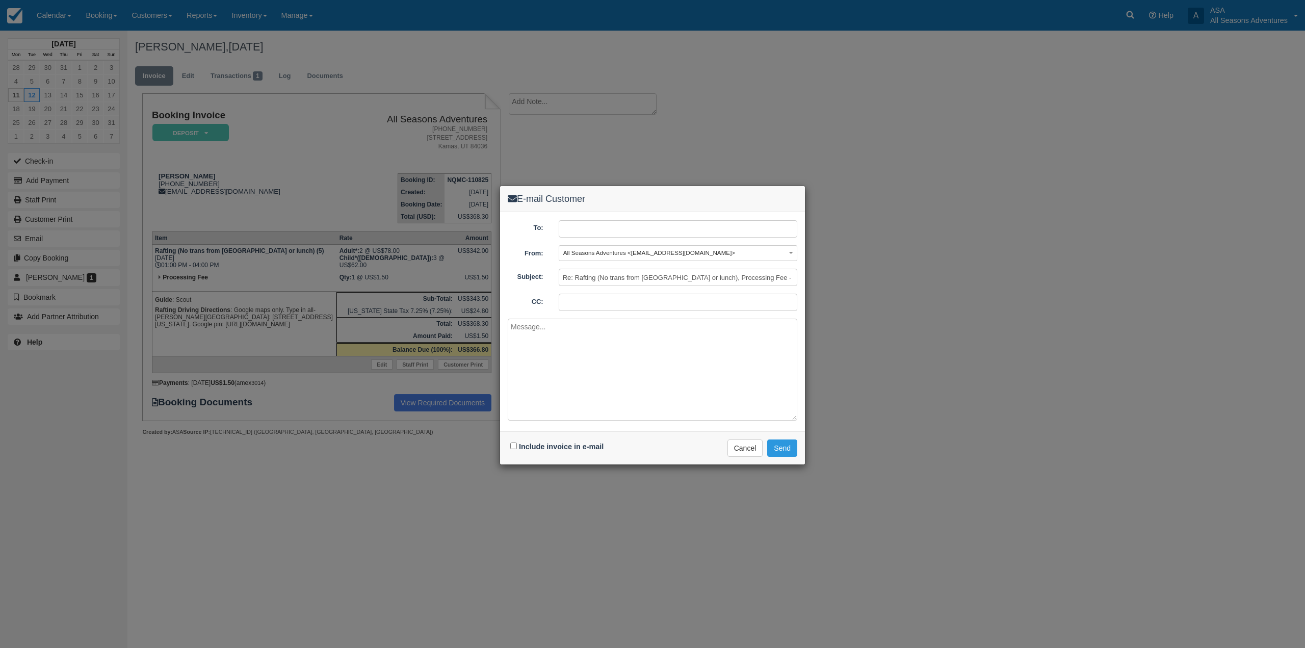
click at [568, 230] on input "text" at bounding box center [678, 228] width 239 height 17
type input "jennjacobsphillips@gmaIL.COM"
click at [512, 448] on input "Include invoice in e-mail" at bounding box center [513, 445] width 7 height 7
checkbox input "true"
click at [785, 448] on button "Send" at bounding box center [782, 447] width 30 height 17
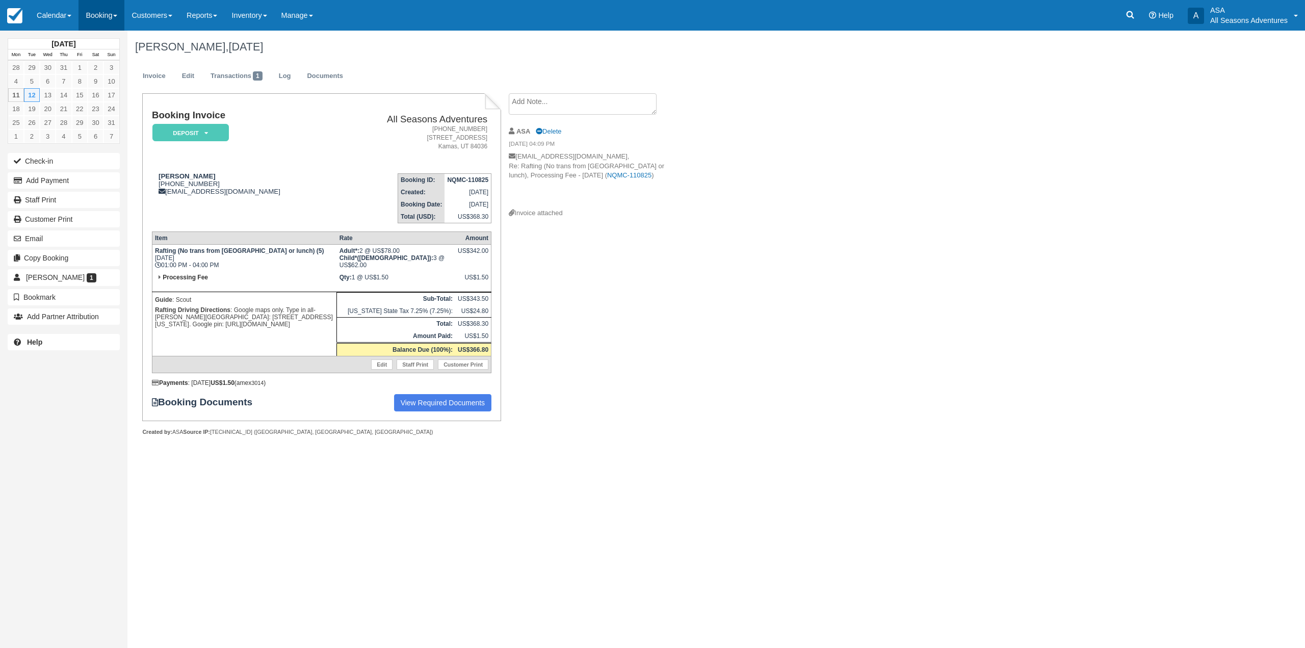
click at [103, 13] on link "Booking" at bounding box center [101, 15] width 46 height 31
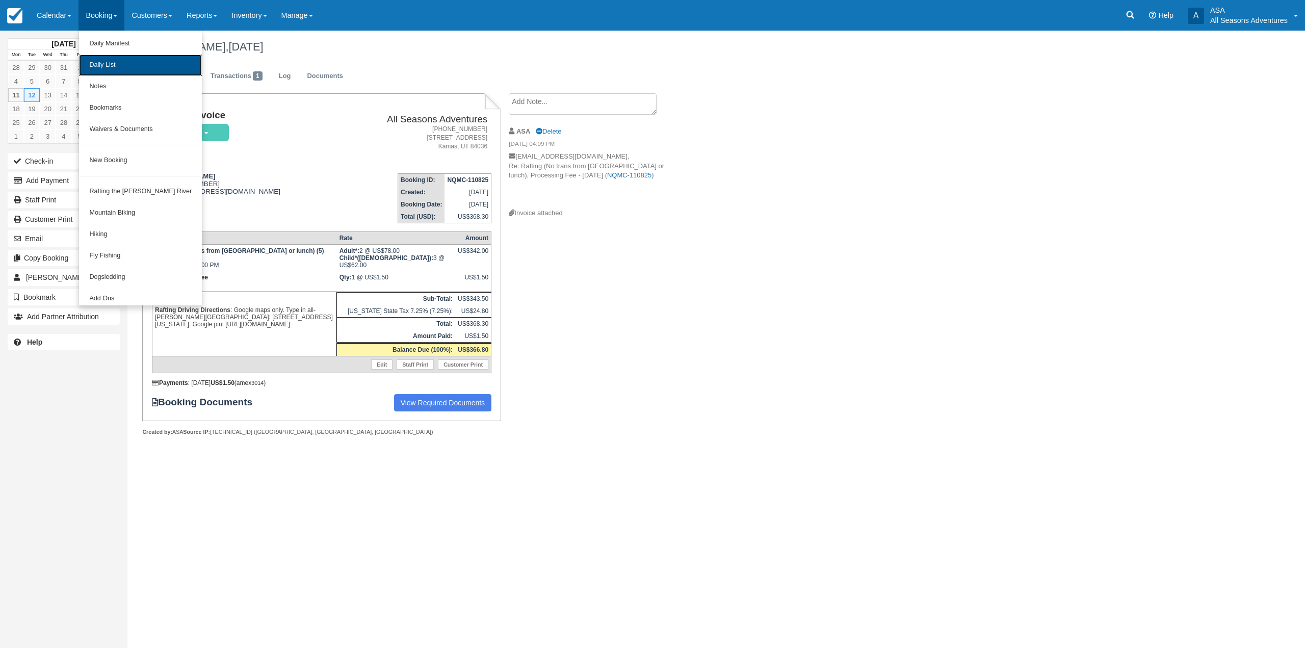
click at [117, 63] on link "Daily List" at bounding box center [140, 65] width 123 height 21
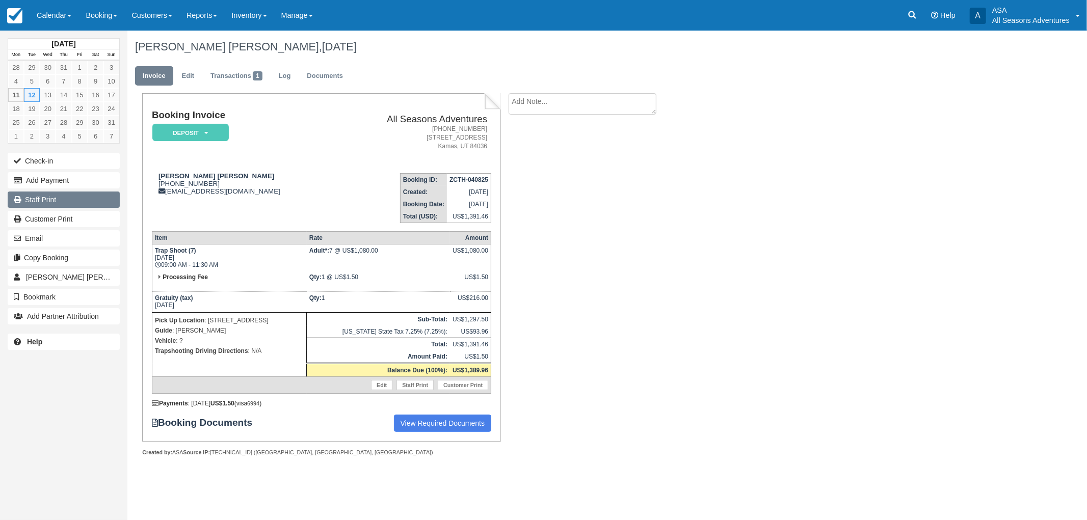
click at [59, 201] on link "Staff Print" at bounding box center [64, 200] width 112 height 16
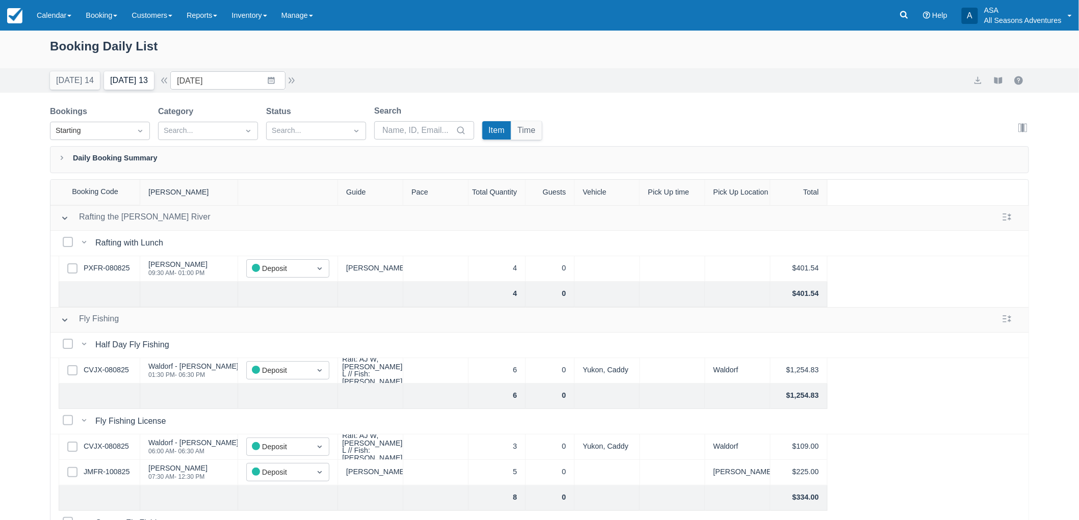
click at [154, 89] on button "Tomorrow 13" at bounding box center [129, 80] width 50 height 18
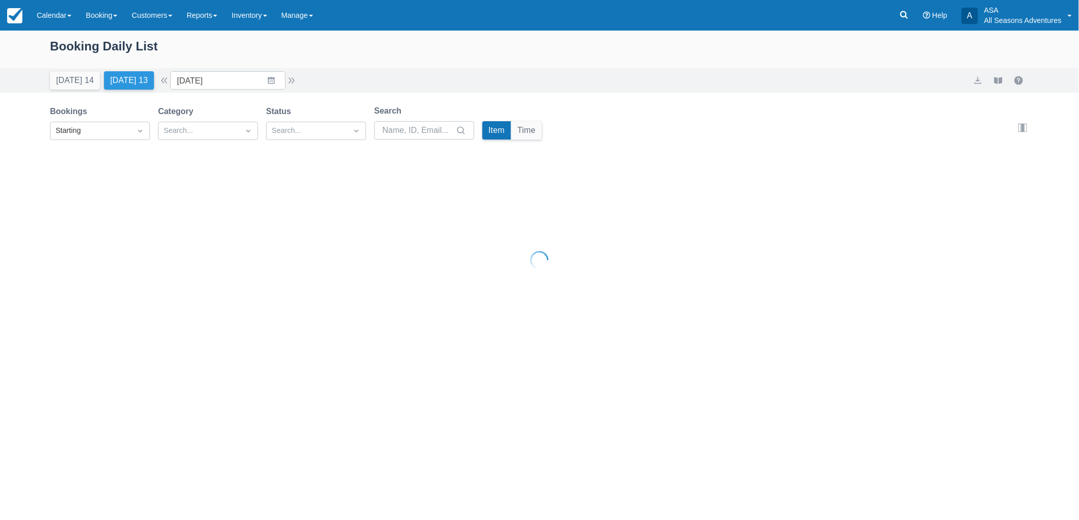
type input "08/12/25"
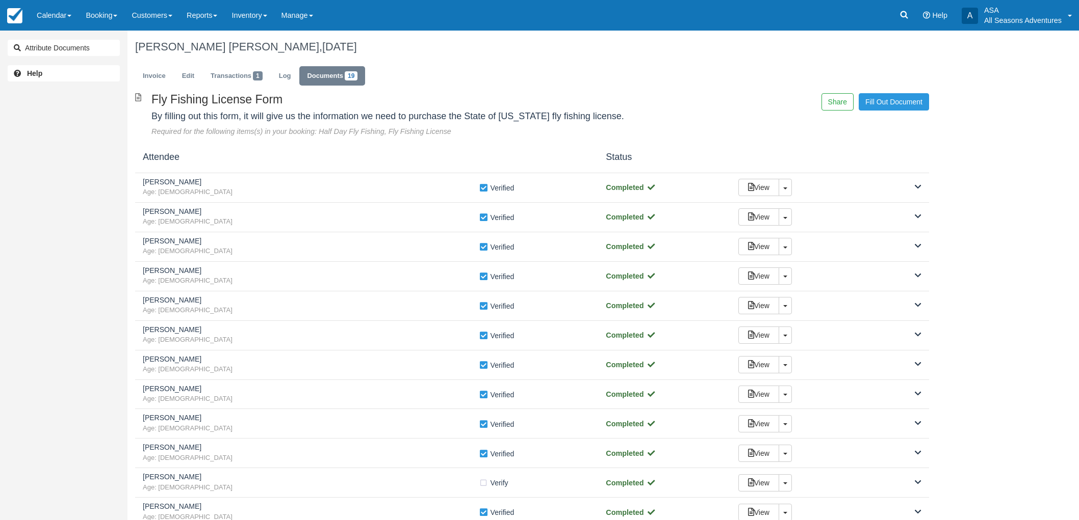
scroll to position [113, 0]
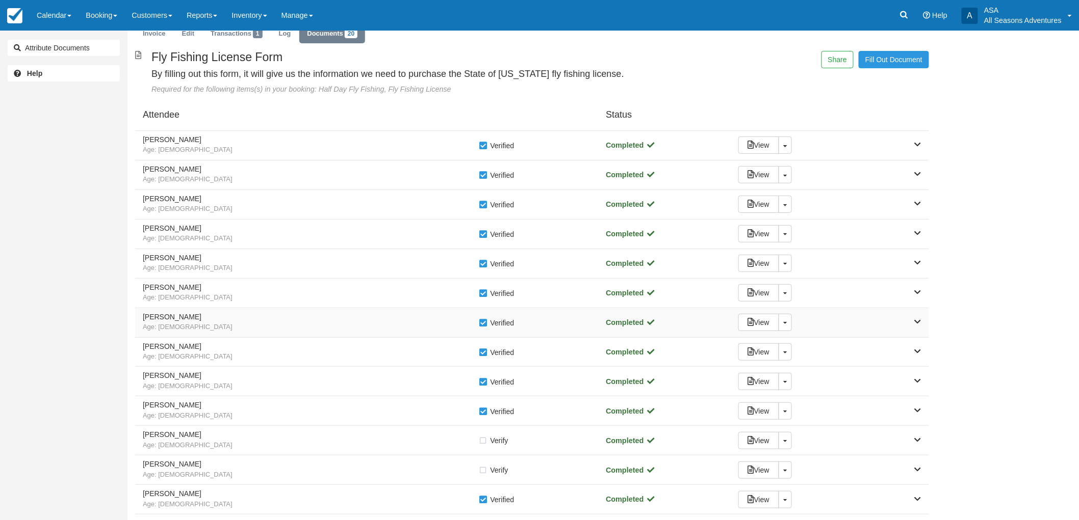
scroll to position [114, 0]
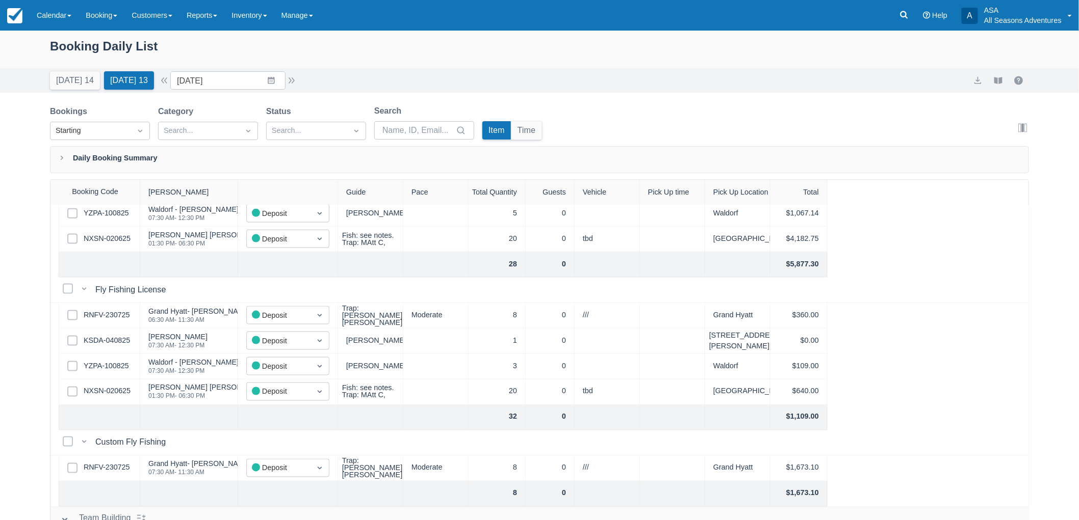
scroll to position [623, 0]
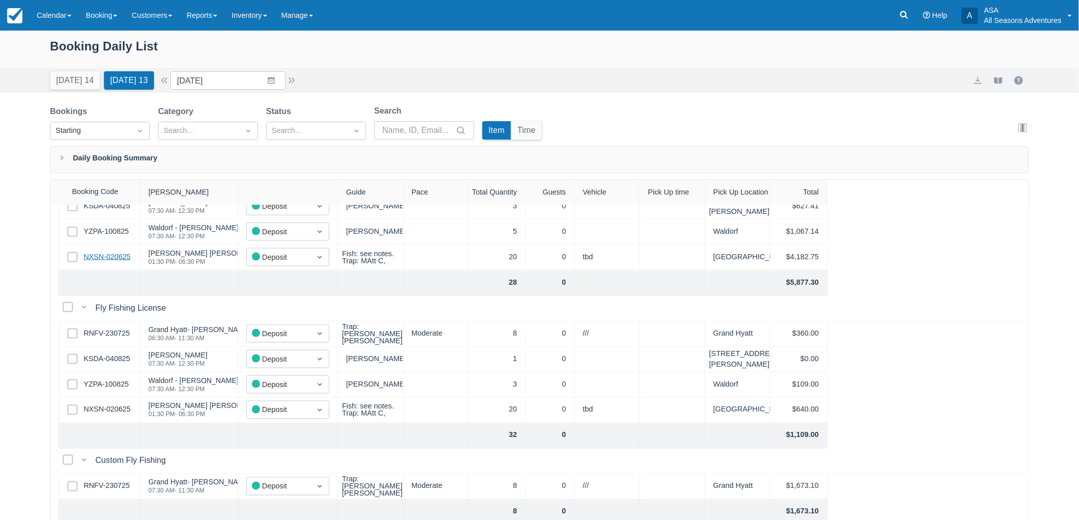
click at [118, 261] on link "NXSN-020625" at bounding box center [107, 257] width 47 height 11
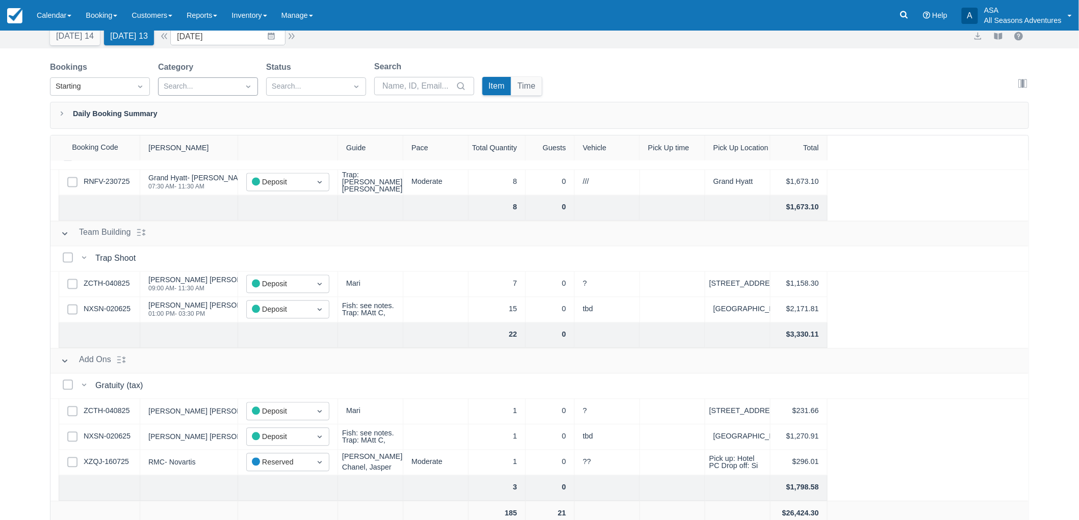
scroll to position [0, 0]
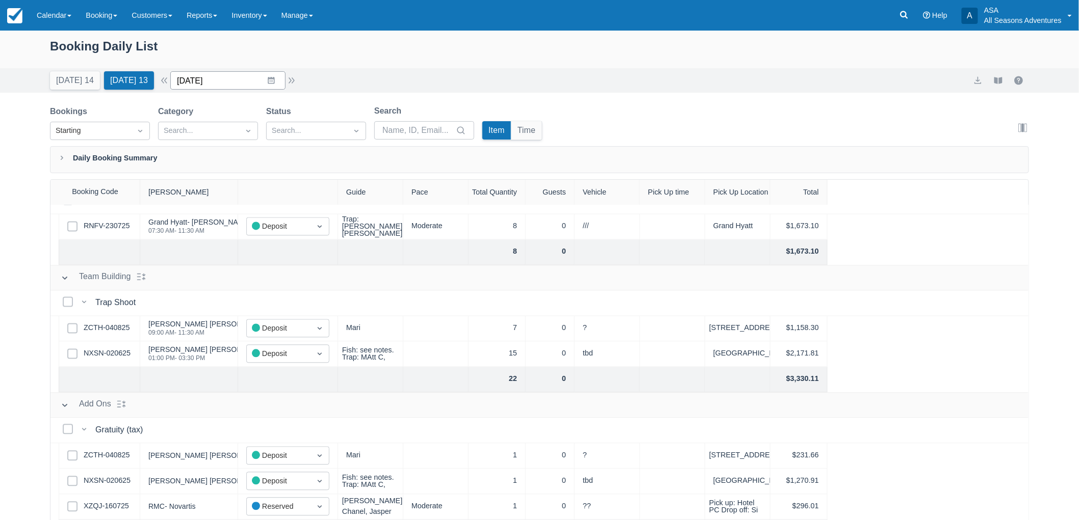
click at [191, 75] on input "08/12/25" at bounding box center [227, 80] width 115 height 18
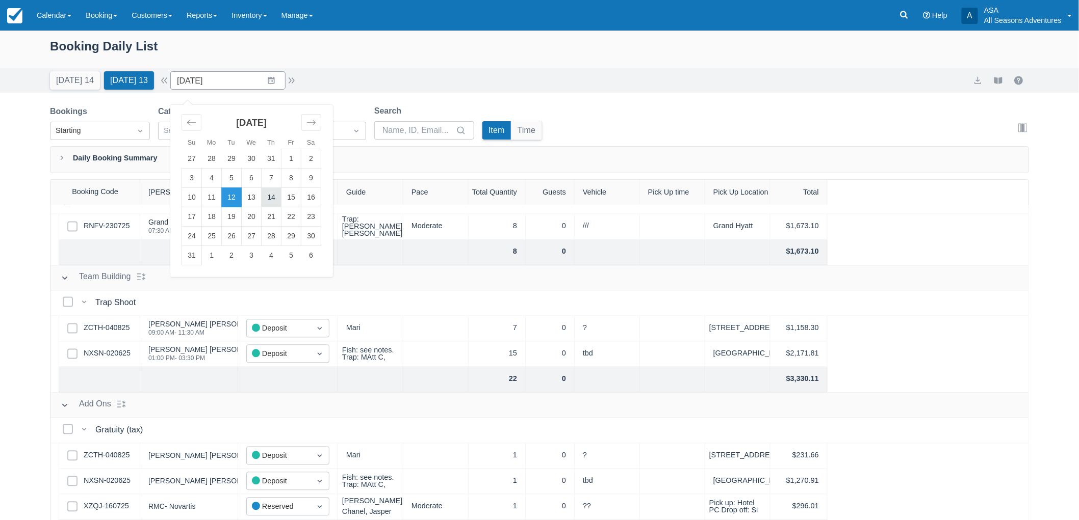
click at [271, 195] on td "14" at bounding box center [271, 197] width 20 height 19
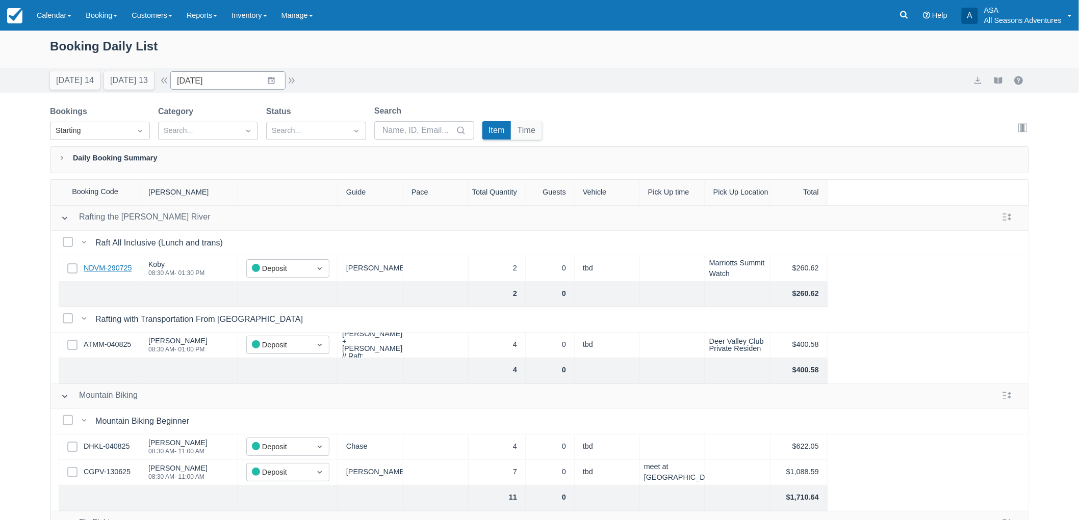
click at [121, 269] on link "NDVM-290725" at bounding box center [108, 268] width 48 height 11
click at [223, 87] on input "08/14/25" at bounding box center [227, 80] width 115 height 18
click at [256, 190] on td "13" at bounding box center [252, 197] width 20 height 19
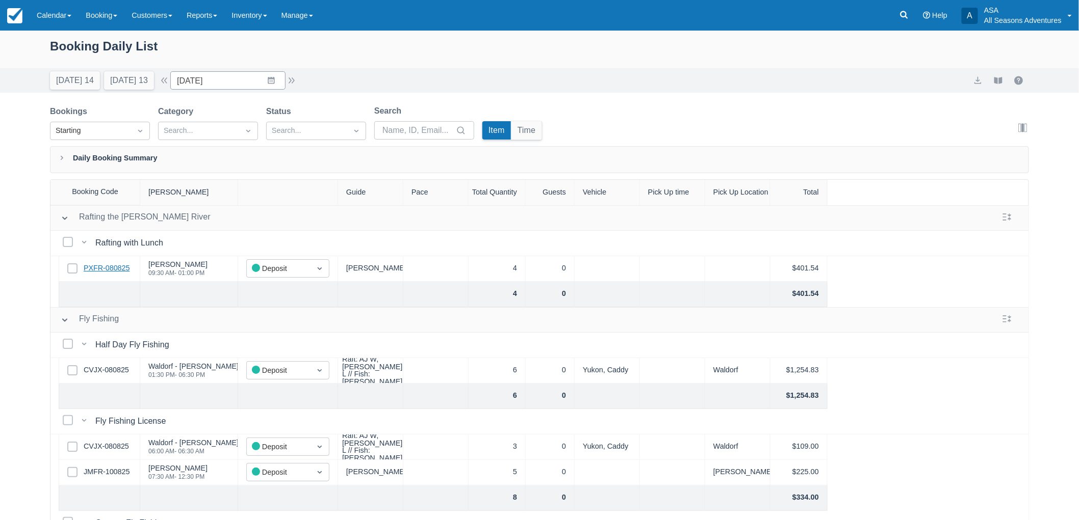
click at [121, 268] on link "PXFR-080825" at bounding box center [107, 268] width 46 height 11
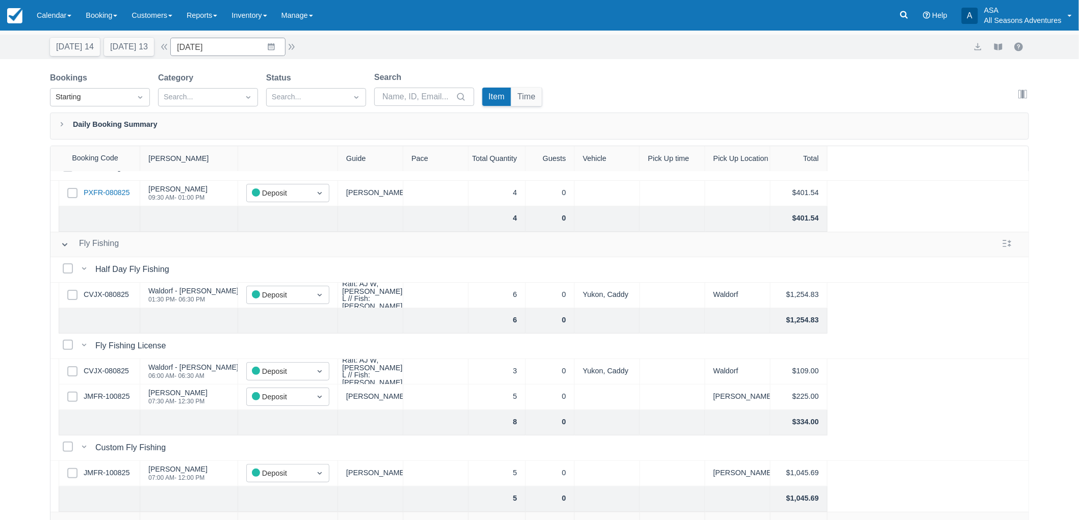
scroll to position [51, 0]
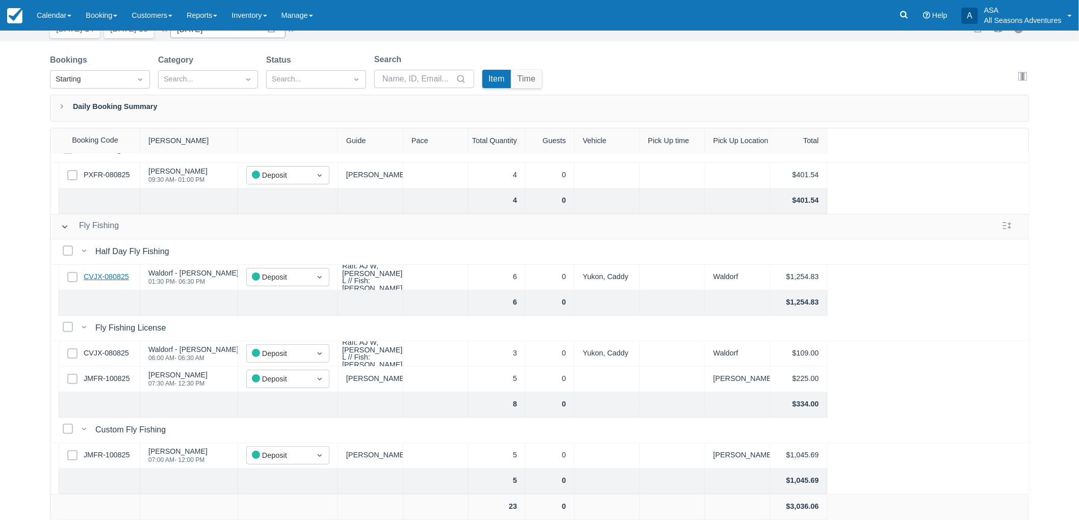
click at [115, 274] on link "CVJX-080825" at bounding box center [106, 277] width 45 height 11
click at [113, 367] on div "Select Row JMFR-100825" at bounding box center [100, 379] width 82 height 25
click at [115, 374] on link "JMFR-100825" at bounding box center [107, 379] width 46 height 11
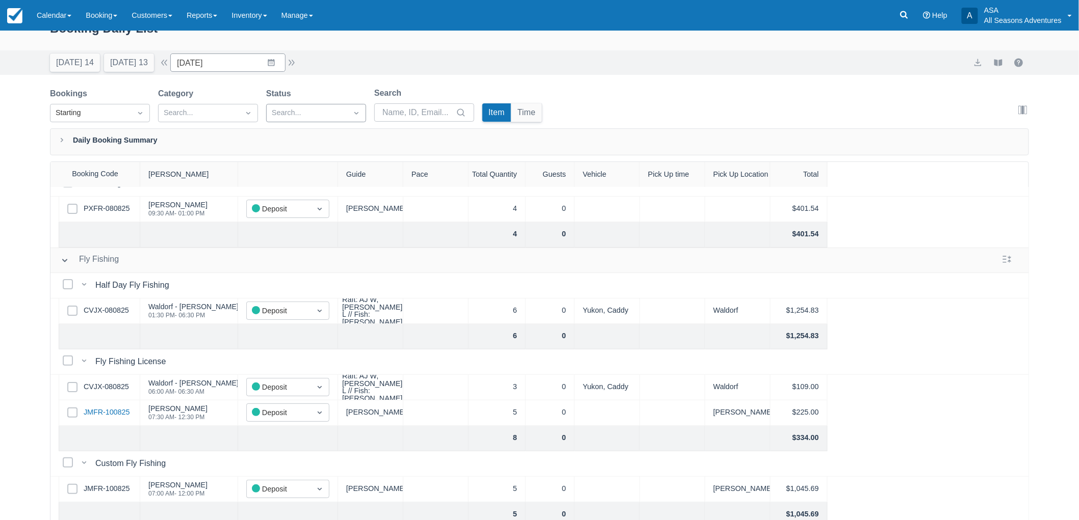
scroll to position [0, 0]
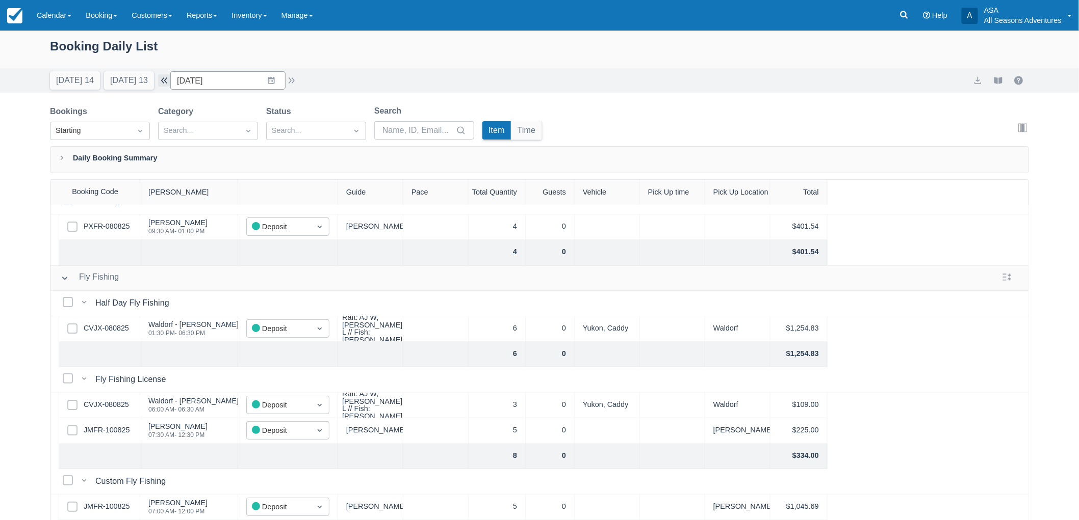
click at [169, 83] on button "button" at bounding box center [164, 80] width 12 height 12
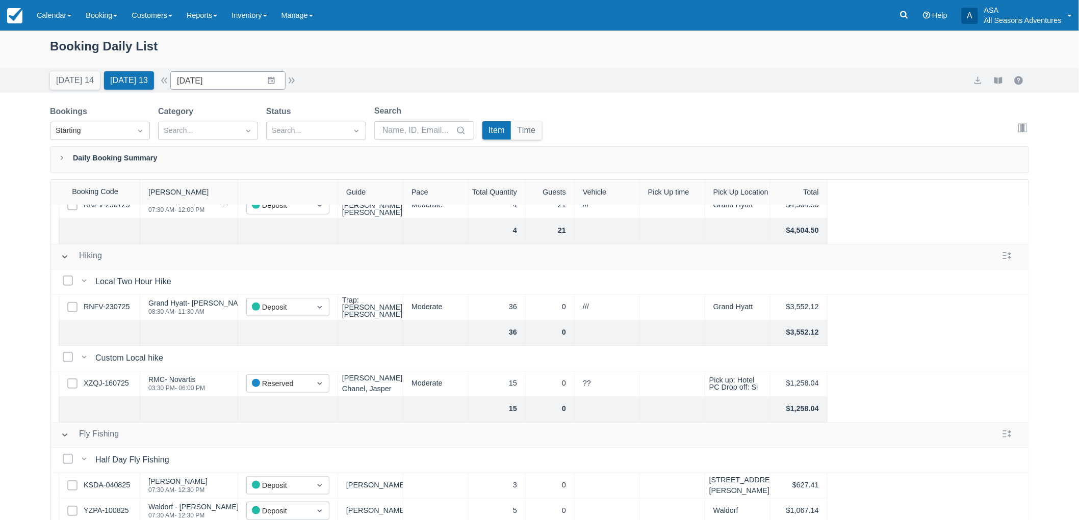
scroll to position [339, 0]
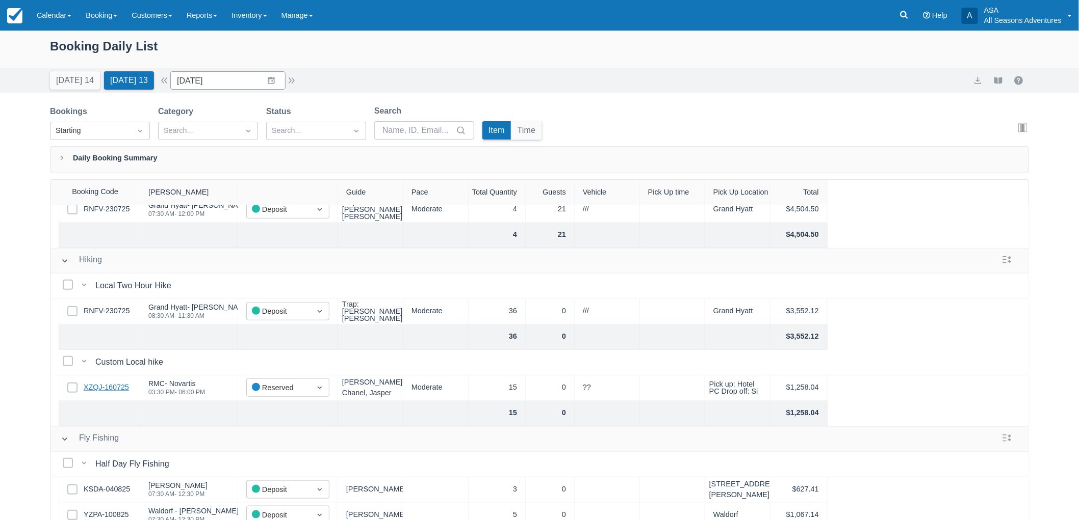
click at [109, 384] on link "XZQJ-160725" at bounding box center [106, 387] width 45 height 11
click at [226, 80] on input "08/12/25" at bounding box center [227, 80] width 115 height 18
click at [258, 195] on td "13" at bounding box center [252, 197] width 20 height 19
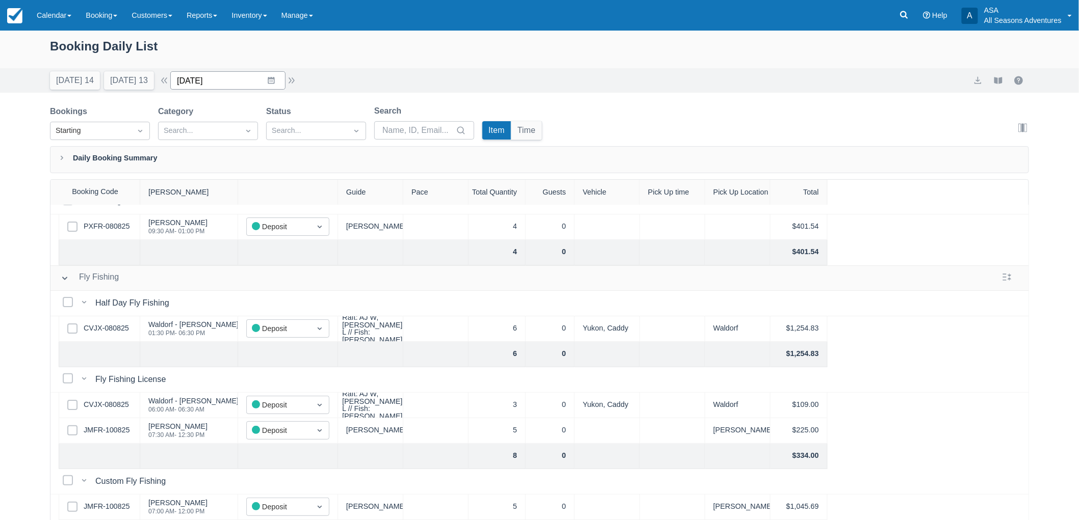
click at [277, 79] on input "08/13/25" at bounding box center [227, 80] width 115 height 18
click at [321, 126] on div "Move forward to switch to the next month." at bounding box center [311, 122] width 20 height 17
click at [316, 204] on td "20" at bounding box center [311, 197] width 20 height 19
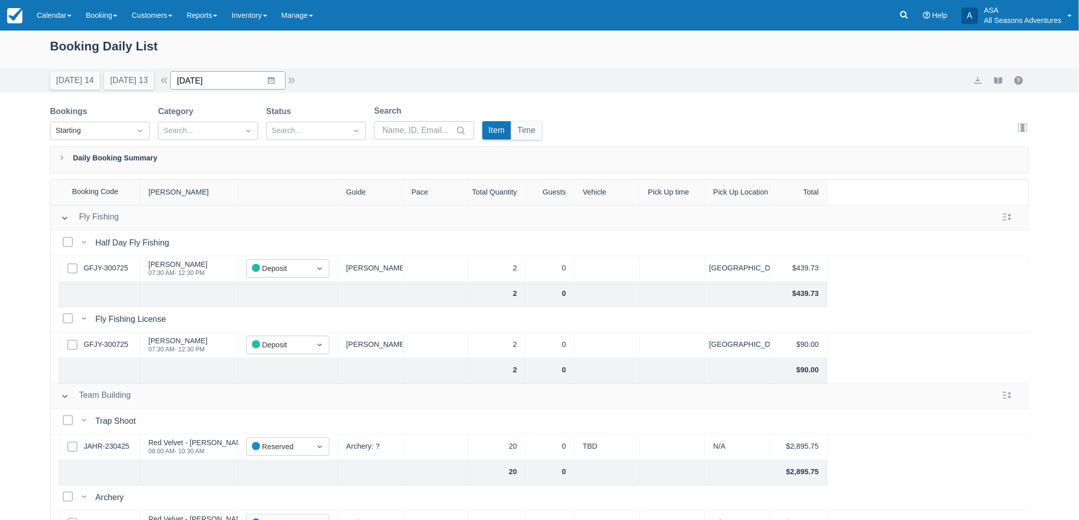
click at [269, 77] on input "09/20/25" at bounding box center [227, 80] width 115 height 18
click at [240, 236] on td "30" at bounding box center [232, 236] width 20 height 19
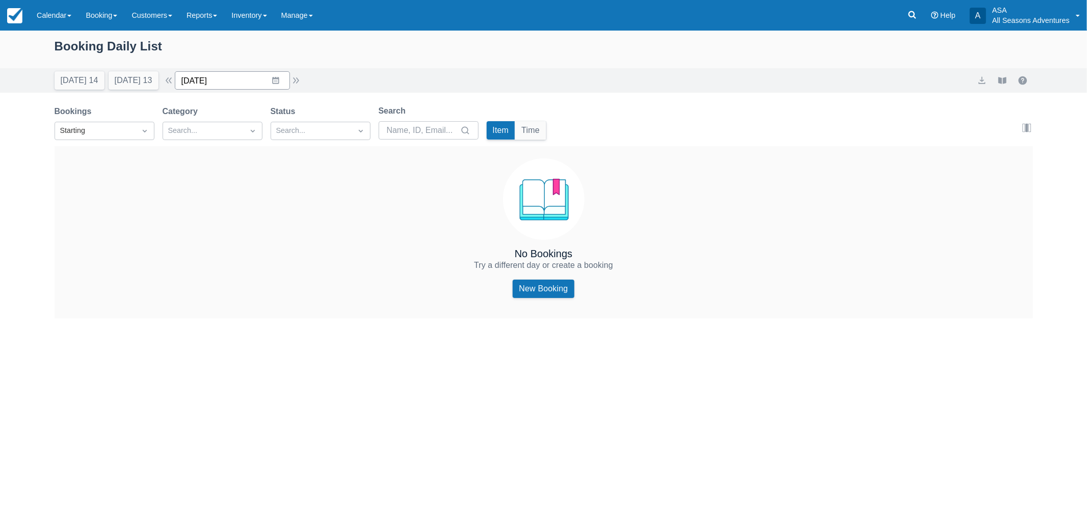
click at [286, 87] on input "09/30/25" at bounding box center [232, 80] width 115 height 18
click at [531, 290] on link "New Booking" at bounding box center [543, 289] width 61 height 18
click at [130, 92] on div "Today 14 Tomorrow 13 Date 09/30/25 Navigate forward to interact with the calend…" at bounding box center [543, 80] width 1087 height 24
click at [136, 82] on button "Tomorrow 13" at bounding box center [134, 80] width 50 height 18
type input "08/12/25"
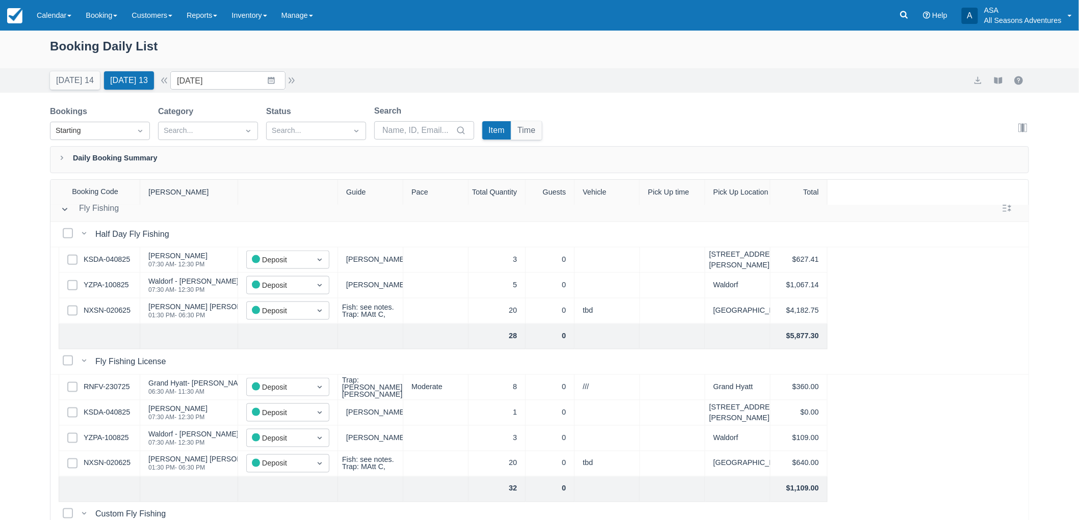
scroll to position [566, 0]
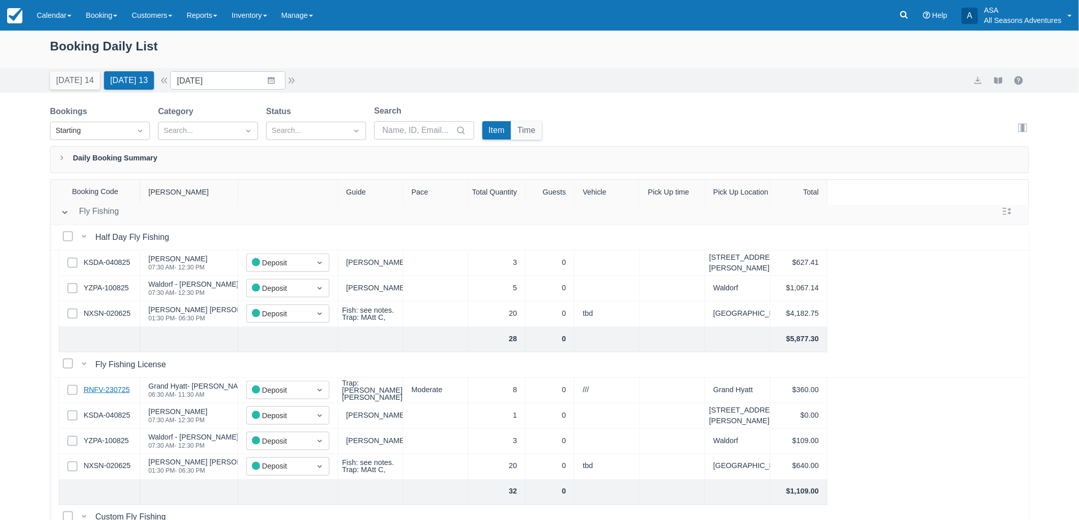
click at [107, 390] on link "RNFV-230725" at bounding box center [107, 390] width 46 height 11
click at [106, 462] on link "NXSN-020625" at bounding box center [107, 466] width 47 height 11
click at [114, 388] on link "RNFV-230725" at bounding box center [107, 390] width 46 height 11
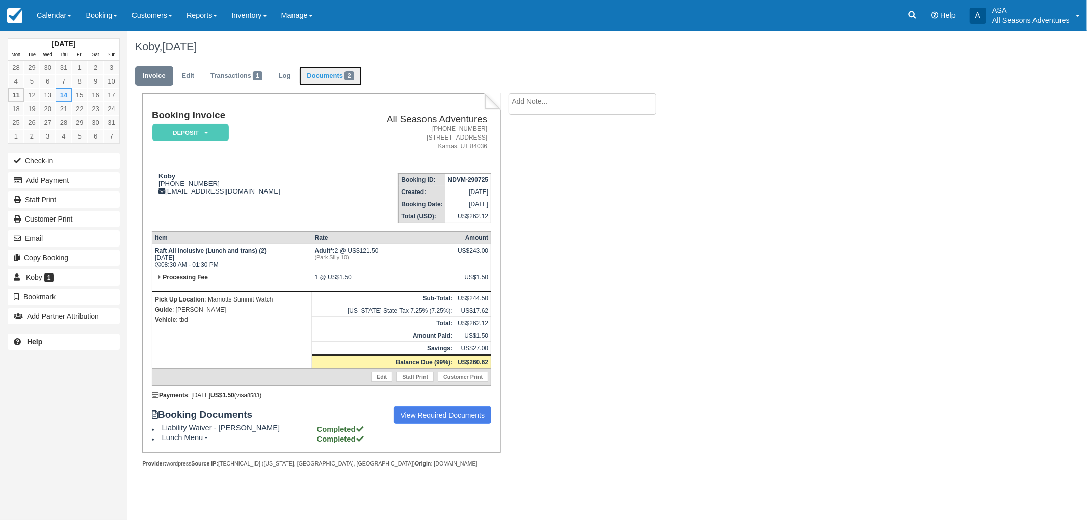
click at [331, 83] on link "Documents 2" at bounding box center [330, 76] width 62 height 20
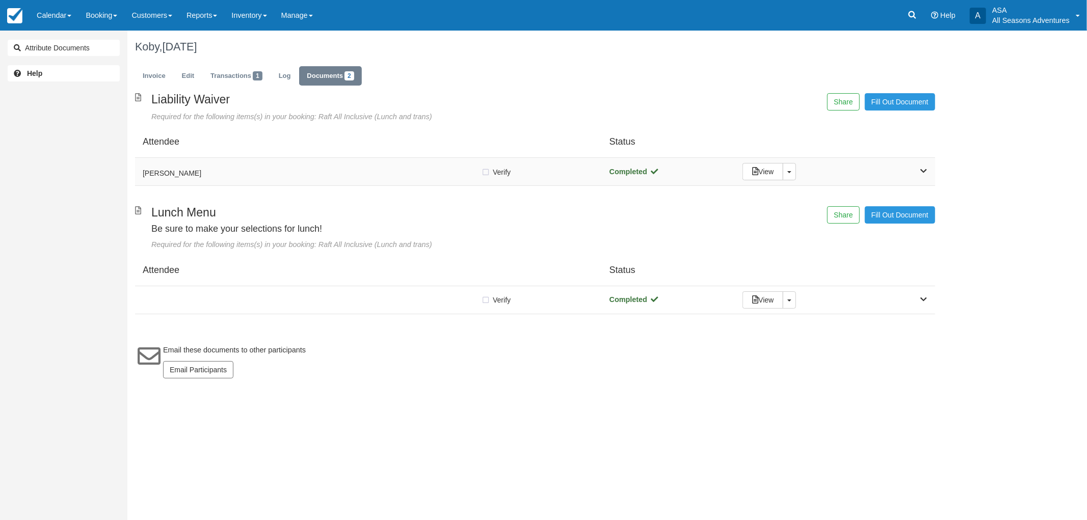
click at [295, 175] on h5 "Dulaney Bernstein" at bounding box center [312, 174] width 338 height 8
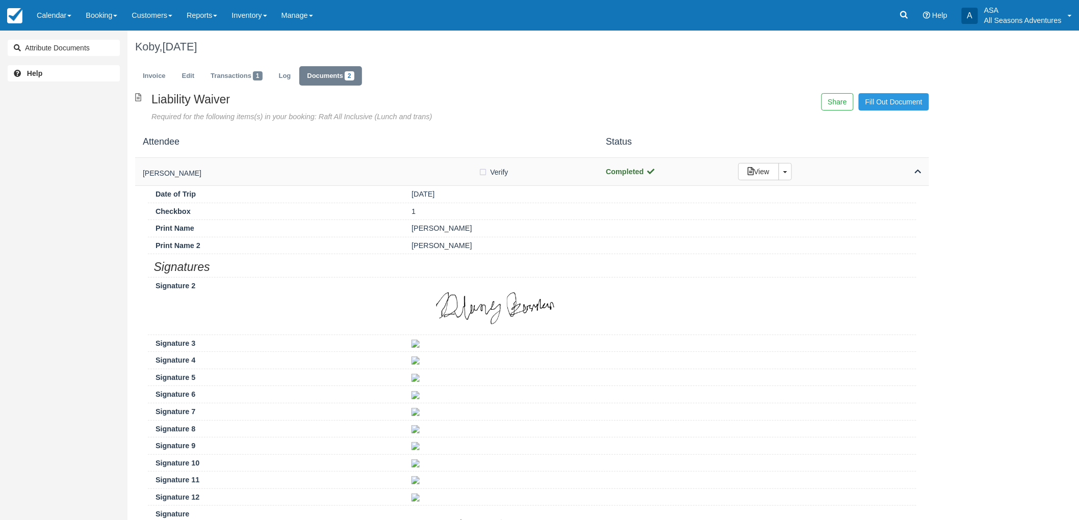
click at [295, 175] on h5 "Dulaney Bernstein" at bounding box center [311, 174] width 336 height 8
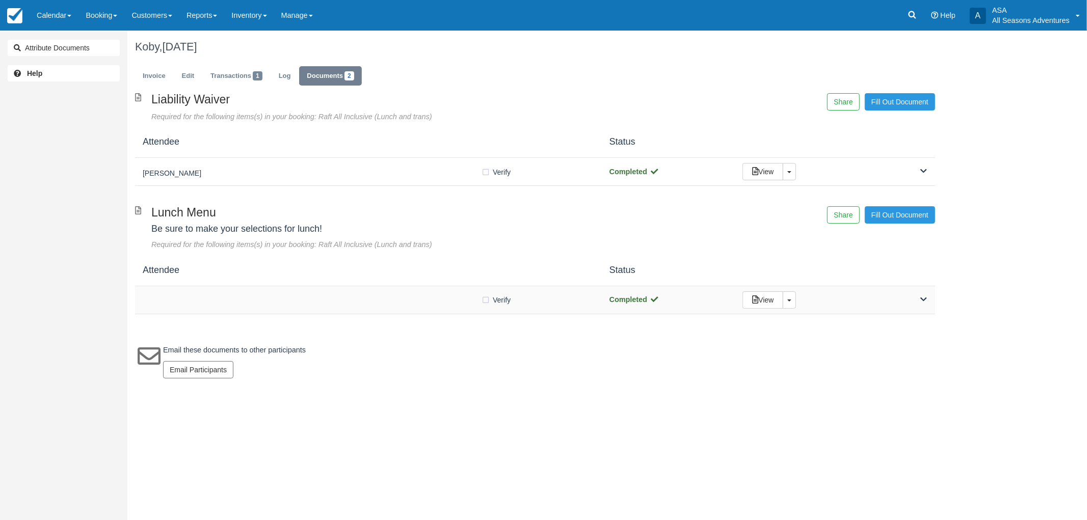
click at [355, 302] on div at bounding box center [312, 300] width 338 height 5
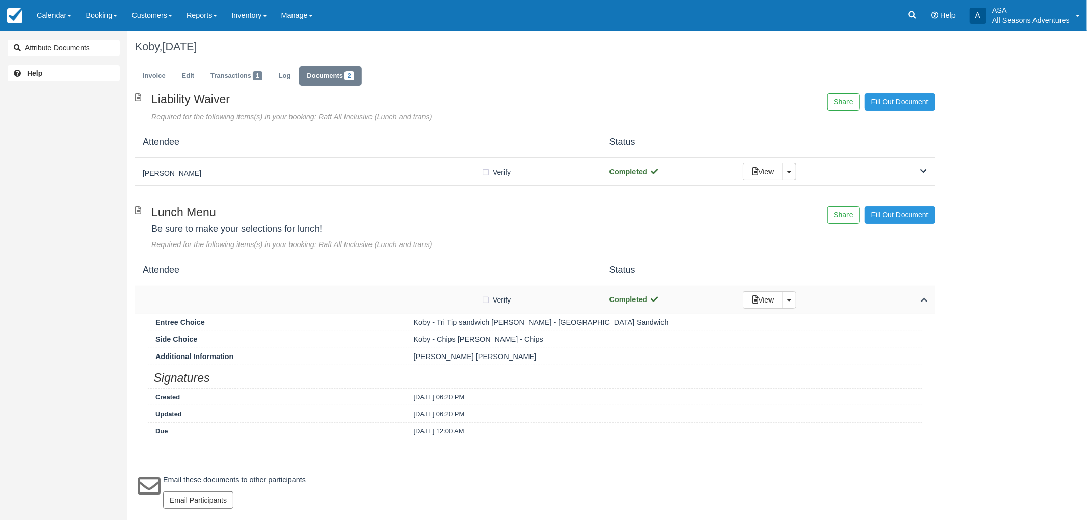
click at [355, 302] on div at bounding box center [312, 300] width 338 height 5
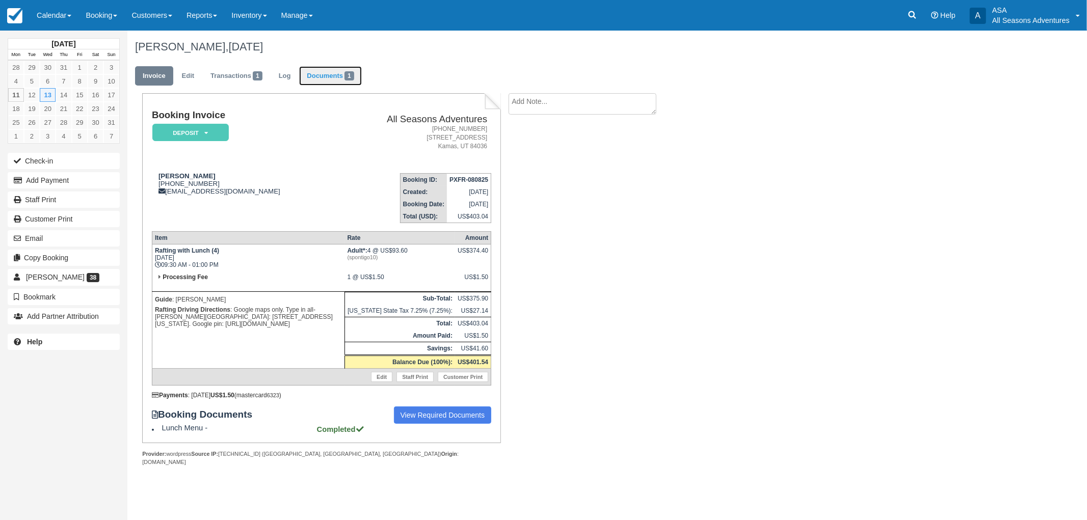
click at [331, 82] on link "Documents 1" at bounding box center [330, 76] width 62 height 20
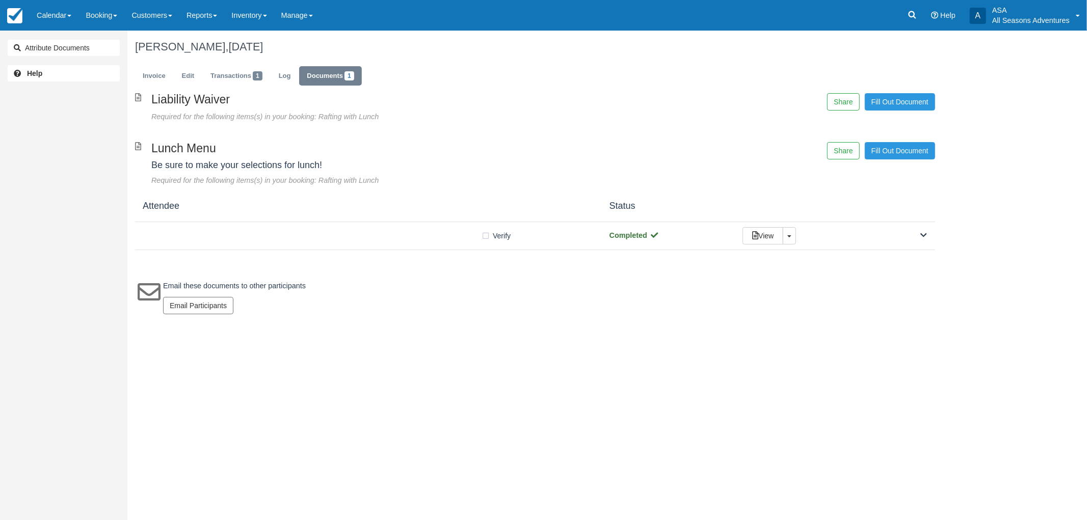
click at [287, 251] on div "Liability Waiver Required for the following items(s) in your booking: Rafting w…" at bounding box center [535, 208] width 816 height 231
click at [292, 228] on div "Verify Verified Completed View Toggle Dropdown Detach" at bounding box center [535, 236] width 800 height 28
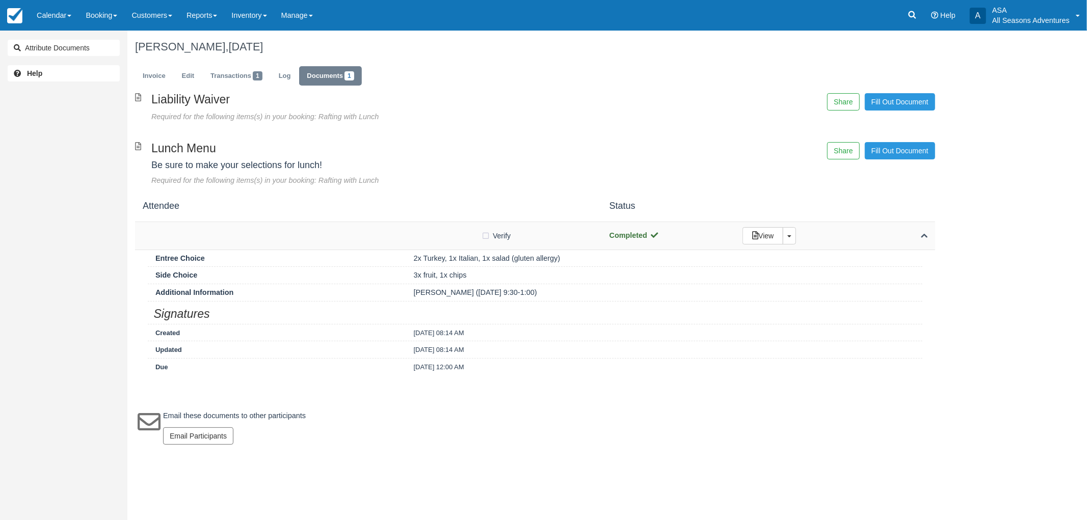
click at [292, 228] on div "Verify Verified Completed View Toggle Dropdown Detach" at bounding box center [535, 236] width 800 height 28
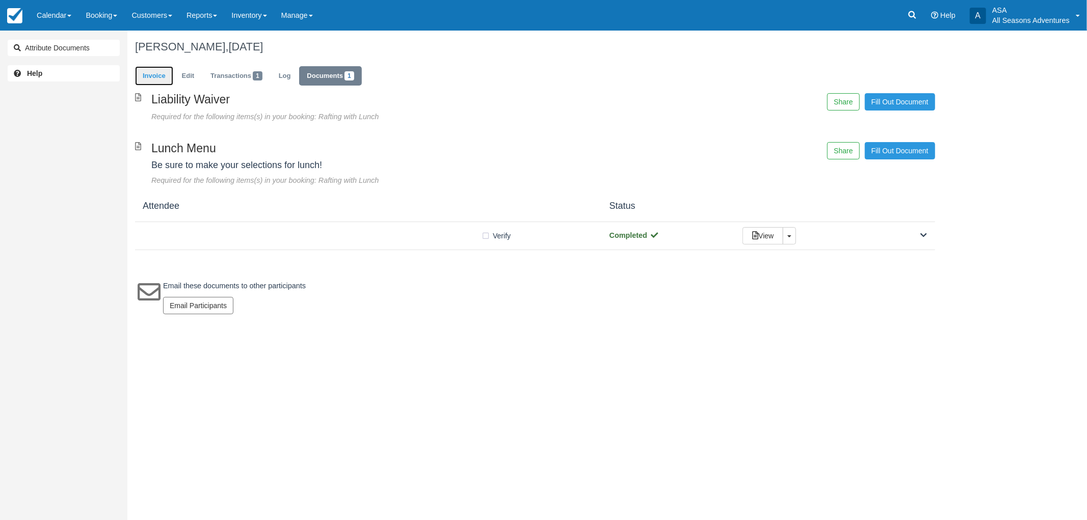
click at [164, 78] on link "Invoice" at bounding box center [154, 76] width 38 height 20
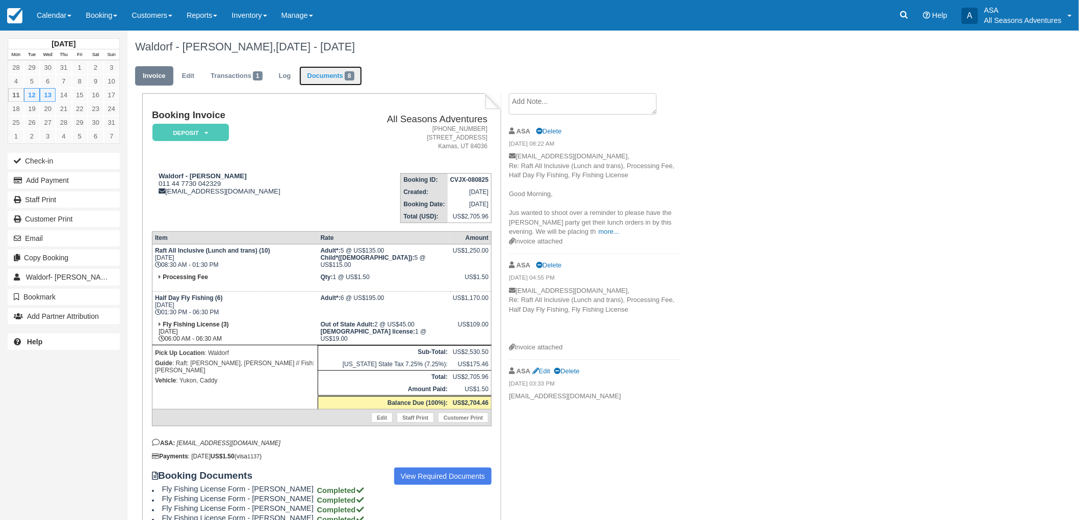
click at [325, 76] on link "Documents 8" at bounding box center [330, 76] width 62 height 20
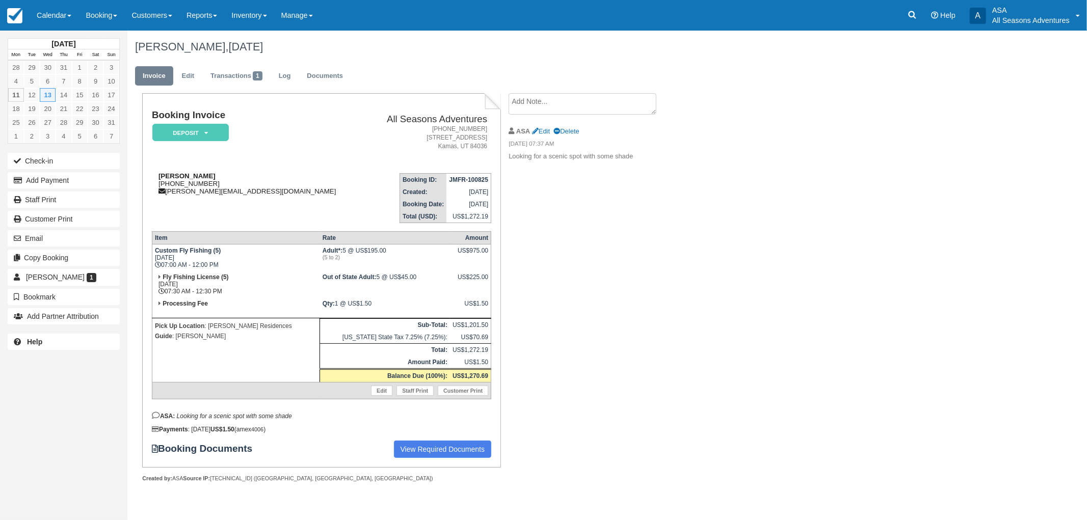
drag, startPoint x: 216, startPoint y: 187, endPoint x: 160, endPoint y: 186, distance: 55.6
click at [160, 186] on div "[PERSON_NAME] [PHONE_NUMBER] [PERSON_NAME][EMAIL_ADDRESS][DOMAIN_NAME]" at bounding box center [259, 183] width 214 height 23
copy div "1 (516) 603-6875"
click at [337, 72] on link "Documents" at bounding box center [324, 76] width 51 height 20
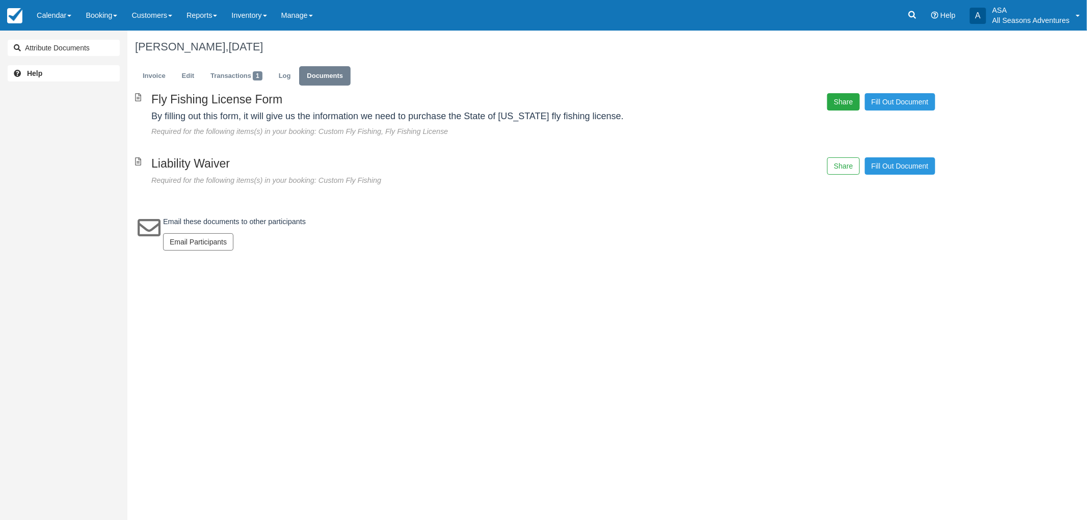
click at [844, 103] on button "Share" at bounding box center [843, 101] width 32 height 17
click at [883, 74] on span "Copy" at bounding box center [891, 73] width 30 height 17
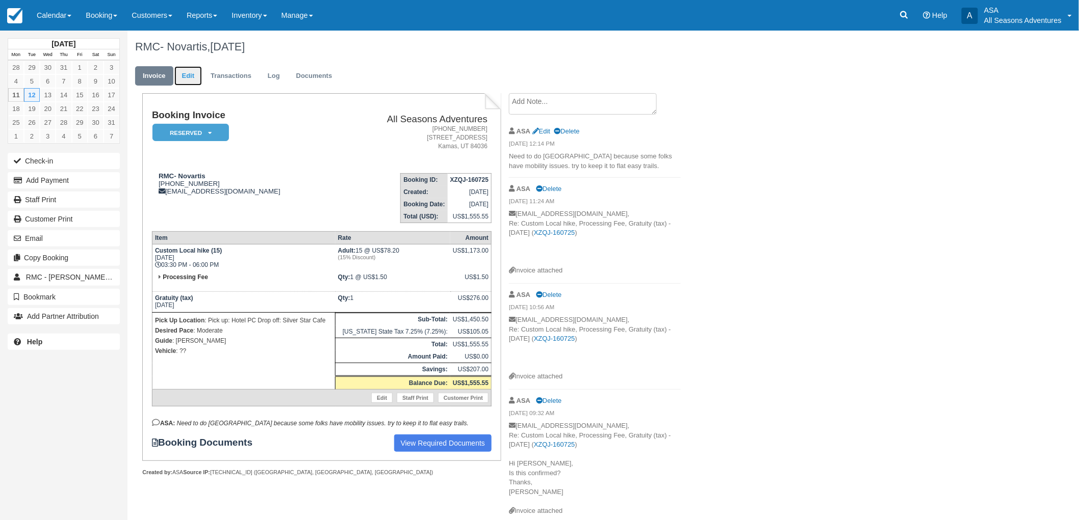
click at [175, 75] on link "Edit" at bounding box center [188, 76] width 28 height 20
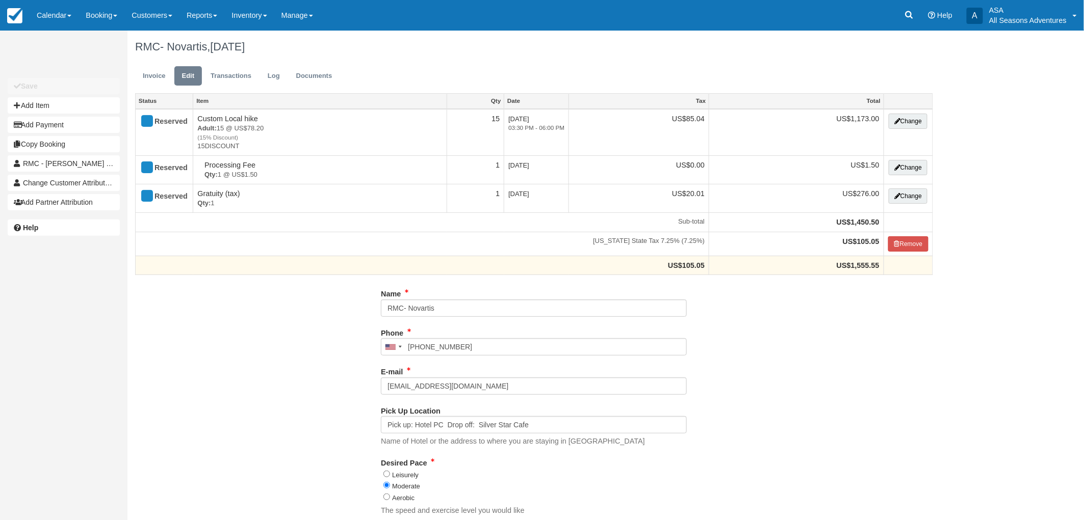
type input "[PHONE_NUMBER]"
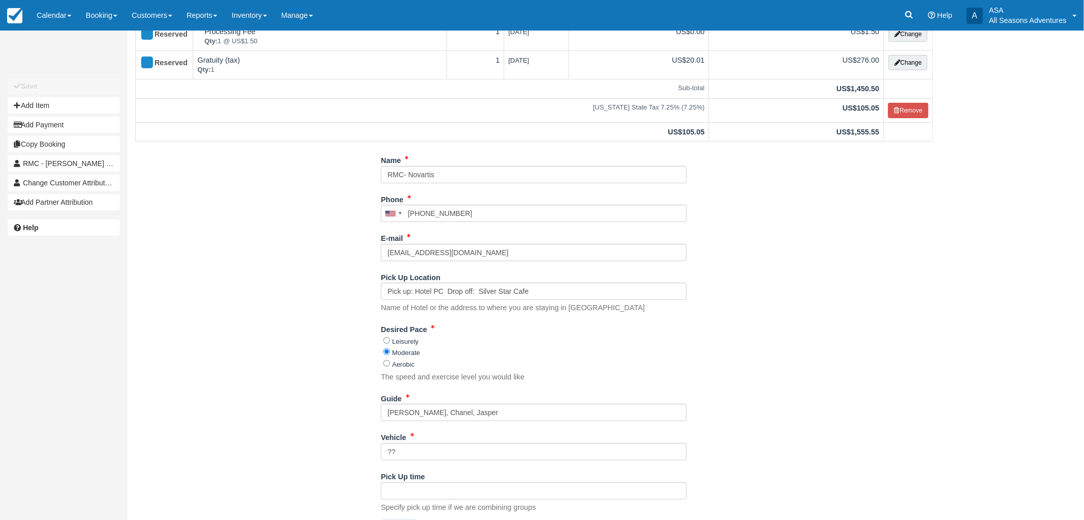
scroll to position [159, 0]
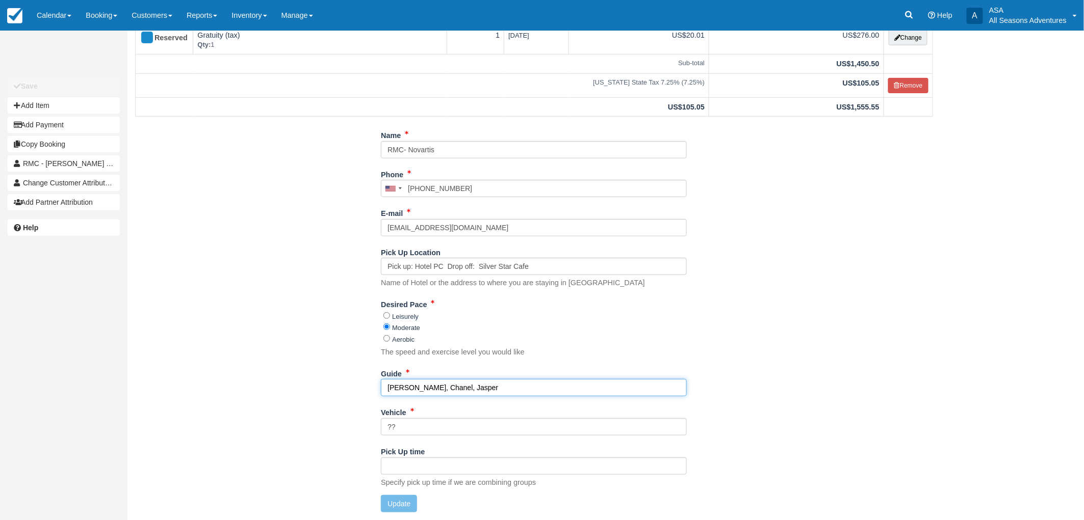
click at [431, 384] on input "[PERSON_NAME], Chanel, Jasper" at bounding box center [534, 387] width 306 height 17
type input "[PERSON_NAME][GEOGRAPHIC_DATA][GEOGRAPHIC_DATA]"
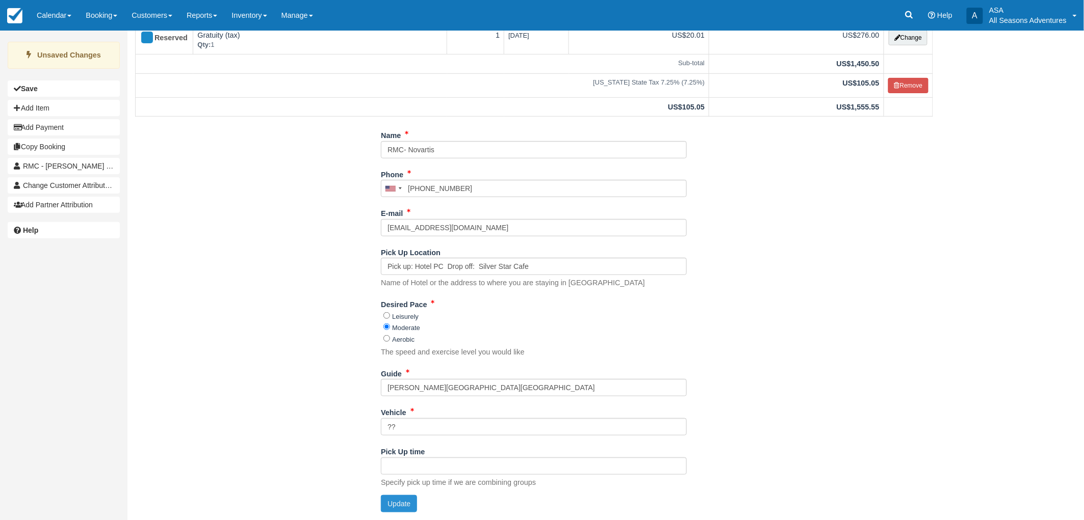
click at [399, 503] on button "Update" at bounding box center [399, 503] width 36 height 17
type input "+14357140769"
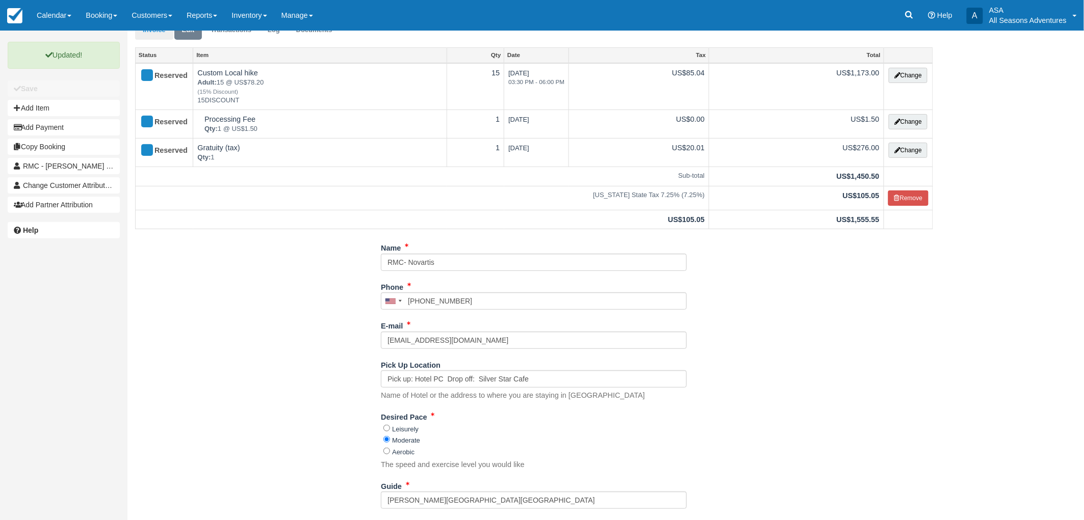
scroll to position [0, 0]
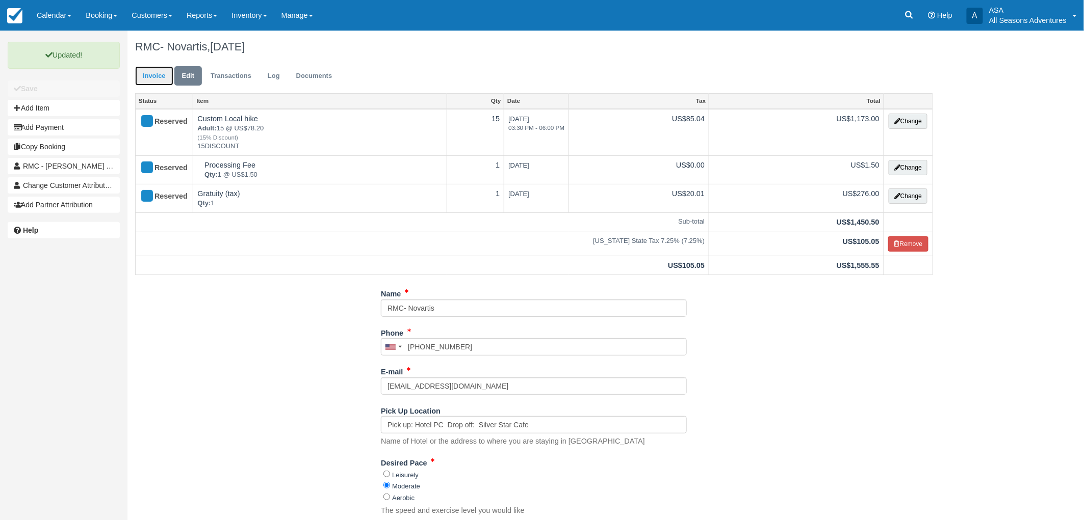
click at [161, 74] on link "Invoice" at bounding box center [154, 76] width 38 height 20
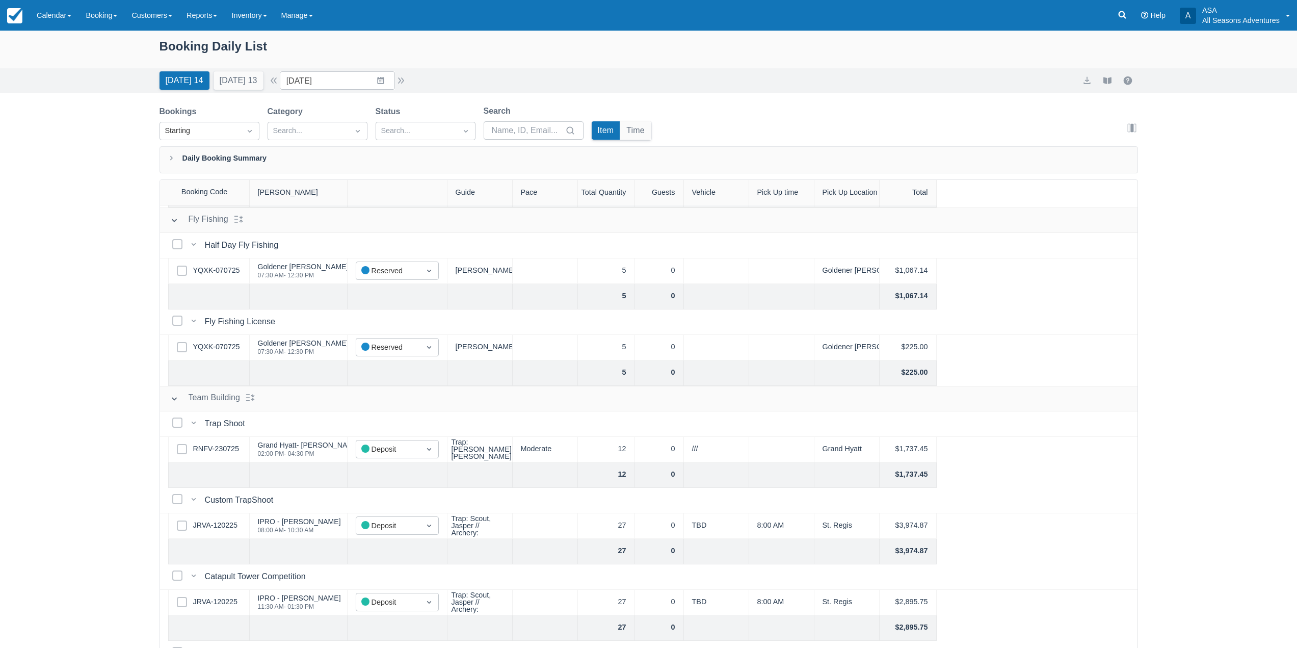
scroll to position [714, 0]
click at [216, 447] on link "RNFV-230725" at bounding box center [216, 446] width 46 height 11
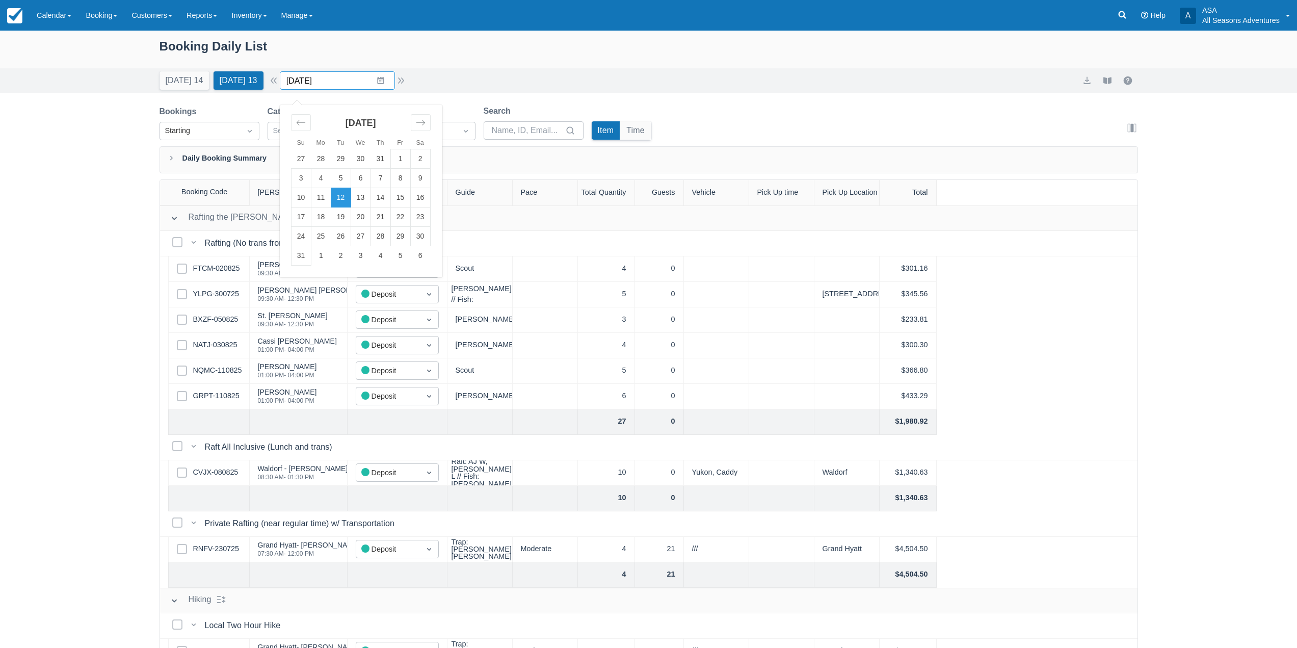
click at [356, 79] on input "[DATE]" at bounding box center [337, 80] width 115 height 18
click at [370, 199] on td "13" at bounding box center [361, 197] width 20 height 19
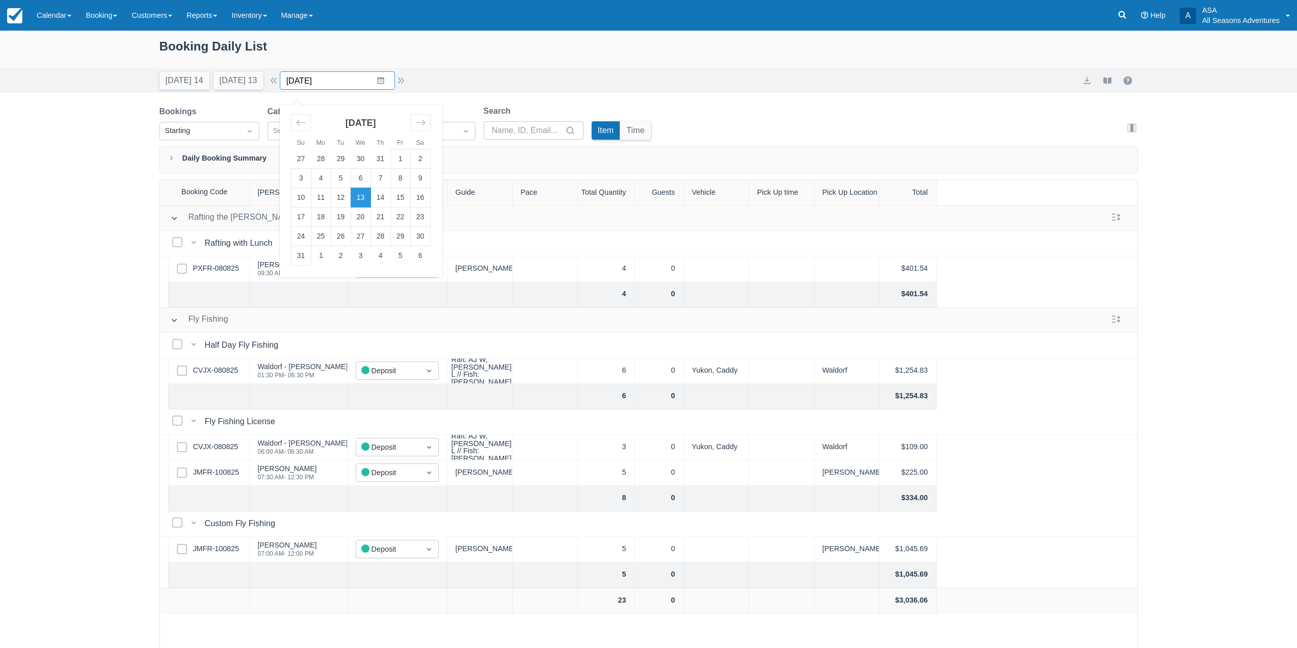
click at [343, 81] on input "08/13/25" at bounding box center [337, 80] width 115 height 18
click at [386, 239] on td "28" at bounding box center [381, 236] width 20 height 19
type input "08/28/25"
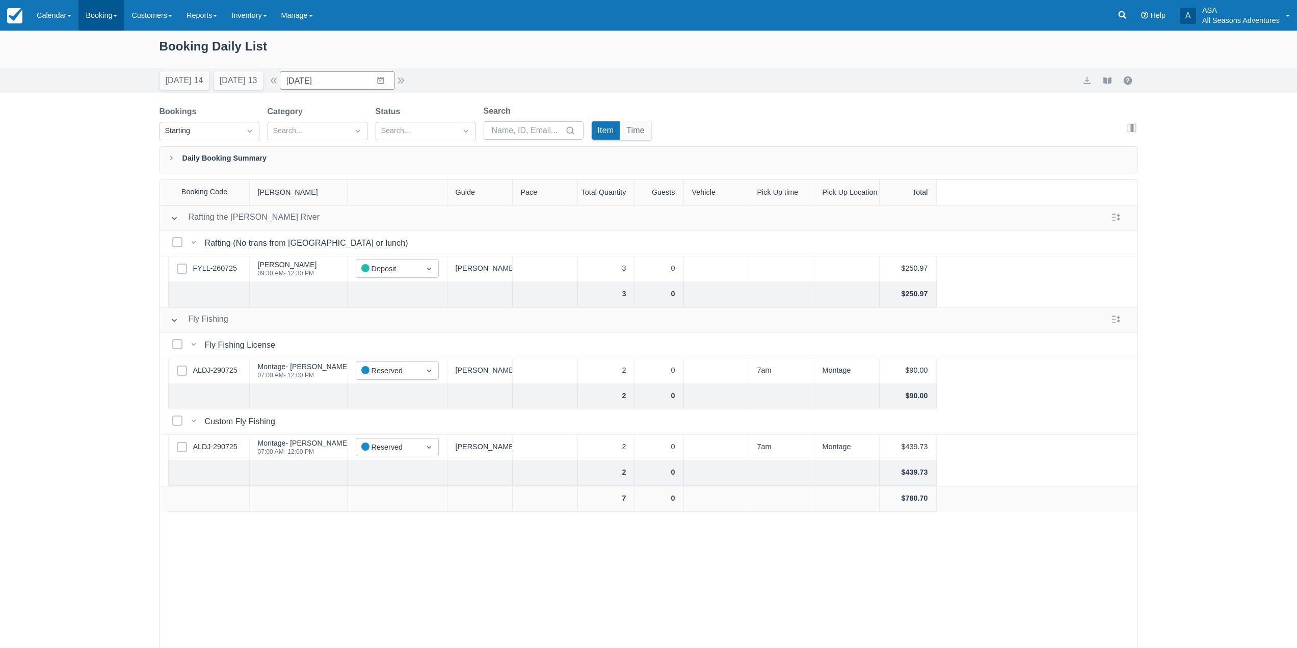
click at [102, 14] on link "Booking" at bounding box center [101, 15] width 46 height 31
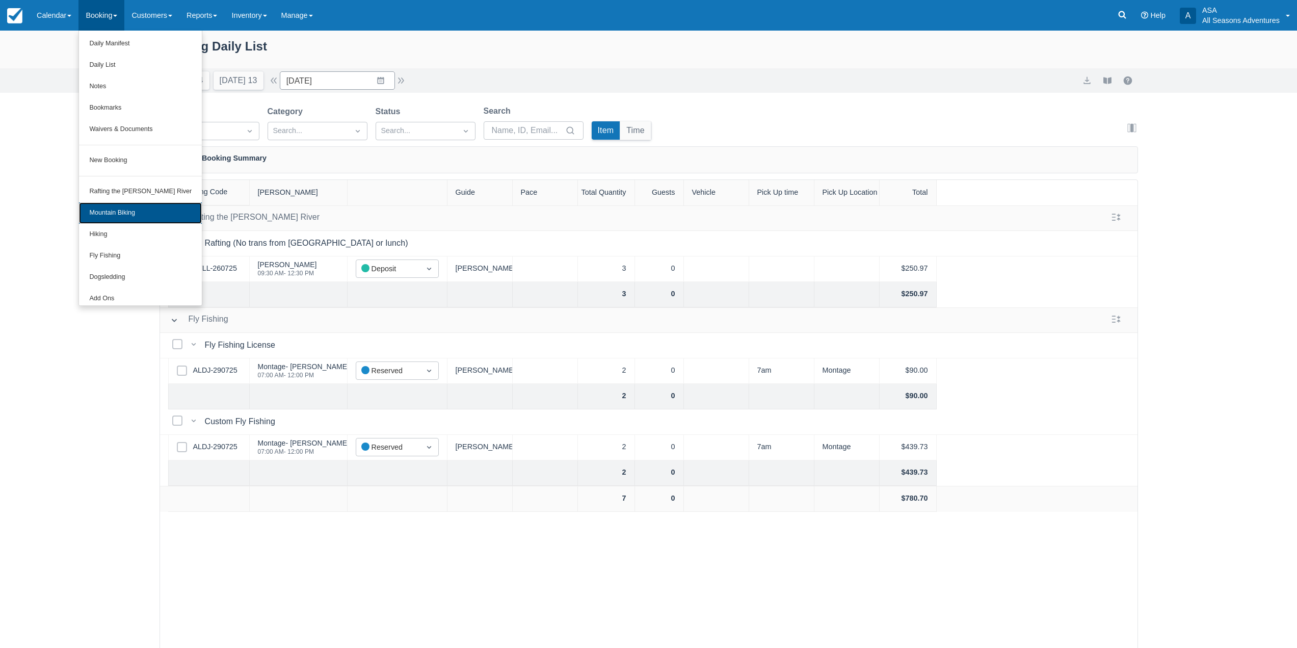
click at [127, 210] on link "Mountain Biking" at bounding box center [140, 212] width 123 height 21
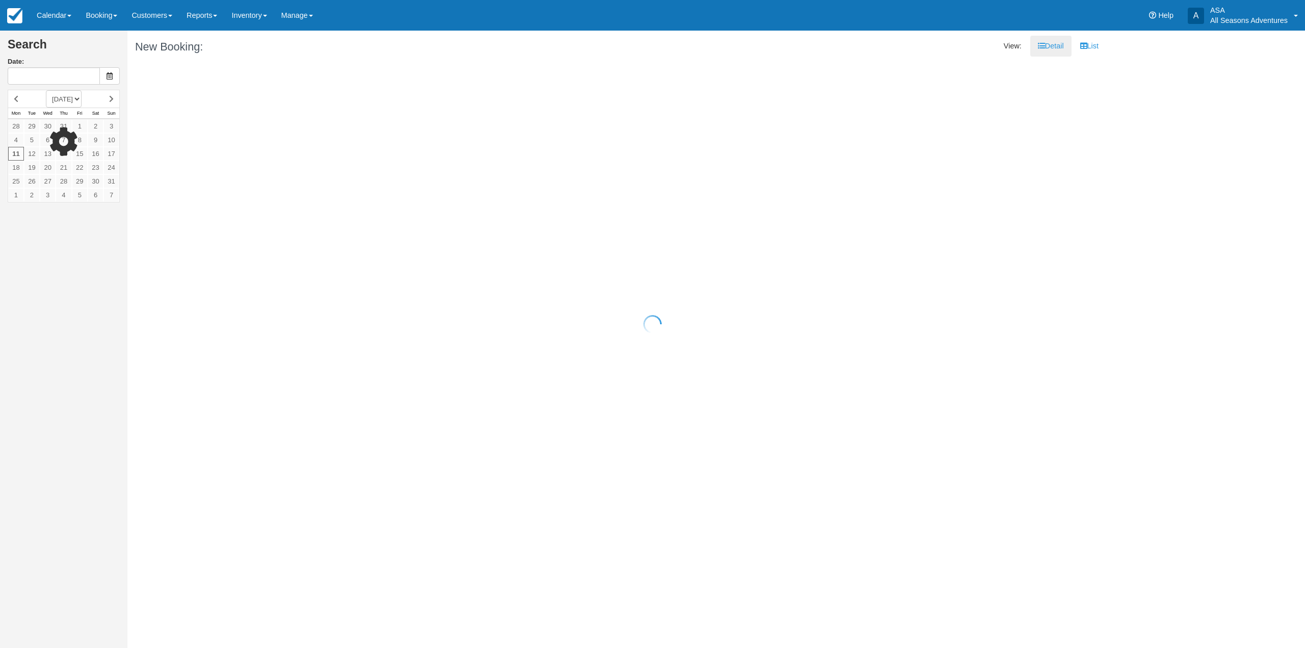
type input "08/11/25"
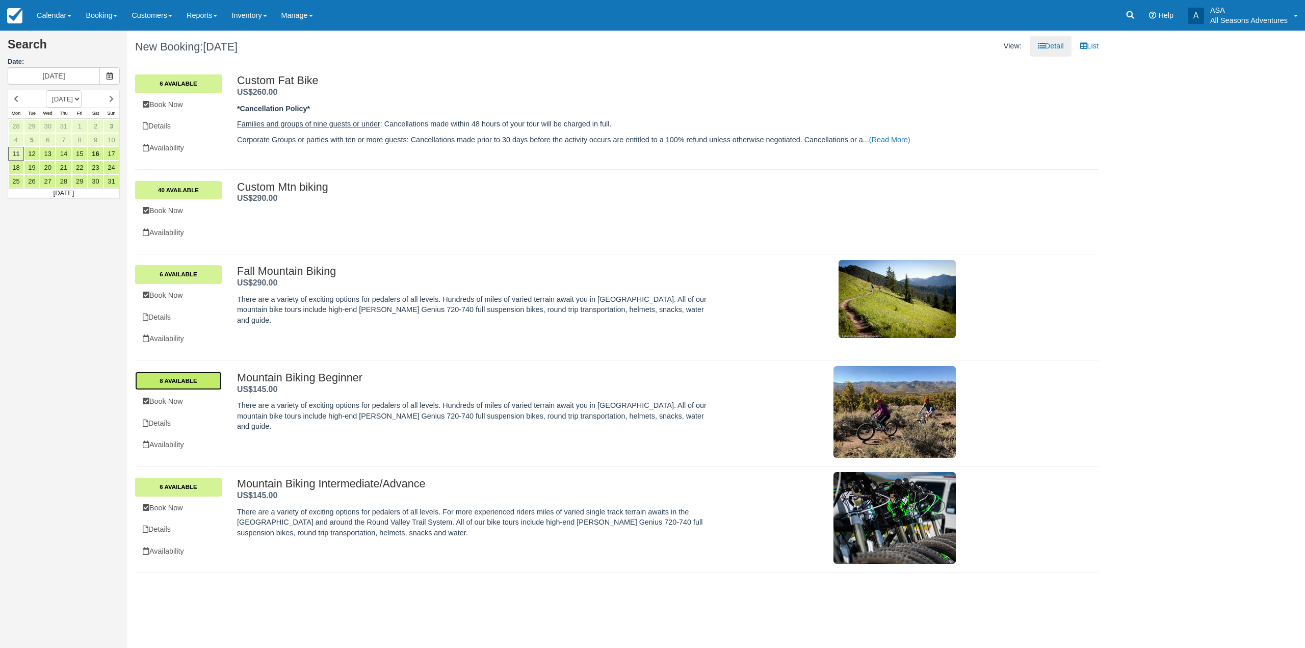
click at [177, 383] on link "8 Available" at bounding box center [178, 381] width 87 height 18
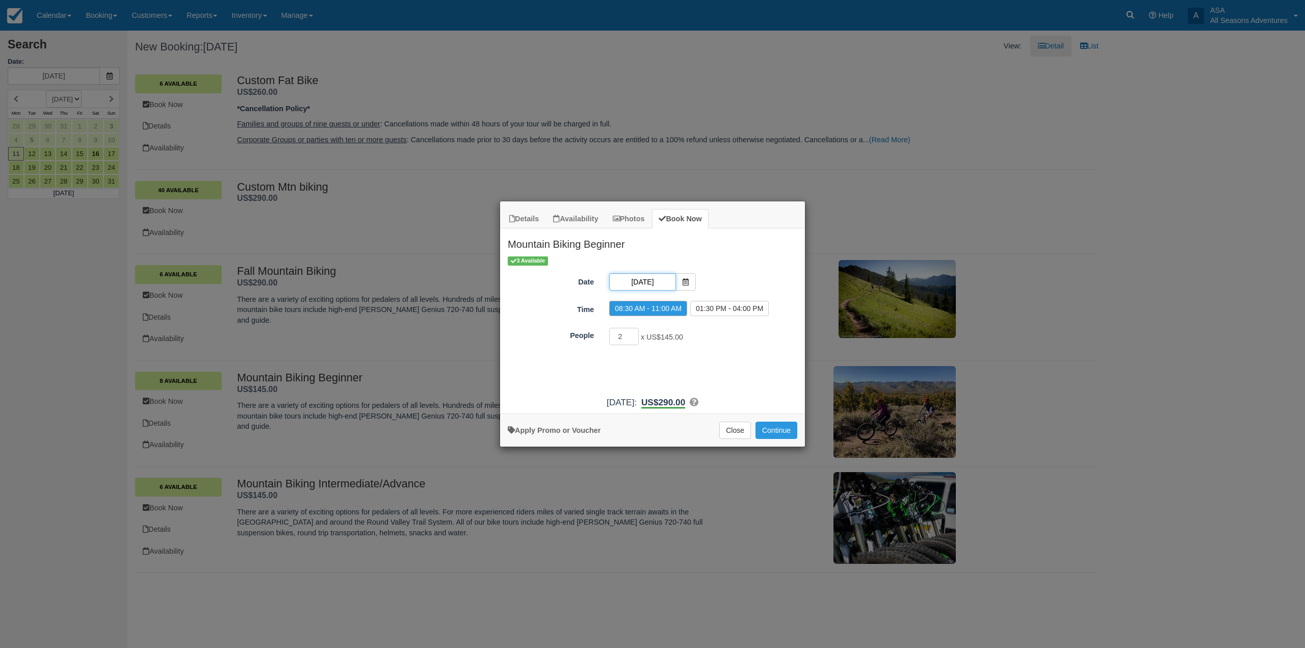
click at [644, 281] on input "08/11/25" at bounding box center [642, 281] width 66 height 17
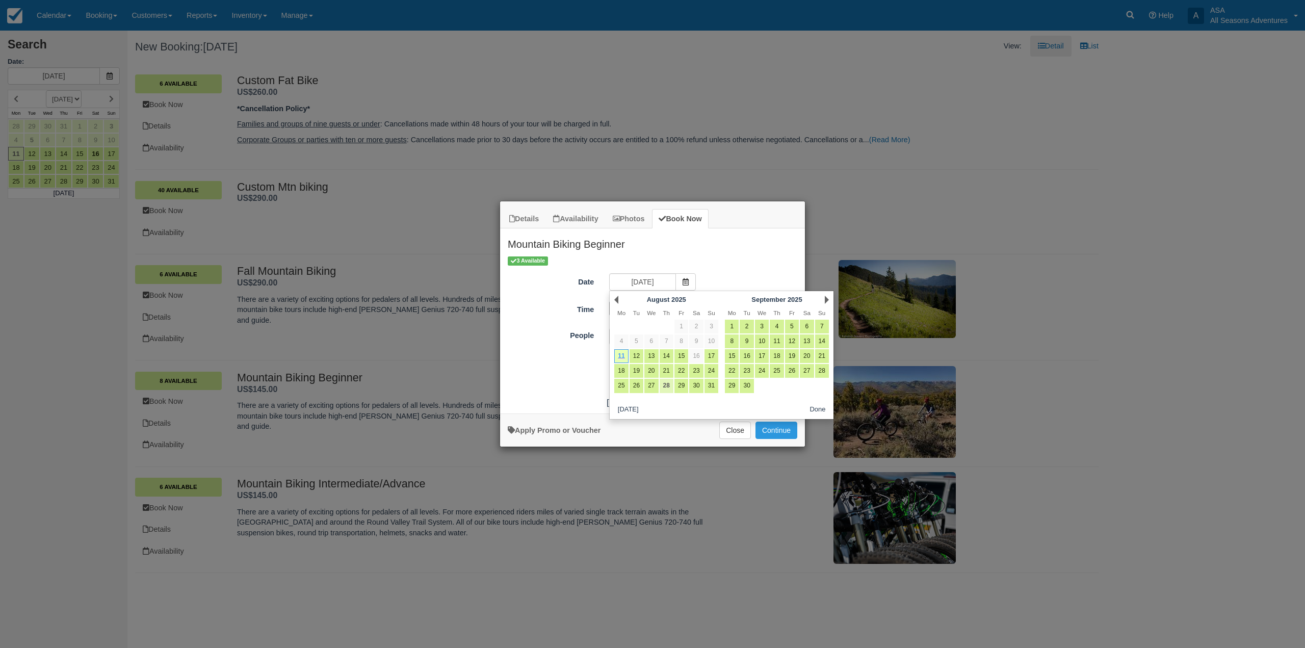
click at [668, 385] on link "28" at bounding box center [667, 386] width 14 height 14
type input "08/28/25"
radio input "false"
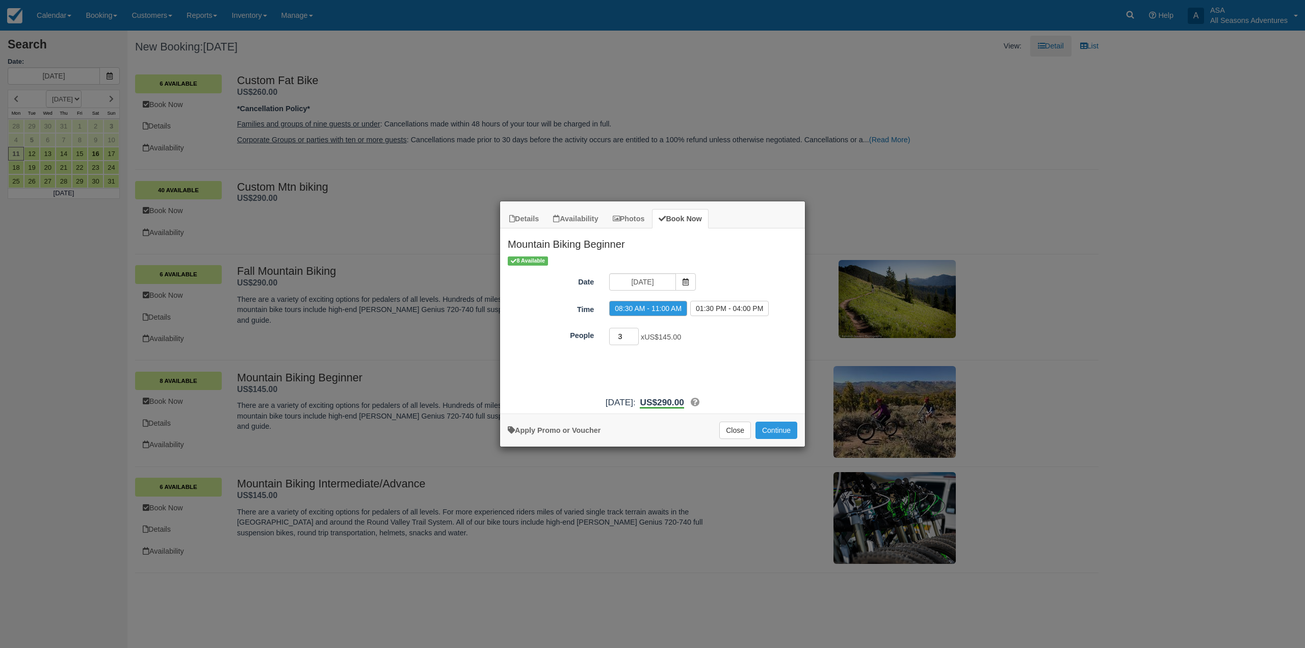
type input "3"
click at [635, 334] on input "3" at bounding box center [624, 336] width 30 height 17
click at [778, 432] on button "Continue" at bounding box center [776, 430] width 42 height 17
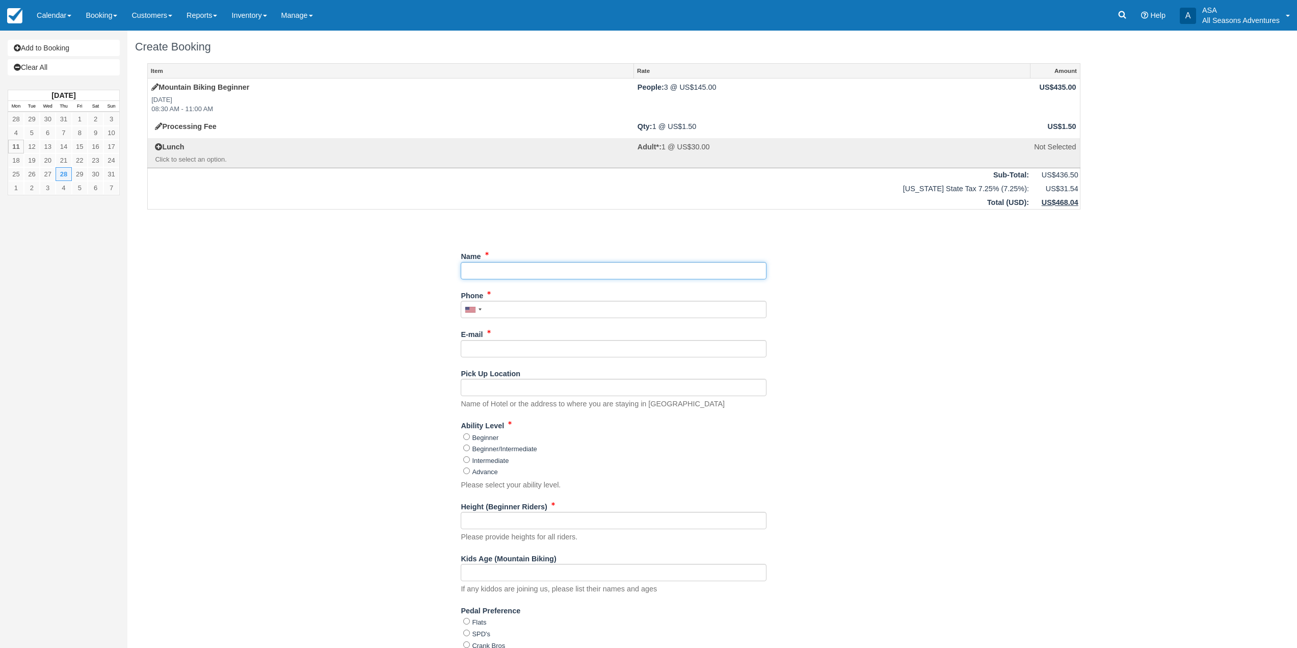
click at [484, 271] on input "Name" at bounding box center [614, 270] width 306 height 17
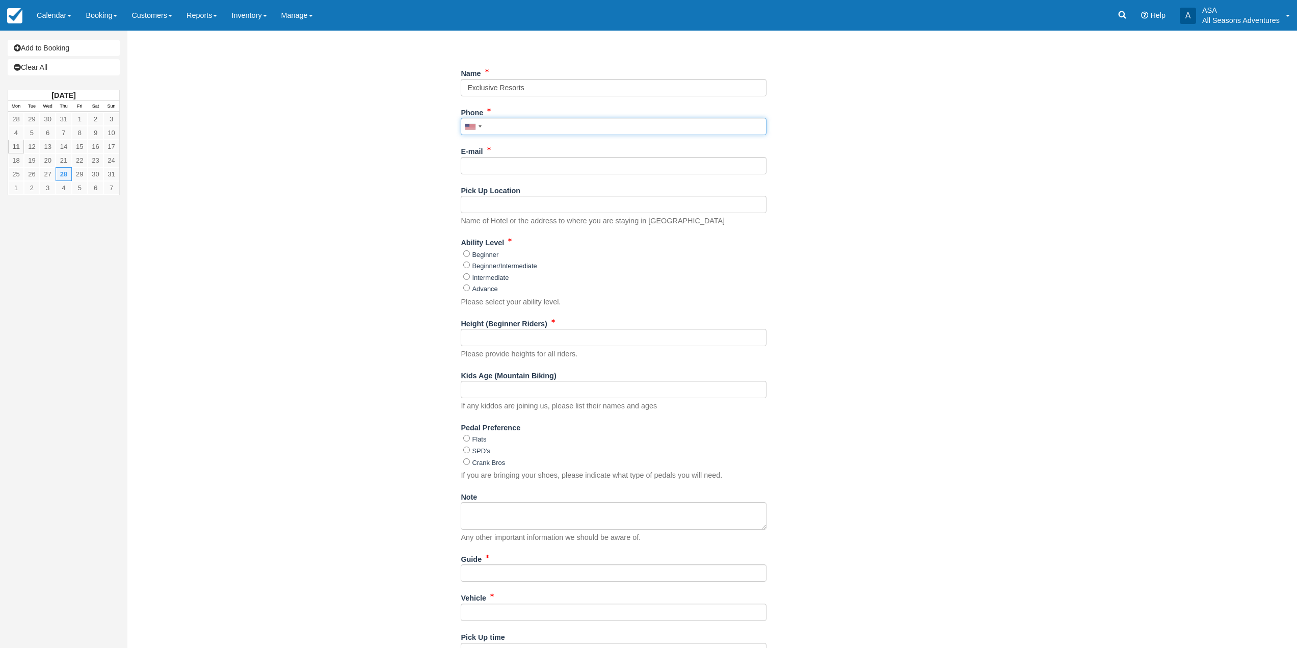
scroll to position [25, 0]
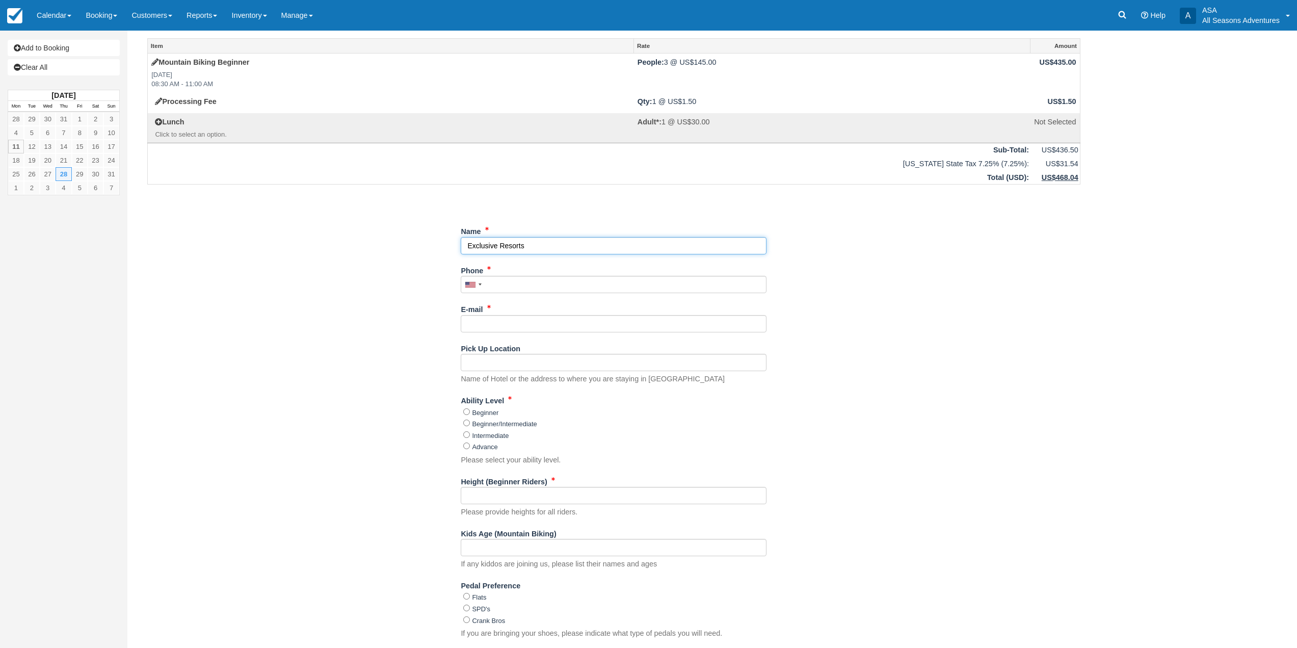
click at [539, 246] on input "Name" at bounding box center [614, 245] width 306 height 17
click at [558, 249] on input "Name" at bounding box center [614, 245] width 306 height 17
type input "Exclusive Resorts- Jessica Shrum"
click at [103, 16] on link "Booking" at bounding box center [101, 15] width 46 height 31
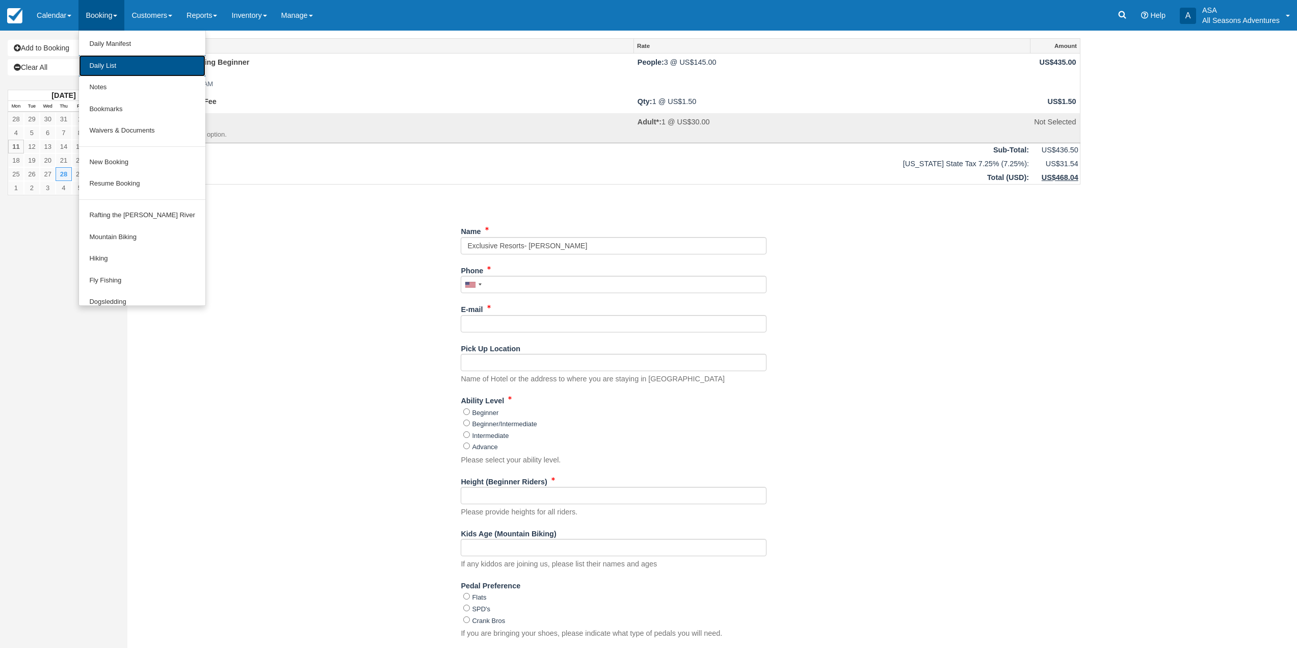
click at [120, 66] on link "Daily List" at bounding box center [142, 66] width 126 height 22
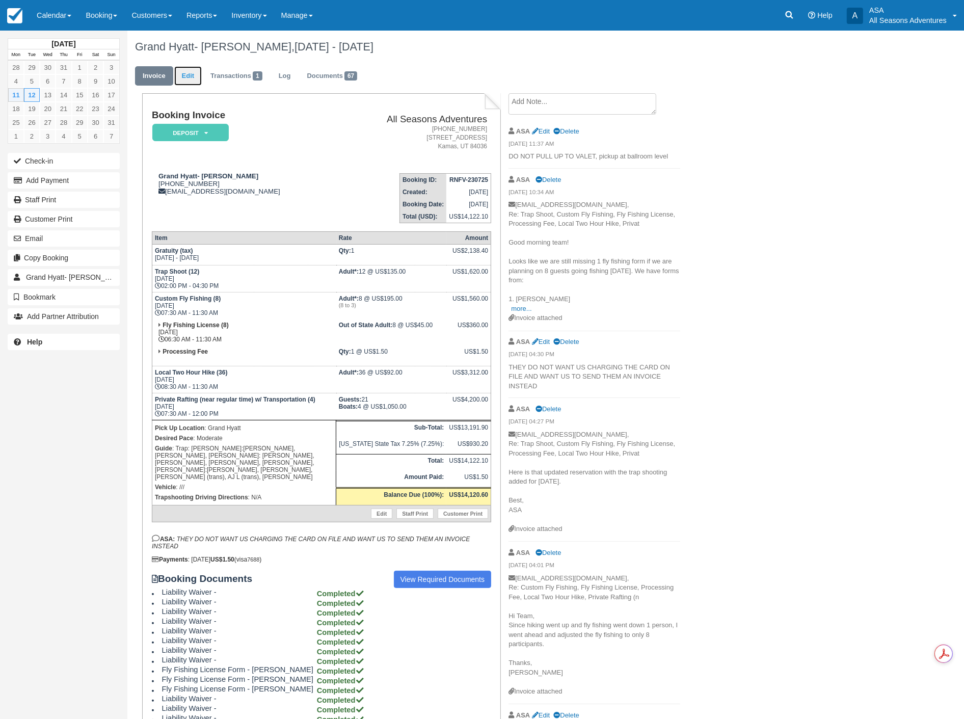
click at [179, 76] on link "Edit" at bounding box center [188, 76] width 28 height 20
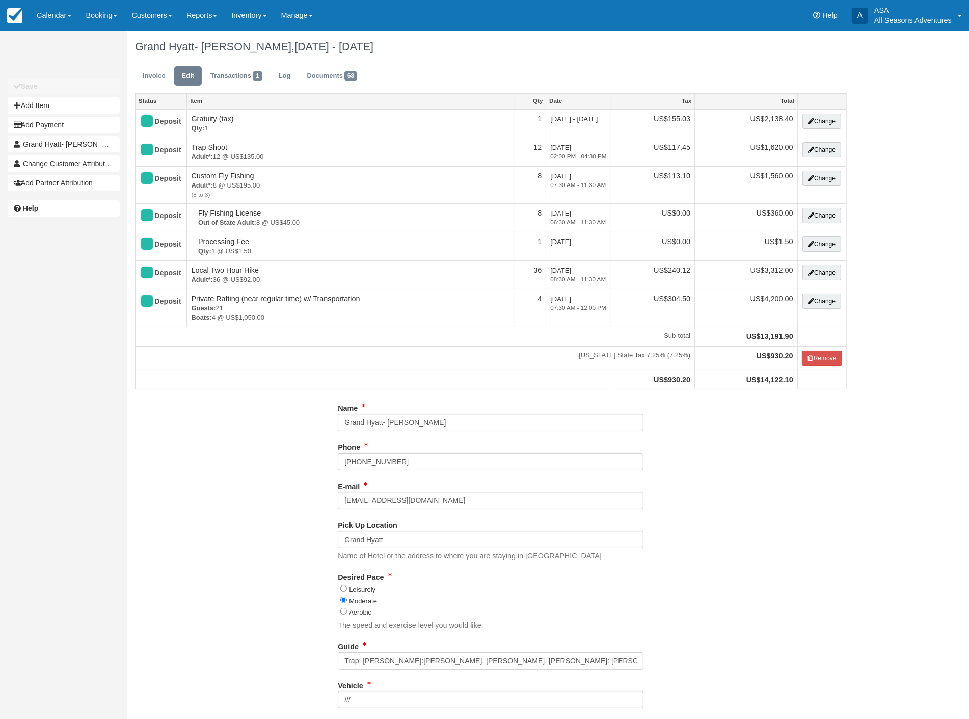
type input "[PHONE_NUMBER]"
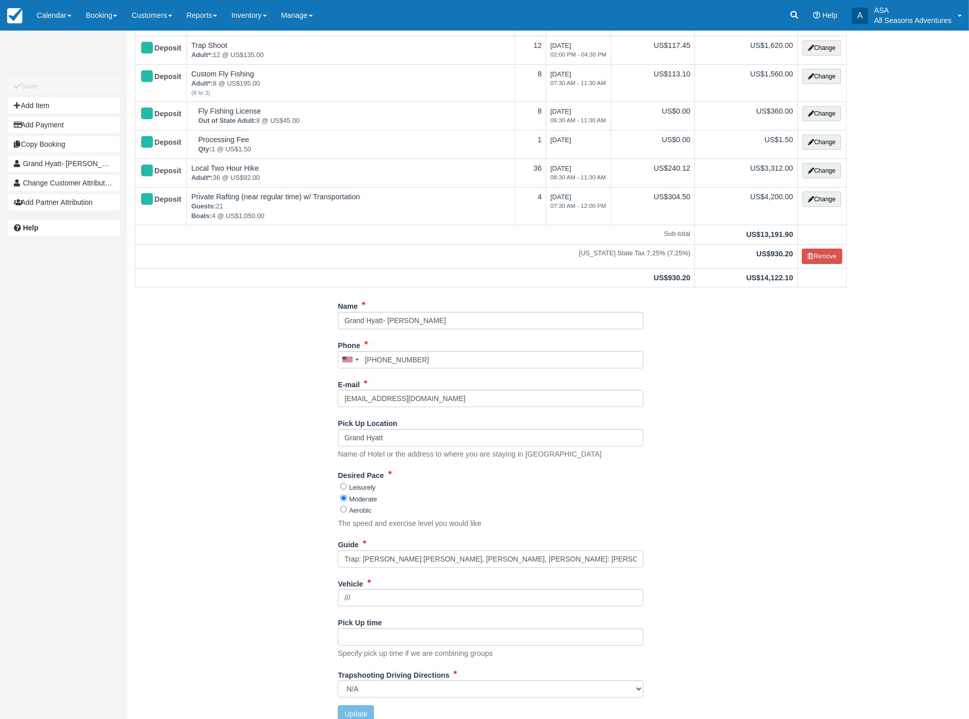
scroll to position [114, 0]
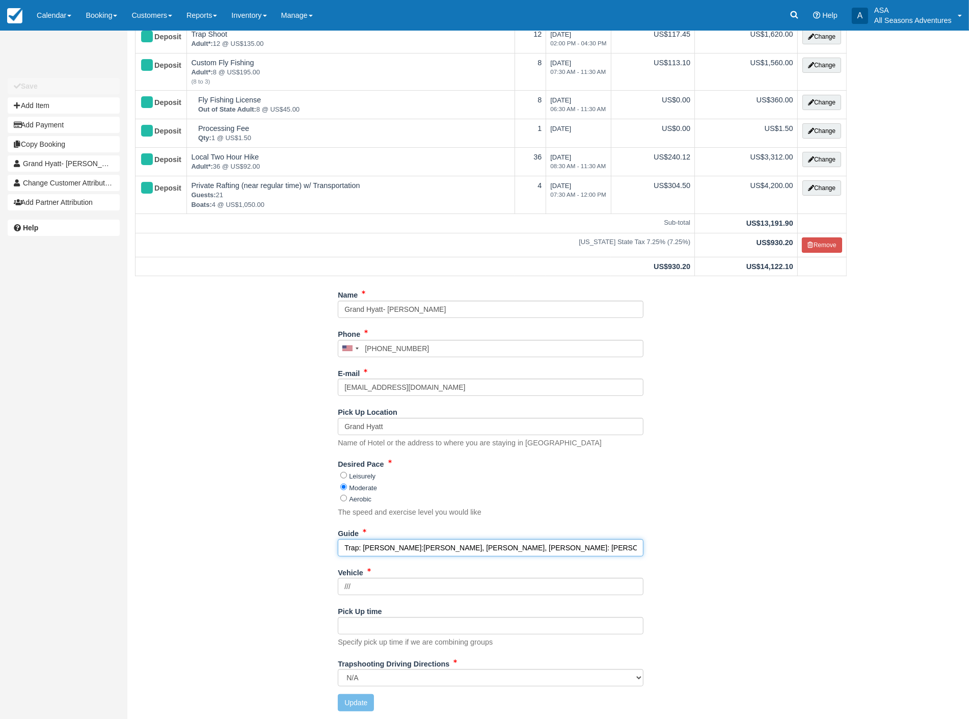
click at [451, 552] on input "Trap: Barry Fish:Tyler, Fraser, Jake Hike: Devon, Gordo, Gaege, Matt C, Deb, An…" at bounding box center [491, 547] width 306 height 17
type input "Trap: Barry Fish:Tyler, Fraser, TrevorHike: Devon, Gordo, Gaege, Matt C, Deb, A…"
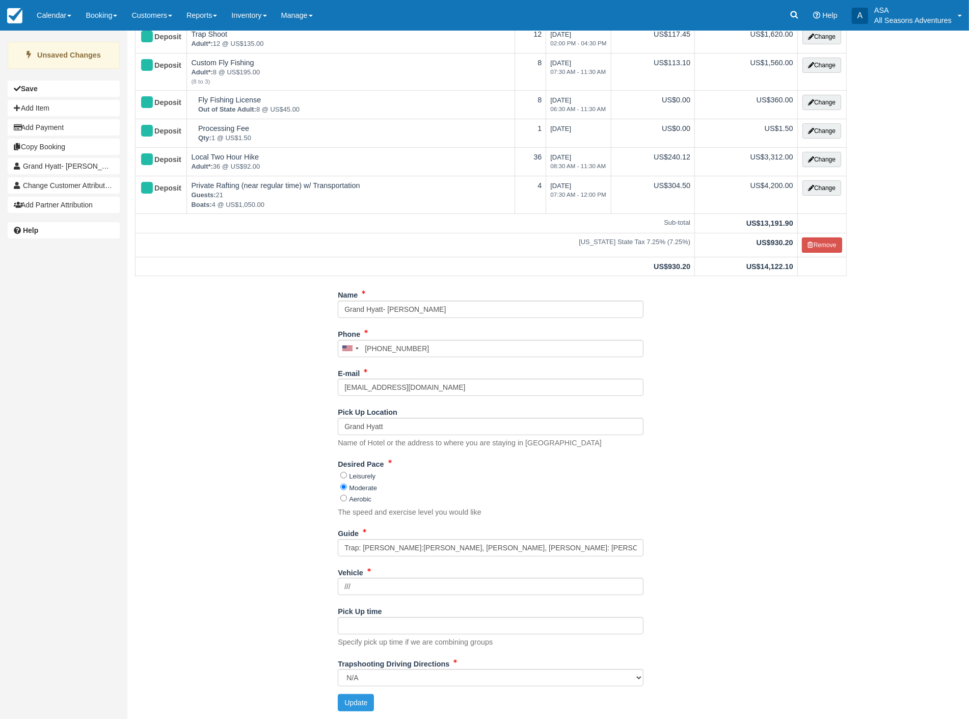
click at [361, 691] on div "Trapshooting Driving Directions Kamas Valley Lions Gun Club: 3050 W 200S, Kamas…" at bounding box center [491, 674] width 306 height 39
click at [359, 704] on button "Update" at bounding box center [356, 702] width 36 height 17
type input "+14355741234"
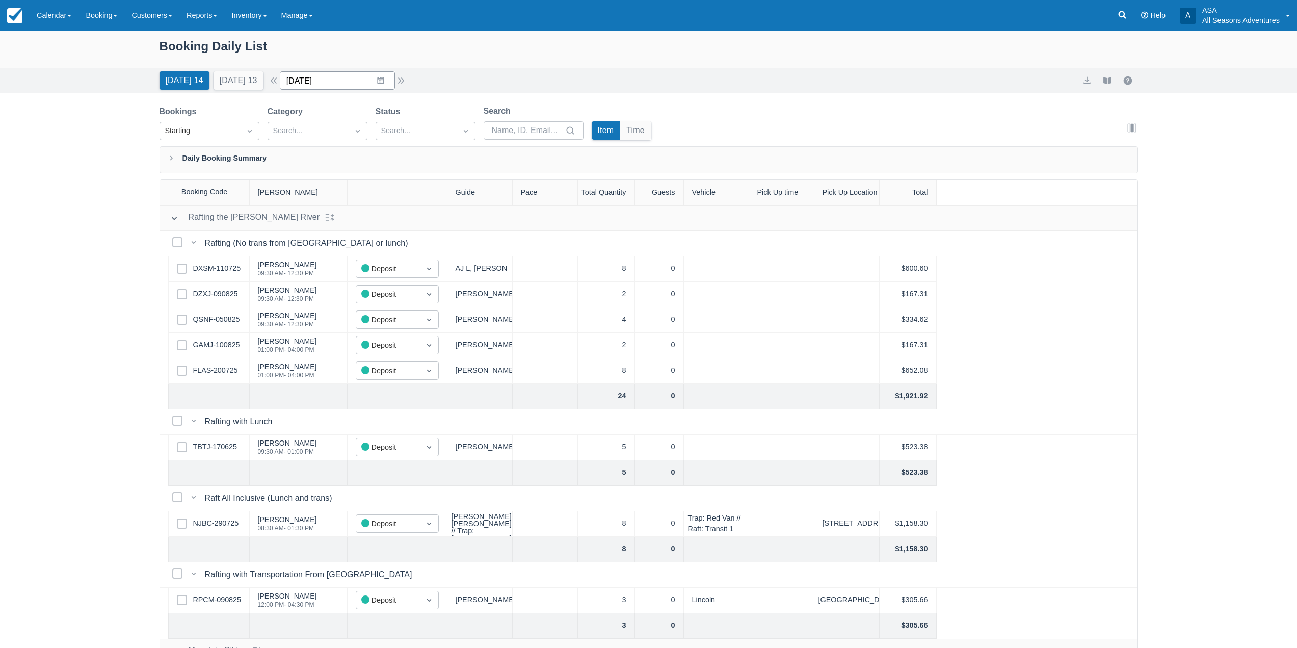
click at [351, 80] on input "08/11/25" at bounding box center [337, 80] width 115 height 18
click at [390, 237] on td "28" at bounding box center [381, 236] width 20 height 19
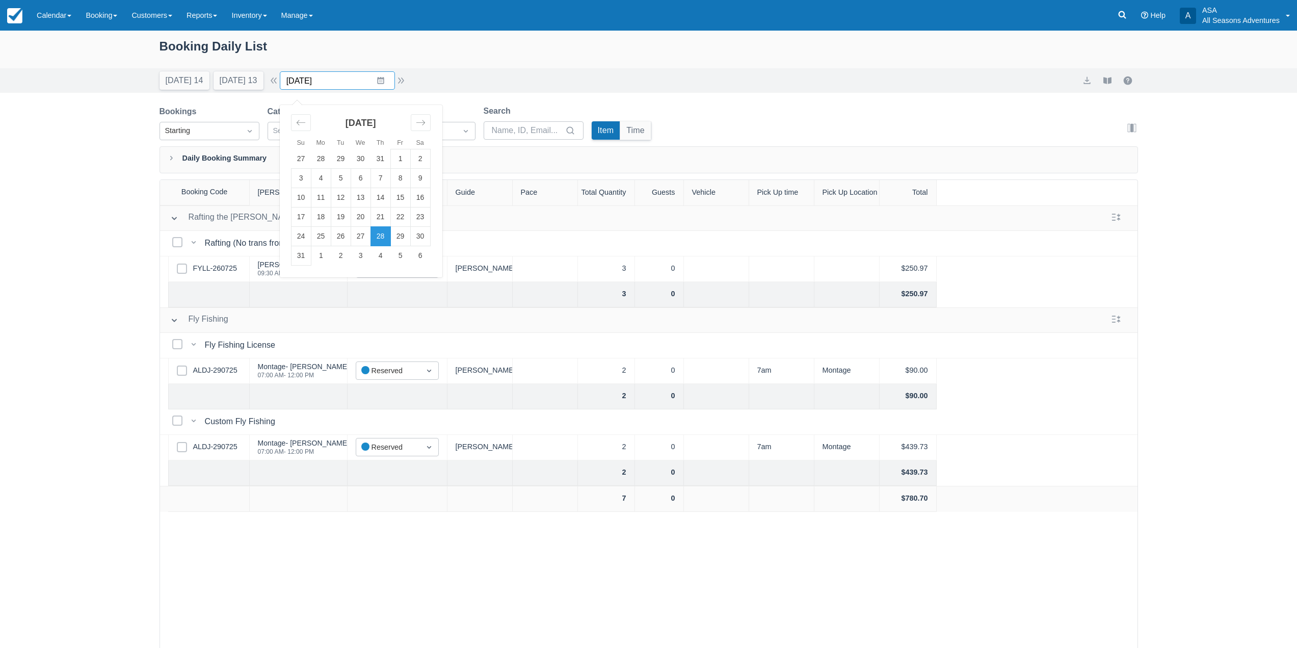
click at [340, 86] on input "08/28/25" at bounding box center [337, 80] width 115 height 18
click at [406, 235] on td "29" at bounding box center [400, 236] width 20 height 19
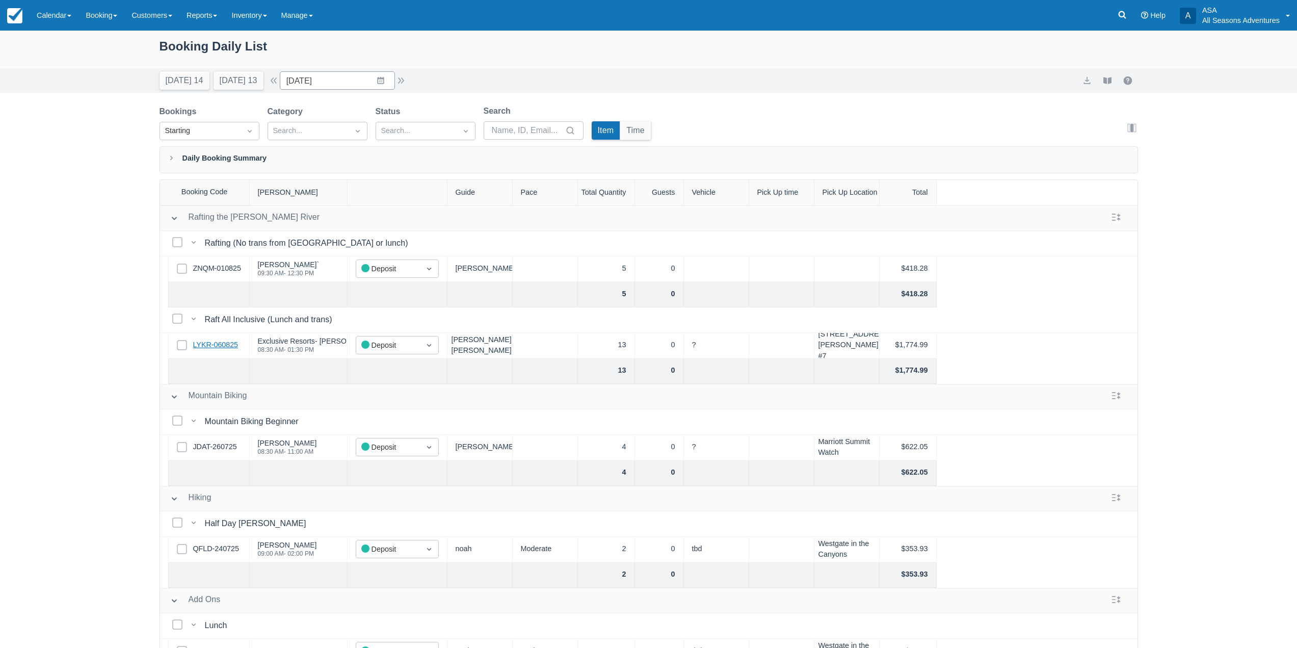
click at [220, 344] on link "LYKR-060825" at bounding box center [215, 344] width 45 height 11
click at [214, 348] on link "LYKR-060825" at bounding box center [215, 344] width 45 height 11
click at [340, 77] on input "08/29/25" at bounding box center [337, 80] width 115 height 18
click at [369, 202] on td "13" at bounding box center [361, 197] width 20 height 19
type input "08/13/25"
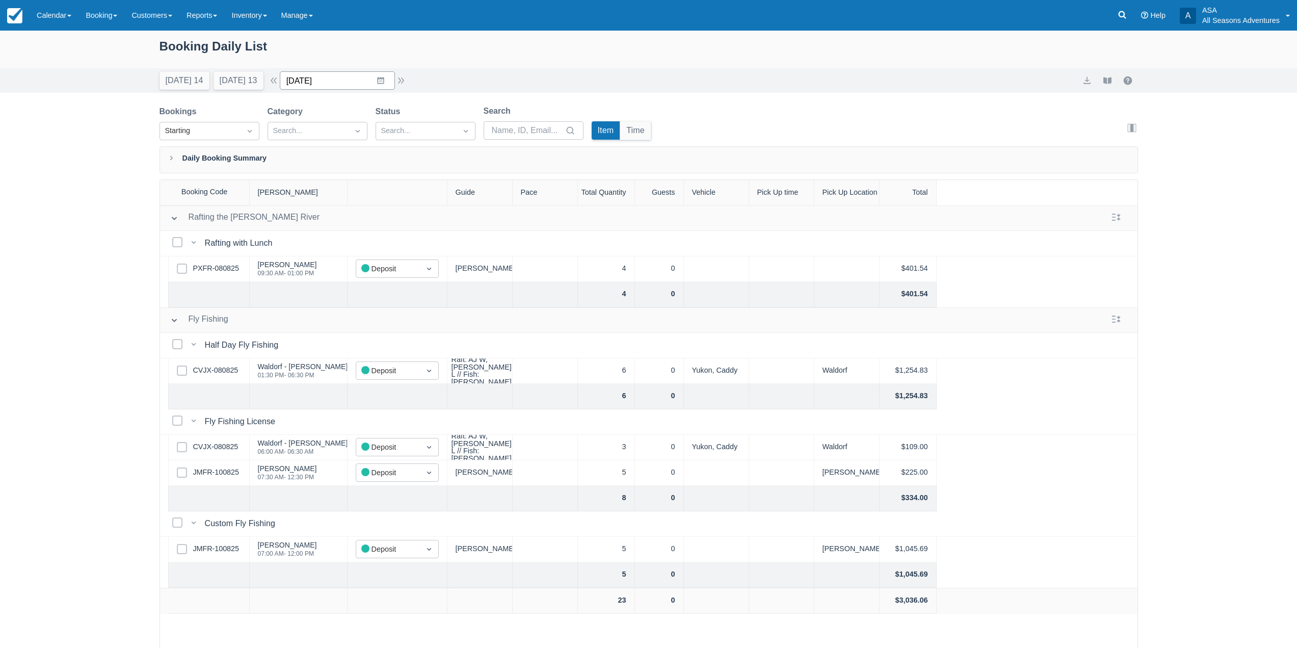
click at [331, 81] on input "08/13/25" at bounding box center [337, 80] width 115 height 18
click at [423, 118] on icon "Move forward to switch to the next month." at bounding box center [421, 123] width 10 height 10
click at [692, 93] on div "Booking Daily List Today 14 Tomorrow 13 Date 08/13/25 Navigate forward to inter…" at bounding box center [648, 365] width 1297 height 669
click at [1119, 15] on icon at bounding box center [1123, 15] width 8 height 8
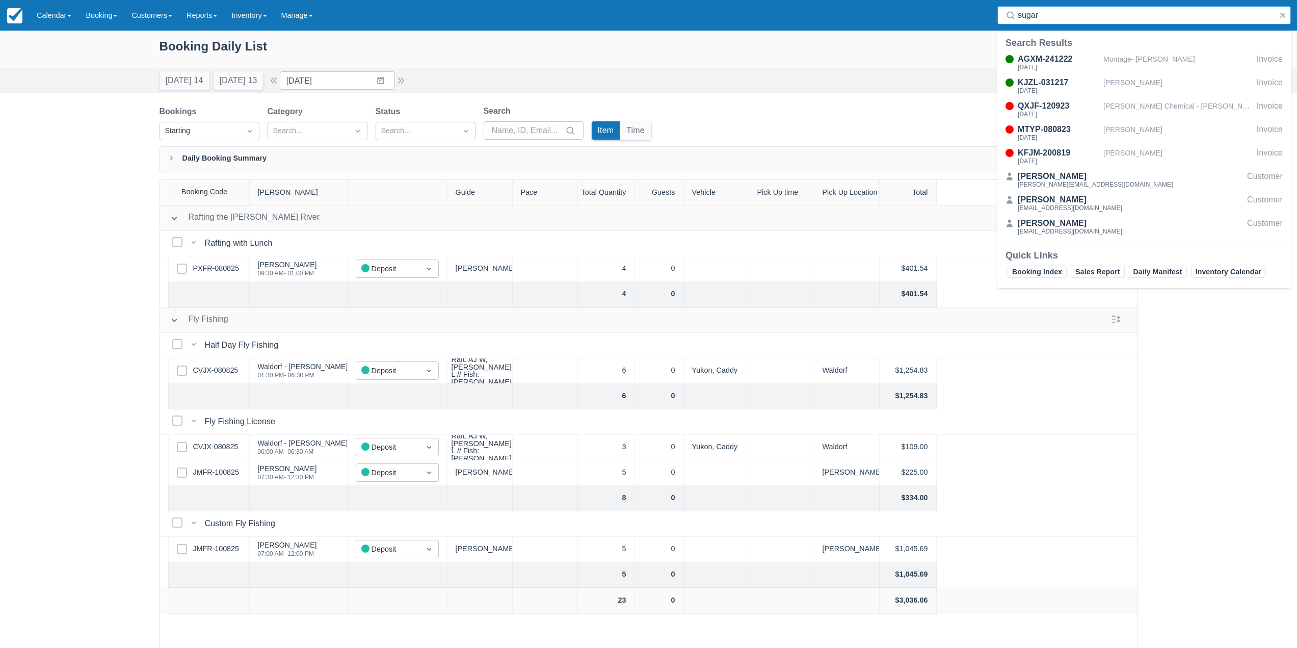
type input "sugar"
click at [890, 50] on div "Booking Daily List" at bounding box center [649, 52] width 979 height 30
click at [1285, 18] on button "button" at bounding box center [1283, 15] width 12 height 12
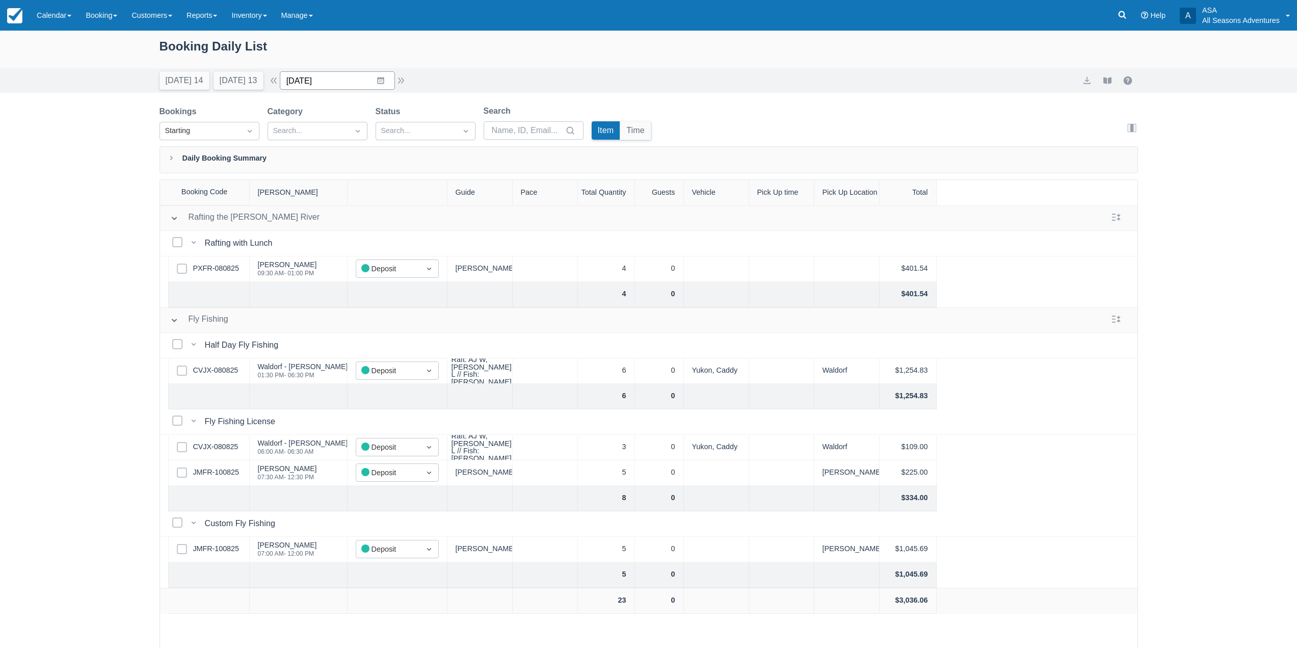
click at [357, 83] on input "08/13/25" at bounding box center [337, 80] width 115 height 18
click at [426, 124] on icon "Move forward to switch to the next month." at bounding box center [421, 123] width 10 height 10
click at [845, 69] on div "Today 14 Tomorrow 13 Date 08/13/25 Navigate forward to interact with the calend…" at bounding box center [648, 80] width 1297 height 24
click at [337, 88] on input "08/13/25" at bounding box center [337, 80] width 115 height 18
click at [421, 120] on div "Move forward to switch to the next month." at bounding box center [421, 122] width 20 height 17
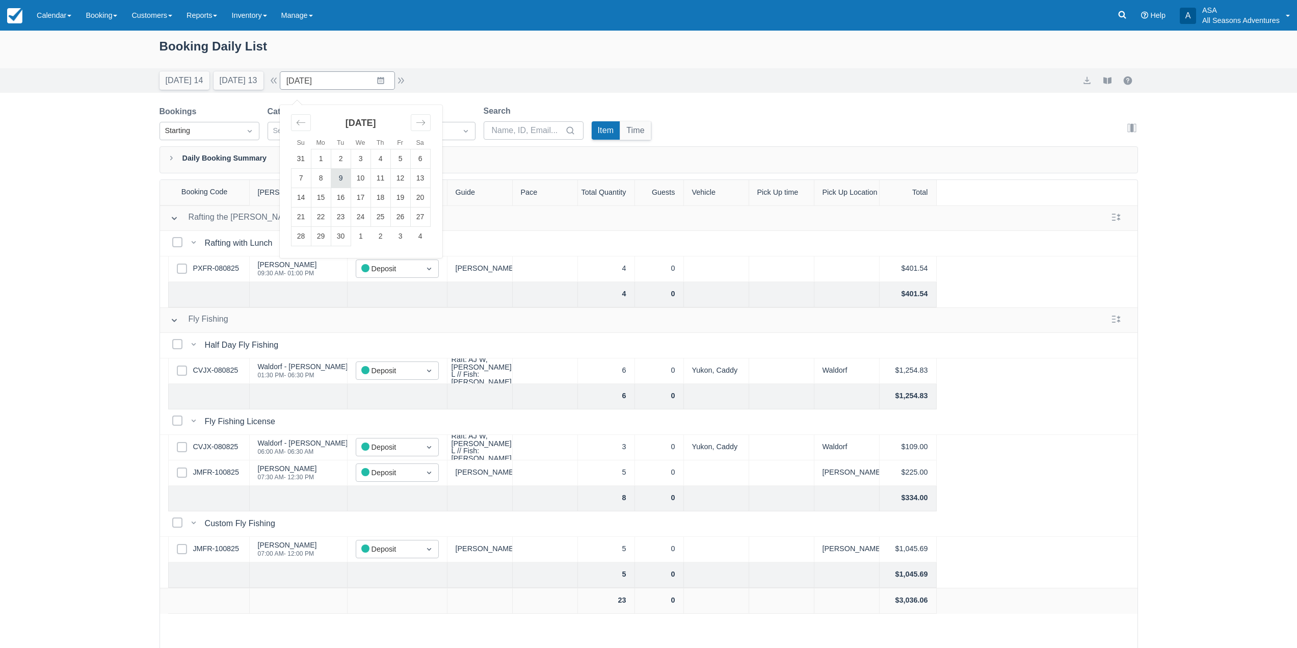
click at [351, 181] on td "9" at bounding box center [341, 178] width 20 height 19
type input "09/09/25"
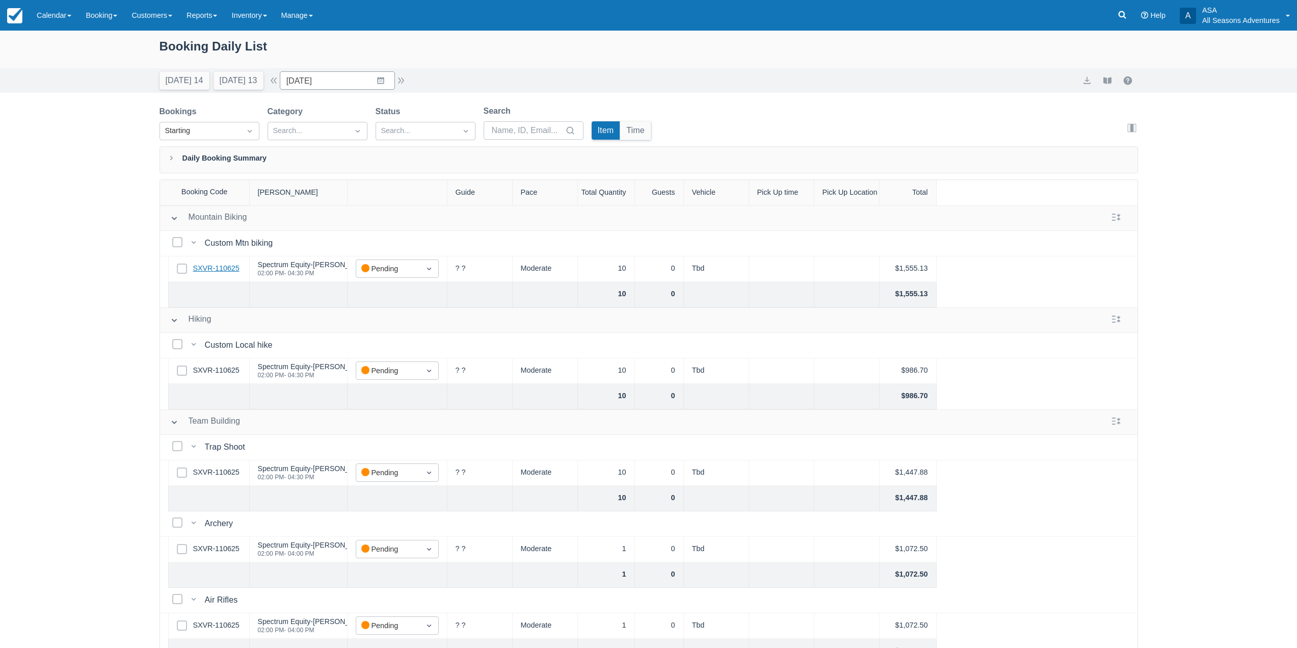
click at [209, 269] on link "SXVR-110625" at bounding box center [216, 268] width 46 height 11
click at [112, 174] on div "Booking Daily List Today 14 Tomorrow 13 Date 09/09/25 Navigate forward to inter…" at bounding box center [648, 365] width 1297 height 669
click at [98, 18] on link "Booking" at bounding box center [101, 15] width 46 height 31
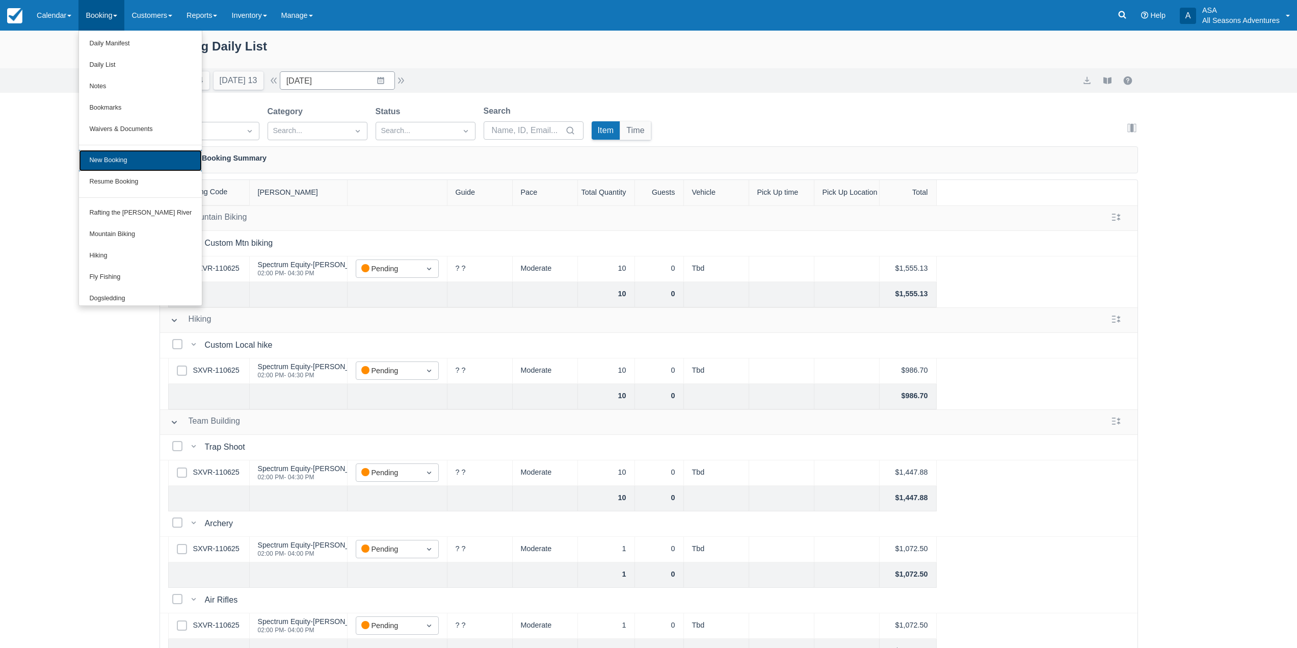
click at [110, 159] on link "New Booking" at bounding box center [140, 160] width 123 height 21
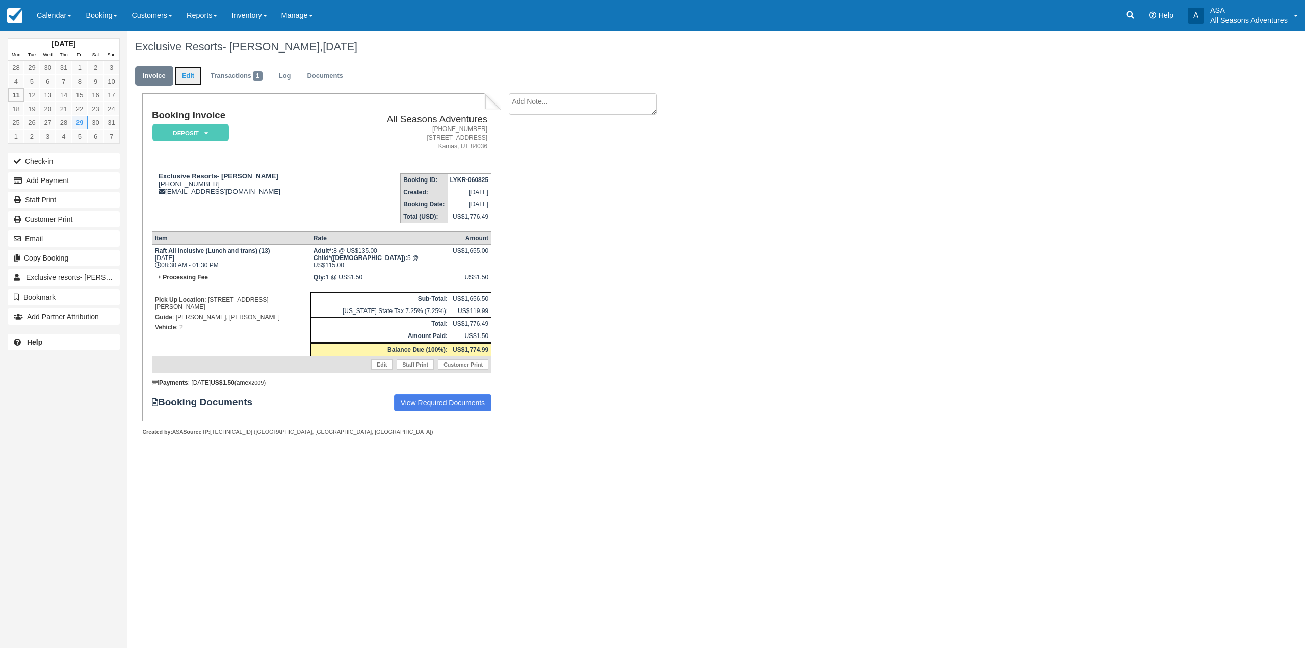
click at [186, 76] on link "Edit" at bounding box center [188, 76] width 28 height 20
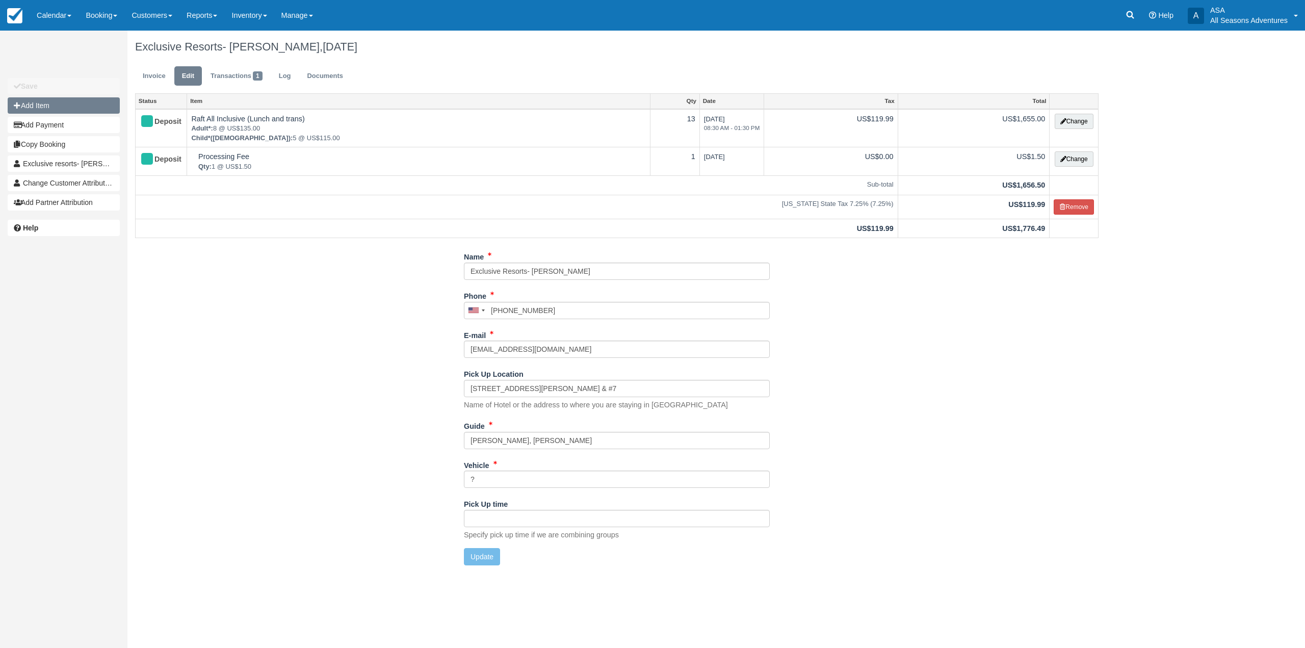
click at [83, 108] on button "Add Item" at bounding box center [64, 105] width 112 height 16
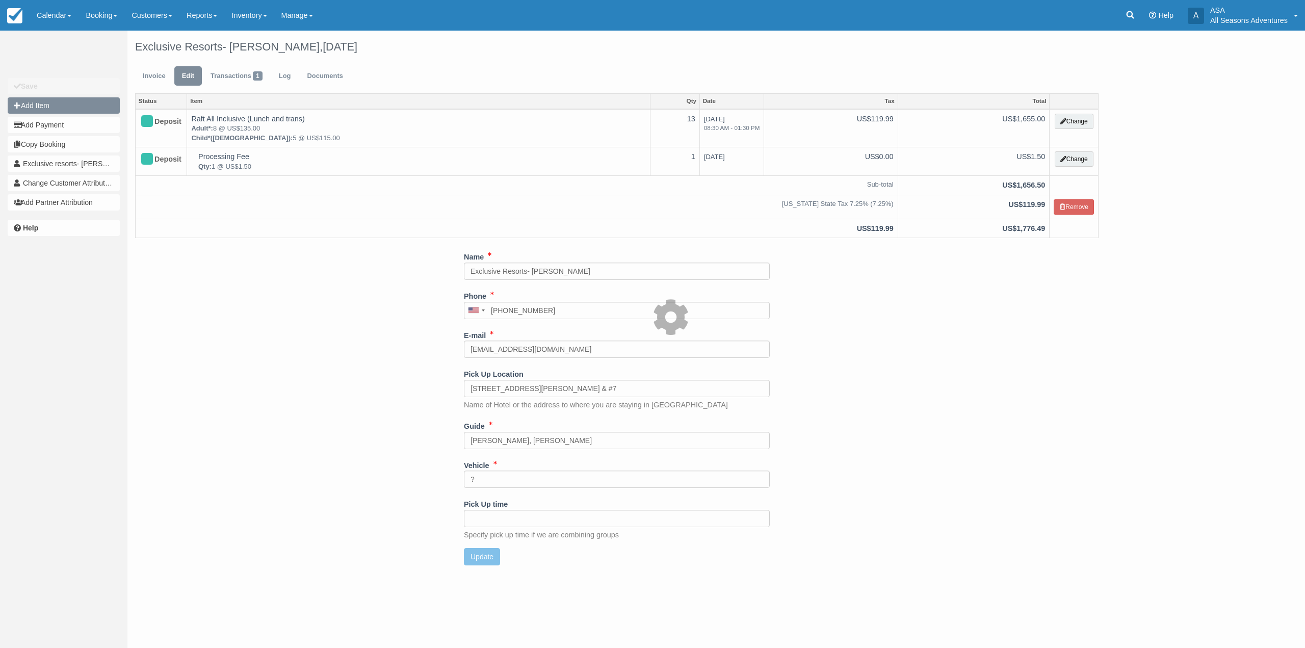
type input "0.00"
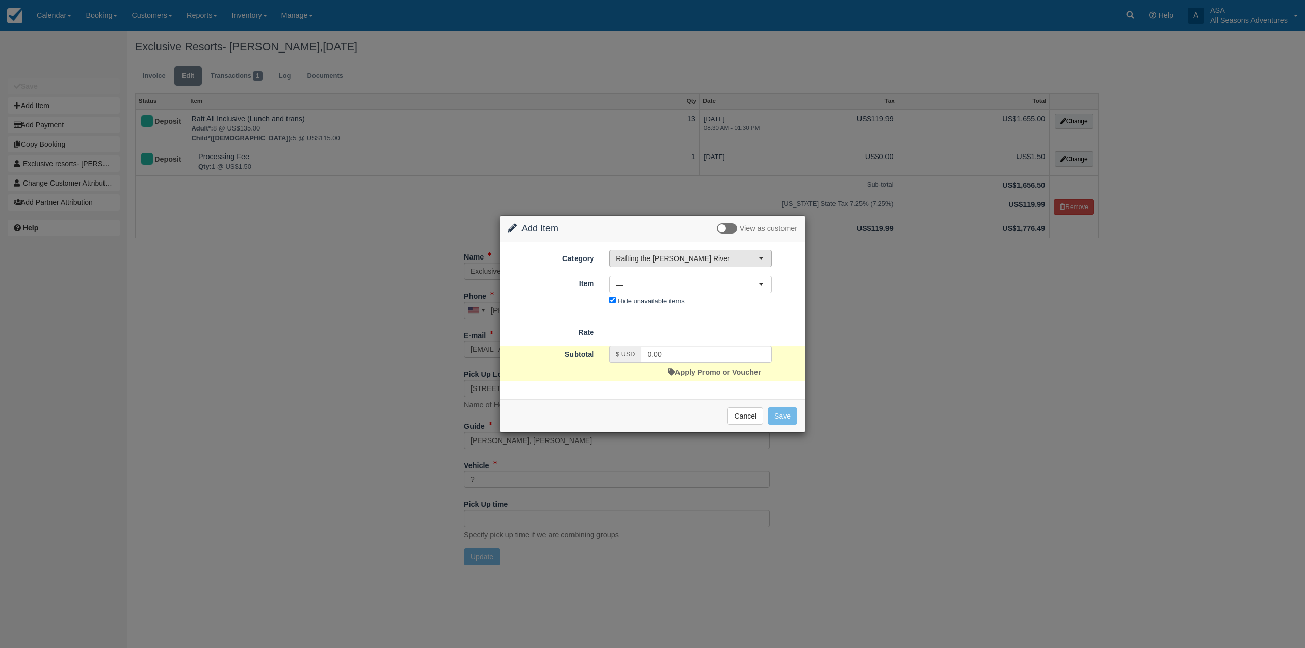
click at [684, 264] on button "Rafting the [PERSON_NAME] River" at bounding box center [690, 258] width 163 height 17
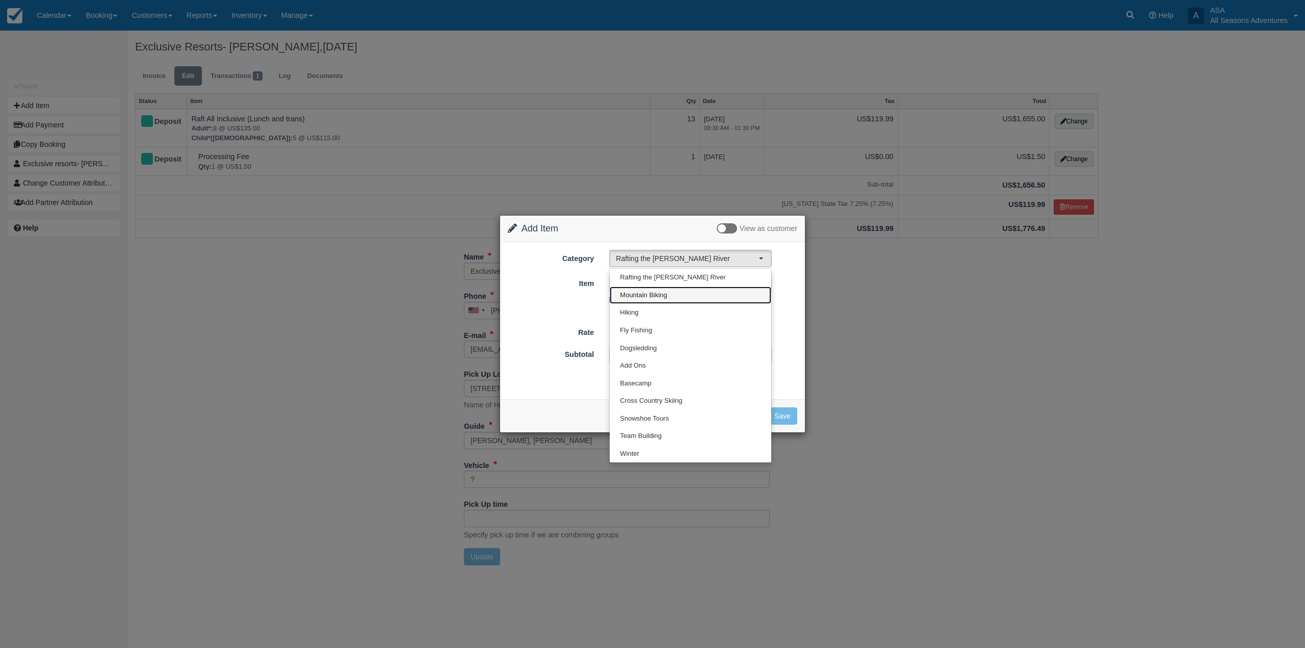
click at [648, 297] on span "Mountain Biking" at bounding box center [643, 296] width 47 height 10
select select "9"
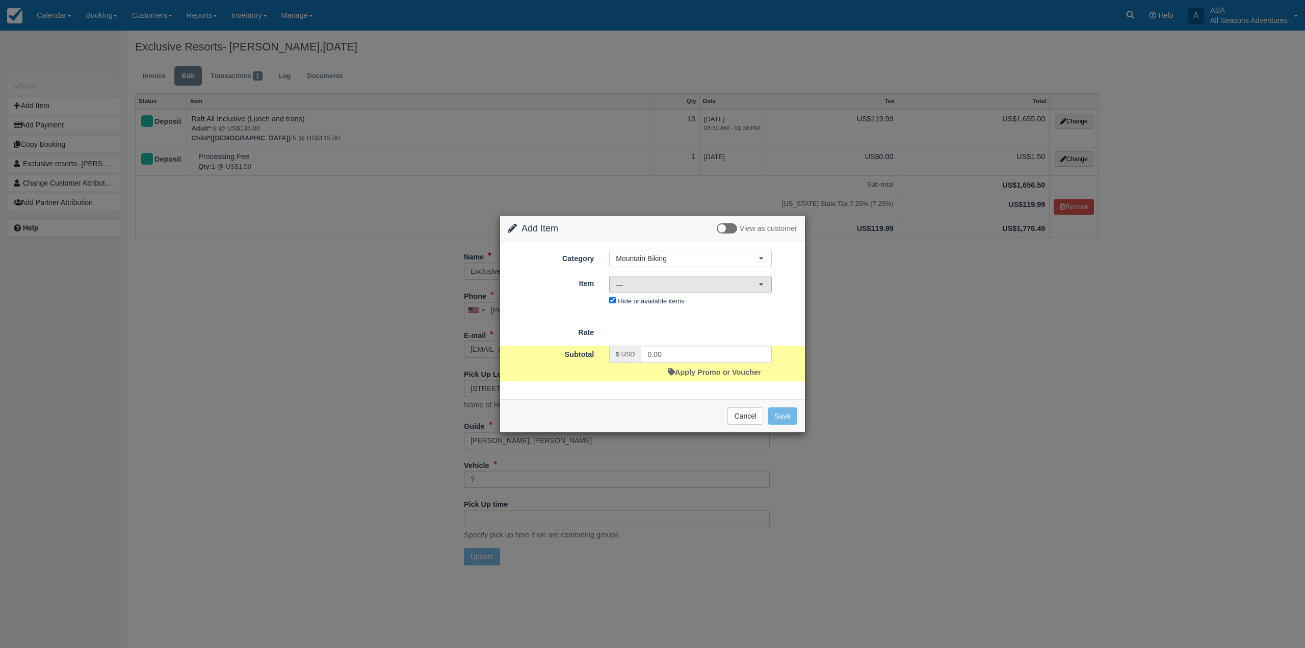
click at [648, 282] on span "—" at bounding box center [687, 284] width 143 height 10
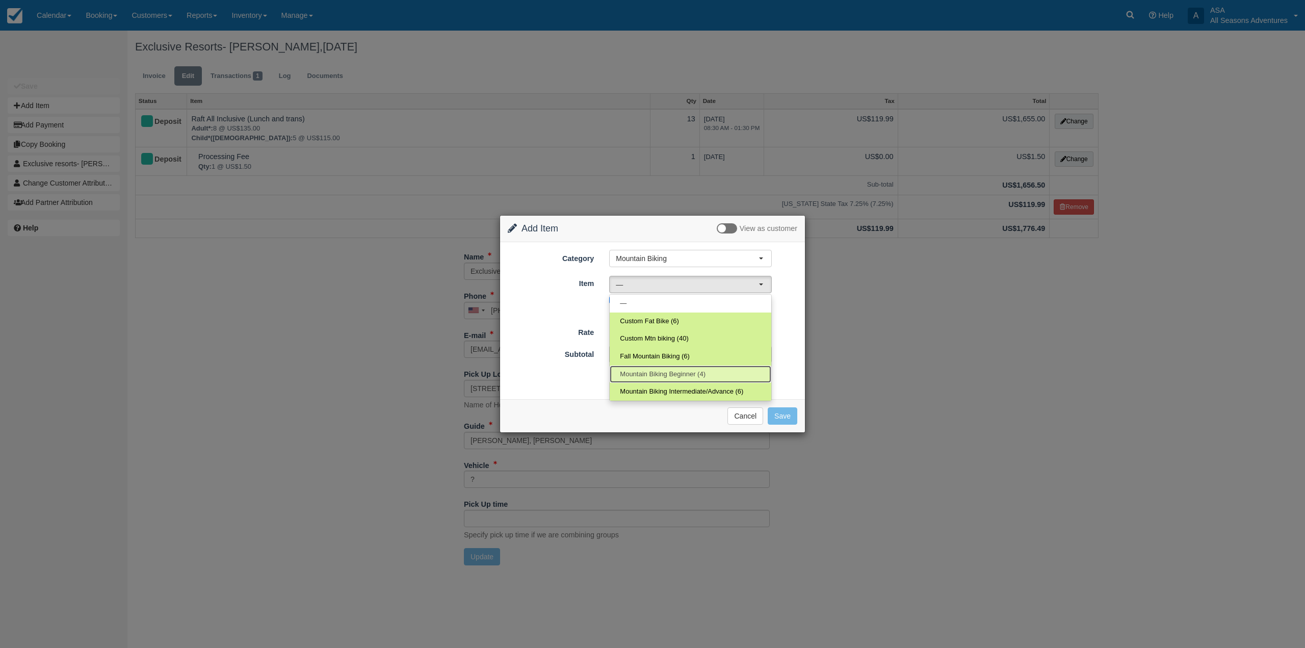
click at [658, 376] on span "Mountain Biking Beginner (4)" at bounding box center [663, 375] width 86 height 10
select select "13"
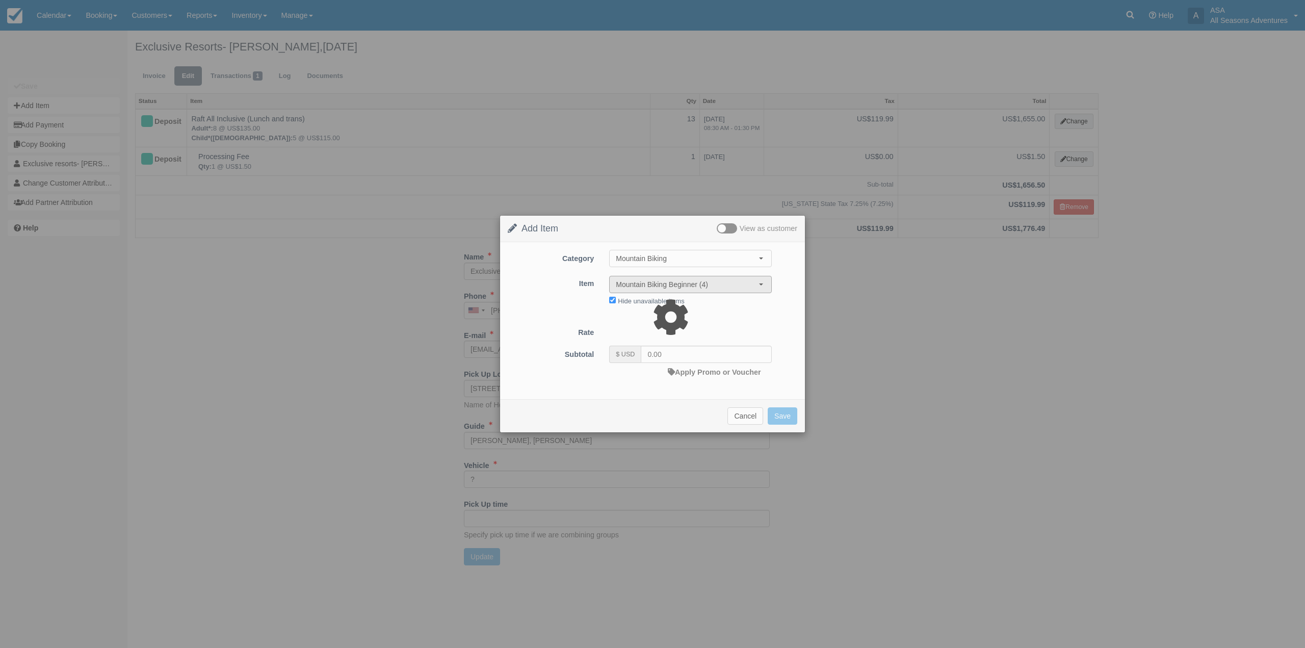
type input "290.00"
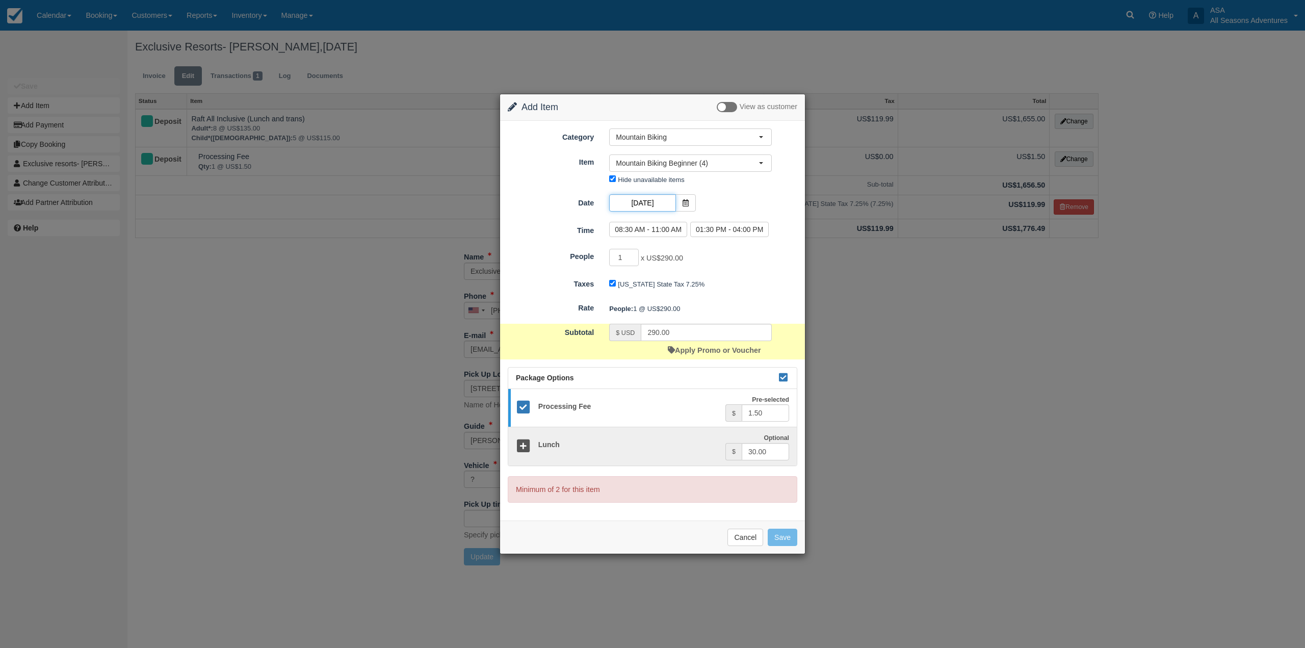
click at [649, 201] on input "08/29/25" at bounding box center [642, 202] width 66 height 17
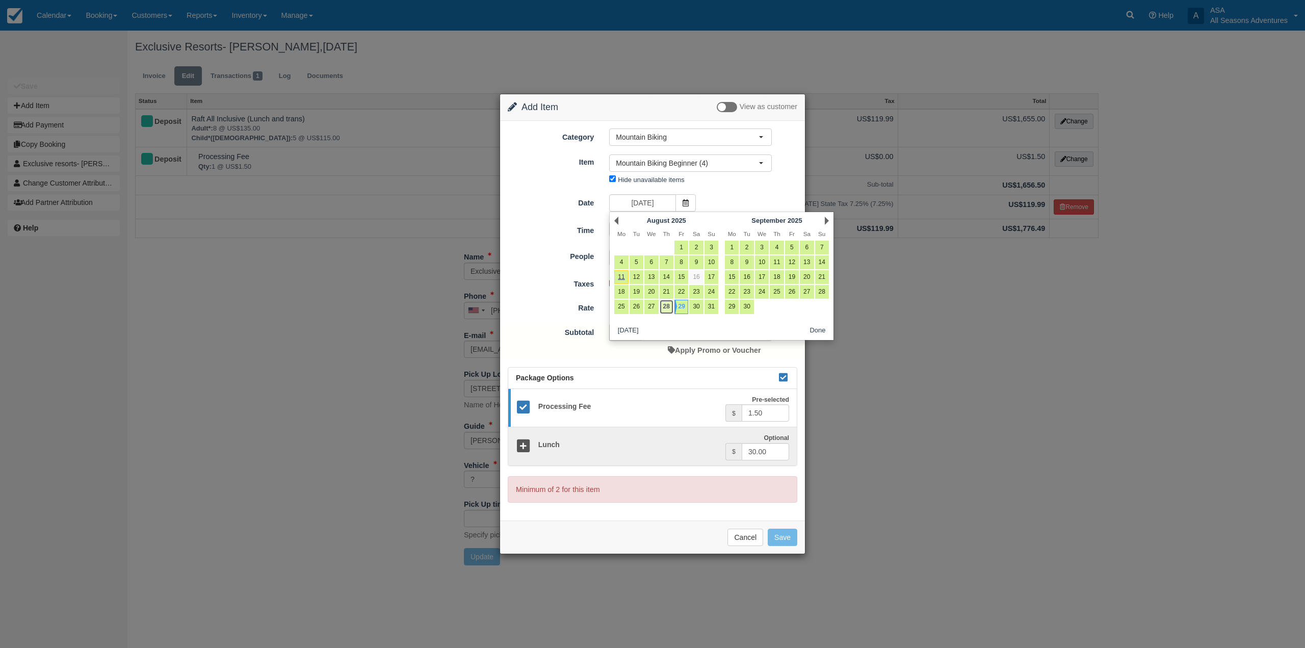
click at [667, 308] on link "28" at bounding box center [667, 307] width 14 height 14
type input "08/28/25"
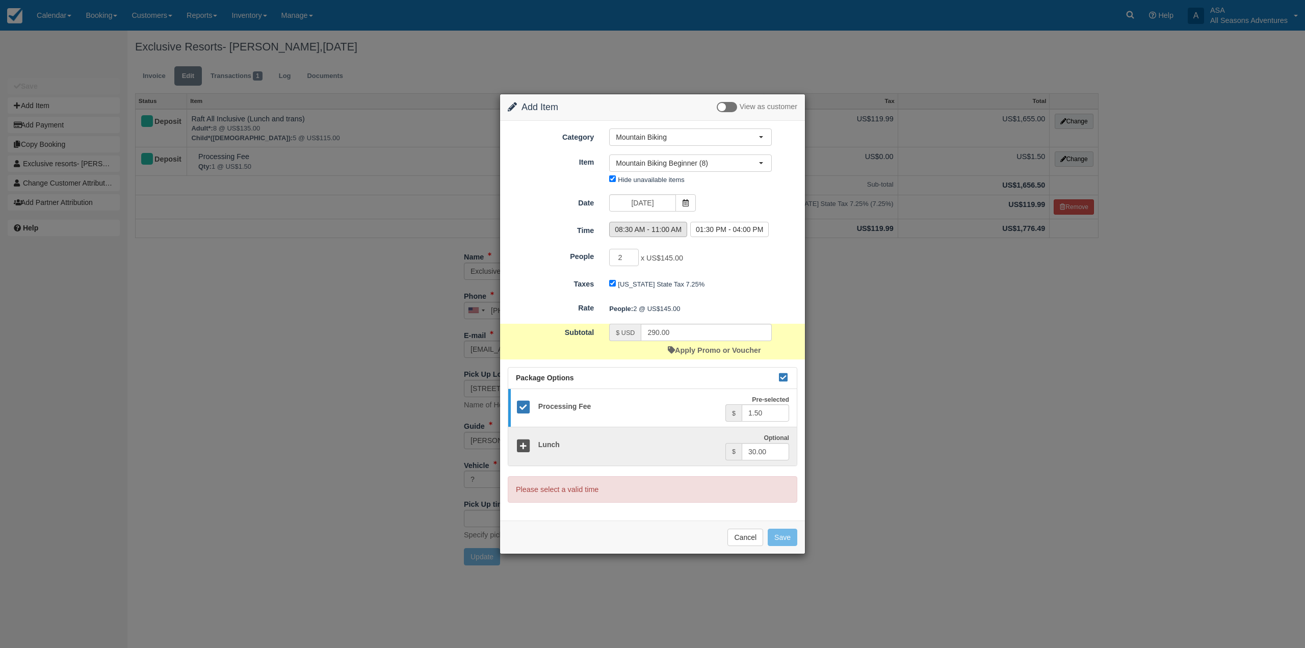
click at [636, 231] on label "08:30 AM - 11:00 AM" at bounding box center [648, 229] width 78 height 15
radio input "true"
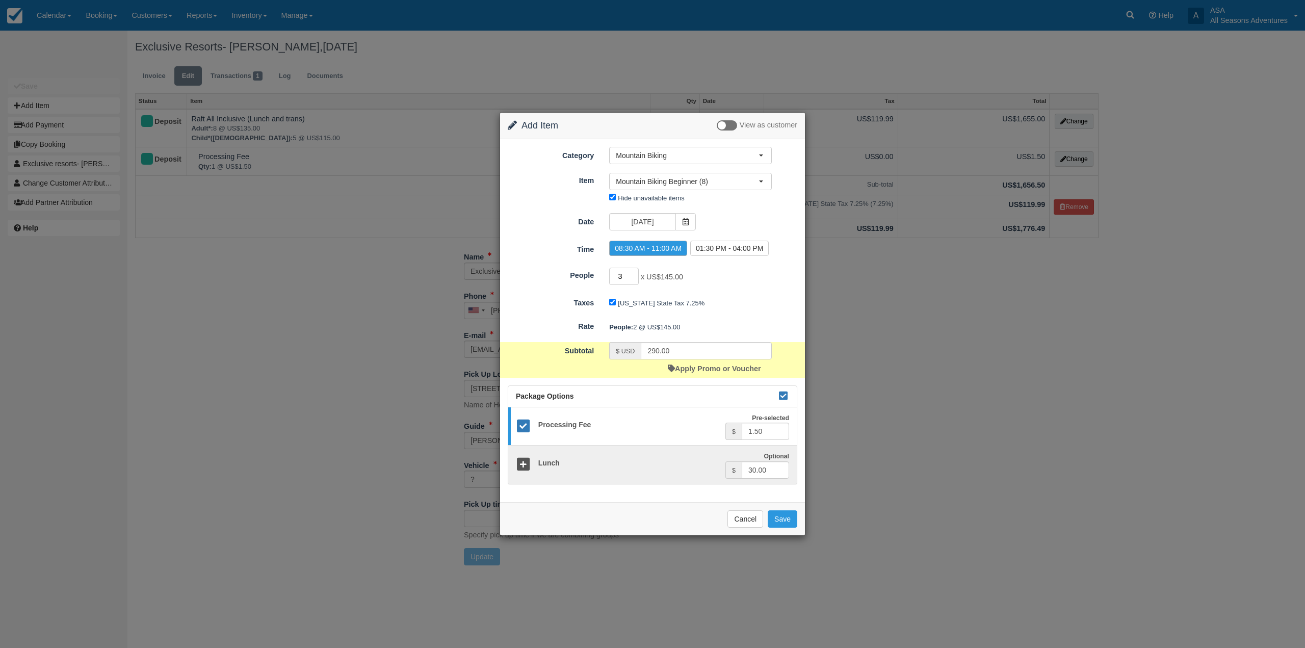
type input "3"
click at [634, 274] on input "3" at bounding box center [624, 276] width 30 height 17
type input "435.00"
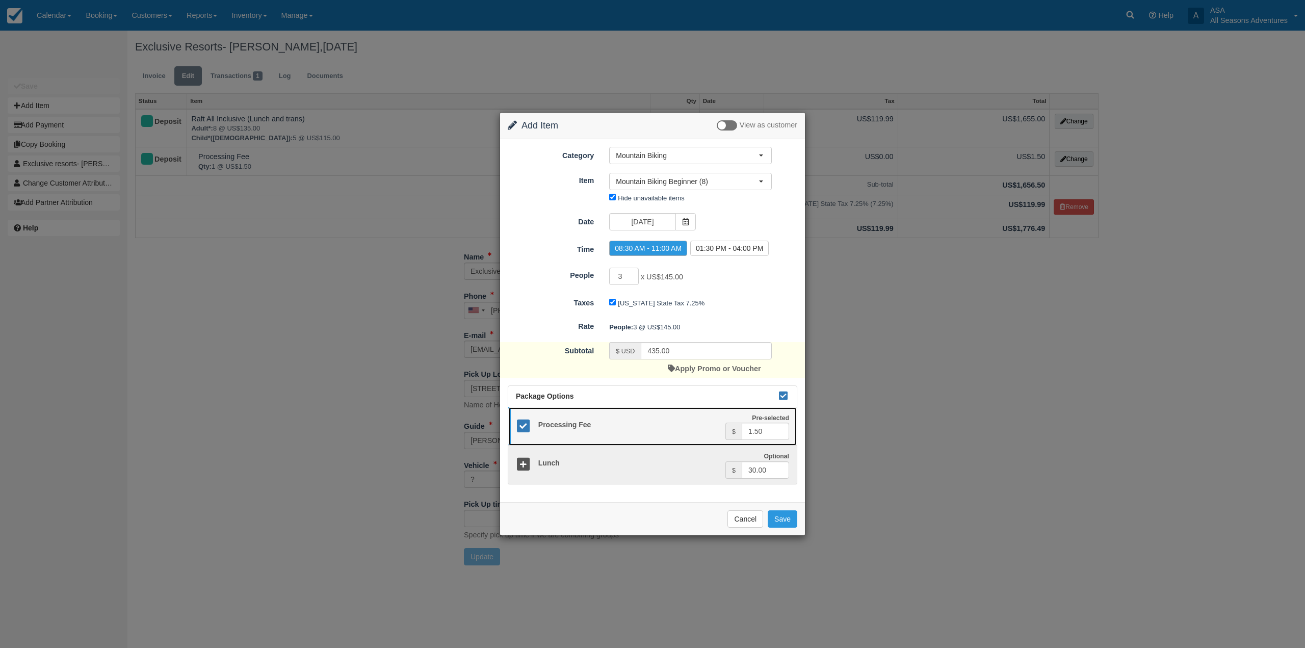
click at [519, 427] on icon at bounding box center [523, 426] width 15 height 15
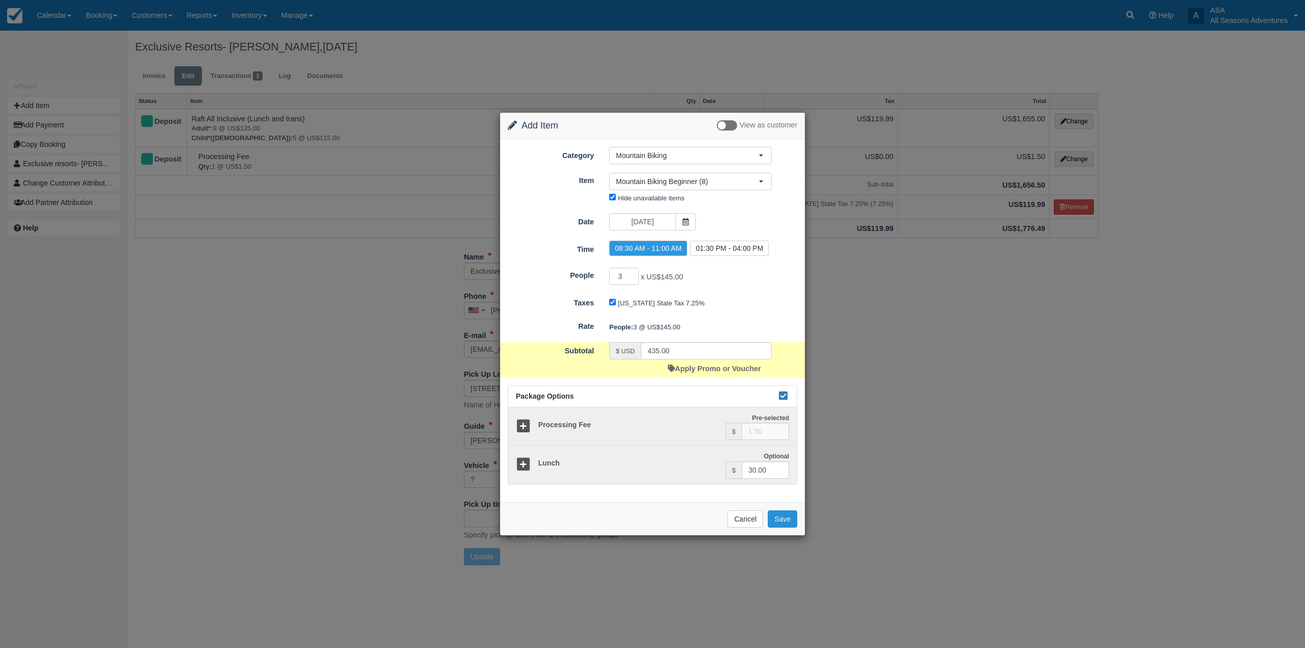
click at [780, 520] on button "Save" at bounding box center [783, 518] width 30 height 17
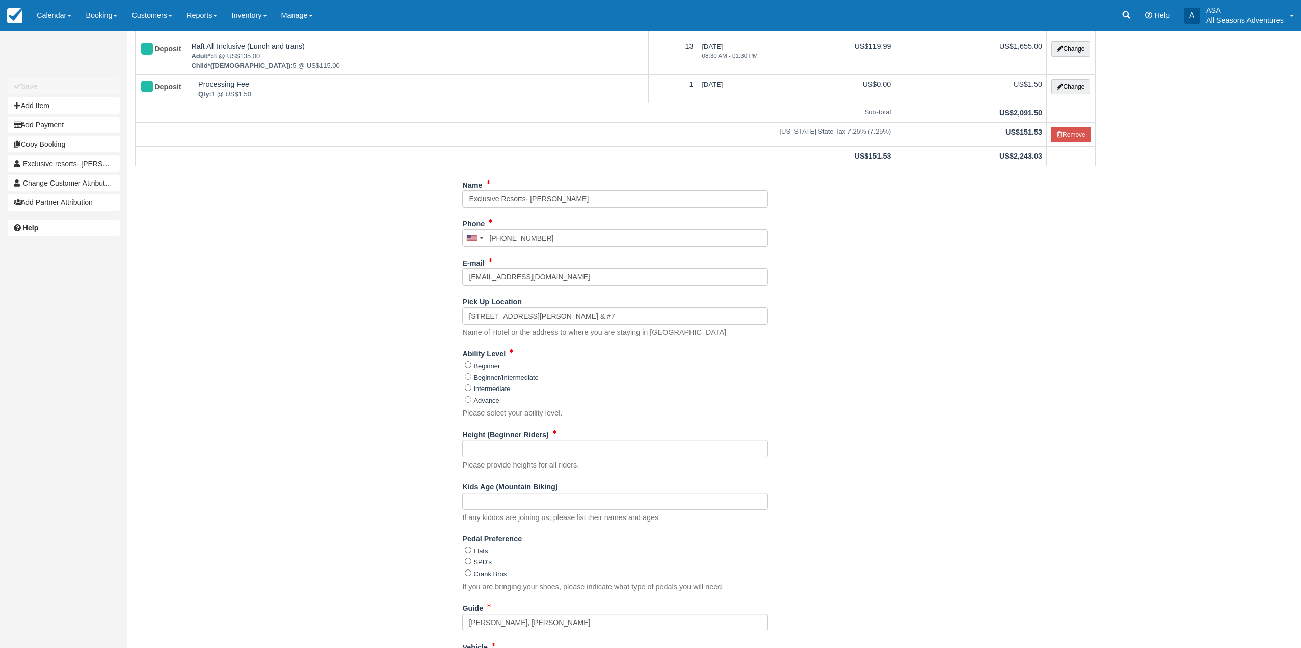
scroll to position [102, 0]
click at [466, 363] on input "Beginner" at bounding box center [468, 363] width 7 height 7
radio input "true"
click at [478, 446] on input "Height (Beginner Riders)" at bounding box center [615, 447] width 306 height 17
click at [489, 501] on input "Kids Age (Mountain Biking)" at bounding box center [615, 499] width 306 height 17
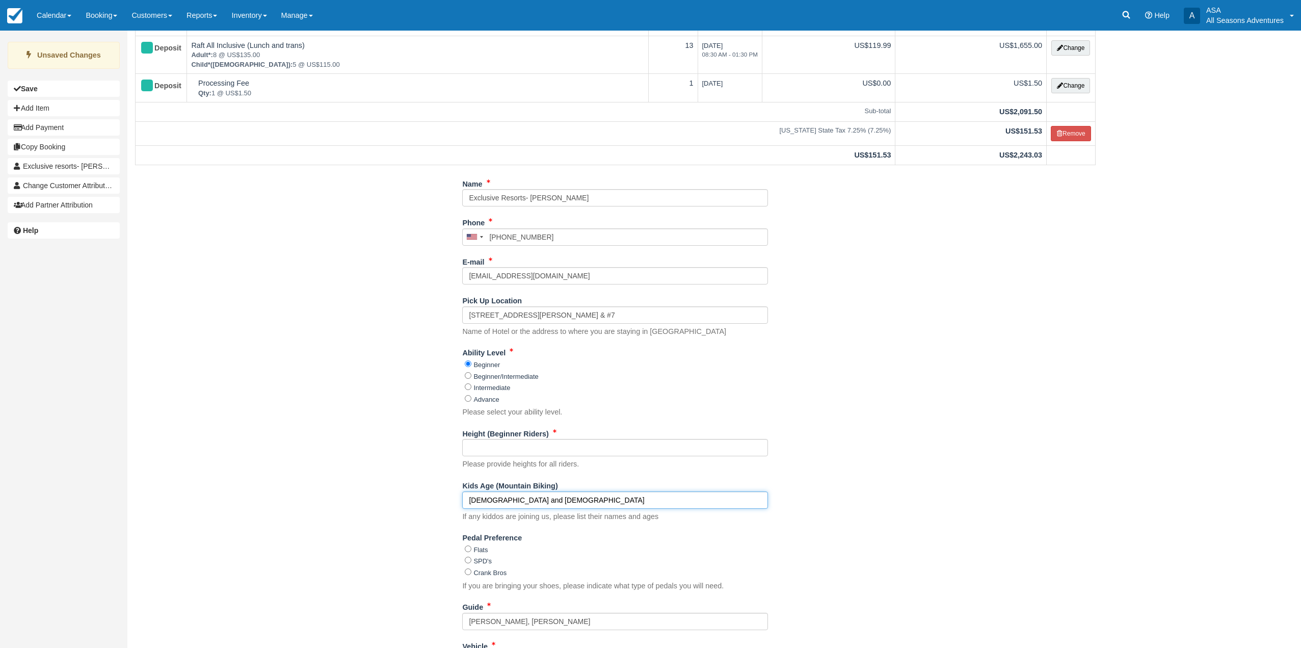
type input "[DEMOGRAPHIC_DATA] and [DEMOGRAPHIC_DATA]"
click at [469, 549] on input "Flats" at bounding box center [468, 548] width 7 height 7
radio input "true"
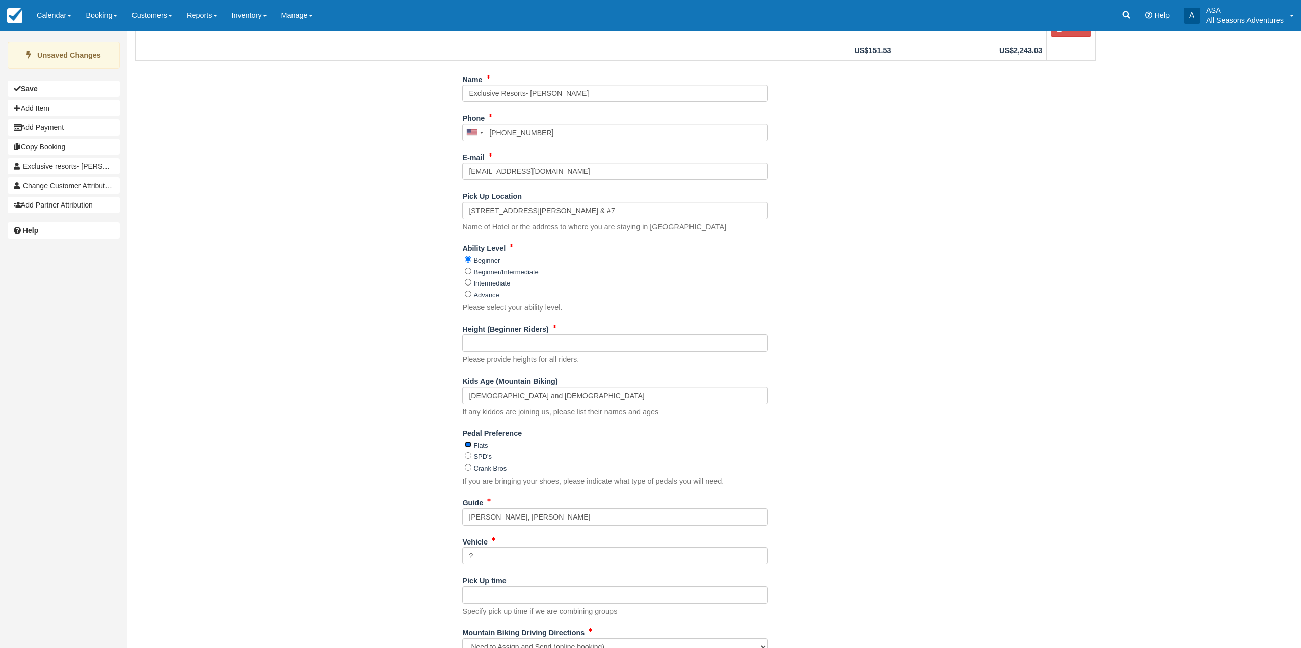
scroll to position [247, 0]
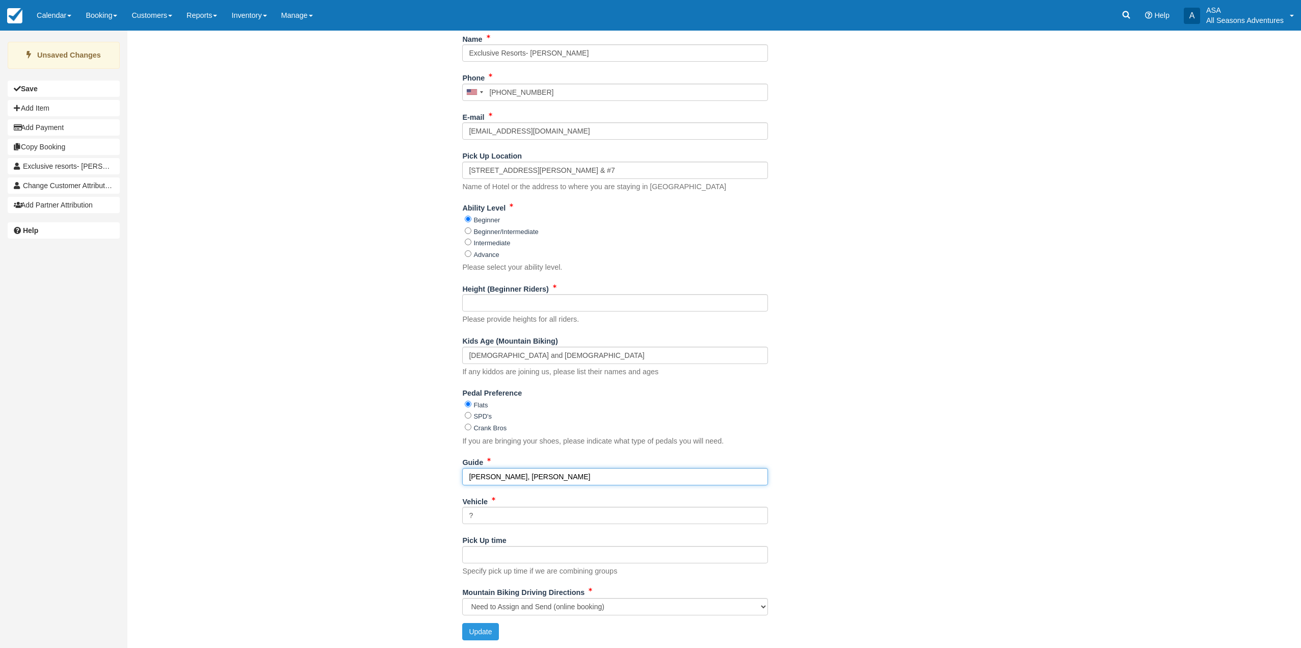
click at [564, 481] on input "[PERSON_NAME], [PERSON_NAME]" at bounding box center [615, 476] width 306 height 17
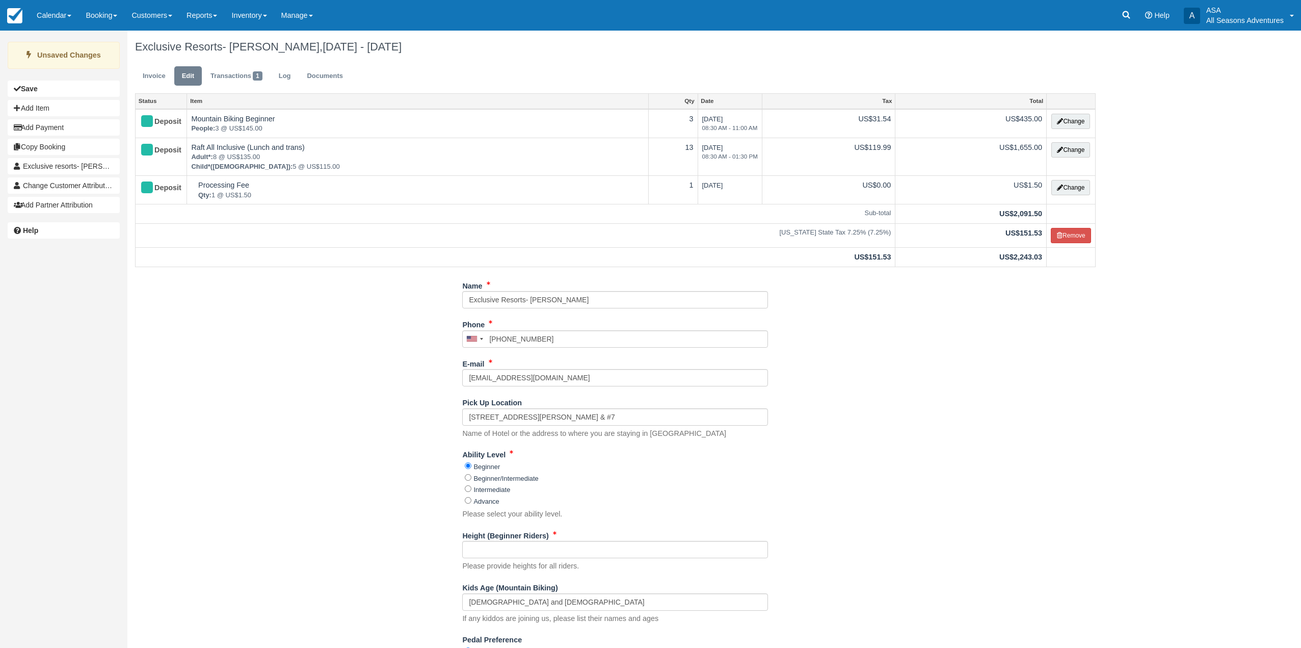
scroll to position [153, 0]
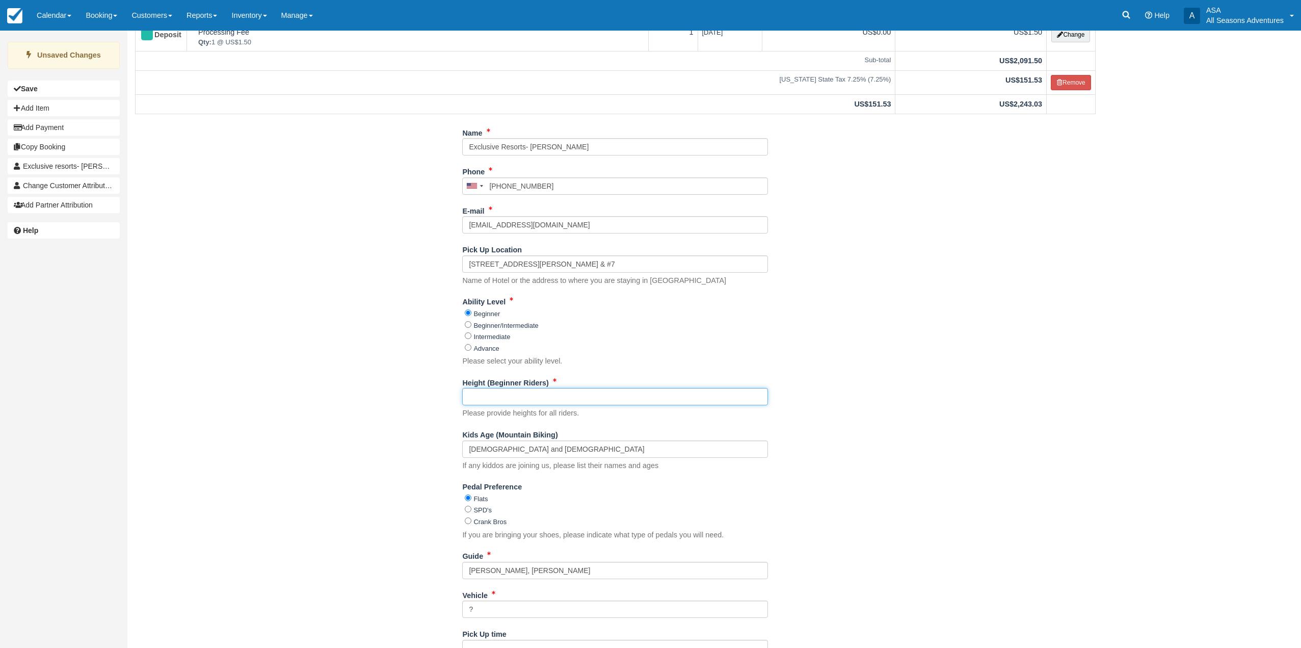
click at [504, 398] on input "Height (Beginner Riders)" at bounding box center [615, 396] width 306 height 17
type input "TBD"
click at [879, 415] on div "Name Exclusive Resorts- [PERSON_NAME] Phone [GEOGRAPHIC_DATA] +1 [GEOGRAPHIC_DA…" at bounding box center [615, 432] width 976 height 617
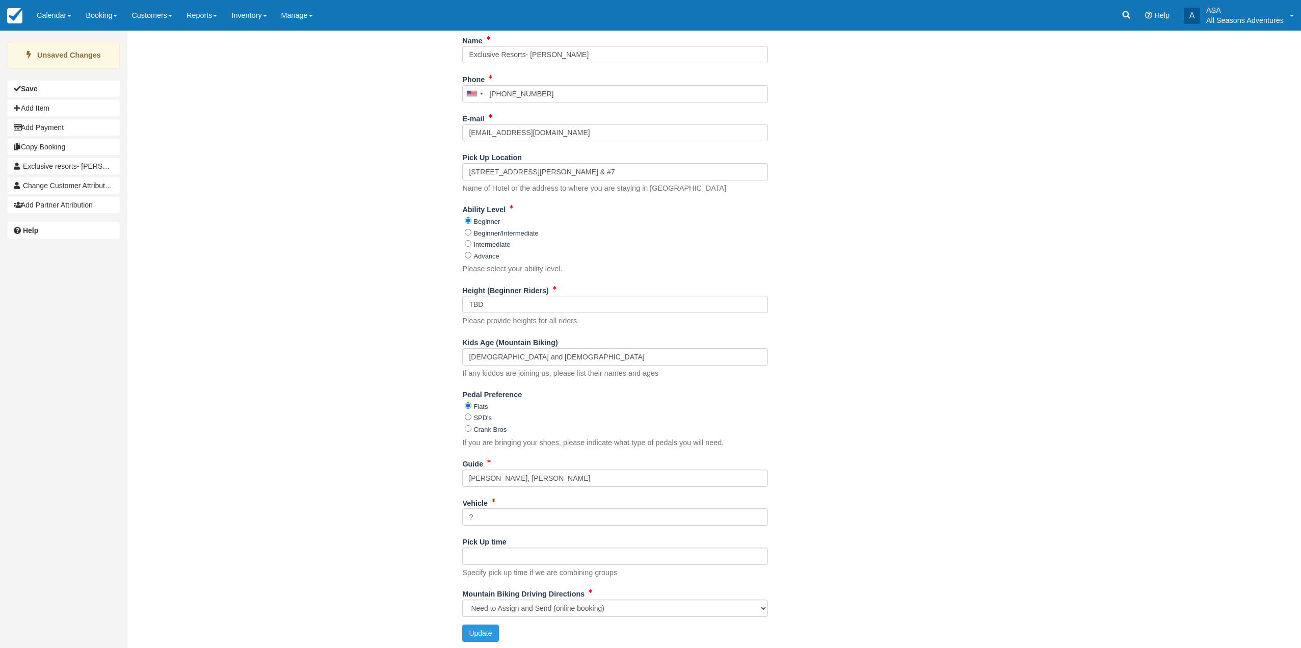
scroll to position [247, 0]
click at [484, 631] on button "Update" at bounding box center [480, 631] width 36 height 17
type input "[PHONE_NUMBER]"
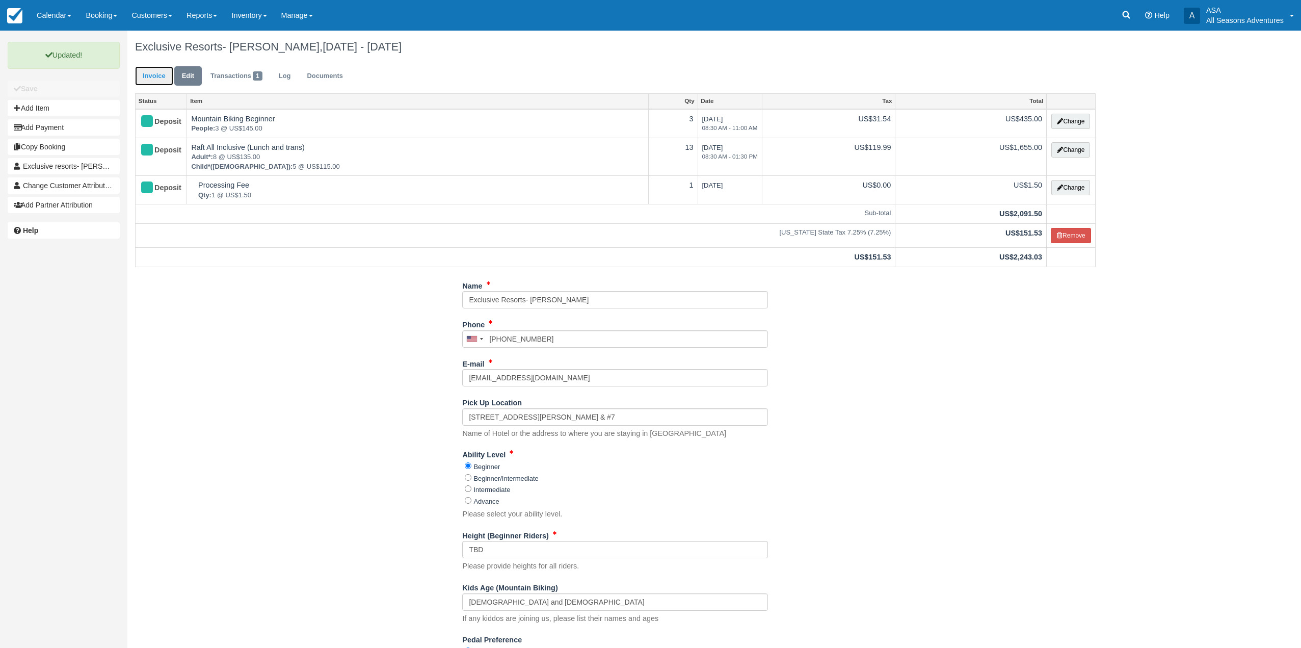
click at [144, 74] on link "Invoice" at bounding box center [154, 76] width 38 height 20
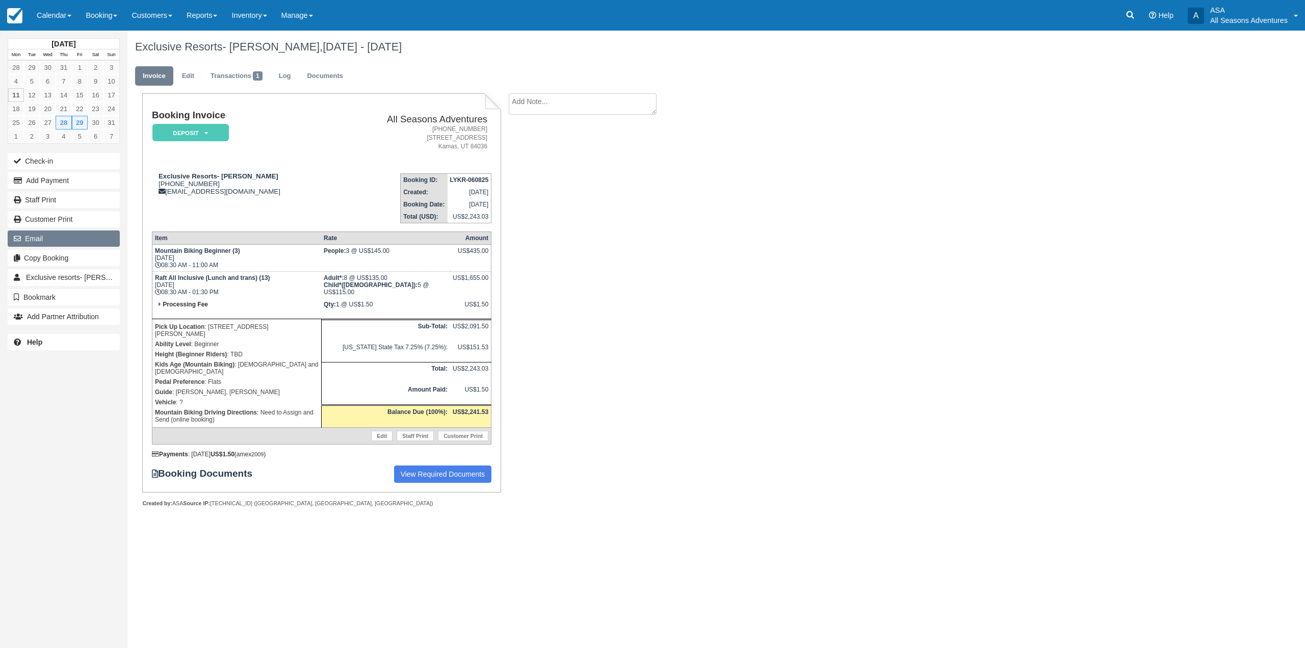
click at [43, 237] on button "Email" at bounding box center [64, 238] width 112 height 16
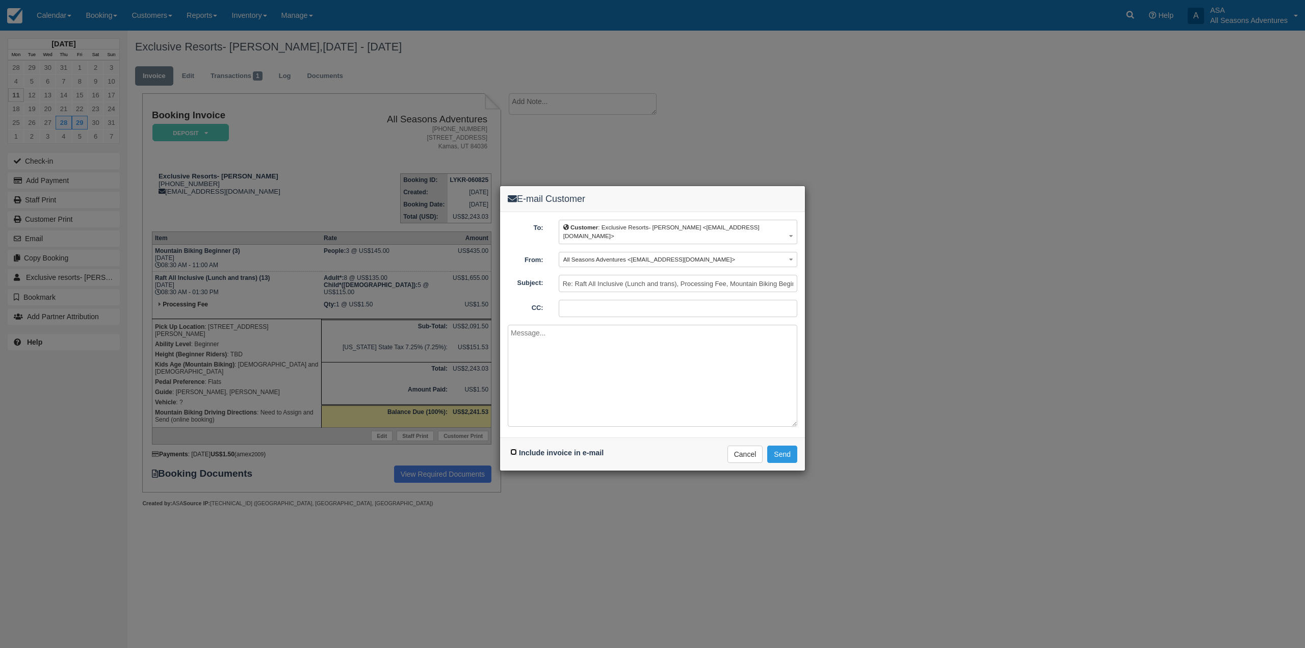
click at [515, 449] on input "Include invoice in e-mail" at bounding box center [513, 452] width 7 height 7
checkbox input "true"
click at [785, 445] on button "Send" at bounding box center [782, 453] width 30 height 17
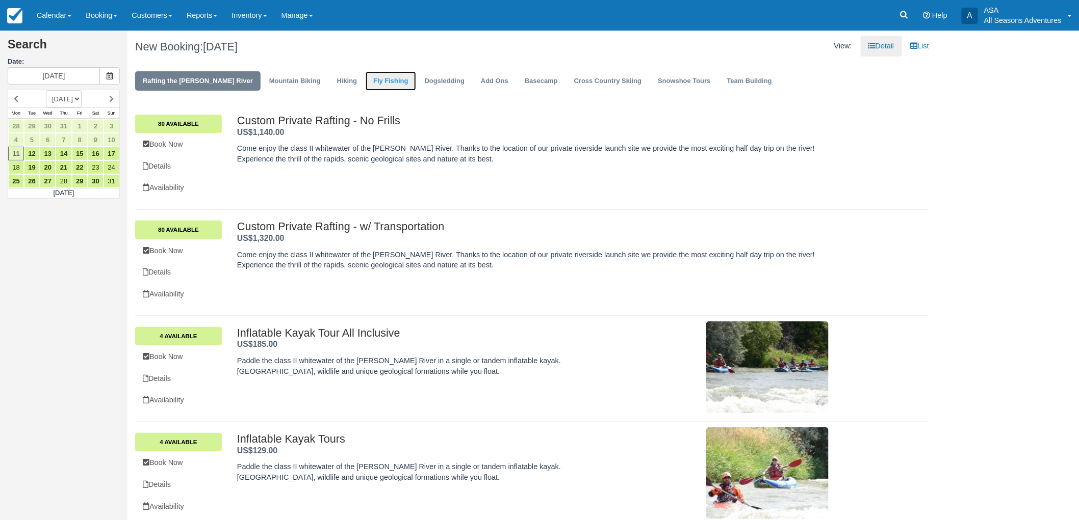
click at [375, 76] on link "Fly Fishing" at bounding box center [390, 81] width 50 height 20
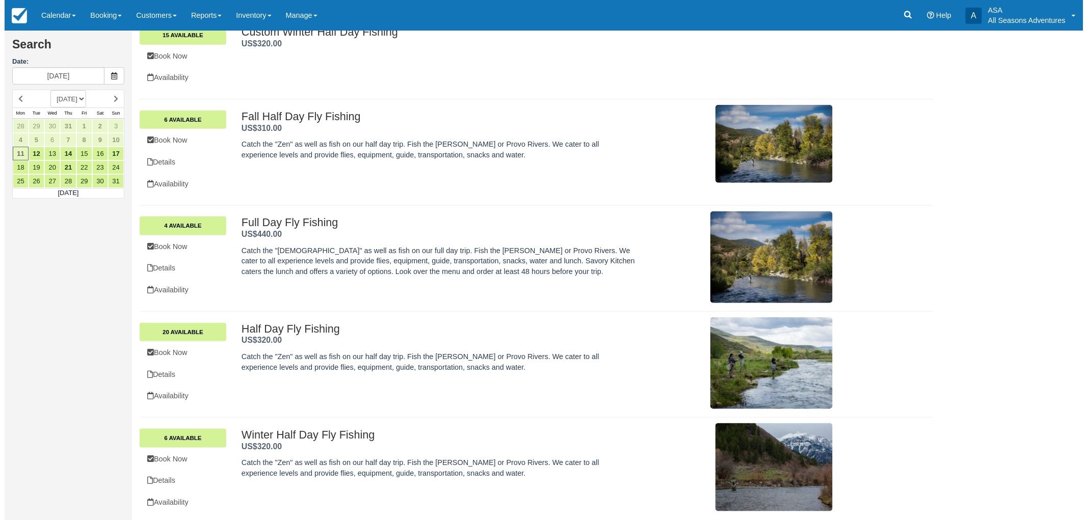
scroll to position [199, 0]
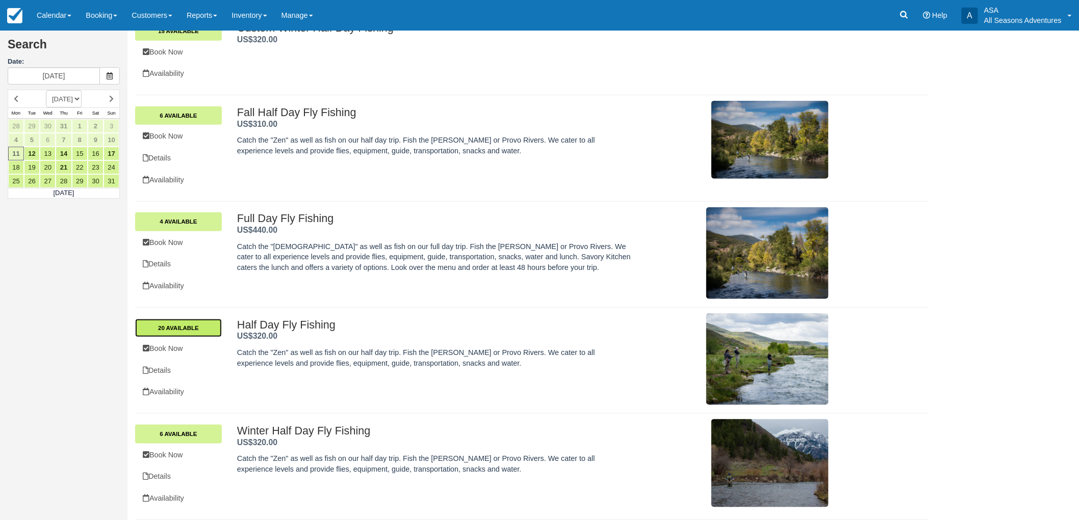
click at [182, 329] on link "20 Available" at bounding box center [178, 328] width 87 height 18
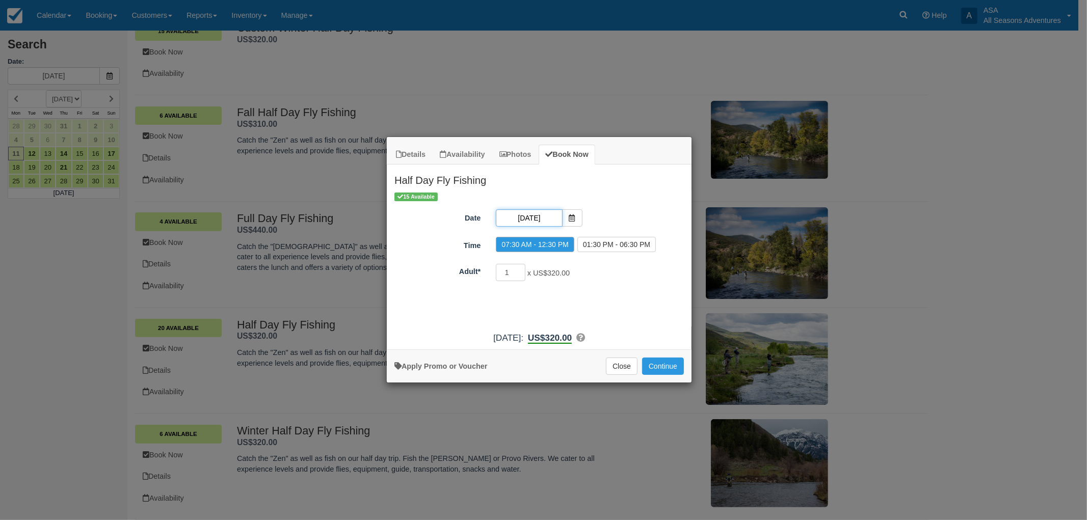
click at [553, 224] on input "08/11/25" at bounding box center [529, 217] width 66 height 17
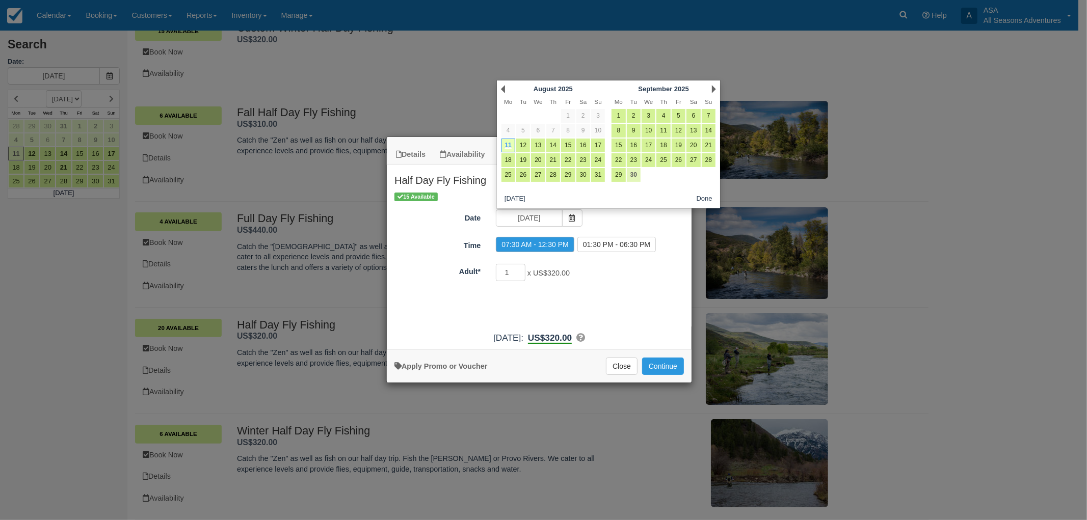
click at [629, 177] on link "30" at bounding box center [634, 175] width 14 height 14
type input "[DATE]"
radio input "false"
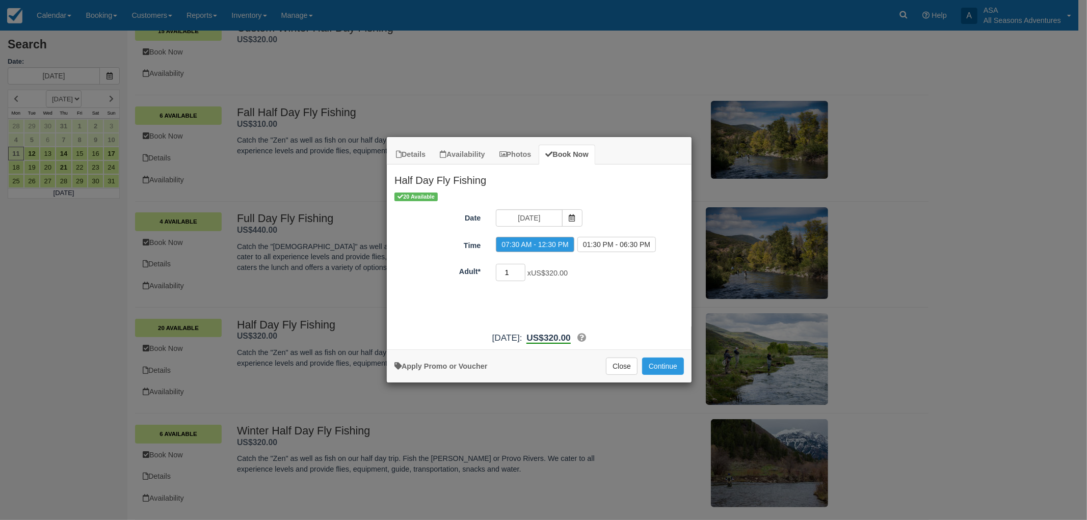
click at [509, 271] on input "1" at bounding box center [511, 272] width 30 height 17
type input "20"
click at [665, 362] on button "Continue" at bounding box center [663, 366] width 42 height 17
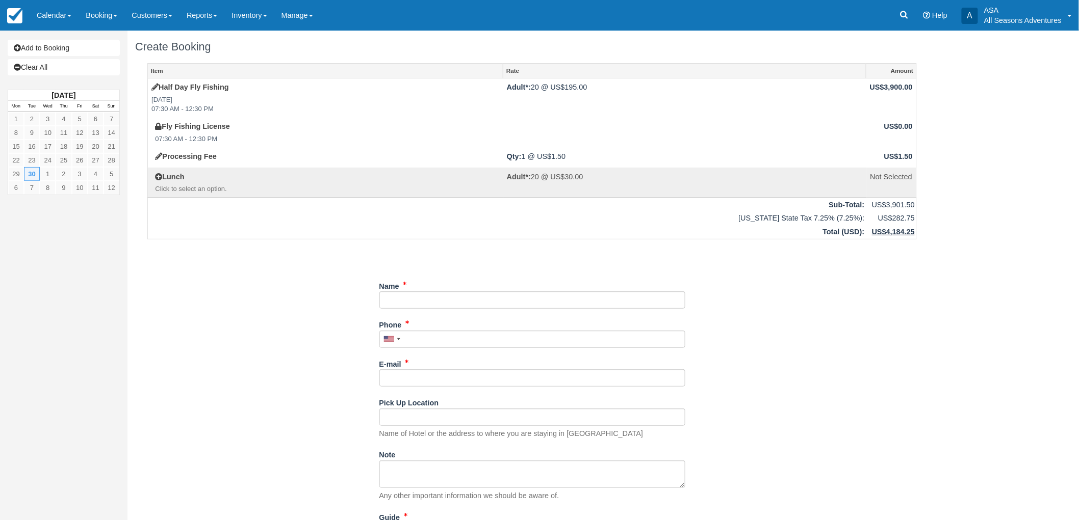
click at [429, 311] on div "Name" at bounding box center [532, 297] width 306 height 39
click at [422, 304] on input "Name" at bounding box center [532, 300] width 306 height 17
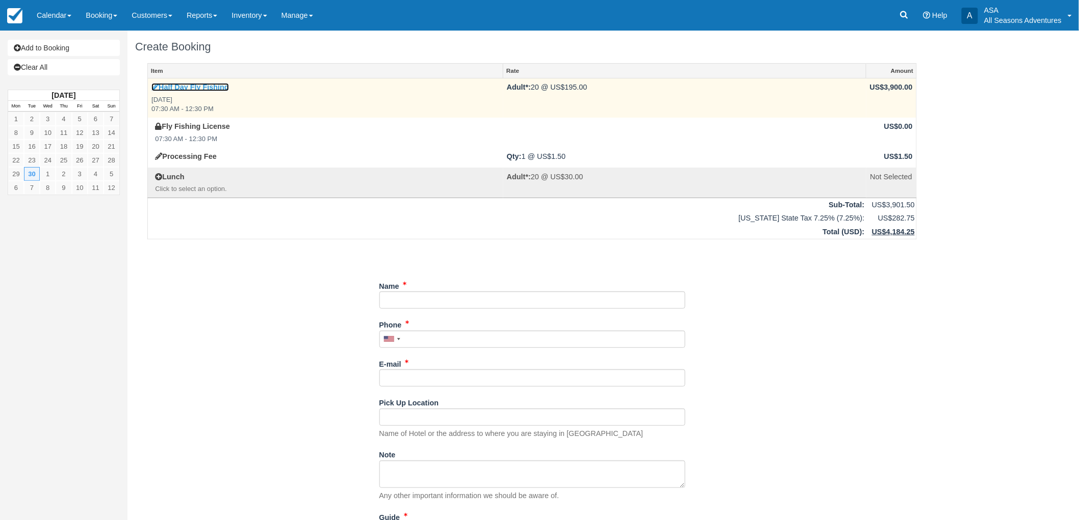
click at [180, 88] on link "Half Day Fly Fishing" at bounding box center [189, 87] width 77 height 8
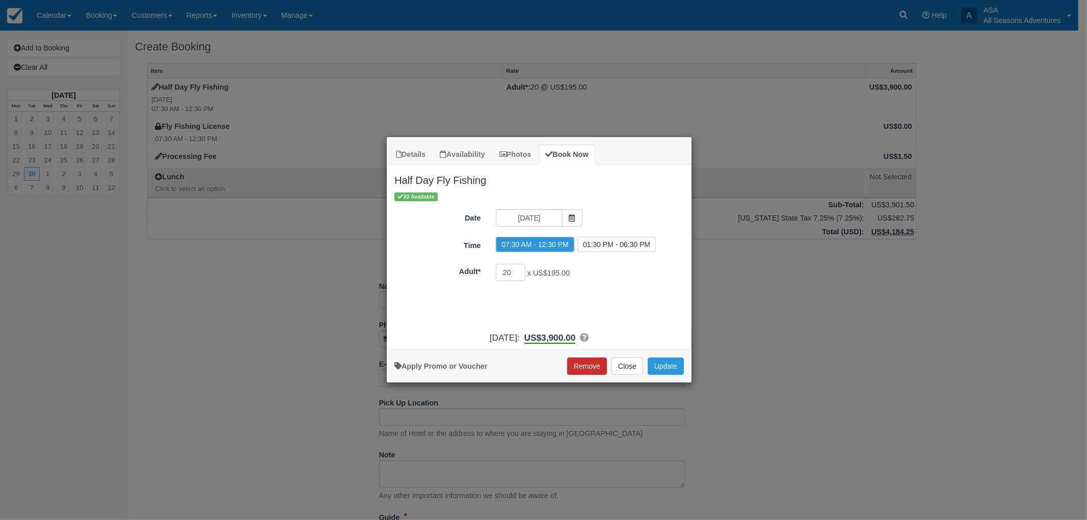
click at [591, 364] on button "Remove" at bounding box center [587, 366] width 40 height 17
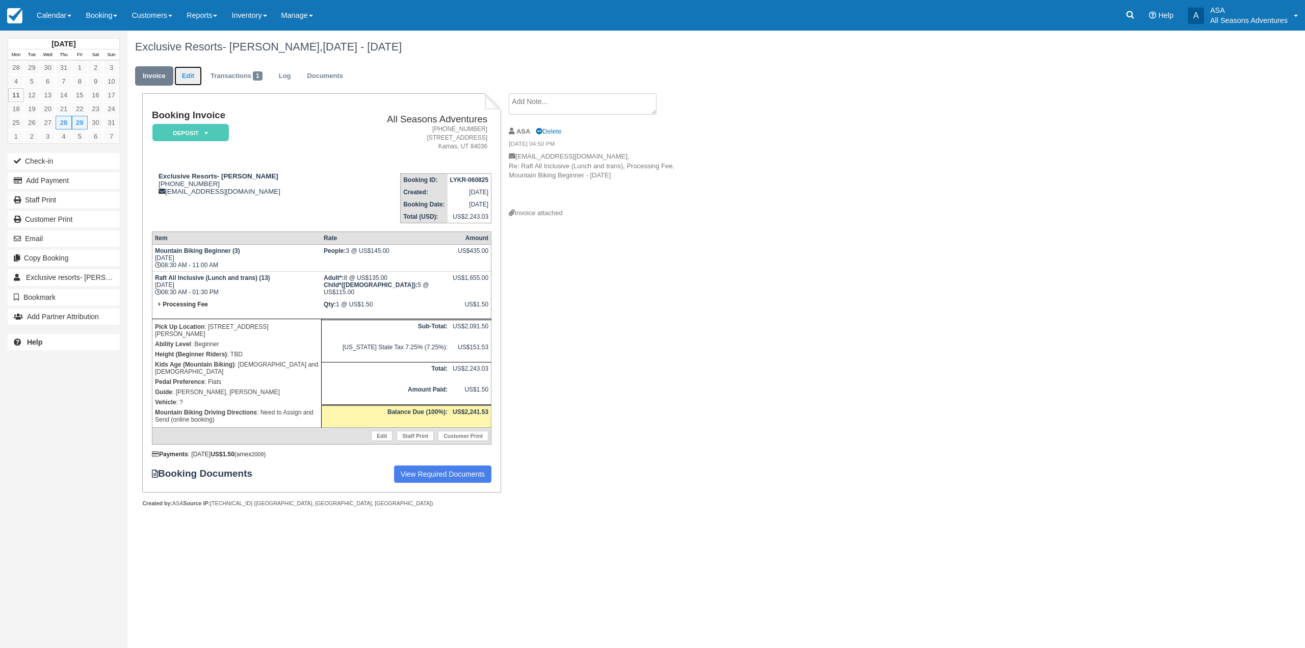
click at [188, 75] on link "Edit" at bounding box center [188, 76] width 28 height 20
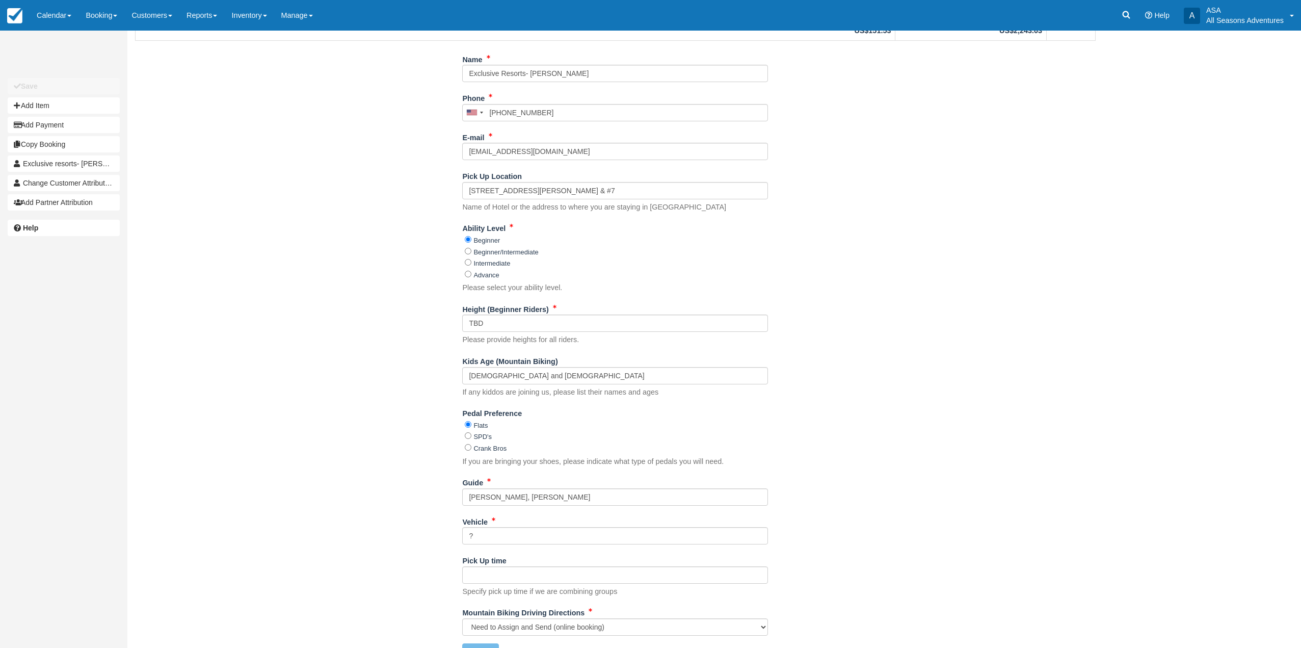
scroll to position [247, 0]
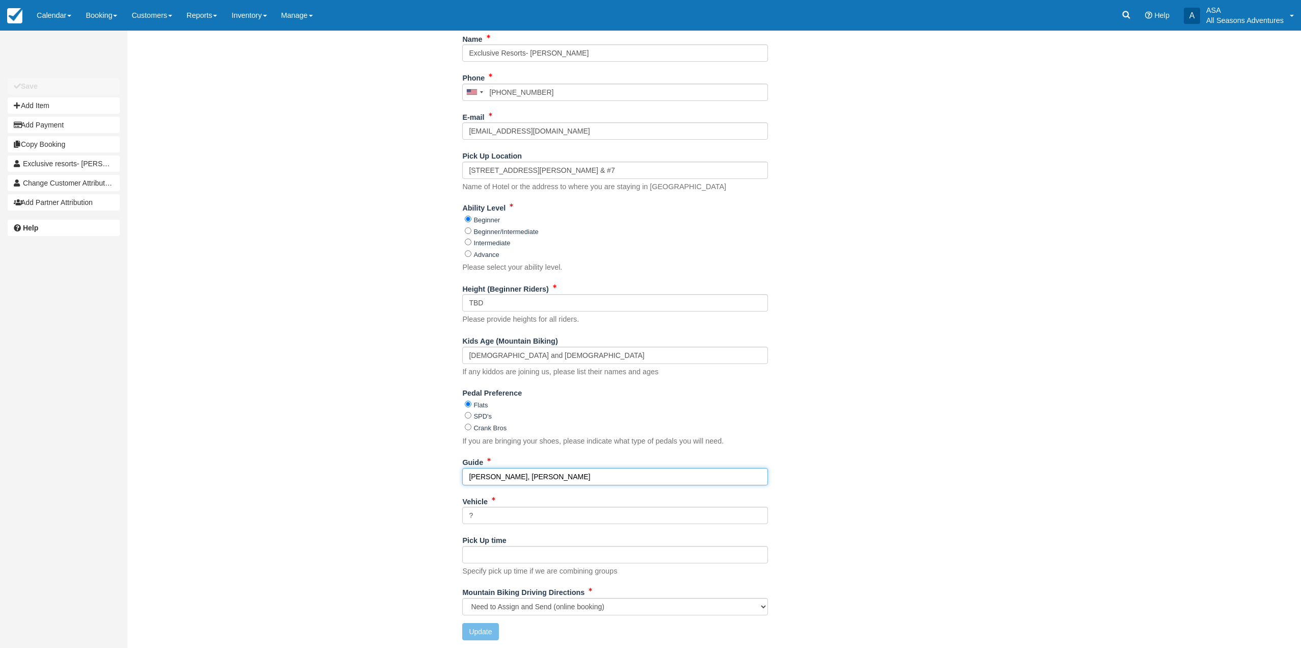
click at [468, 476] on input "[PERSON_NAME], [PERSON_NAME]" at bounding box center [615, 476] width 306 height 17
type input "Bike; Vince// Raft: Mitch, Hannah, Dan"
click at [480, 632] on button "Update" at bounding box center [480, 631] width 36 height 17
type input "+14356590630"
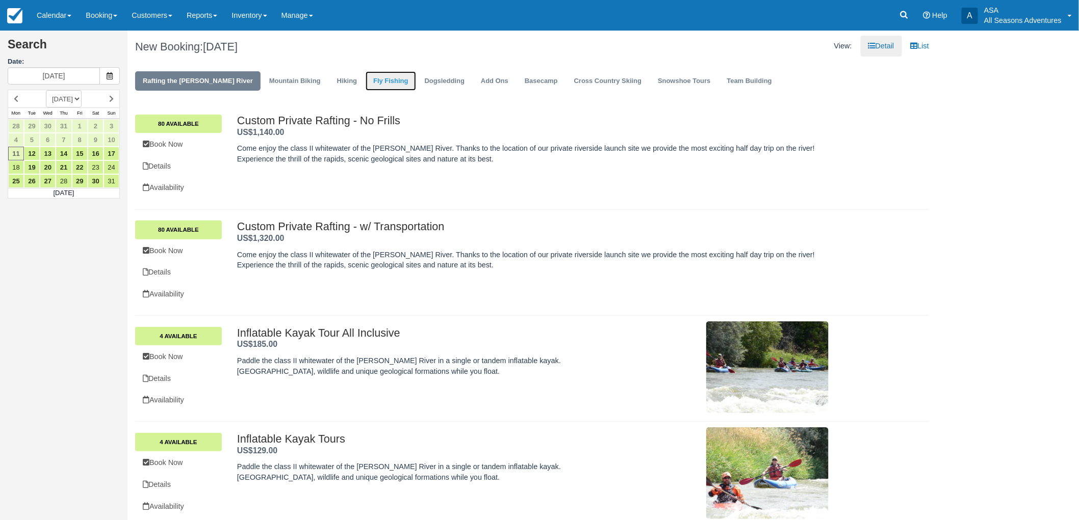
click at [372, 73] on link "Fly Fishing" at bounding box center [390, 81] width 50 height 20
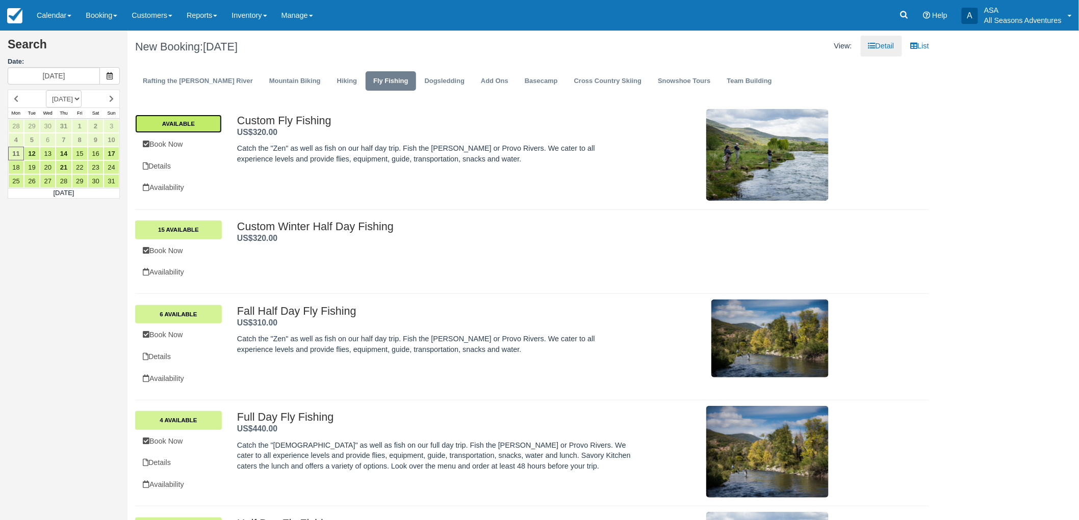
click at [191, 120] on link "Available" at bounding box center [178, 124] width 87 height 18
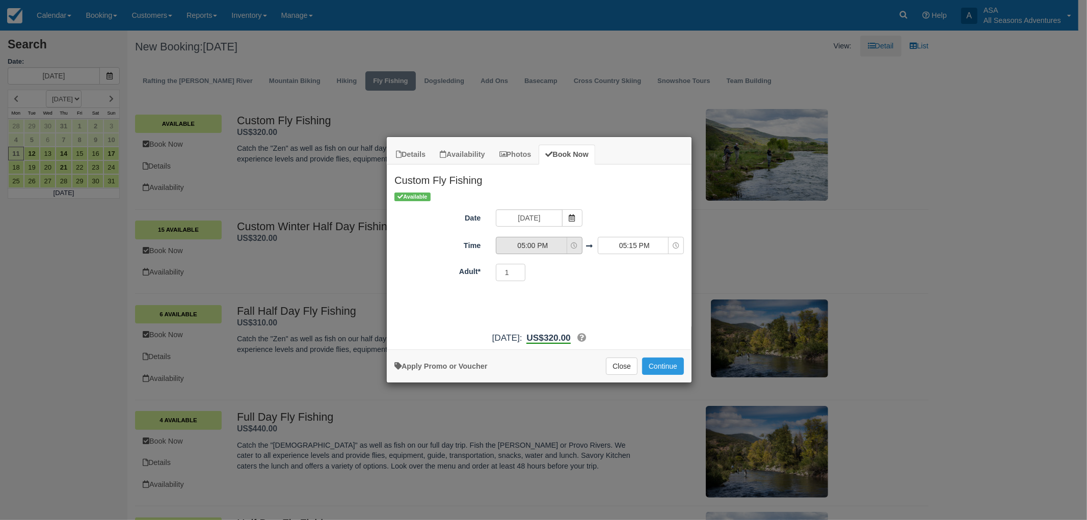
click at [543, 242] on span "05:00 PM" at bounding box center [532, 246] width 72 height 10
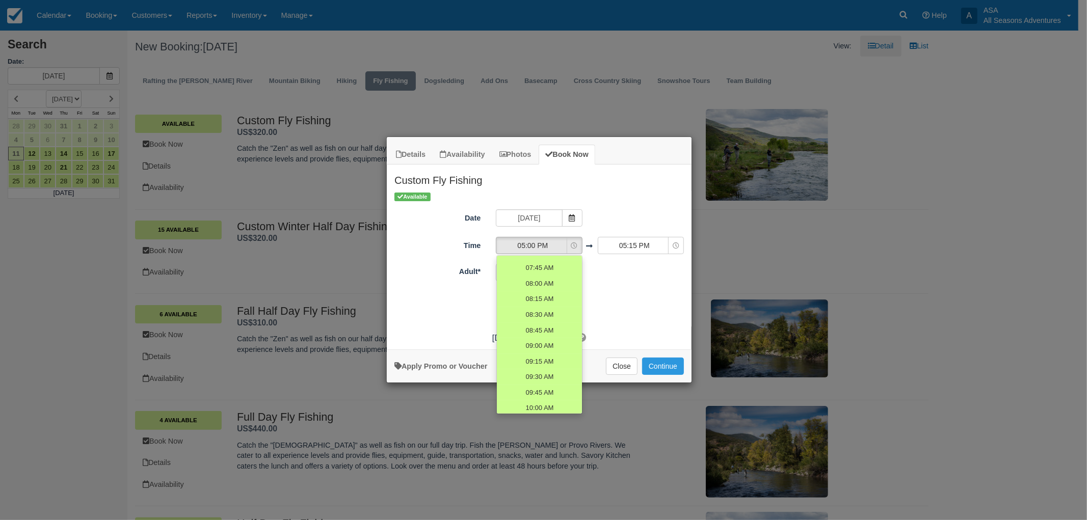
scroll to position [48, 0]
click at [537, 309] on span "07:30 AM" at bounding box center [539, 310] width 29 height 10
select select "07:30"
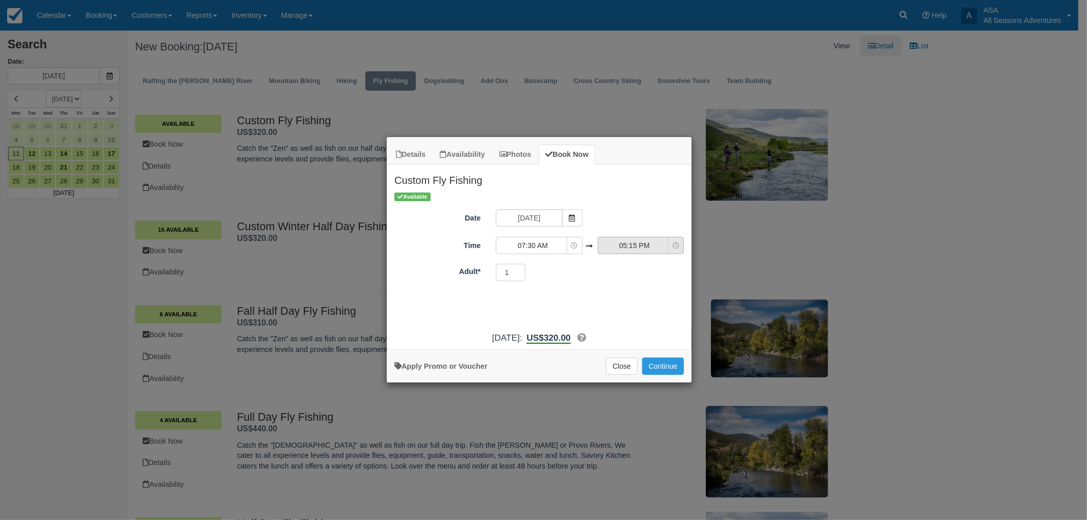
click at [617, 245] on span "05:15 PM" at bounding box center [634, 246] width 72 height 10
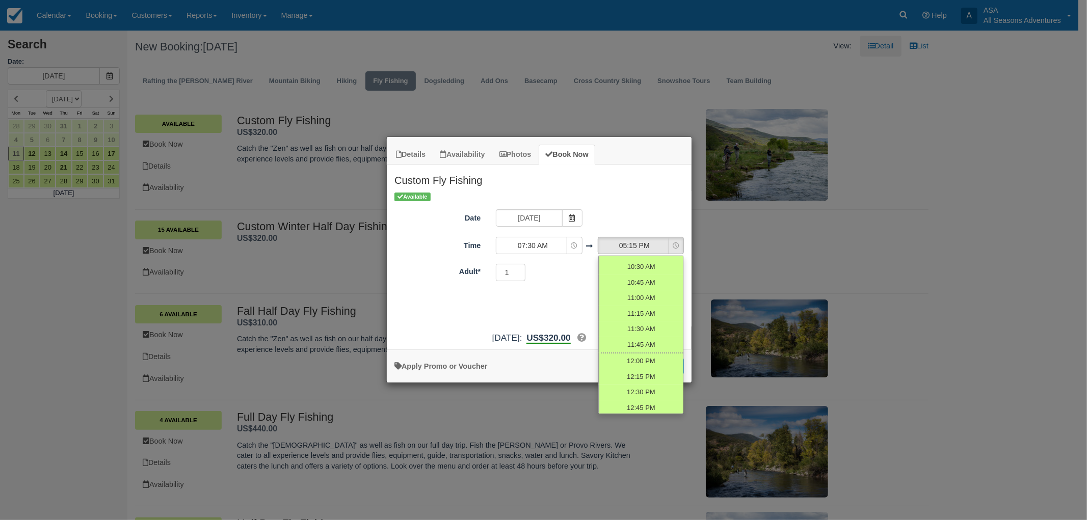
scroll to position [278, 0]
click at [627, 314] on span "11:30 AM" at bounding box center [640, 313] width 29 height 10
select select "11:30"
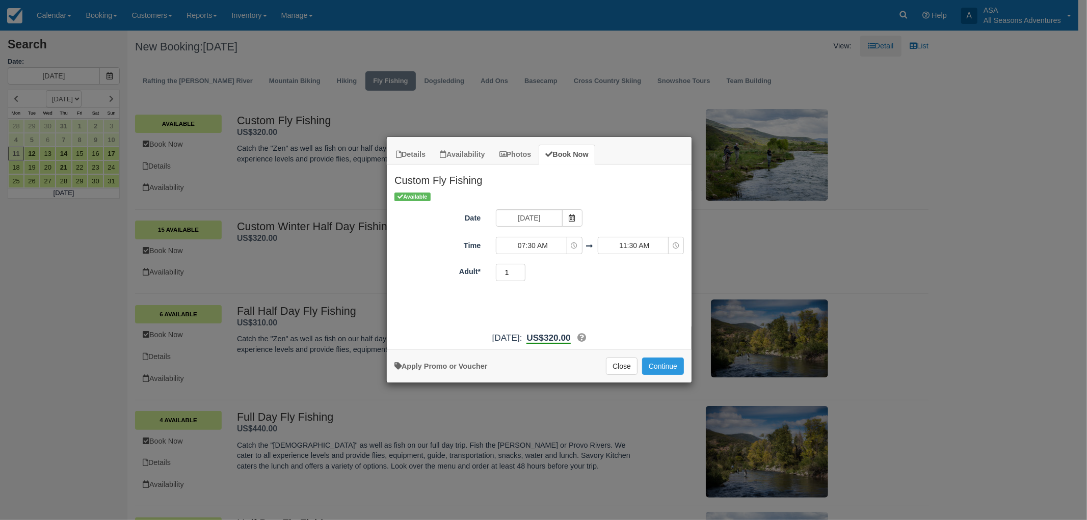
click at [515, 270] on input "1" at bounding box center [511, 272] width 30 height 17
type input "20"
click at [670, 363] on button "Continue" at bounding box center [663, 366] width 42 height 17
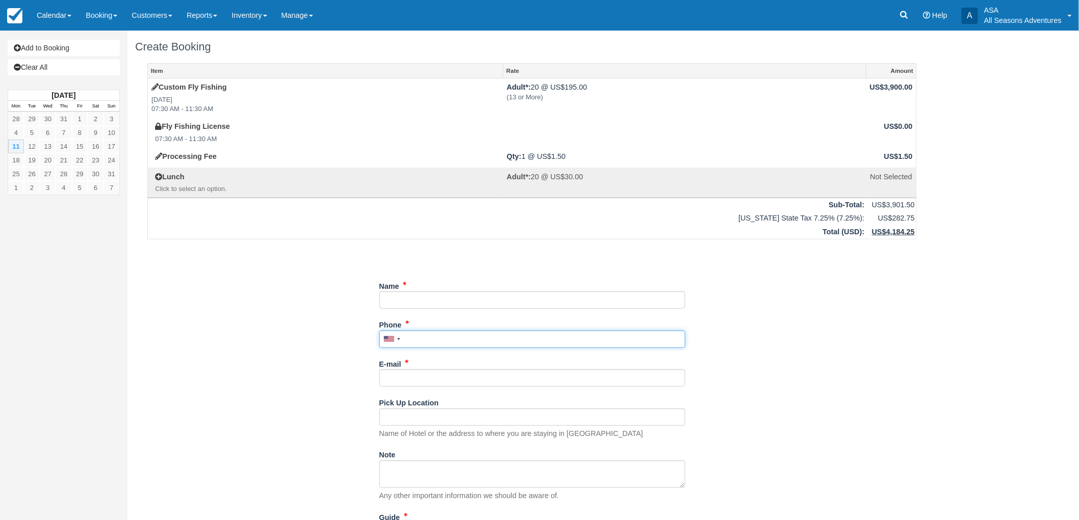
click at [418, 335] on input "Phone" at bounding box center [532, 339] width 306 height 17
type input "[PHONE_NUMBER]"
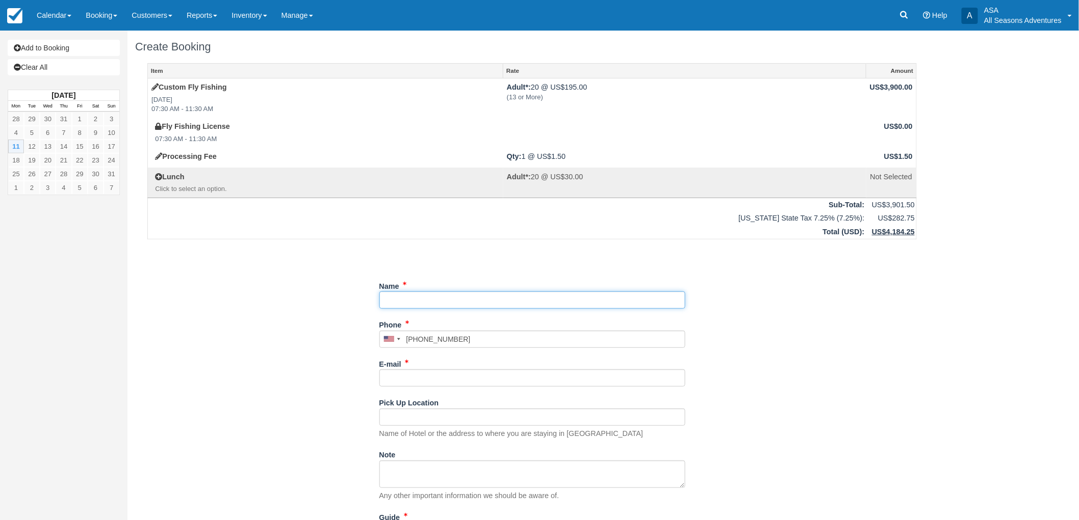
click at [395, 298] on input "Name" at bounding box center [532, 300] width 306 height 17
type input "Compass Sports"
click at [336, 352] on div "Item Rate Amount Custom Fly Fishing [DATE] 07:30 AM - 11:30 AM Adult*: 20 @ US$…" at bounding box center [532, 331] width 794 height 537
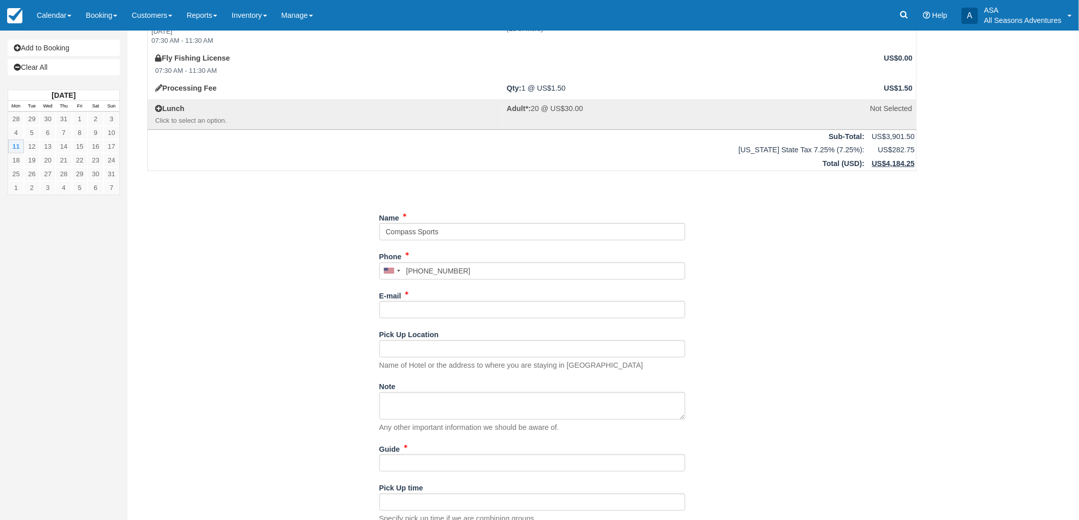
scroll to position [48, 0]
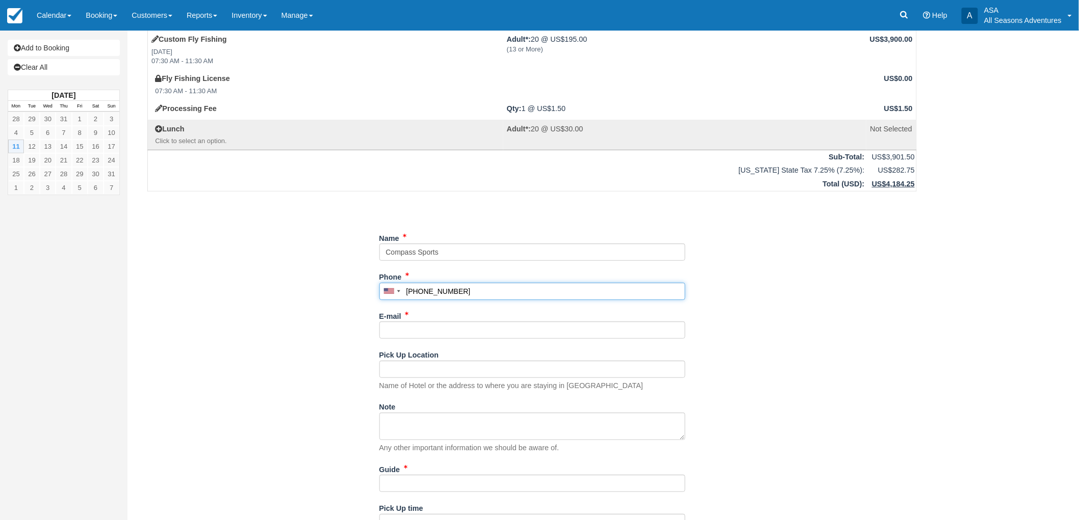
click at [475, 291] on input "(909) 534-8134" at bounding box center [532, 291] width 306 height 17
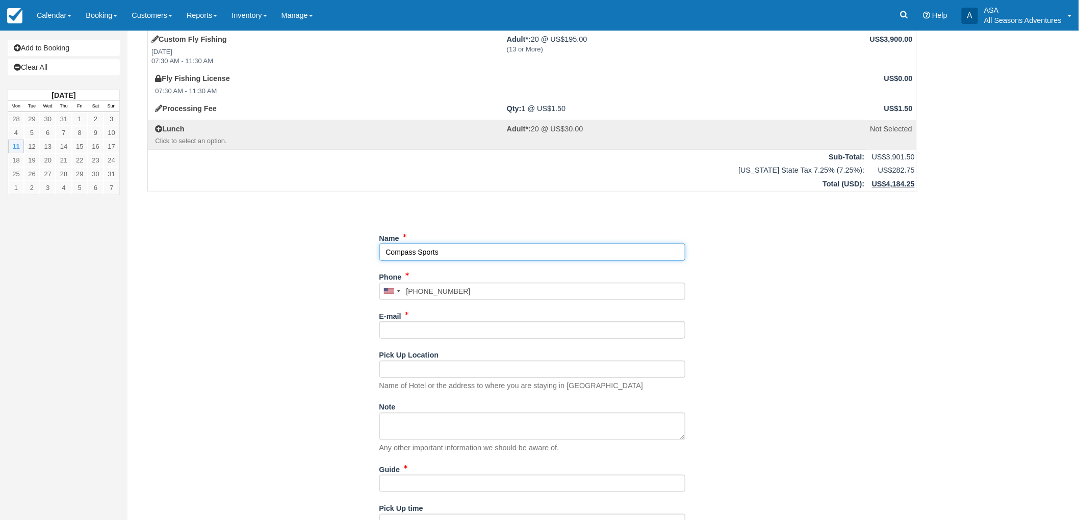
click at [448, 252] on input "Name" at bounding box center [532, 252] width 306 height 17
click at [427, 329] on input "E-mail" at bounding box center [532, 330] width 306 height 17
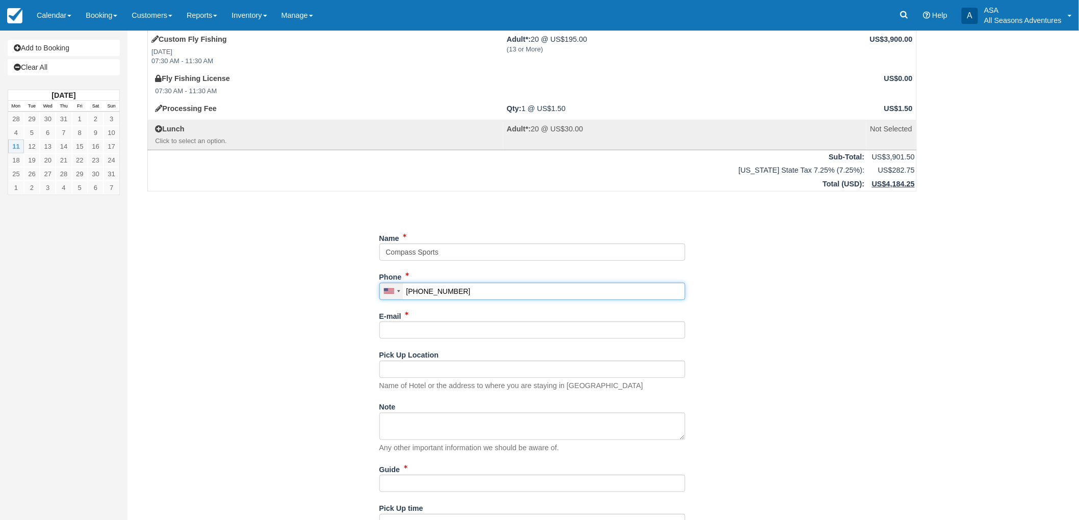
drag, startPoint x: 459, startPoint y: 291, endPoint x: 396, endPoint y: 294, distance: 63.3
click at [396, 294] on div "United States +1 Canada +1 United Kingdom +44 Afghanistan (‫افغانستان‬‎) +93 Al…" at bounding box center [532, 291] width 306 height 17
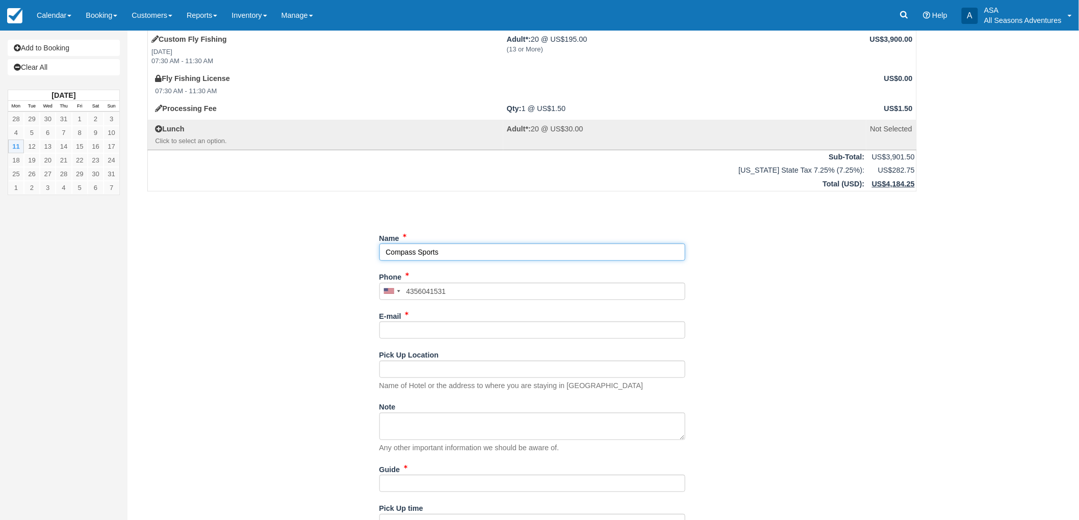
type input "[PHONE_NUMBER]"
click at [451, 247] on input "Name" at bounding box center [532, 252] width 306 height 17
type input "Compass Sports - [PERSON_NAME][DEMOGRAPHIC_DATA]"
click at [387, 319] on label "E-mail" at bounding box center [390, 315] width 22 height 14
click at [387, 322] on input "E-mail" at bounding box center [532, 330] width 306 height 17
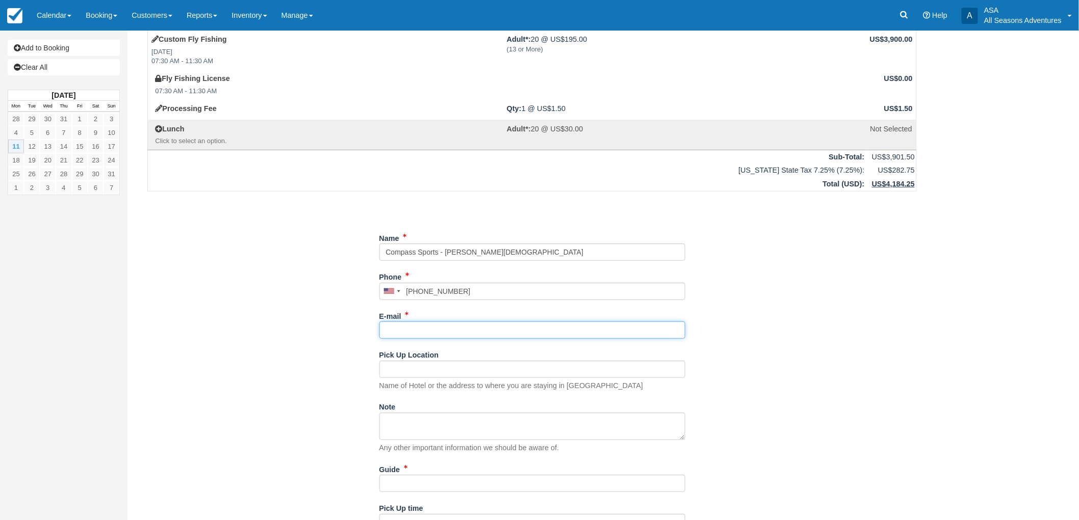
click at [384, 333] on input "E-mail" at bounding box center [532, 330] width 306 height 17
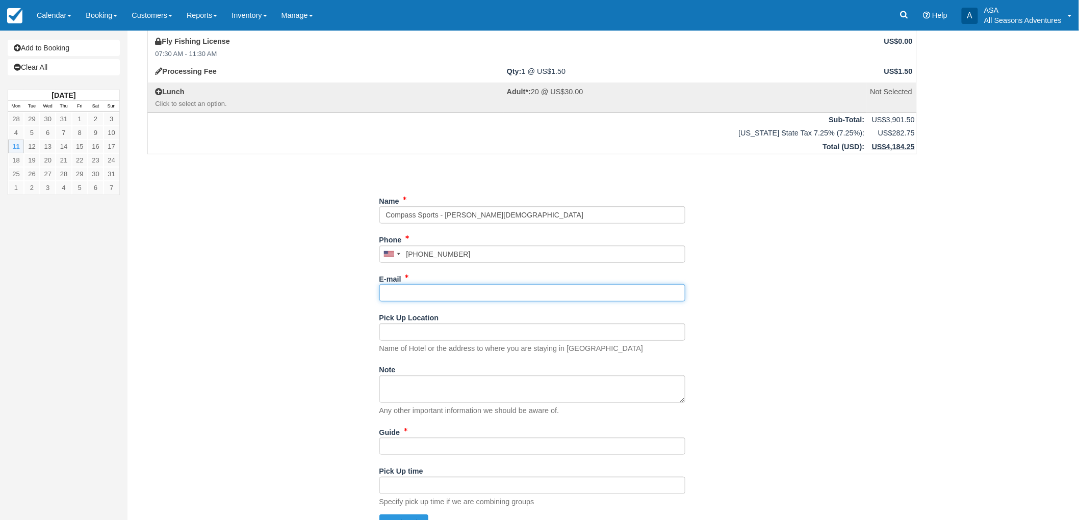
scroll to position [104, 0]
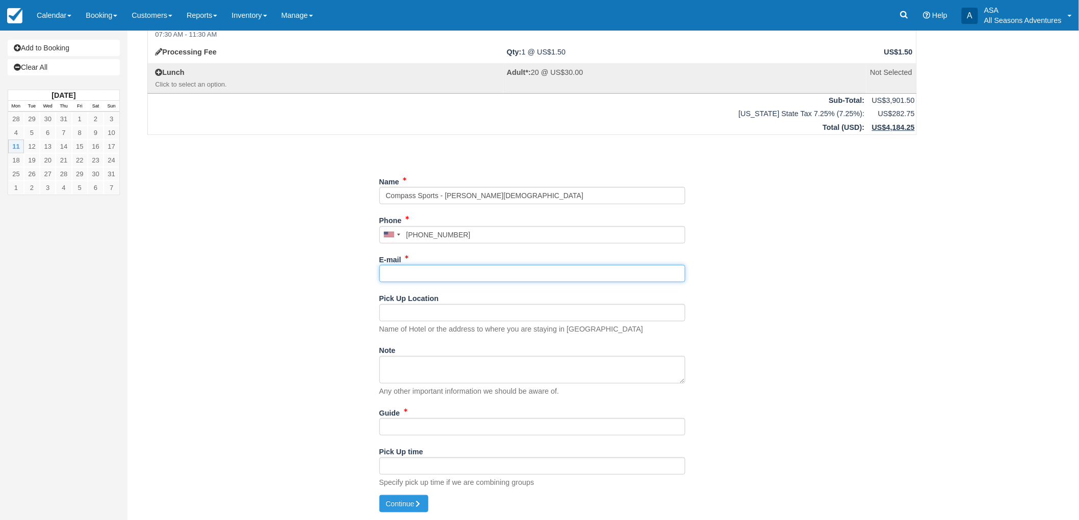
click at [384, 271] on input "E-mail" at bounding box center [532, 273] width 306 height 17
click at [433, 273] on input "[EMAIL_ADDRESS][DOMAIN_NAME]" at bounding box center [532, 273] width 306 height 17
type input "[EMAIL_ADDRESS][DOMAIN_NAME]"
click at [385, 314] on input "Pick Up Location" at bounding box center [532, 312] width 306 height 17
type input "Montage"
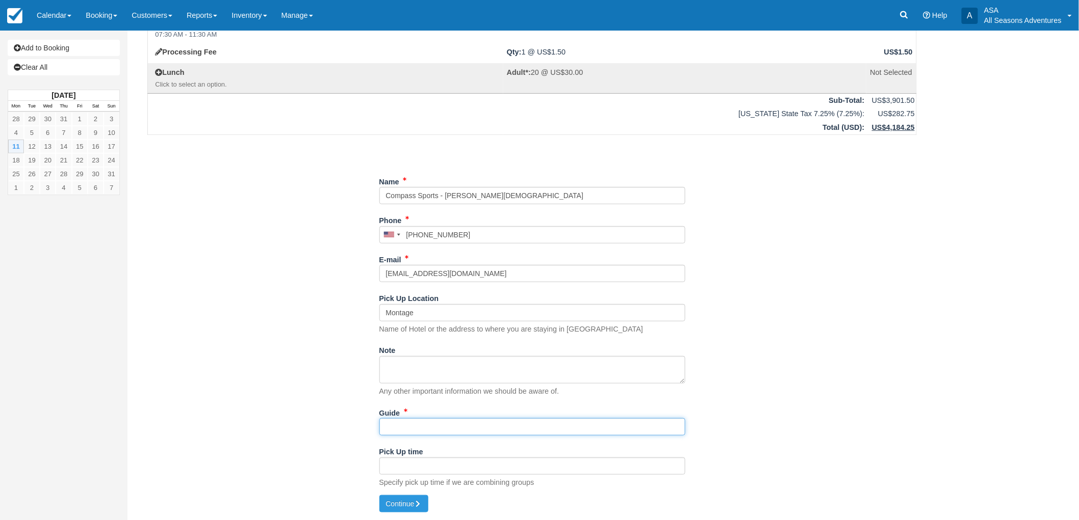
click at [432, 431] on input "Guide" at bounding box center [532, 426] width 306 height 17
type input "tbd"
click at [393, 508] on button "Continue" at bounding box center [403, 503] width 49 height 17
type input "+14356041531"
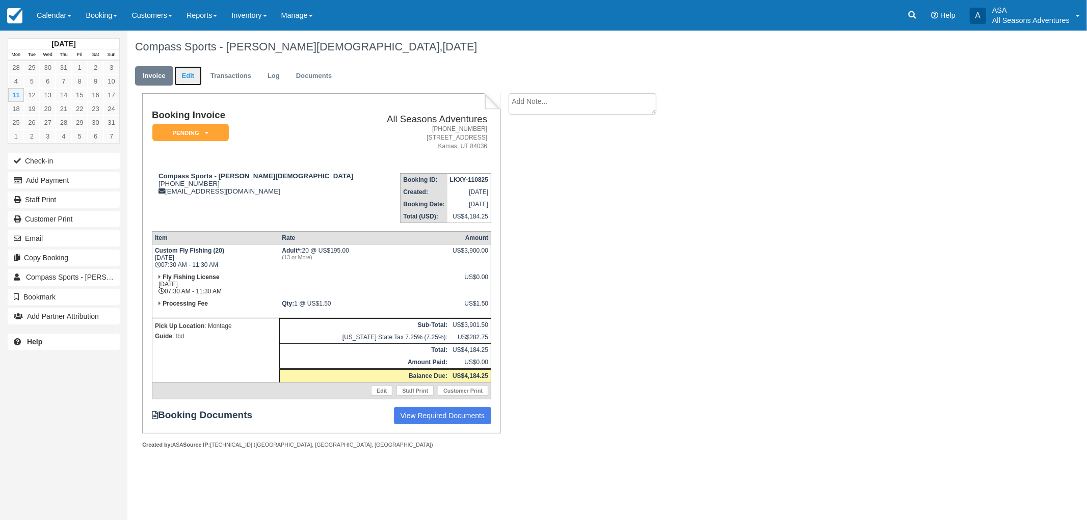
click at [186, 74] on link "Edit" at bounding box center [188, 76] width 28 height 20
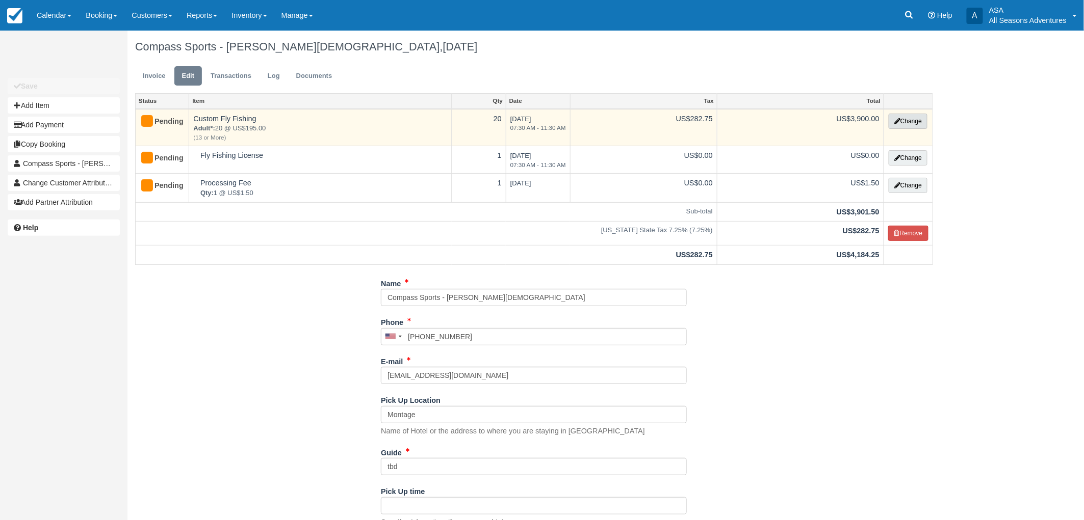
click at [890, 117] on button "Change" at bounding box center [907, 121] width 39 height 15
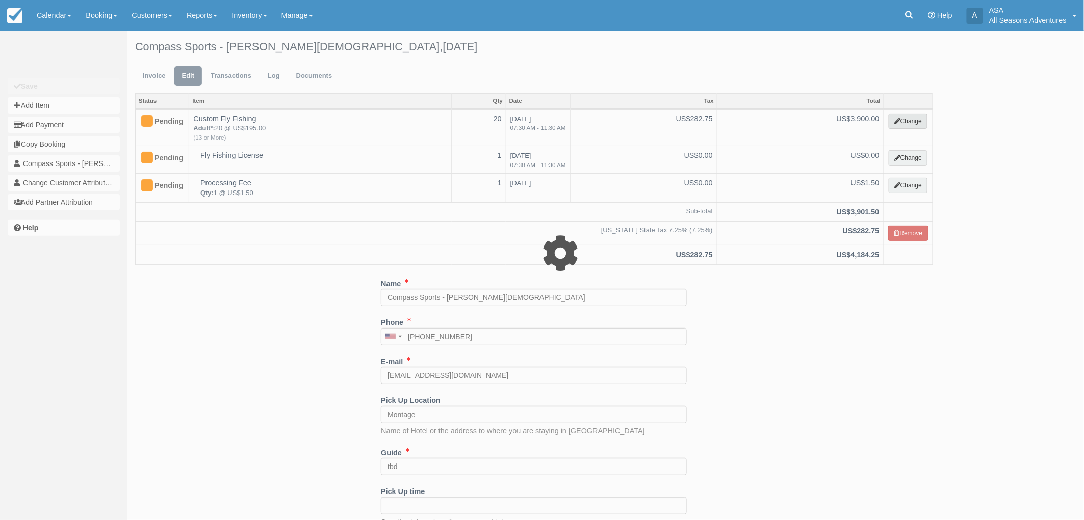
select select "8"
type input "3900.00"
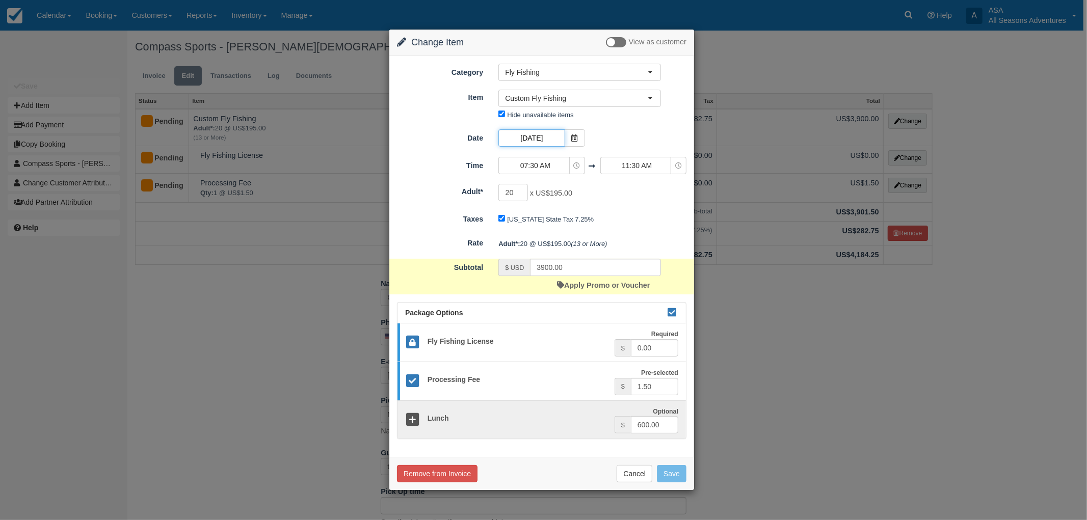
click at [540, 141] on input "08/11/25" at bounding box center [531, 137] width 66 height 17
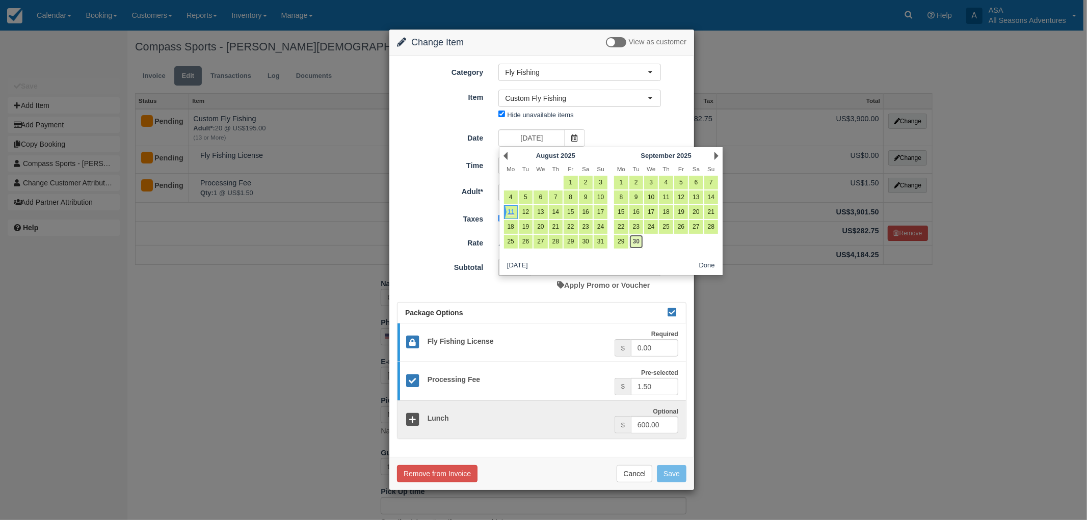
click at [636, 241] on link "30" at bounding box center [636, 242] width 14 height 14
type input "09/30/25"
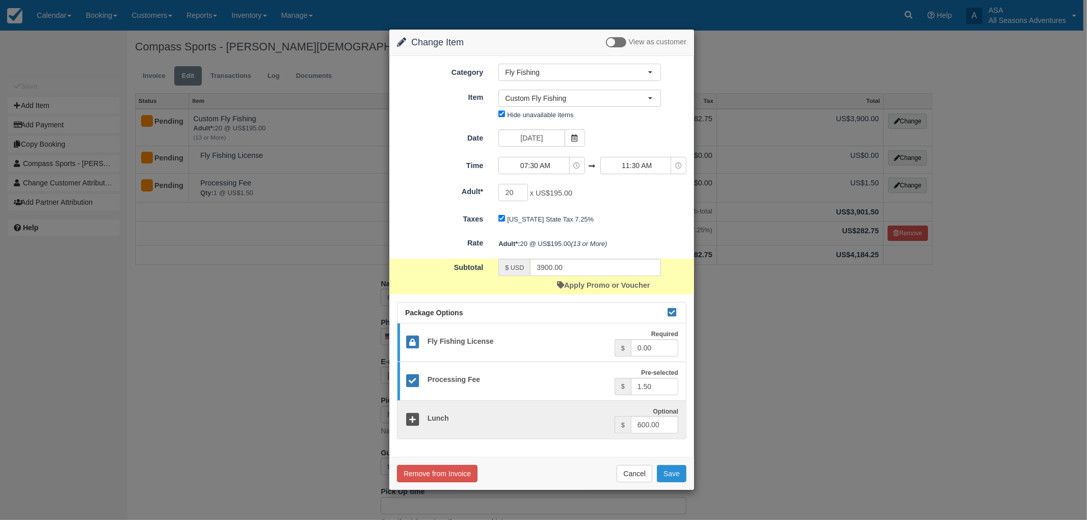
click at [682, 472] on button "Save" at bounding box center [672, 473] width 30 height 17
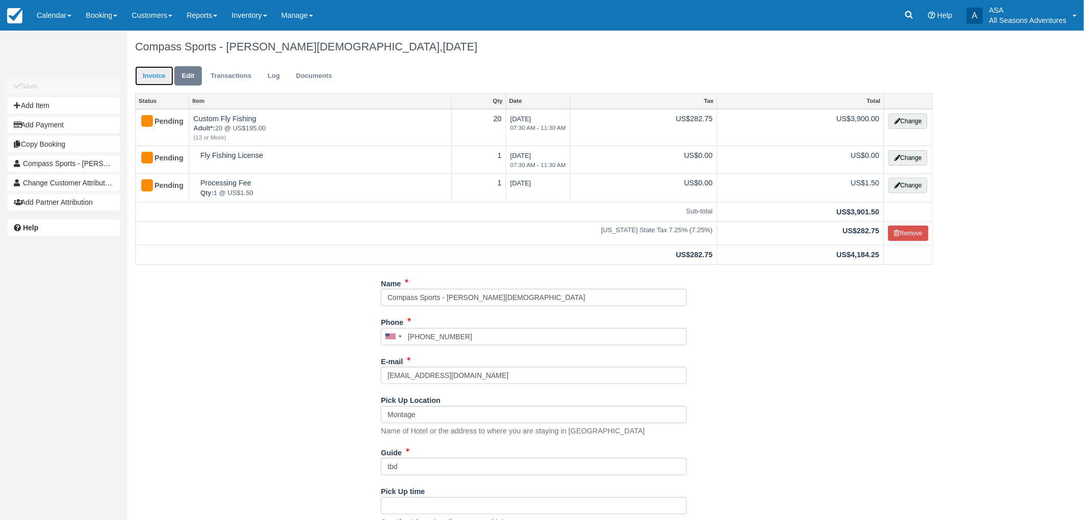
click at [160, 75] on link "Invoice" at bounding box center [154, 76] width 38 height 20
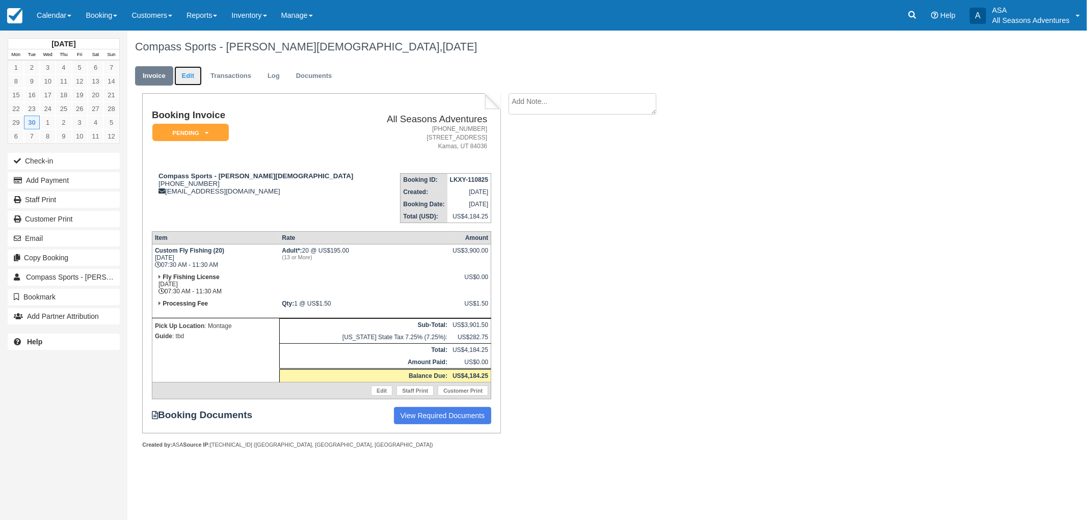
click at [189, 77] on link "Edit" at bounding box center [188, 76] width 28 height 20
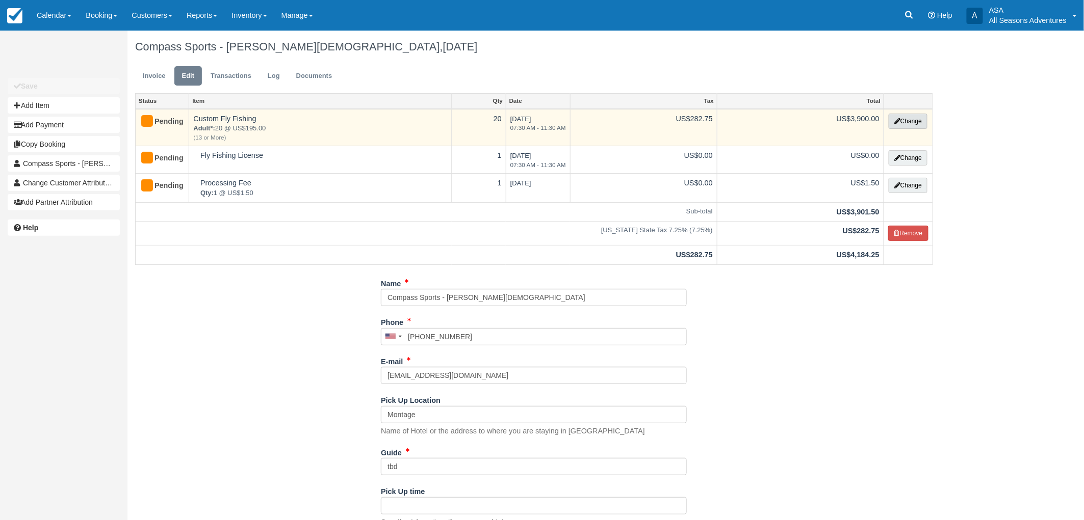
click at [900, 119] on button "Change" at bounding box center [907, 121] width 39 height 15
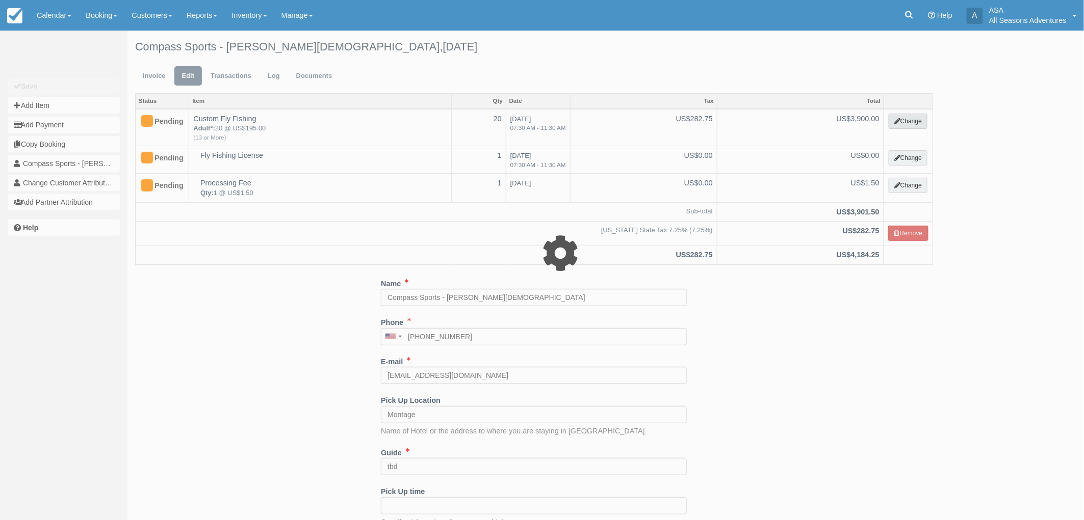
select select "8"
type input "3900.00"
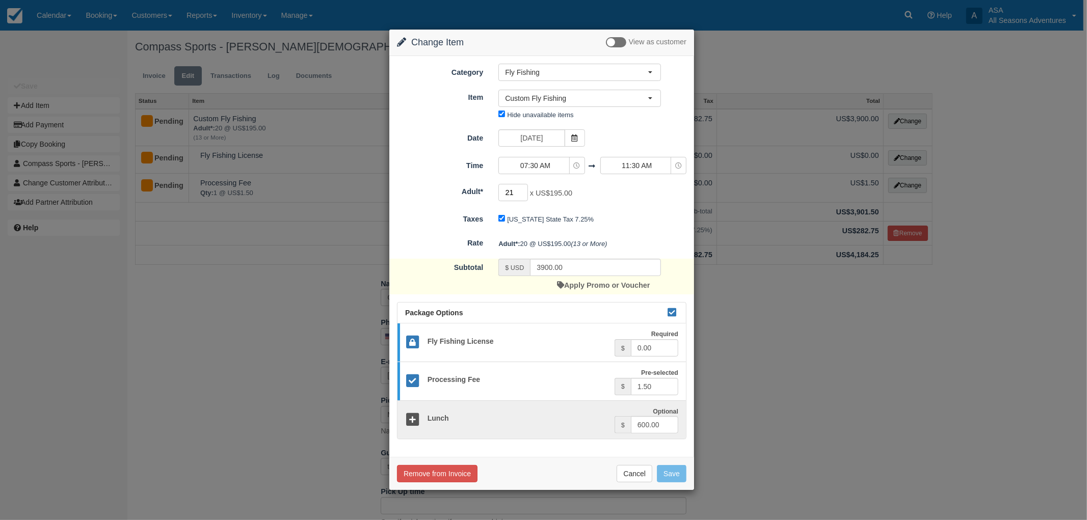
click at [523, 189] on input "21" at bounding box center [513, 192] width 30 height 17
click at [523, 189] on input "22" at bounding box center [513, 192] width 30 height 17
click at [523, 189] on input "23" at bounding box center [513, 192] width 30 height 17
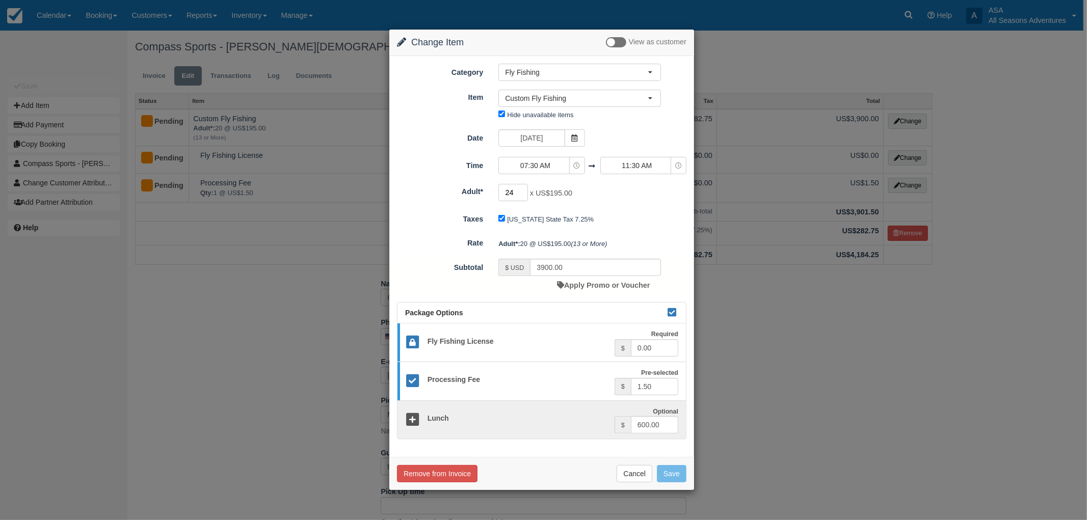
click at [523, 189] on input "24" at bounding box center [513, 192] width 30 height 17
click at [523, 189] on input "25" at bounding box center [513, 192] width 30 height 17
click at [523, 189] on input "26" at bounding box center [513, 192] width 30 height 17
click at [523, 189] on input "27" at bounding box center [513, 192] width 30 height 17
type input "28"
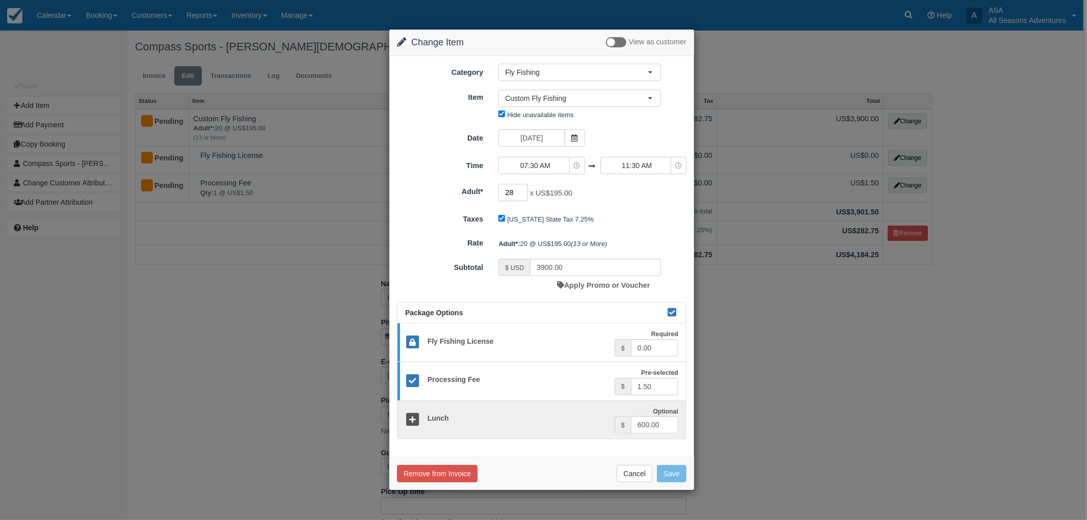
click at [523, 189] on input "28" at bounding box center [513, 192] width 30 height 17
type input "5460.00"
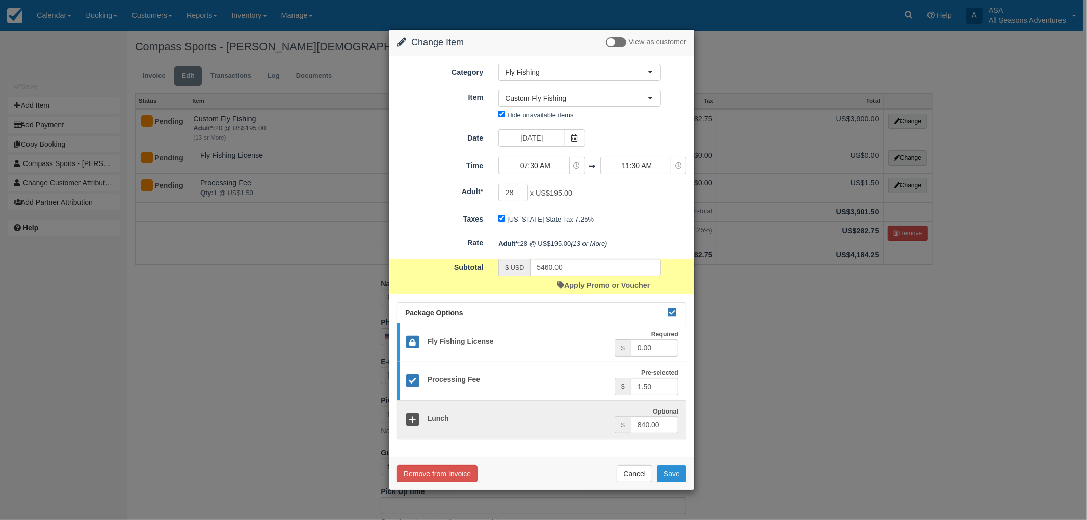
click at [672, 478] on button "Save" at bounding box center [672, 473] width 30 height 17
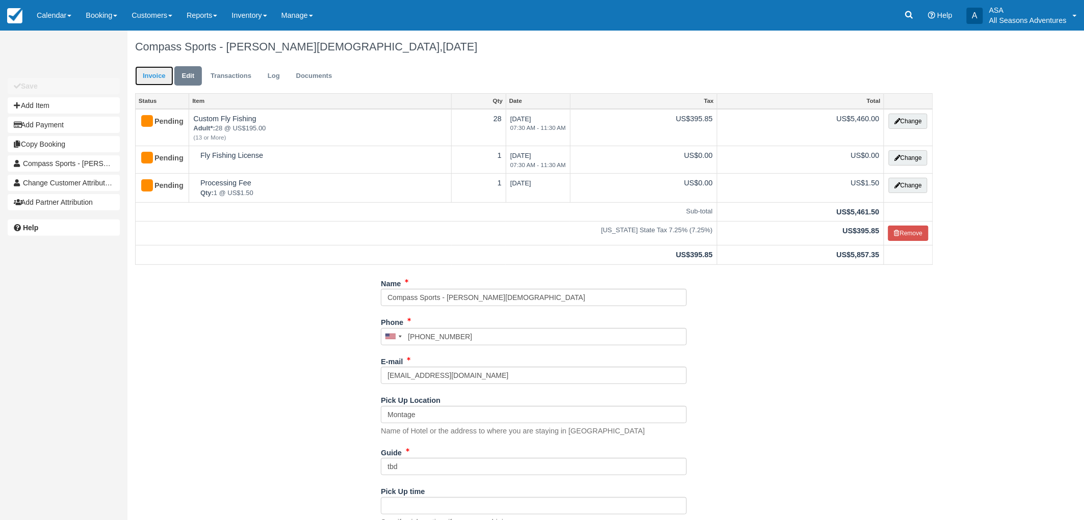
click at [155, 75] on link "Invoice" at bounding box center [154, 76] width 38 height 20
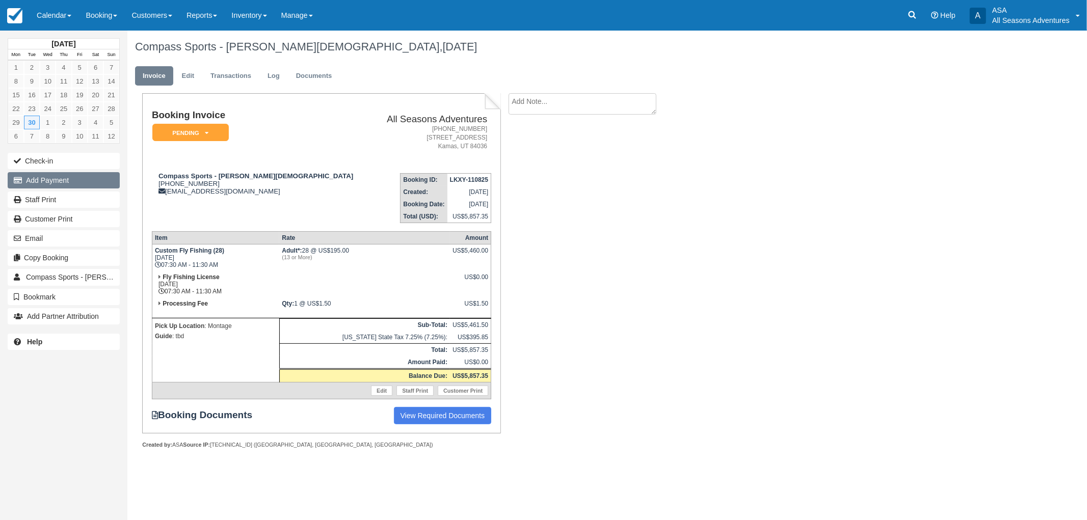
click at [53, 179] on button "Add Payment" at bounding box center [64, 180] width 112 height 16
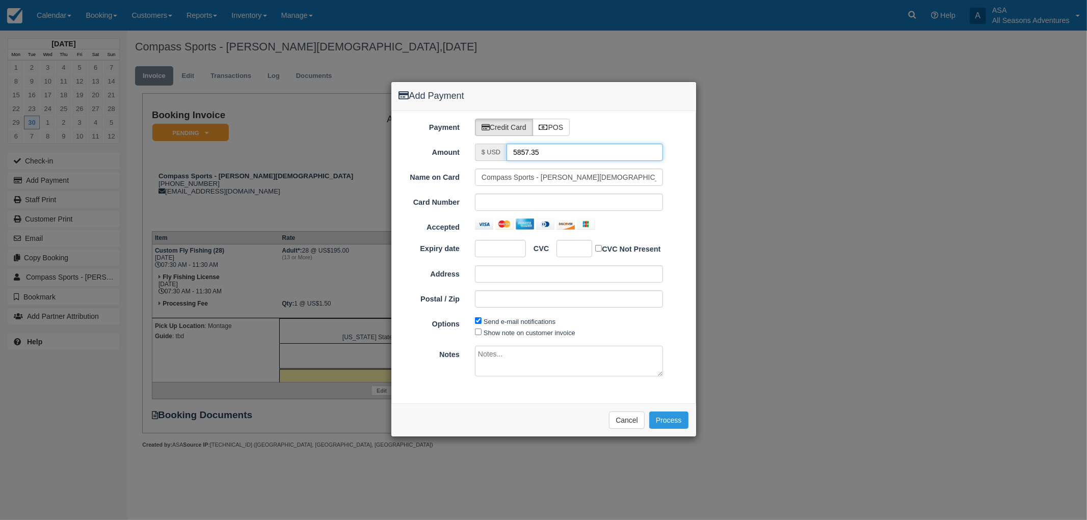
drag, startPoint x: 558, startPoint y: 154, endPoint x: 496, endPoint y: 157, distance: 62.3
click at [497, 158] on div "$ USD 5857.35" at bounding box center [569, 152] width 188 height 17
type input "1.50"
click at [540, 179] on input "Compass Sports - Caleb Christian" at bounding box center [569, 177] width 188 height 17
type input "Caleb Christian"
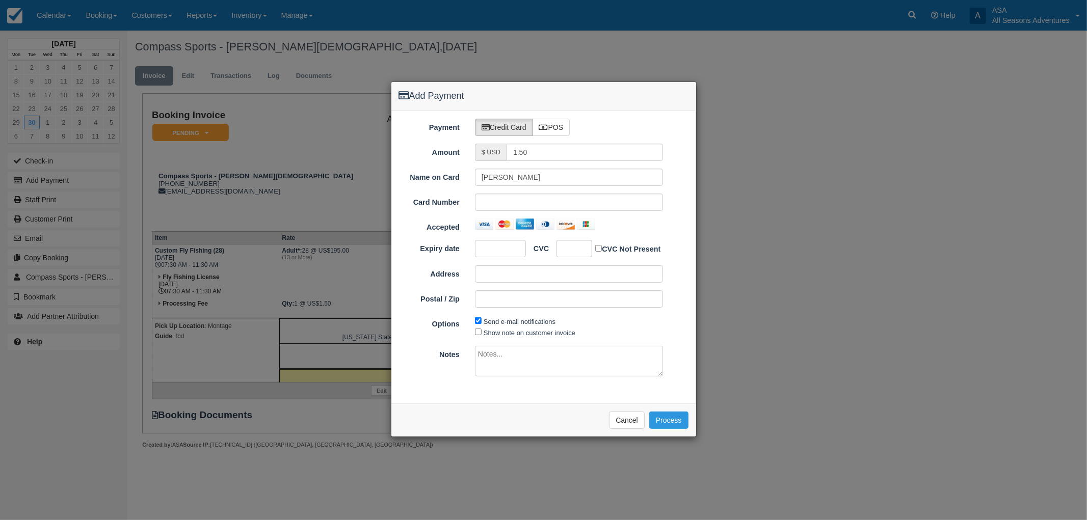
click at [490, 196] on div at bounding box center [569, 202] width 188 height 17
click at [625, 429] on button "Cancel" at bounding box center [627, 420] width 36 height 17
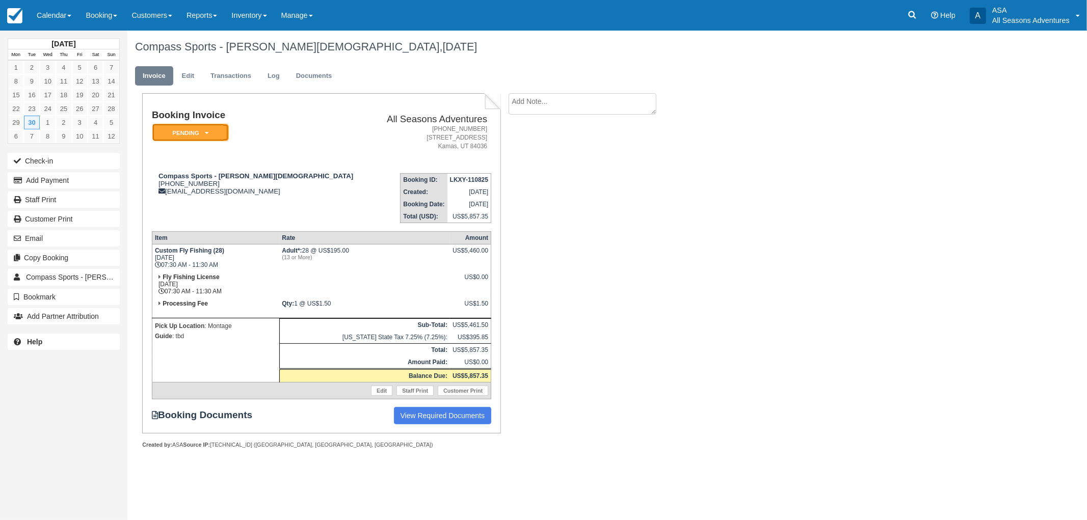
click at [207, 132] on icon at bounding box center [207, 133] width 4 height 6
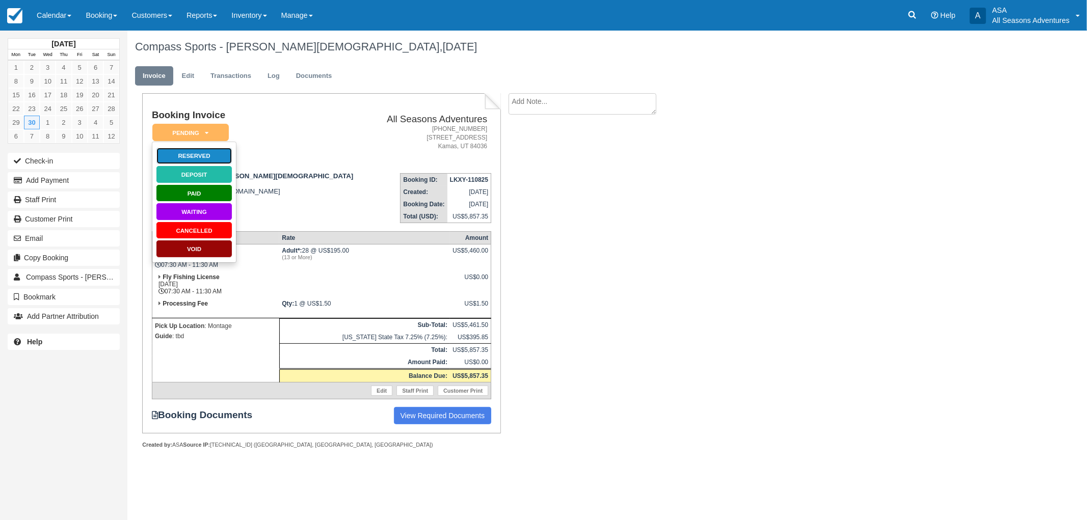
click at [210, 156] on link "Reserved" at bounding box center [194, 156] width 76 height 18
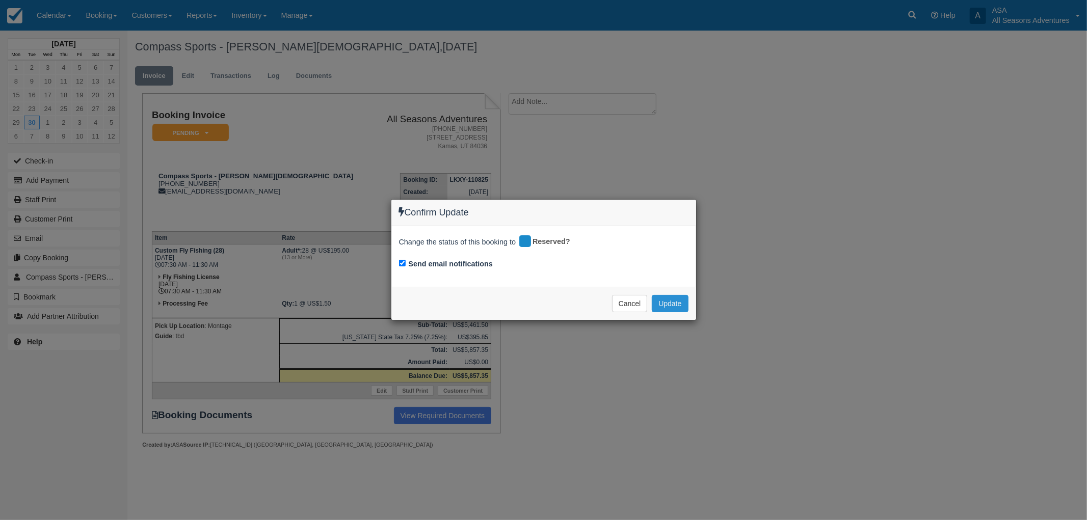
click at [673, 304] on button "Update" at bounding box center [670, 303] width 36 height 17
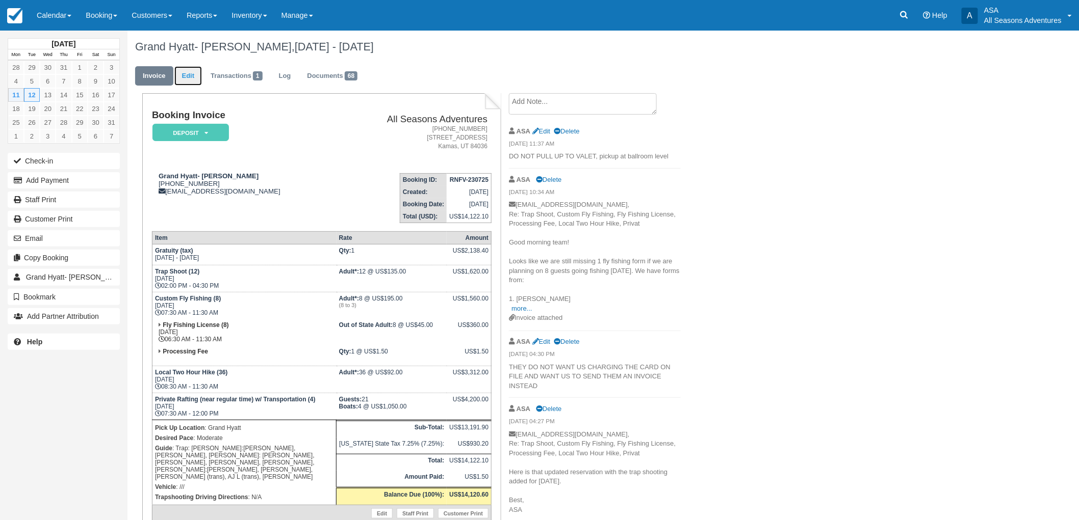
click at [185, 75] on link "Edit" at bounding box center [188, 76] width 28 height 20
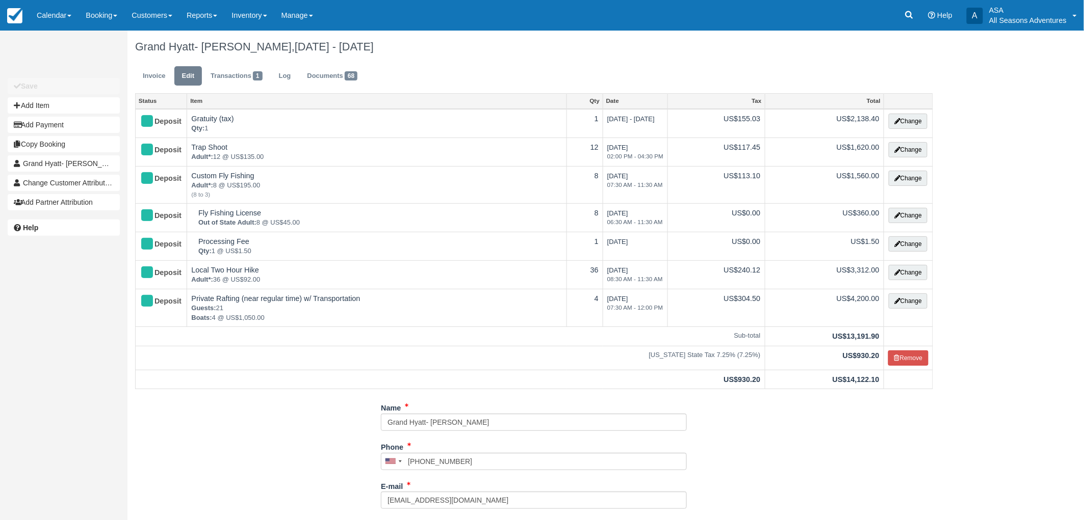
scroll to position [226, 0]
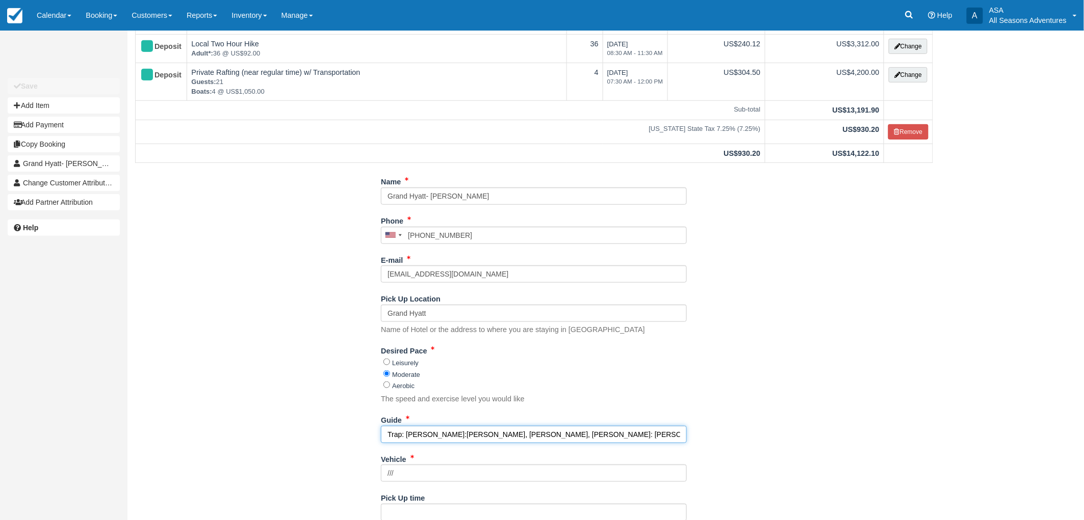
click at [522, 434] on input "Trap: Barry Fish:Tyler, Fraser, TrevorHike: Devon, Gordo, Gaege, Matt C, Deb, A…" at bounding box center [534, 434] width 306 height 17
click at [505, 436] on input "Trap: Barry Fish:Tyler, Fraser, TrevorHike: Devon, Gordo, Gaege, Matt C, Deb, A…" at bounding box center [534, 434] width 306 height 17
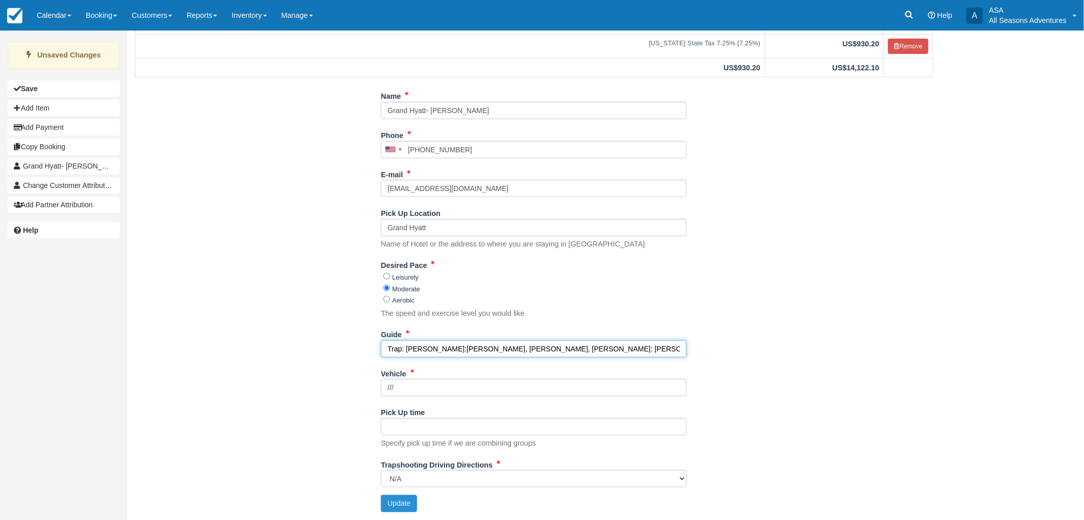
type input "Trap: Barry Fish:Tyler, Fraser, Jake Hike: Devon, Gordo, Gaege, Matt C, Deb, An…"
click at [397, 500] on button "Update" at bounding box center [399, 503] width 36 height 17
type input "+14355741234"
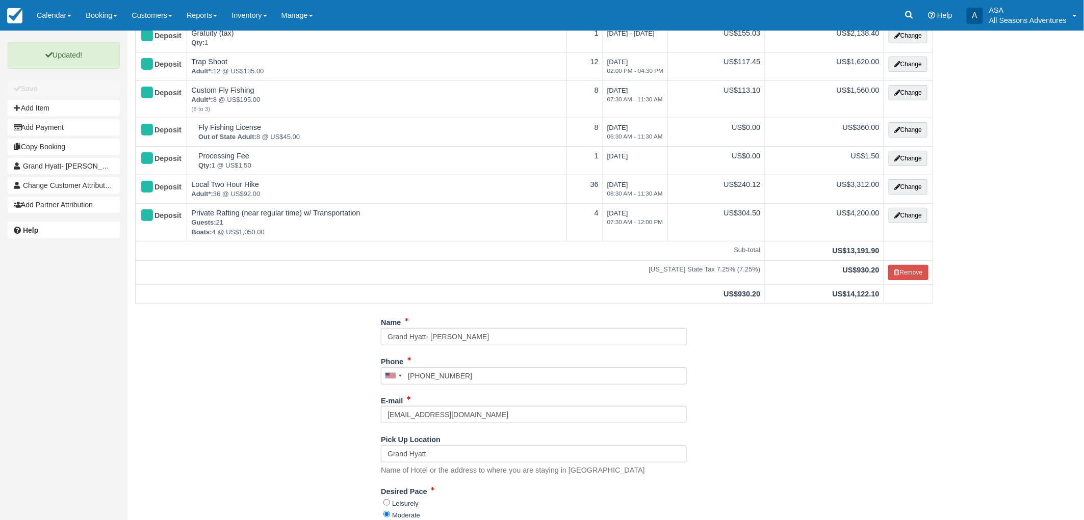
scroll to position [0, 0]
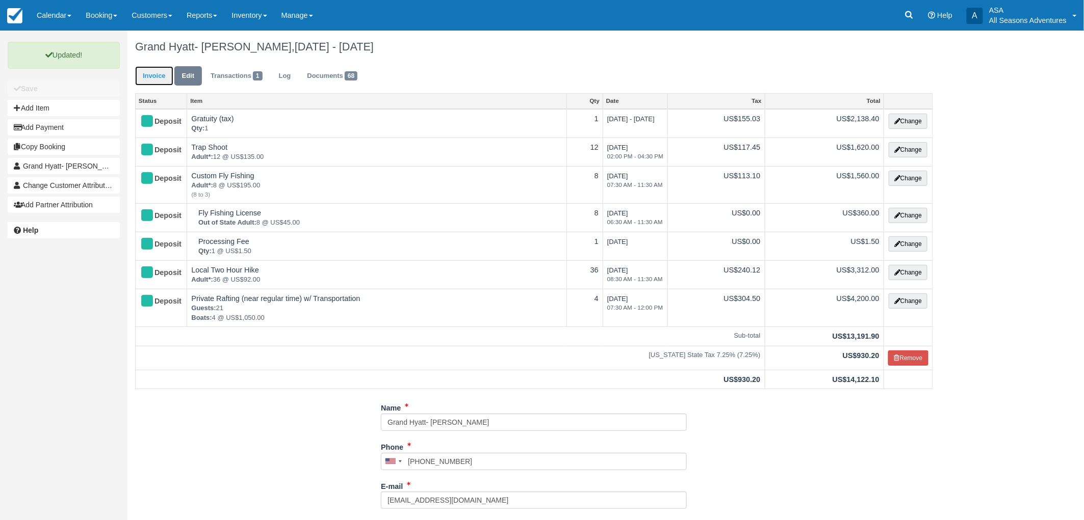
click at [154, 75] on link "Invoice" at bounding box center [154, 76] width 38 height 20
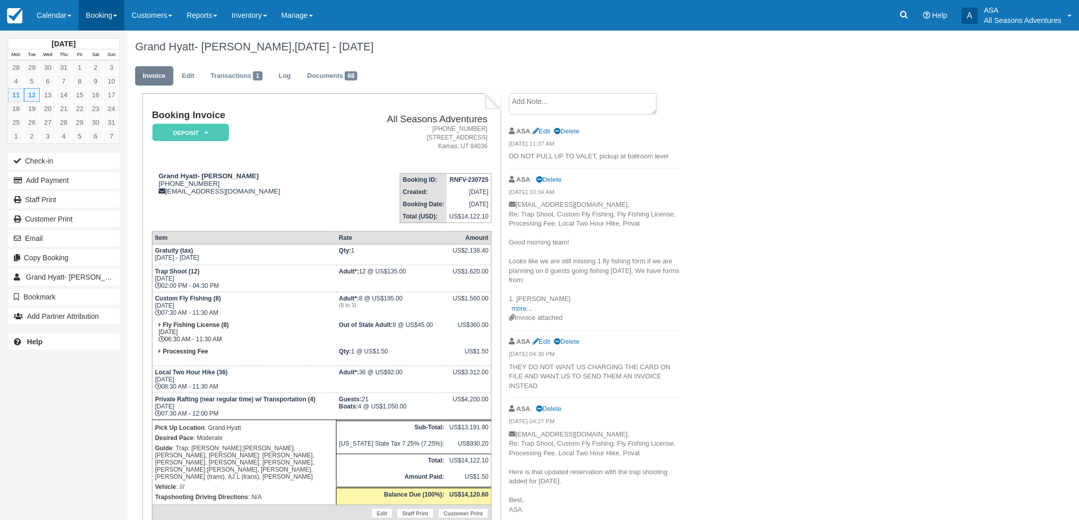
click at [112, 19] on link "Booking" at bounding box center [101, 15] width 46 height 31
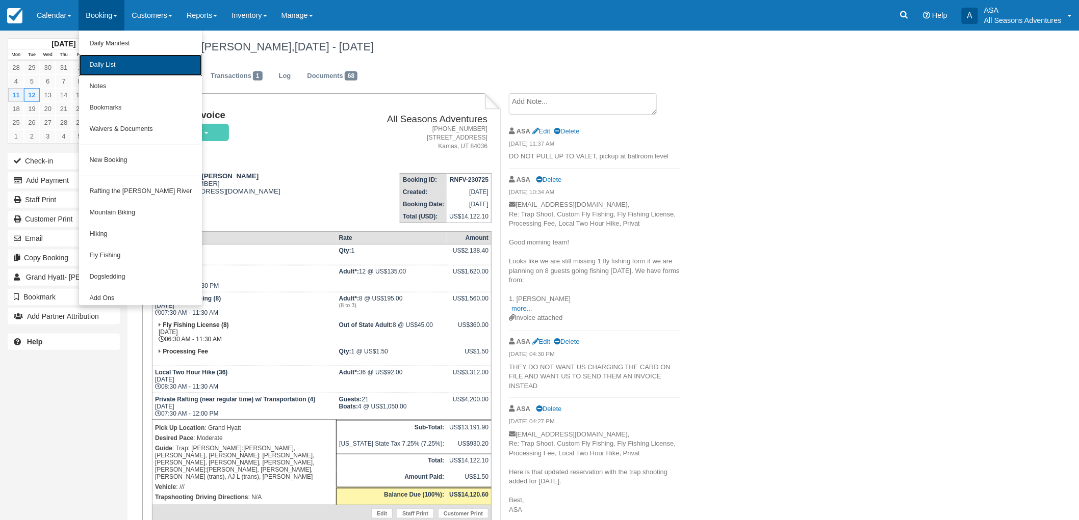
click at [111, 65] on link "Daily List" at bounding box center [140, 65] width 123 height 21
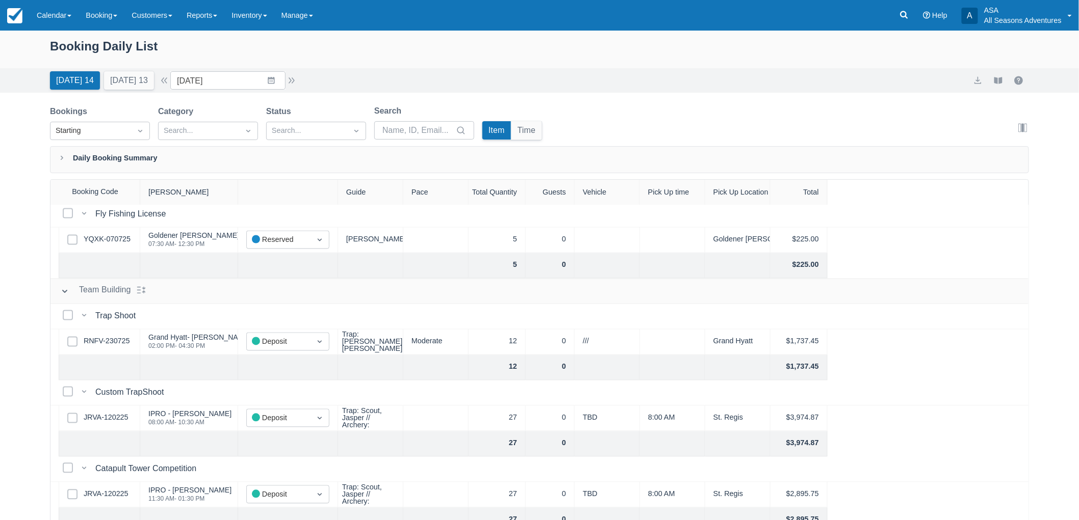
scroll to position [803, 0]
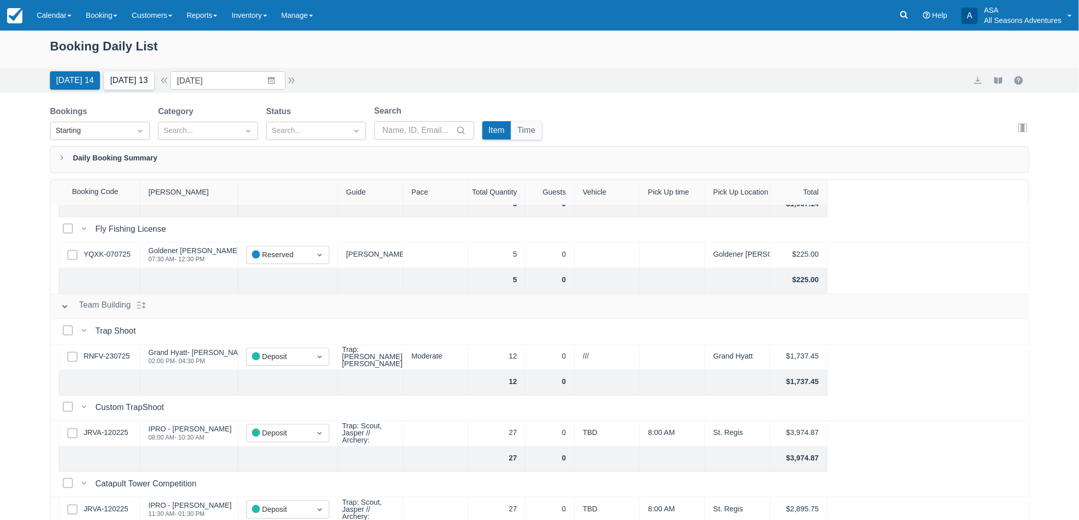
click at [114, 84] on button "Tomorrow 13" at bounding box center [129, 80] width 50 height 18
type input "08/12/25"
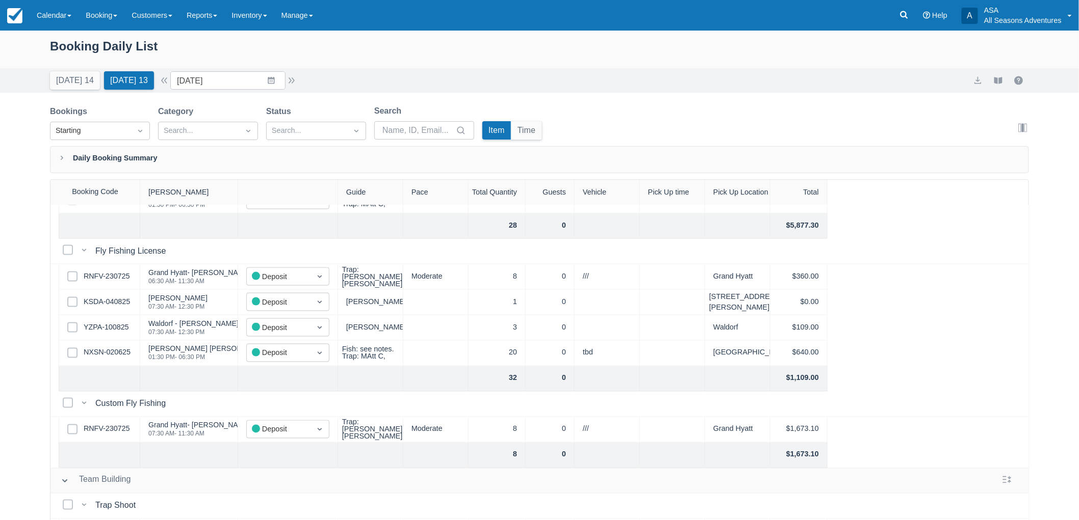
scroll to position [665, 0]
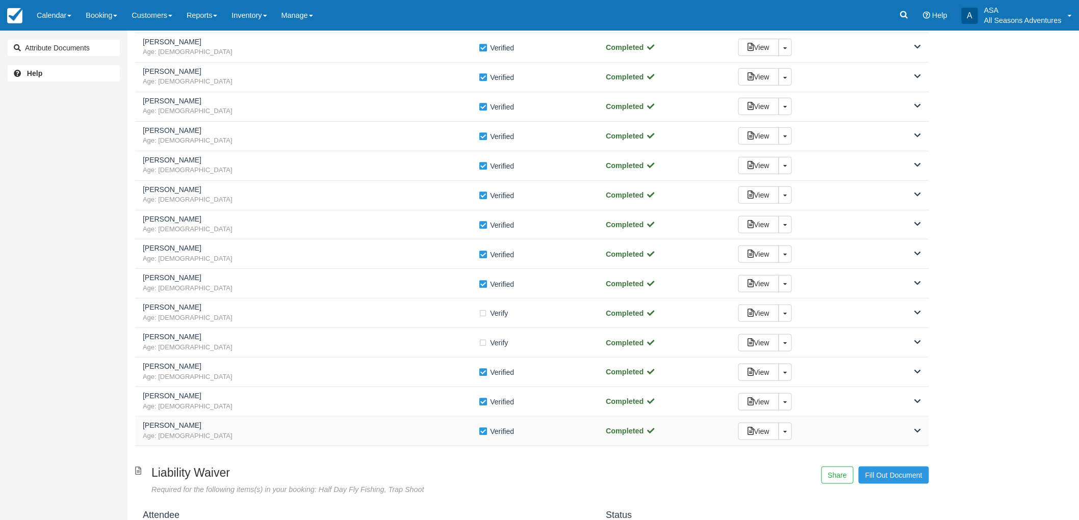
scroll to position [113, 0]
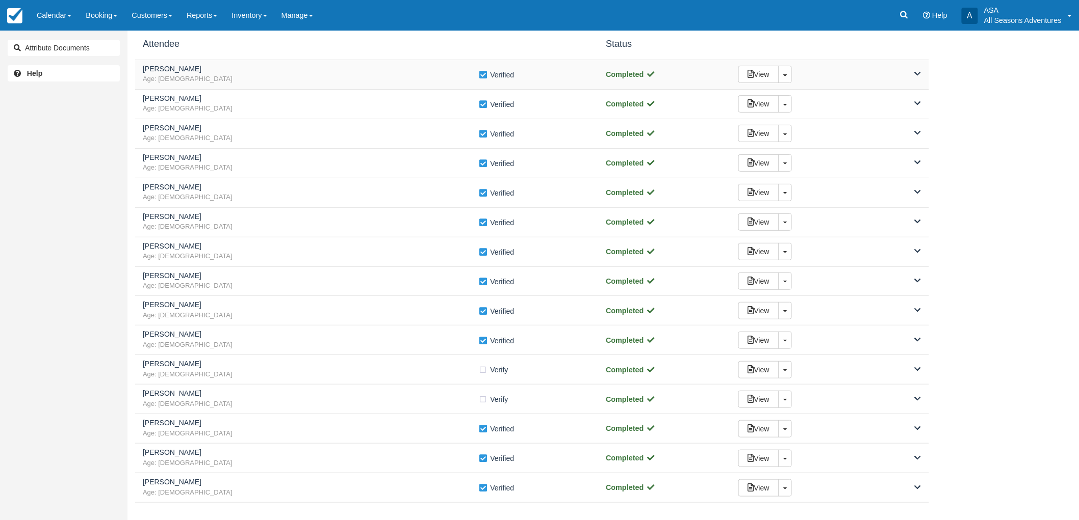
click at [323, 64] on div "Craig Uyeno Age: 27 Verify Verified Completed View Toggle Dropdown Detach" at bounding box center [532, 75] width 794 height 30
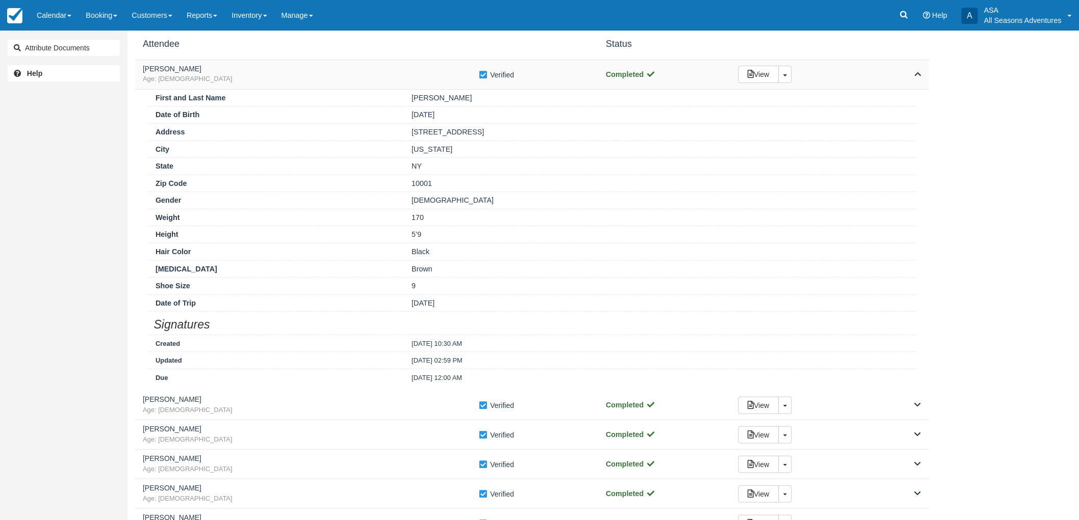
click at [320, 67] on h5 "Craig Uyeno" at bounding box center [311, 69] width 336 height 8
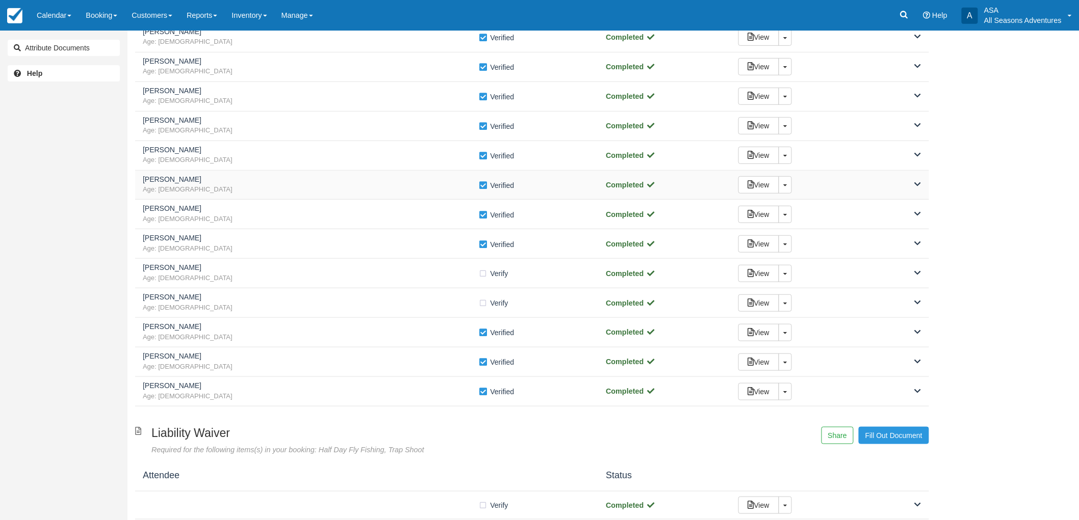
scroll to position [226, 0]
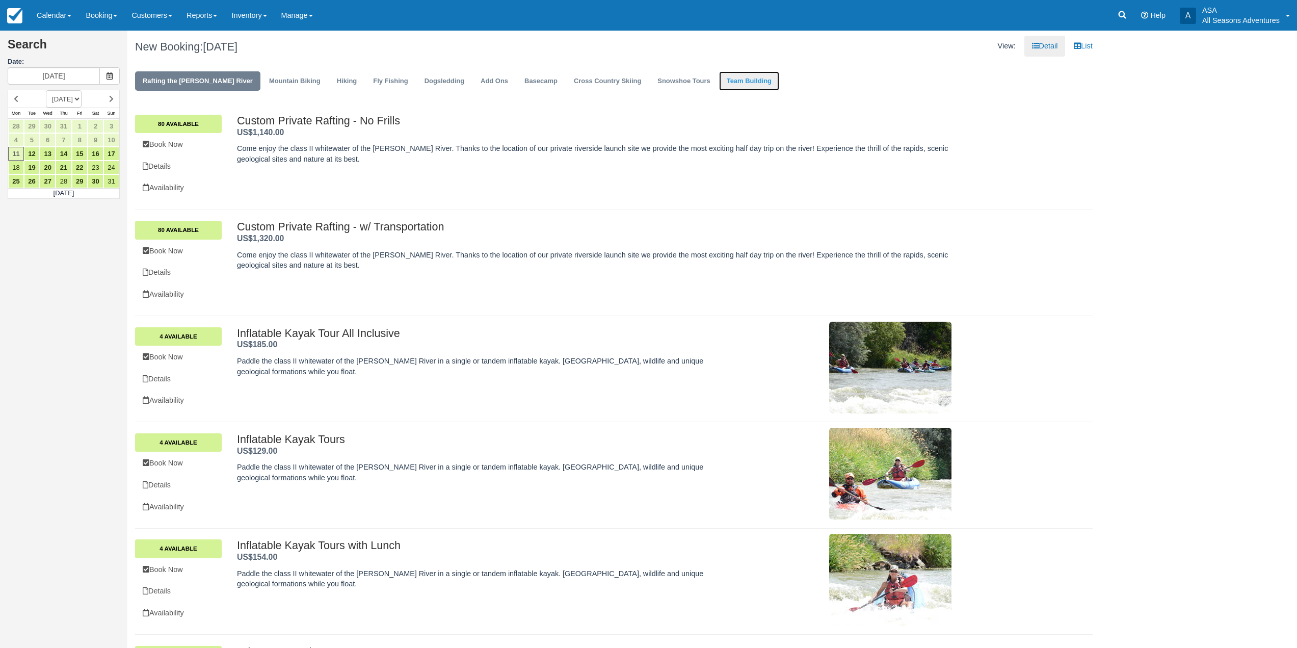
click at [719, 81] on link "Team Building" at bounding box center [749, 81] width 60 height 20
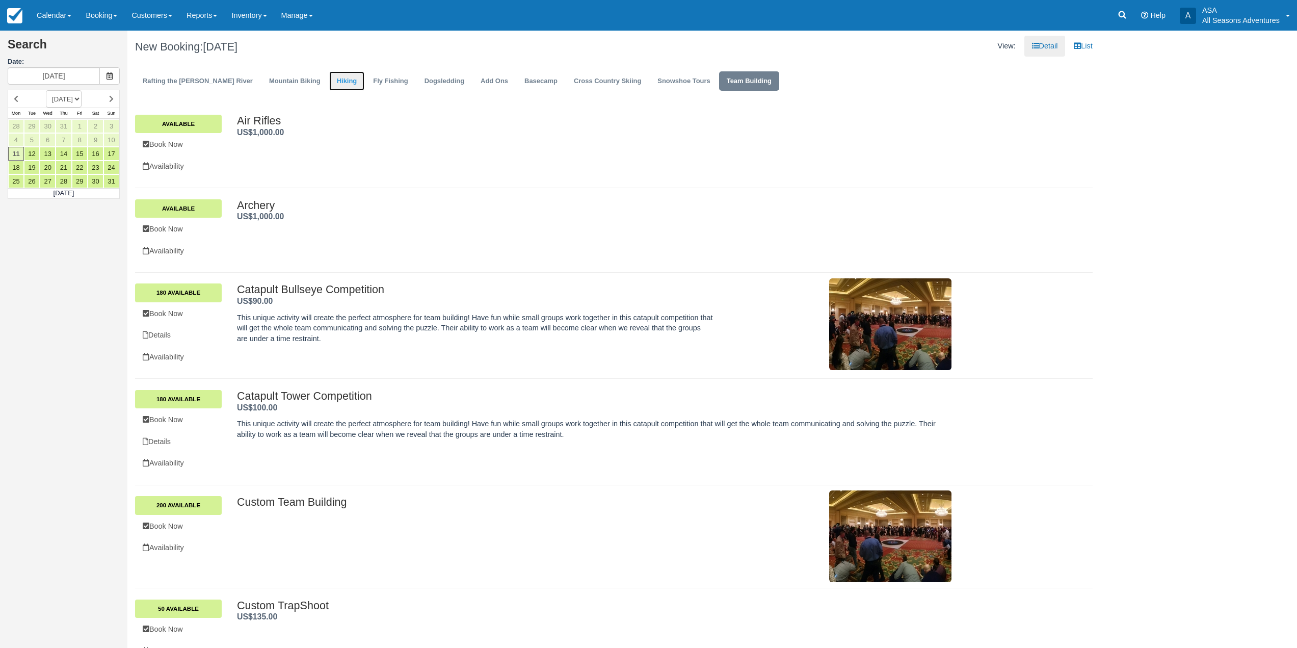
click at [329, 83] on link "Hiking" at bounding box center [347, 81] width 36 height 20
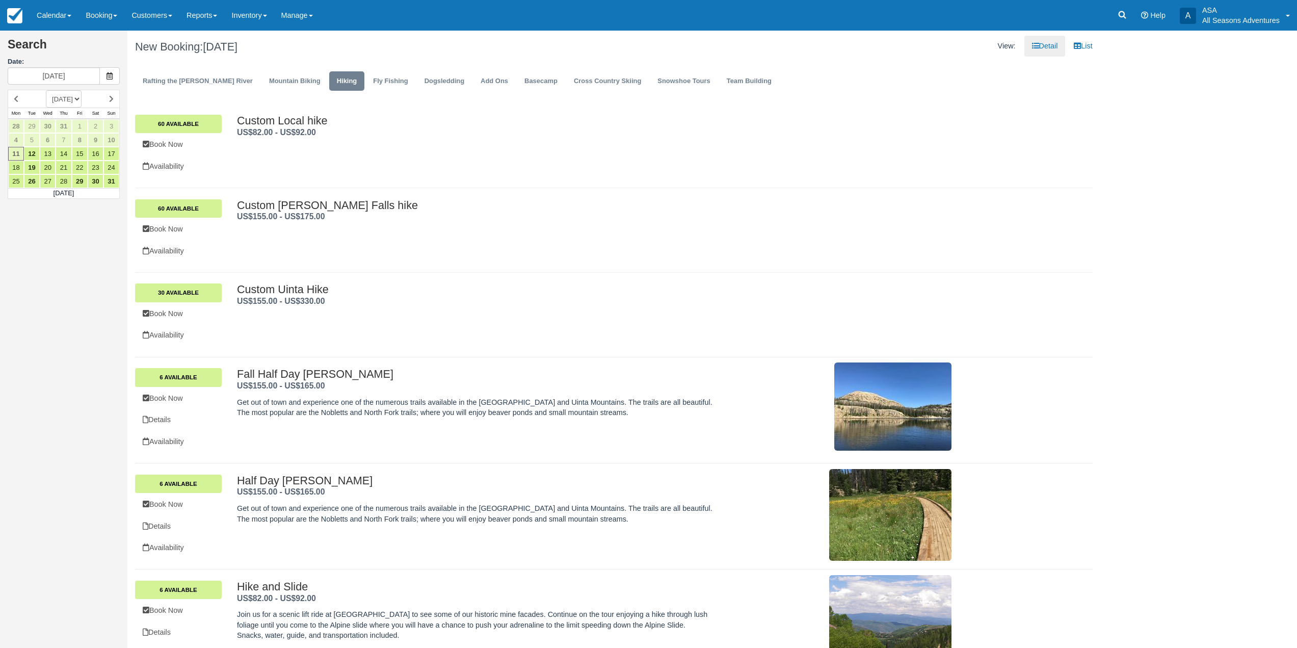
scroll to position [255, 0]
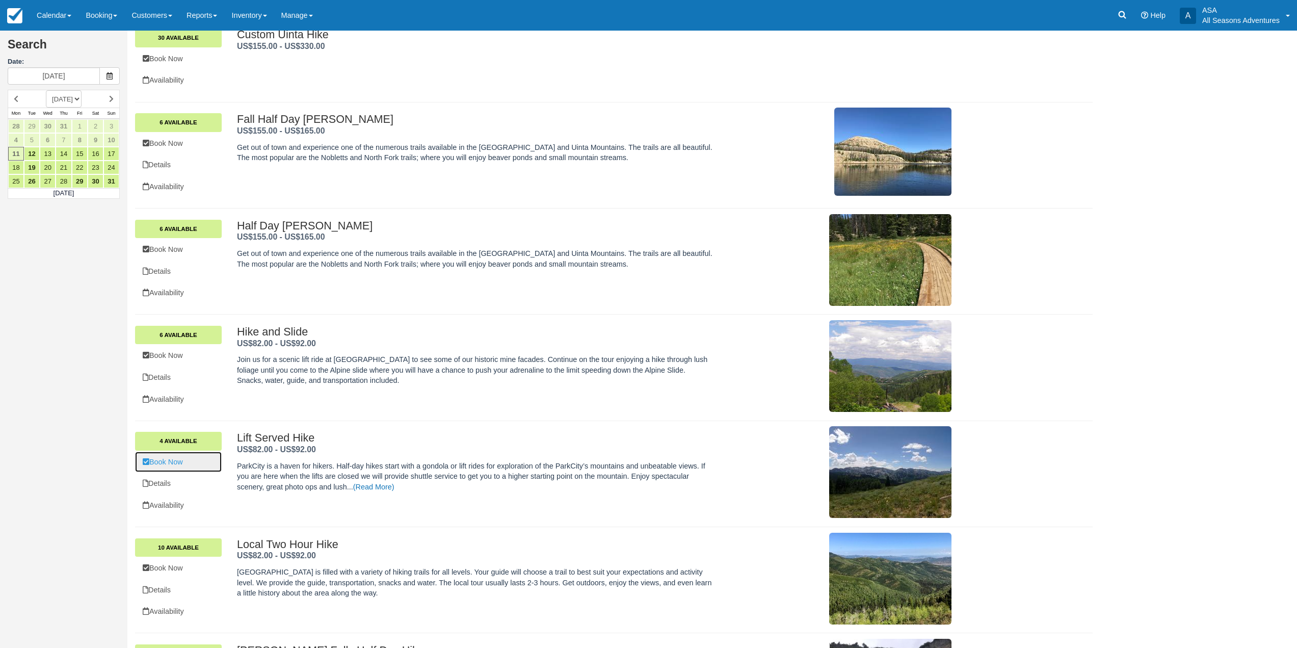
click at [174, 466] on link "Book Now" at bounding box center [178, 462] width 87 height 21
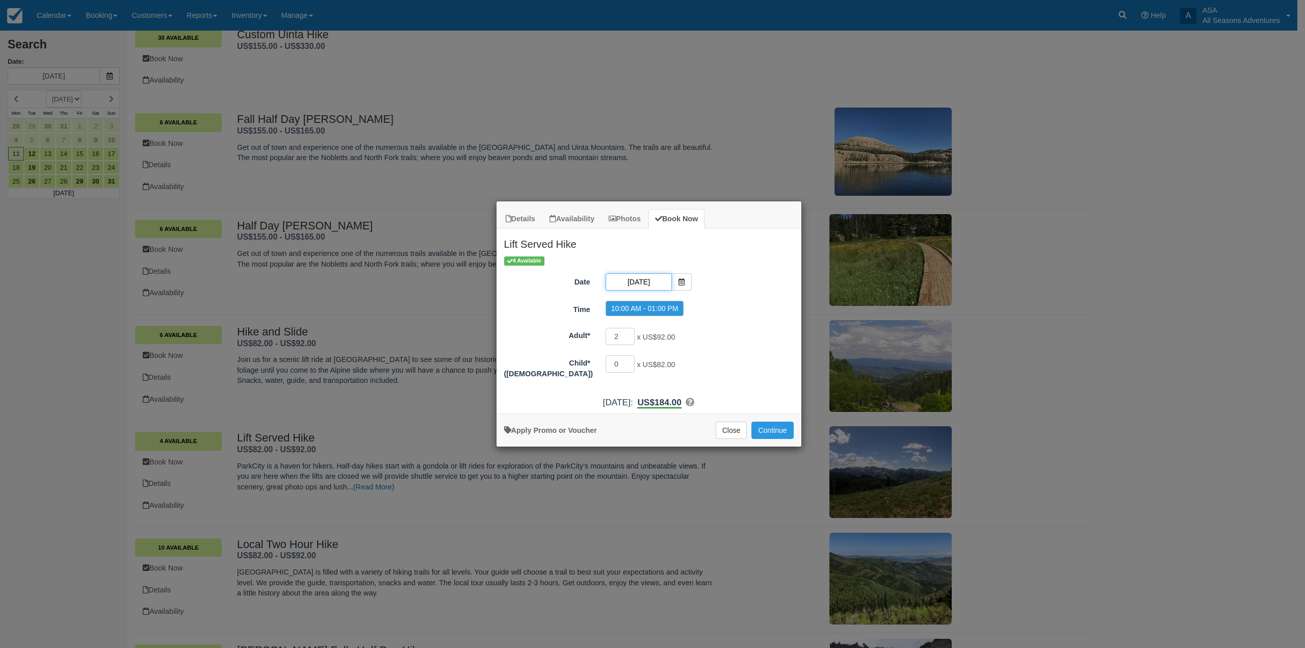
click at [645, 283] on input "08/11/25" at bounding box center [639, 281] width 66 height 17
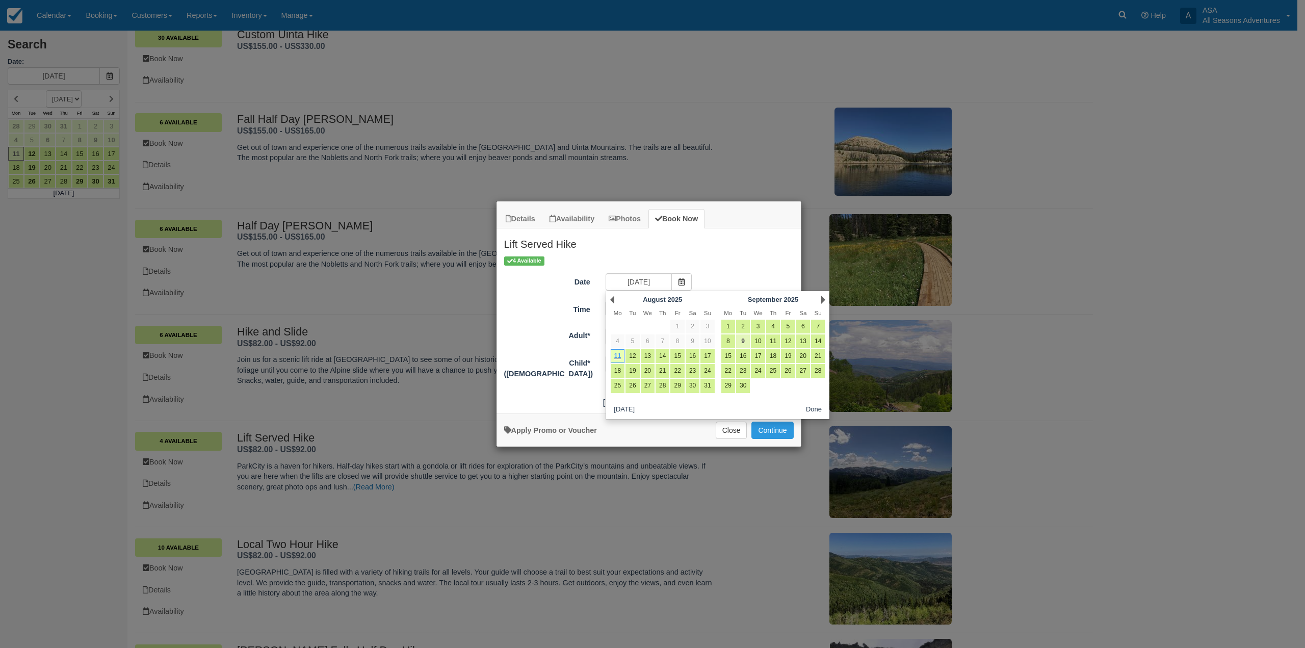
click at [745, 342] on link "9" at bounding box center [743, 341] width 14 height 14
type input "[DATE]"
radio input "false"
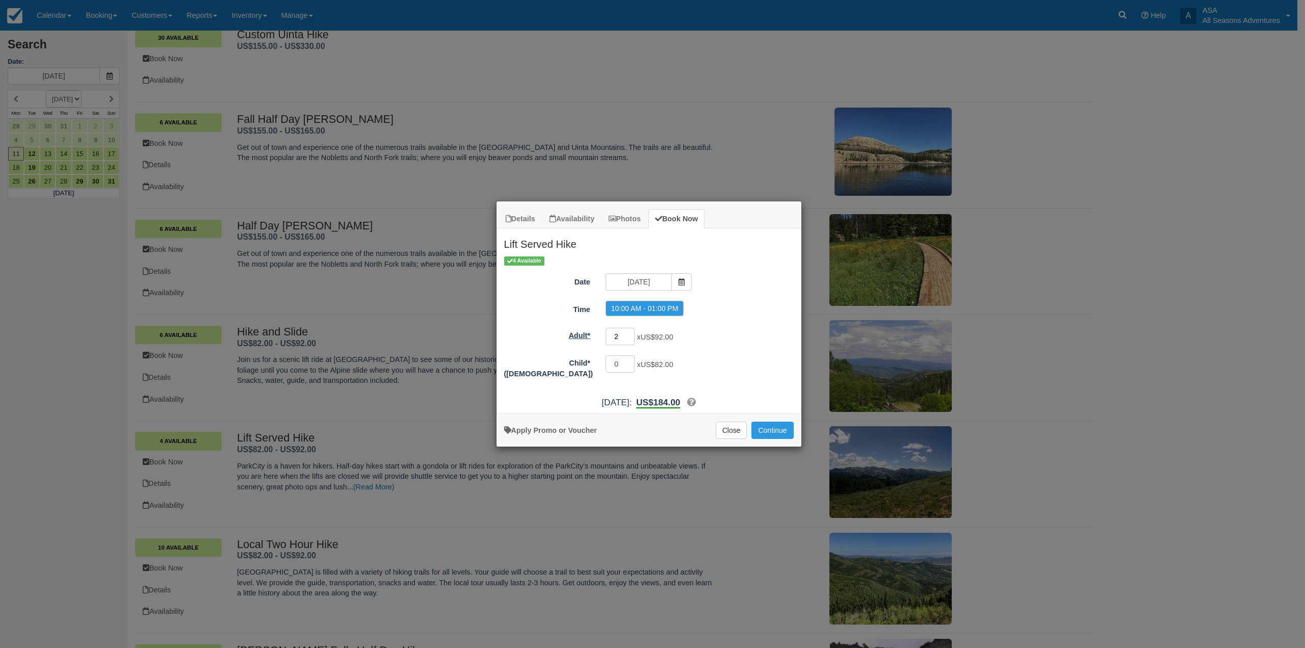
drag, startPoint x: 626, startPoint y: 338, endPoint x: 590, endPoint y: 336, distance: 35.7
click at [590, 336] on div "Adult* 2 x US$92.00 Minimum of 2Maximum of 20" at bounding box center [648, 337] width 305 height 20
click at [724, 430] on button "Close" at bounding box center [732, 430] width 32 height 17
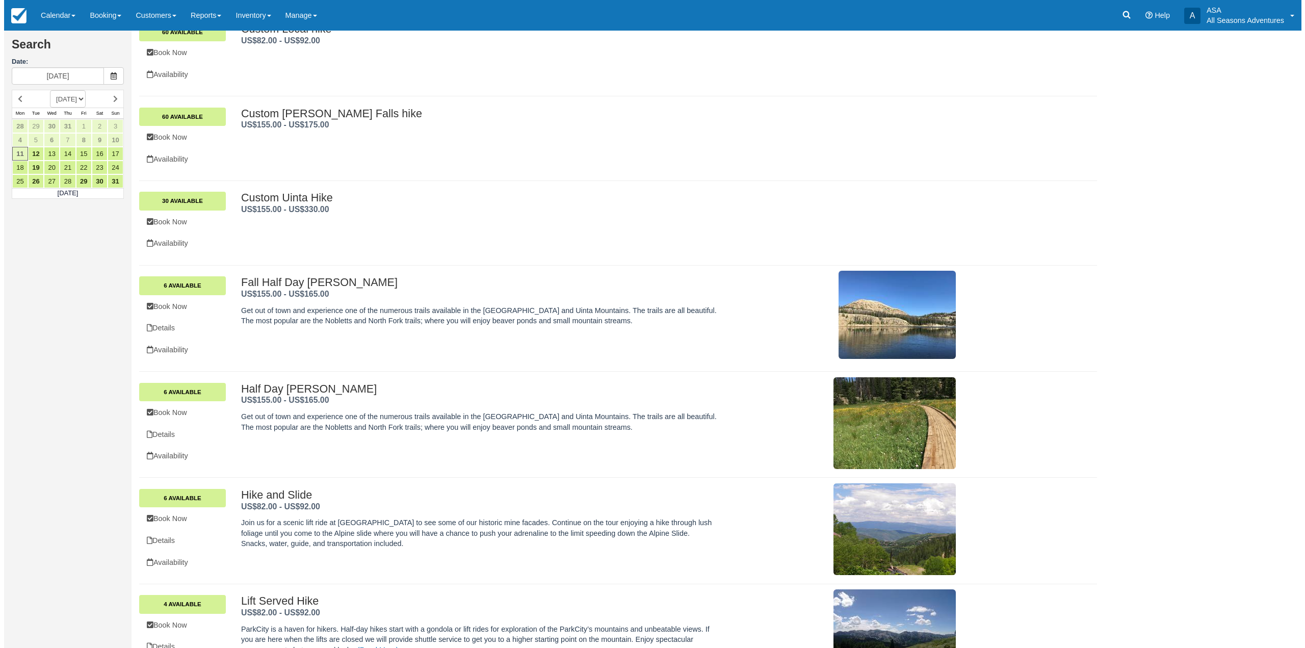
scroll to position [0, 0]
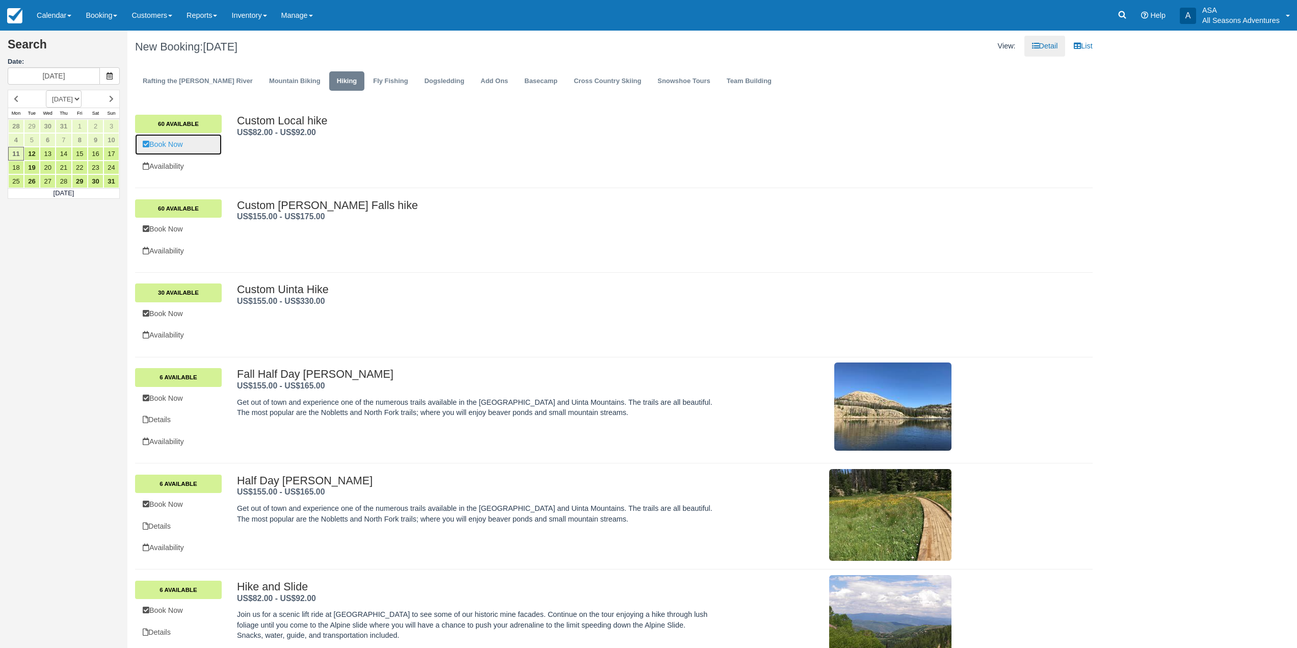
click at [176, 147] on link "Book Now" at bounding box center [178, 144] width 87 height 21
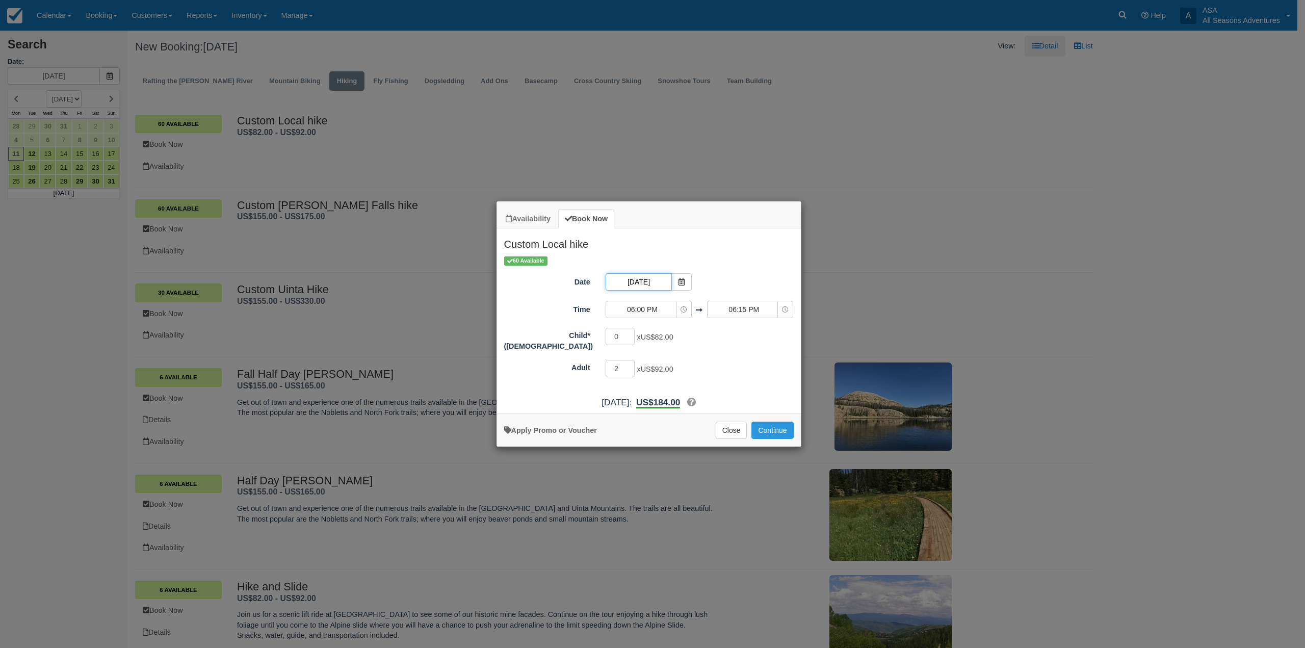
click at [642, 283] on input "08/11/25" at bounding box center [639, 281] width 66 height 17
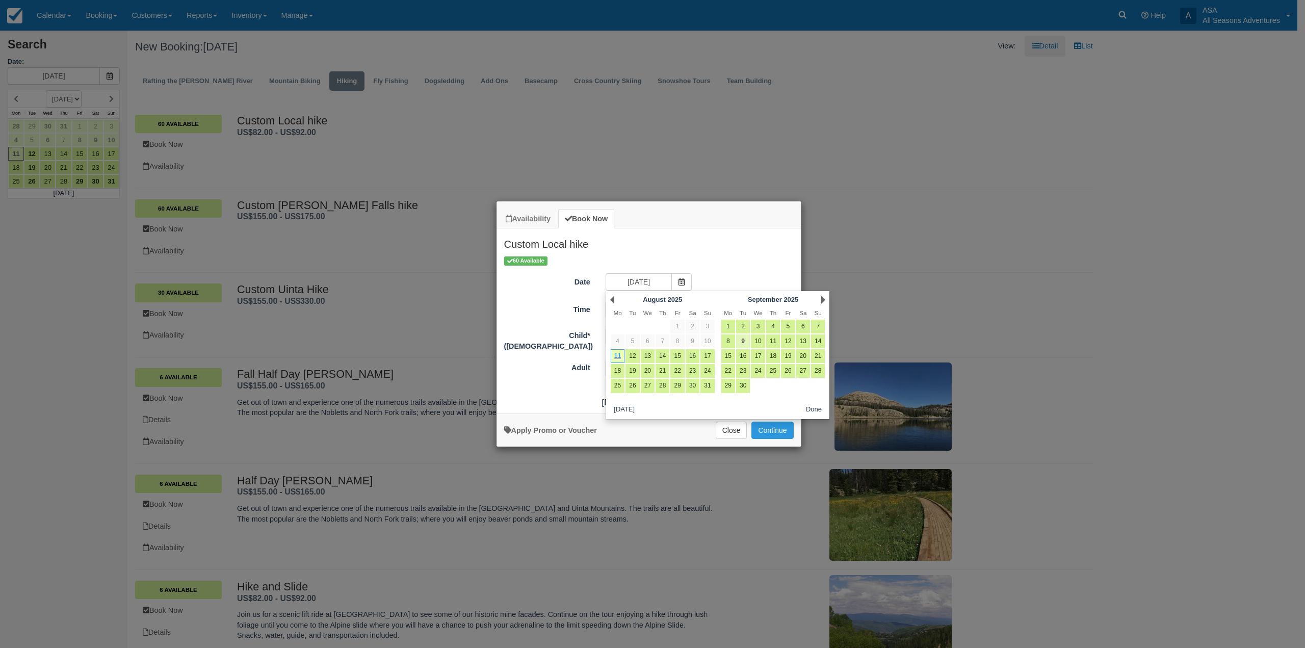
click at [746, 341] on link "9" at bounding box center [743, 341] width 14 height 14
type input "09/09/25"
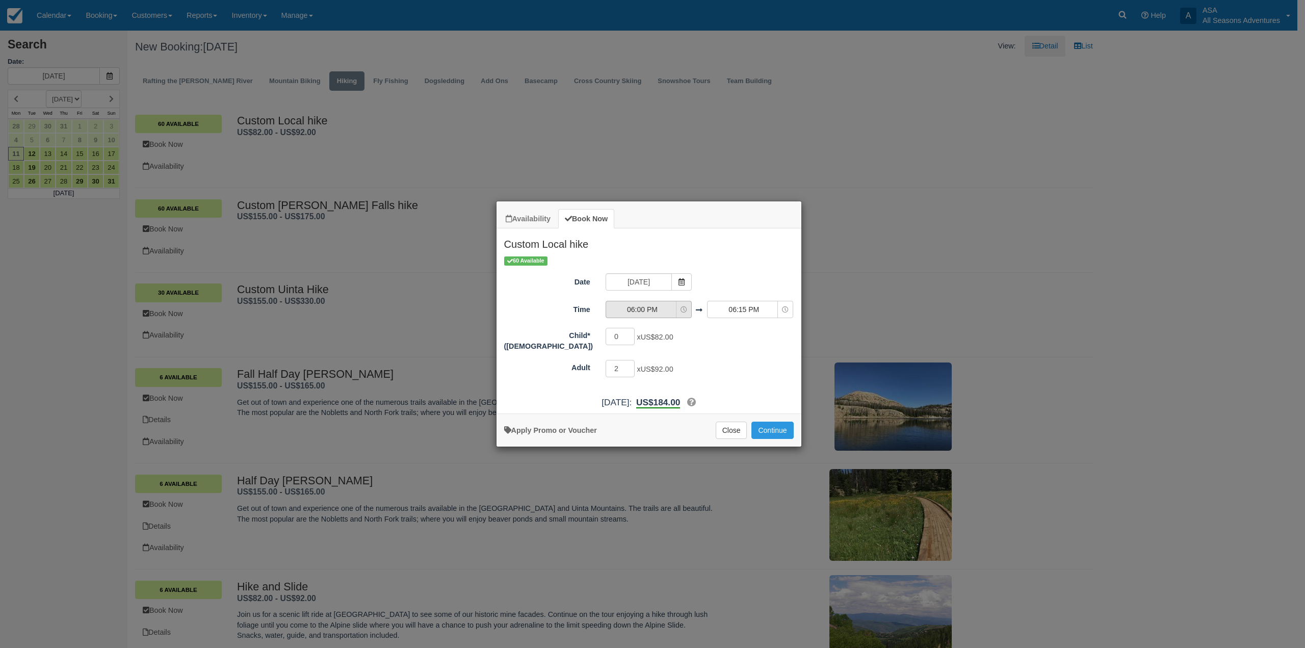
click at [637, 309] on span "06:00 PM" at bounding box center [642, 309] width 72 height 10
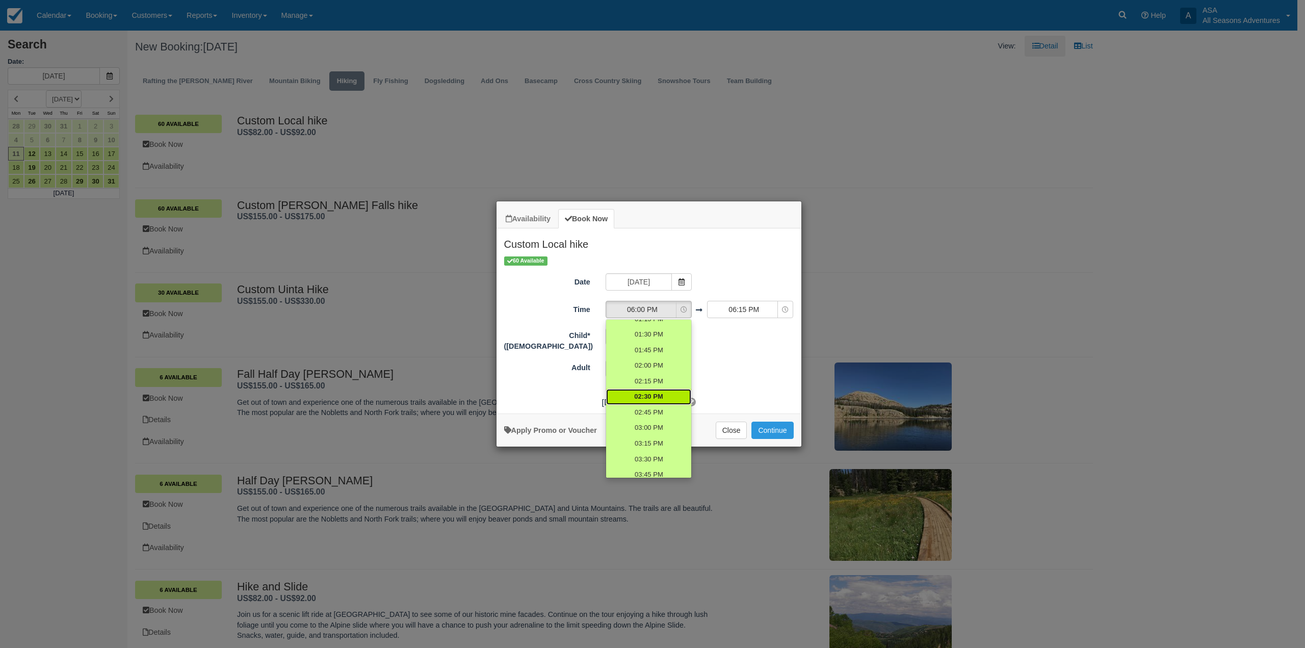
scroll to position [443, 0]
click at [642, 352] on span "01:30 PM" at bounding box center [648, 353] width 29 height 10
select select "13:30"
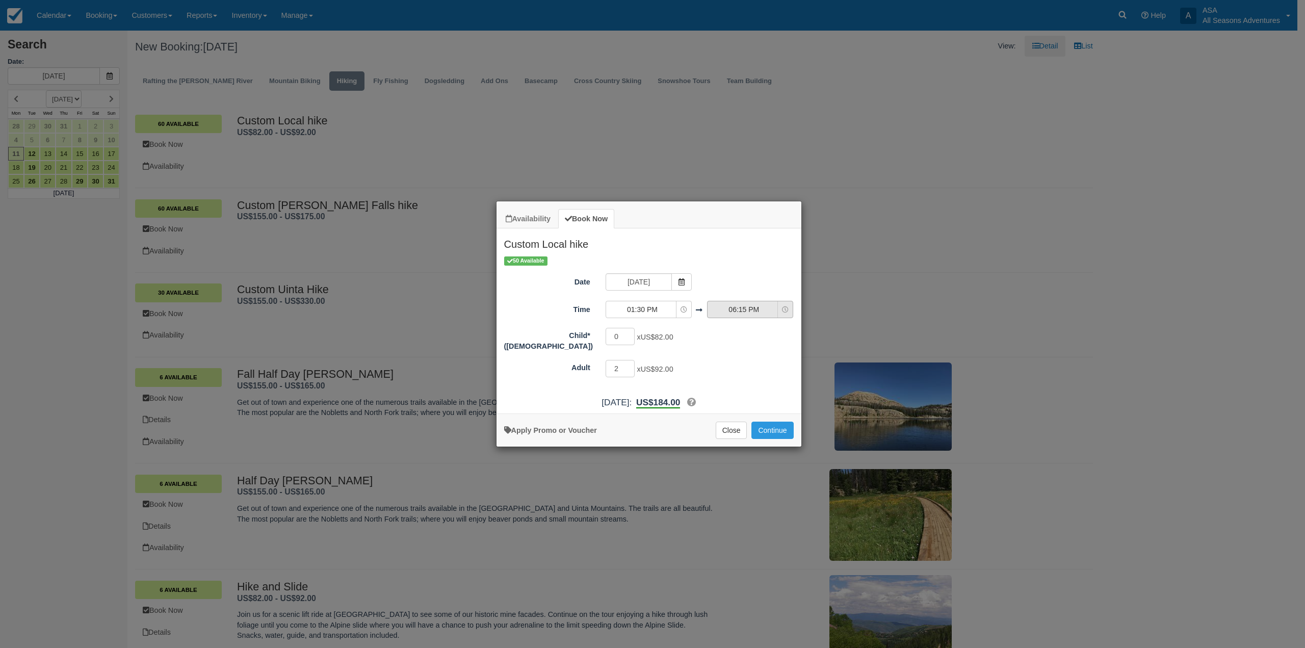
click at [745, 306] on span "06:15 PM" at bounding box center [743, 309] width 72 height 10
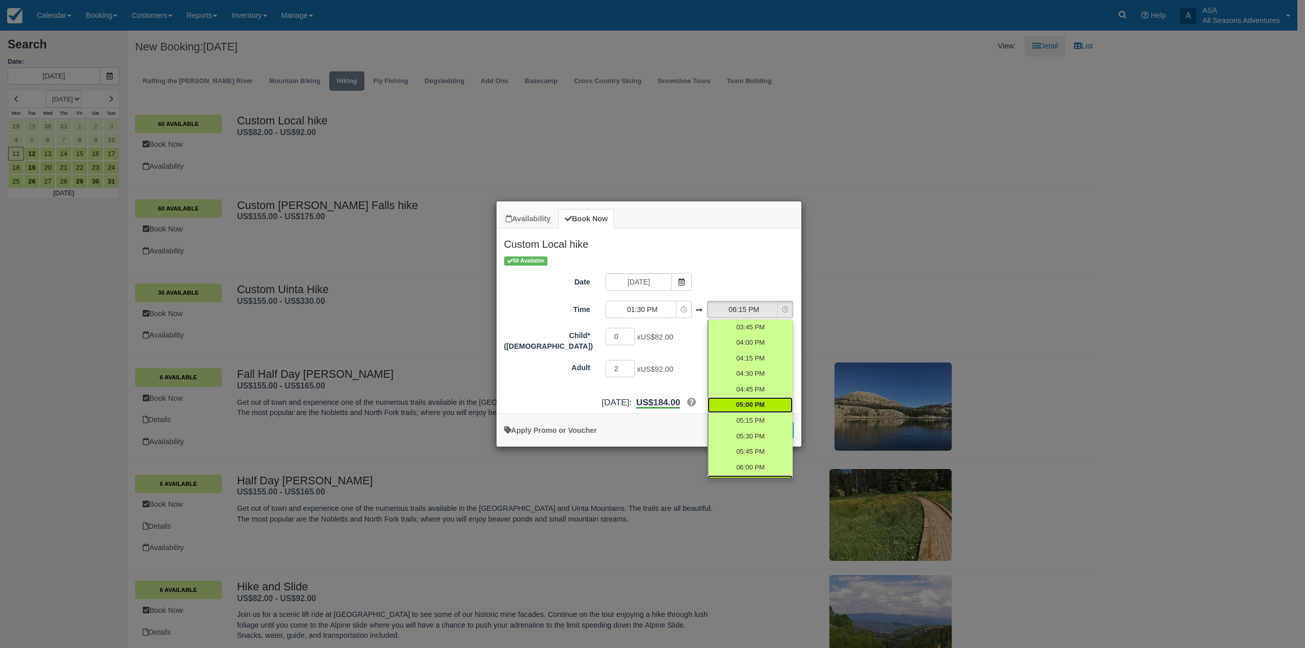
scroll to position [575, 0]
click at [751, 362] on span "04:00 PM" at bounding box center [750, 361] width 29 height 10
select select "16:00"
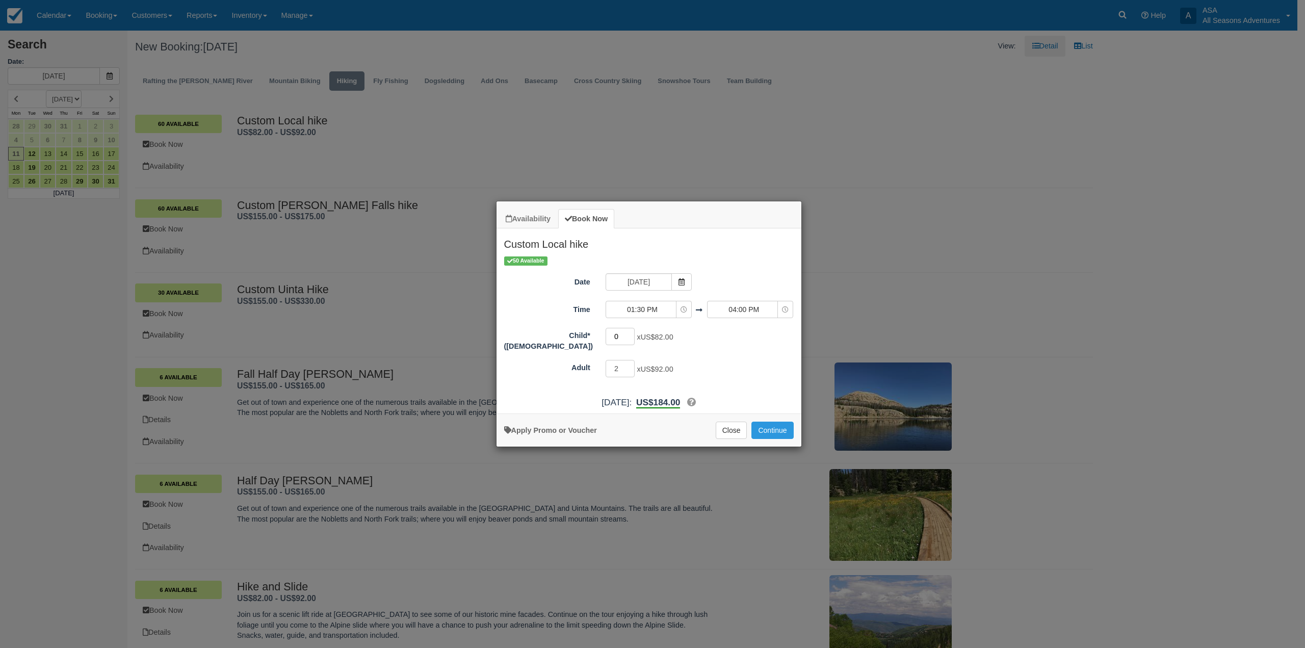
drag, startPoint x: 621, startPoint y: 339, endPoint x: 597, endPoint y: 346, distance: 25.5
click at [597, 346] on div "Child*(12 to 4 years old) 0 x US$82.00 Maximum of 40" at bounding box center [648, 339] width 305 height 24
click at [624, 365] on input "2" at bounding box center [621, 368] width 30 height 17
drag, startPoint x: 621, startPoint y: 366, endPoint x: 609, endPoint y: 370, distance: 13.4
click at [609, 370] on input "2" at bounding box center [621, 368] width 30 height 17
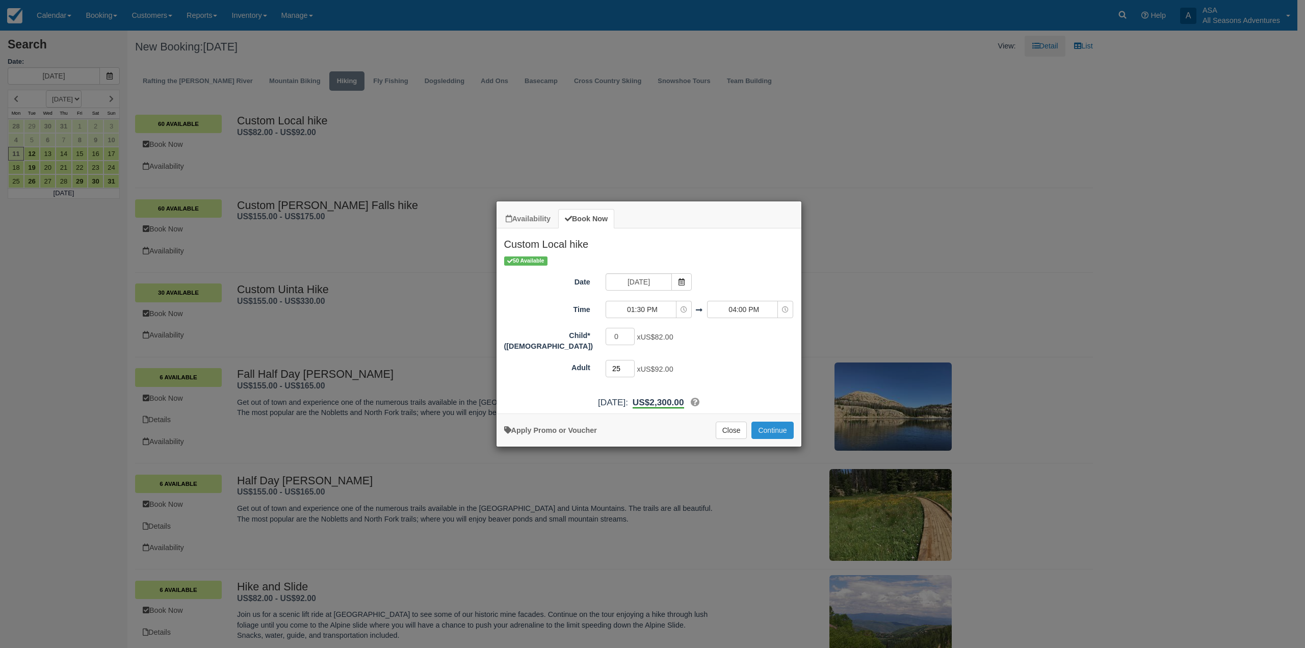
type input "25"
click at [766, 428] on button "Continue" at bounding box center [772, 430] width 42 height 17
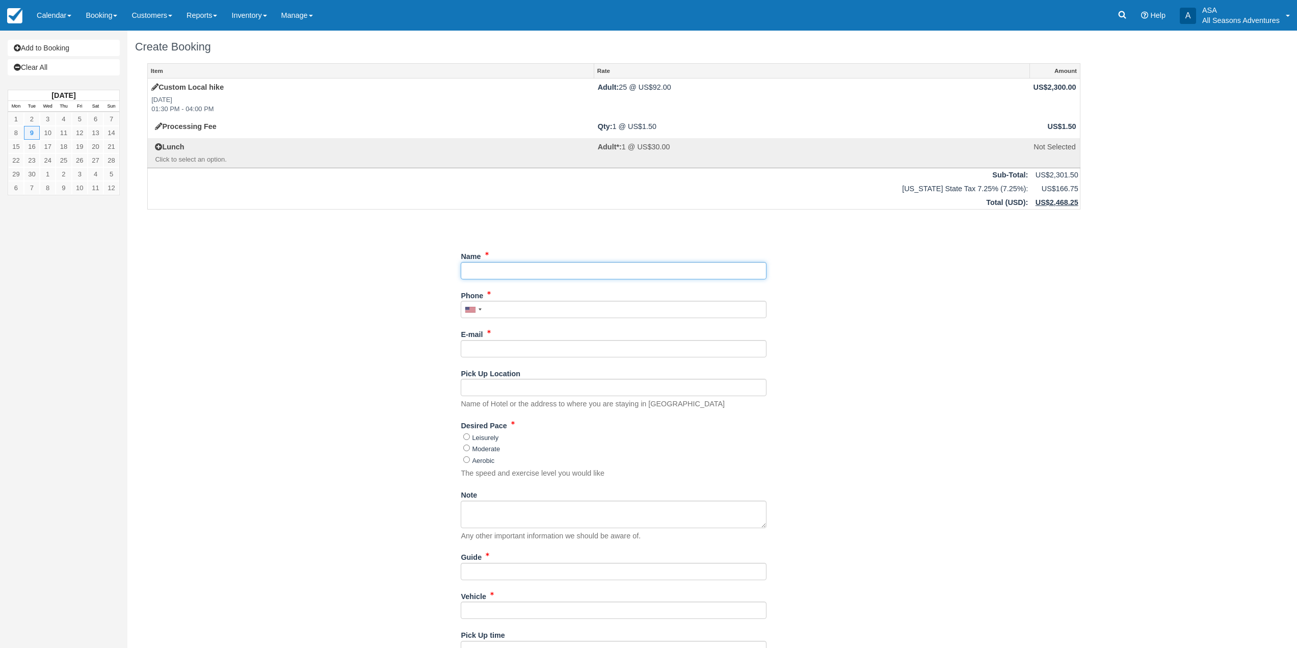
click at [520, 269] on input "Name" at bounding box center [614, 270] width 306 height 17
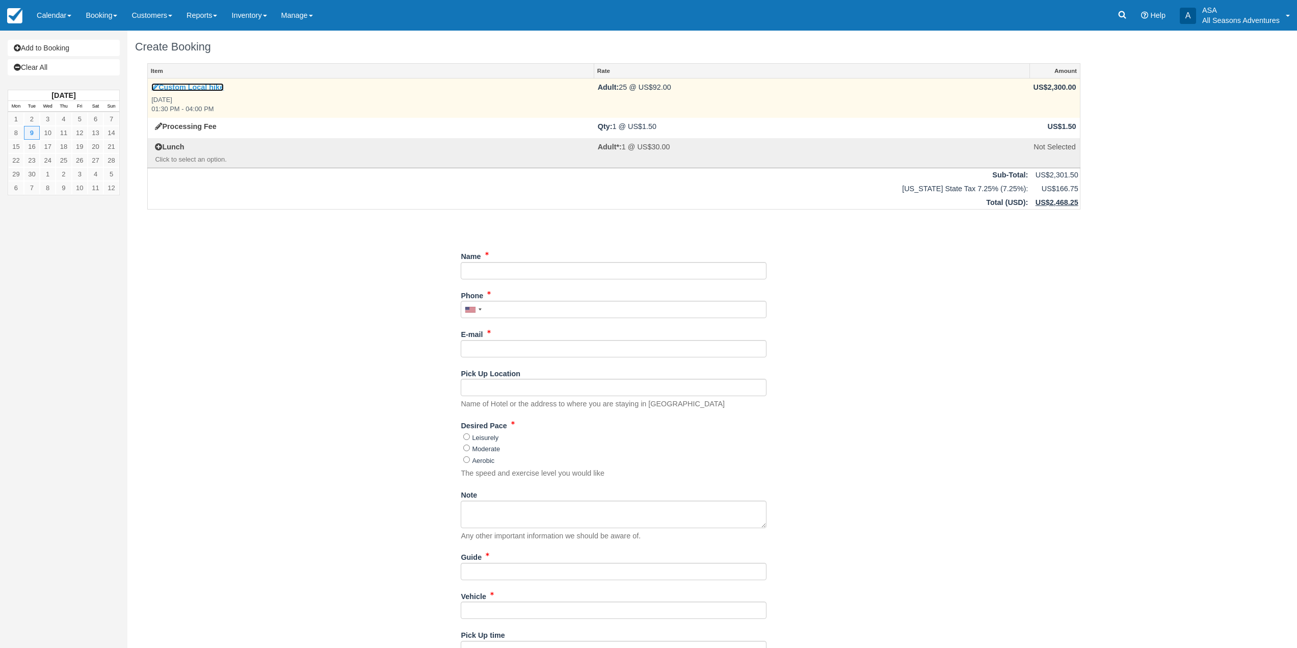
click at [182, 87] on link "Custom Local hike" at bounding box center [187, 87] width 72 height 8
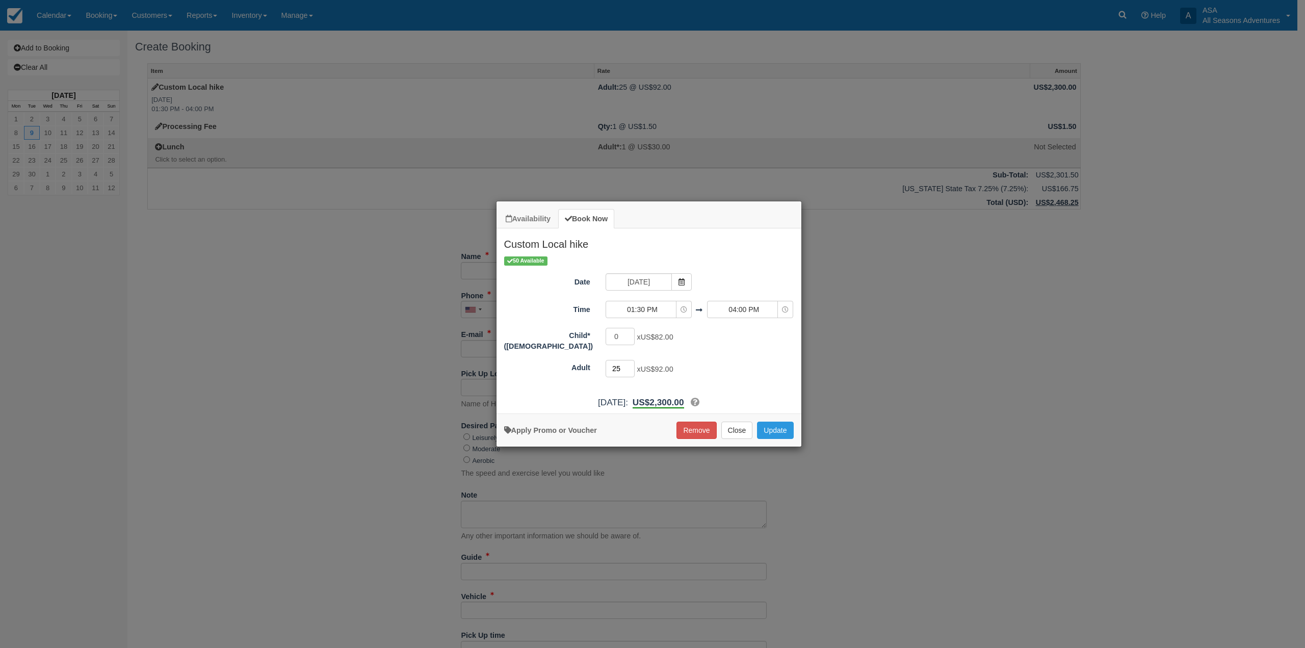
drag, startPoint x: 622, startPoint y: 364, endPoint x: 605, endPoint y: 369, distance: 18.1
click at [605, 369] on div "25 x US$92.00 Maximum of 120" at bounding box center [687, 370] width 178 height 20
type input "20"
click at [781, 433] on button "Update" at bounding box center [775, 430] width 36 height 17
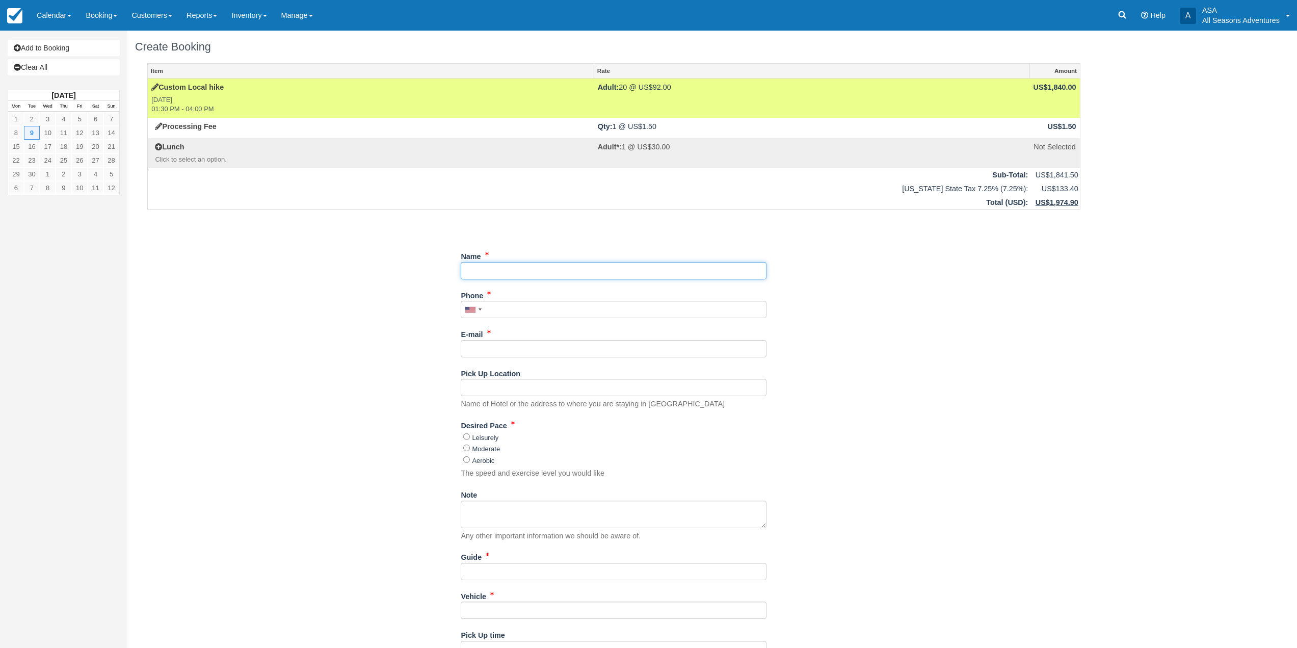
click at [547, 274] on input "Name" at bounding box center [614, 270] width 306 height 17
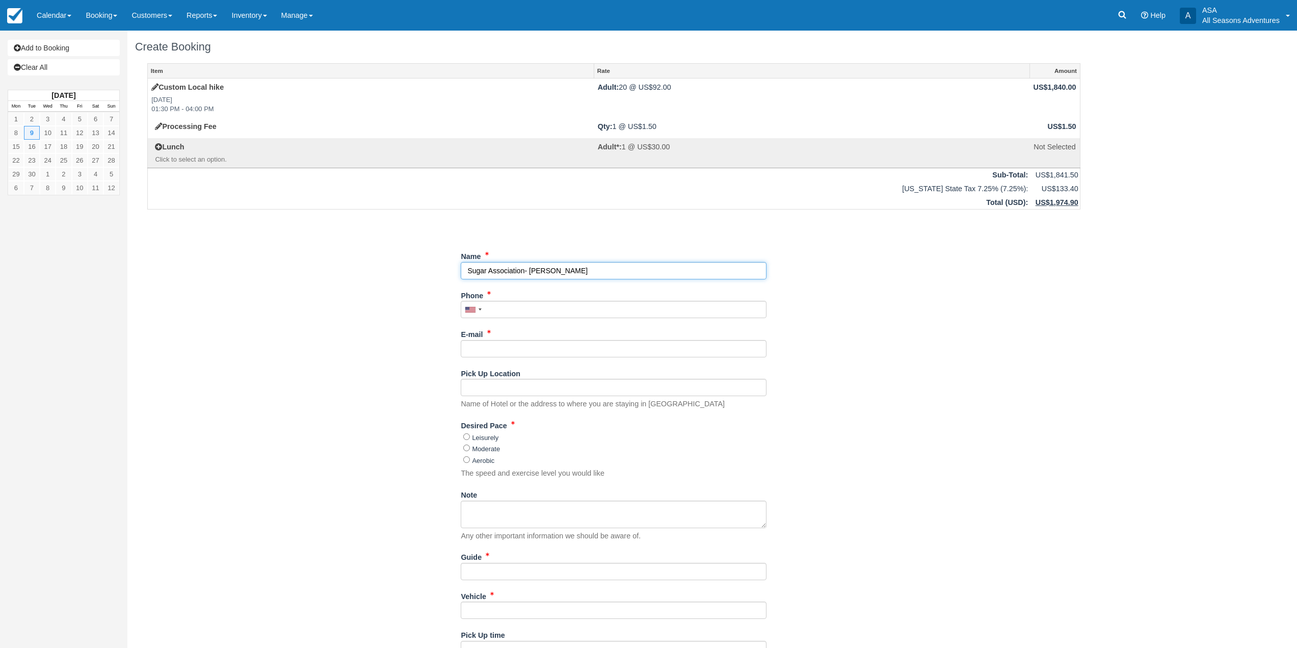
type input "Sugar Association- [PERSON_NAME]"
type input "[PHONE_NUMBER]"
click at [542, 348] on input "E-mail" at bounding box center [614, 348] width 306 height 17
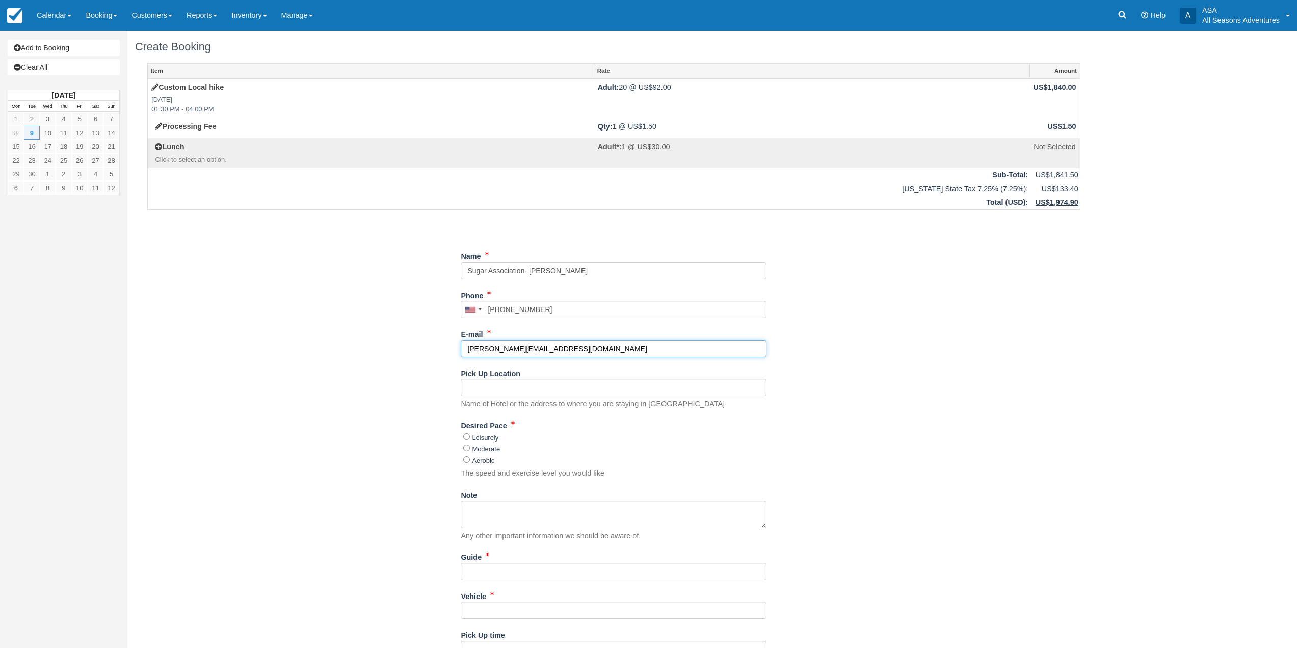
type input "[PERSON_NAME][EMAIL_ADDRESS][DOMAIN_NAME]"
click at [469, 388] on input "Pick Up Location" at bounding box center [614, 387] width 306 height 17
type input "Waldorf"
click at [464, 448] on input "Moderate" at bounding box center [466, 447] width 7 height 7
radio input "true"
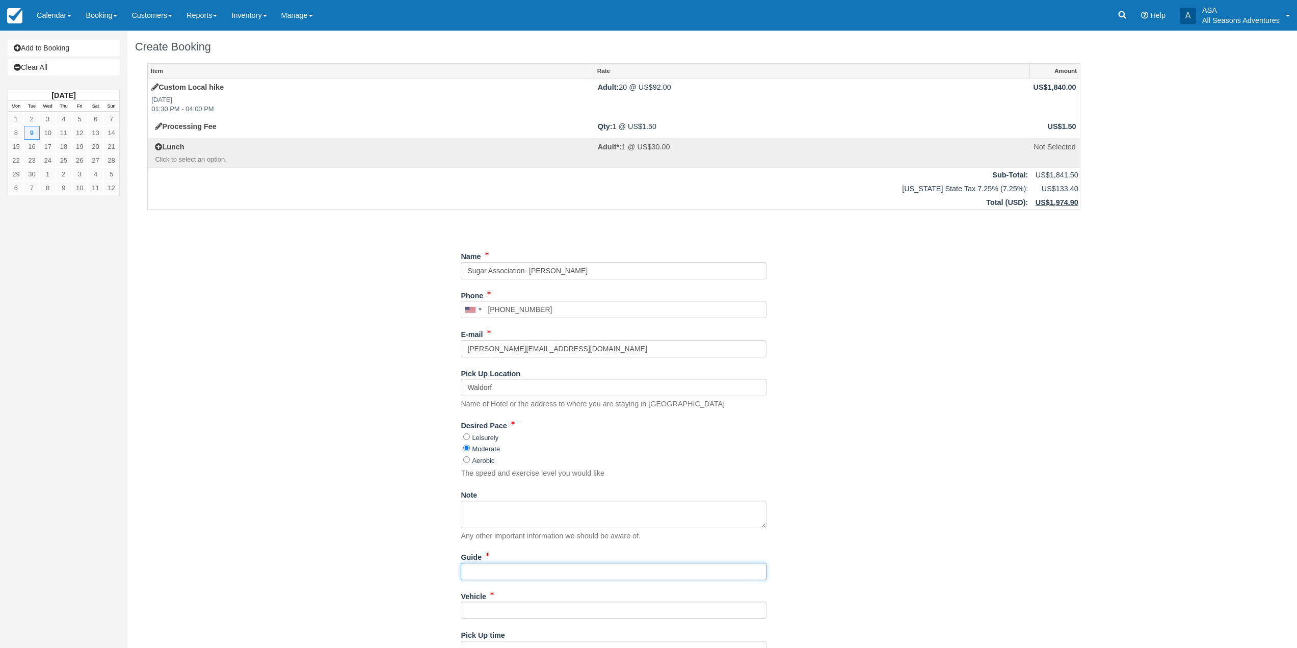
click at [485, 571] on input "Guide" at bounding box center [614, 571] width 306 height 17
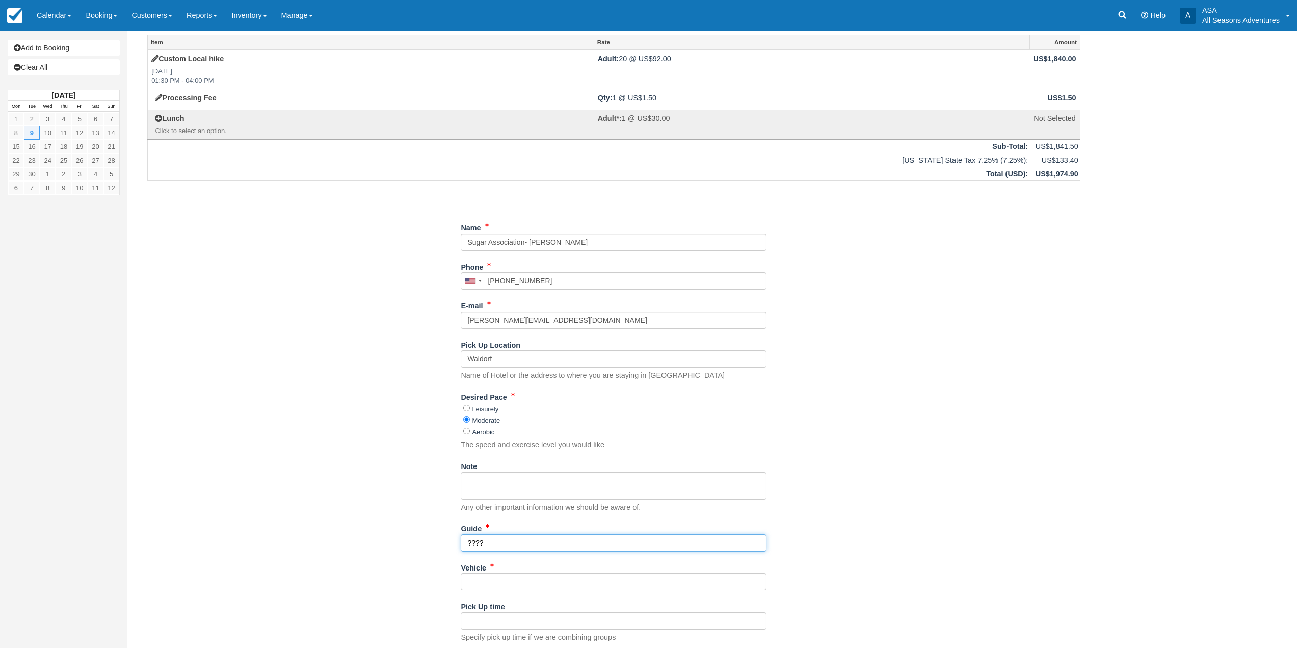
scroll to position [56, 0]
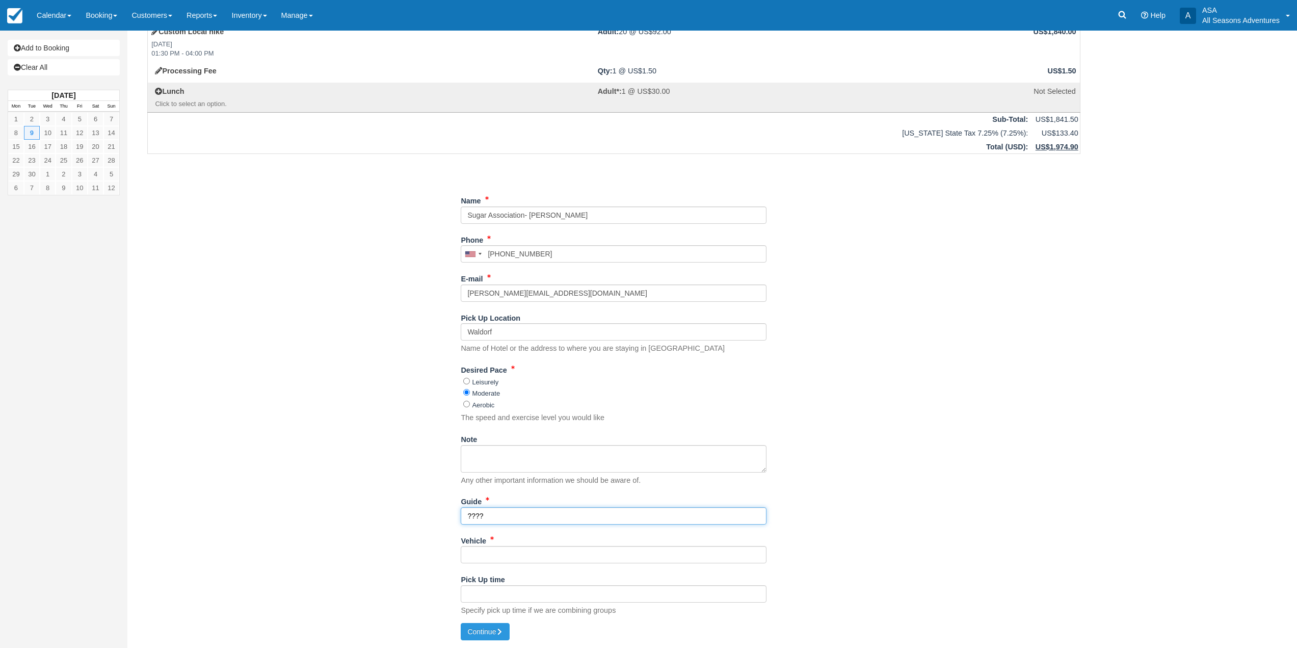
type input "????"
click at [478, 551] on input "Vehicle" at bounding box center [614, 554] width 306 height 17
type input "??"
click at [475, 630] on button "Continue" at bounding box center [485, 631] width 49 height 17
type input "+12028754835"
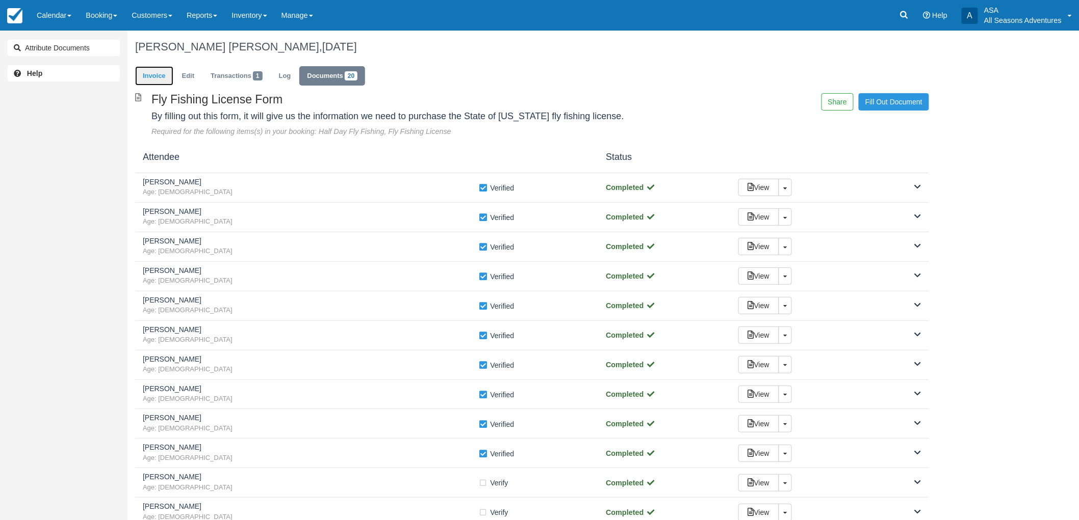
click at [161, 73] on link "Invoice" at bounding box center [154, 76] width 38 height 20
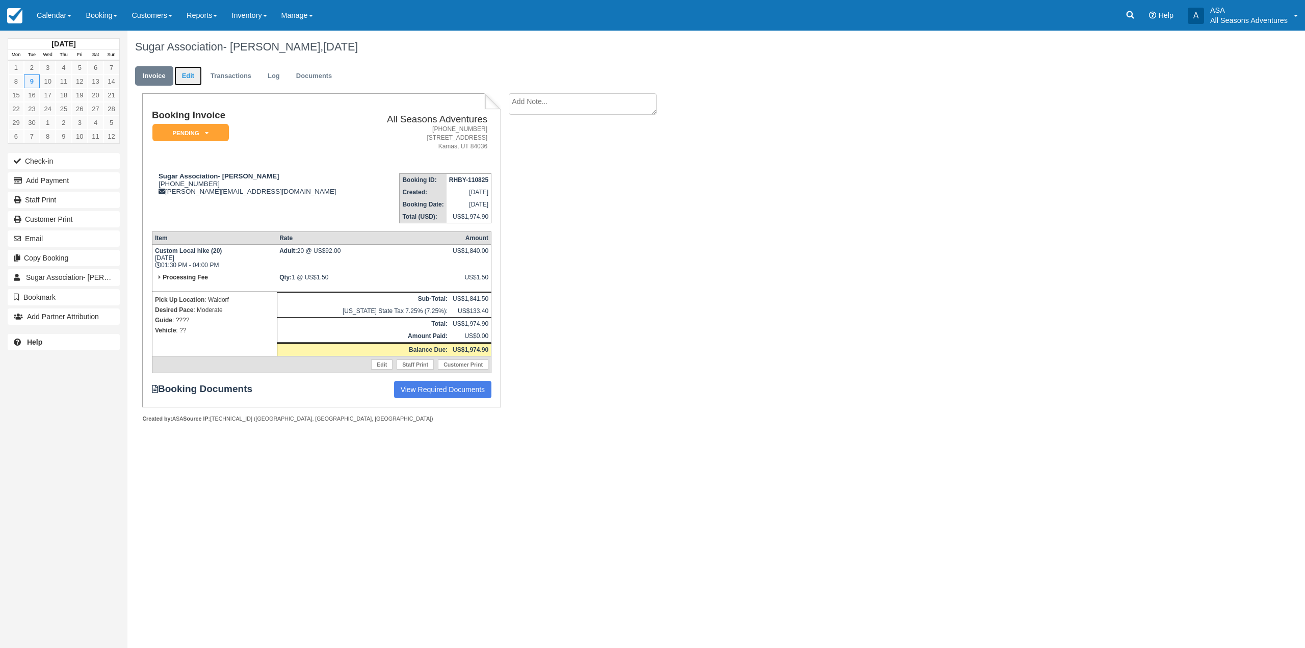
click at [188, 76] on link "Edit" at bounding box center [188, 76] width 28 height 20
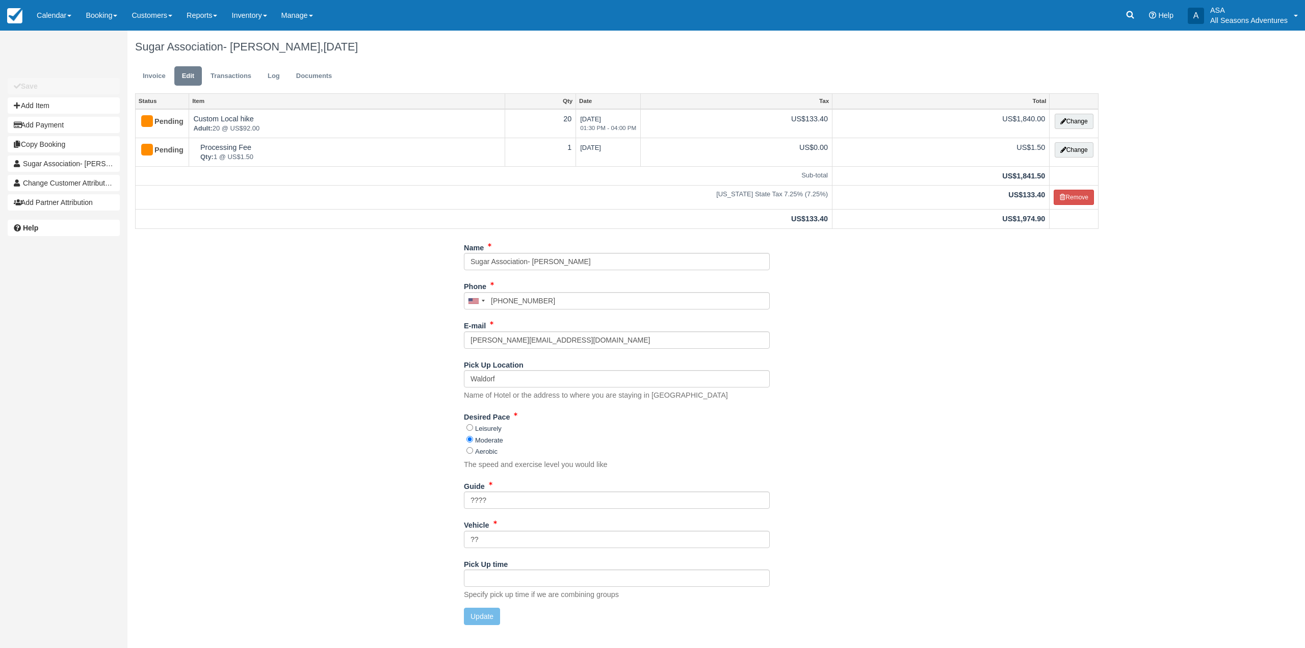
click at [47, 97] on div "Save Add Item Add Payment Copy Booking Sugar Association- [PERSON_NAME] 1 Chang…" at bounding box center [63, 144] width 127 height 136
click at [22, 106] on button "Add Item" at bounding box center [64, 105] width 112 height 16
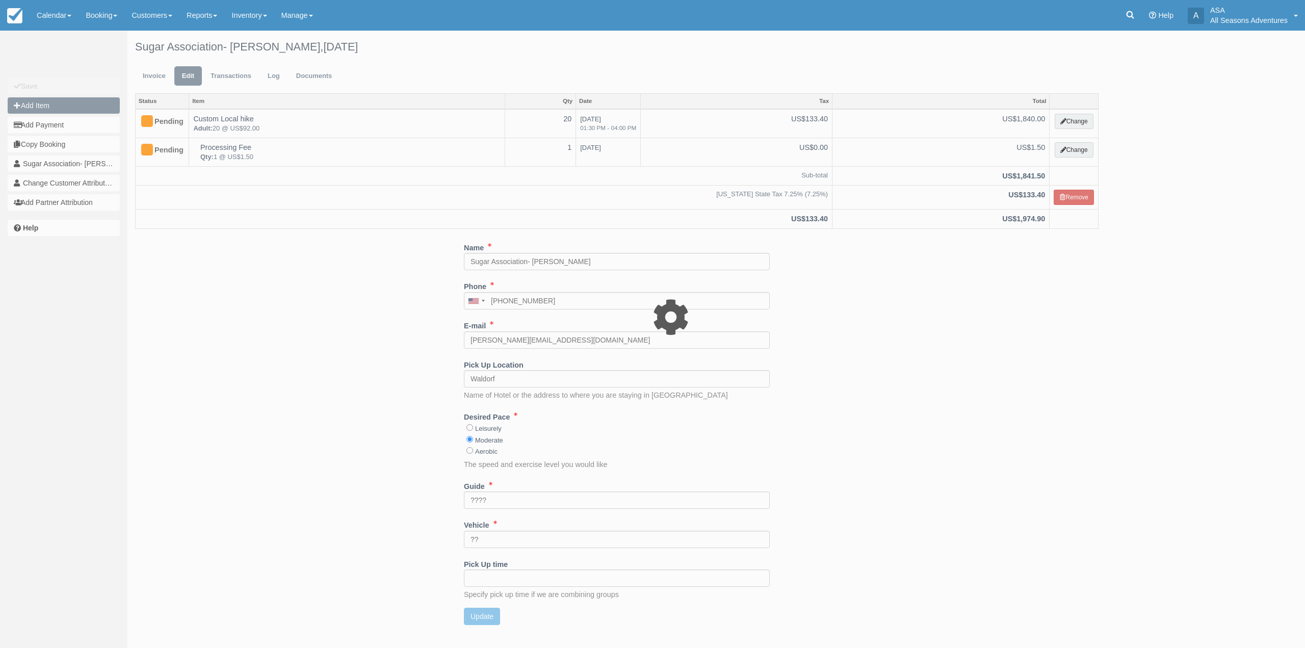
type input "0.00"
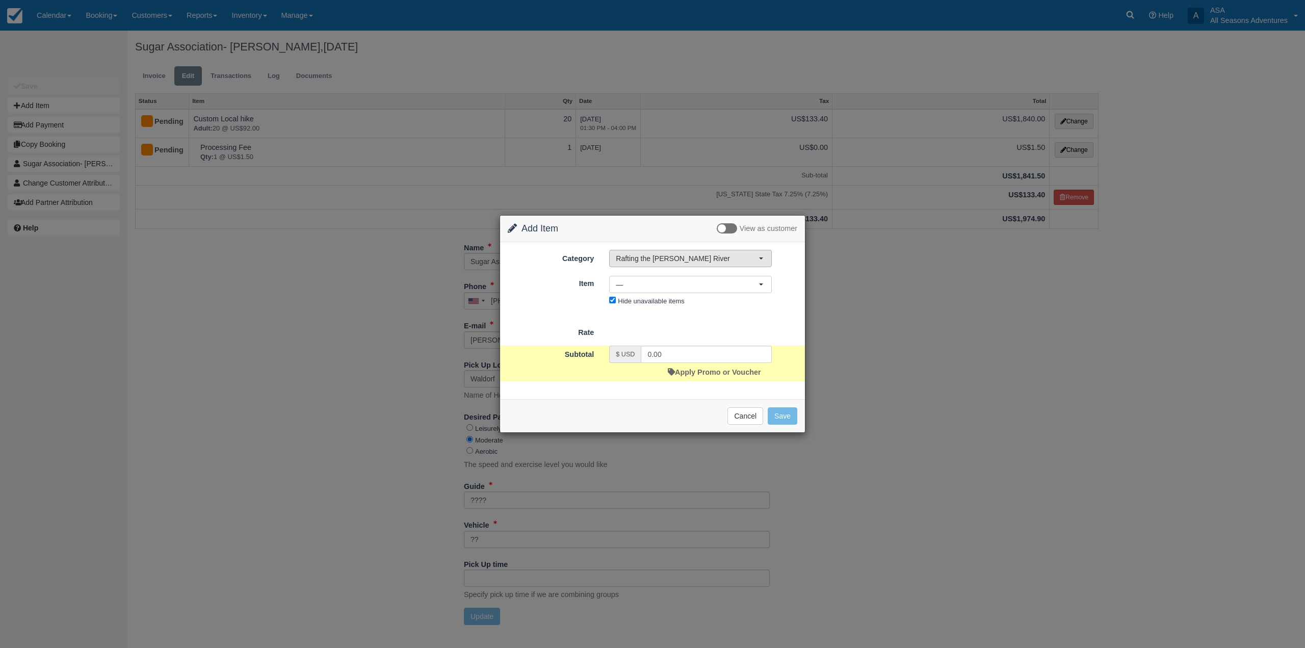
click at [678, 263] on span "Rafting the [PERSON_NAME] River" at bounding box center [687, 258] width 143 height 10
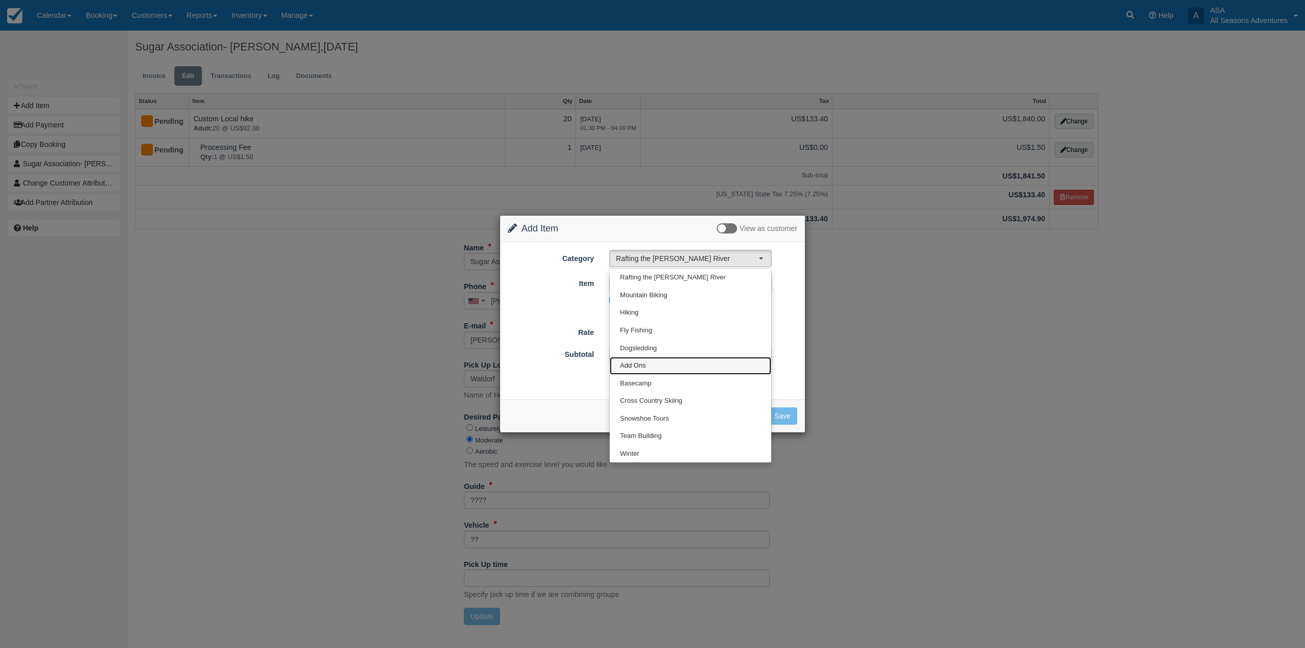
click at [646, 370] on link "Add Ons" at bounding box center [691, 366] width 162 height 18
select select "13"
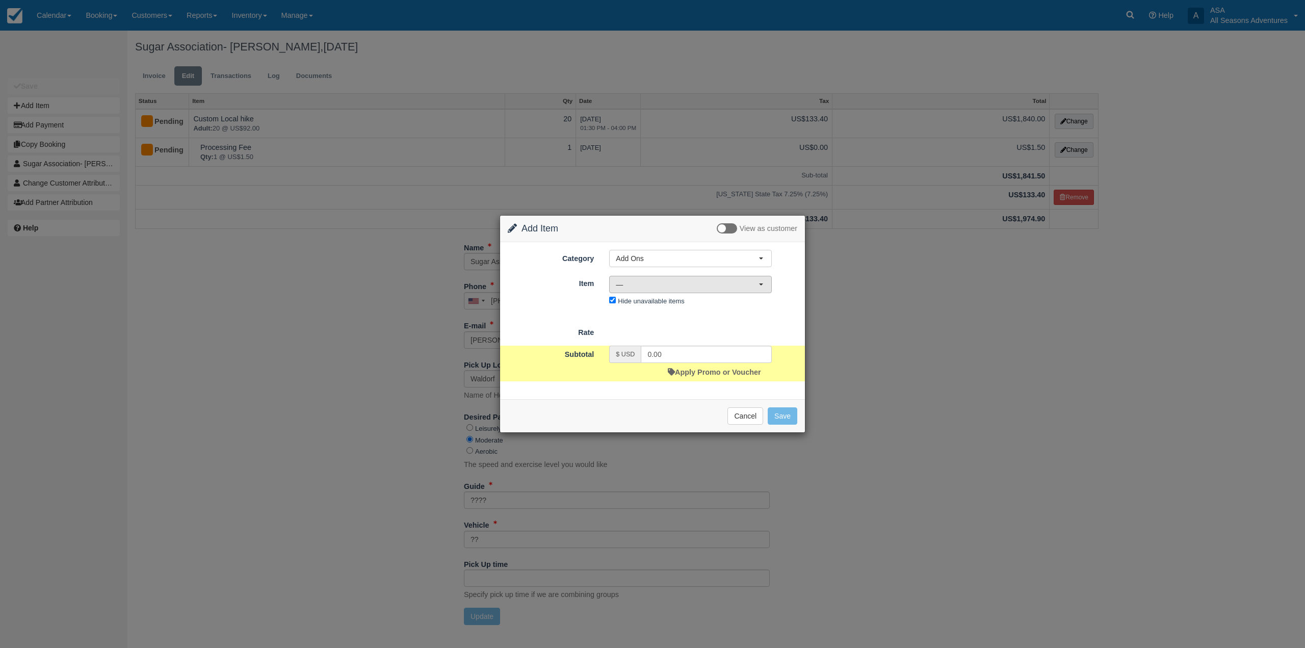
click at [723, 287] on span "—" at bounding box center [687, 284] width 143 height 10
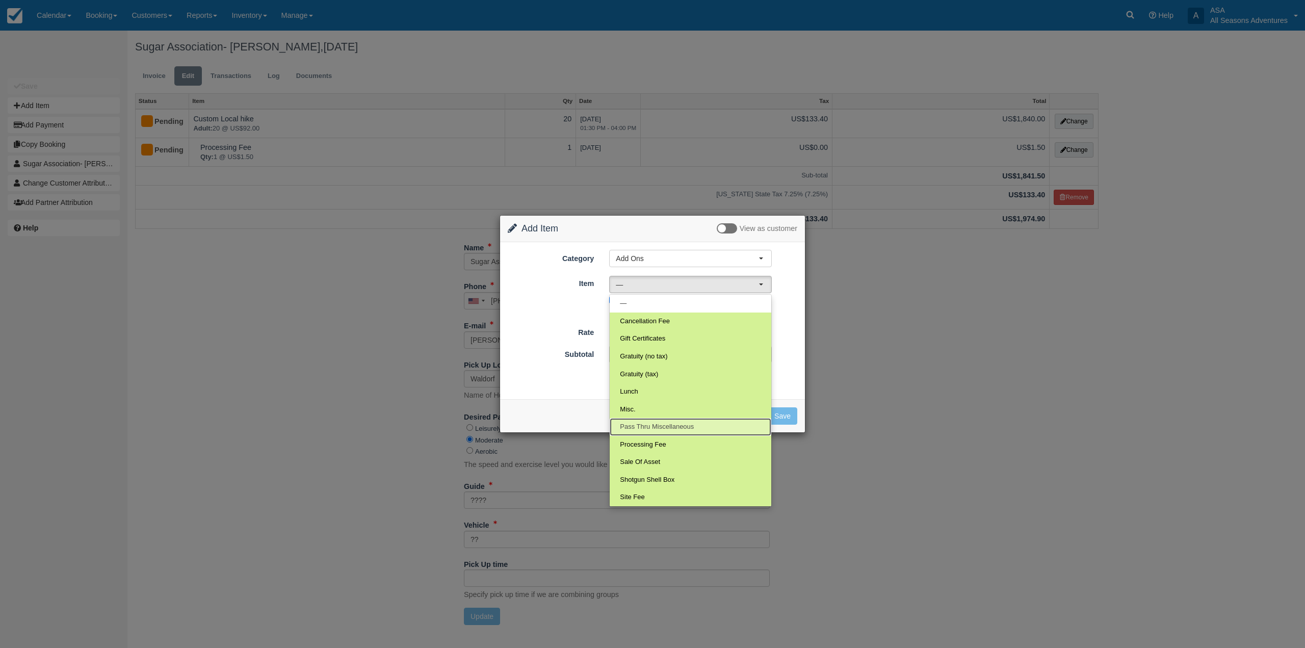
click at [651, 427] on span "Pass Thru Miscellaneous" at bounding box center [657, 427] width 74 height 10
select select "71"
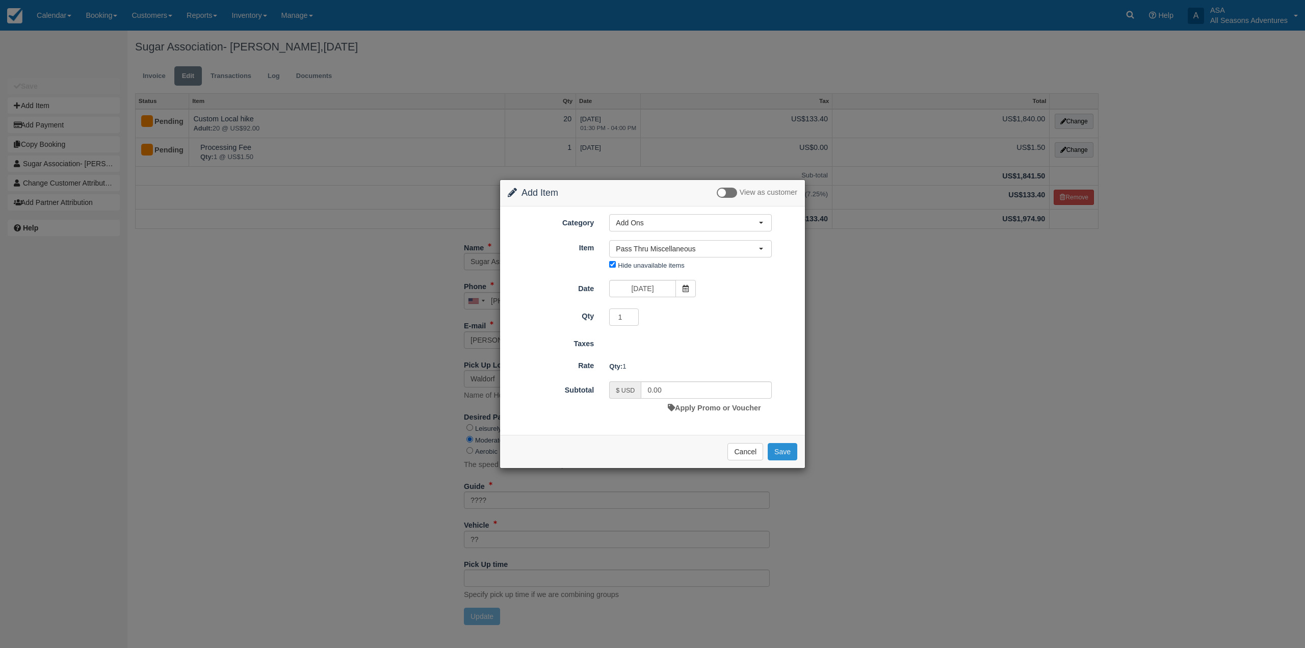
click at [786, 448] on button "Save" at bounding box center [783, 451] width 30 height 17
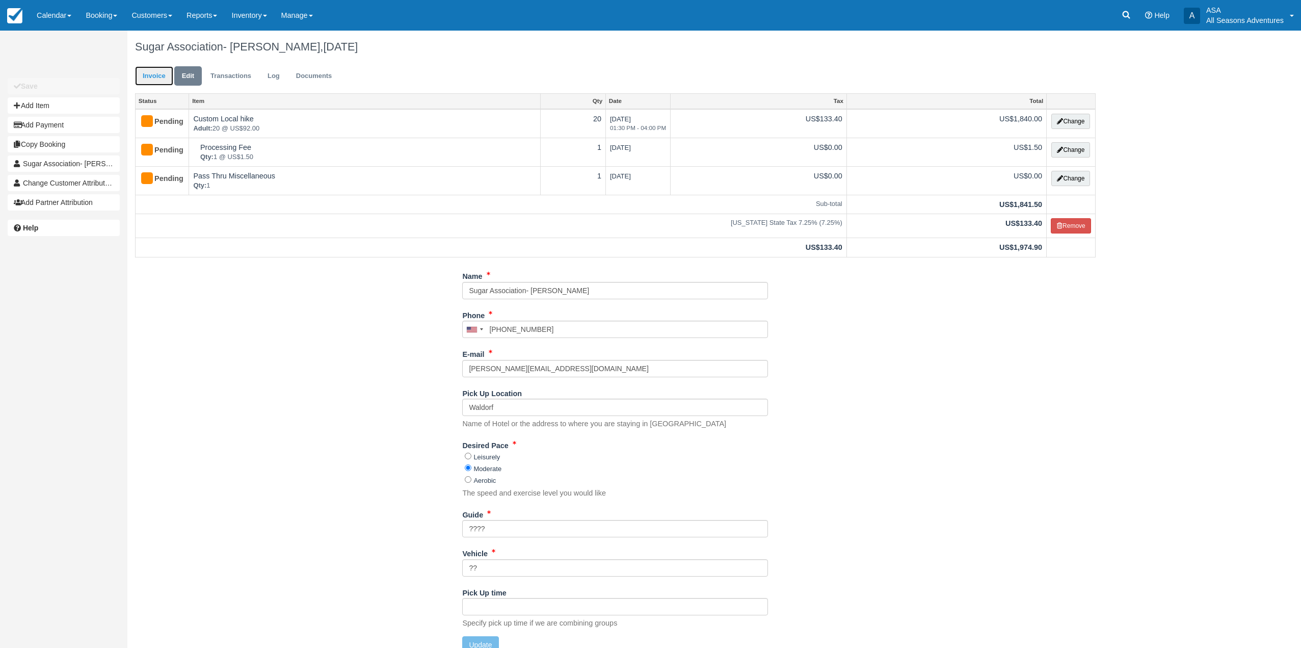
click at [149, 74] on link "Invoice" at bounding box center [154, 76] width 38 height 20
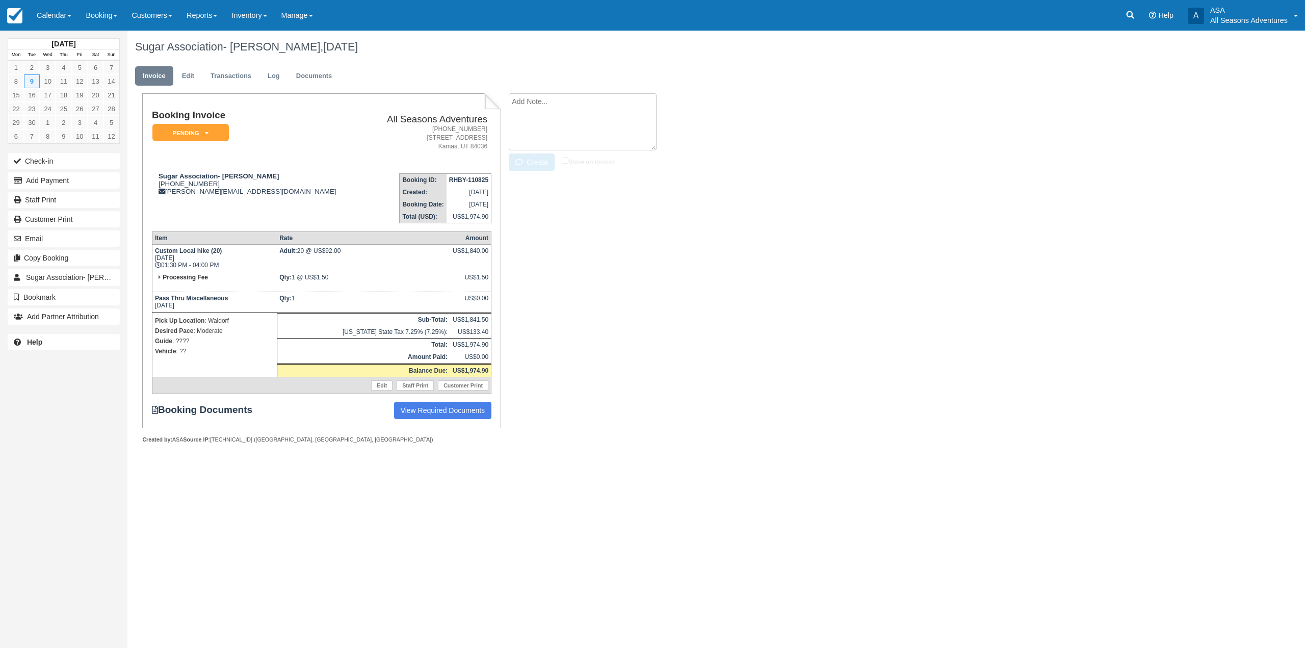
click at [551, 100] on textarea at bounding box center [583, 121] width 148 height 57
type textarea "misc is charge for ticjkets"
click at [527, 161] on button "Create" at bounding box center [532, 161] width 46 height 17
click at [186, 81] on link "Edit" at bounding box center [188, 76] width 28 height 20
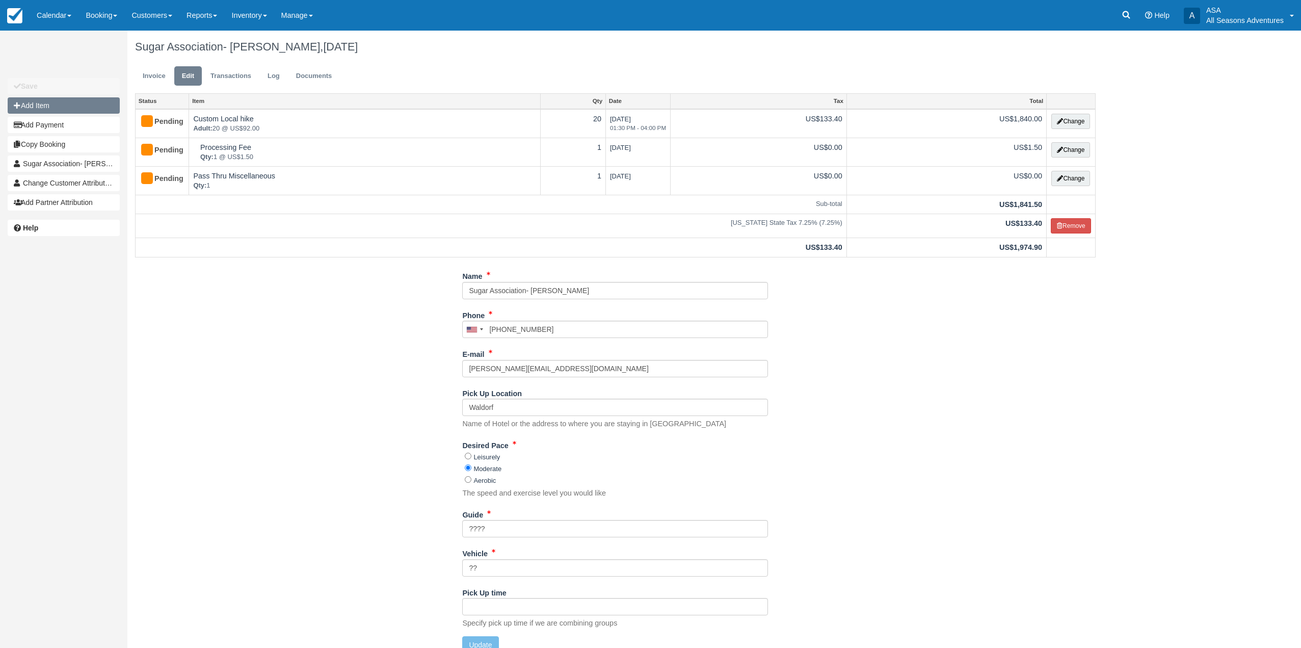
click at [58, 107] on button "Add Item" at bounding box center [64, 105] width 112 height 16
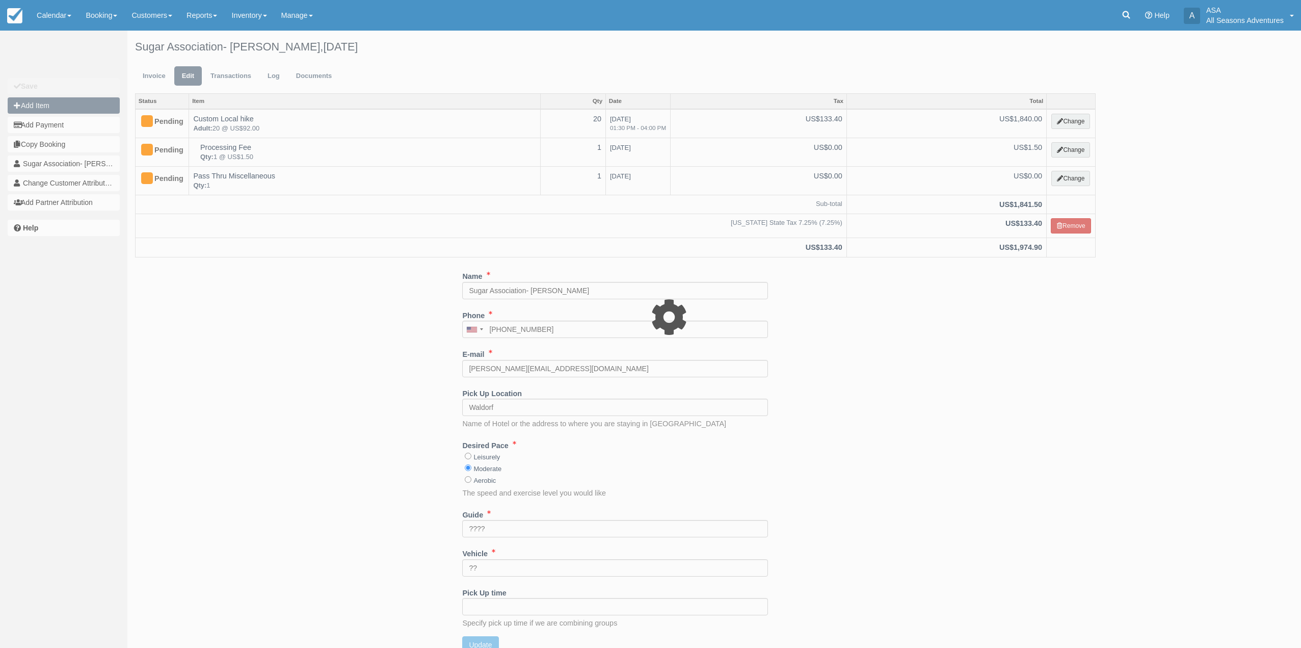
type input "0.00"
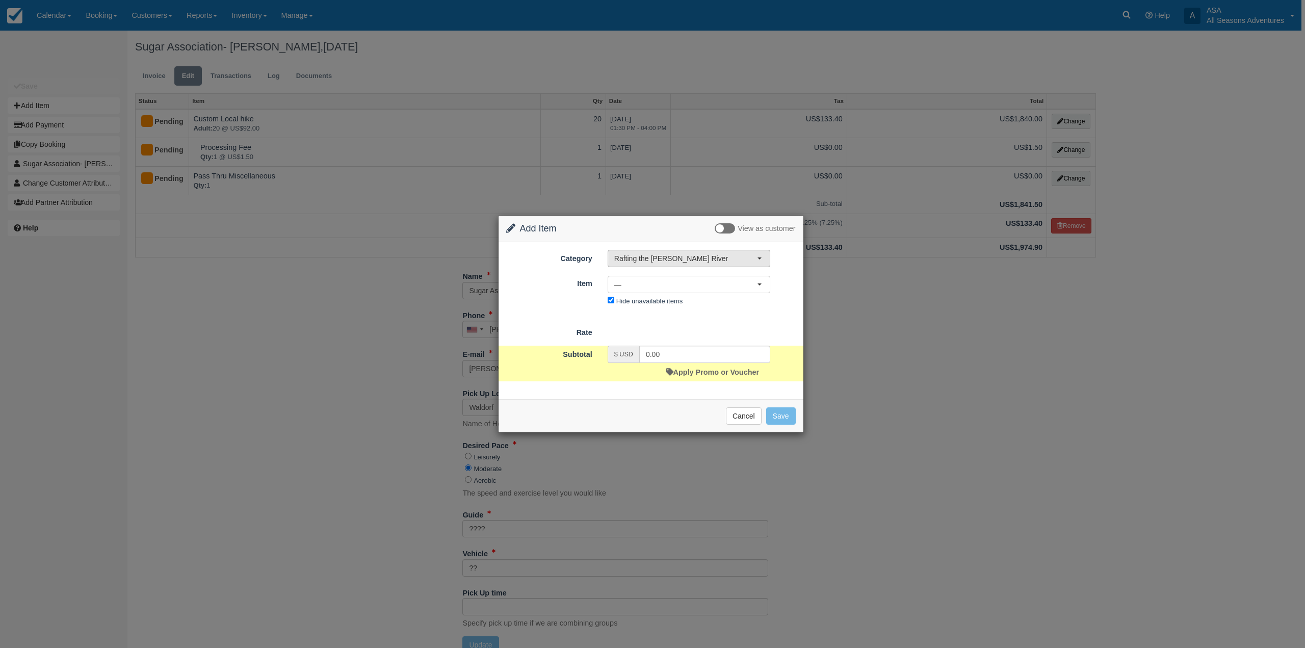
click at [682, 253] on button "Rafting the [PERSON_NAME] River" at bounding box center [689, 258] width 163 height 17
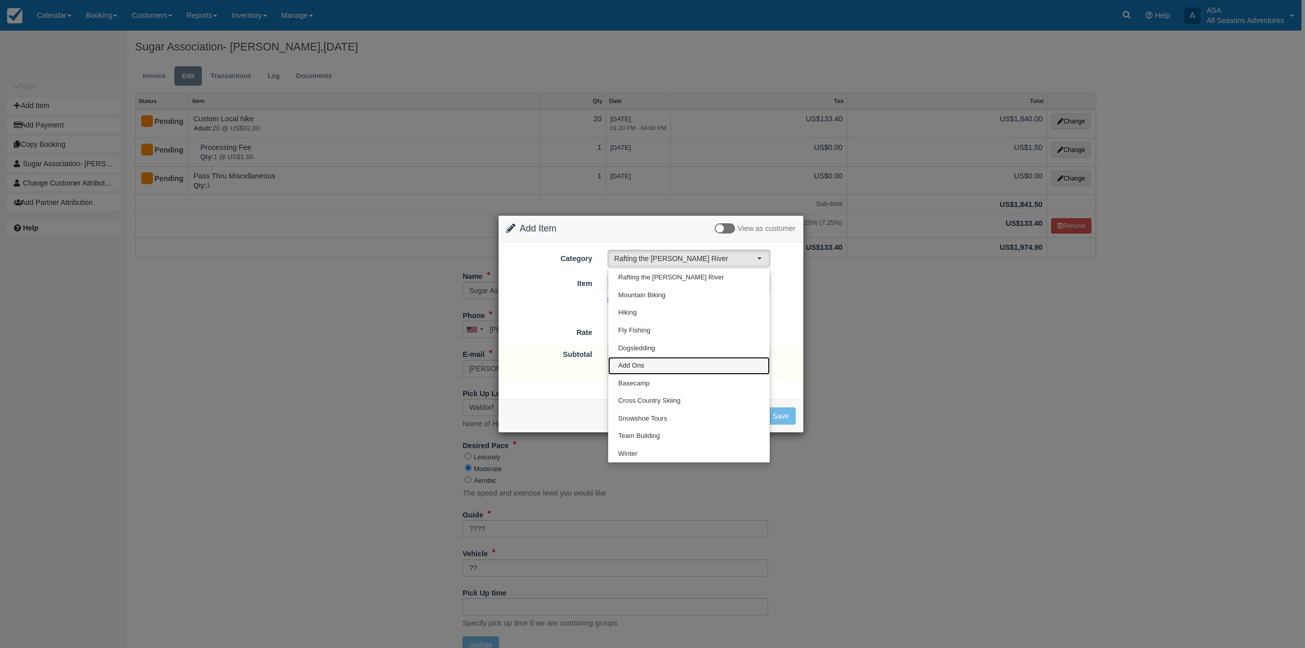
click at [667, 363] on link "Add Ons" at bounding box center [689, 366] width 162 height 18
select select "13"
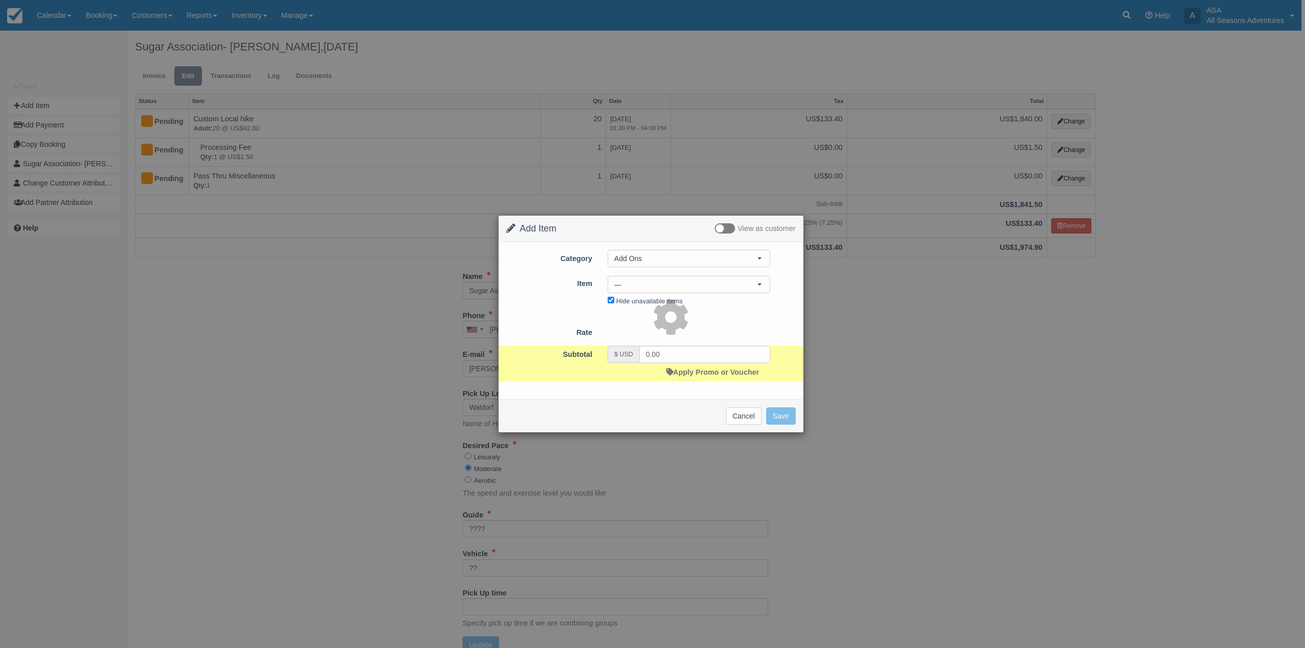
click at [711, 287] on div at bounding box center [652, 324] width 1305 height 648
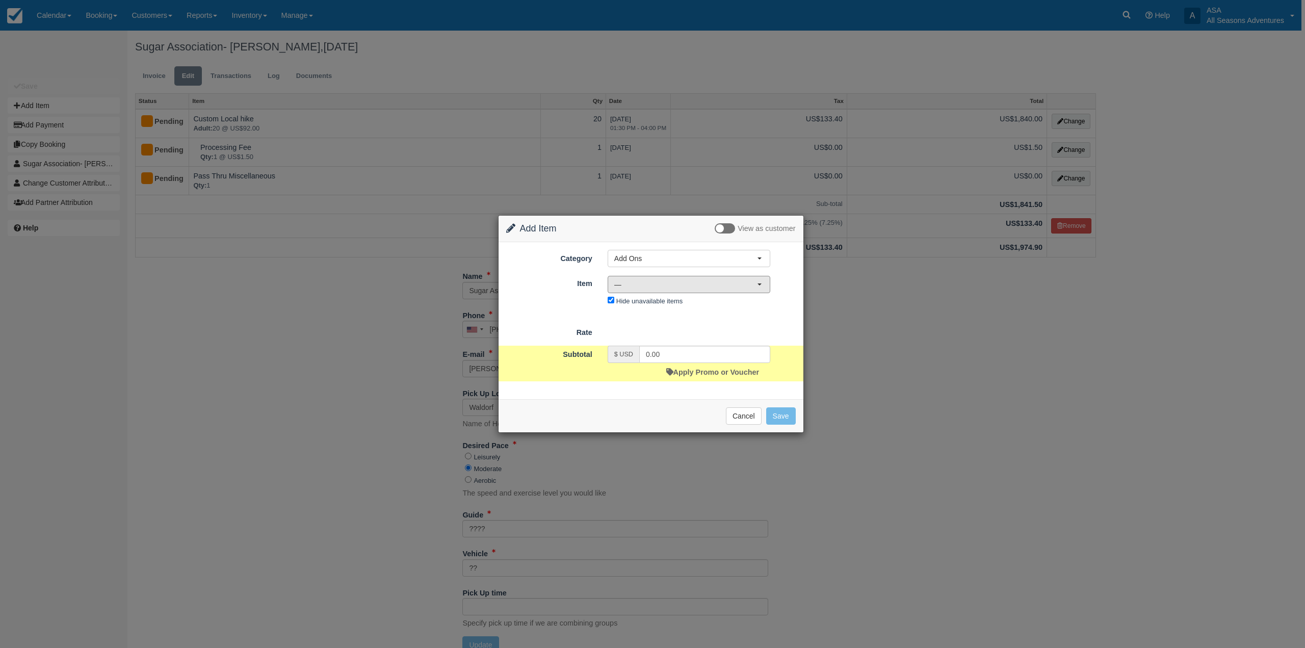
click at [712, 287] on span "—" at bounding box center [685, 284] width 143 height 10
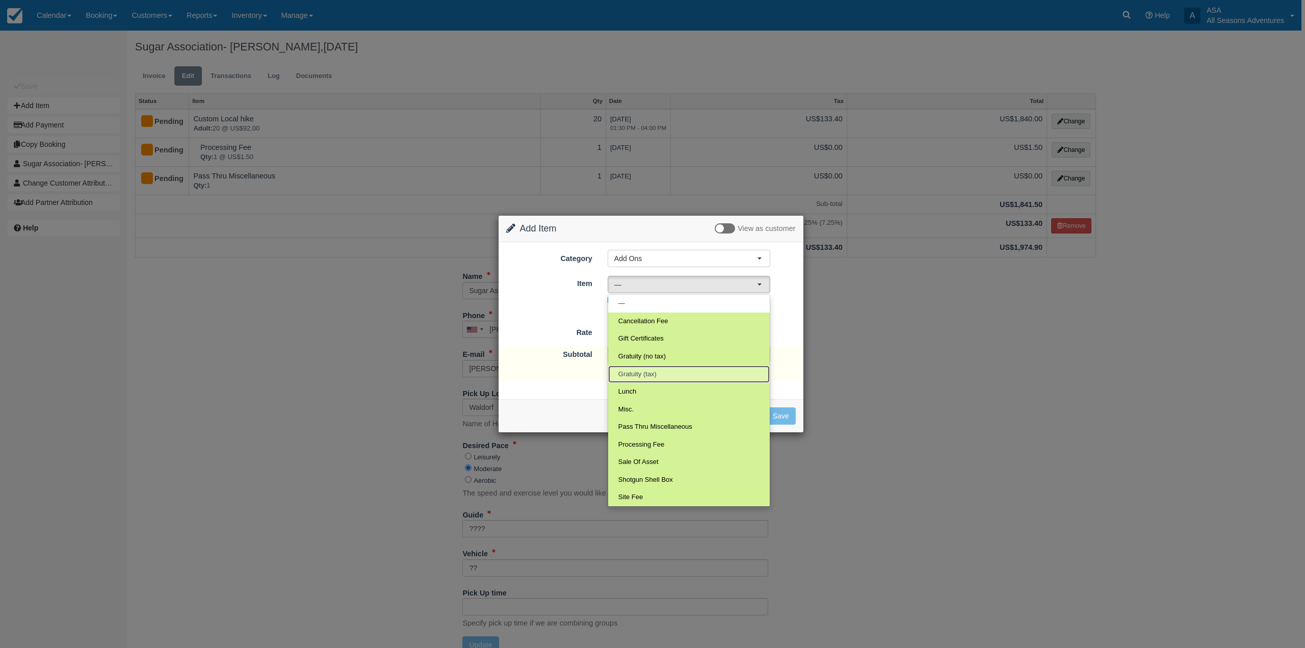
click at [675, 371] on link "Gratuity (tax)" at bounding box center [689, 374] width 162 height 18
select select "68"
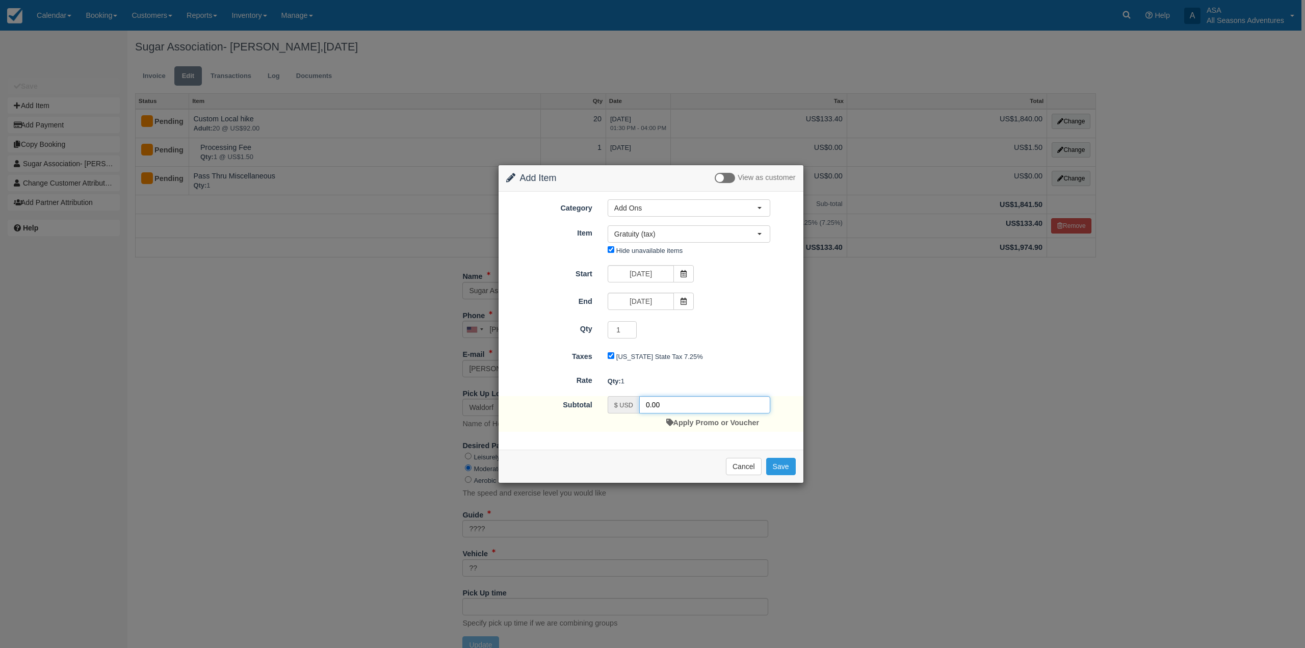
drag, startPoint x: 694, startPoint y: 404, endPoint x: 586, endPoint y: 412, distance: 108.4
click at [586, 412] on div "Subtotal $ USD 0.00 Apply Promo or Voucher" at bounding box center [650, 414] width 305 height 36
type input "368.00"
click at [780, 467] on button "Save" at bounding box center [781, 466] width 30 height 17
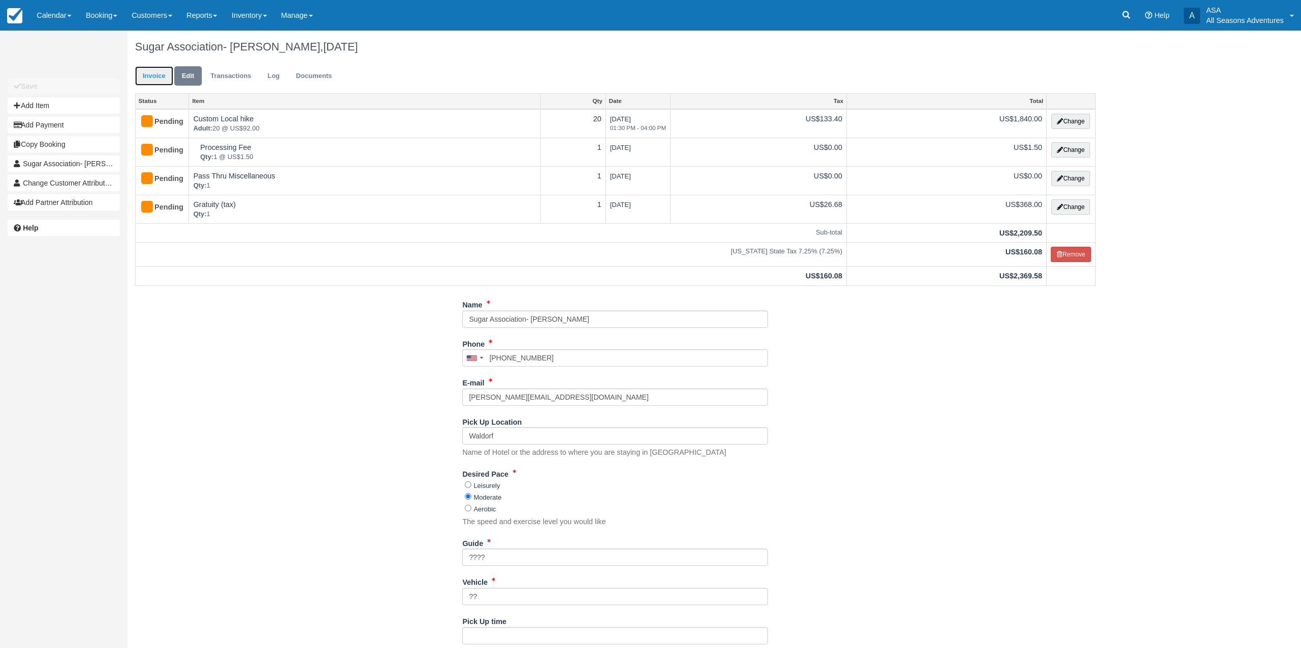
click at [159, 81] on link "Invoice" at bounding box center [154, 76] width 38 height 20
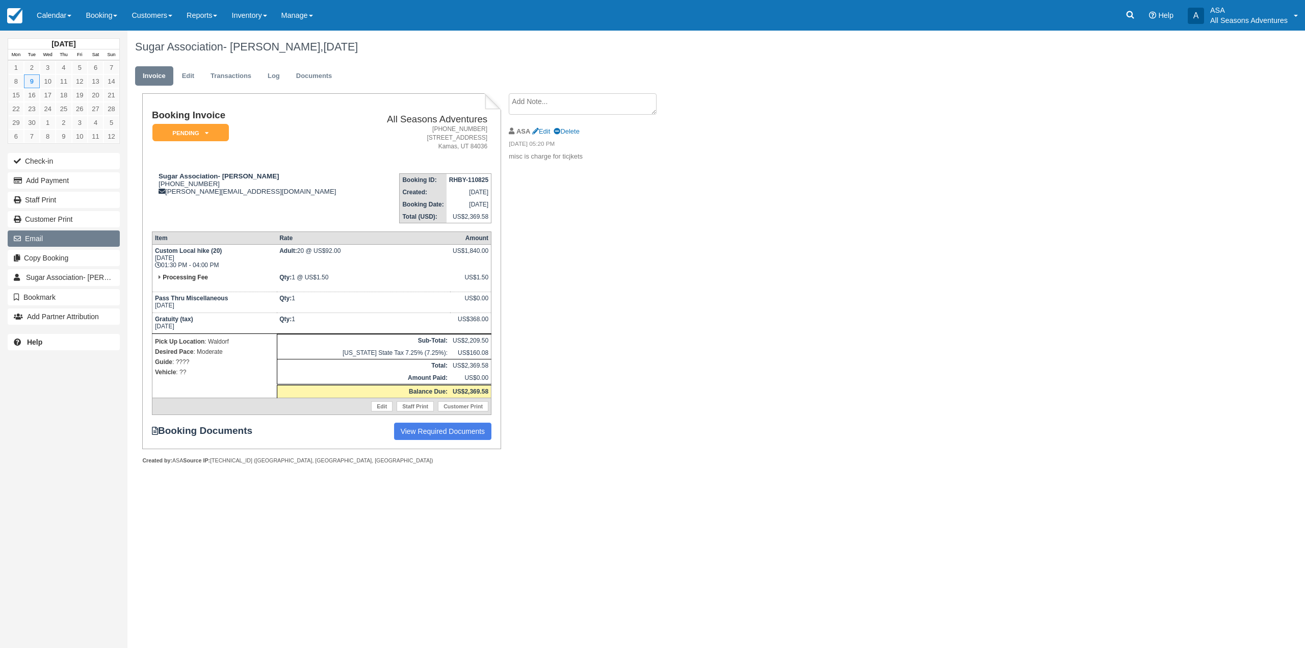
click at [51, 237] on button "Email" at bounding box center [64, 238] width 112 height 16
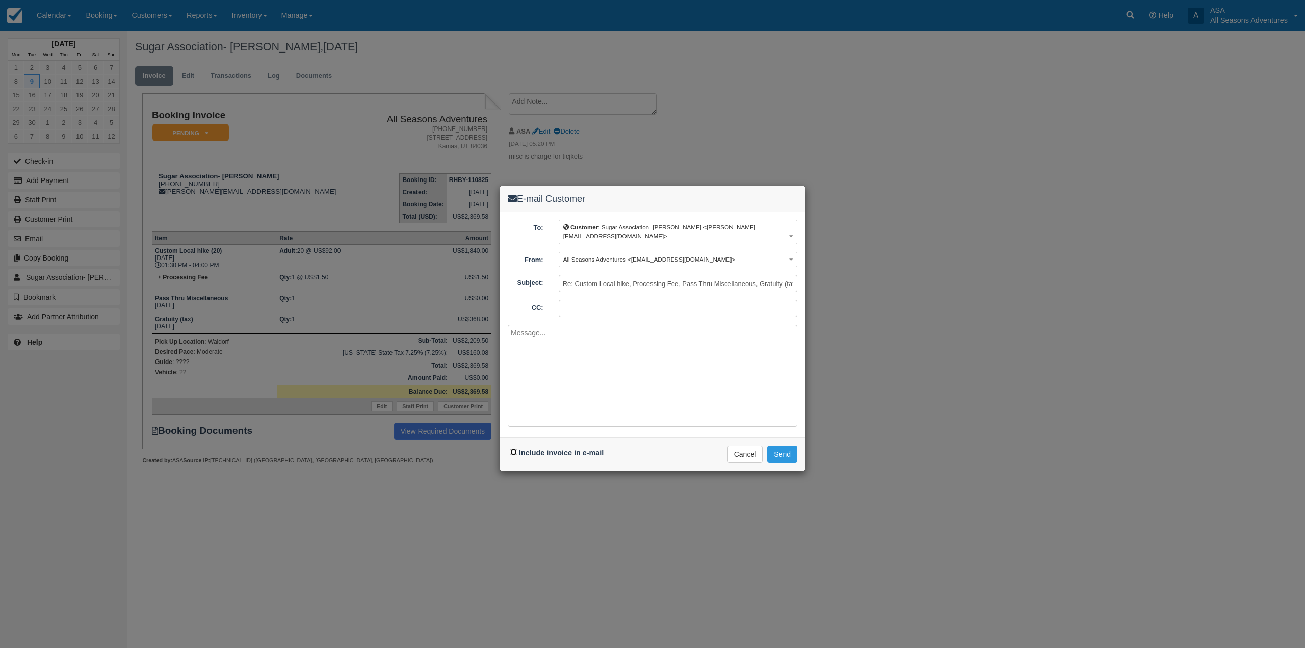
click at [513, 449] on input "Include invoice in e-mail" at bounding box center [513, 452] width 7 height 7
checkbox input "true"
click at [789, 445] on button "Send" at bounding box center [782, 453] width 30 height 17
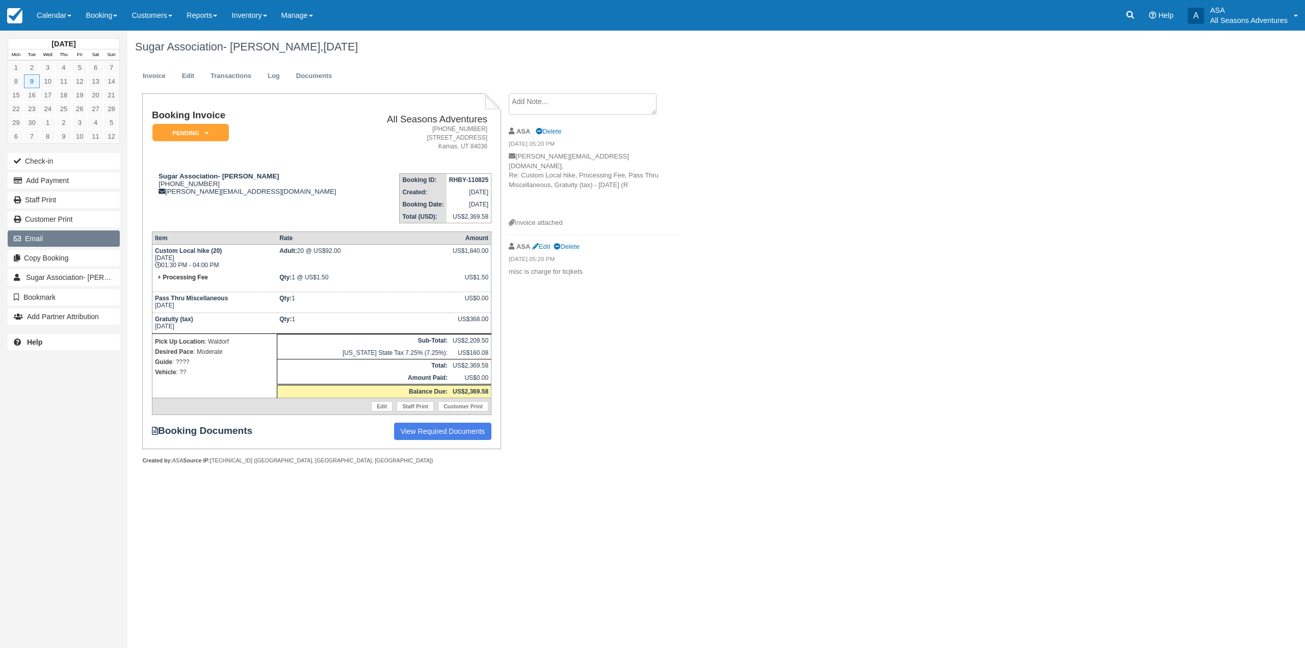
click at [72, 235] on button "Email" at bounding box center [64, 238] width 112 height 16
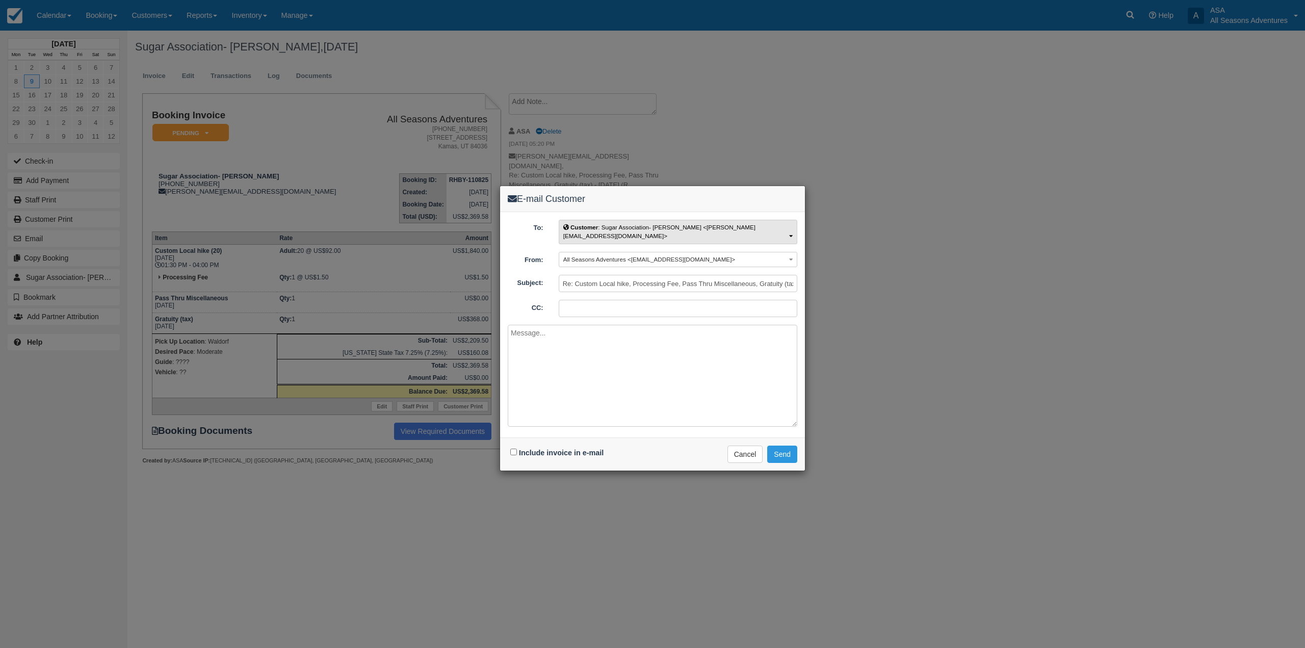
click at [610, 224] on span "Customer : Sugar Association- [PERSON_NAME] <[PERSON_NAME][EMAIL_ADDRESS][DOMAI…" at bounding box center [659, 231] width 192 height 15
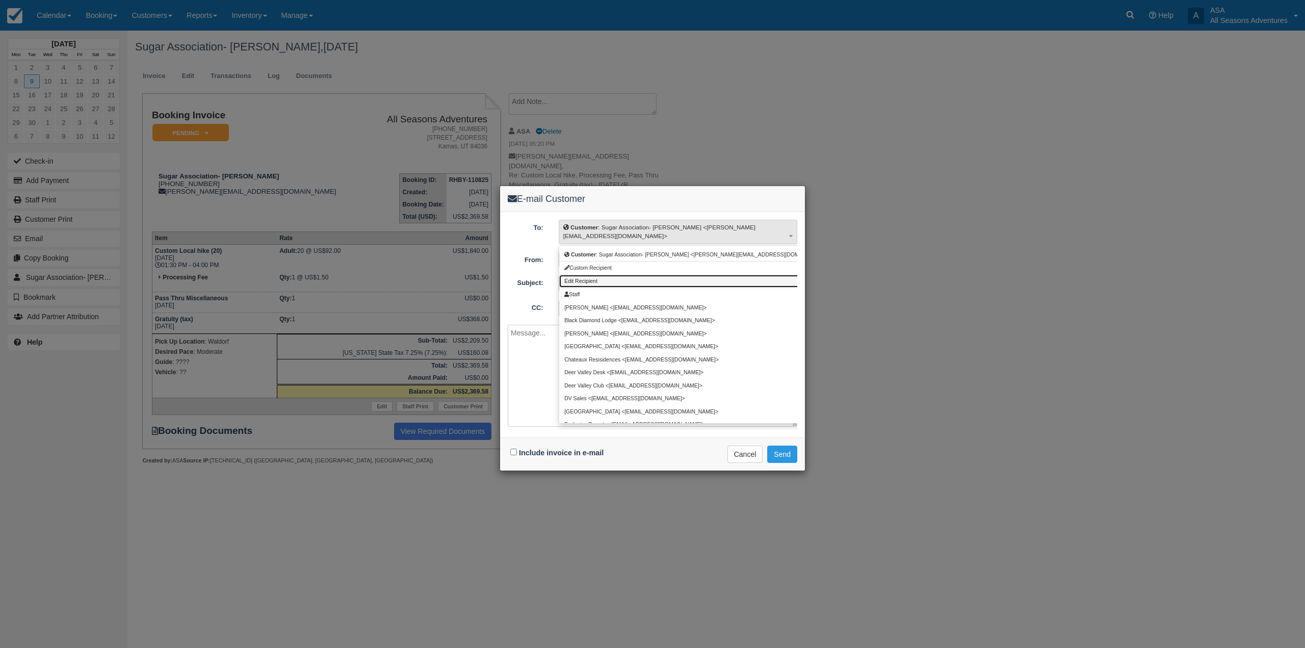
click at [596, 278] on span "Edit Recipient" at bounding box center [580, 281] width 33 height 6
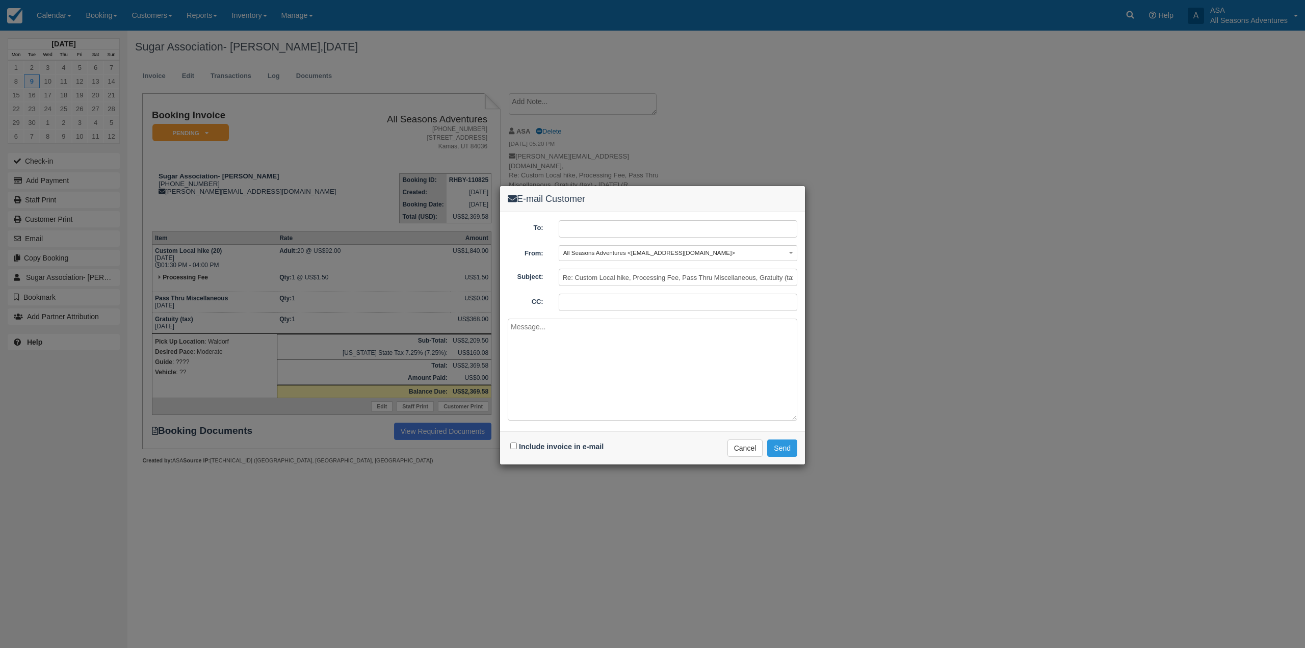
click at [595, 234] on input "text" at bounding box center [678, 228] width 239 height 17
type input "soller@sugar.org"
click at [515, 444] on input "Include invoice in e-mail" at bounding box center [513, 445] width 7 height 7
checkbox input "true"
click at [776, 453] on button "Send" at bounding box center [782, 447] width 30 height 17
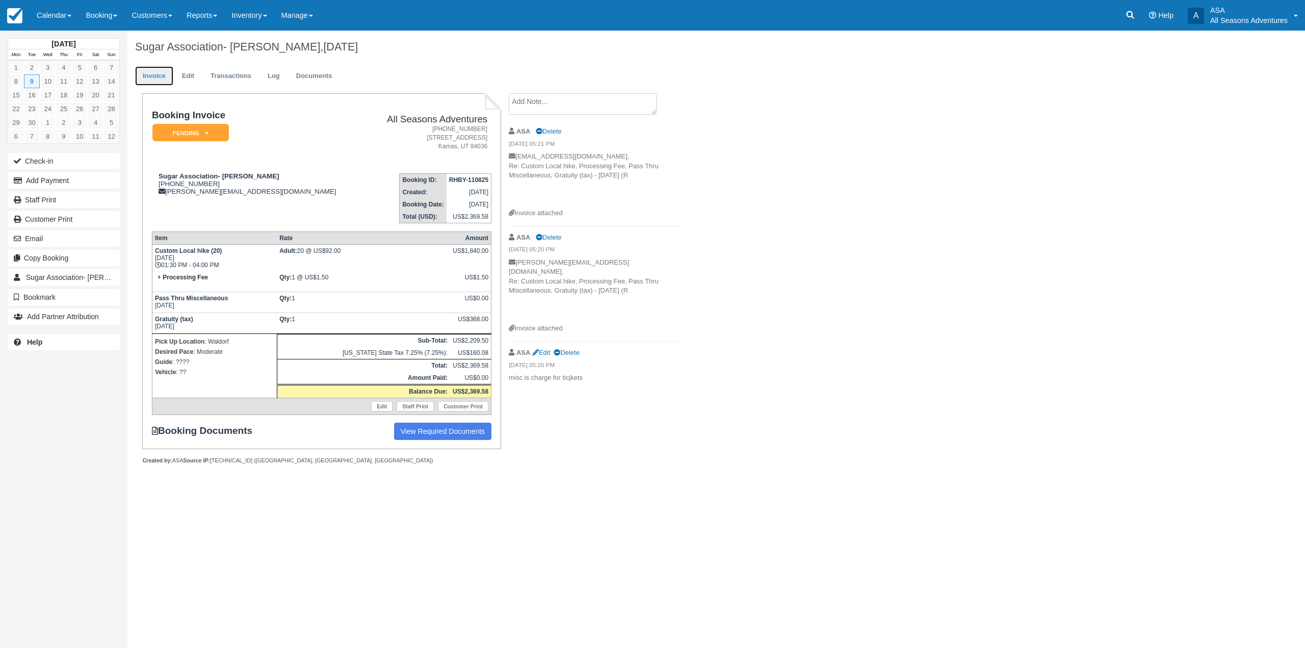
click at [155, 78] on link "Invoice" at bounding box center [154, 76] width 38 height 20
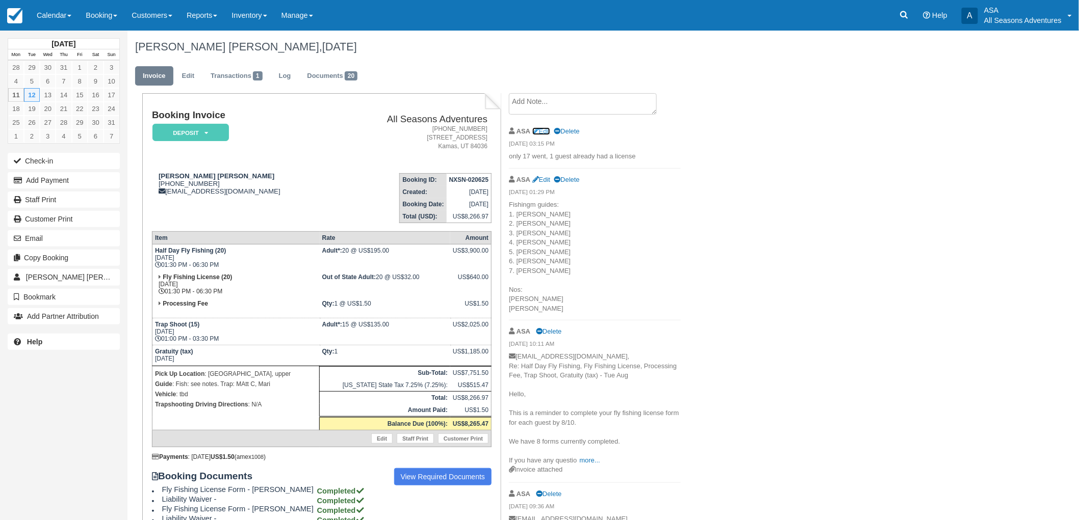
click at [545, 127] on link "Edit" at bounding box center [541, 131] width 18 height 8
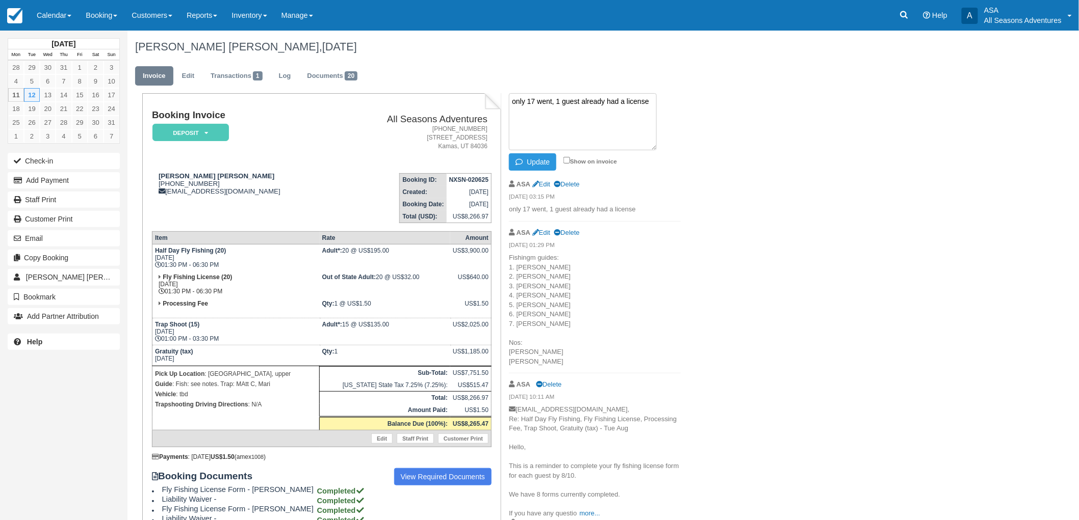
drag, startPoint x: 562, startPoint y: 99, endPoint x: 508, endPoint y: 110, distance: 55.0
click at [508, 110] on div "only 17 went, 1 guest already had a license Update Show on invoice ASA Edit Del…" at bounding box center [594, 367] width 187 height 548
drag, startPoint x: 636, startPoint y: 99, endPoint x: 483, endPoint y: 100, distance: 152.9
click at [483, 100] on div "Booking Invoice Deposit   Pending Reserved Paid Waiting Cancelled All Seasons A…" at bounding box center [407, 409] width 561 height 633
type textarea "Charge for guest already had a license"
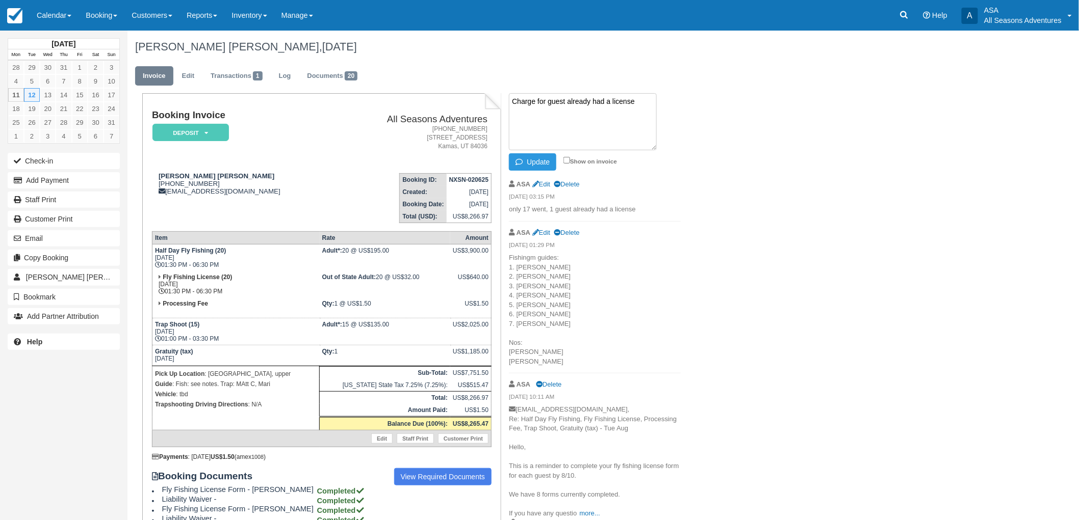
click at [670, 150] on li "Charge for guest already had a license Update Show on invoice" at bounding box center [595, 133] width 172 height 80
drag, startPoint x: 636, startPoint y: 103, endPoint x: 441, endPoint y: 109, distance: 194.8
click at [441, 109] on div "Booking Invoice Deposit   Pending Reserved Paid Waiting Cancelled All Seasons A…" at bounding box center [407, 409] width 561 height 633
click at [711, 163] on div "Raymond James- Savannah Manosky, August 12 2025 Invoice Edit Transactions 1 Log…" at bounding box center [531, 379] width 809 height 696
click at [644, 136] on textarea at bounding box center [583, 121] width 148 height 57
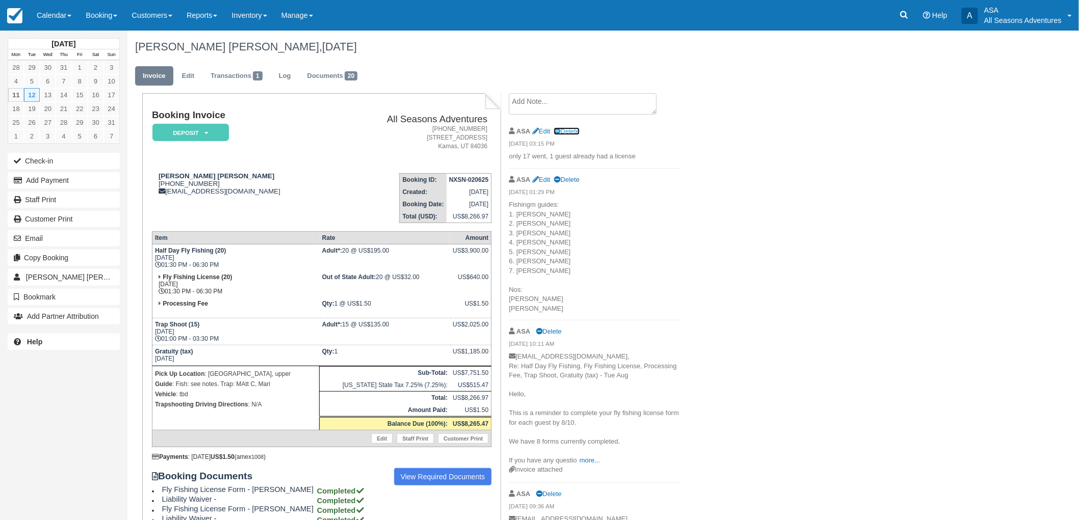
click at [574, 132] on link "Delete" at bounding box center [566, 131] width 25 height 8
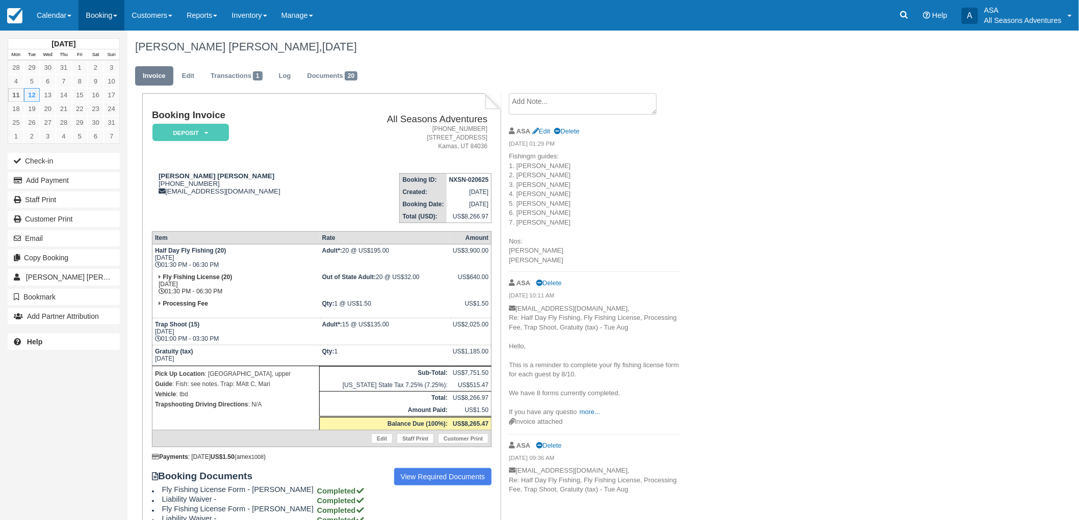
click at [83, 18] on link "Booking" at bounding box center [101, 15] width 46 height 31
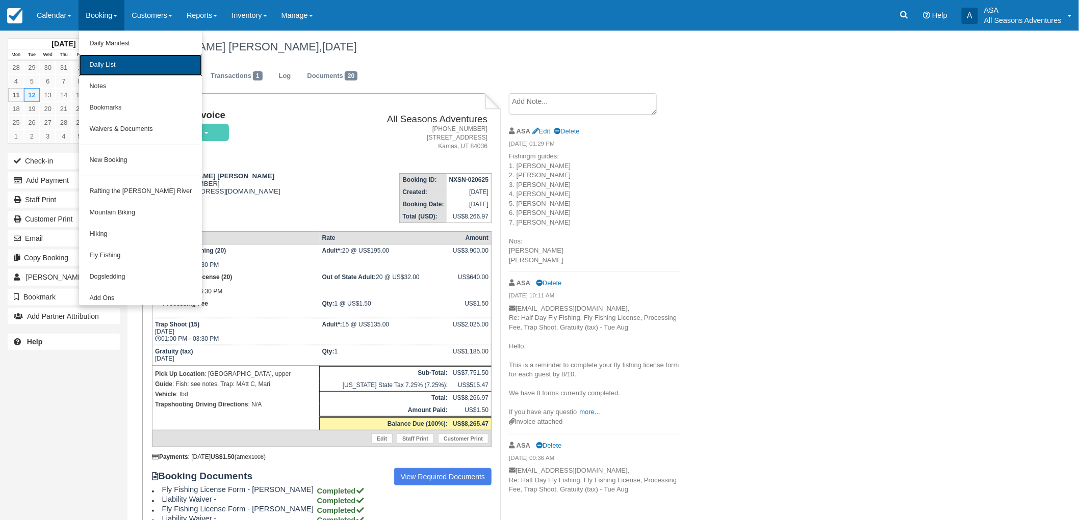
click at [90, 61] on link "Daily List" at bounding box center [140, 65] width 123 height 21
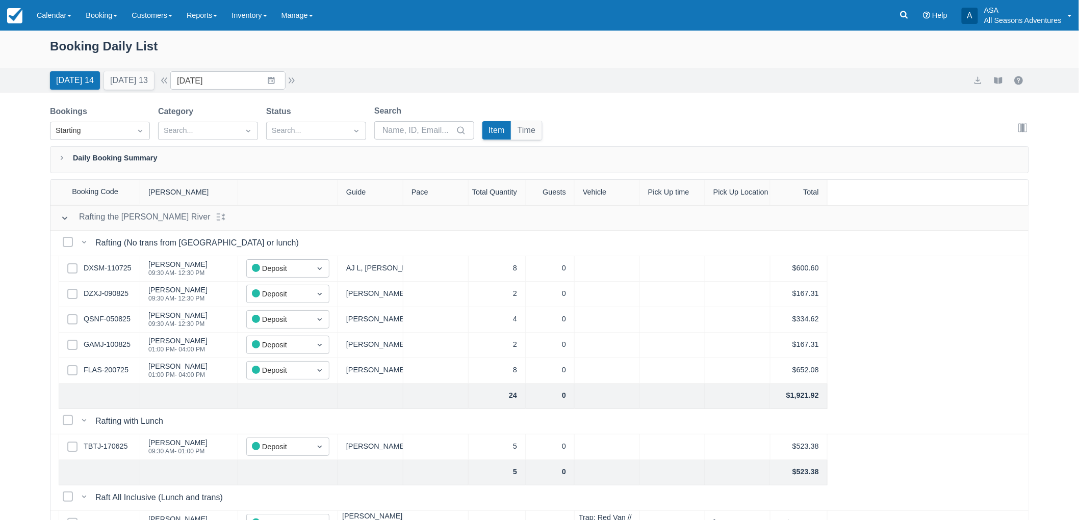
click at [92, 262] on div "Select Row DXSM-110725" at bounding box center [100, 268] width 82 height 25
click at [108, 267] on link "DXSM-110725" at bounding box center [108, 268] width 48 height 11
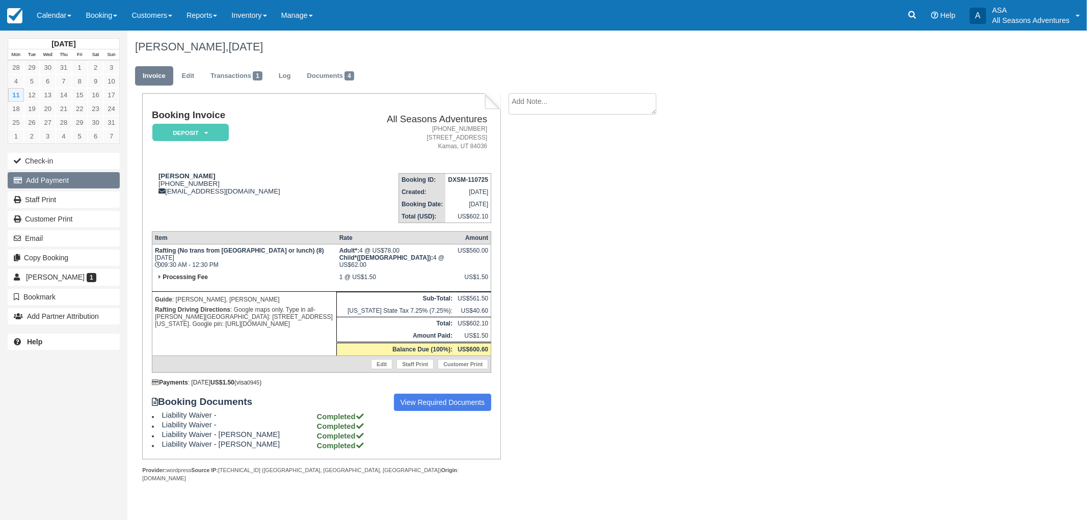
click at [43, 175] on button "Add Payment" at bounding box center [64, 180] width 112 height 16
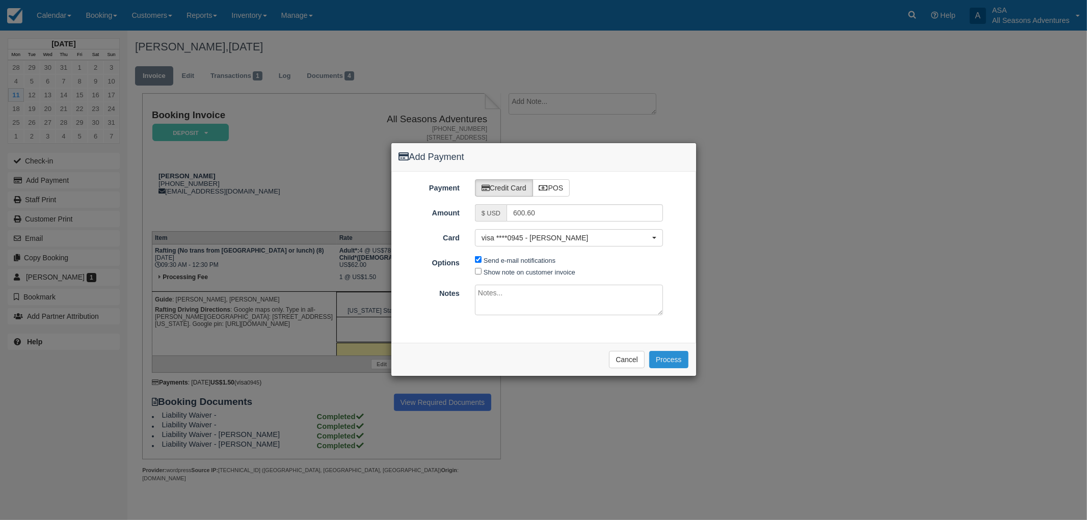
click at [656, 362] on button "Process" at bounding box center [668, 359] width 39 height 17
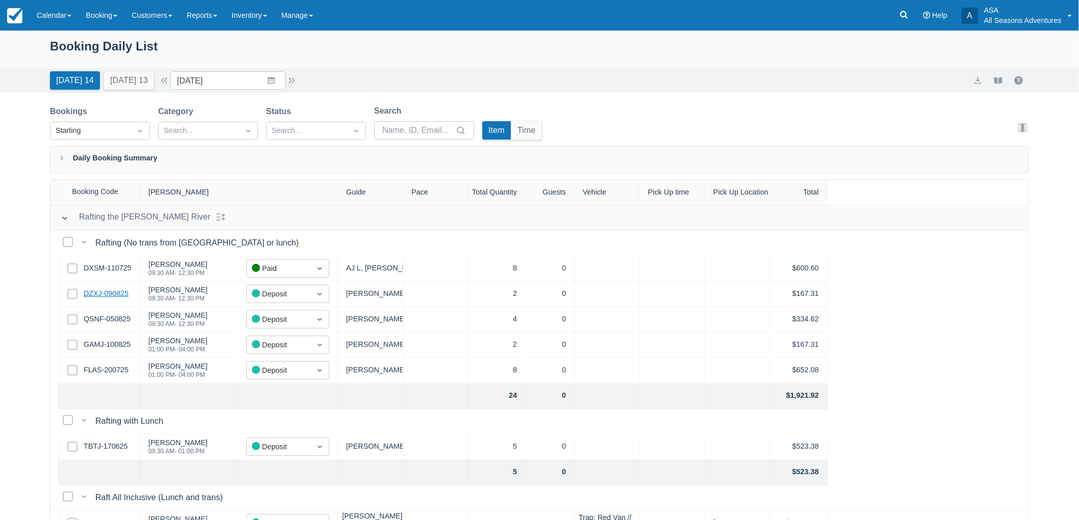
click at [98, 296] on link "DZXJ-090825" at bounding box center [106, 293] width 45 height 11
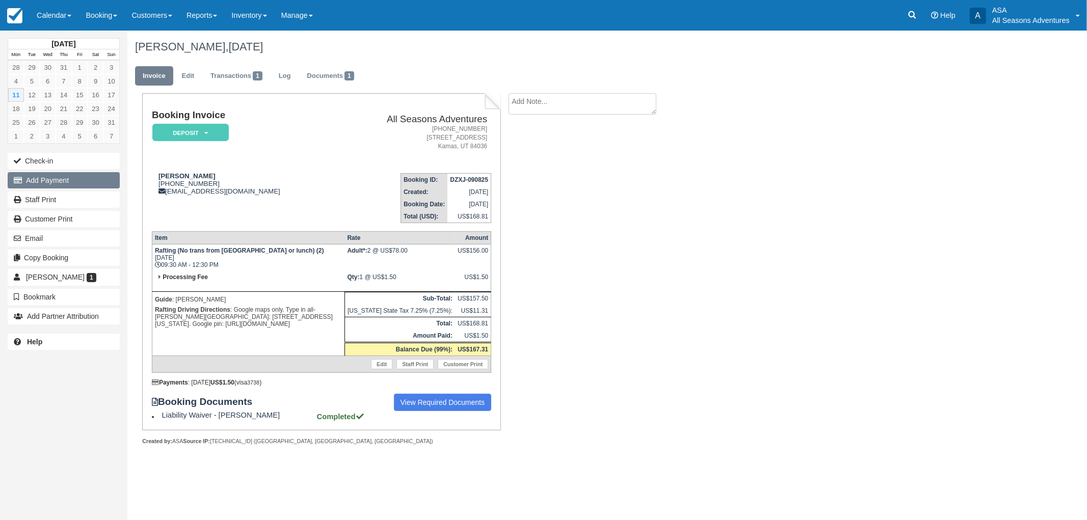
click at [33, 181] on button "Add Payment" at bounding box center [64, 180] width 112 height 16
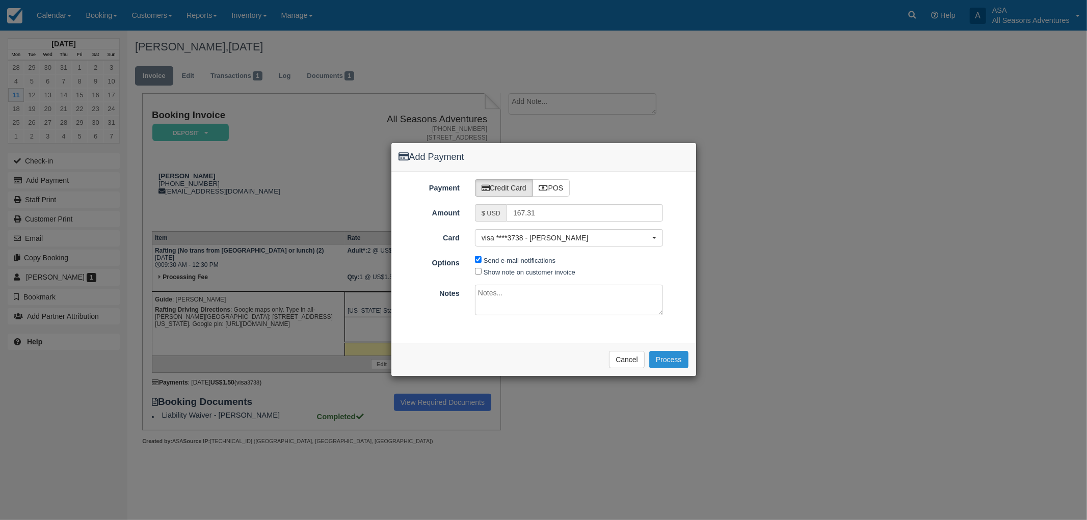
click at [669, 363] on button "Process" at bounding box center [668, 359] width 39 height 17
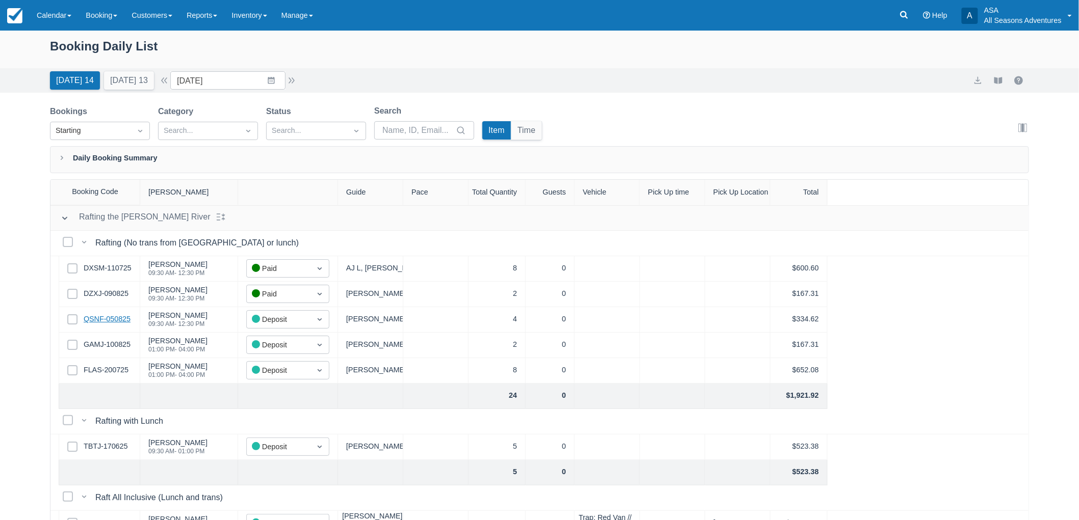
click at [104, 315] on link "QSNF-050825" at bounding box center [107, 319] width 47 height 11
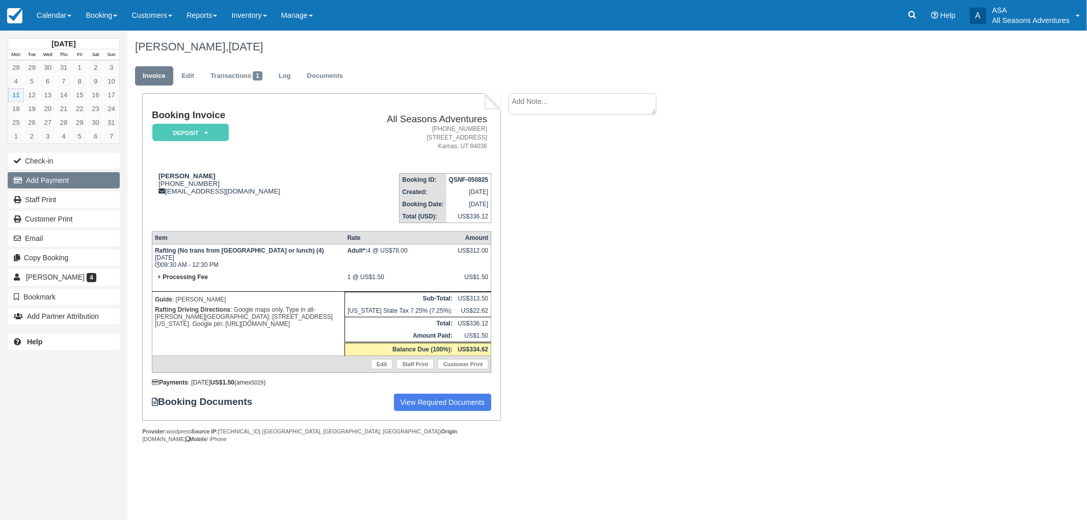
click at [24, 185] on button "Add Payment" at bounding box center [64, 180] width 112 height 16
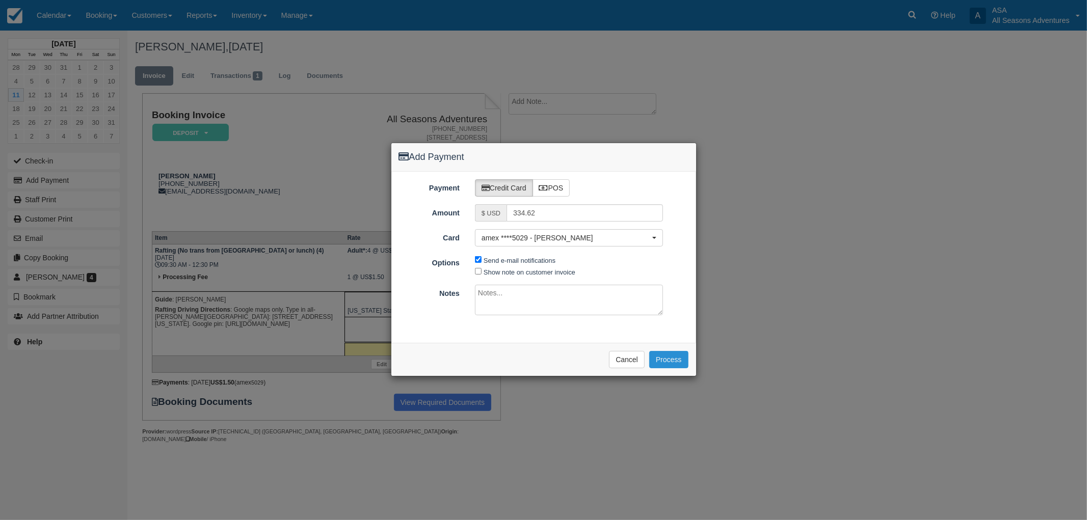
click at [681, 359] on button "Process" at bounding box center [668, 359] width 39 height 17
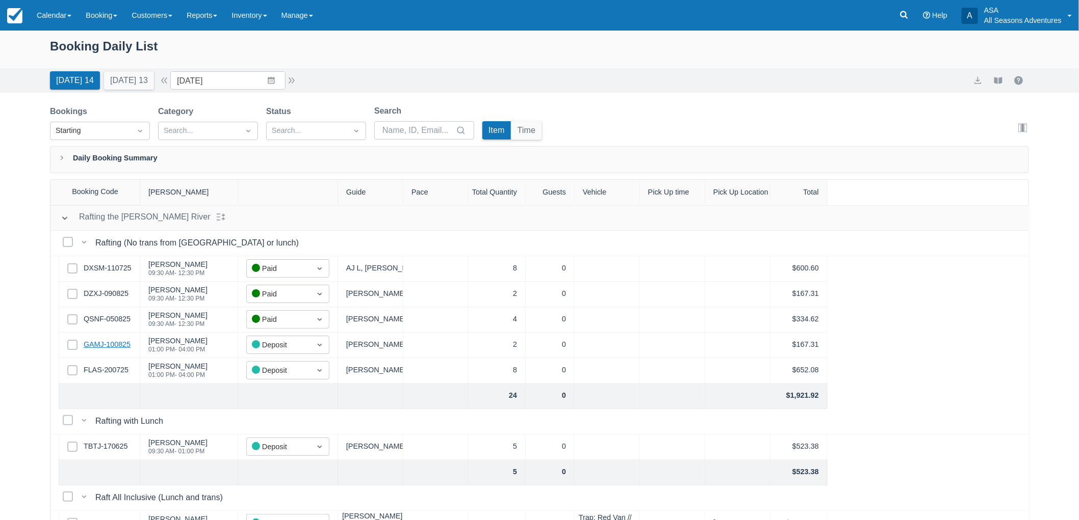
click at [114, 343] on link "GAMJ-100825" at bounding box center [107, 344] width 47 height 11
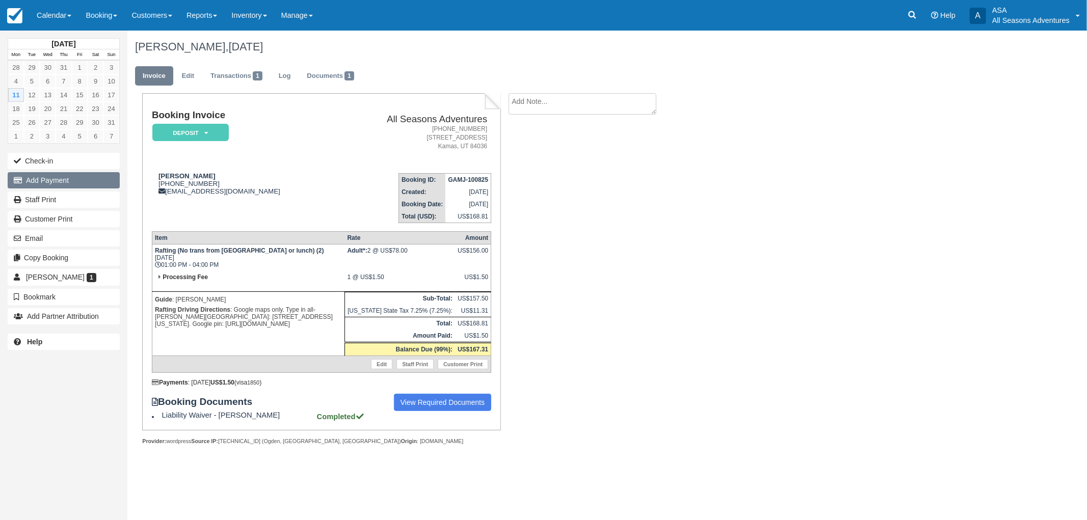
click at [36, 178] on button "Add Payment" at bounding box center [64, 180] width 112 height 16
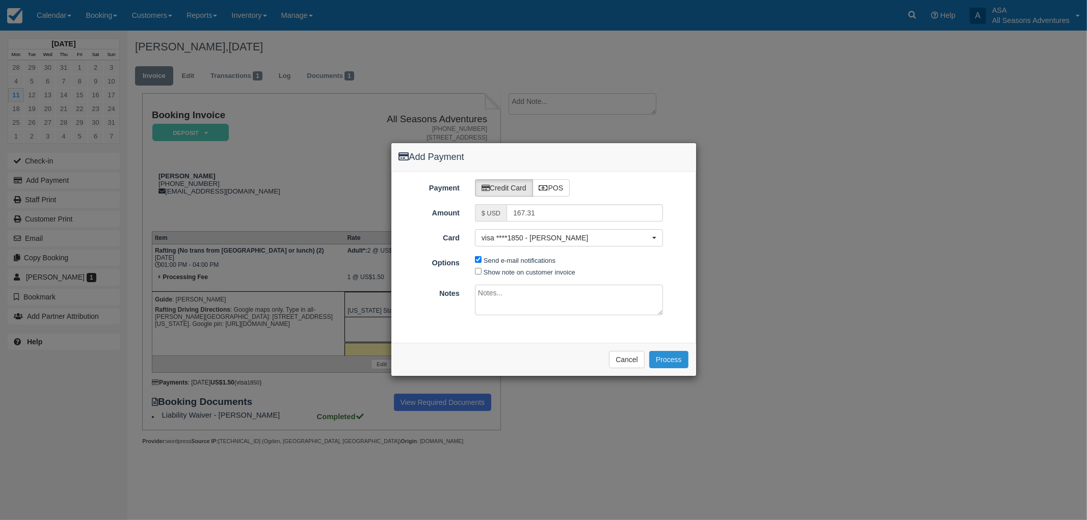
click at [662, 365] on button "Process" at bounding box center [668, 359] width 39 height 17
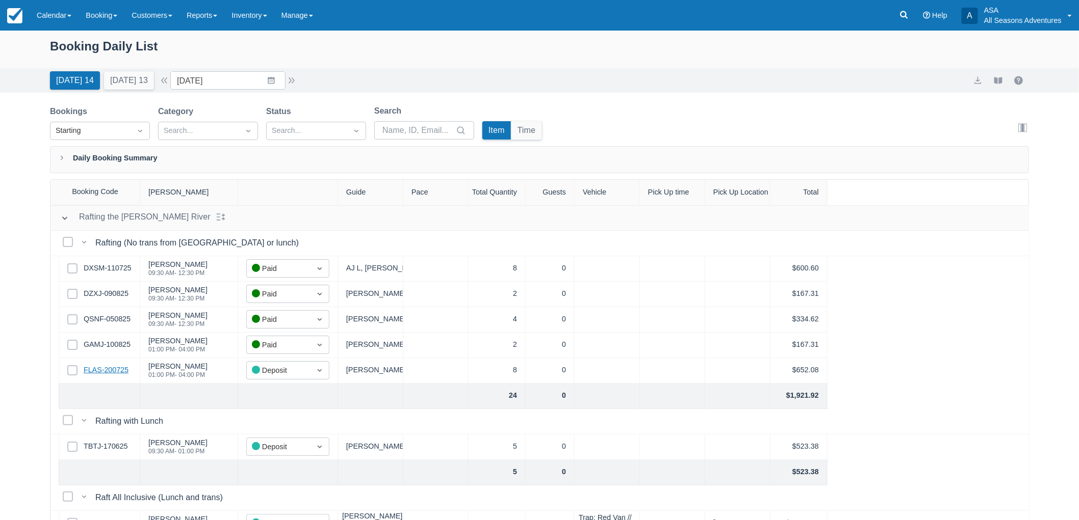
click at [123, 370] on link "FLAS-200725" at bounding box center [106, 370] width 45 height 11
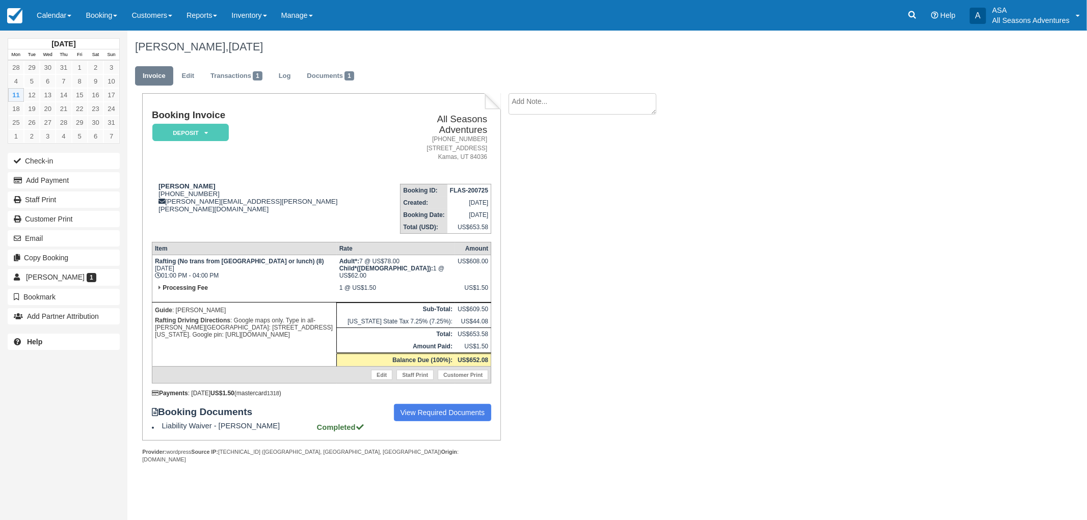
click at [67, 172] on div "Check-in Add Payment Staff Print Customer Print Email Copy Booking [PERSON_NAME…" at bounding box center [63, 238] width 127 height 174
click at [64, 189] on button "Add Payment" at bounding box center [64, 180] width 112 height 16
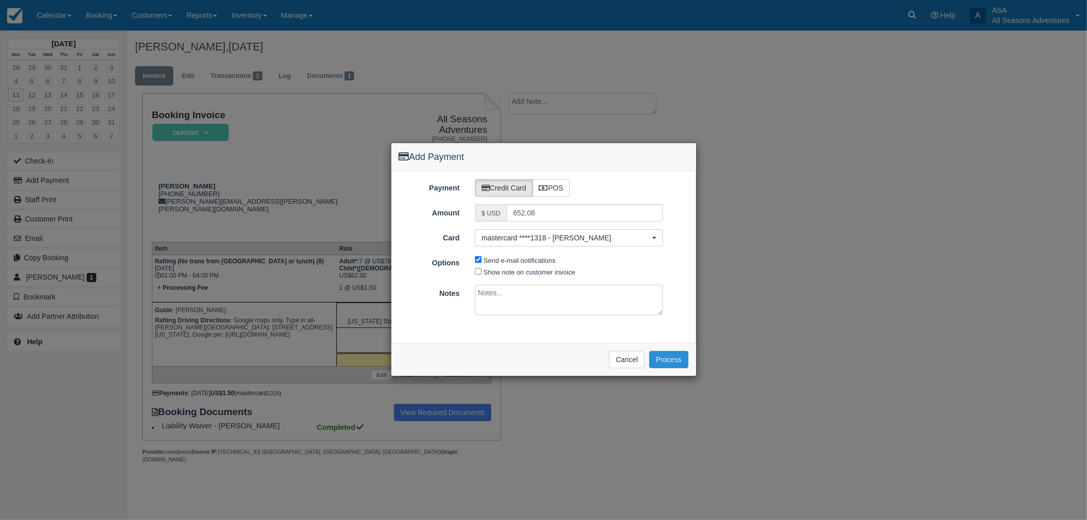
click at [684, 366] on button "Process" at bounding box center [668, 359] width 39 height 17
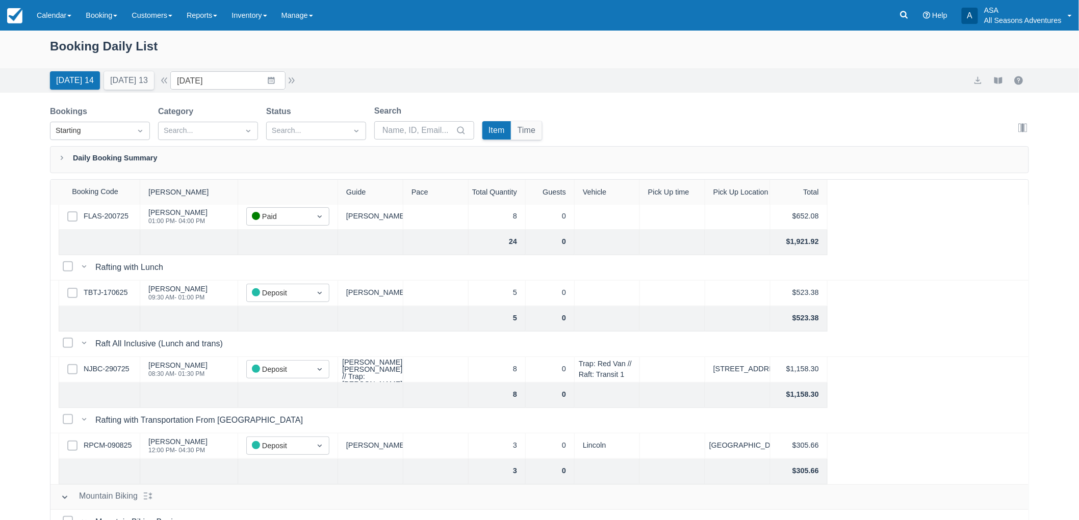
scroll to position [170, 0]
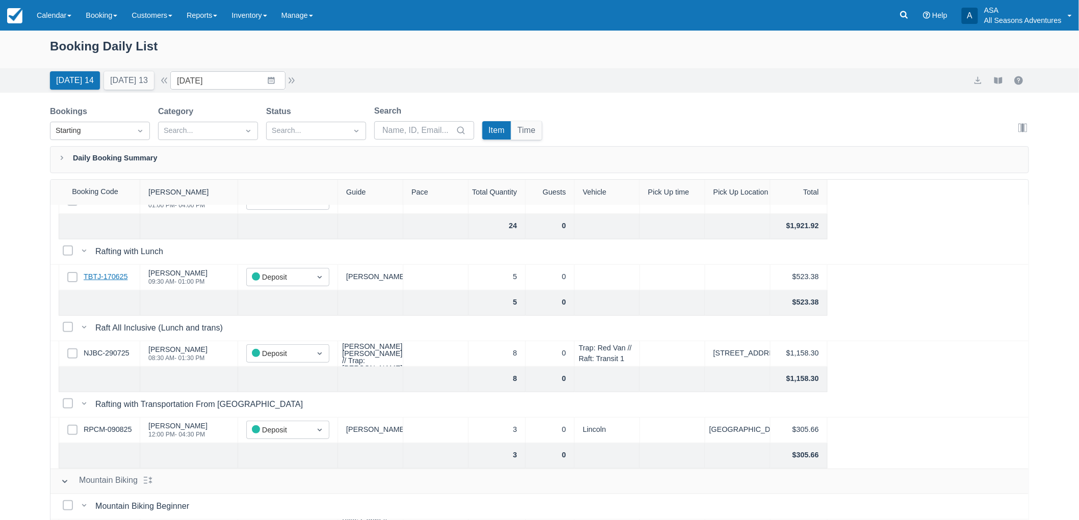
click at [103, 277] on link "TBTJ-170625" at bounding box center [106, 277] width 44 height 11
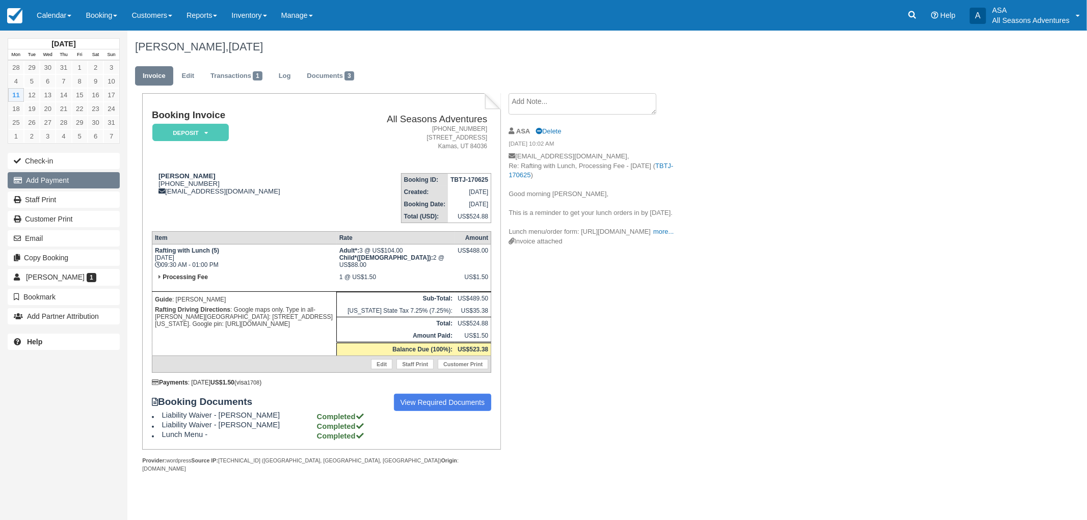
click at [62, 180] on button "Add Payment" at bounding box center [64, 180] width 112 height 16
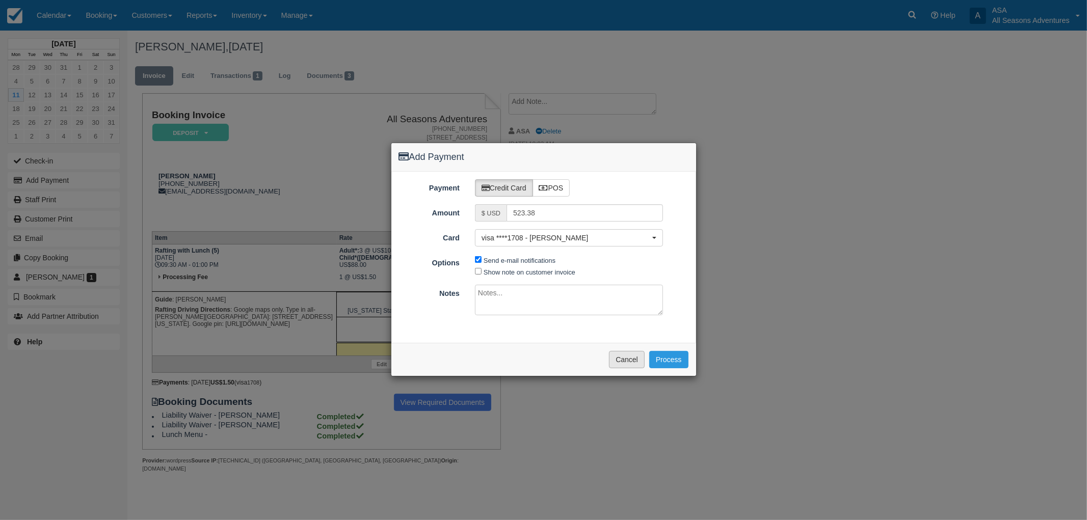
click at [622, 363] on button "Cancel" at bounding box center [627, 359] width 36 height 17
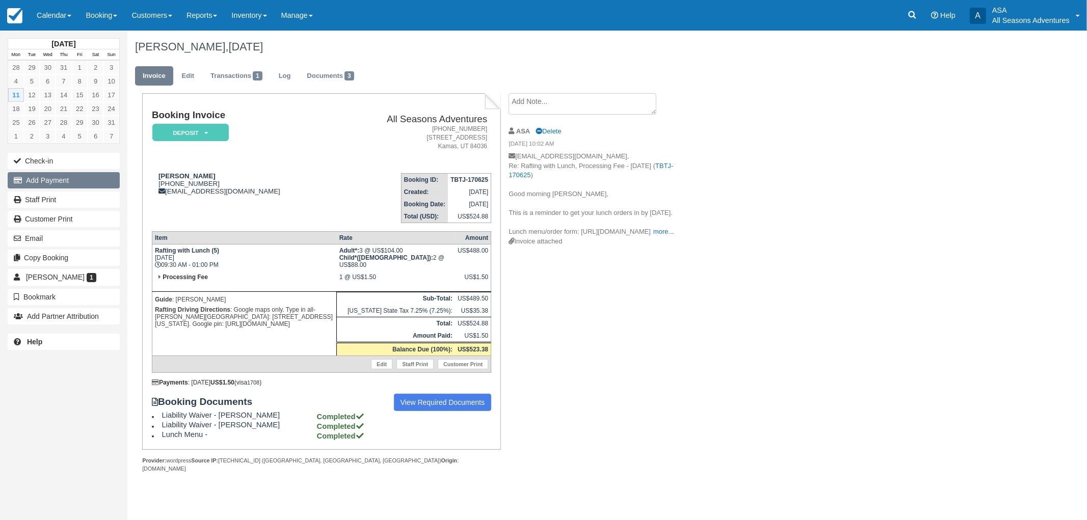
click at [57, 181] on button "Add Payment" at bounding box center [64, 180] width 112 height 16
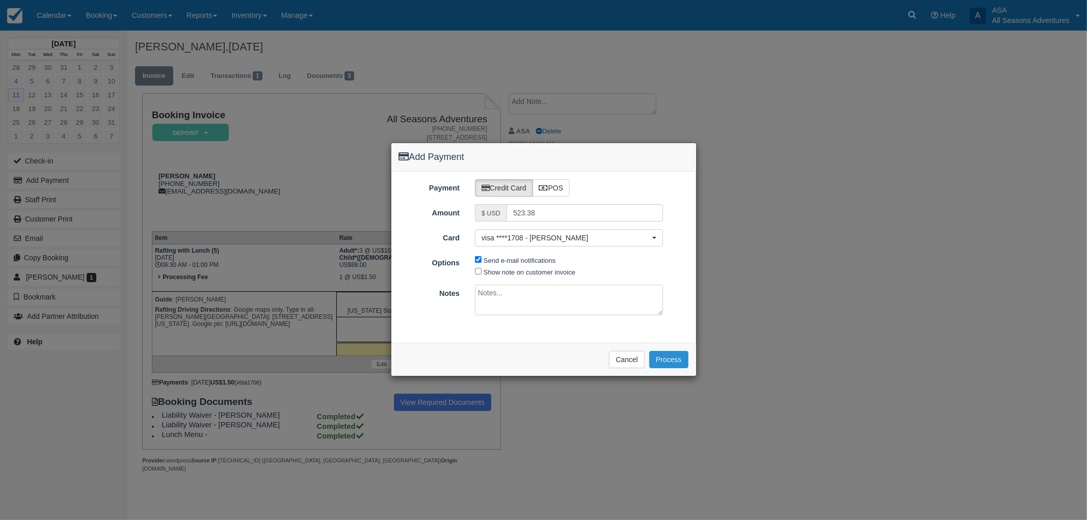
click at [670, 359] on button "Process" at bounding box center [668, 359] width 39 height 17
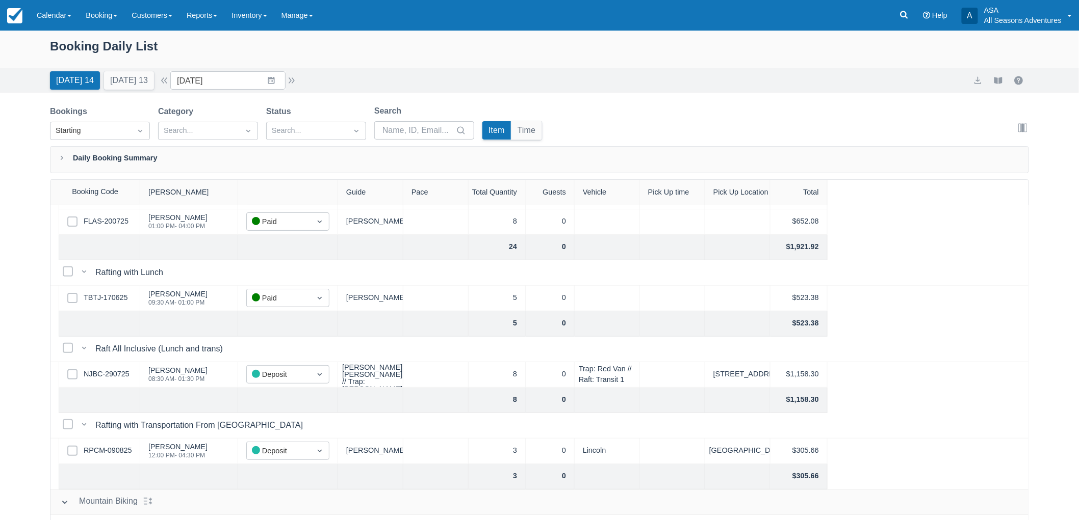
scroll to position [170, 0]
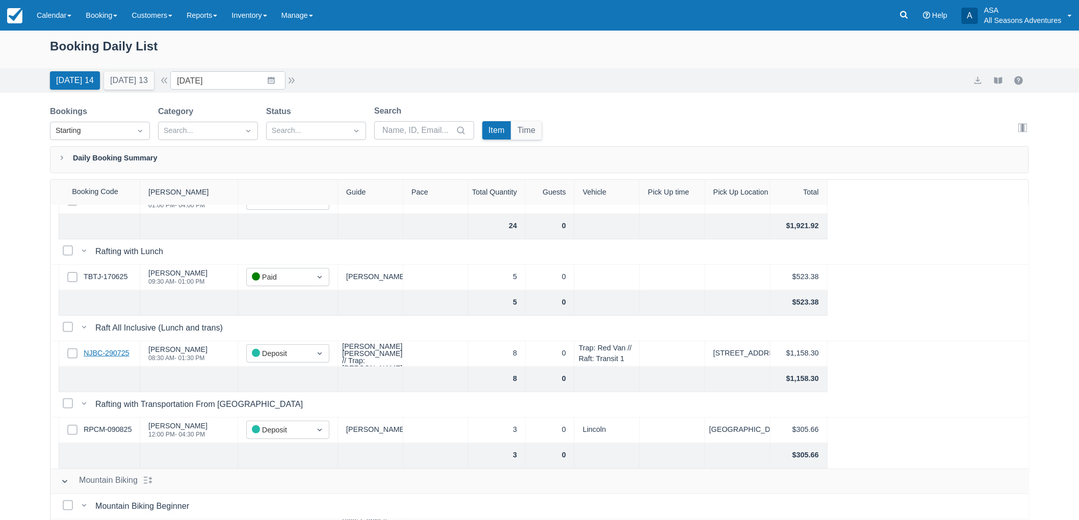
click at [120, 355] on link "NJBC-290725" at bounding box center [107, 353] width 46 height 11
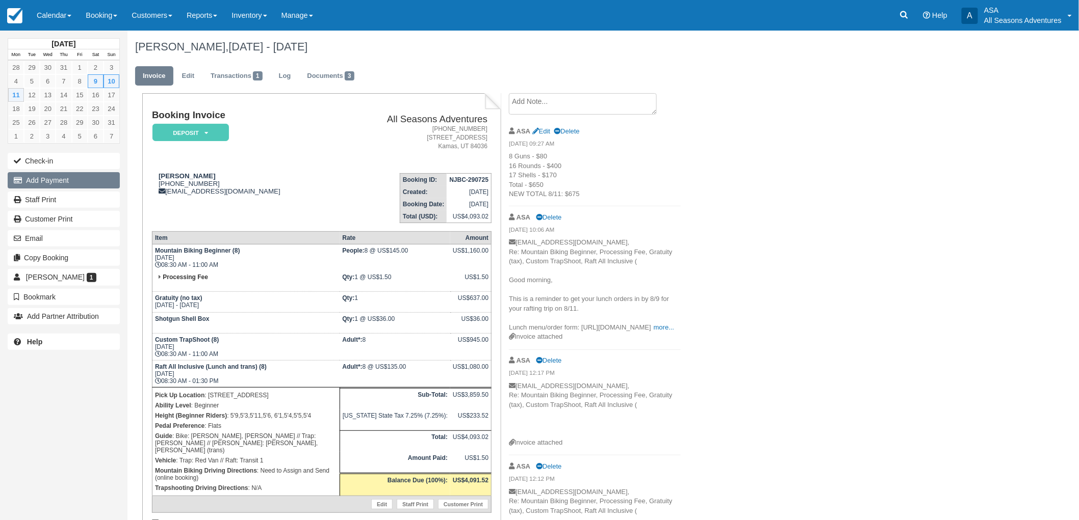
click at [46, 181] on button "Add Payment" at bounding box center [64, 180] width 112 height 16
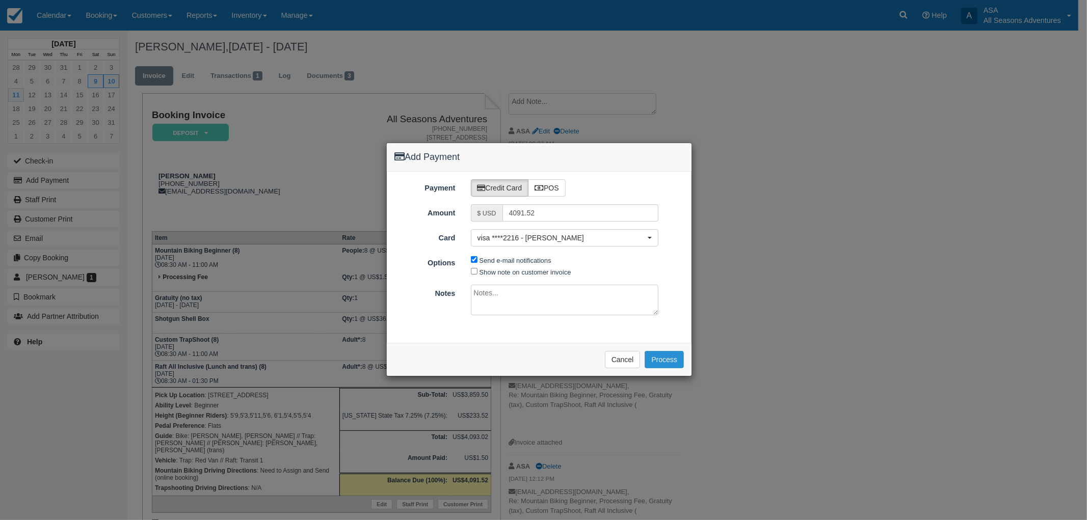
click at [665, 358] on button "Process" at bounding box center [664, 359] width 39 height 17
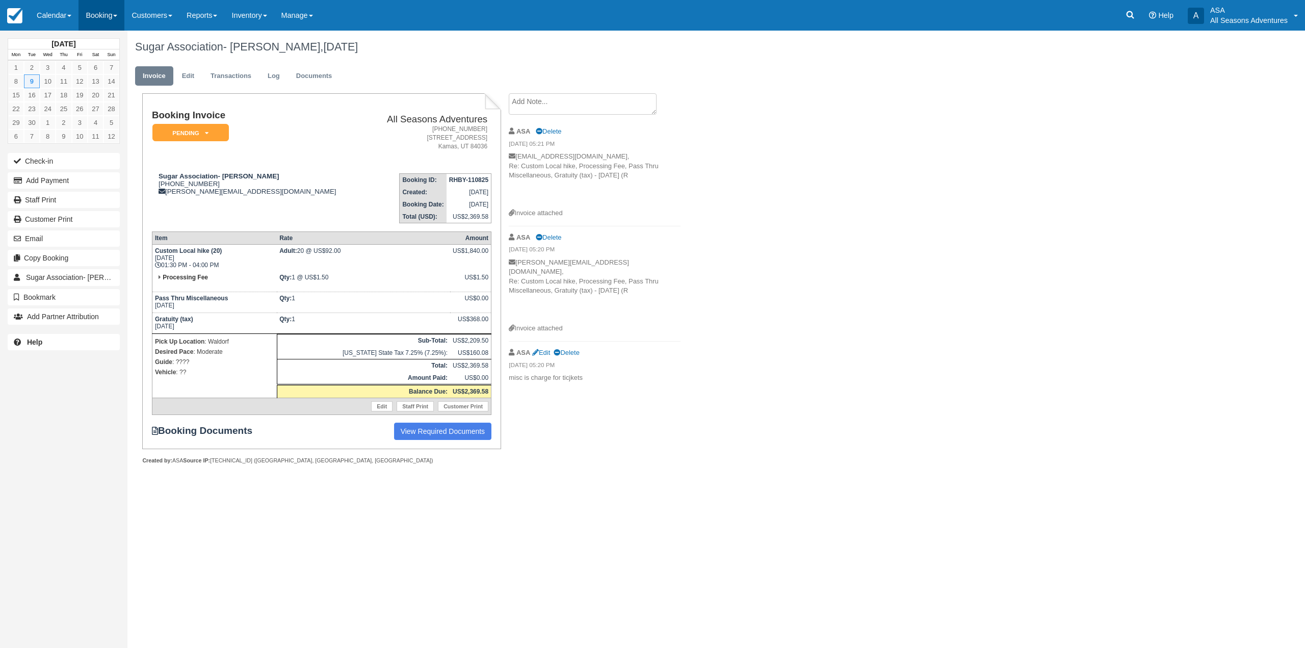
click at [113, 24] on link "Booking" at bounding box center [101, 15] width 46 height 31
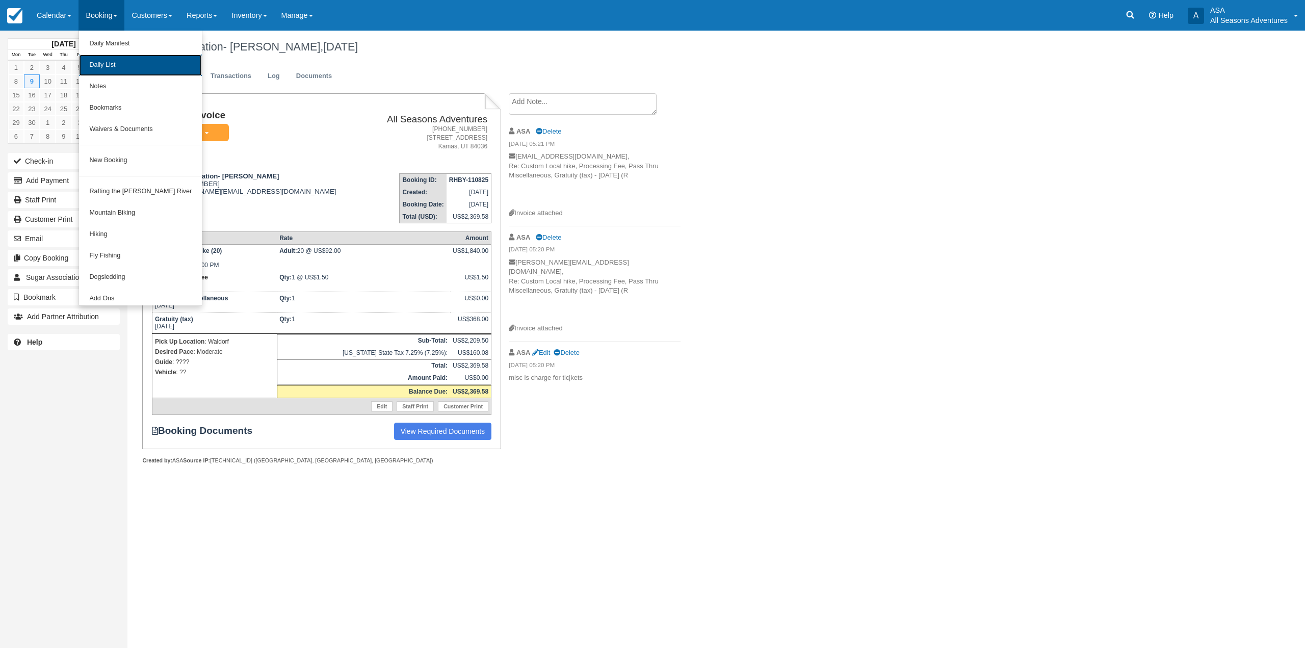
click at [124, 70] on link "Daily List" at bounding box center [140, 65] width 123 height 21
